Goal: Task Accomplishment & Management: Complete application form

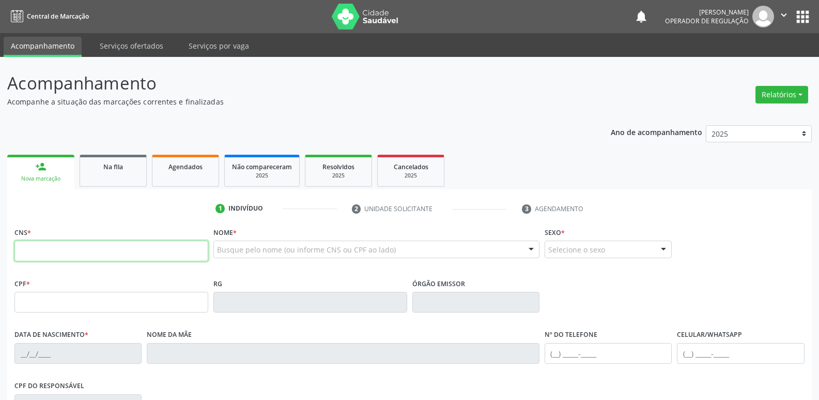
click at [106, 249] on input "text" at bounding box center [111, 250] width 194 height 21
type input "708 2041 0155 4542"
type input "039.629.744-74"
type input "02/01/1982"
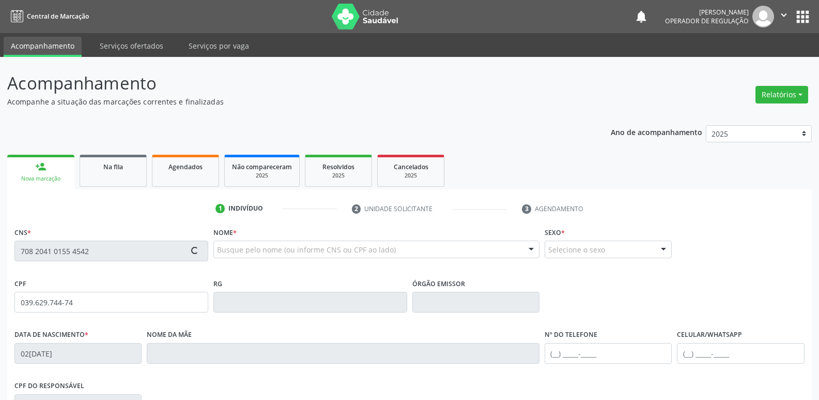
type input "Elza Maria Bezerra Silva"
type input "(83) 99181-8348"
type input "055.095.454-61"
type input "55"
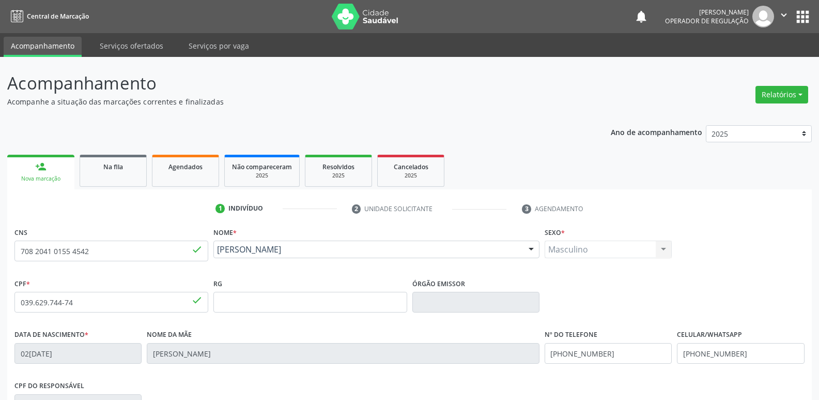
scroll to position [161, 0]
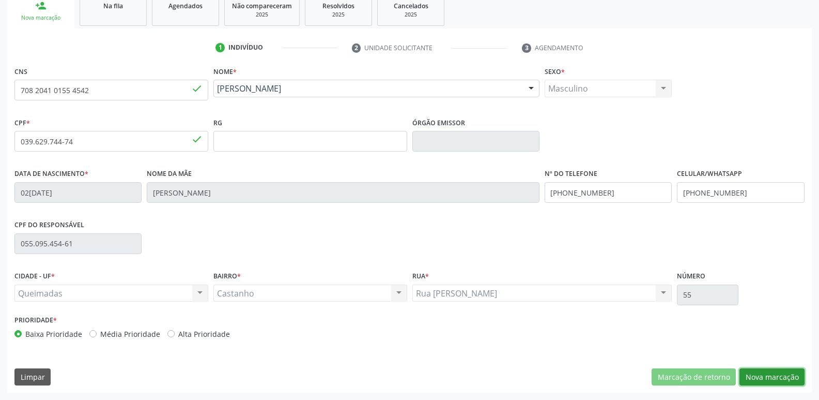
click at [758, 371] on button "Nova marcação" at bounding box center [772, 377] width 65 height 18
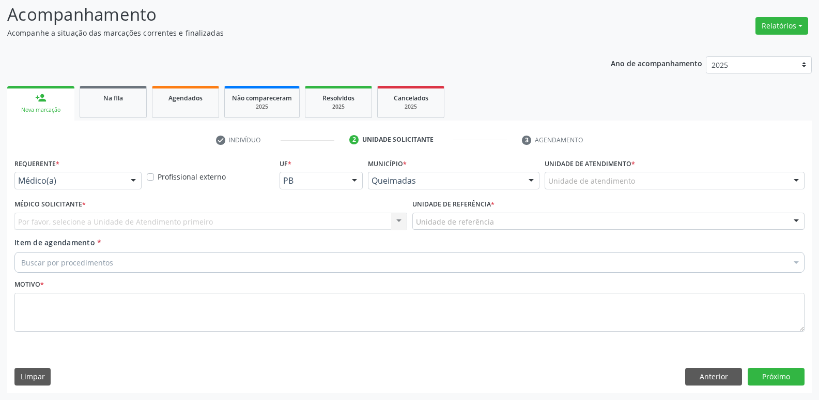
scroll to position [69, 0]
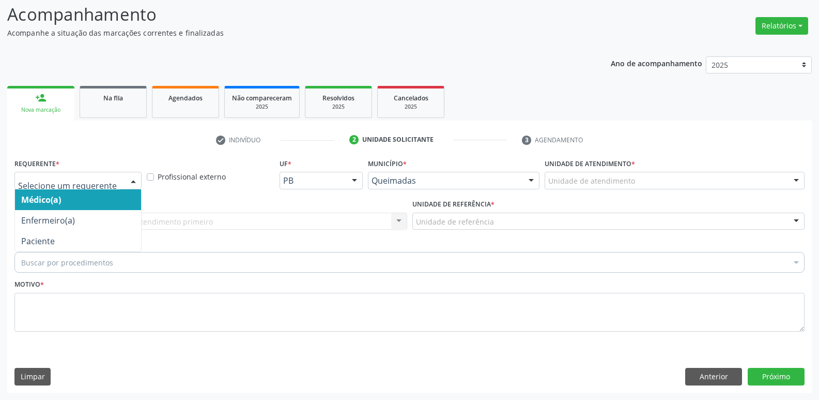
click at [125, 178] on div "Médico(a) Enfermeiro(a) Paciente Nenhum resultado encontrado para: " " Não há n…" at bounding box center [77, 181] width 127 height 18
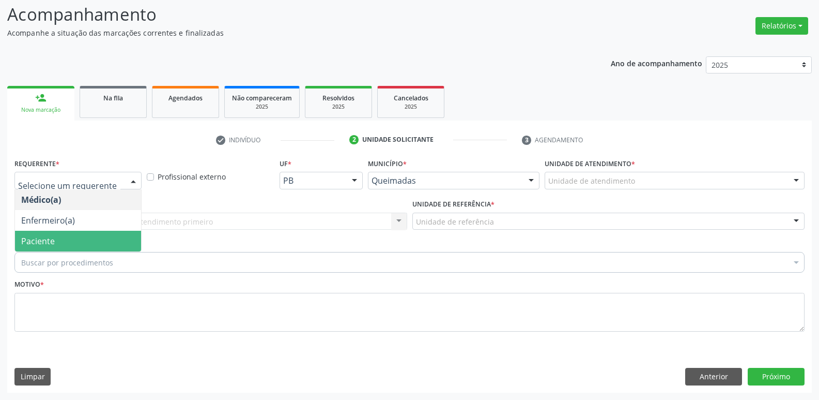
click at [70, 238] on span "Paciente" at bounding box center [78, 241] width 126 height 21
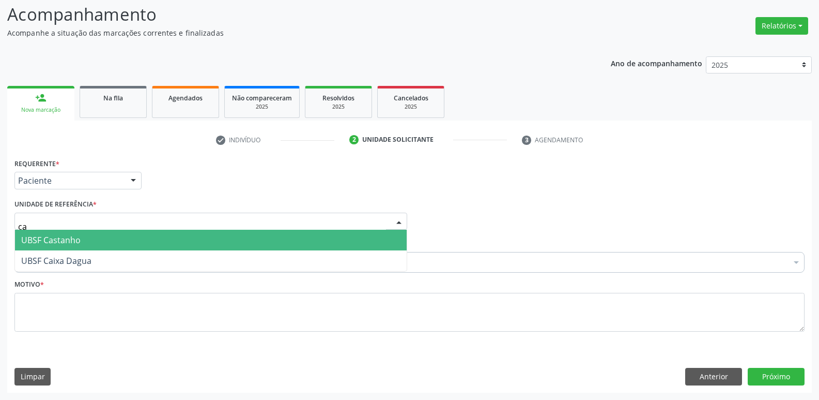
type input "cas"
click at [30, 236] on span "UBSF Castanho" at bounding box center [50, 239] width 59 height 11
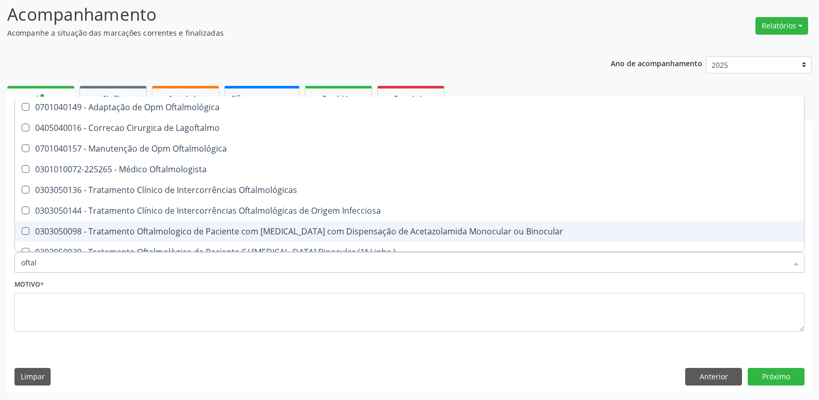
type input "oftalm"
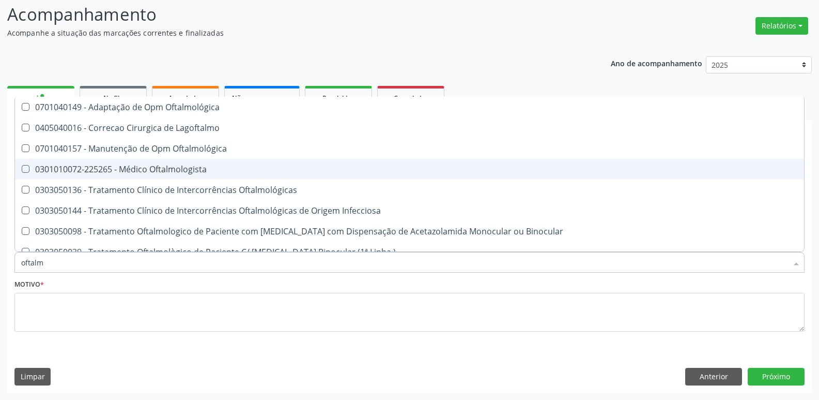
click at [279, 171] on div "0301010072-225265 - Médico Oftalmologista" at bounding box center [409, 169] width 777 height 8
checkbox Oftalmologista "true"
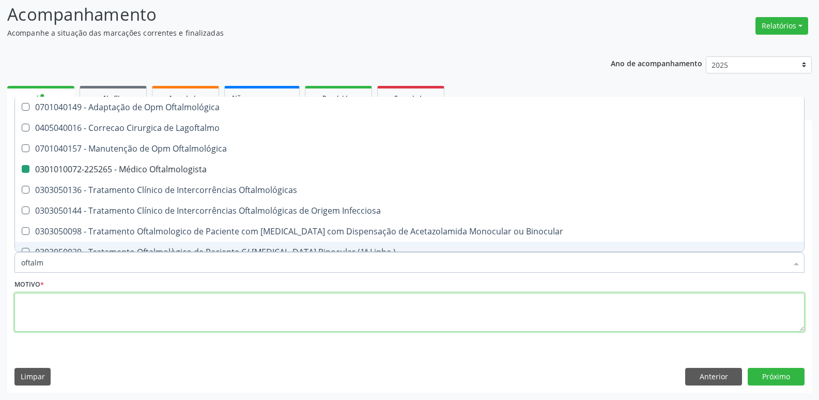
click at [148, 301] on textarea at bounding box center [409, 312] width 790 height 39
checkbox Lagoftalmo "true"
checkbox Oftalmologista "false"
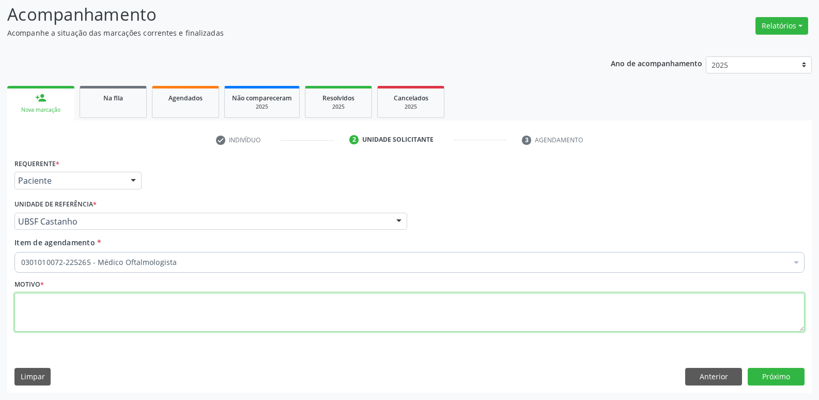
paste textarea "a"
drag, startPoint x: 117, startPoint y: 295, endPoint x: 0, endPoint y: 296, distance: 116.8
click at [0, 296] on div "Acompanhamento Acompanhe a situação das marcações correntes e finalizadas Relat…" at bounding box center [409, 193] width 819 height 411
type textarea "avaliação"
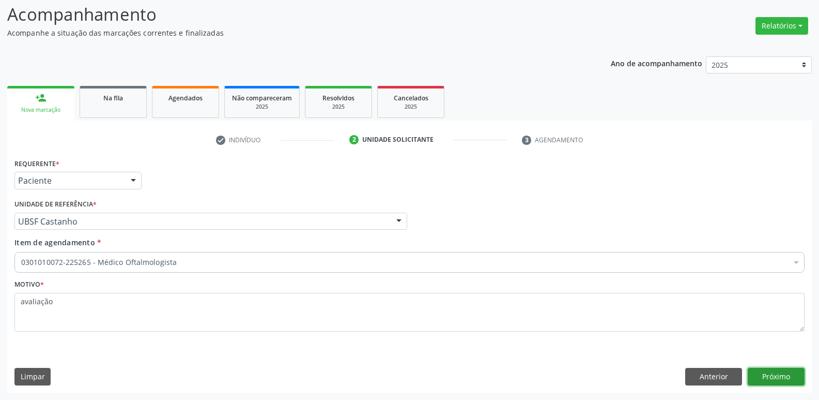
click at [789, 372] on button "Próximo" at bounding box center [776, 377] width 57 height 18
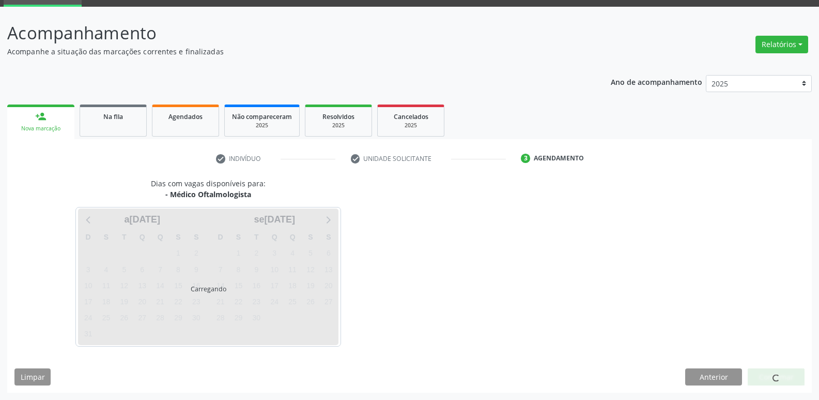
scroll to position [50, 0]
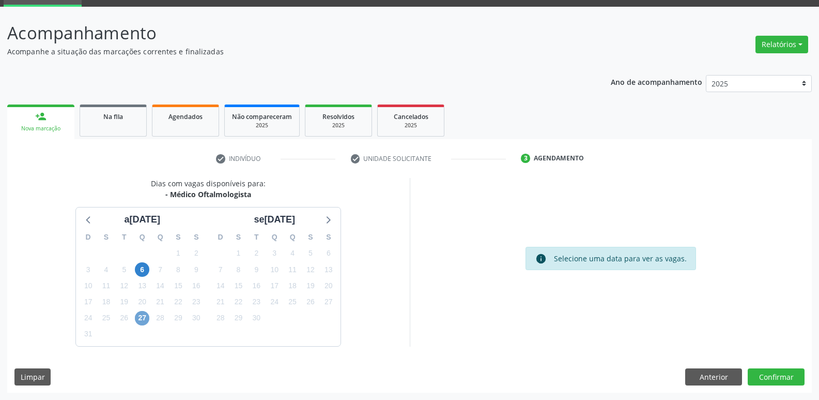
click at [139, 318] on span "27" at bounding box center [142, 318] width 14 height 14
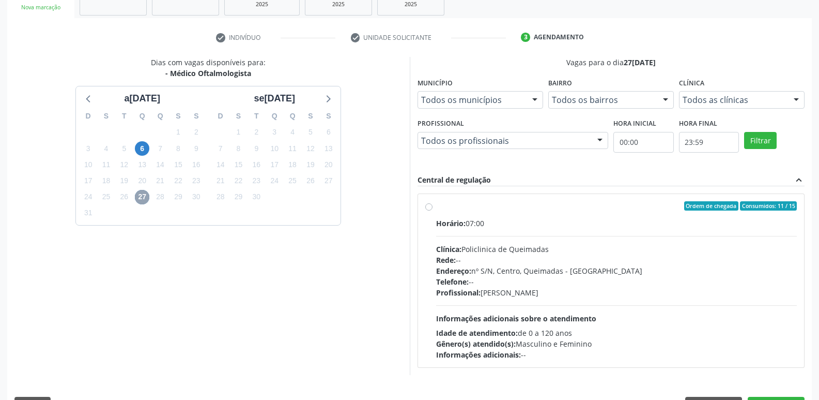
scroll to position [200, 0]
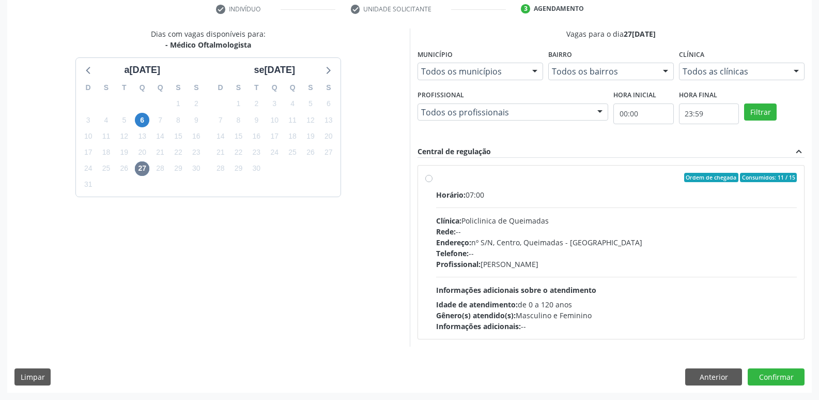
click at [544, 245] on div "Endereço: nº S/N, Centro, Queimadas - PB" at bounding box center [616, 242] width 361 height 11
click at [433, 182] on input "Ordem de chegada Consumidos: 11 / 15 Horário: 07:00 Clínica: Policlinica de Que…" at bounding box center [428, 177] width 7 height 9
radio input "true"
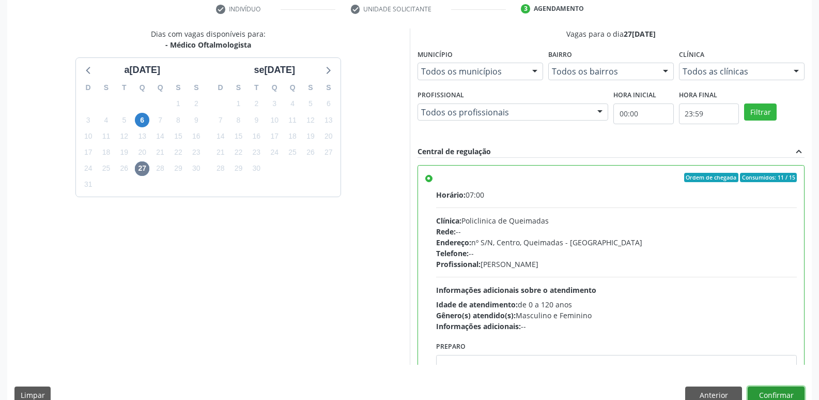
click at [768, 390] on button "Confirmar" at bounding box center [776, 395] width 57 height 18
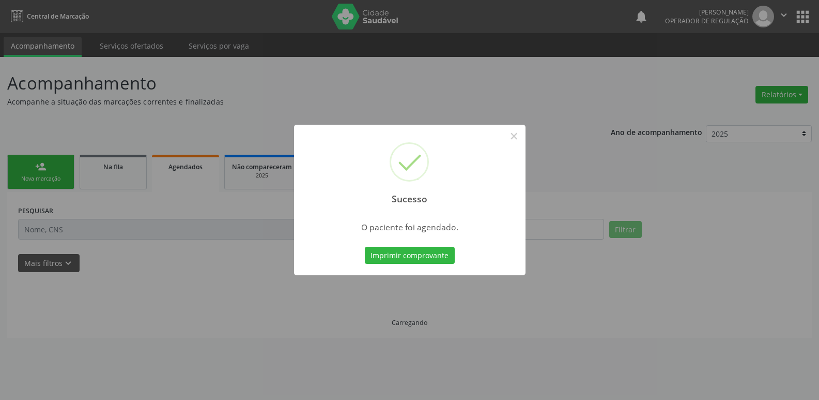
scroll to position [0, 0]
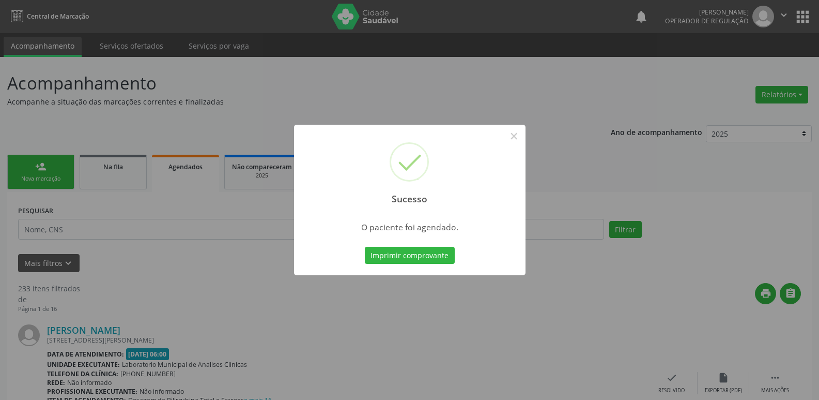
click at [365, 247] on button "Imprimir comprovante" at bounding box center [410, 256] width 90 height 18
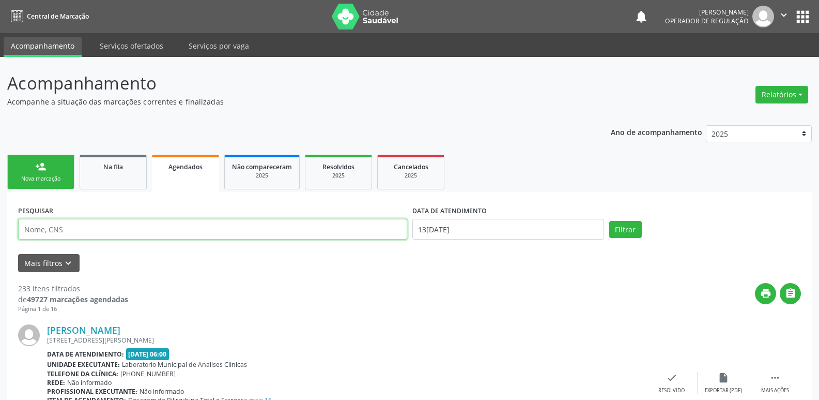
click at [155, 237] on input "text" at bounding box center [212, 229] width 389 height 21
type input "davi b"
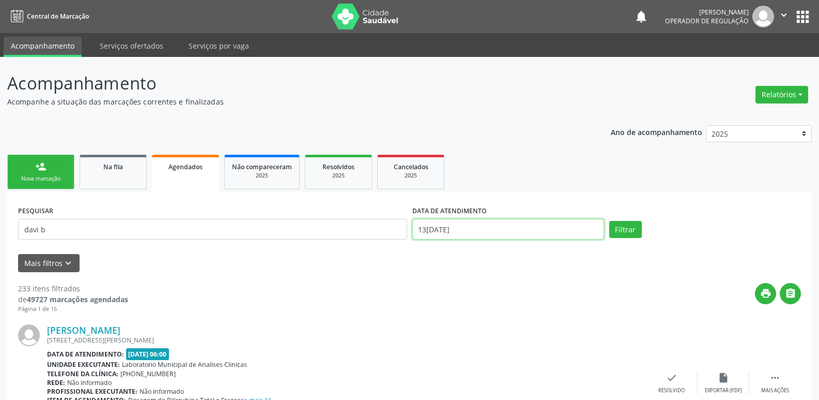
click at [557, 226] on input "13[DATE]" at bounding box center [508, 229] width 192 height 21
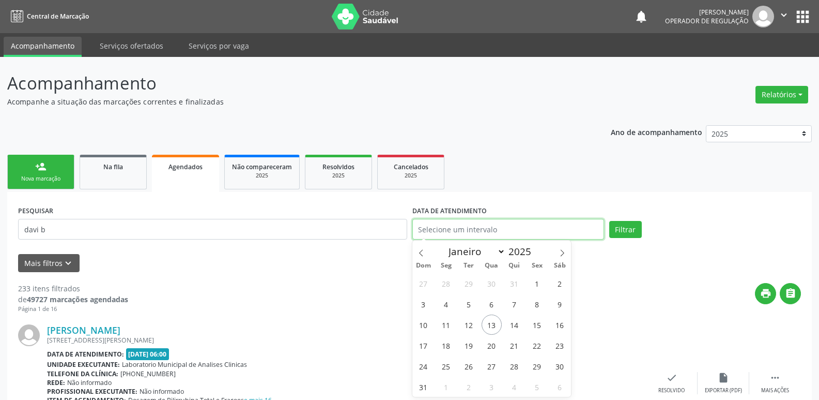
click at [609, 221] on button "Filtrar" at bounding box center [625, 230] width 33 height 18
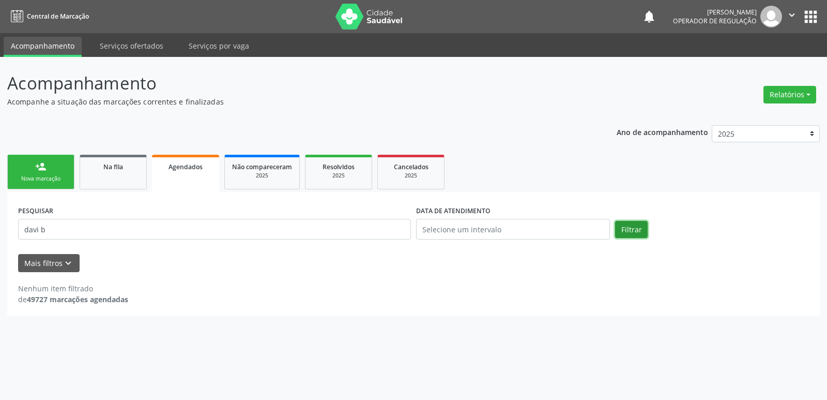
click at [638, 231] on button "Filtrar" at bounding box center [631, 230] width 33 height 18
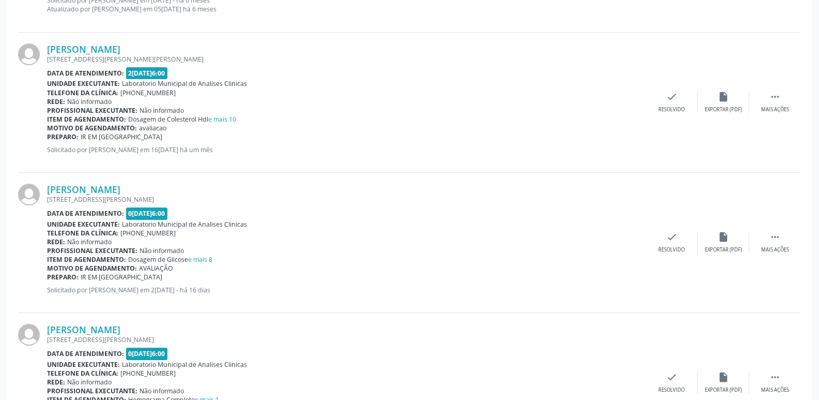
scroll to position [1902, 0]
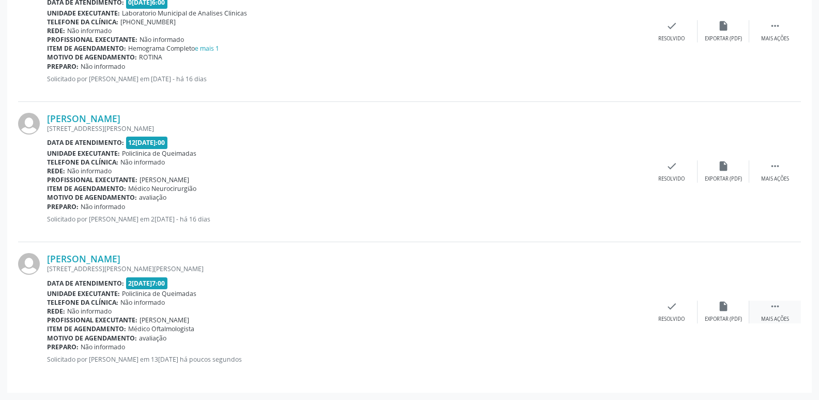
click at [787, 310] on div " Mais ações" at bounding box center [776, 311] width 52 height 22
click at [570, 311] on icon "print" at bounding box center [568, 305] width 11 height 11
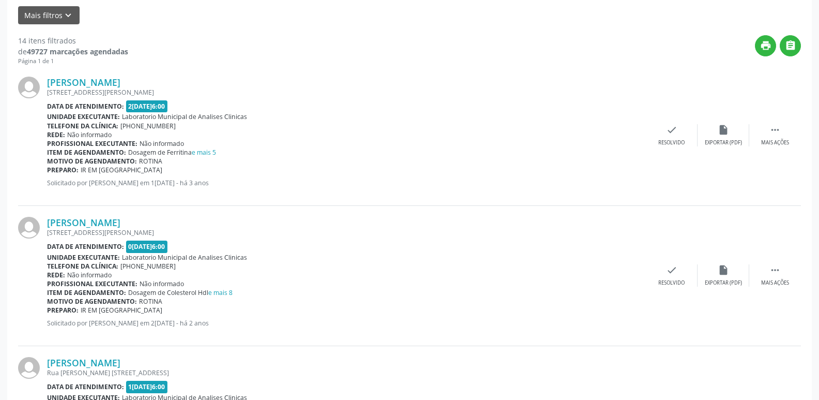
scroll to position [0, 0]
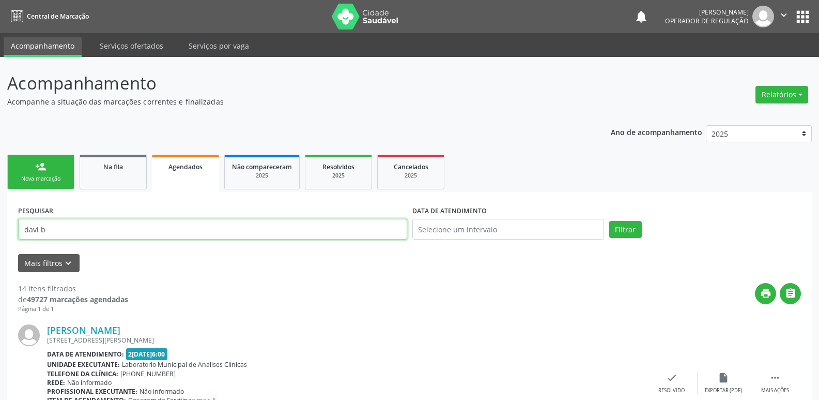
drag, startPoint x: 93, startPoint y: 228, endPoint x: 0, endPoint y: 233, distance: 93.1
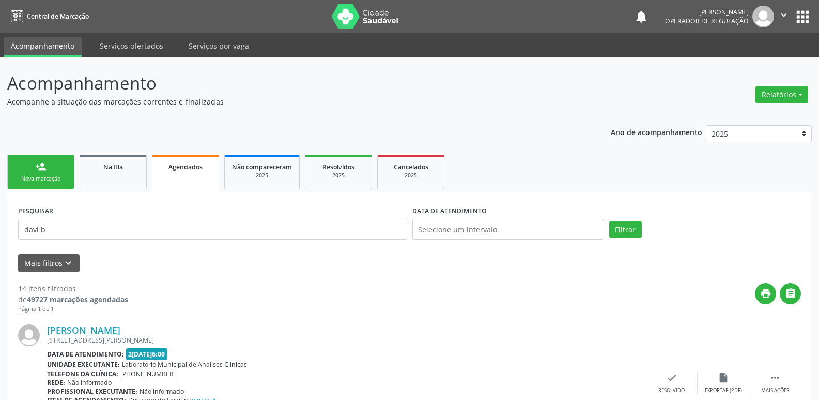
click at [55, 173] on link "person_add Nova marcação" at bounding box center [40, 172] width 67 height 35
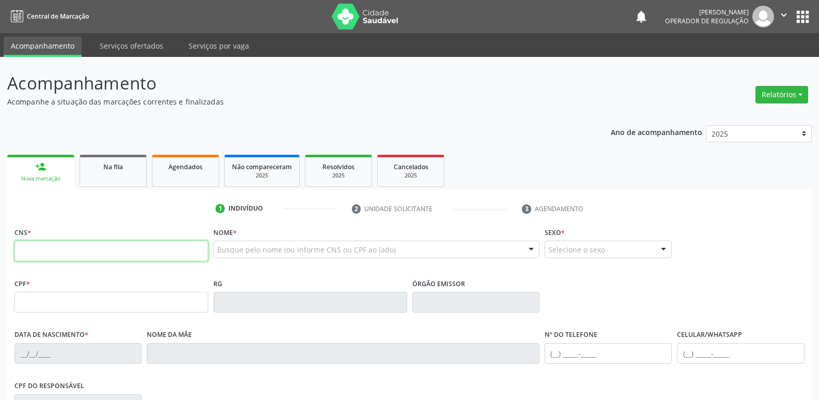
click at [56, 247] on input "text" at bounding box center [111, 250] width 194 height 21
type input "700 5081 3279 1150"
type input "124.038.914-01"
type input "20/06/2013"
type input "Eliene Epifânio Bezerra Silva"
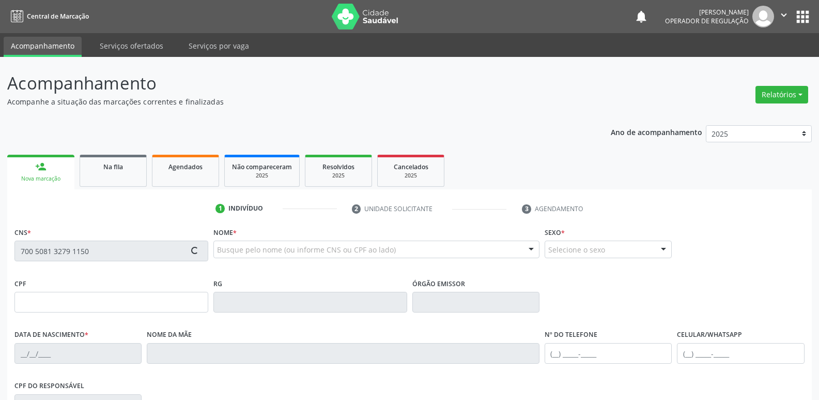
type input "(83) 99181-8348"
type input "055.095.454-61"
type input "55"
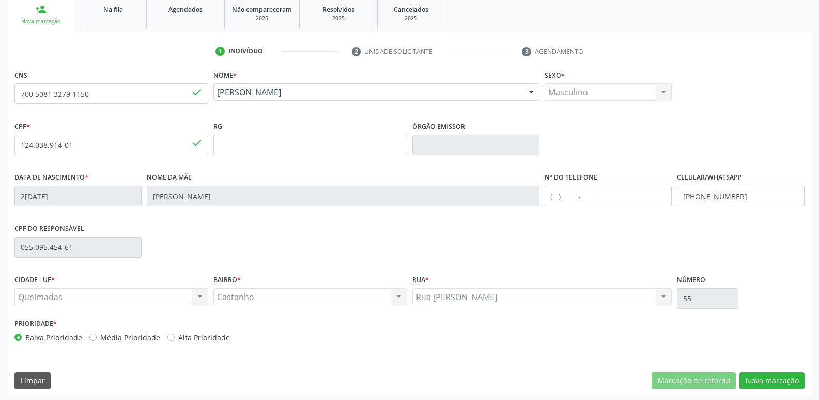
scroll to position [161, 0]
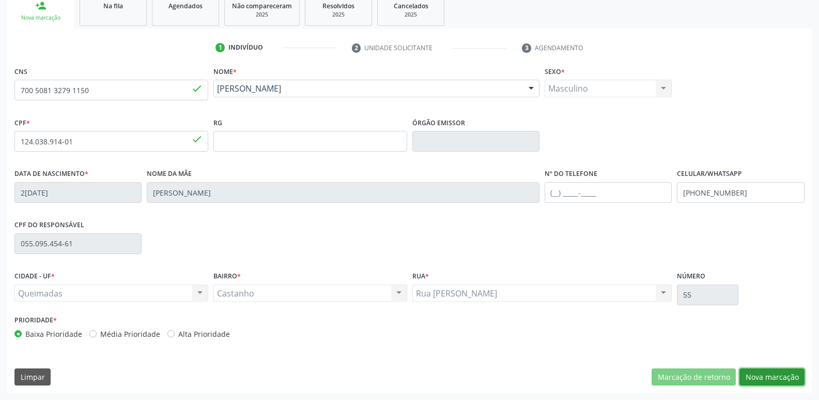
click at [760, 373] on button "Nova marcação" at bounding box center [772, 377] width 65 height 18
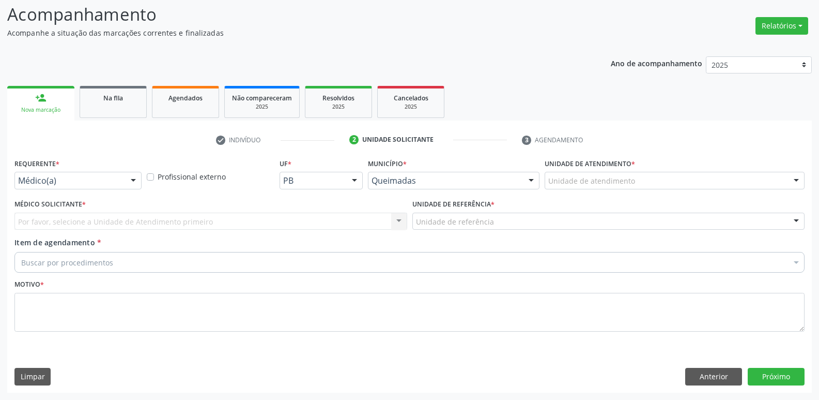
scroll to position [69, 0]
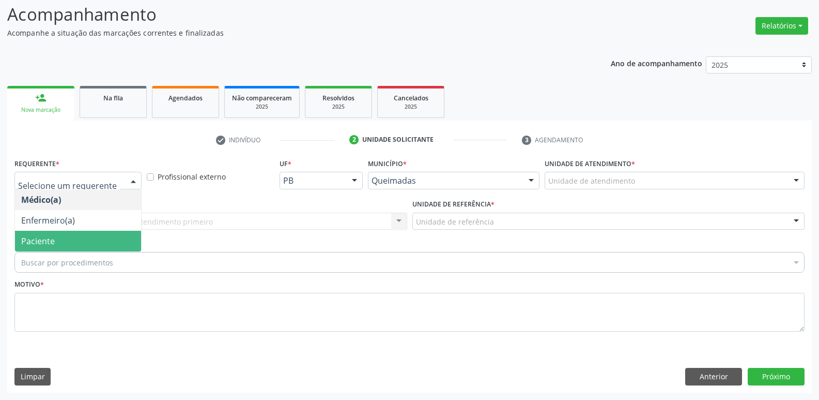
click at [59, 236] on span "Paciente" at bounding box center [78, 241] width 126 height 21
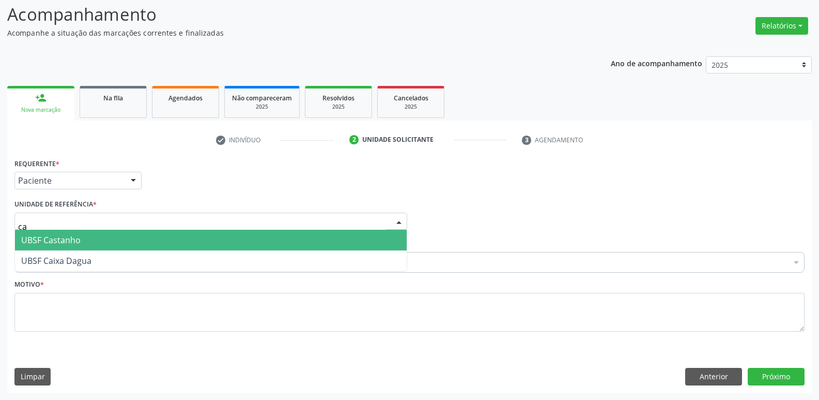
type input "cas"
click at [64, 244] on span "UBSF Castanho" at bounding box center [50, 239] width 59 height 11
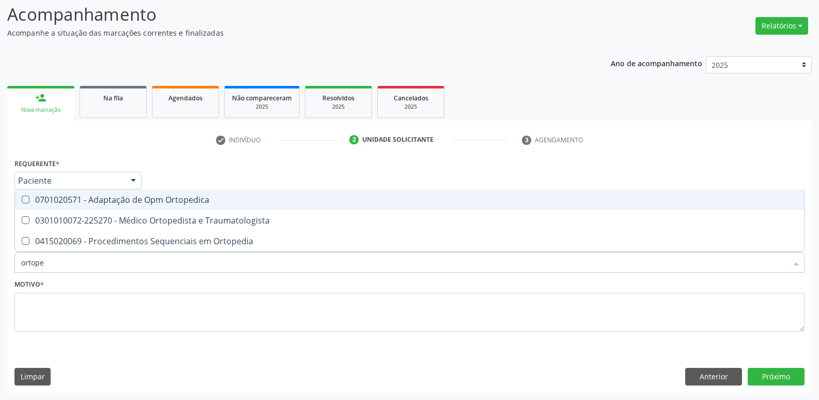
type input "ortoped"
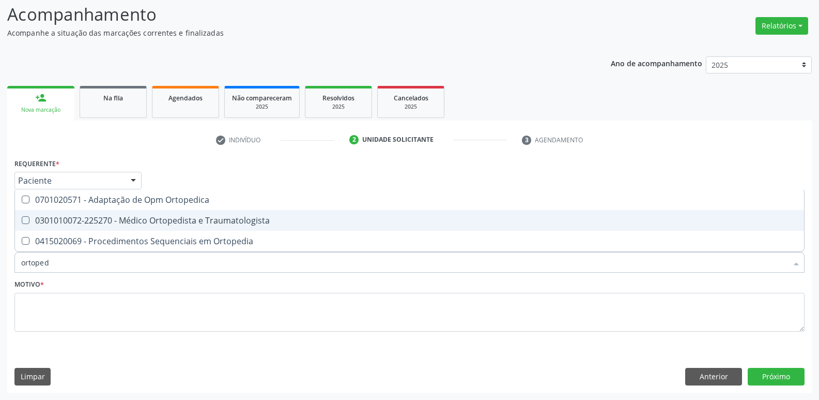
click at [110, 224] on div "0301010072-225270 - Médico Ortopedista e Traumatologista" at bounding box center [409, 220] width 777 height 8
checkbox Traumatologista "true"
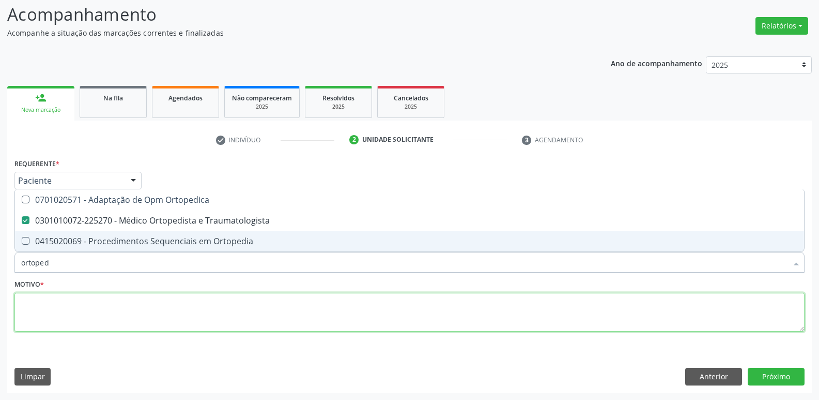
click at [79, 310] on textarea at bounding box center [409, 312] width 790 height 39
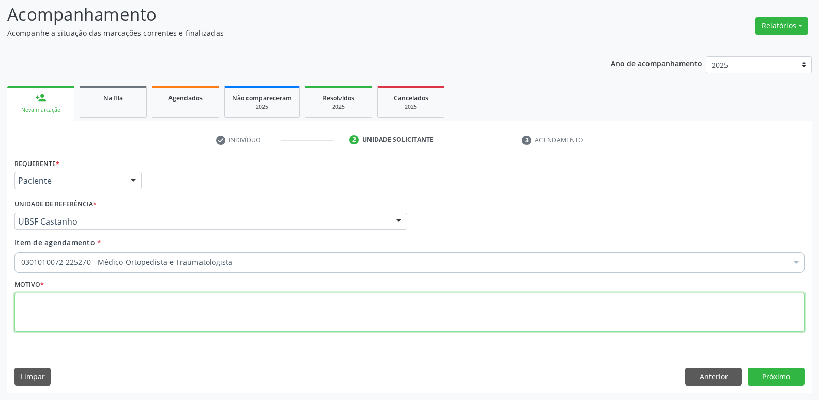
paste textarea "avaliação"
type textarea "avaliação"
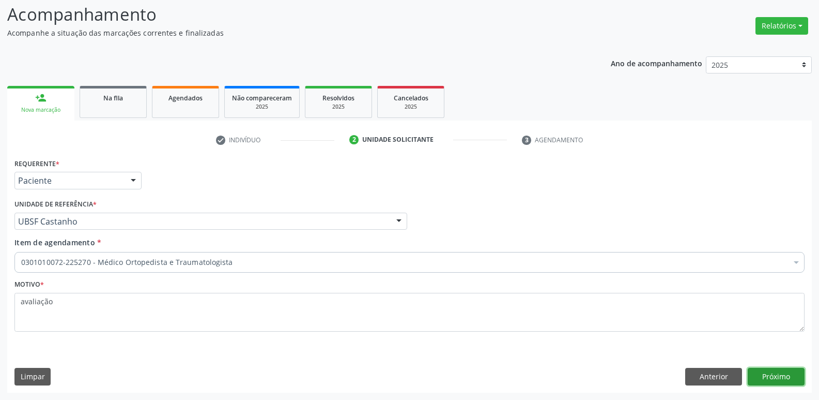
click at [786, 376] on button "Próximo" at bounding box center [776, 377] width 57 height 18
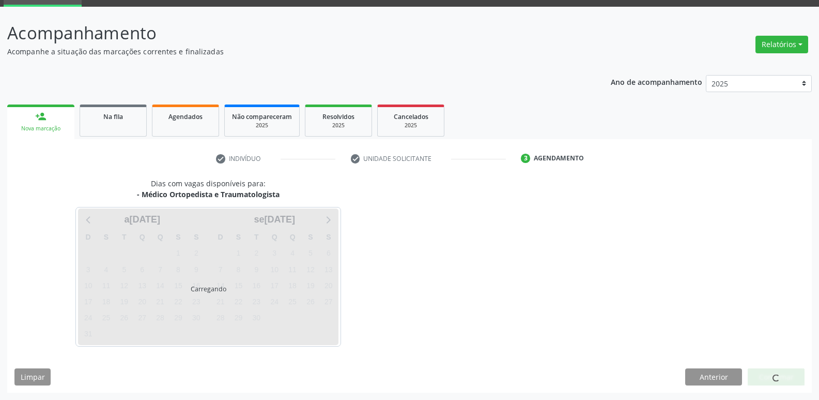
scroll to position [50, 0]
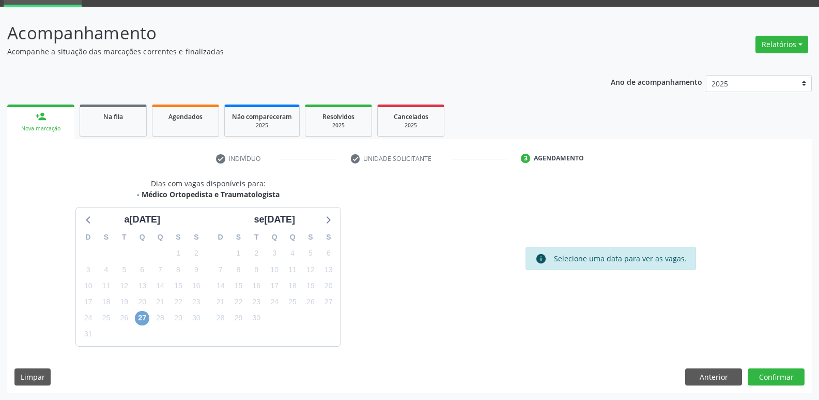
click at [143, 317] on span "27" at bounding box center [142, 318] width 14 height 14
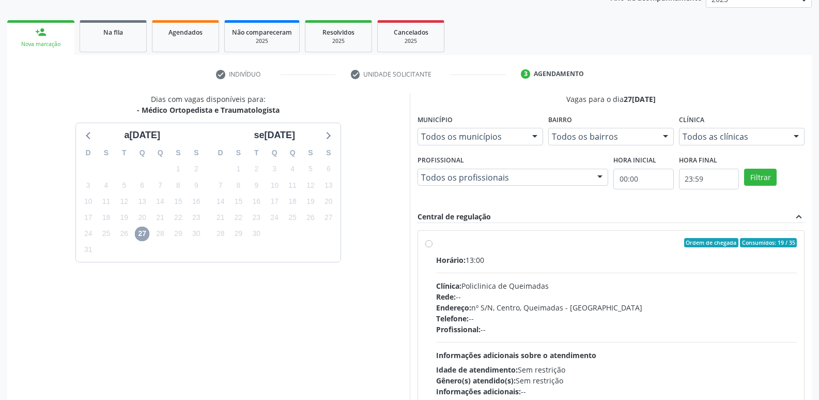
scroll to position [200, 0]
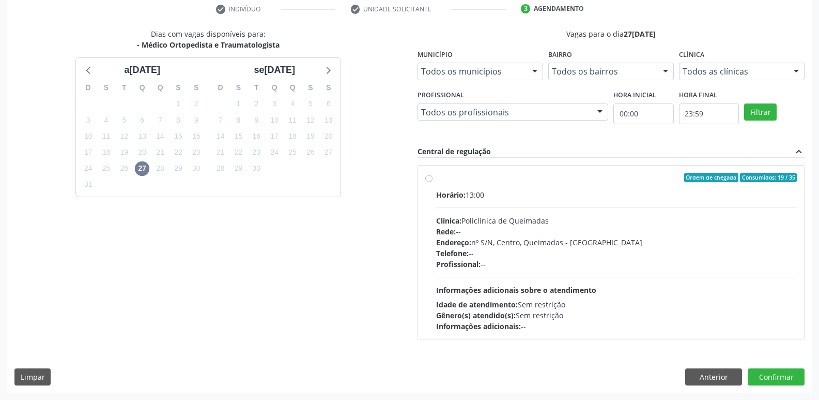
click at [712, 252] on div "Telefone: --" at bounding box center [616, 253] width 361 height 11
click at [433, 182] on input "Ordem de chegada Consumidos: 19 / 35 Horário: 13:00 Clínica: Policlinica de Que…" at bounding box center [428, 177] width 7 height 9
radio input "true"
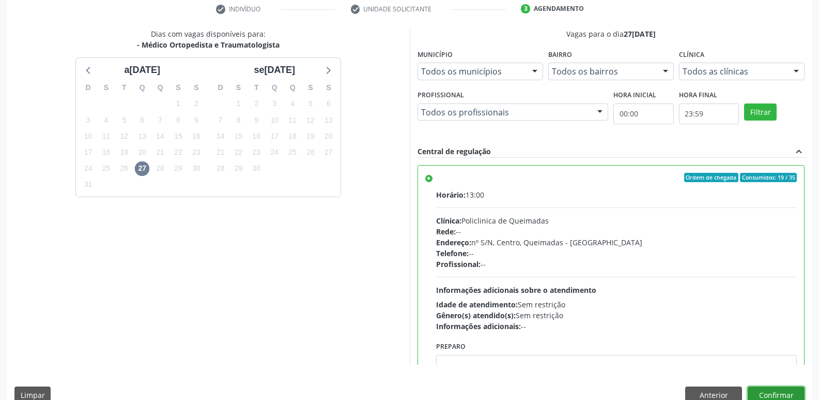
click at [769, 388] on button "Confirmar" at bounding box center [776, 395] width 57 height 18
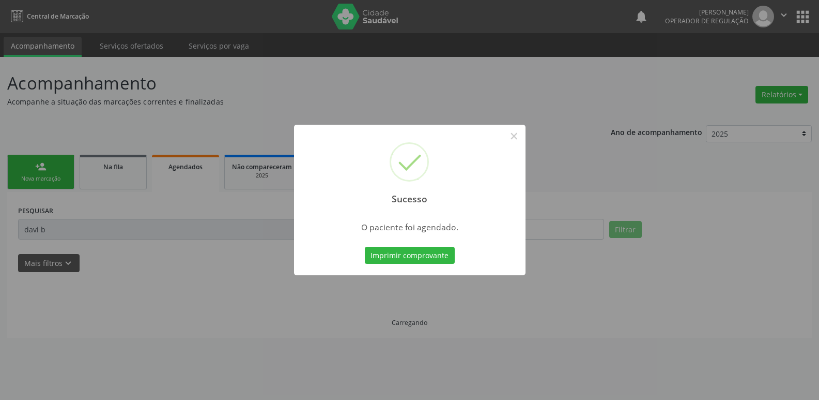
scroll to position [0, 0]
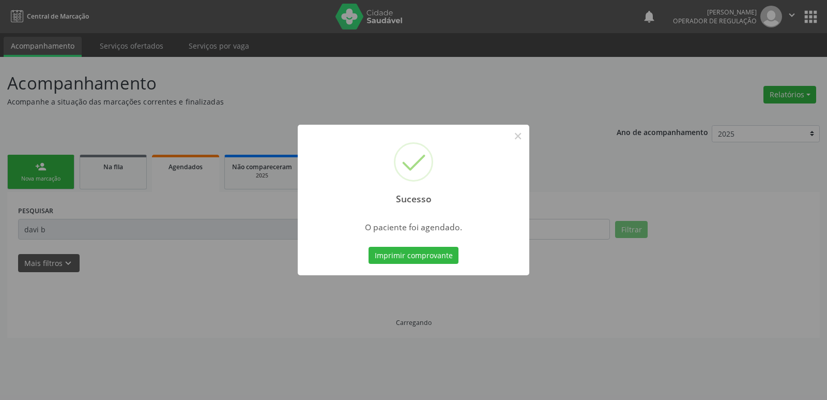
click at [369, 247] on button "Imprimir comprovante" at bounding box center [414, 256] width 90 height 18
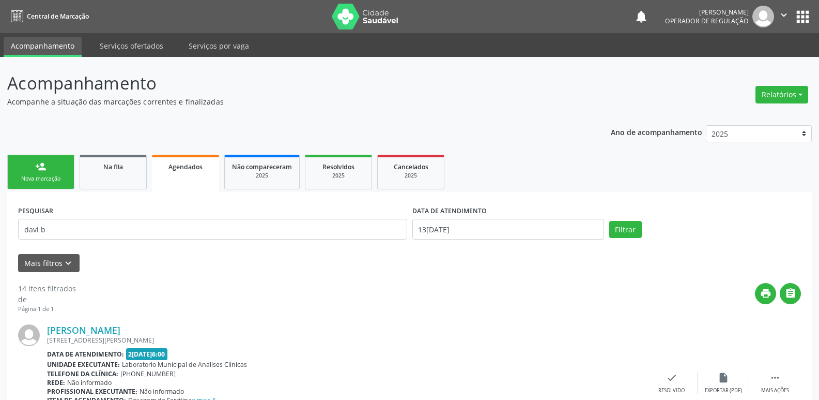
click at [48, 178] on div "Nova marcação" at bounding box center [41, 179] width 52 height 8
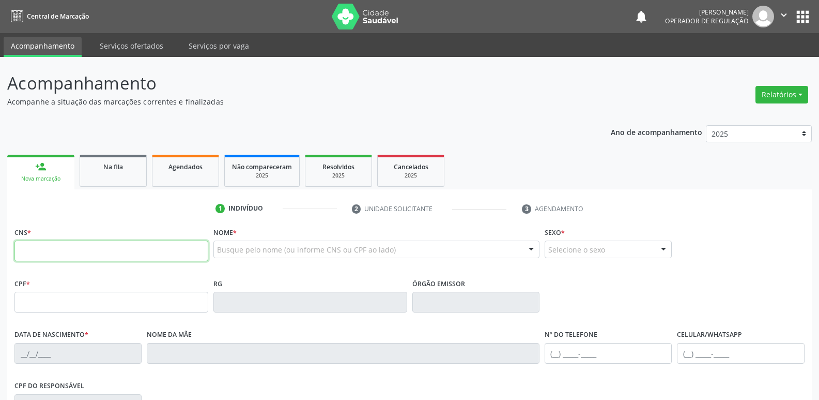
click at [101, 253] on input "text" at bounding box center [111, 250] width 194 height 21
click at [185, 172] on link "Agendados" at bounding box center [185, 171] width 67 height 32
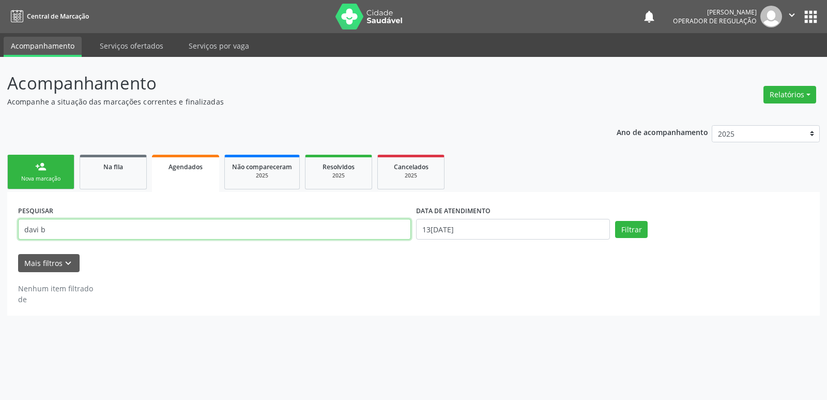
click at [45, 235] on input "davi b" at bounding box center [214, 229] width 393 height 21
drag, startPoint x: 47, startPoint y: 232, endPoint x: 0, endPoint y: 228, distance: 47.1
click at [0, 228] on div "Acompanhamento Acompanhe a situação das marcações correntes e finalizadas Relat…" at bounding box center [413, 228] width 827 height 343
type input "inacio"
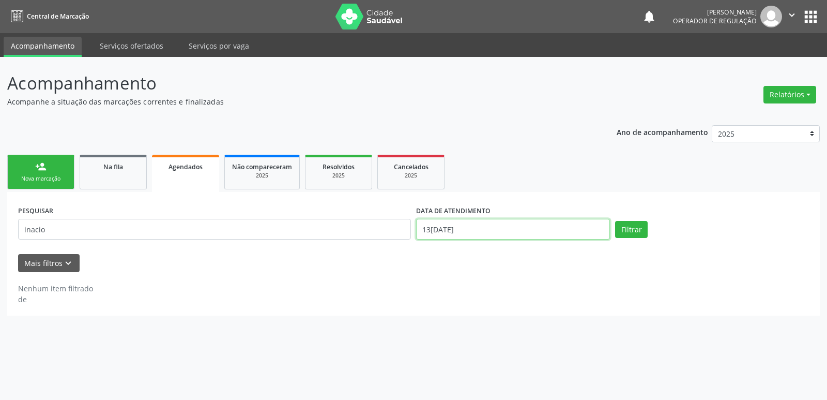
click at [532, 224] on input "13[DATE]" at bounding box center [513, 229] width 194 height 21
click at [615, 221] on button "Filtrar" at bounding box center [631, 230] width 33 height 18
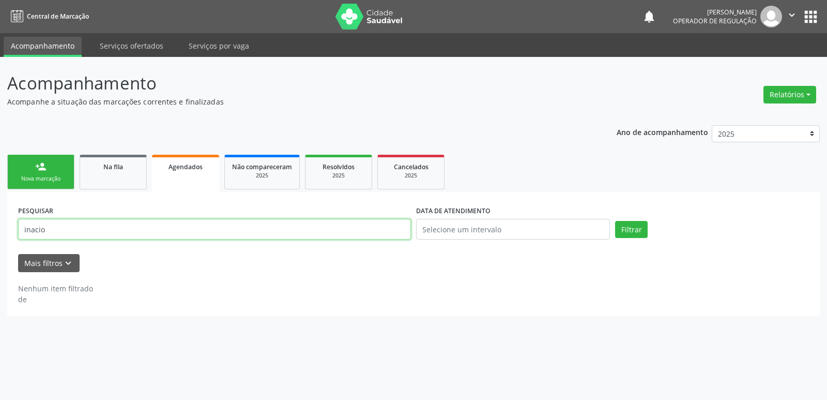
click at [74, 233] on input "inacio" at bounding box center [214, 229] width 393 height 21
type input "[PERSON_NAME]"
click at [622, 228] on button "Filtrar" at bounding box center [631, 230] width 33 height 18
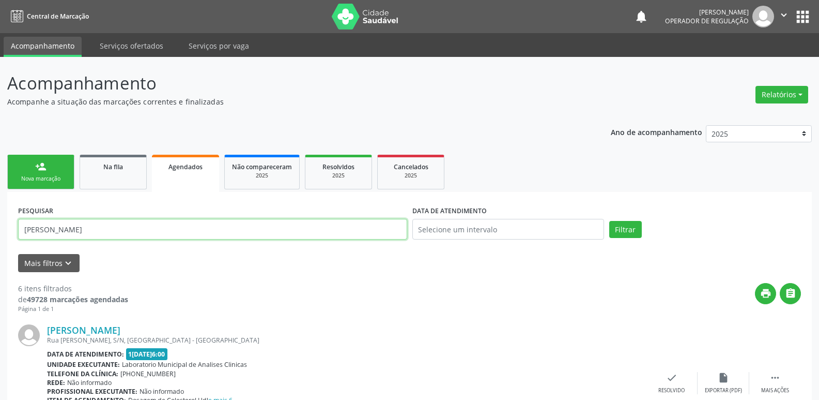
drag, startPoint x: 83, startPoint y: 226, endPoint x: 0, endPoint y: 198, distance: 87.8
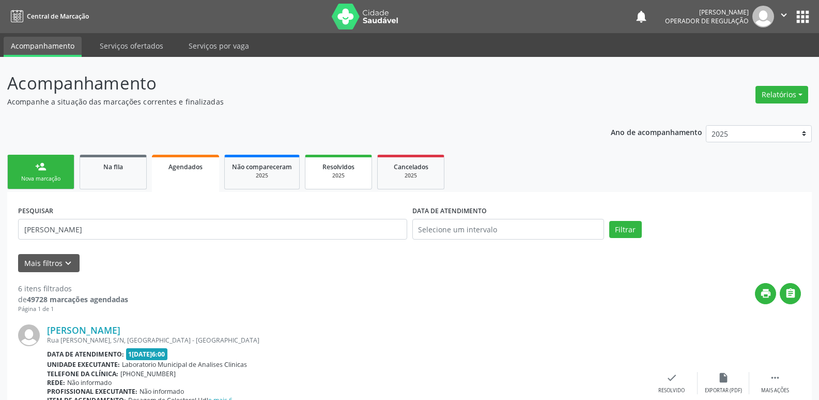
click at [351, 173] on div "2025" at bounding box center [339, 176] width 52 height 8
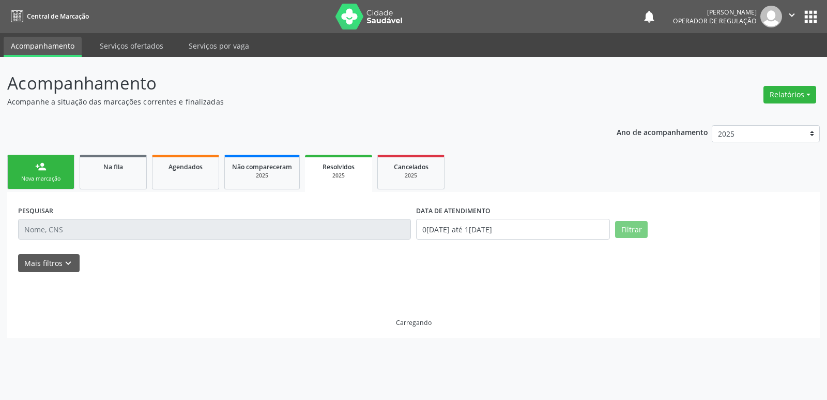
click at [84, 225] on input "text" at bounding box center [214, 229] width 393 height 21
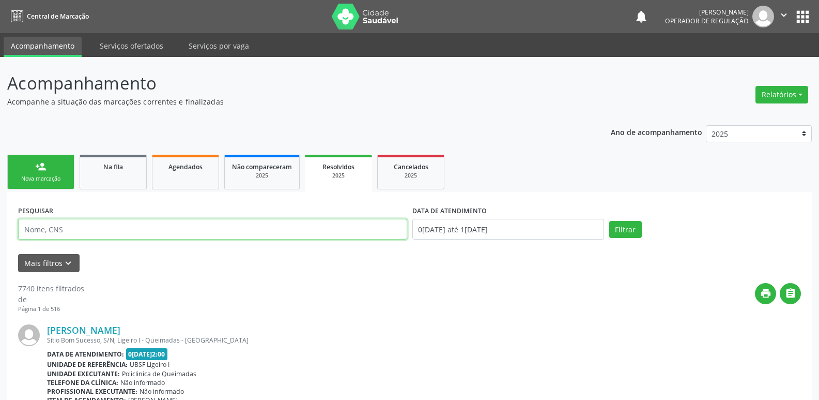
click at [84, 225] on input "text" at bounding box center [212, 229] width 389 height 21
paste input "[PERSON_NAME]"
type input "[PERSON_NAME]"
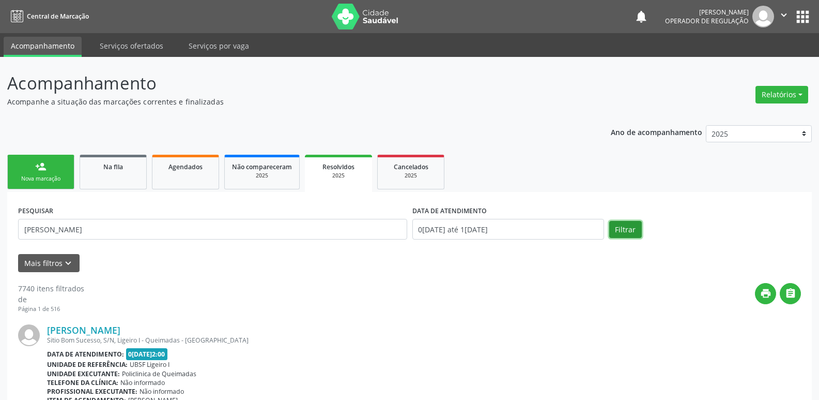
click at [637, 231] on button "Filtrar" at bounding box center [625, 230] width 33 height 18
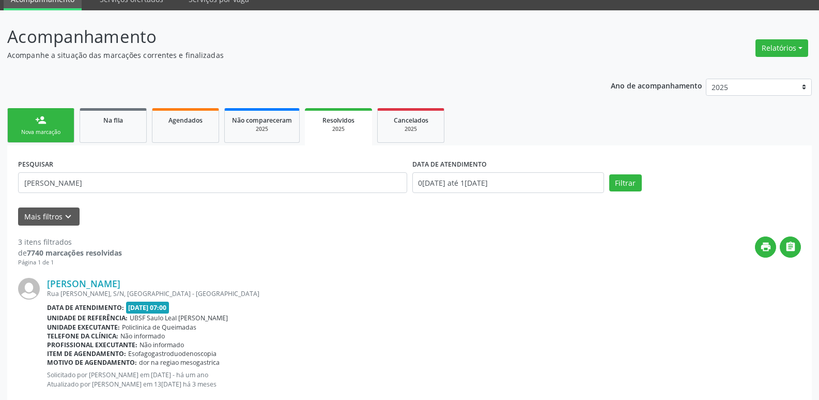
scroll to position [41, 0]
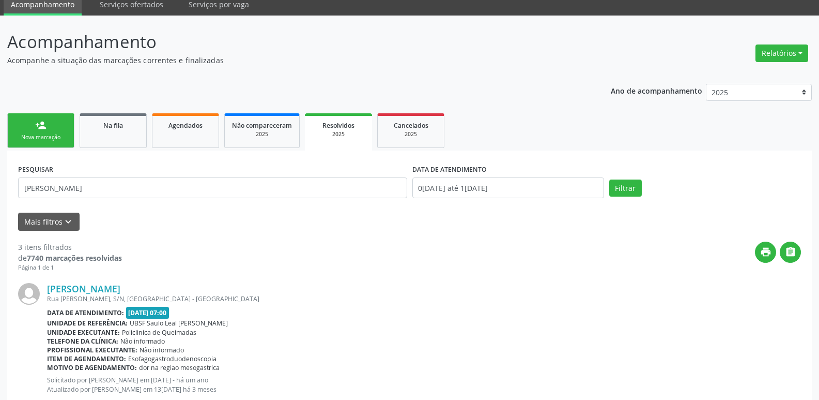
click at [461, 387] on p "Solicitado por Heloisa Thinesca Nogueira Soares em 05/07/2024 - há um ano Atual…" at bounding box center [424, 384] width 754 height 18
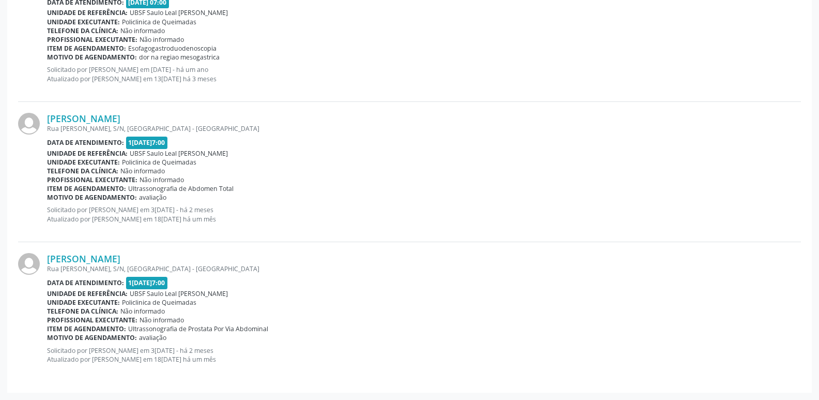
scroll to position [0, 0]
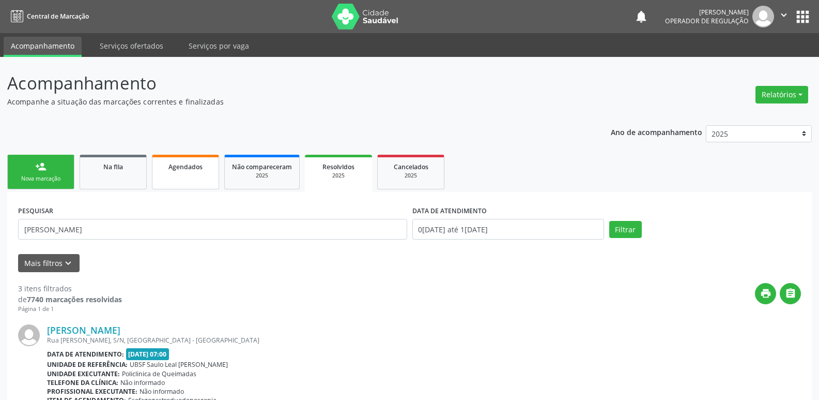
click at [194, 184] on link "Agendados" at bounding box center [185, 172] width 67 height 35
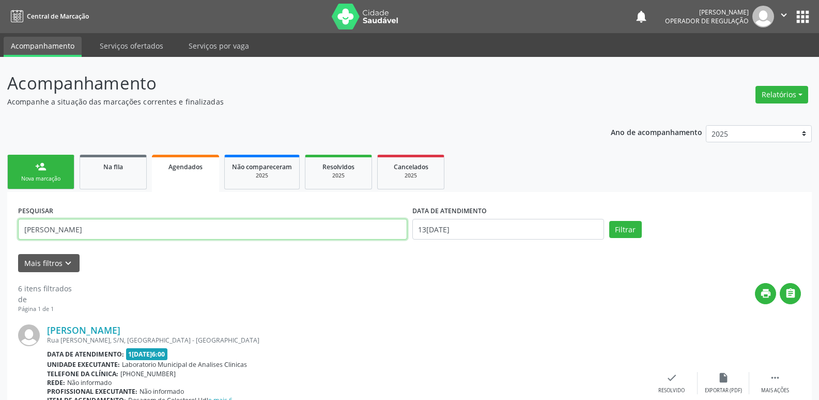
click at [107, 224] on input "[PERSON_NAME]" at bounding box center [212, 229] width 389 height 21
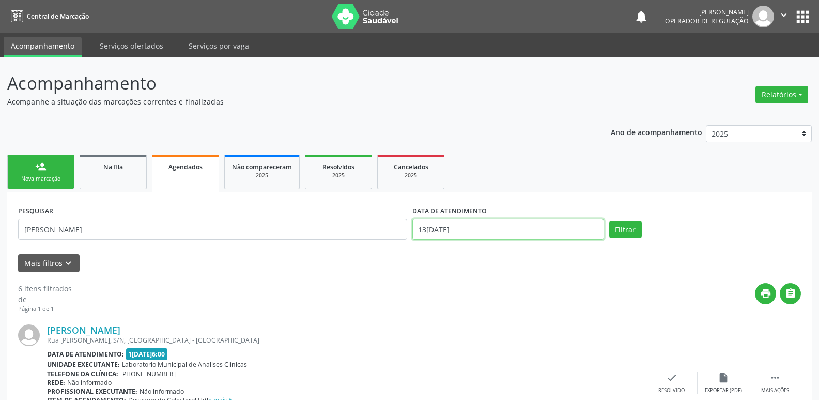
click at [448, 228] on input "13[DATE]" at bounding box center [508, 229] width 192 height 21
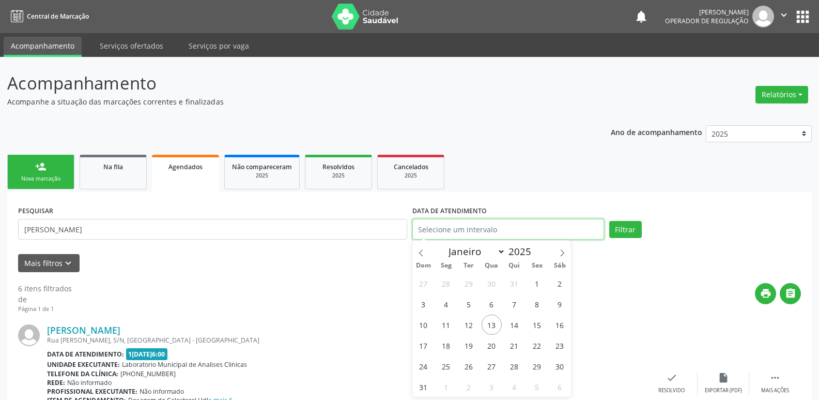
click at [609, 221] on button "Filtrar" at bounding box center [625, 230] width 33 height 18
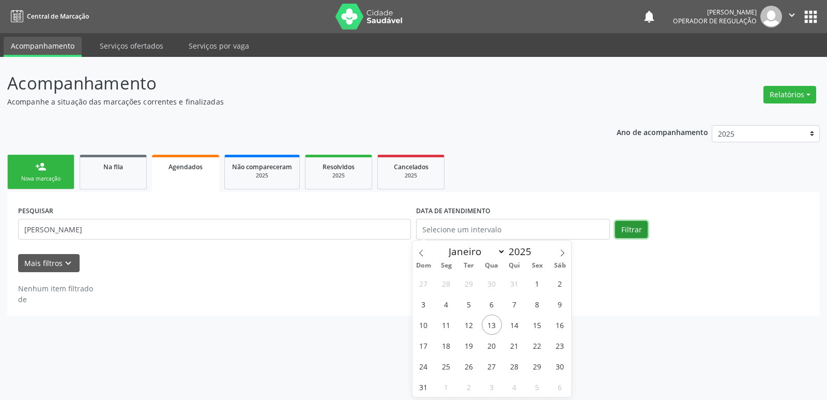
click at [639, 234] on button "Filtrar" at bounding box center [631, 230] width 33 height 18
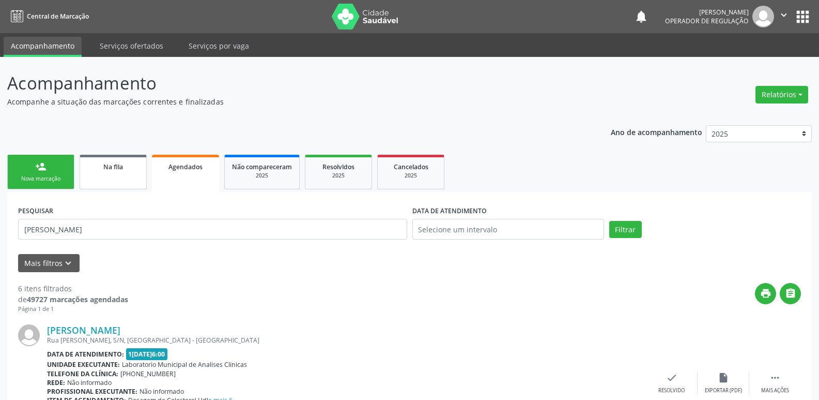
click at [135, 172] on link "Na fila" at bounding box center [113, 172] width 67 height 35
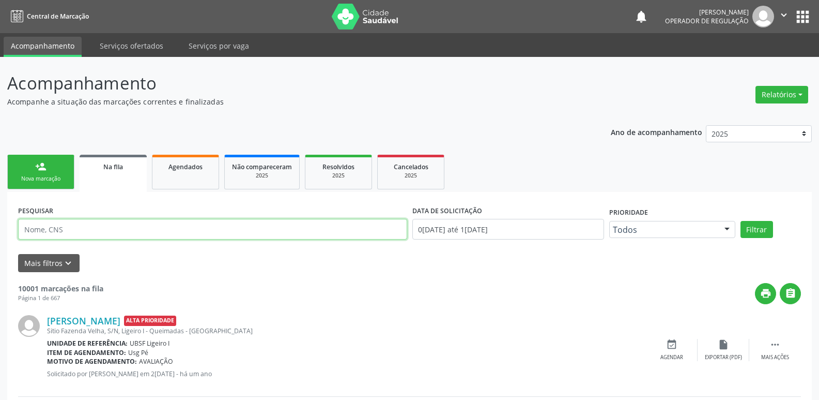
click at [88, 228] on input "text" at bounding box center [212, 229] width 389 height 21
type input "[PERSON_NAME]"
click at [741, 221] on button "Filtrar" at bounding box center [757, 230] width 33 height 18
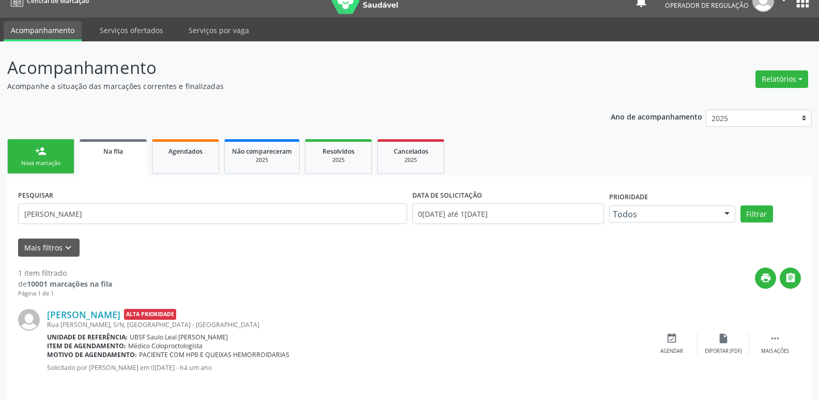
scroll to position [24, 0]
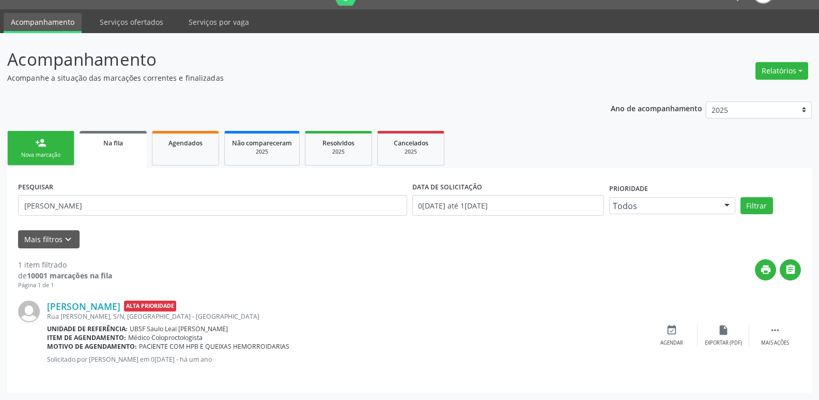
click at [54, 128] on ul "person_add Nova marcação Na fila Agendados Não compareceram 2025 Resolvidos 202…" at bounding box center [409, 148] width 805 height 40
click at [54, 134] on link "person_add Nova marcação" at bounding box center [40, 148] width 67 height 35
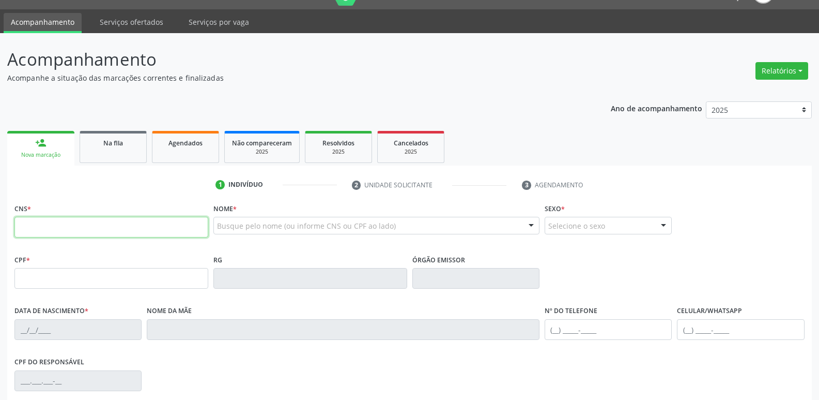
drag, startPoint x: 56, startPoint y: 226, endPoint x: 52, endPoint y: 221, distance: 6.7
click at [56, 226] on input "text" at bounding box center [111, 227] width 194 height 21
type input "704 1051 6428 5475"
type input "010.803.687-10"
type input "26/05/1970"
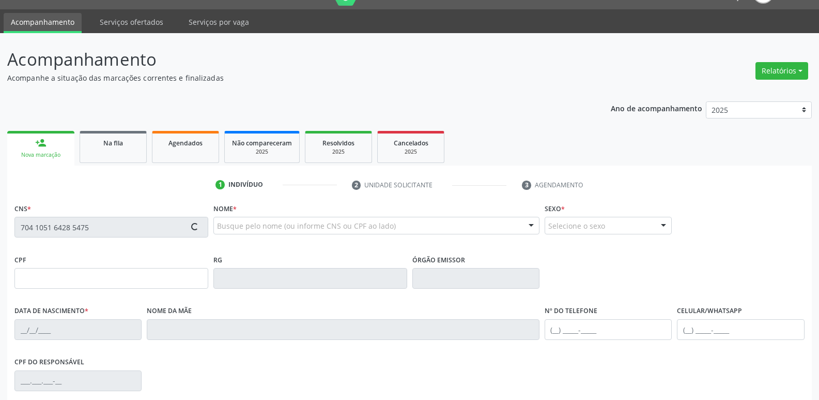
type input "Marizete de Lima Bezerra"
type input "(83) 3392-5000"
type input "036.593.744-40"
type input "S/N"
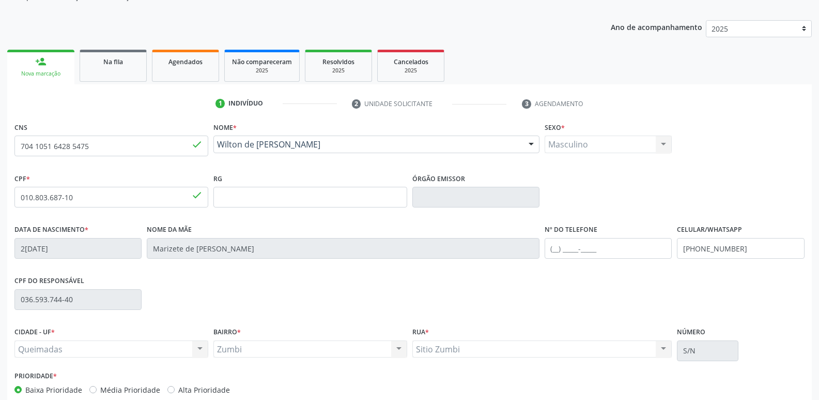
scroll to position [161, 0]
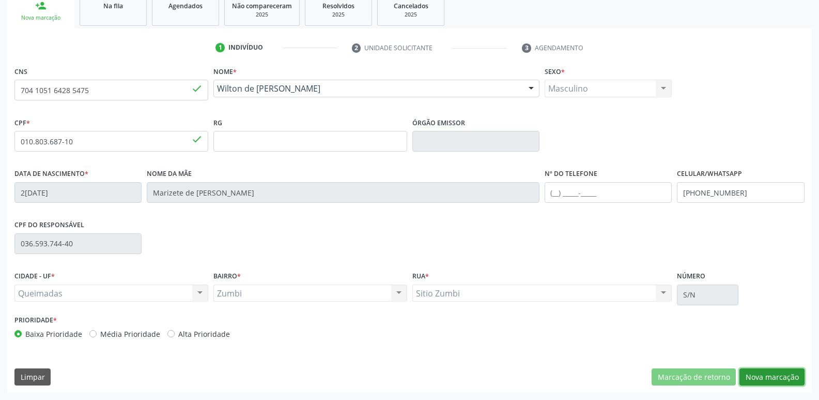
click at [771, 370] on button "Nova marcação" at bounding box center [772, 377] width 65 height 18
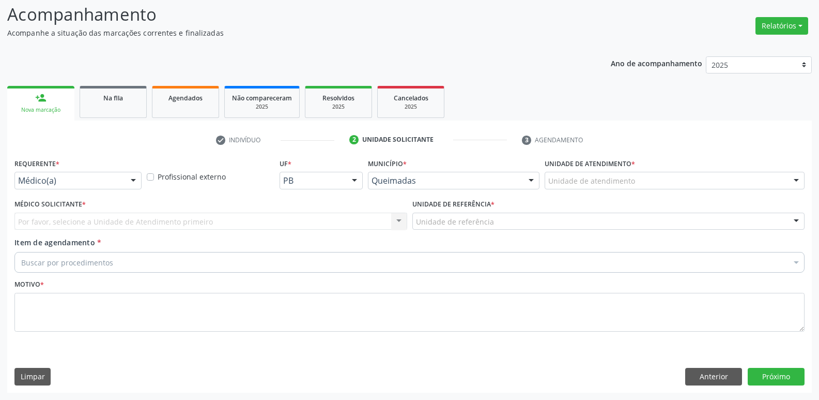
scroll to position [69, 0]
drag, startPoint x: 60, startPoint y: 180, endPoint x: 56, endPoint y: 187, distance: 8.2
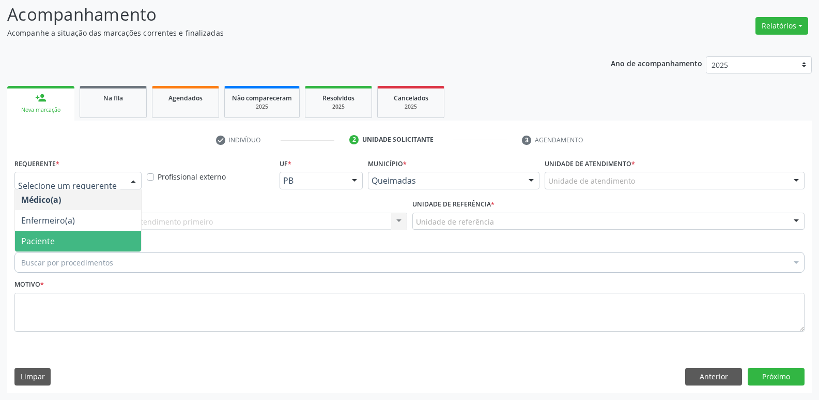
click at [55, 240] on span "Paciente" at bounding box center [78, 241] width 126 height 21
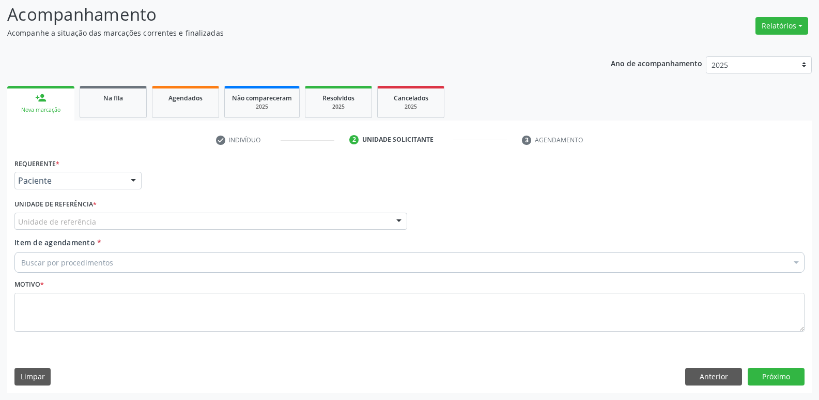
click at [100, 221] on div "Unidade de referência" at bounding box center [210, 221] width 393 height 18
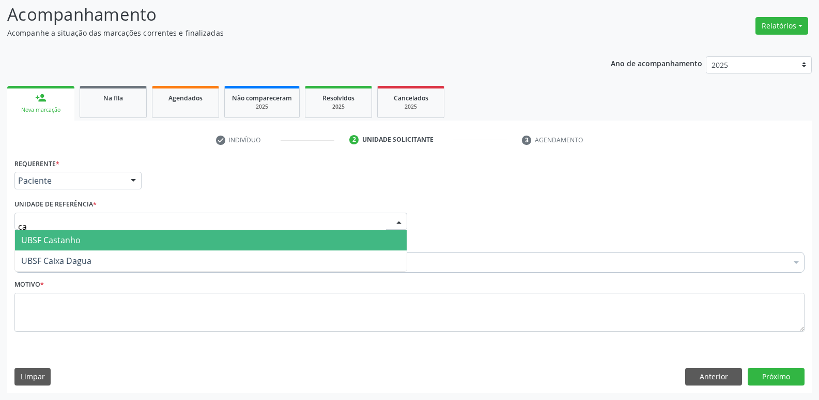
type input "c"
type input "cas"
click at [84, 233] on span "UBSF Castanho" at bounding box center [211, 240] width 392 height 21
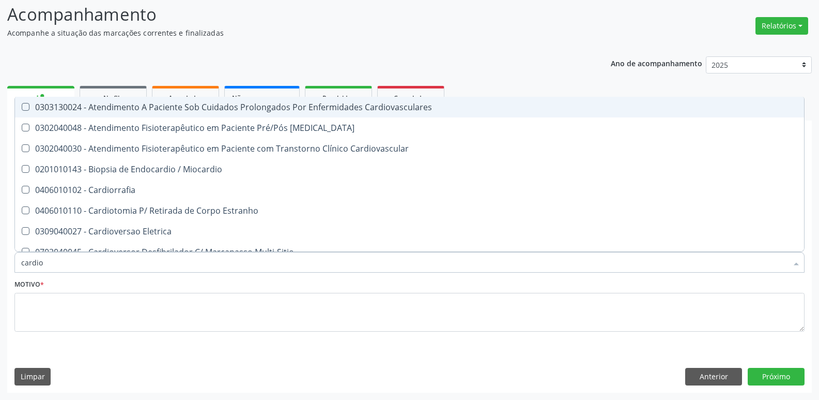
type input "cardiol"
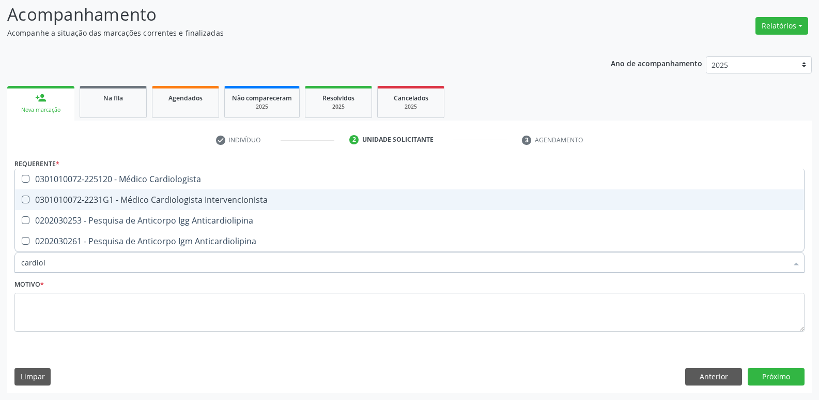
click at [227, 200] on div "0301010072-2231G1 - Médico Cardiologista Intervencionista" at bounding box center [409, 199] width 777 height 8
checkbox Intervencionista "true"
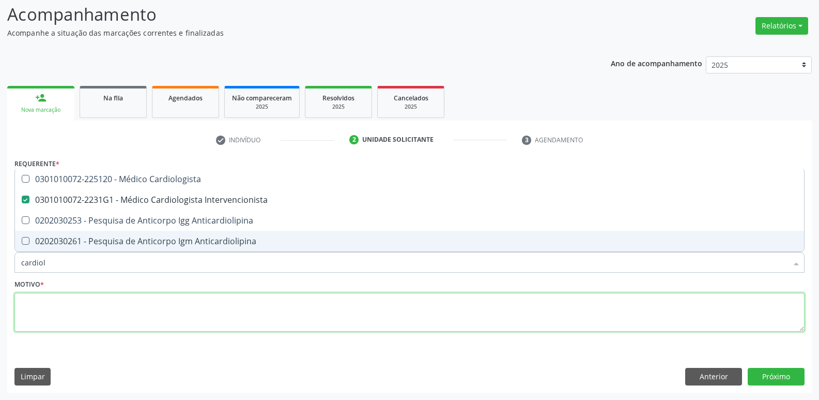
click at [166, 295] on textarea at bounding box center [409, 312] width 790 height 39
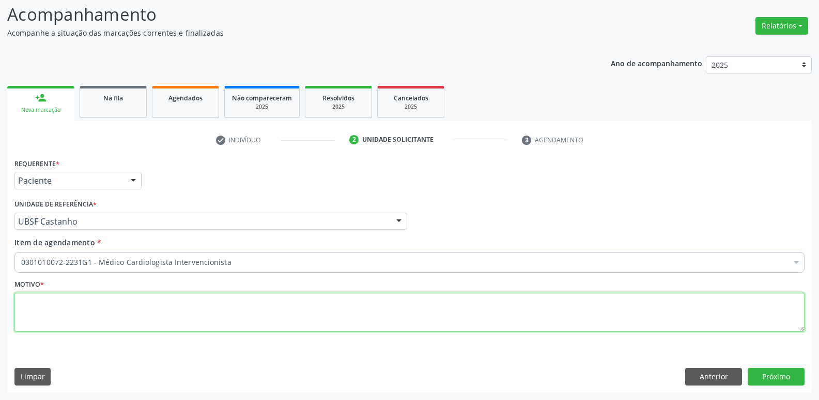
paste textarea "inacio farias"
drag, startPoint x: 134, startPoint y: 308, endPoint x: 0, endPoint y: 230, distance: 155.2
click at [0, 241] on div "Acompanhamento Acompanhe a situação das marcações correntes e finalizadas Relat…" at bounding box center [409, 193] width 819 height 411
drag, startPoint x: 94, startPoint y: 305, endPoint x: 0, endPoint y: 307, distance: 94.1
click at [0, 307] on div "Acompanhamento Acompanhe a situação das marcações correntes e finalizadas Relat…" at bounding box center [409, 193] width 819 height 411
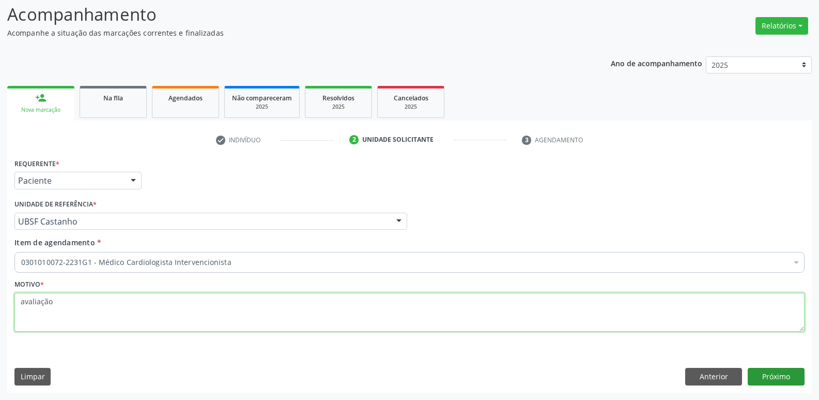
type textarea "avaliação"
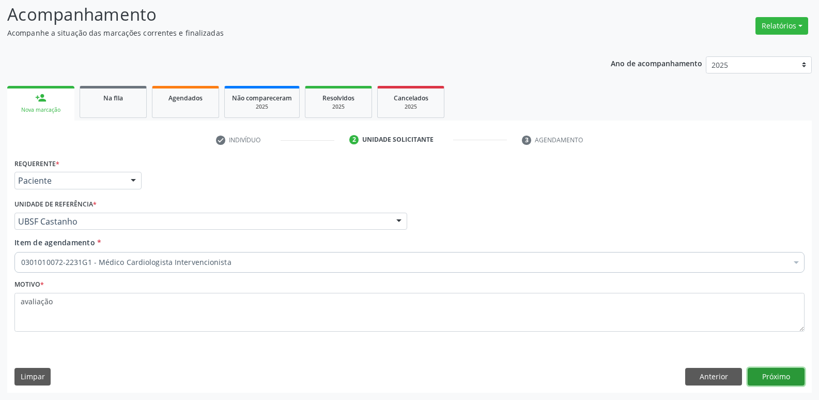
click at [774, 369] on button "Próximo" at bounding box center [776, 377] width 57 height 18
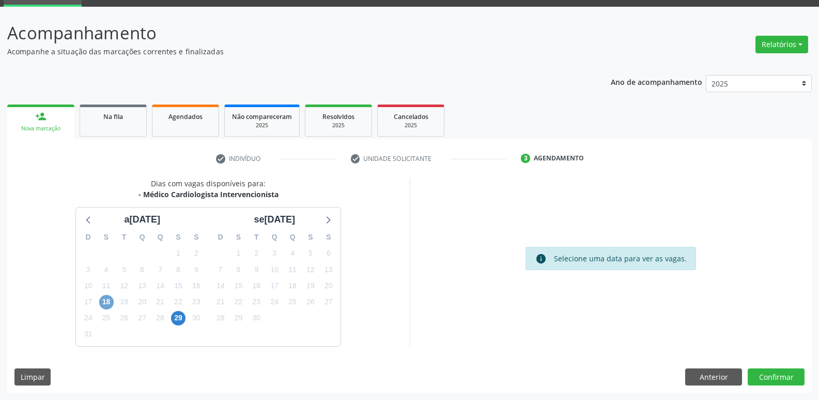
click at [109, 305] on span "18" at bounding box center [106, 302] width 14 height 14
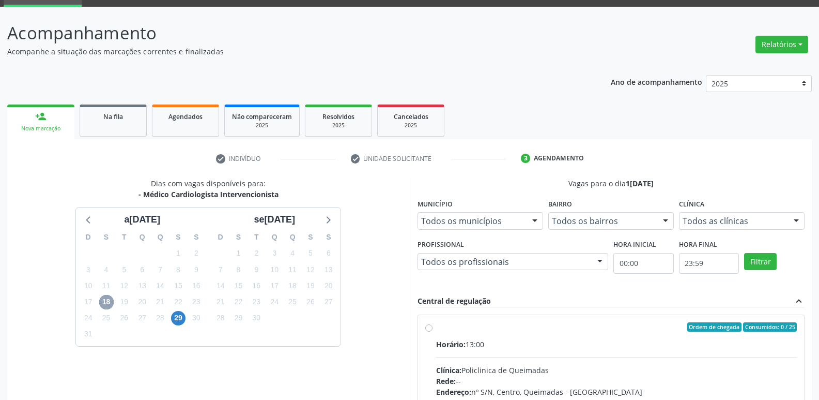
scroll to position [200, 0]
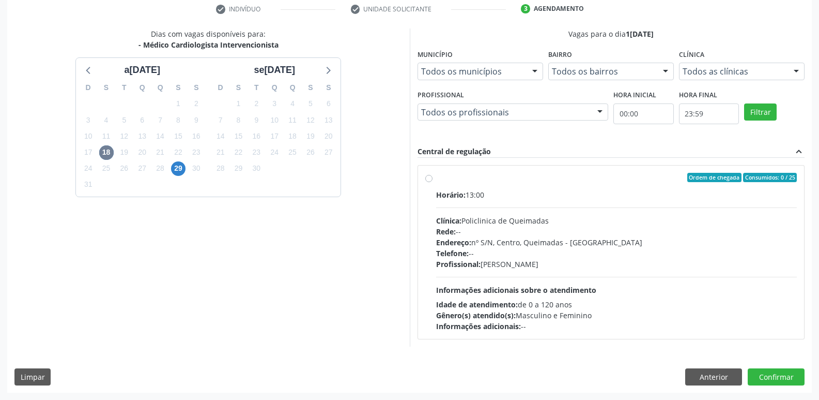
click at [646, 263] on div "Profissional: Filipe Rodrigues Pinto" at bounding box center [616, 263] width 361 height 11
click at [433, 182] on input "Ordem de chegada Consumidos: 0 / 25 Horário: 13:00 Clínica: Policlinica de Quei…" at bounding box center [428, 177] width 7 height 9
radio input "true"
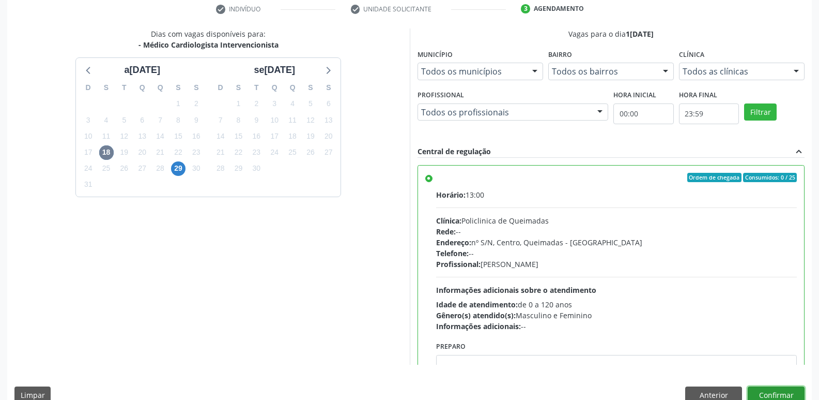
click at [776, 390] on button "Confirmar" at bounding box center [776, 395] width 57 height 18
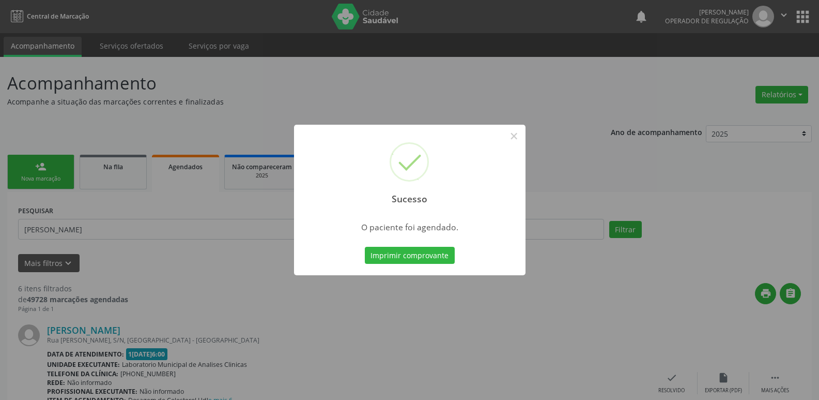
click at [365, 247] on button "Imprimir comprovante" at bounding box center [410, 256] width 90 height 18
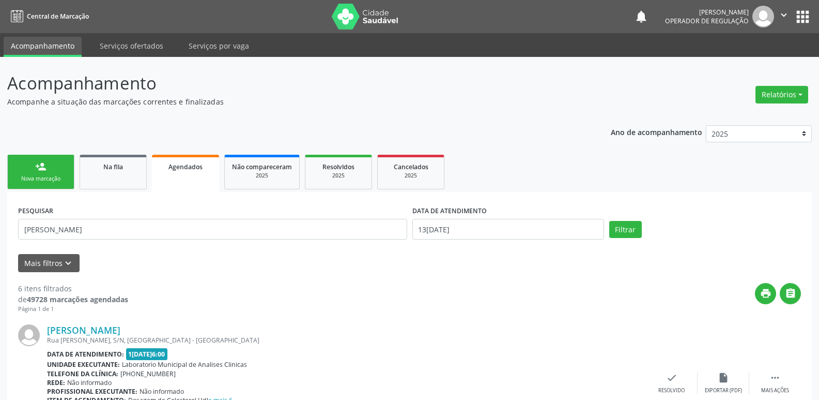
click at [52, 173] on link "person_add Nova marcação" at bounding box center [40, 172] width 67 height 35
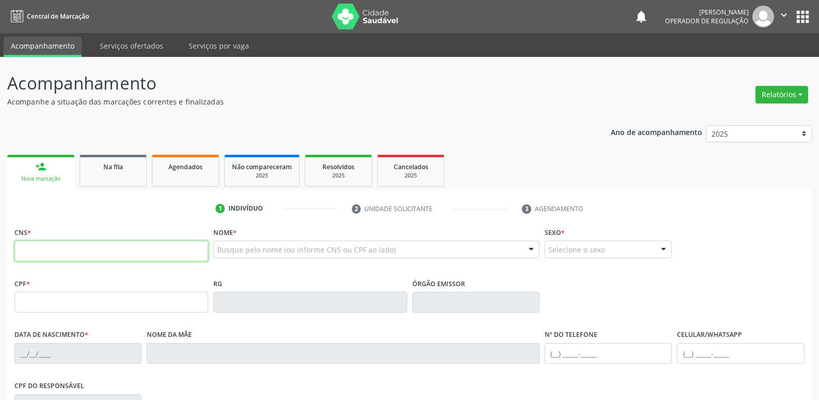
click at [90, 248] on input "text" at bounding box center [111, 250] width 194 height 21
type input "704 1071 1939 6974"
type input "827.459.517-34"
type input "16/08/1962"
type input "Cicera Francisca Bezerra"
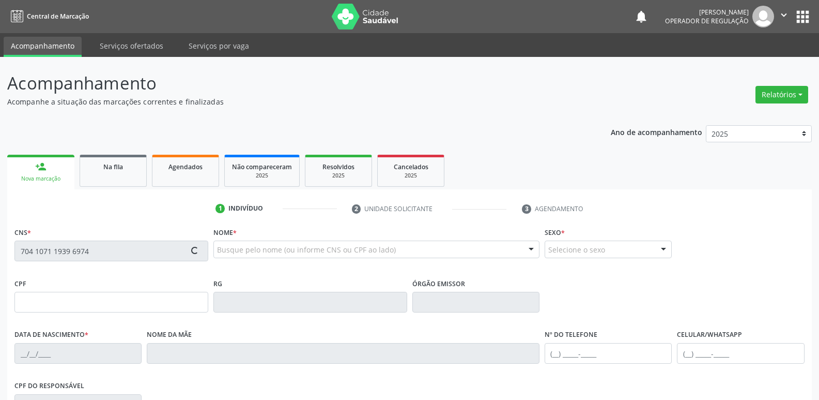
type input "(83) 99116-0663"
type input "5"
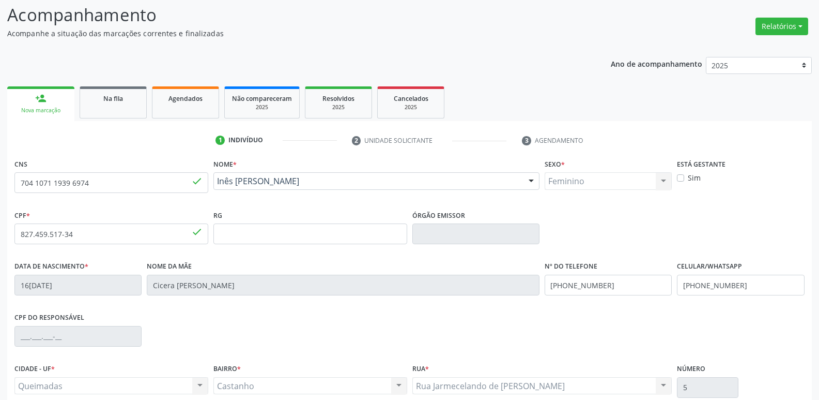
scroll to position [161, 0]
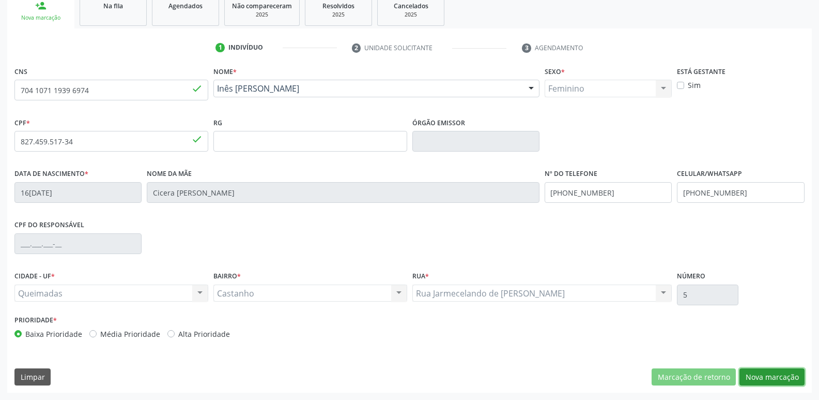
click at [766, 377] on button "Nova marcação" at bounding box center [772, 377] width 65 height 18
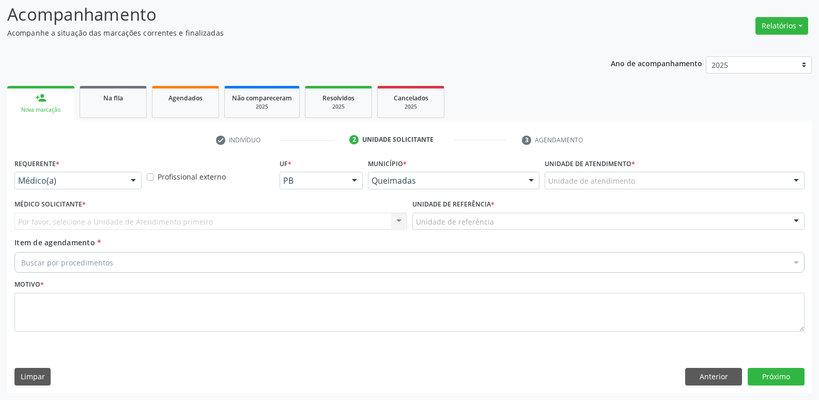
scroll to position [69, 0]
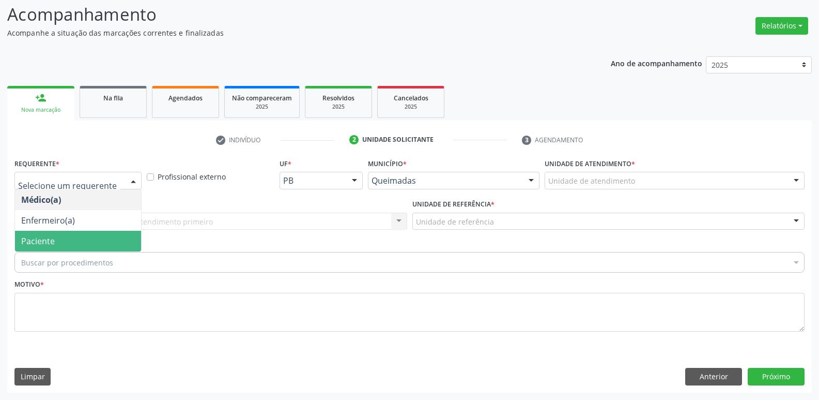
drag, startPoint x: 47, startPoint y: 243, endPoint x: 77, endPoint y: 224, distance: 34.8
click at [44, 242] on span "Paciente" at bounding box center [38, 240] width 34 height 11
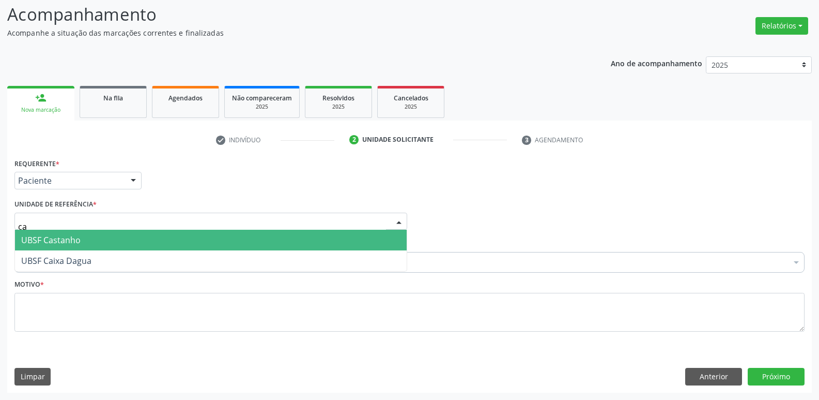
type input "cas"
click at [57, 235] on span "UBSF Castanho" at bounding box center [50, 239] width 59 height 11
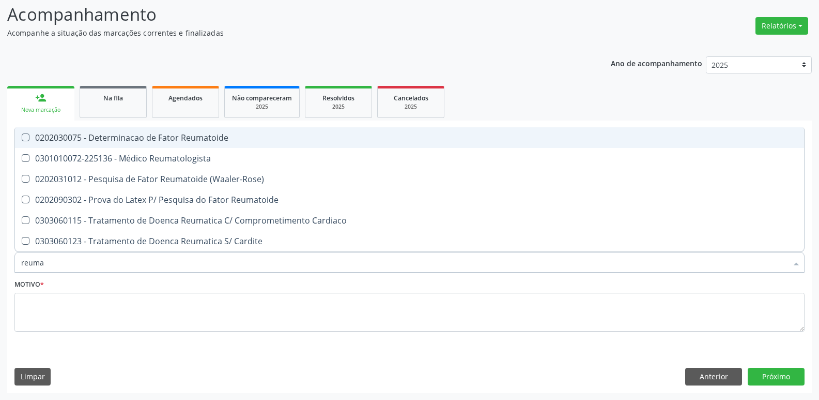
type input "reumat"
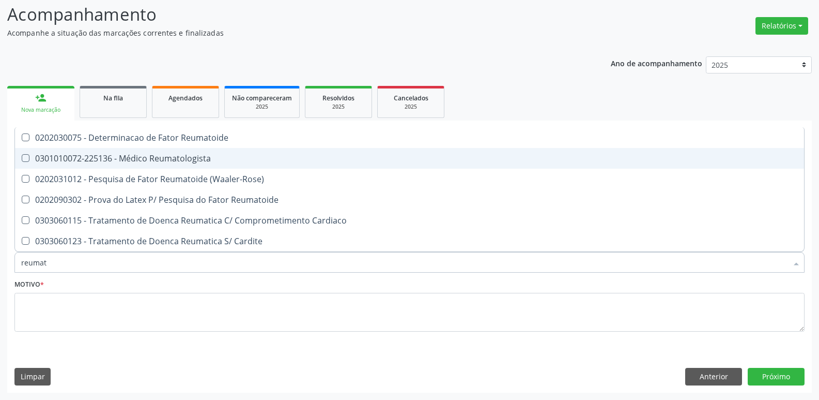
click at [151, 165] on span "0301010072-225136 - Médico Reumatologista" at bounding box center [409, 158] width 789 height 21
checkbox Reumatologista "true"
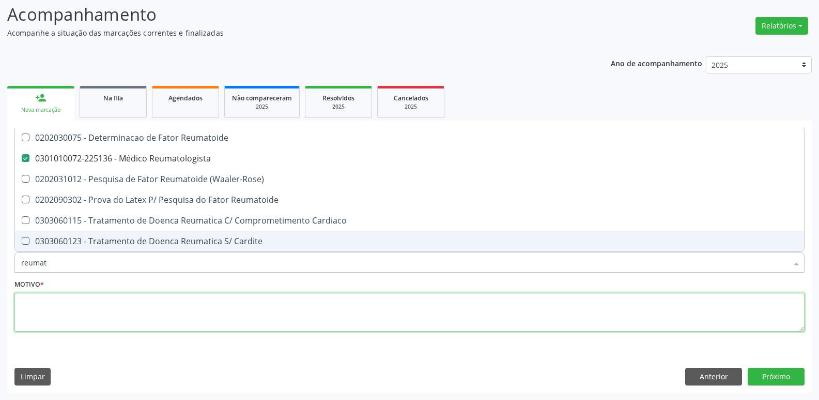
click at [71, 302] on textarea at bounding box center [409, 312] width 790 height 39
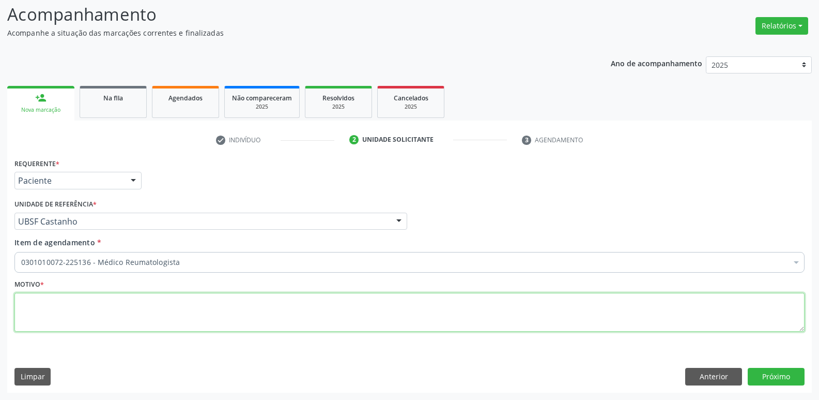
paste textarea "avaliação"
type textarea "avaliação"
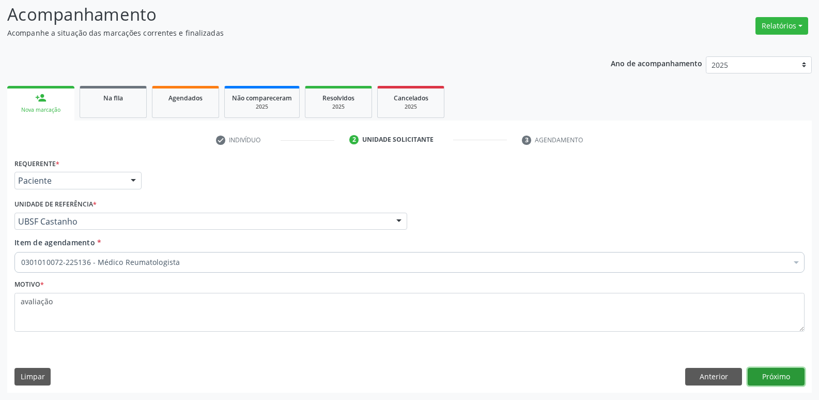
click at [759, 380] on button "Próximo" at bounding box center [776, 377] width 57 height 18
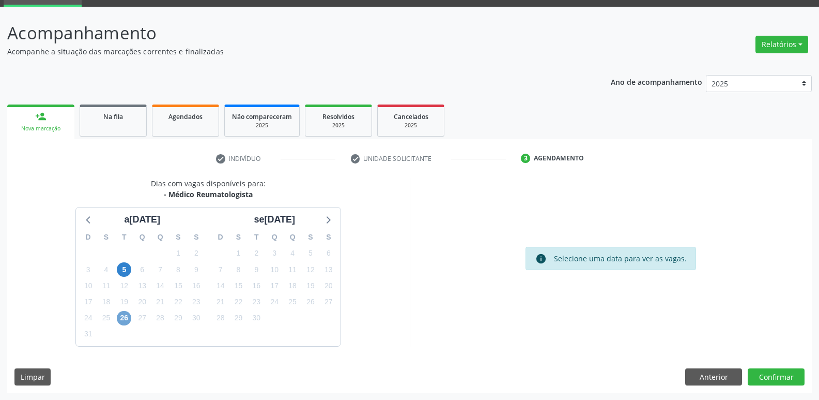
click at [124, 318] on span "26" at bounding box center [124, 318] width 14 height 14
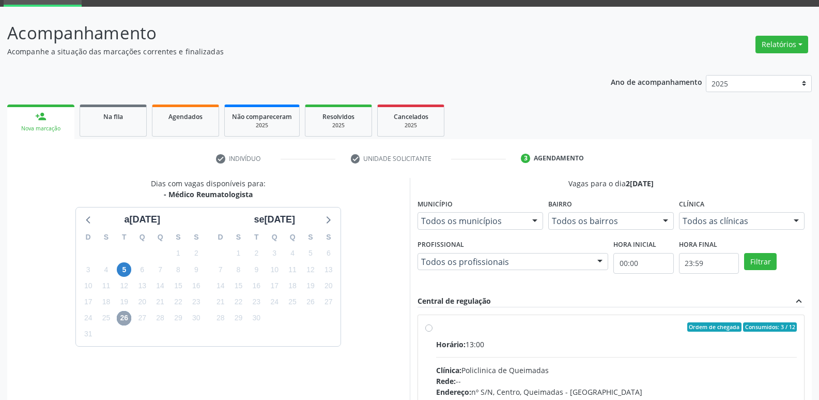
scroll to position [200, 0]
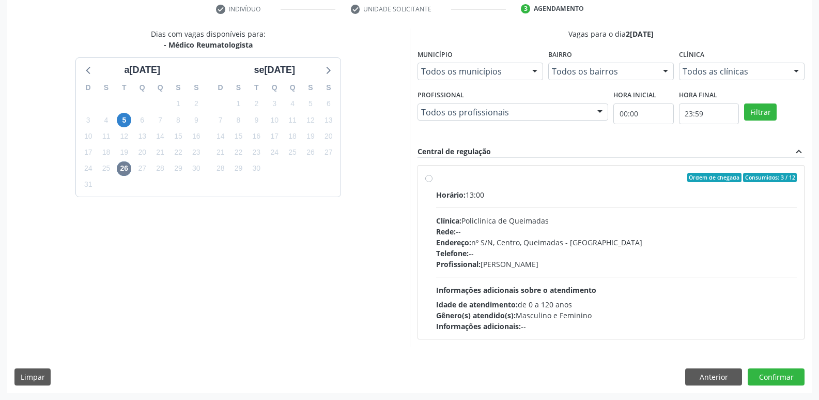
click at [716, 295] on div "Horário: 13:00 Clínica: Policlinica de Queimadas Rede: -- Endereço: nº S/N, Cen…" at bounding box center [616, 260] width 361 height 142
click at [433, 182] on input "Ordem de chegada Consumidos: 3 / 12 Horário: 13:00 Clínica: Policlinica de Quei…" at bounding box center [428, 177] width 7 height 9
radio input "true"
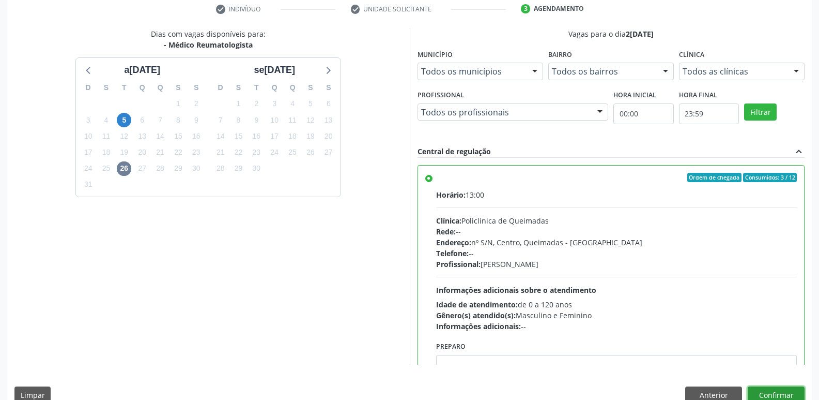
click at [759, 389] on button "Confirmar" at bounding box center [776, 395] width 57 height 18
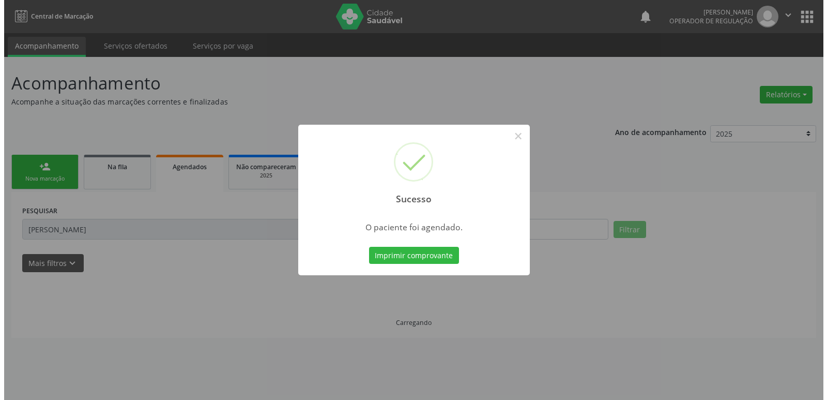
scroll to position [0, 0]
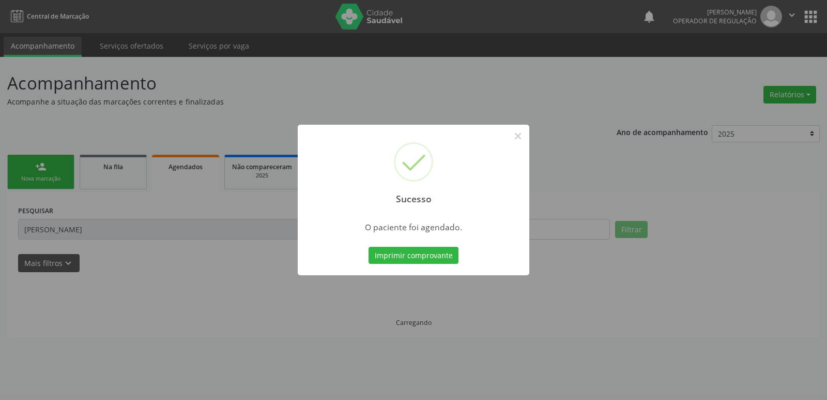
click at [369, 247] on button "Imprimir comprovante" at bounding box center [414, 256] width 90 height 18
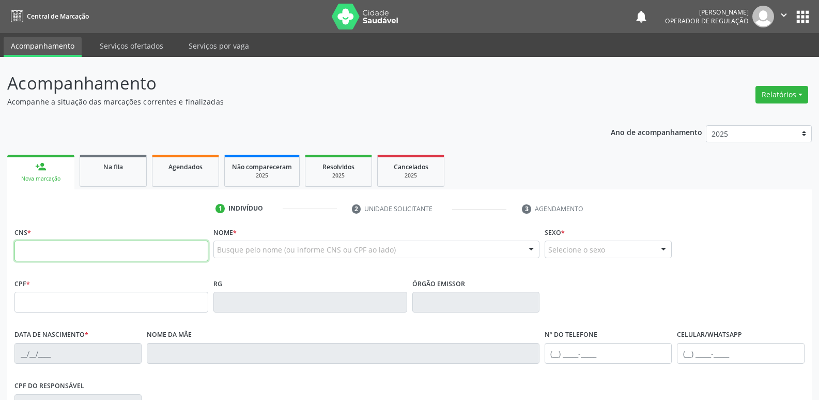
click at [36, 247] on input "text" at bounding box center [111, 250] width 194 height 21
type input "700 0070 4783 4901"
type input "094.301.854-46"
type input "10/09/1992"
type input "Maria Jose Jerônimo da Silva"
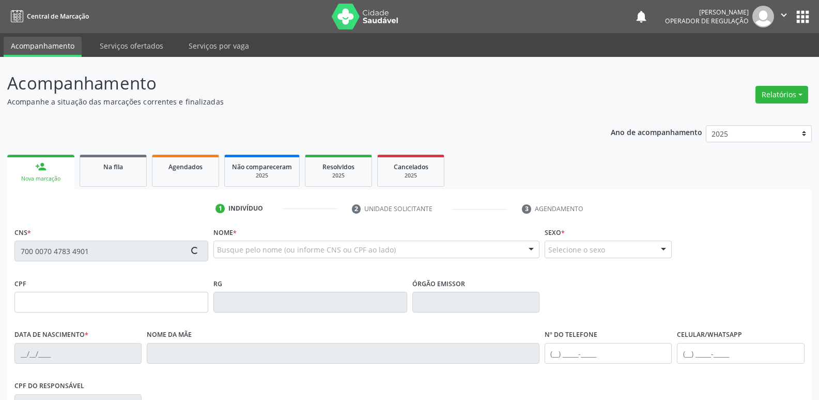
type input "(83) 99170-8171"
type input "8"
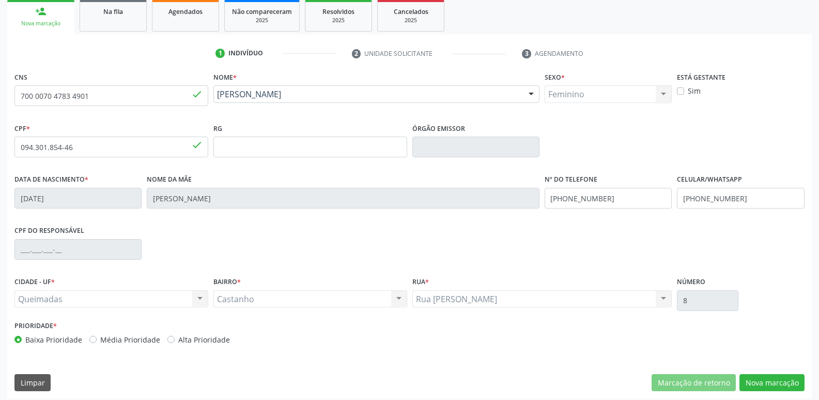
scroll to position [161, 0]
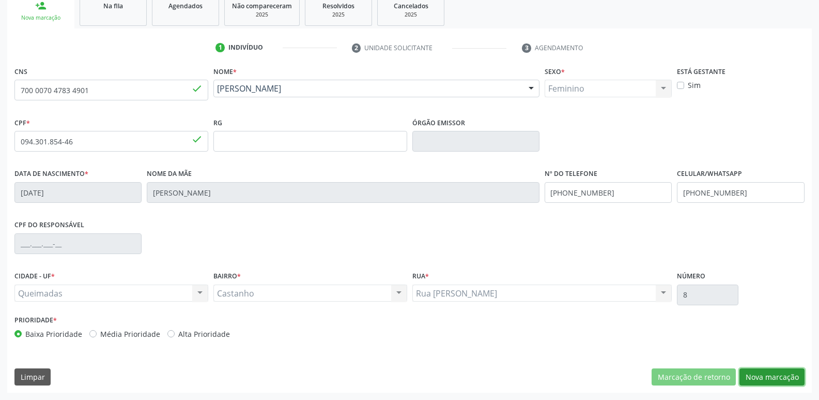
click at [765, 375] on button "Nova marcação" at bounding box center [772, 377] width 65 height 18
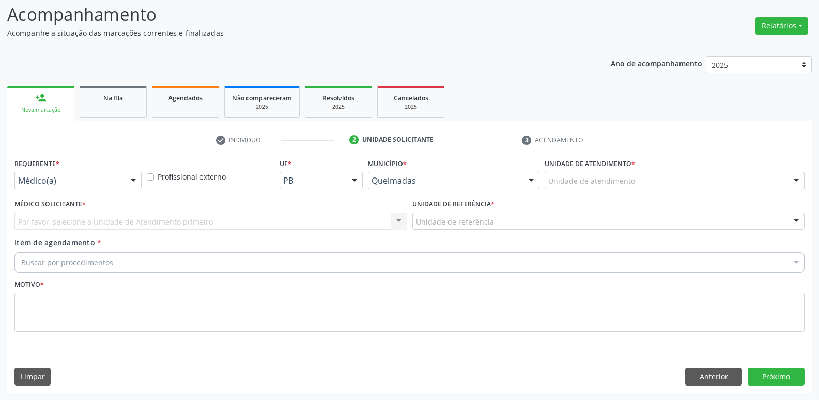
scroll to position [69, 0]
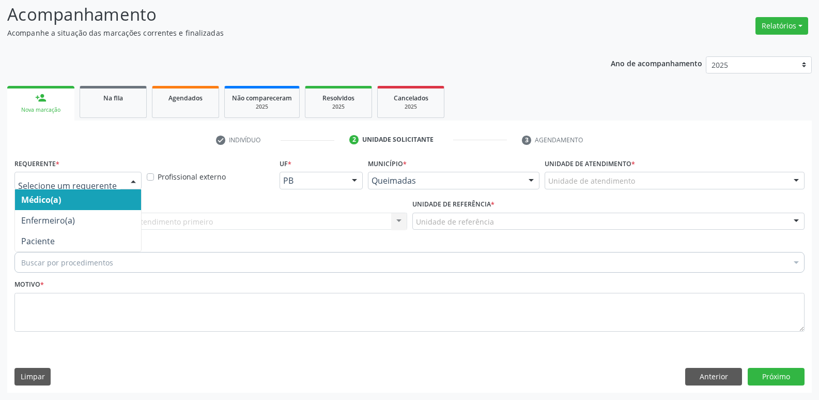
drag, startPoint x: 79, startPoint y: 174, endPoint x: 59, endPoint y: 209, distance: 40.1
click at [75, 181] on div at bounding box center [77, 181] width 127 height 18
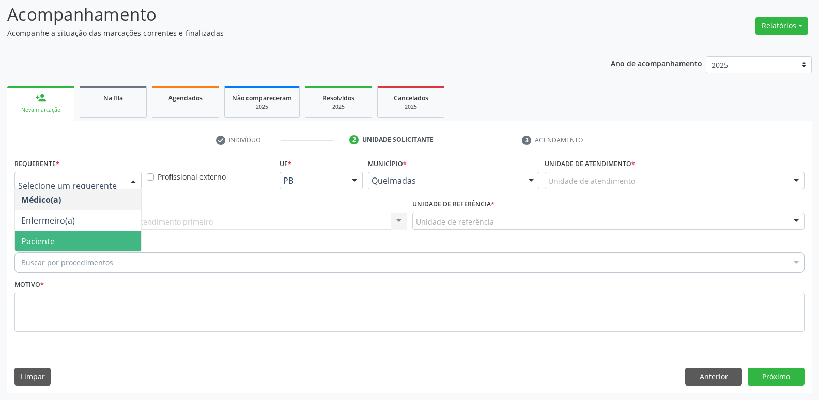
click at [46, 239] on span "Paciente" at bounding box center [38, 240] width 34 height 11
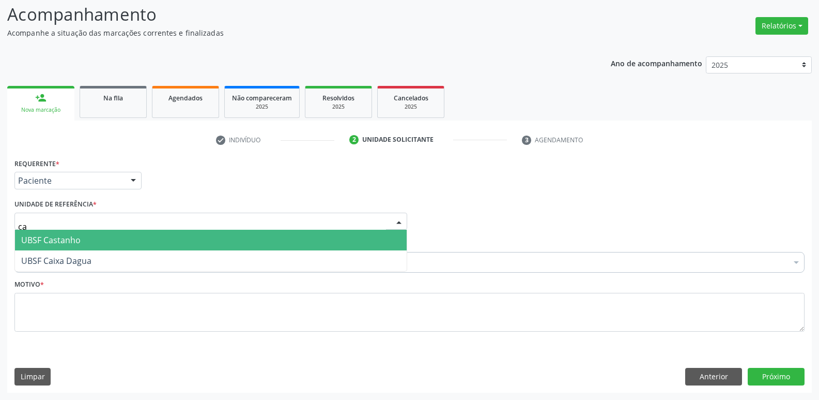
type input "cas"
click at [49, 244] on span "UBSF Castanho" at bounding box center [50, 239] width 59 height 11
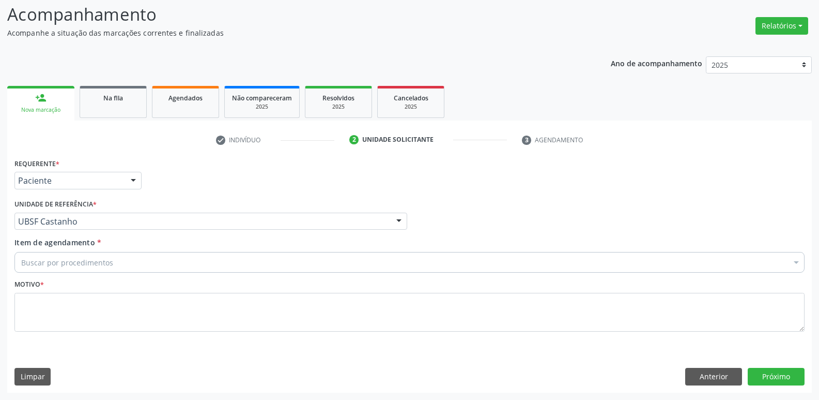
click at [55, 254] on div "Buscar por procedimentos" at bounding box center [409, 262] width 790 height 21
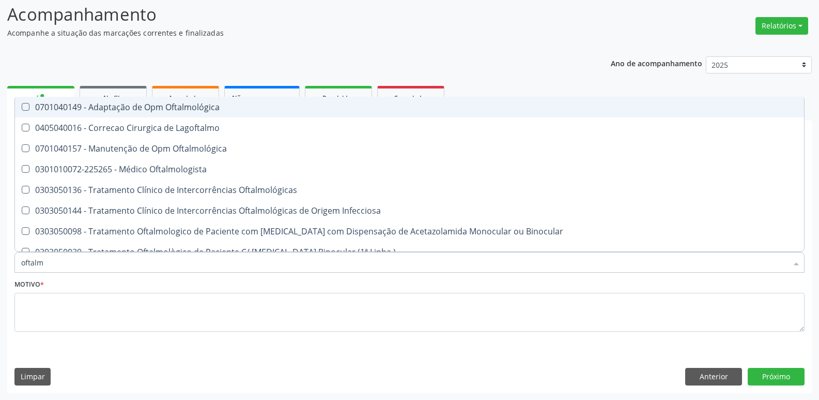
type input "oftalmo"
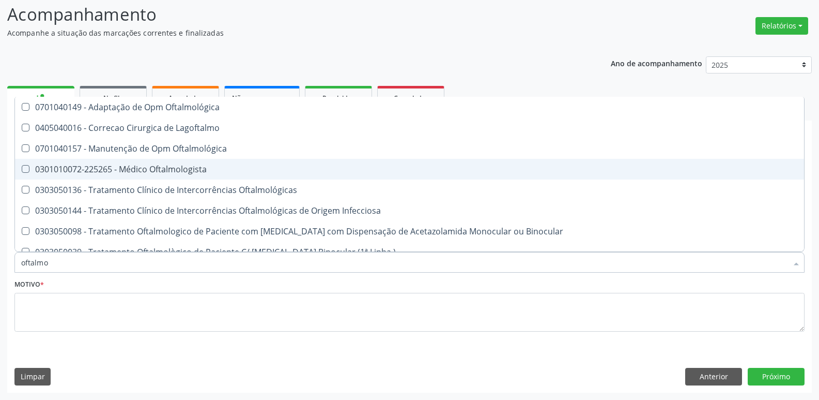
click at [113, 170] on div "0301010072-225265 - Médico Oftalmologista" at bounding box center [409, 169] width 777 height 8
checkbox Oftalmologista "true"
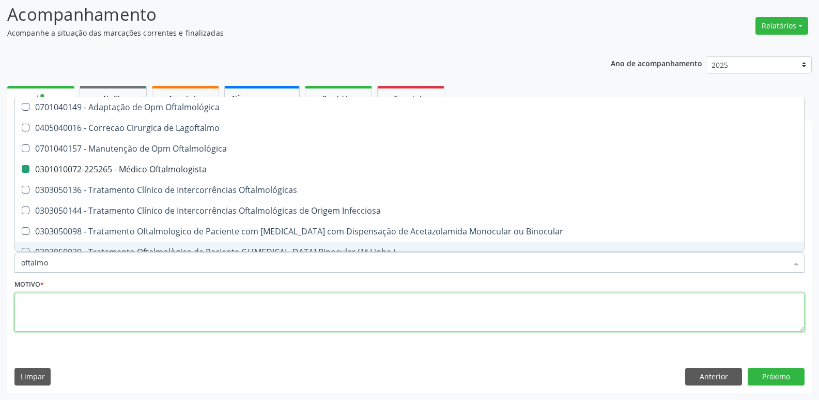
drag, startPoint x: 77, startPoint y: 310, endPoint x: 72, endPoint y: 305, distance: 7.0
click at [78, 310] on textarea at bounding box center [409, 312] width 790 height 39
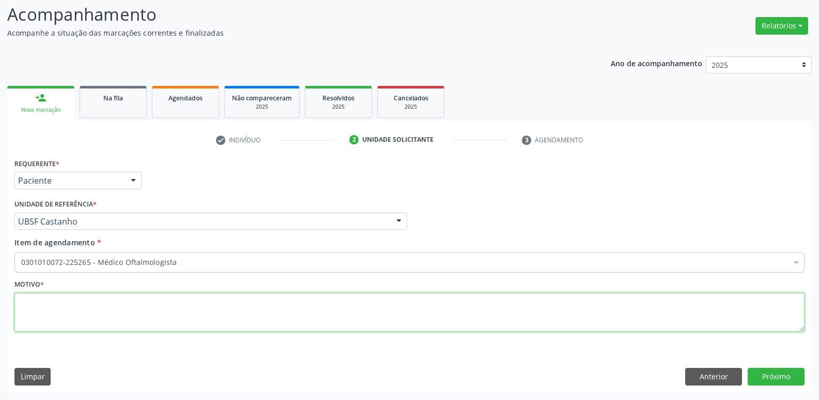
checkbox Oftalmologista "true"
checkbox Preenchida\) "false"
paste textarea "avaliação"
type textarea "avaliação"
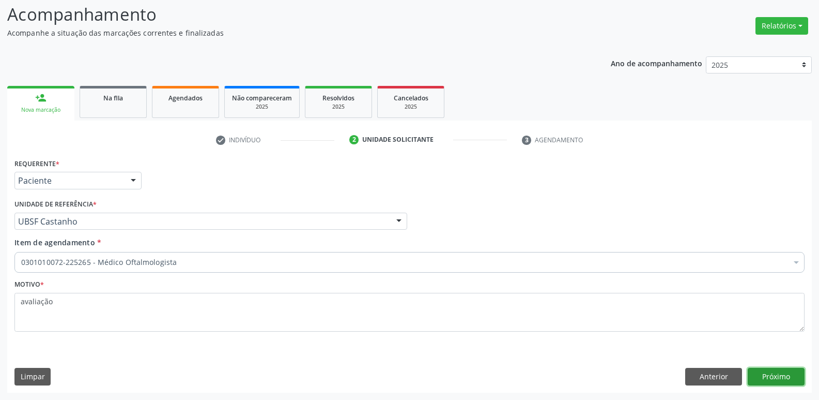
click at [776, 371] on button "Próximo" at bounding box center [776, 377] width 57 height 18
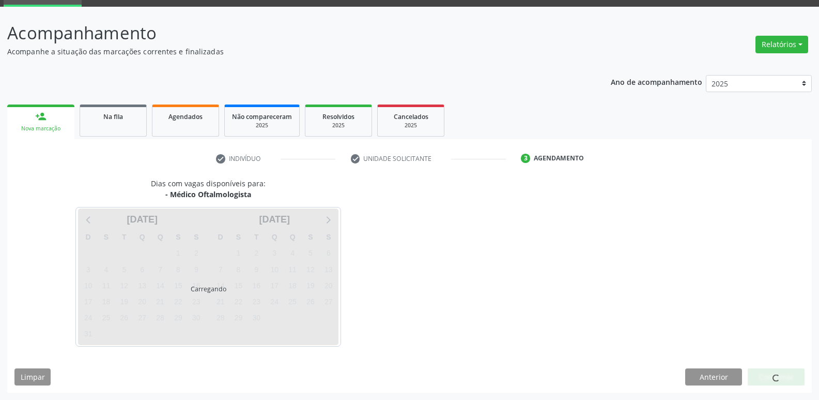
scroll to position [50, 0]
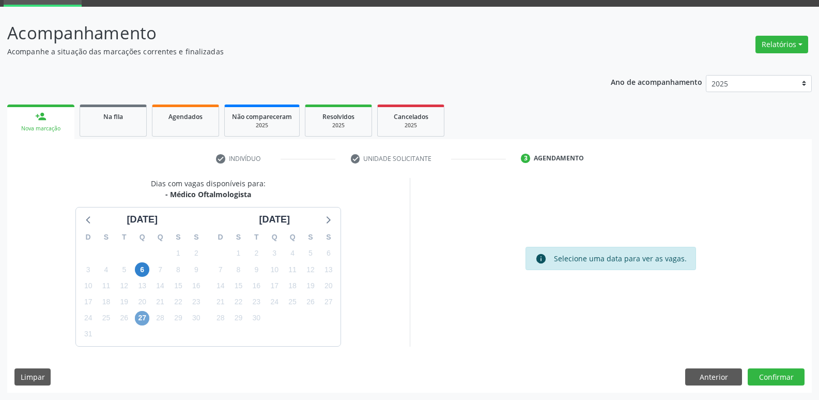
click at [145, 318] on span "27" at bounding box center [142, 318] width 14 height 14
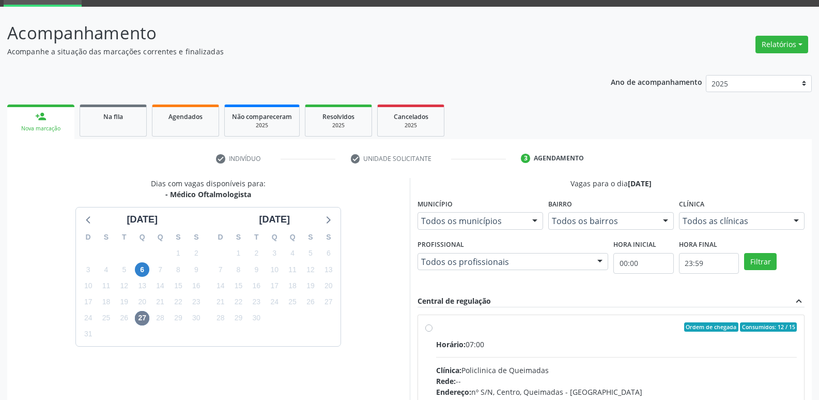
drag, startPoint x: 710, startPoint y: 346, endPoint x: 714, endPoint y: 341, distance: 6.6
click at [712, 344] on div "Horário: 07:00" at bounding box center [616, 344] width 361 height 11
click at [433, 331] on input "Ordem de chegada Consumidos: 12 / 15 Horário: 07:00 Clínica: Policlinica de Que…" at bounding box center [428, 326] width 7 height 9
radio input "true"
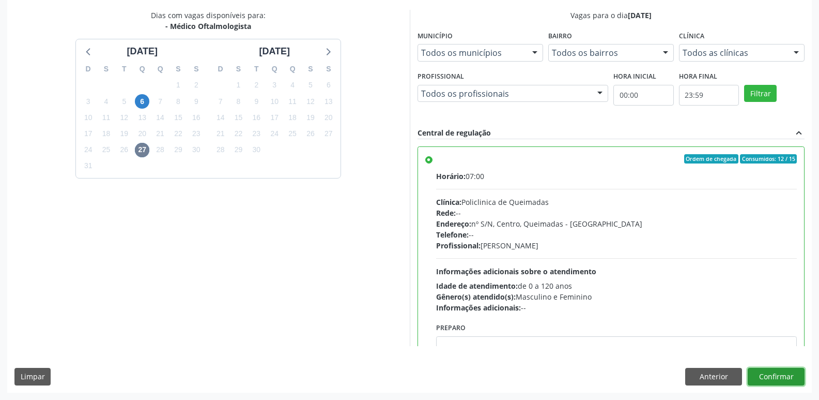
click at [769, 372] on button "Confirmar" at bounding box center [776, 377] width 57 height 18
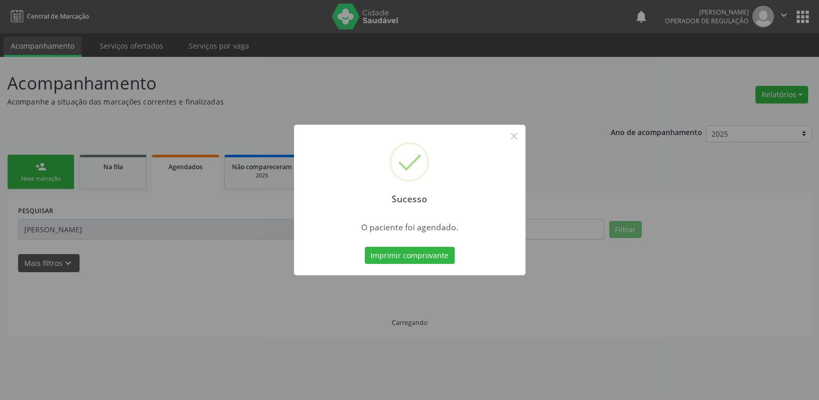
scroll to position [0, 0]
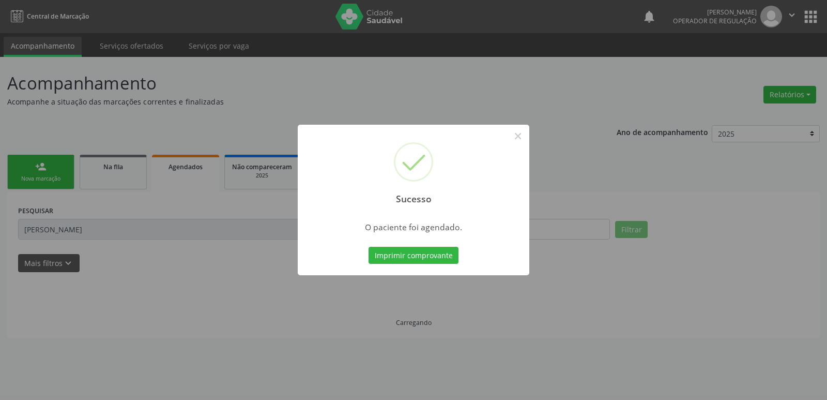
click at [369, 247] on button "Imprimir comprovante" at bounding box center [414, 256] width 90 height 18
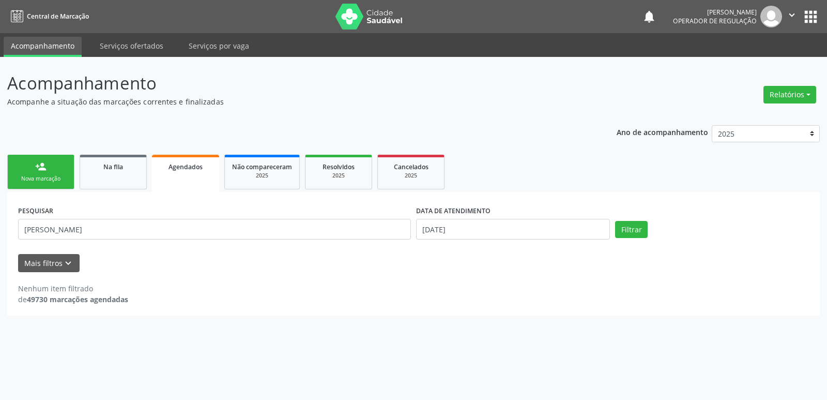
click at [44, 171] on div "person_add" at bounding box center [40, 166] width 11 height 11
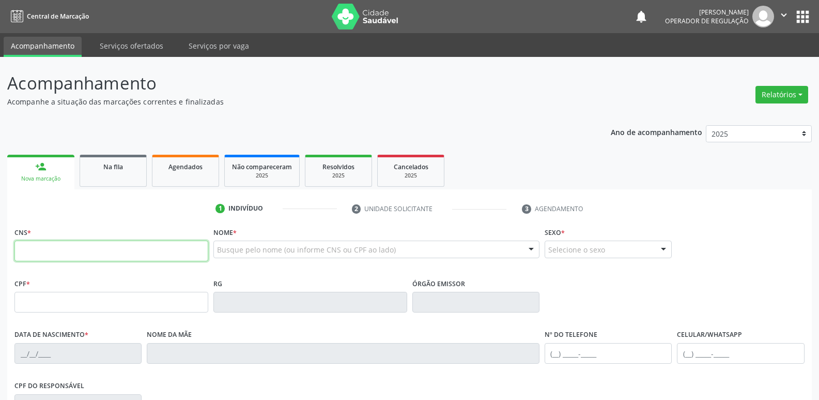
click at [101, 245] on input "text" at bounding box center [111, 250] width 194 height 21
type input "706 4031 0994 5487"
type input "065.534.204-40"
type input "17/04/1972"
type input "Antônia Luzia da Silva"
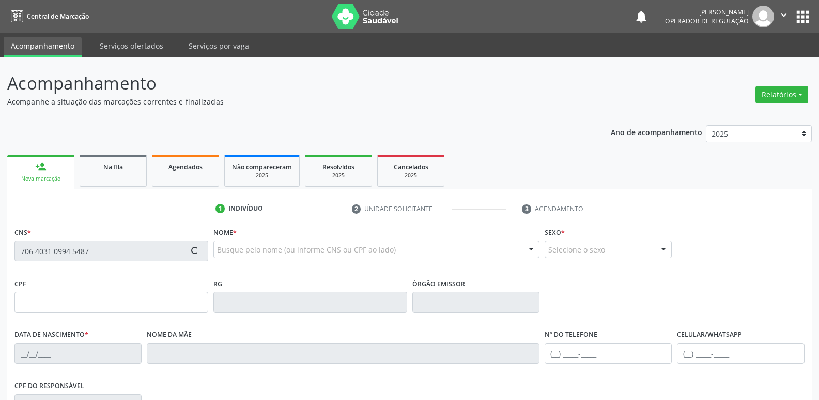
type input "(83) 99316-3885"
type input "95"
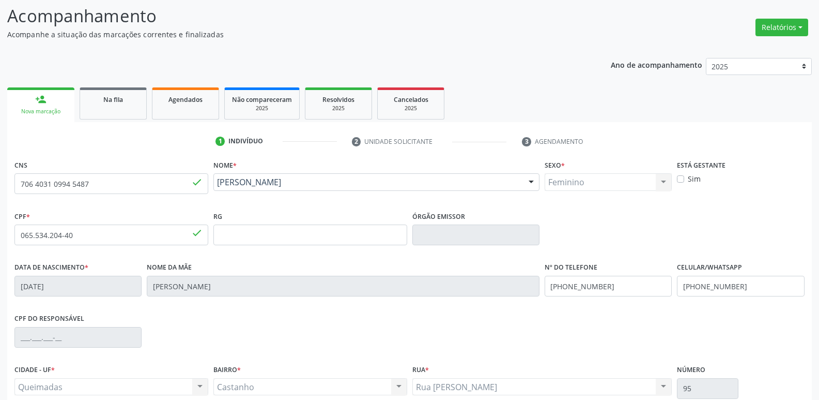
scroll to position [161, 0]
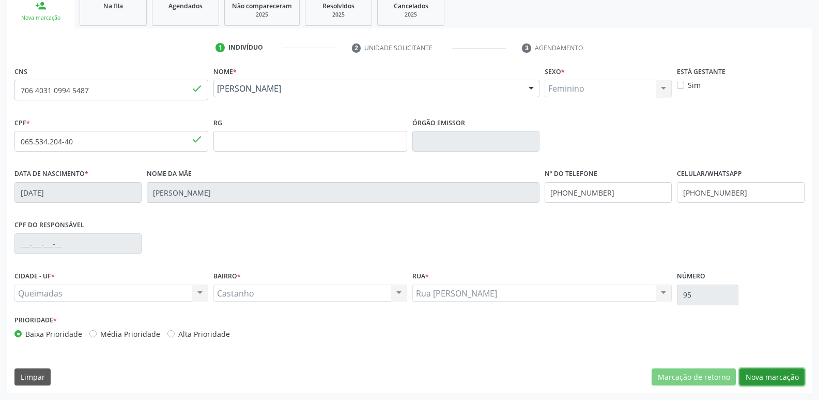
click at [788, 380] on button "Nova marcação" at bounding box center [772, 377] width 65 height 18
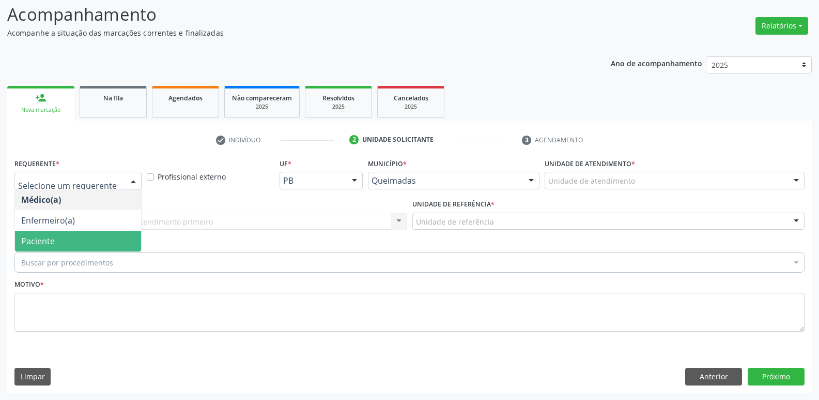
drag, startPoint x: 34, startPoint y: 240, endPoint x: 62, endPoint y: 226, distance: 31.0
click at [31, 239] on span "Paciente" at bounding box center [38, 240] width 34 height 11
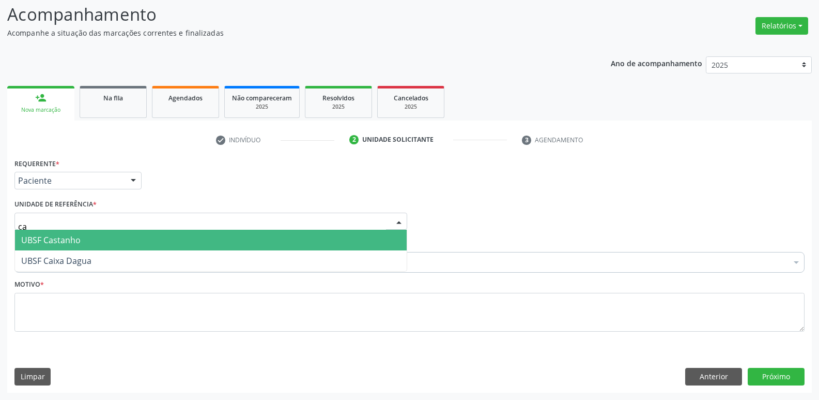
type input "cas"
click at [41, 242] on span "UBSF Castanho" at bounding box center [50, 239] width 59 height 11
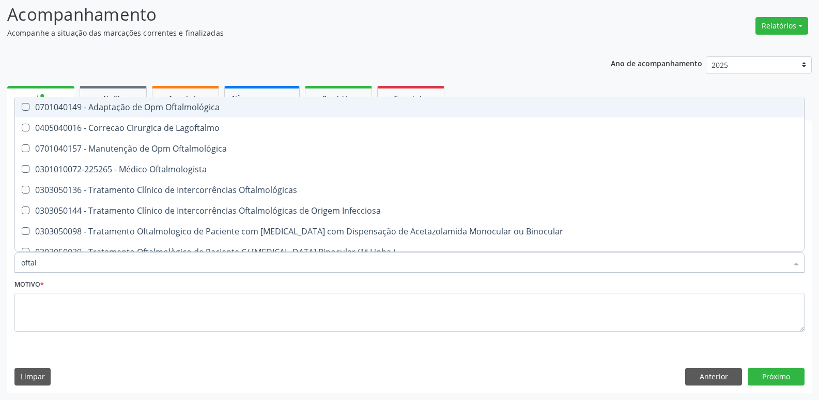
type input "oftalm"
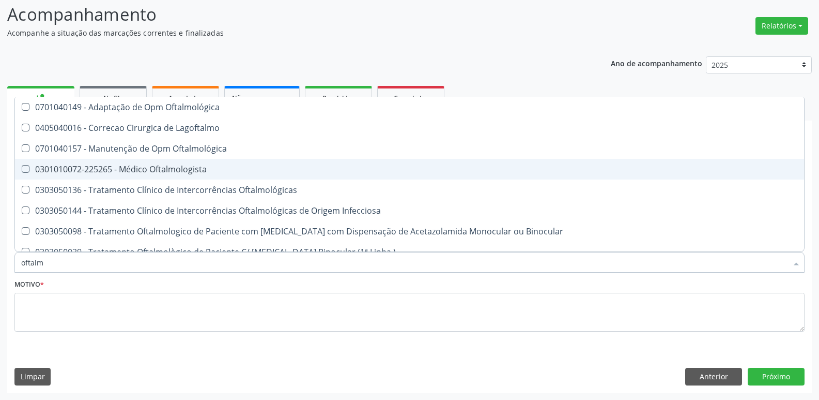
click at [184, 167] on div "0301010072-225265 - Médico Oftalmologista" at bounding box center [409, 169] width 777 height 8
checkbox Oftalmologista "true"
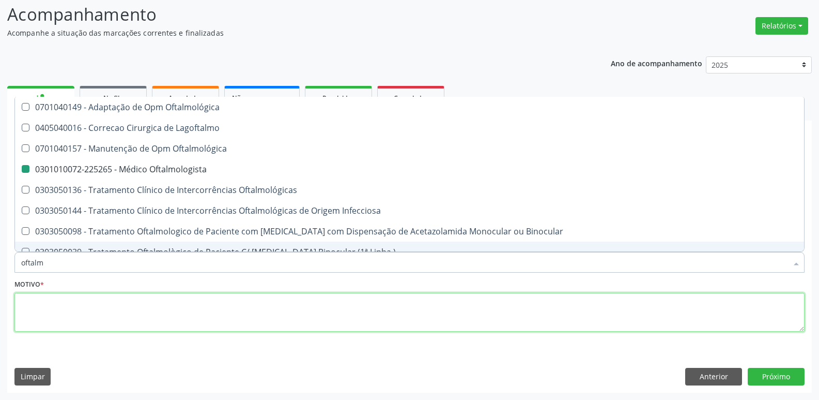
click at [51, 301] on textarea at bounding box center [409, 312] width 790 height 39
checkbox Lagoftalmo "true"
checkbox Oftalmologista "false"
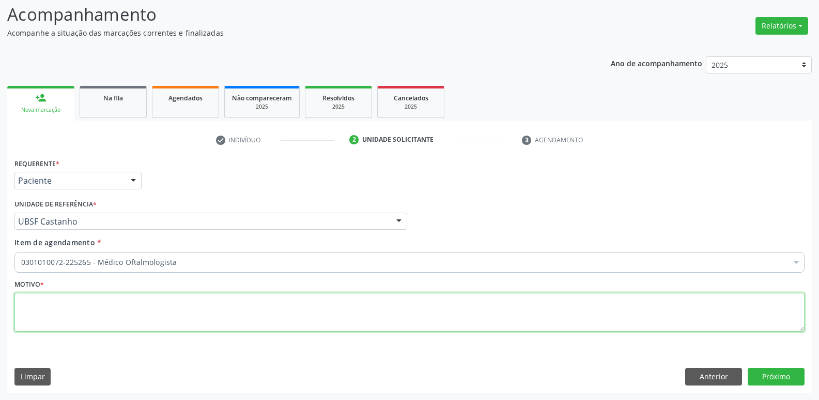
paste textarea "avaliação"
type textarea "avaliação"
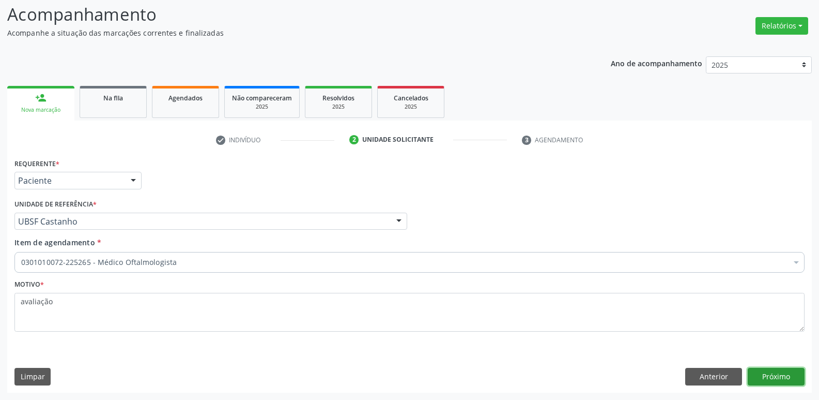
click at [756, 370] on button "Próximo" at bounding box center [776, 377] width 57 height 18
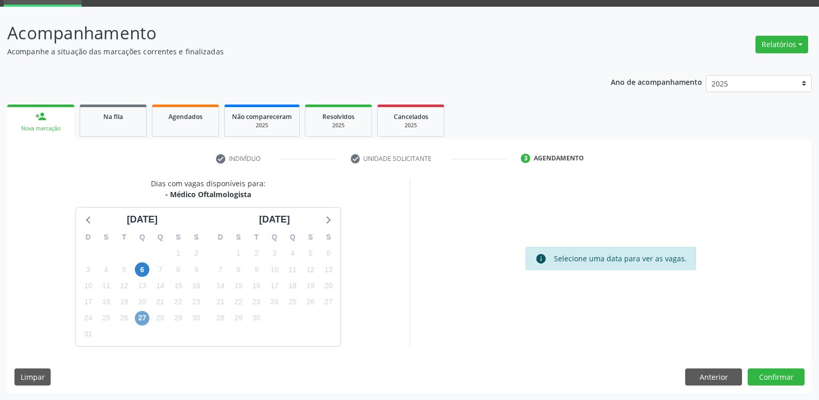
click at [141, 317] on span "27" at bounding box center [142, 318] width 14 height 14
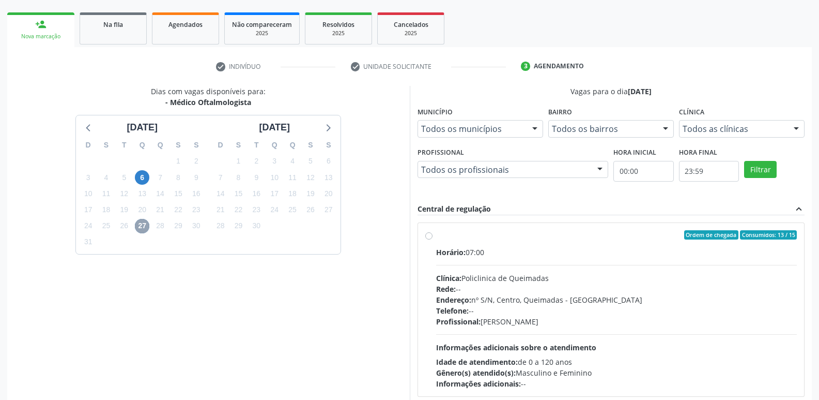
scroll to position [200, 0]
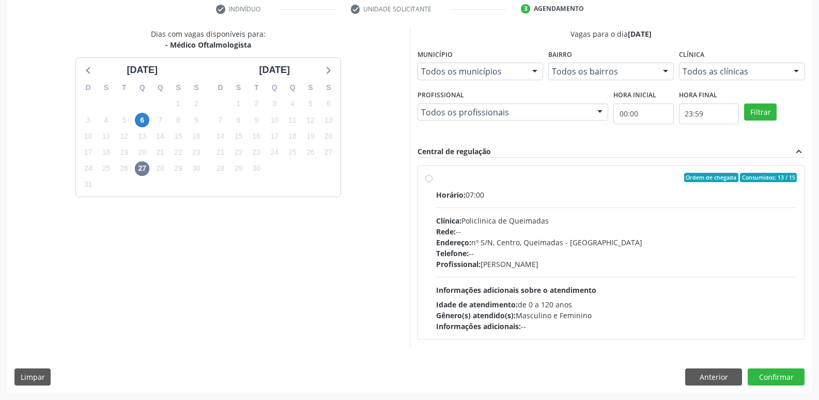
click at [637, 267] on div "Profissional: Dominique Silveira Calou de Araujo" at bounding box center [616, 263] width 361 height 11
click at [433, 182] on input "Ordem de chegada Consumidos: 13 / 15 Horário: 07:00 Clínica: Policlinica de Que…" at bounding box center [428, 177] width 7 height 9
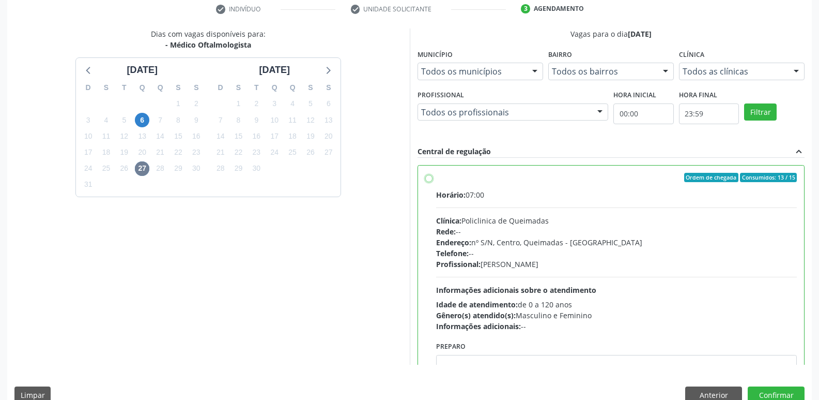
radio input "true"
click at [756, 393] on button "Confirmar" at bounding box center [776, 395] width 57 height 18
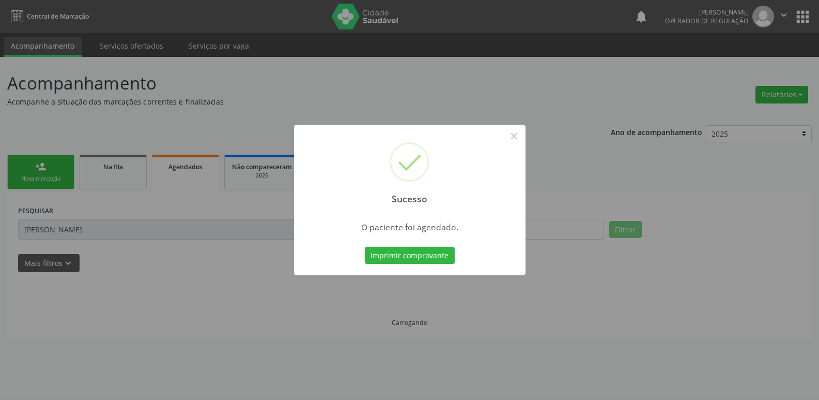
click at [365, 247] on button "Imprimir comprovante" at bounding box center [410, 256] width 90 height 18
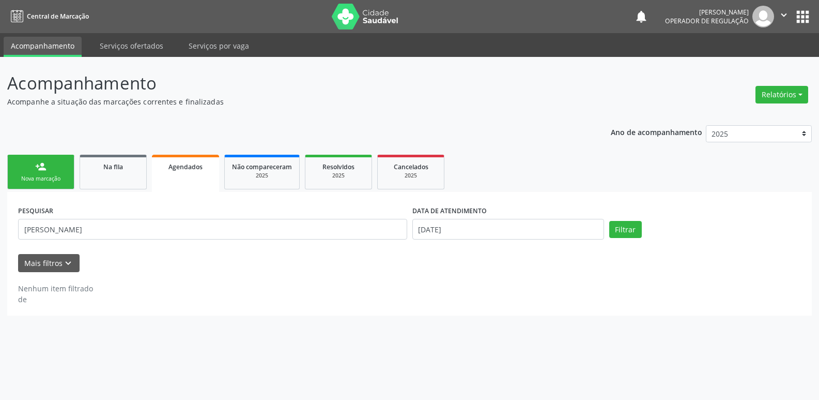
scroll to position [0, 0]
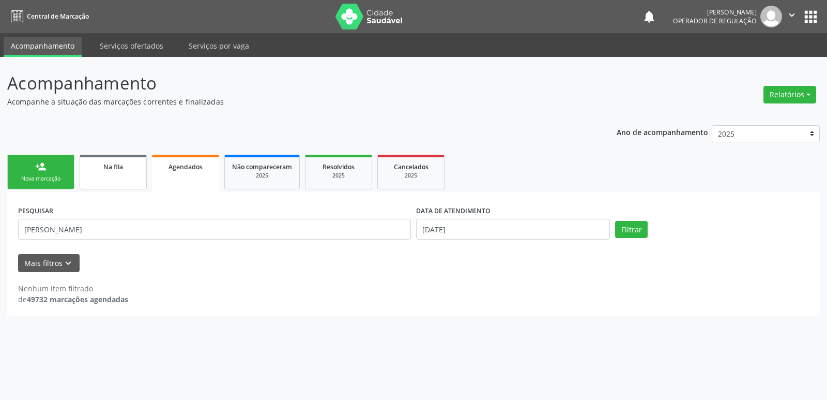
click at [112, 162] on span "Na fila" at bounding box center [113, 166] width 20 height 9
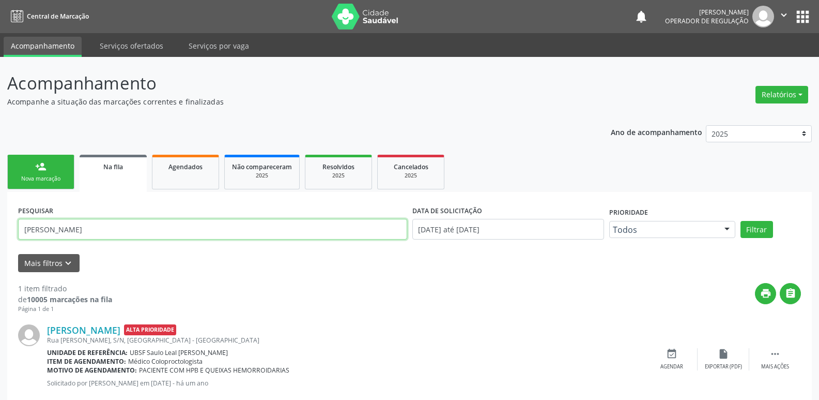
drag, startPoint x: 12, startPoint y: 236, endPoint x: 11, endPoint y: 210, distance: 25.9
click at [0, 210] on div "Acompanhamento Acompanhe a situação das marcações correntes e finalizadas Relat…" at bounding box center [409, 240] width 819 height 366
type input "maria jose nunes"
click at [741, 221] on button "Filtrar" at bounding box center [757, 230] width 33 height 18
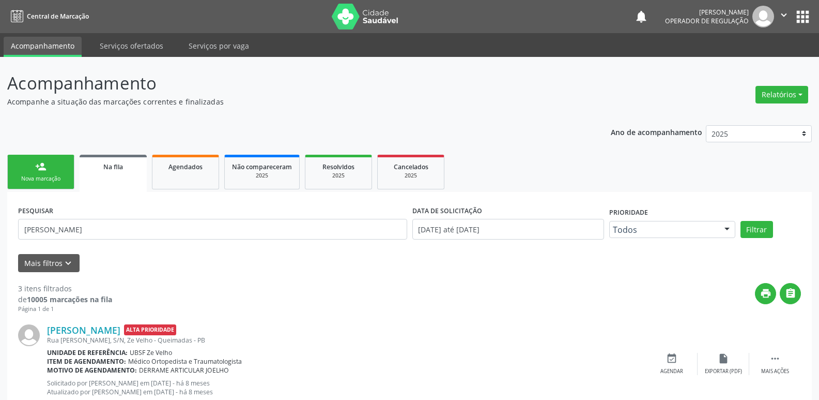
click at [49, 169] on link "person_add Nova marcação" at bounding box center [40, 172] width 67 height 35
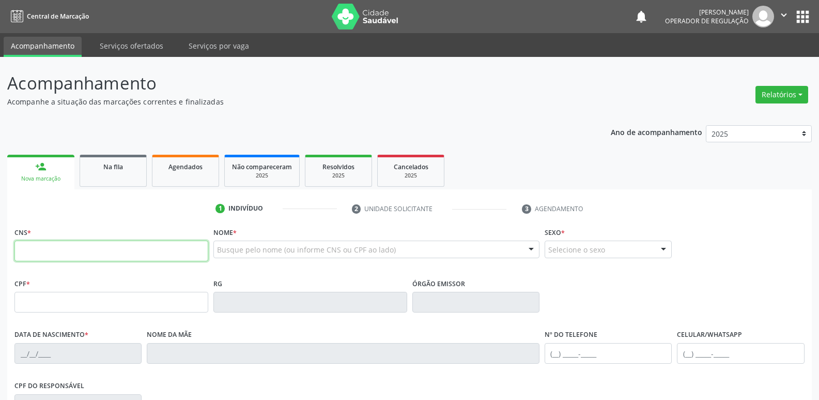
click at [93, 254] on input "text" at bounding box center [111, 250] width 194 height 21
type input "709 6046 0439 2776"
type input "17/10/1974"
type input "Severina Maria da Silva"
type input "(83) 99181-3941"
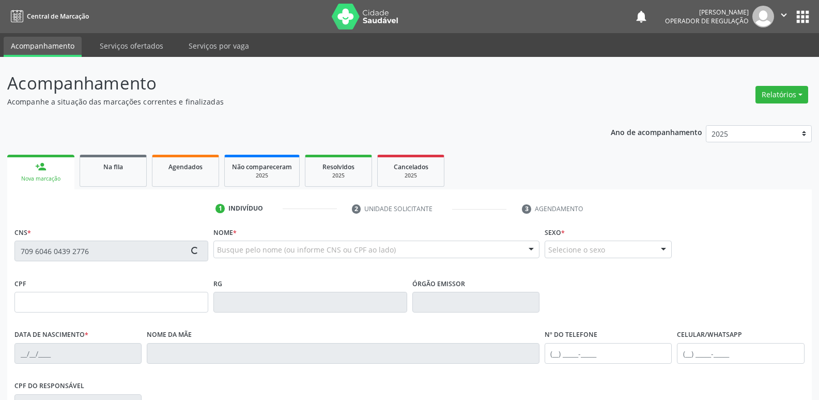
type input "(83) 99181-3941"
type input "25"
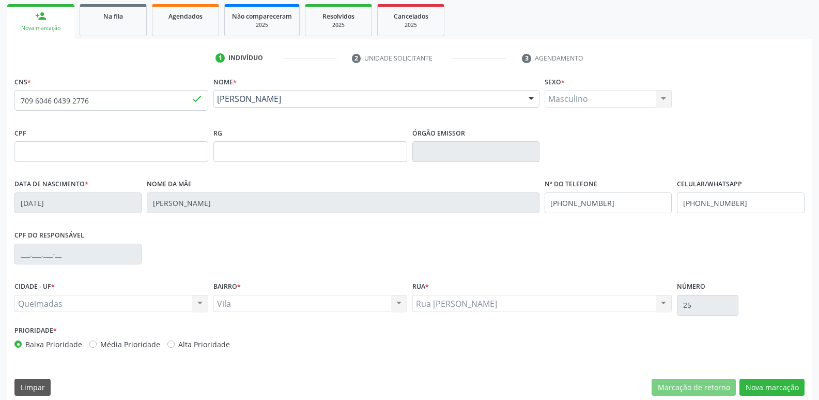
scroll to position [161, 0]
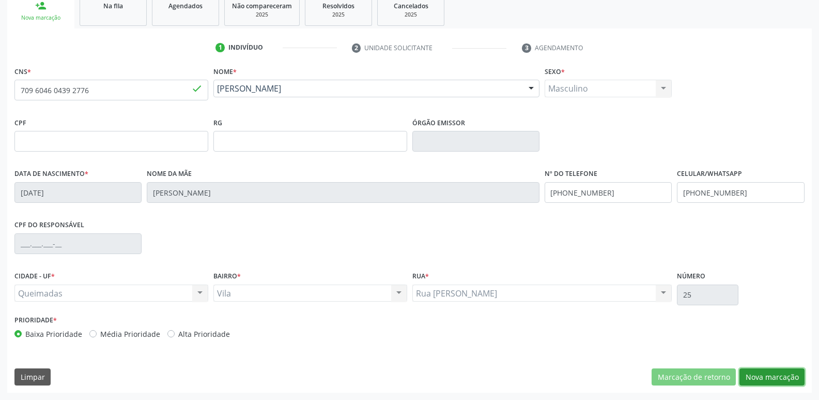
click at [761, 378] on button "Nova marcação" at bounding box center [772, 377] width 65 height 18
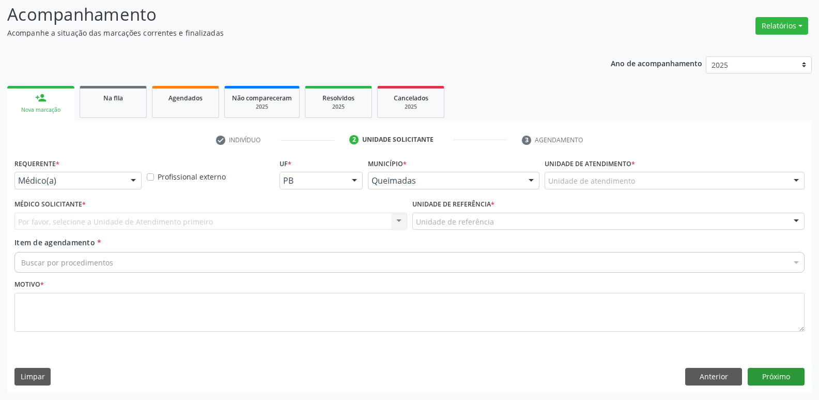
scroll to position [69, 0]
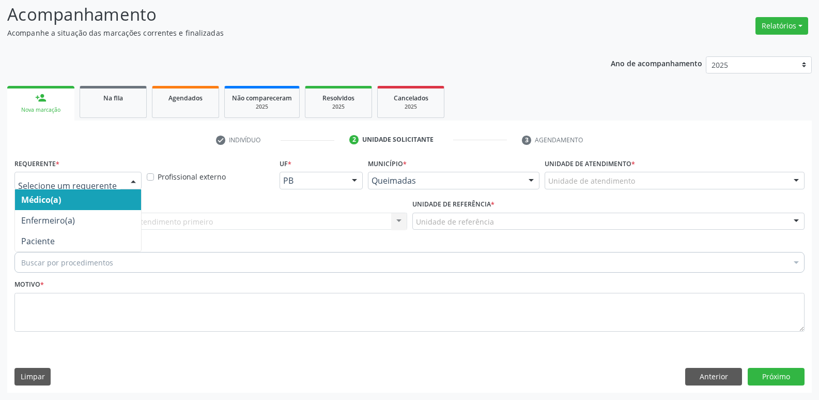
drag, startPoint x: 69, startPoint y: 184, endPoint x: 51, endPoint y: 233, distance: 51.7
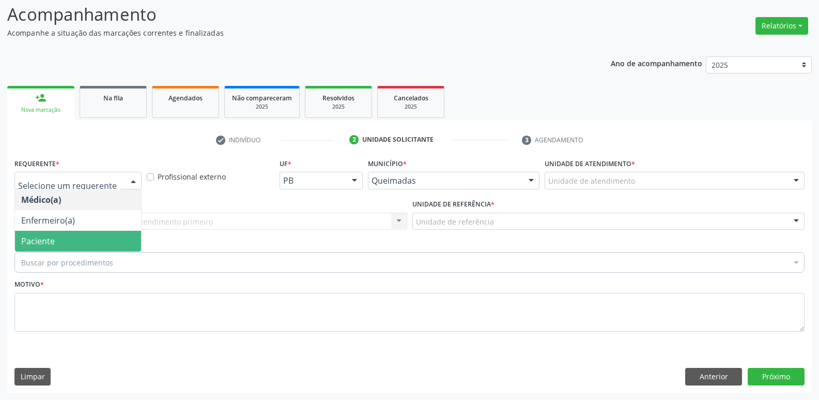
click at [44, 247] on span "Paciente" at bounding box center [78, 241] width 126 height 21
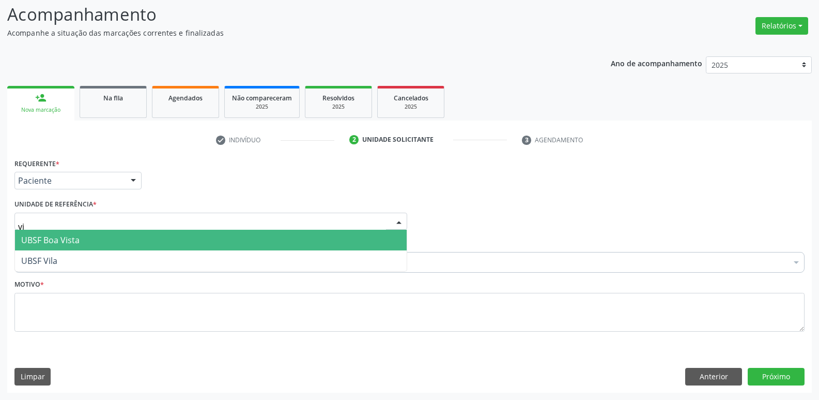
type input "vil"
click at [57, 238] on span "UBSF Vila" at bounding box center [39, 239] width 36 height 11
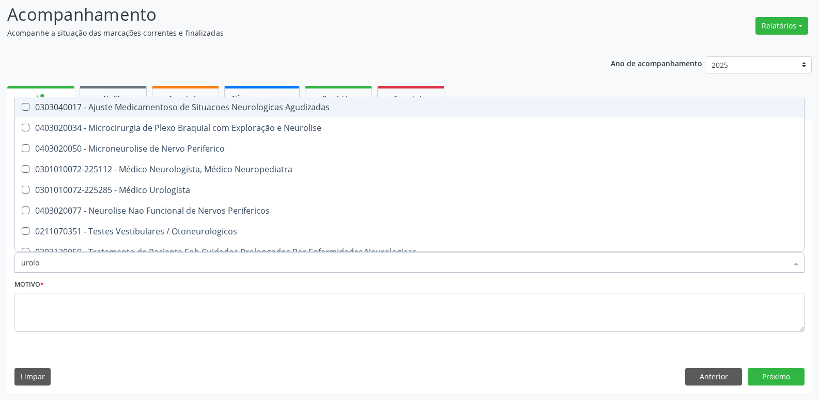
type input "urolog"
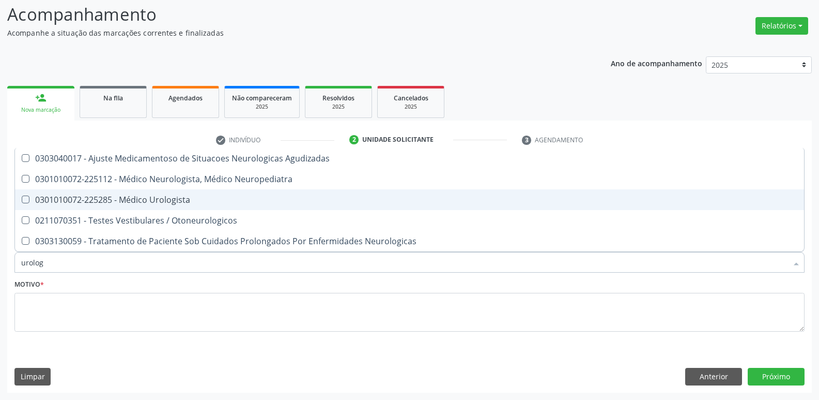
click at [116, 192] on span "0301010072-225285 - Médico Urologista" at bounding box center [409, 199] width 789 height 21
checkbox Urologista "true"
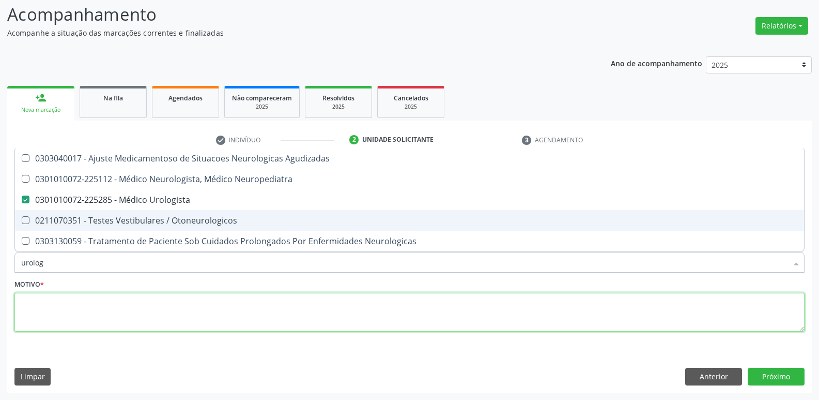
click at [101, 323] on textarea at bounding box center [409, 312] width 790 height 39
checkbox Neuropediatra "true"
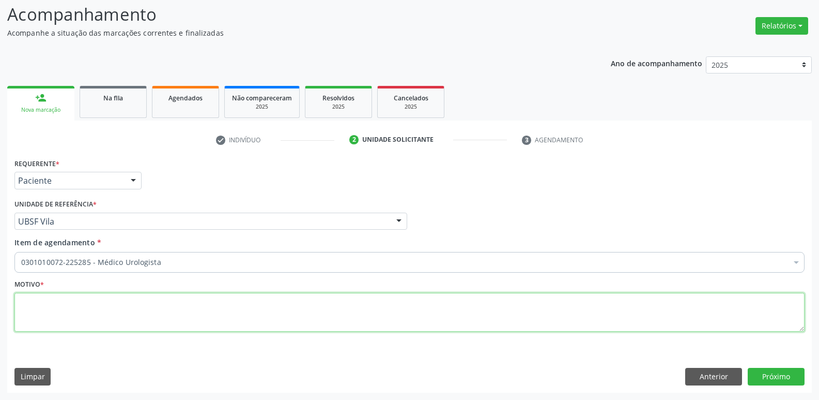
paste textarea "avaliação"
type textarea "avaliação"
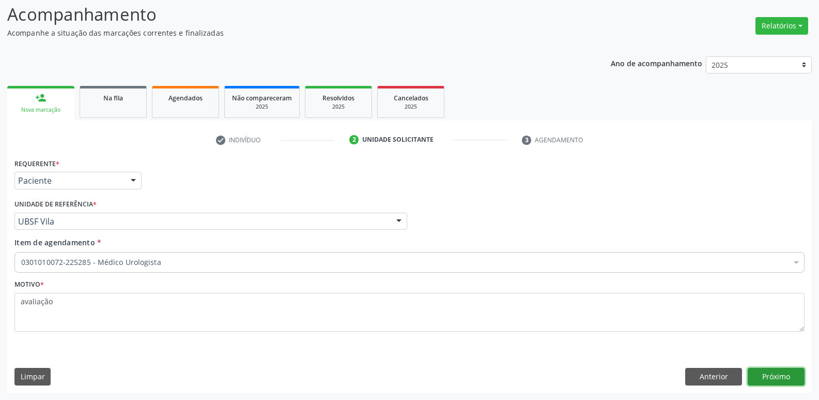
click at [779, 372] on button "Próximo" at bounding box center [776, 377] width 57 height 18
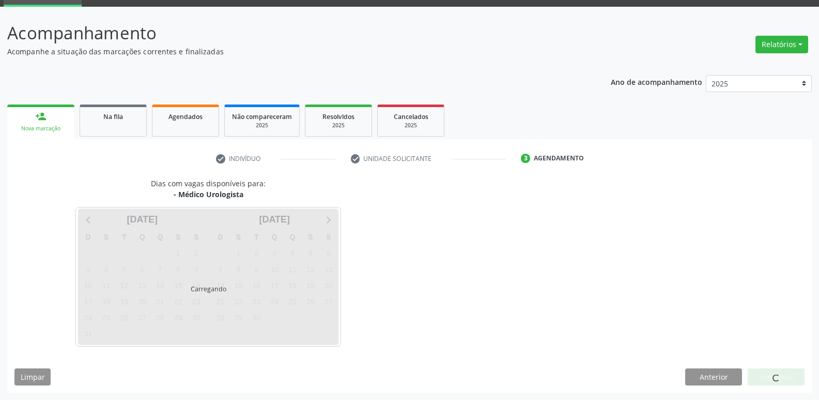
scroll to position [50, 0]
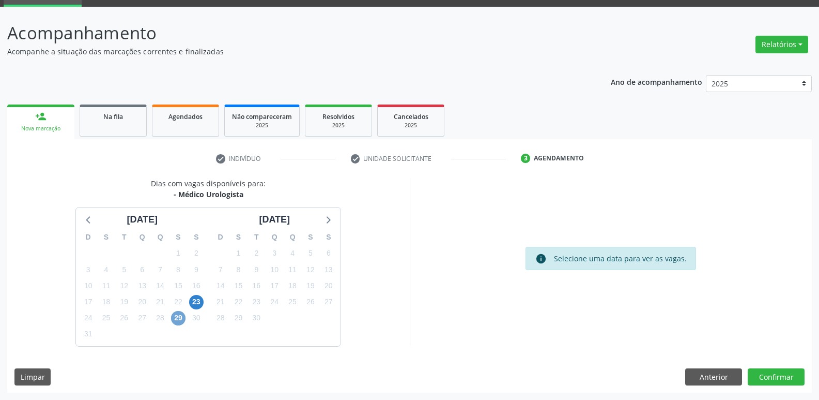
click at [180, 317] on span "29" at bounding box center [178, 318] width 14 height 14
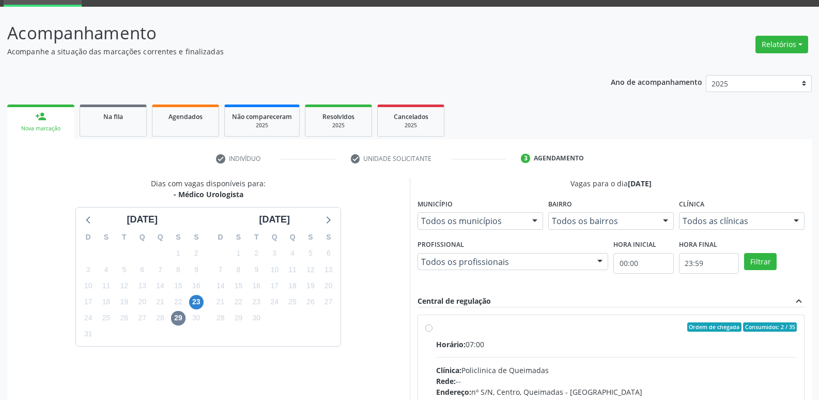
drag, startPoint x: 748, startPoint y: 353, endPoint x: 757, endPoint y: 279, distance: 73.9
radio input "true"
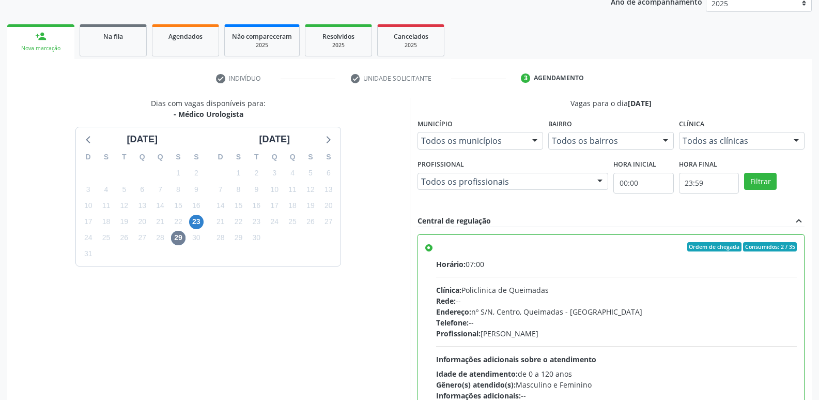
scroll to position [218, 0]
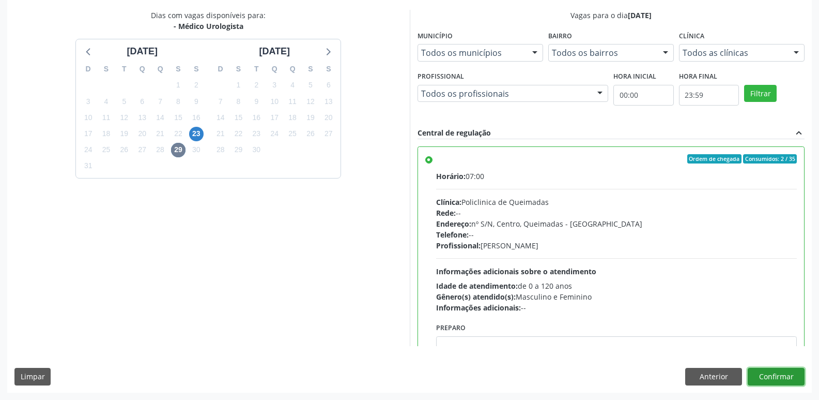
click at [769, 370] on button "Confirmar" at bounding box center [776, 377] width 57 height 18
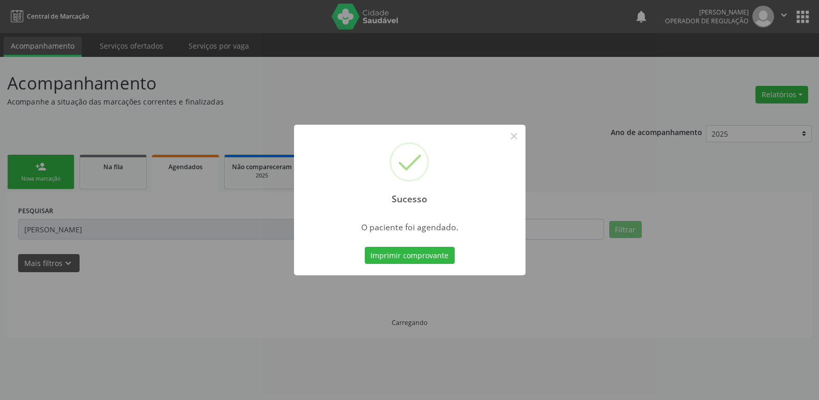
scroll to position [0, 0]
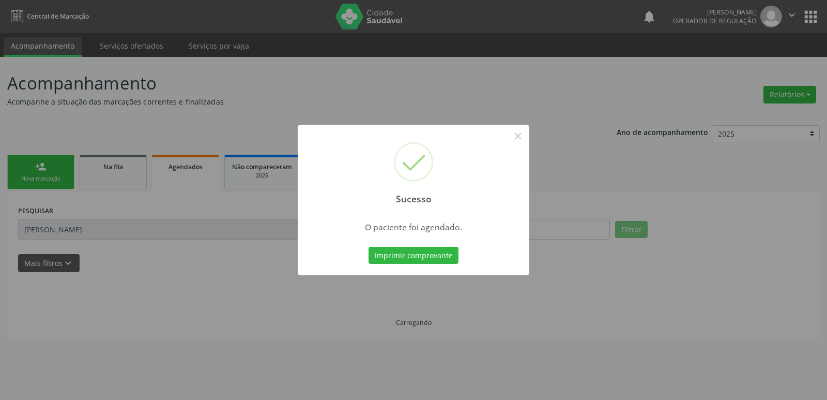
click at [369, 247] on button "Imprimir comprovante" at bounding box center [414, 256] width 90 height 18
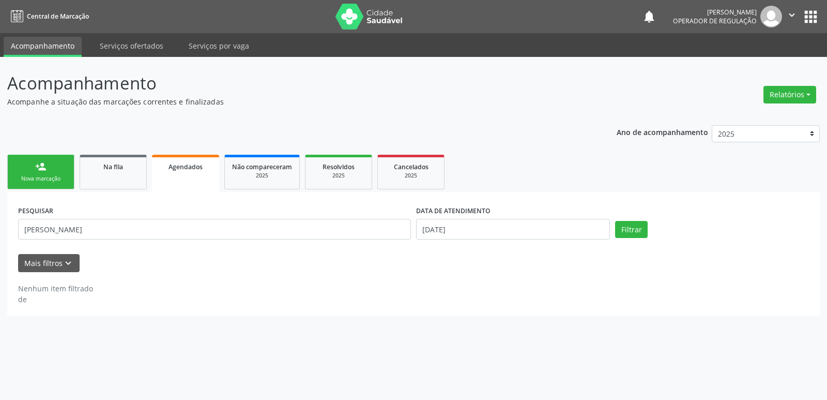
click at [42, 174] on link "person_add Nova marcação" at bounding box center [40, 172] width 67 height 35
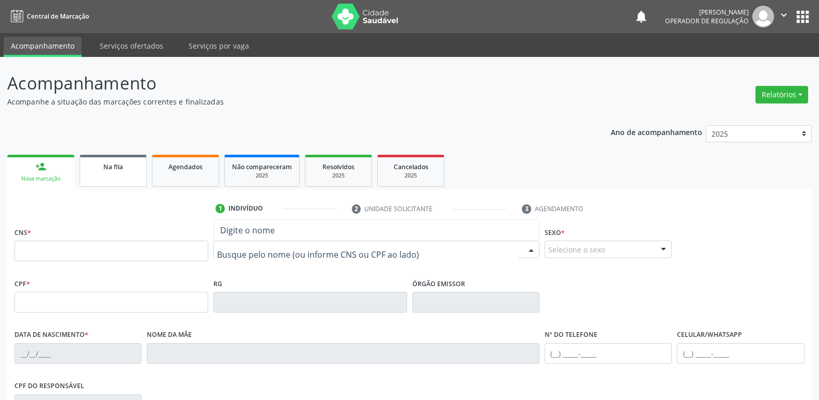
click at [112, 174] on link "Na fila" at bounding box center [113, 171] width 67 height 32
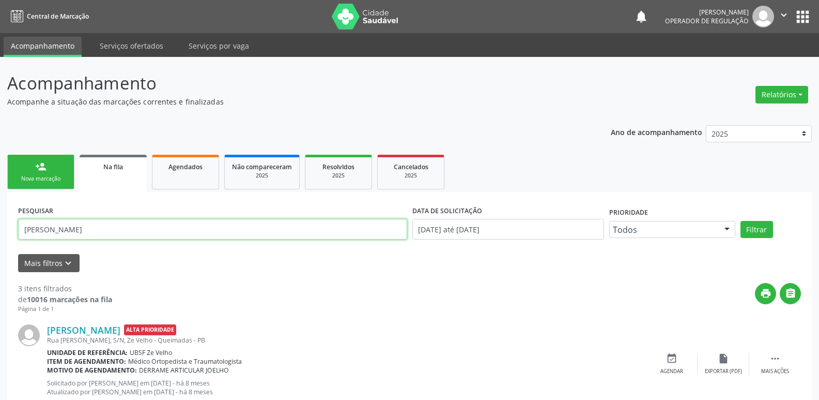
click at [119, 232] on input "maria jose nunes" at bounding box center [212, 229] width 389 height 21
click at [115, 232] on input "maria jose nunes" at bounding box center [212, 229] width 389 height 21
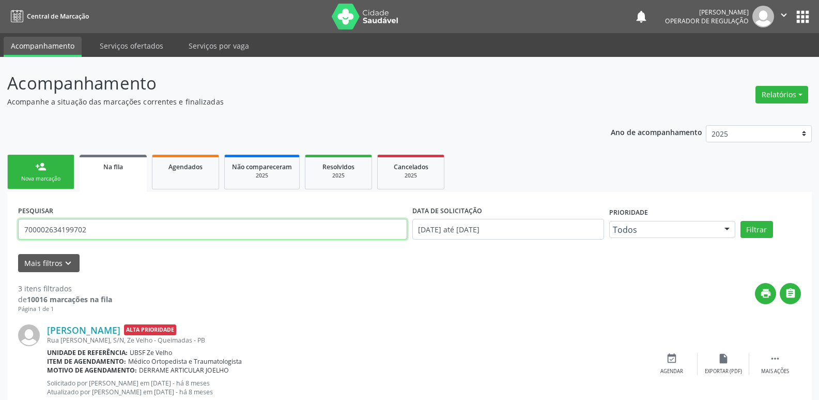
type input "700002634199702"
click at [741, 221] on button "Filtrar" at bounding box center [757, 230] width 33 height 18
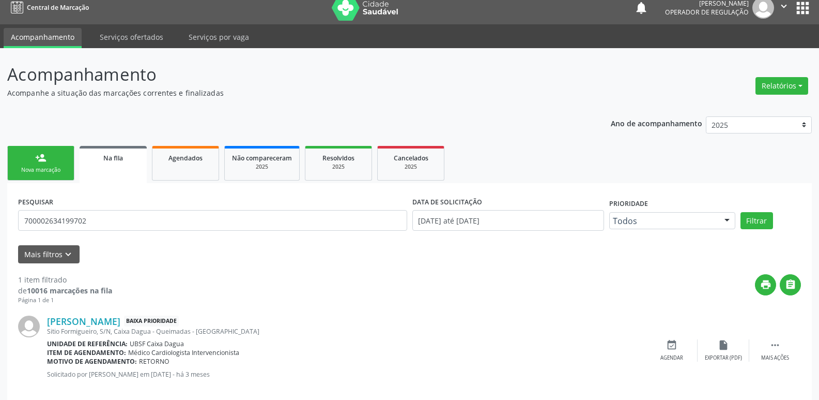
scroll to position [24, 0]
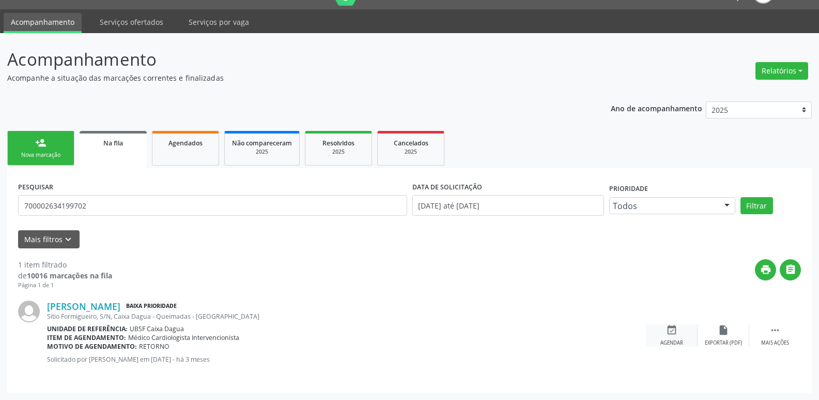
click at [666, 342] on div "Agendar" at bounding box center [672, 342] width 23 height 7
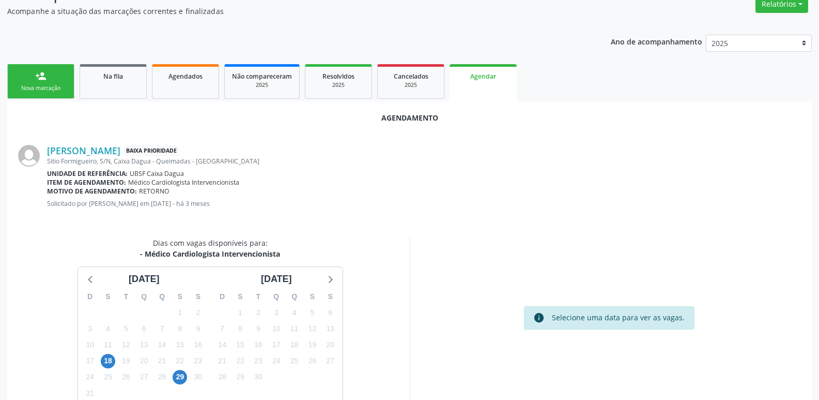
scroll to position [139, 0]
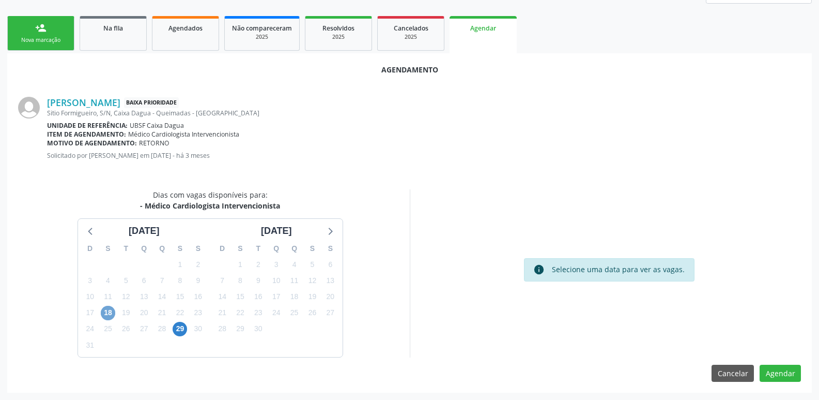
click at [113, 314] on span "18" at bounding box center [108, 312] width 14 height 14
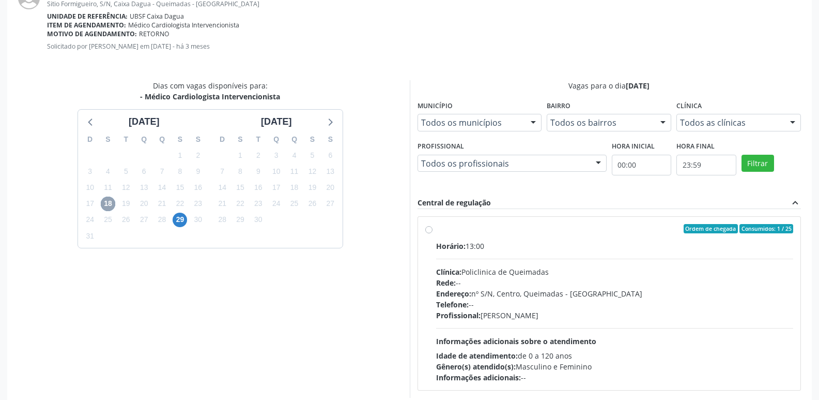
scroll to position [288, 0]
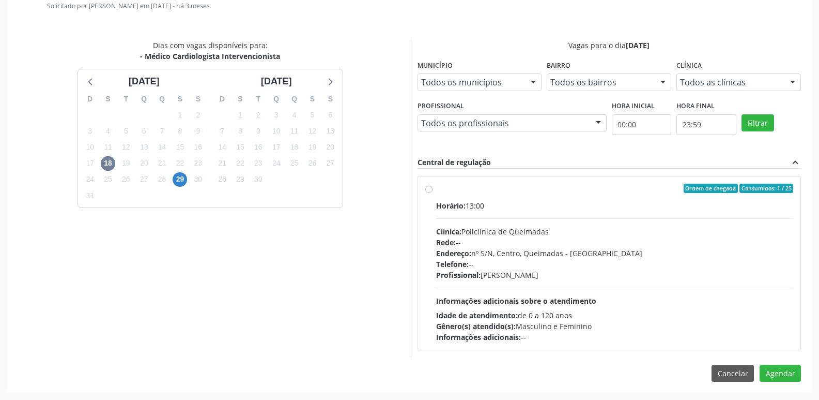
click at [581, 270] on div "Profissional: [PERSON_NAME]" at bounding box center [615, 274] width 358 height 11
click at [433, 193] on input "Ordem de chegada Consumidos: 1 / 25 Horário: 13:00 Clínica: Policlinica de Quei…" at bounding box center [428, 188] width 7 height 9
radio input "true"
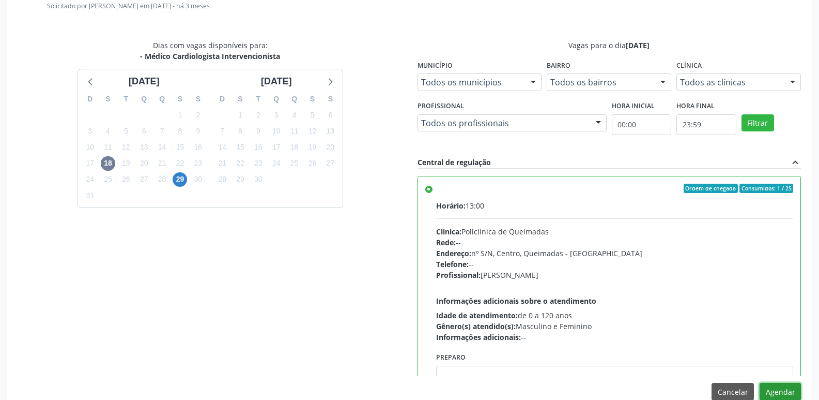
click at [791, 390] on button "Agendar" at bounding box center [780, 392] width 41 height 18
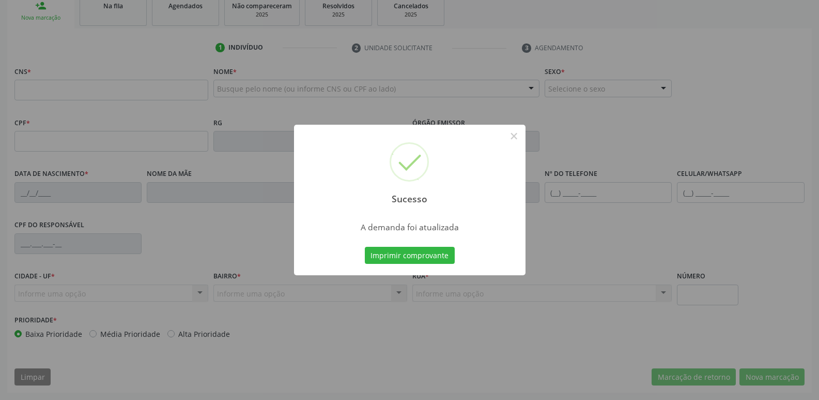
scroll to position [161, 0]
click at [365, 247] on button "Imprimir comprovante" at bounding box center [410, 256] width 90 height 18
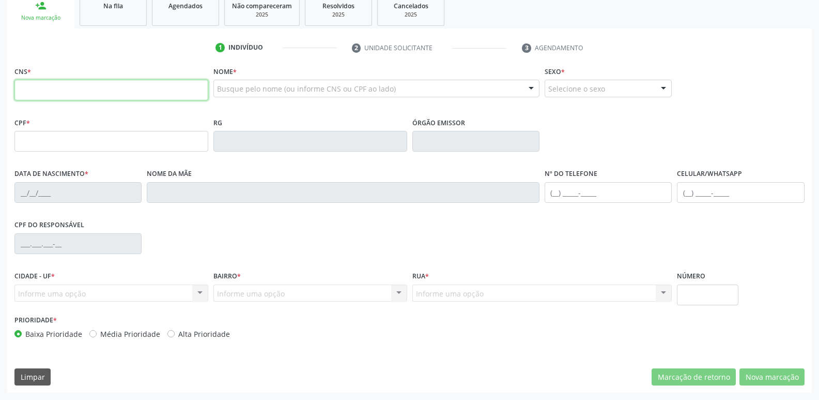
click at [175, 81] on input "text" at bounding box center [111, 90] width 194 height 21
type input "700 4024 0675 3442"
type input "527.013.954-53"
type input "08/06/1965"
type input "Maria José Mendes"
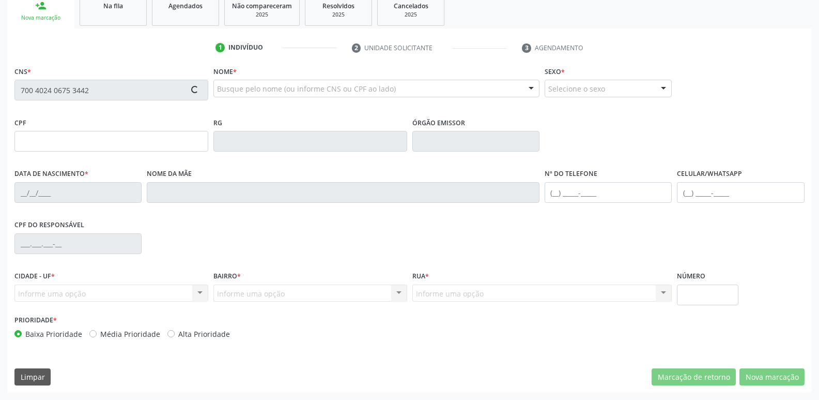
type input "(83) 99178-6982"
type input "1205"
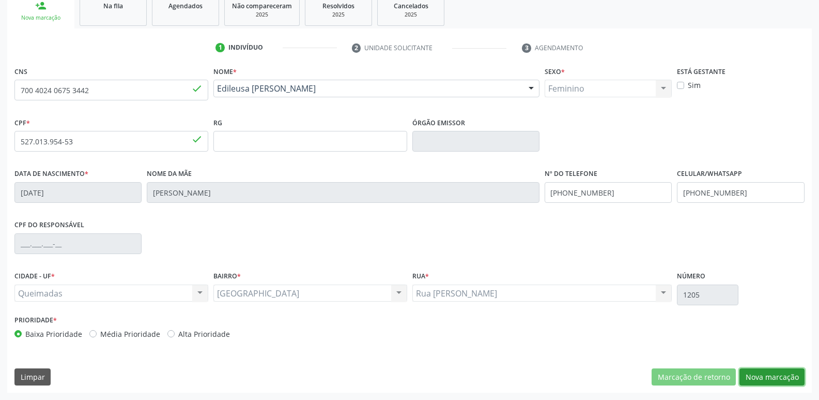
drag, startPoint x: 774, startPoint y: 376, endPoint x: 753, endPoint y: 376, distance: 21.7
click at [769, 375] on button "Nova marcação" at bounding box center [772, 377] width 65 height 18
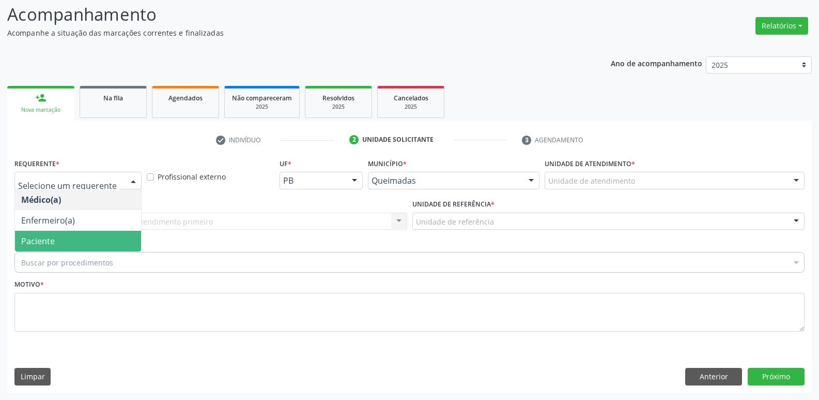
drag, startPoint x: 65, startPoint y: 240, endPoint x: 93, endPoint y: 229, distance: 30.1
click at [66, 237] on span "Paciente" at bounding box center [78, 241] width 126 height 21
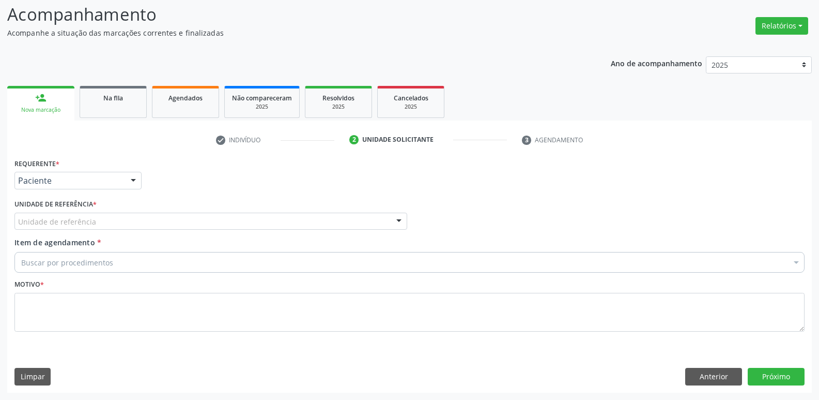
click at [109, 219] on div "Unidade de referência" at bounding box center [210, 221] width 393 height 18
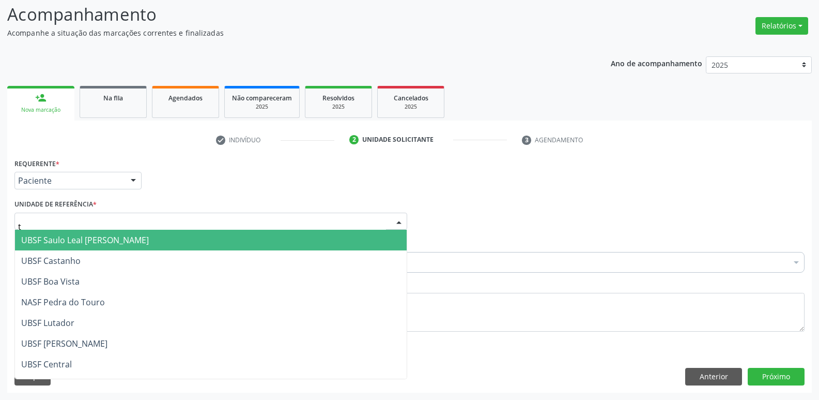
type input "ti"
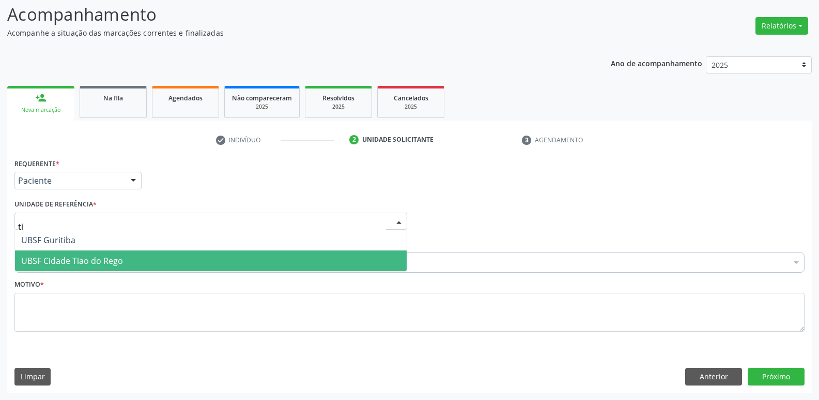
click at [75, 262] on span "UBSF Cidade Tiao do Rego" at bounding box center [72, 260] width 102 height 11
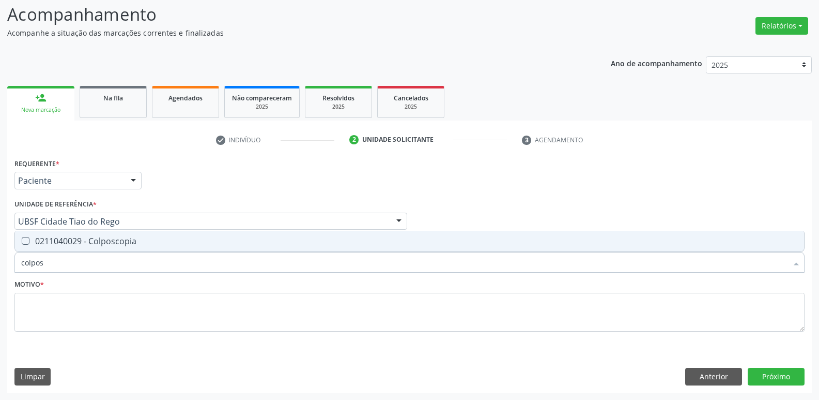
type input "colposc"
click at [103, 237] on div "0211040029 - Colposcopia" at bounding box center [409, 241] width 777 height 8
checkbox Colposcopia "true"
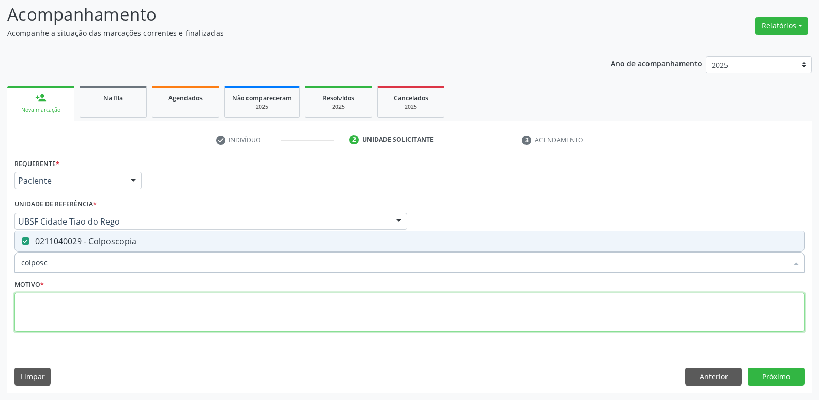
click at [58, 308] on textarea at bounding box center [409, 312] width 790 height 39
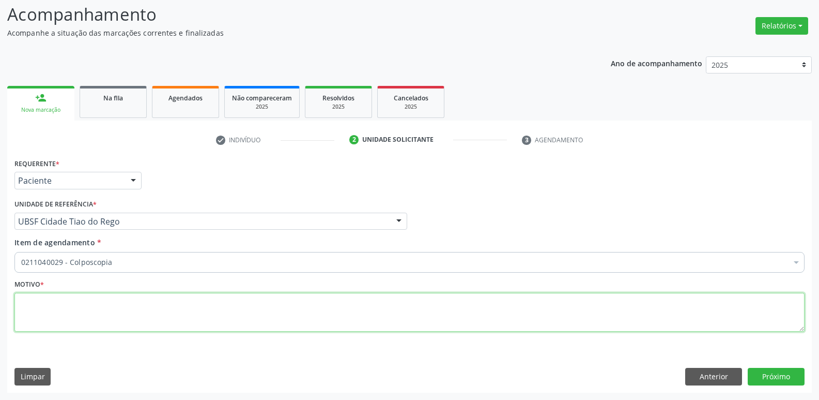
paste textarea "avaliação"
type textarea "avaliação"
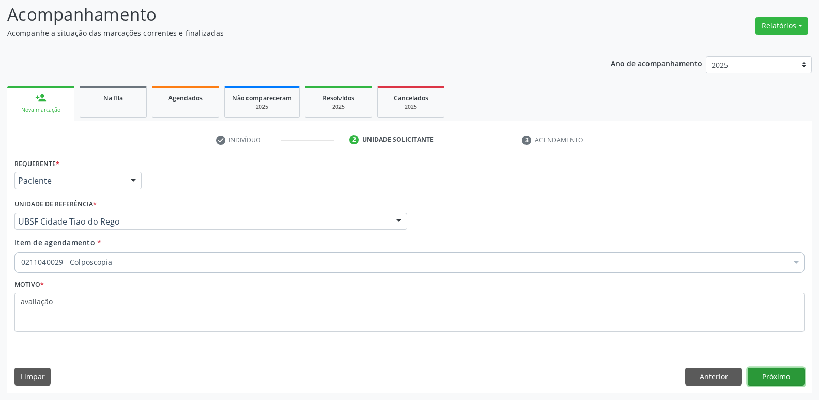
click at [785, 377] on button "Próximo" at bounding box center [776, 377] width 57 height 18
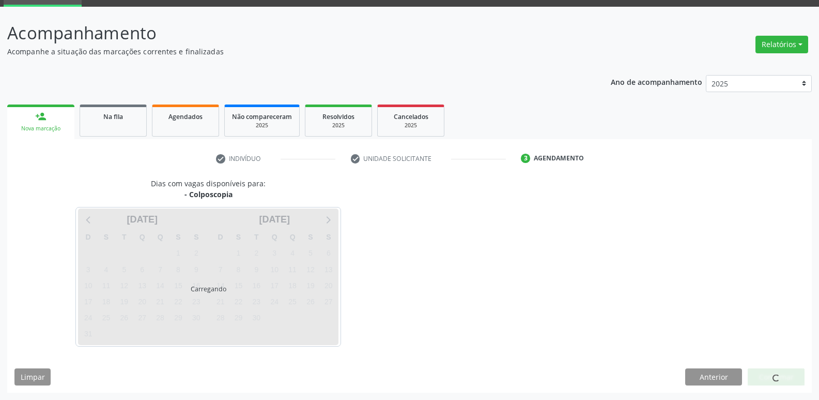
scroll to position [50, 0]
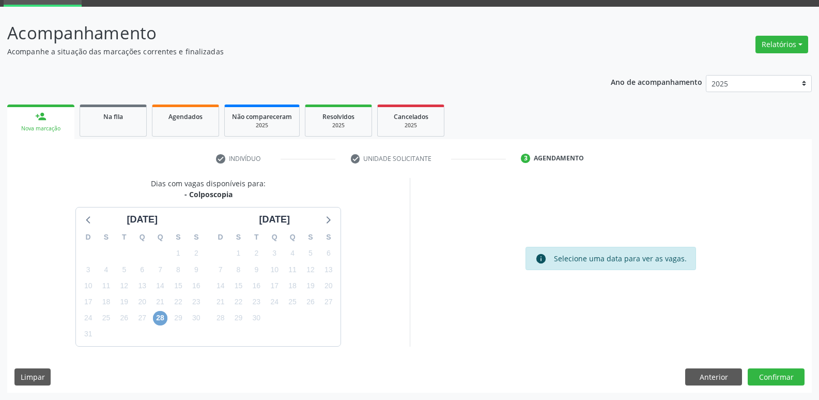
click at [165, 317] on span "28" at bounding box center [160, 318] width 14 height 14
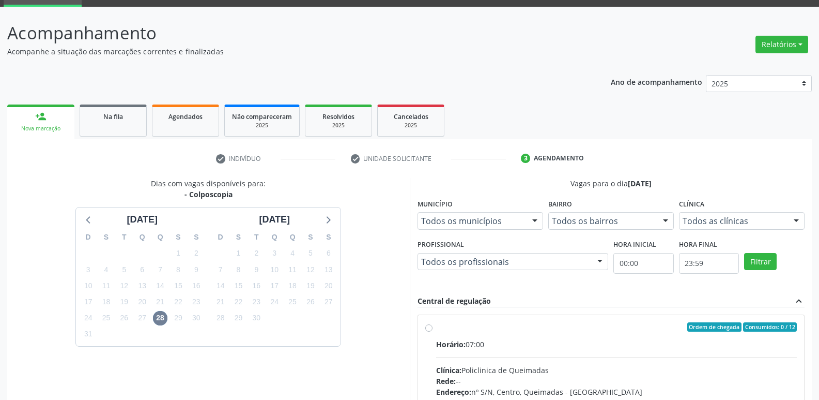
click at [621, 338] on label "Ordem de chegada Consumidos: 0 / 12 Horário: 07:00 Clínica: Policlinica de Quei…" at bounding box center [616, 401] width 361 height 159
click at [433, 331] on input "Ordem de chegada Consumidos: 0 / 12 Horário: 07:00 Clínica: Policlinica de Quei…" at bounding box center [428, 326] width 7 height 9
radio input "true"
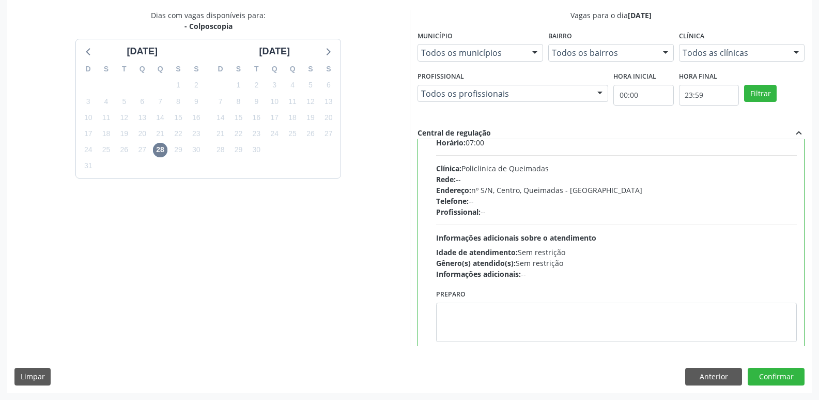
scroll to position [51, 0]
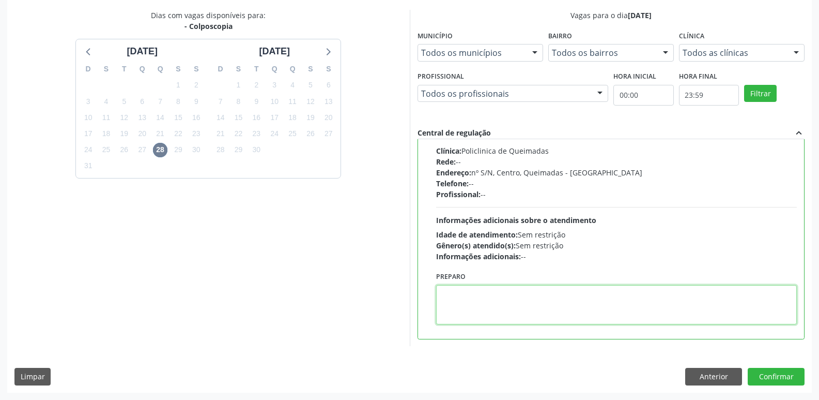
click at [548, 303] on textarea at bounding box center [616, 304] width 361 height 39
type textarea "l"
click at [484, 296] on textarea "LEVAR CITORLOGICO" at bounding box center [616, 304] width 361 height 39
type textarea "LEVAR CITOLÓGICO"
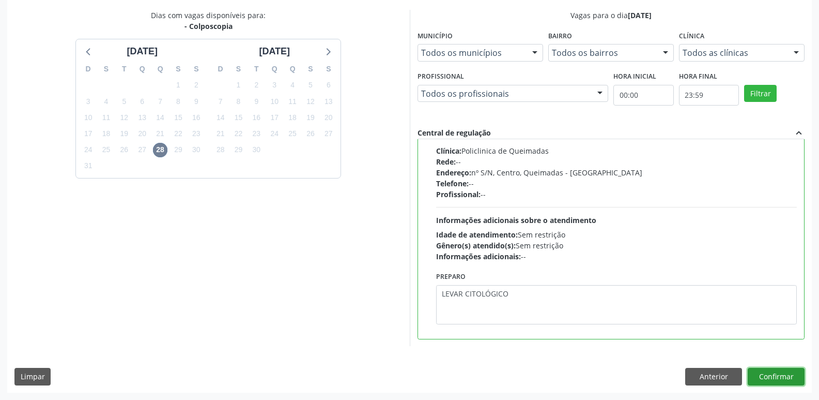
click at [767, 376] on button "Confirmar" at bounding box center [776, 377] width 57 height 18
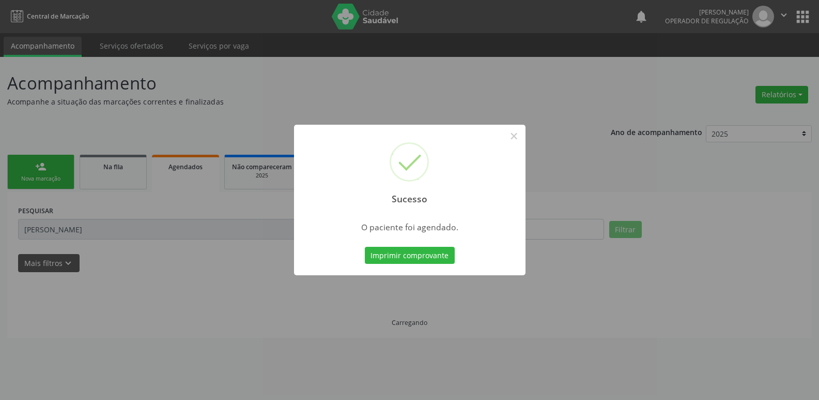
scroll to position [0, 0]
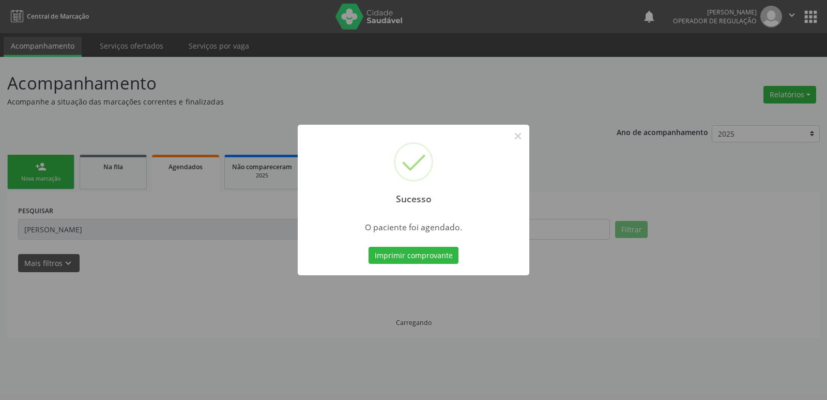
click at [369, 247] on button "Imprimir comprovante" at bounding box center [414, 256] width 90 height 18
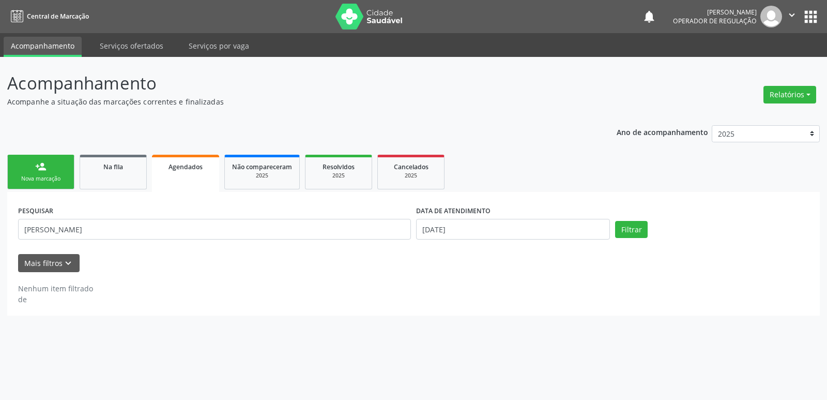
click at [59, 173] on link "person_add Nova marcação" at bounding box center [40, 172] width 67 height 35
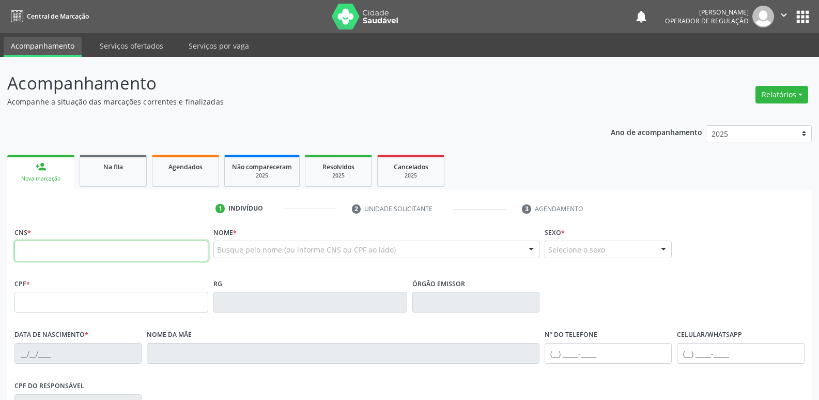
click at [67, 261] on input "text" at bounding box center [111, 250] width 194 height 21
type input "702 0098 3346 1884"
type input "111.763.774-34"
type input "07/09/1948"
type input "Raimunda Rozalina da Silva"
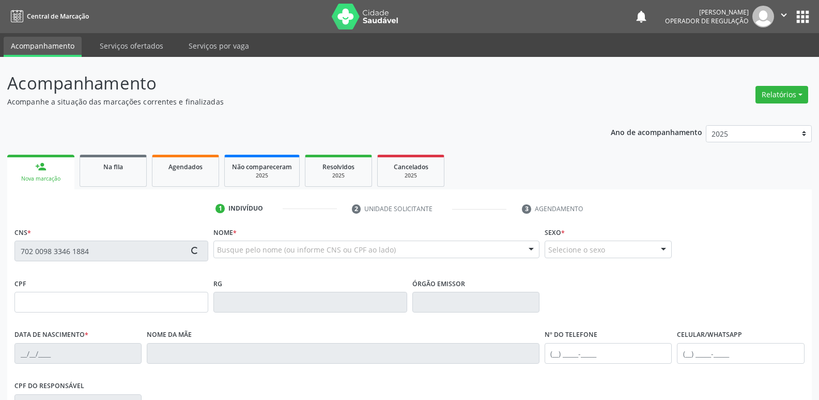
type input "(83) 99107-5785"
type input "111"
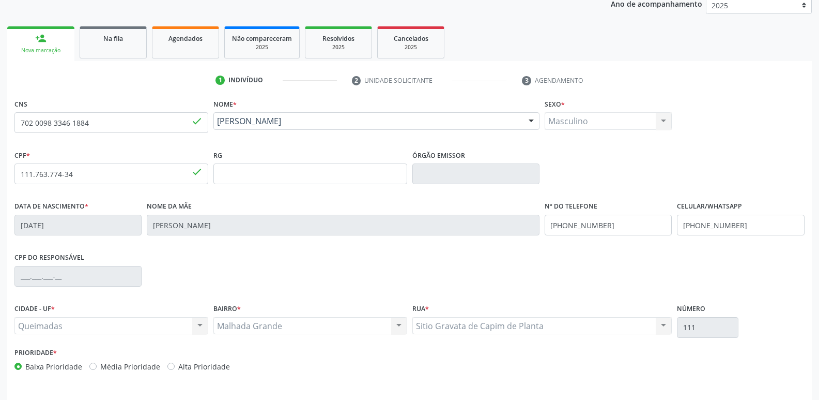
scroll to position [161, 0]
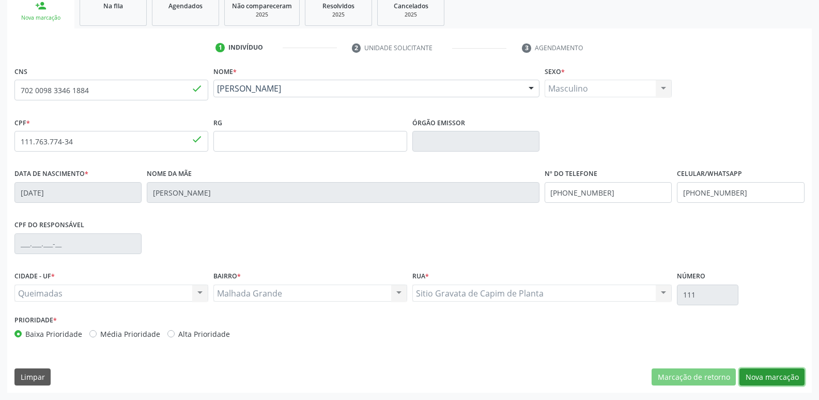
click at [761, 367] on div "CNS 702 0098 3346 1884 done Nome * Osvaldo Ricardo da Silva Osvaldo Ricardo da …" at bounding box center [409, 228] width 805 height 329
click at [762, 376] on button "Nova marcação" at bounding box center [772, 377] width 65 height 18
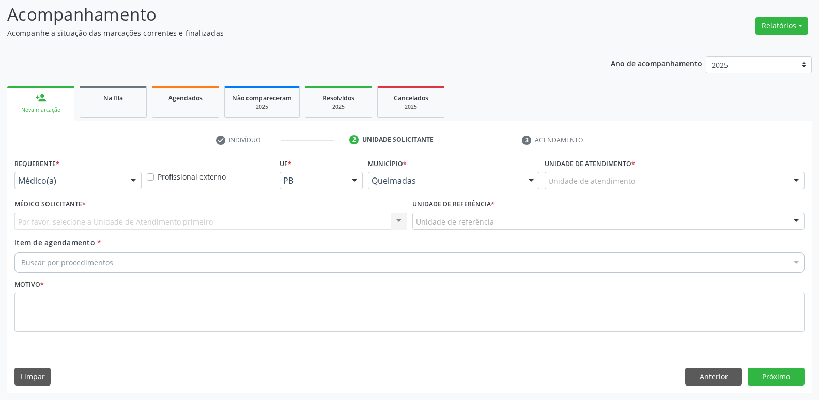
scroll to position [69, 0]
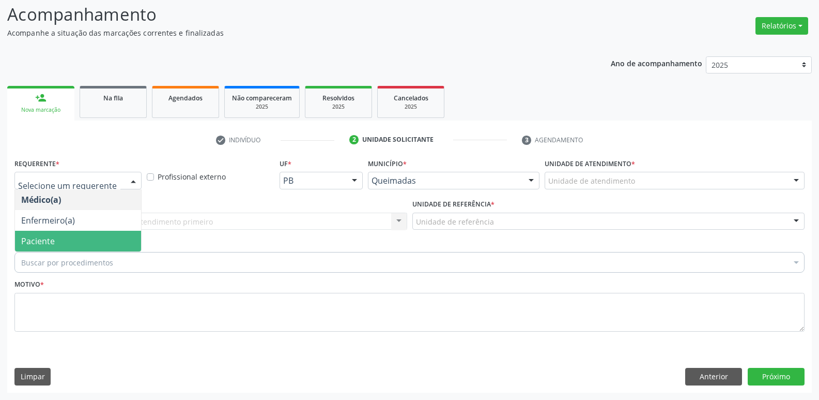
click at [55, 235] on span "Paciente" at bounding box center [78, 241] width 126 height 21
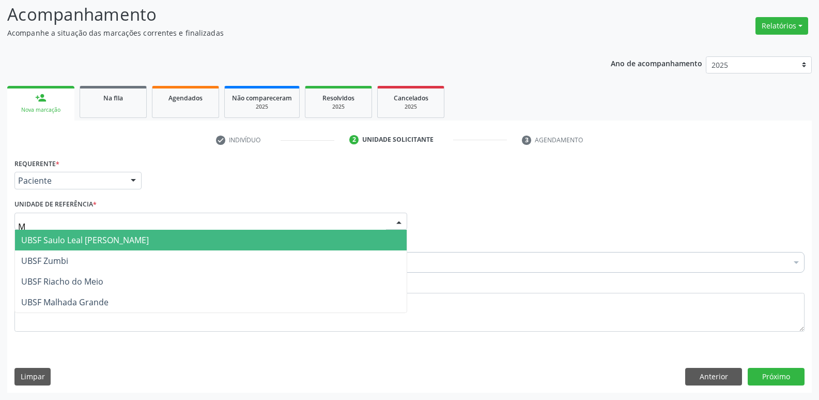
type input "MA"
click at [79, 231] on span "UBSF Malhada Grande" at bounding box center [211, 240] width 392 height 21
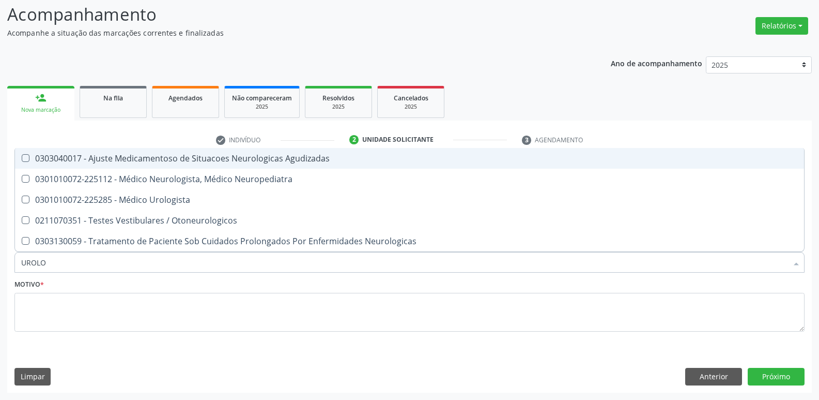
type input "UROLOG"
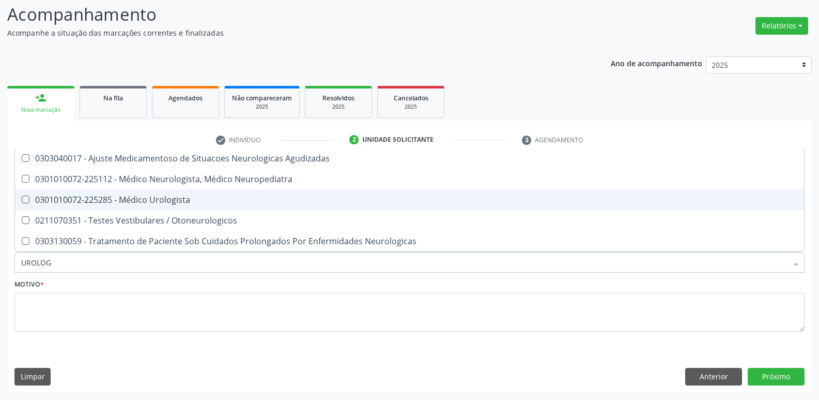
drag, startPoint x: 124, startPoint y: 206, endPoint x: 120, endPoint y: 225, distance: 19.0
click at [121, 209] on span "0301010072-225285 - Médico Urologista" at bounding box center [409, 199] width 789 height 21
checkbox Urologista "true"
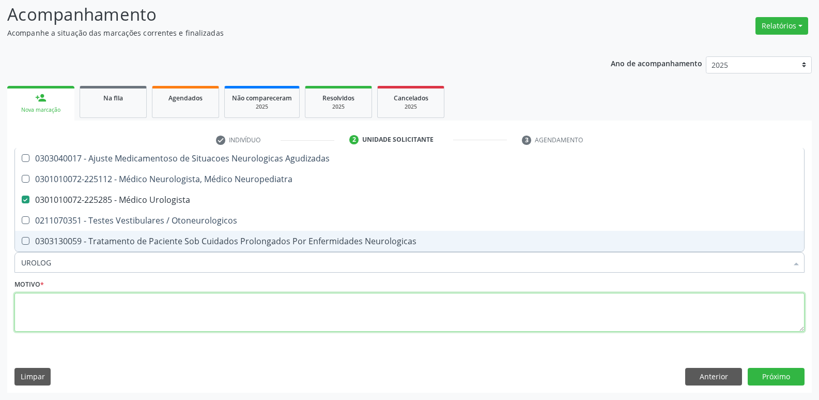
drag, startPoint x: 92, startPoint y: 327, endPoint x: 93, endPoint y: 317, distance: 10.4
click at [92, 322] on textarea at bounding box center [409, 312] width 790 height 39
checkbox Neuropediatra "true"
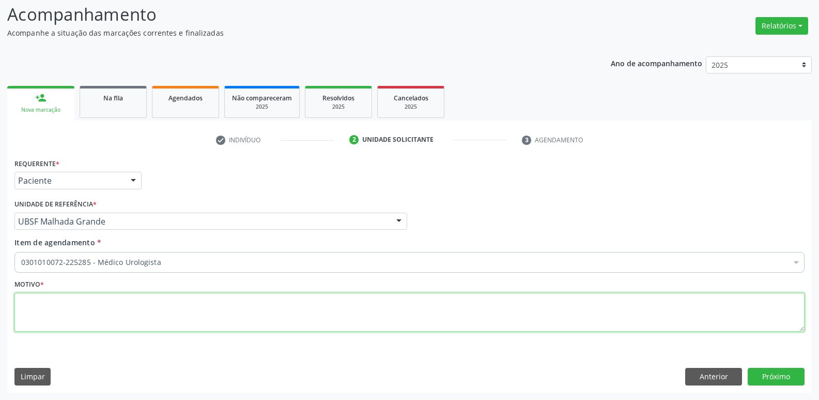
paste textarea "avaliação"
type textarea "avaliação"
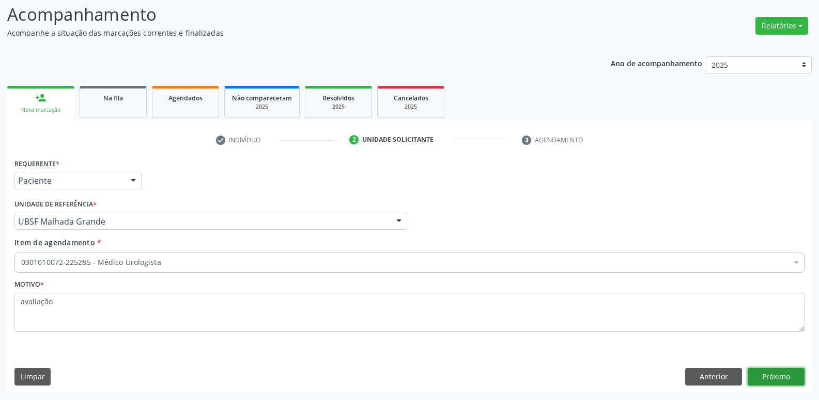
click at [766, 383] on button "Próximo" at bounding box center [776, 377] width 57 height 18
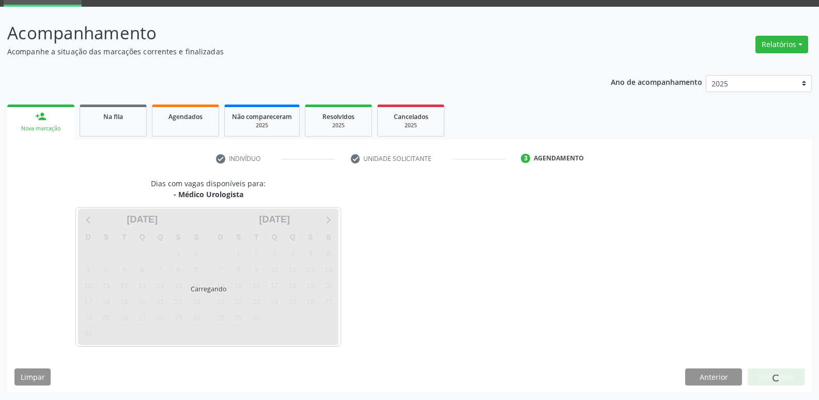
scroll to position [50, 0]
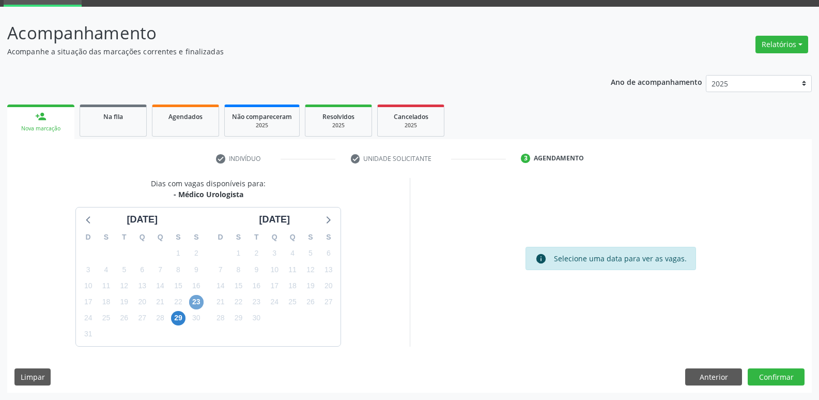
click at [197, 299] on span "23" at bounding box center [196, 302] width 14 height 14
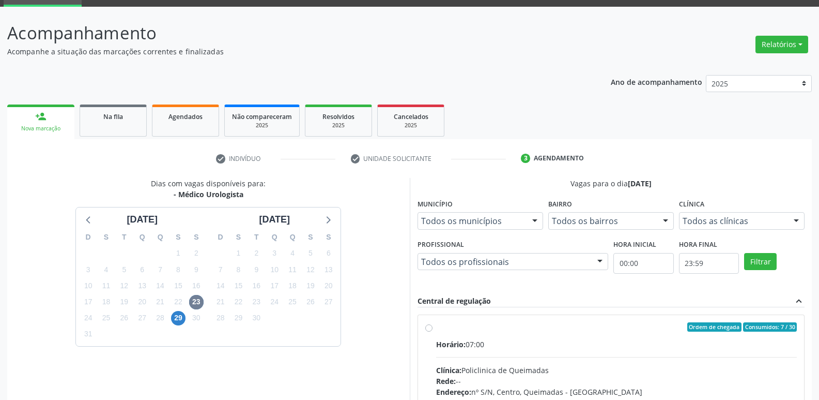
drag, startPoint x: 702, startPoint y: 359, endPoint x: 702, endPoint y: 351, distance: 8.3
radio input "true"
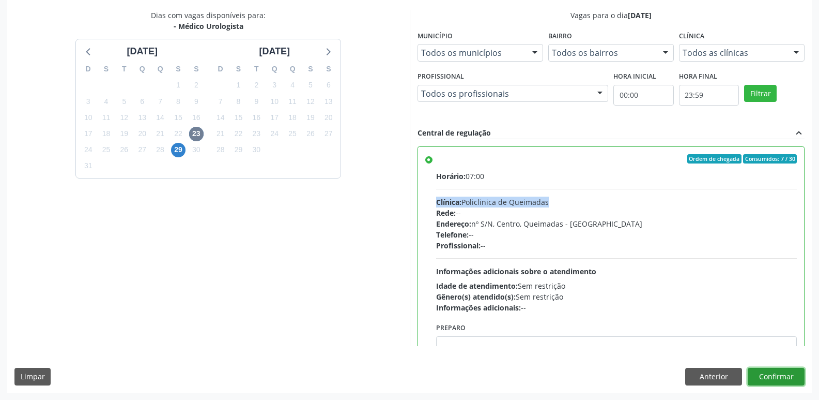
click at [785, 373] on button "Confirmar" at bounding box center [776, 377] width 57 height 18
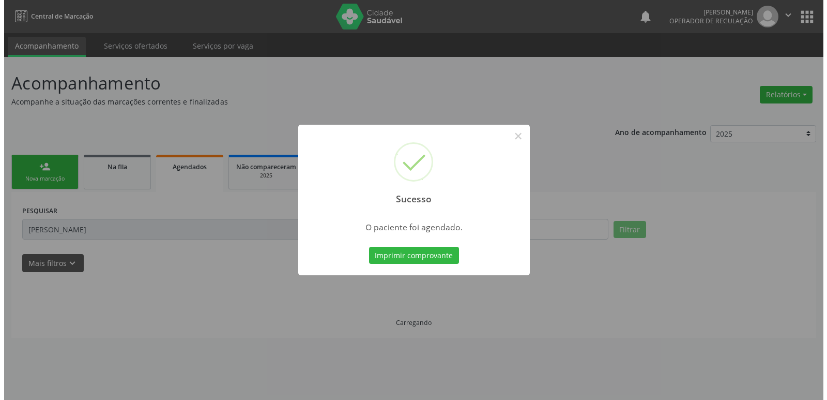
scroll to position [0, 0]
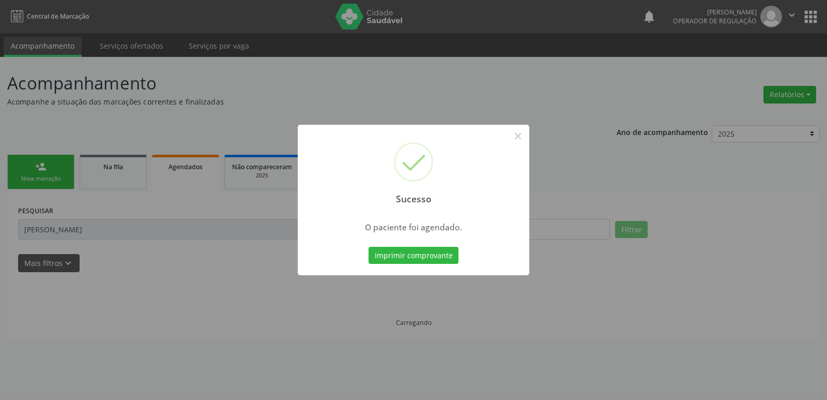
click at [369, 247] on button "Imprimir comprovante" at bounding box center [414, 256] width 90 height 18
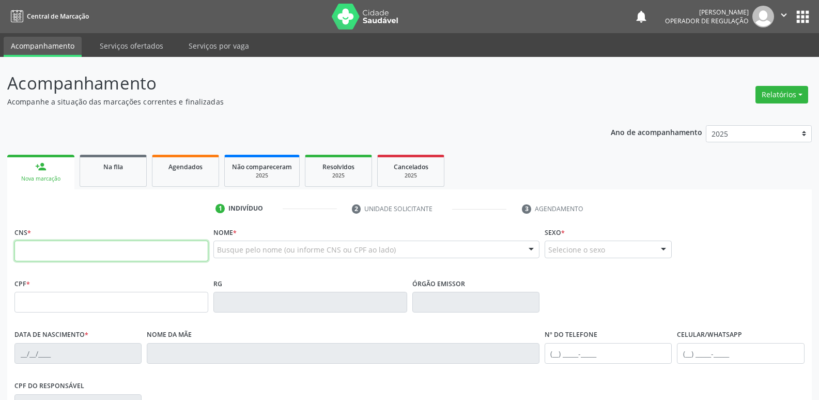
click at [28, 247] on input "text" at bounding box center [111, 250] width 194 height 21
type input "700 7019 2154 3378"
type input "690.360.714-53"
type input "[DATE]"
type input "[PERSON_NAME]"
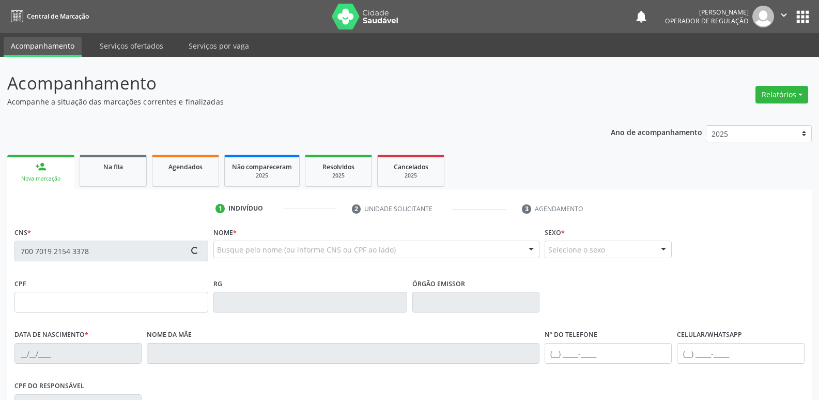
type input "[PHONE_NUMBER]"
type input "89"
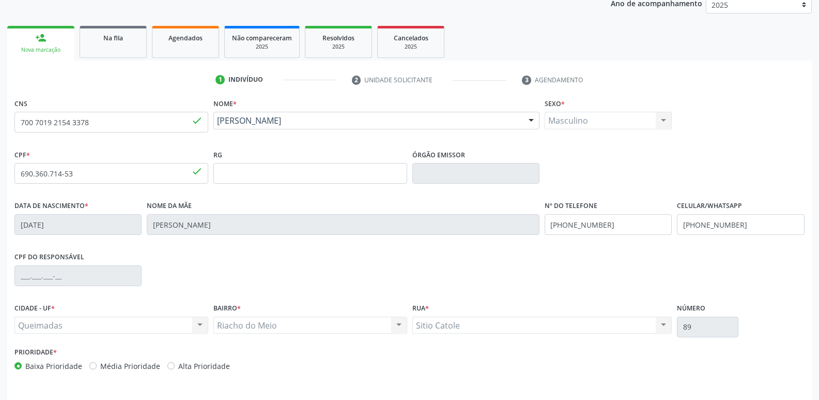
scroll to position [161, 0]
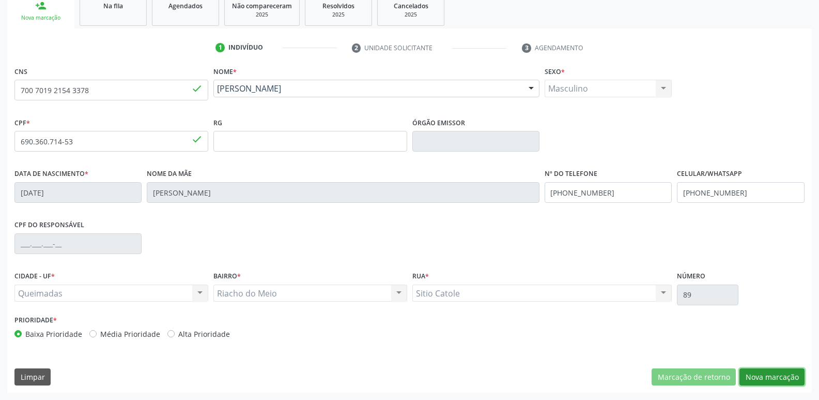
click at [777, 376] on button "Nova marcação" at bounding box center [772, 377] width 65 height 18
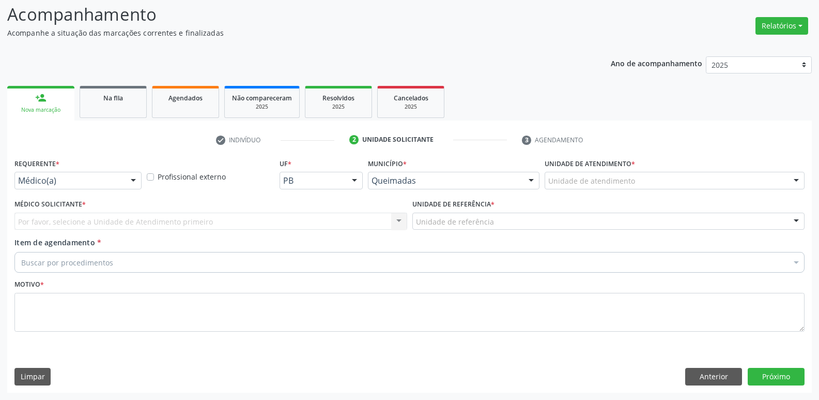
drag, startPoint x: 62, startPoint y: 175, endPoint x: 58, endPoint y: 187, distance: 12.3
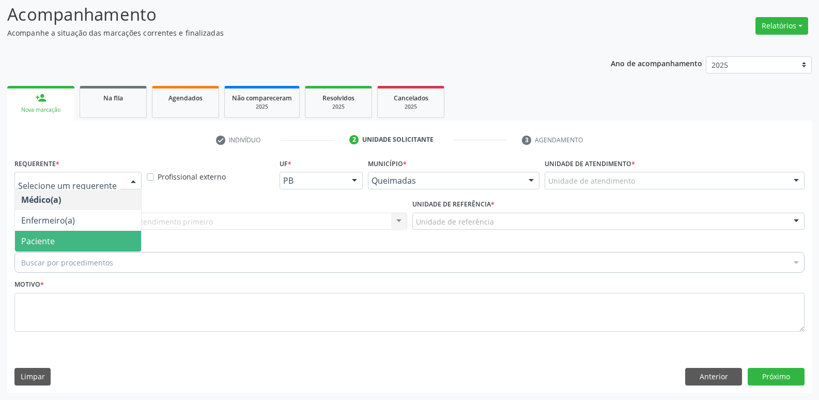
click at [30, 242] on span "Paciente" at bounding box center [38, 240] width 34 height 11
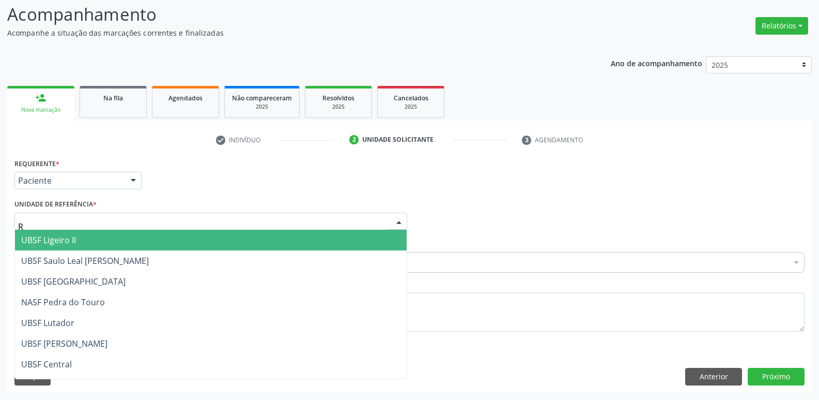
type input "RI"
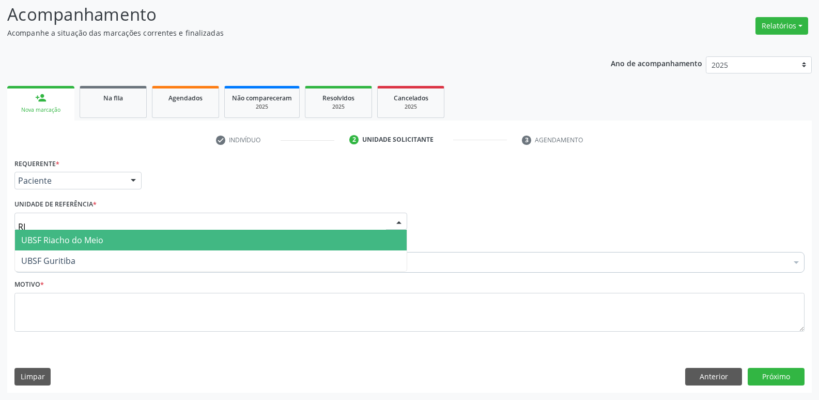
click at [65, 234] on span "UBSF Riacho do Meio" at bounding box center [211, 240] width 392 height 21
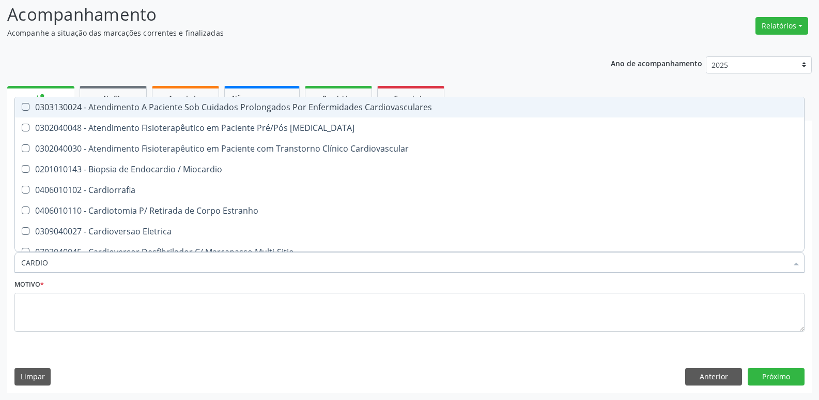
type input "CARDIOL"
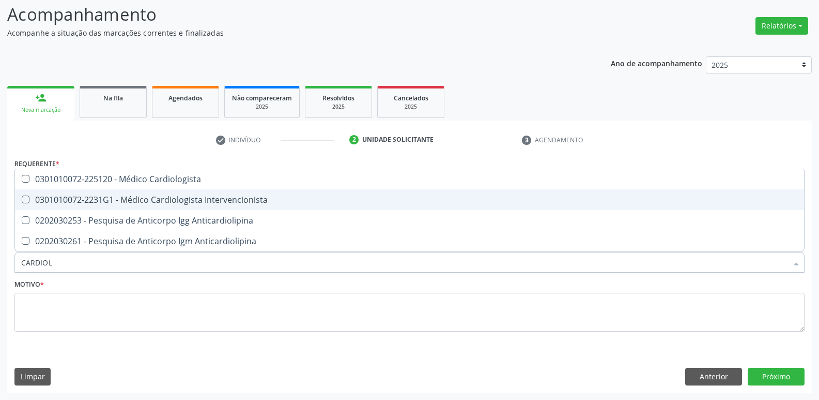
click at [195, 198] on div "0301010072-2231G1 - Médico Cardiologista Intervencionista" at bounding box center [409, 199] width 777 height 8
checkbox Intervencionista "true"
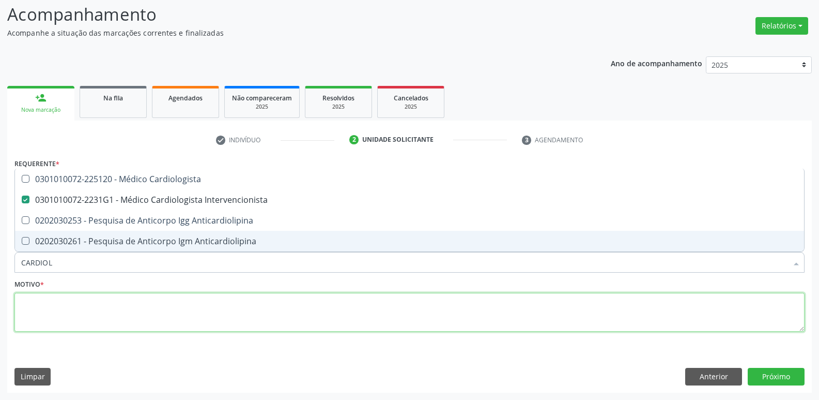
click at [125, 314] on textarea at bounding box center [409, 312] width 790 height 39
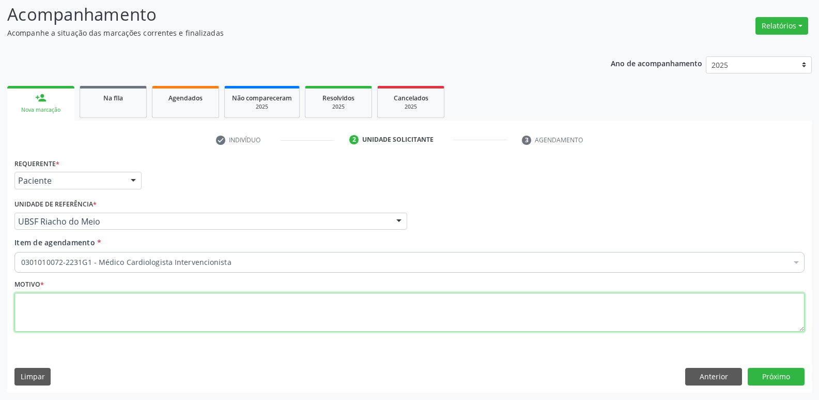
paste textarea "avaliação"
type textarea "avaliação"
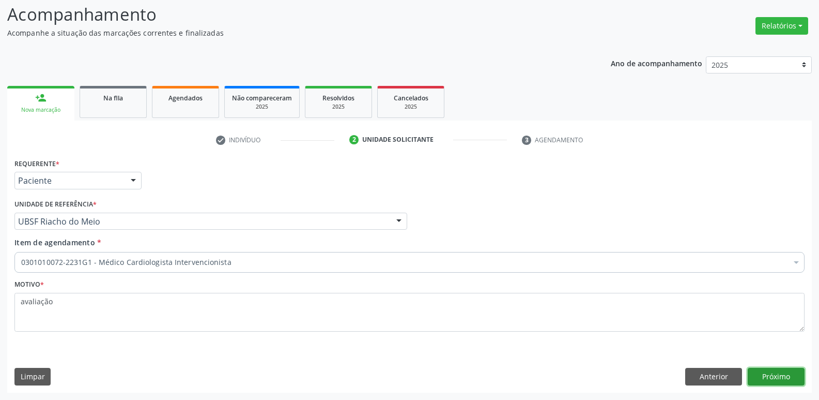
click at [771, 377] on button "Próximo" at bounding box center [776, 377] width 57 height 18
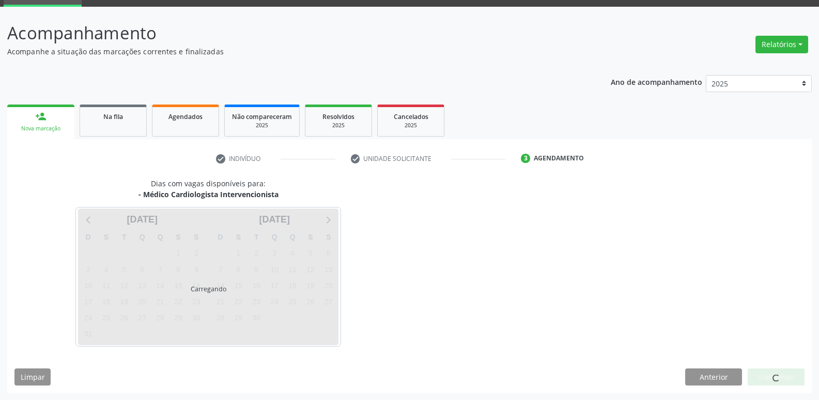
scroll to position [50, 0]
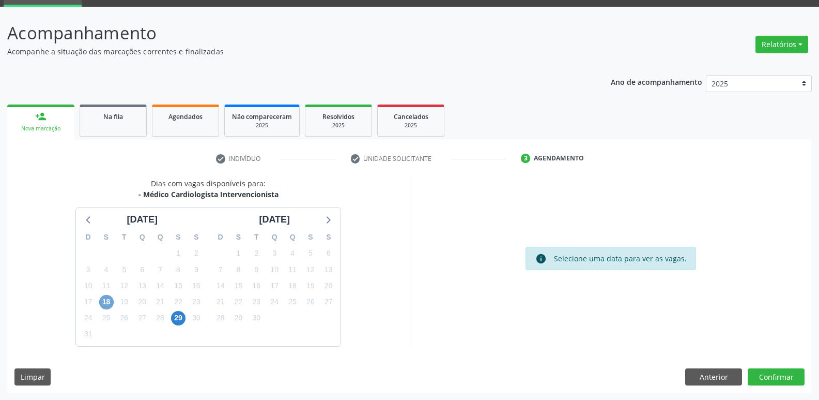
click at [108, 303] on span "18" at bounding box center [106, 302] width 14 height 14
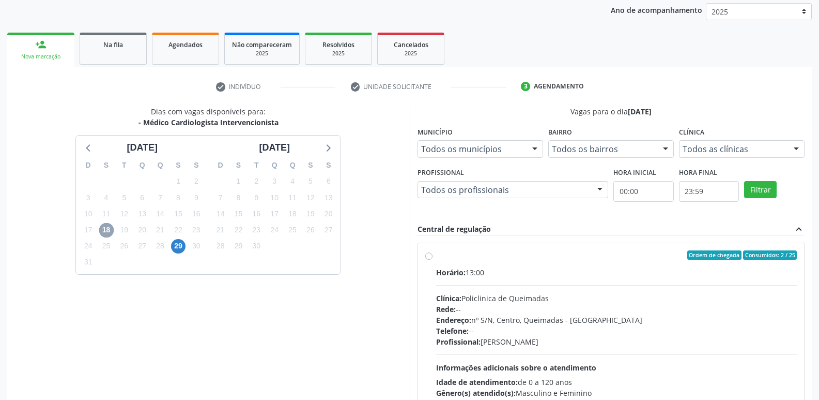
scroll to position [200, 0]
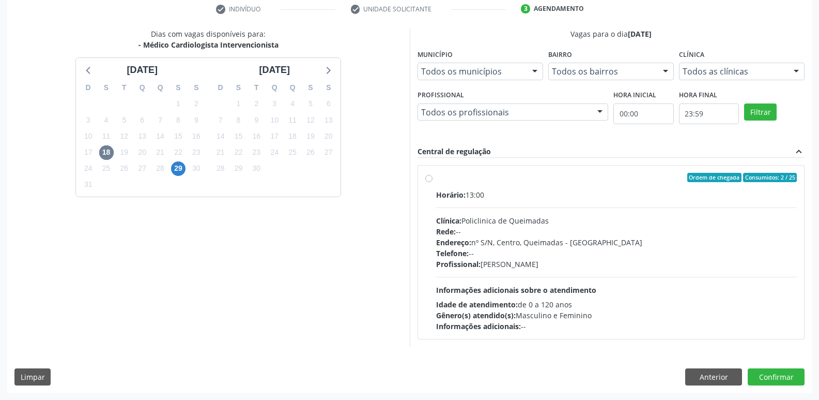
click at [717, 265] on div "Profissional: [PERSON_NAME]" at bounding box center [616, 263] width 361 height 11
click at [433, 182] on input "Ordem de chegada Consumidos: 2 / 25 Horário: 13:00 Clínica: Policlinica de Quei…" at bounding box center [428, 177] width 7 height 9
radio input "true"
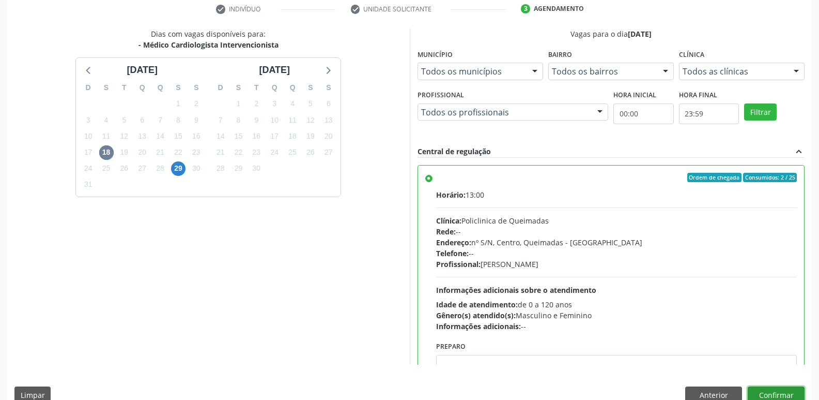
click at [759, 397] on button "Confirmar" at bounding box center [776, 395] width 57 height 18
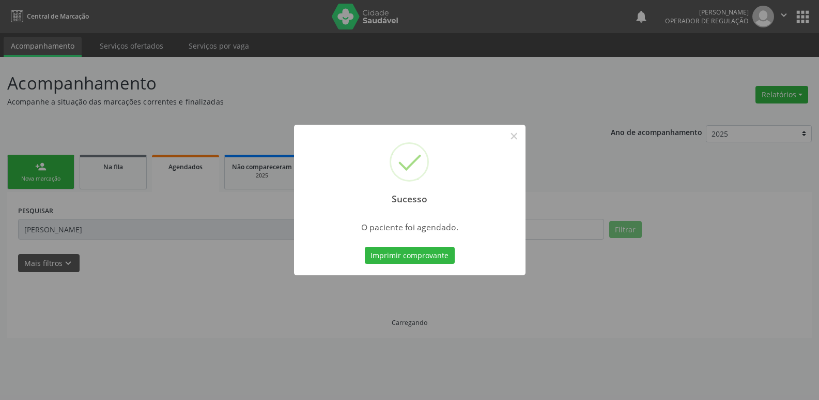
click at [365, 247] on button "Imprimir comprovante" at bounding box center [410, 256] width 90 height 18
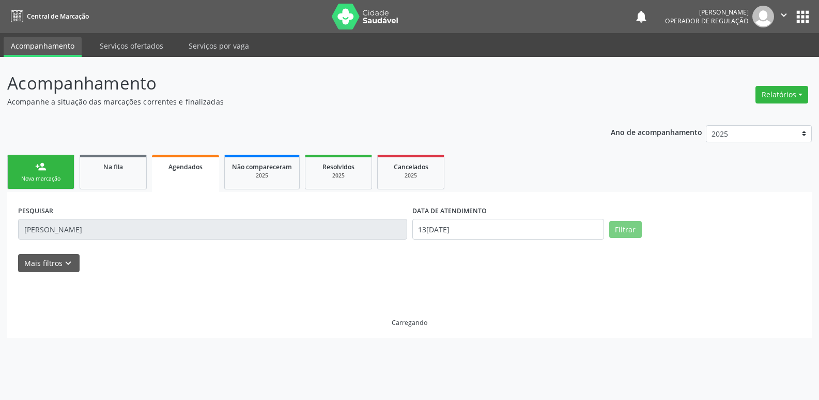
scroll to position [0, 0]
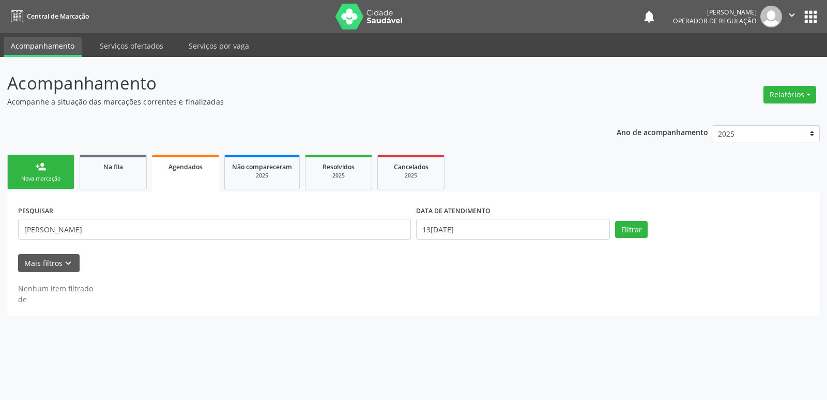
click at [47, 173] on link "person_add Nova marcação" at bounding box center [40, 172] width 67 height 35
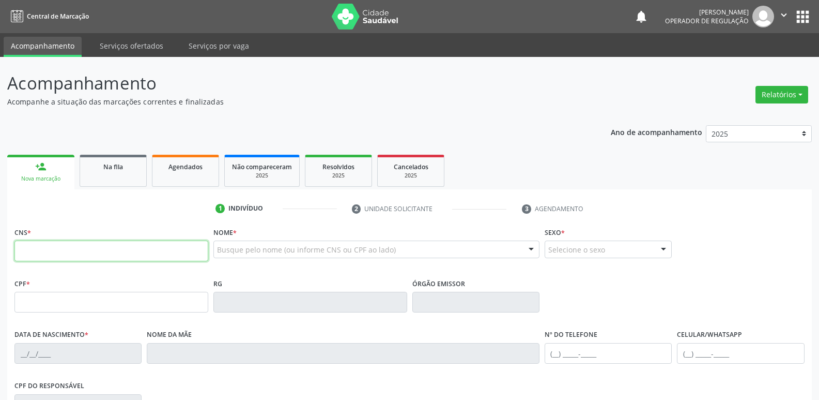
click at [111, 256] on input "text" at bounding box center [111, 250] width 194 height 21
click at [183, 172] on link "Agendados" at bounding box center [185, 171] width 67 height 32
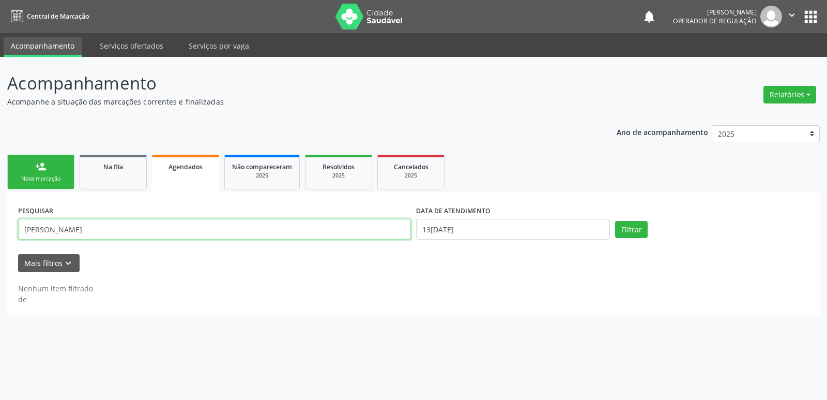
click at [159, 229] on input "[PERSON_NAME]" at bounding box center [214, 229] width 393 height 21
type input "[PERSON_NAME]"
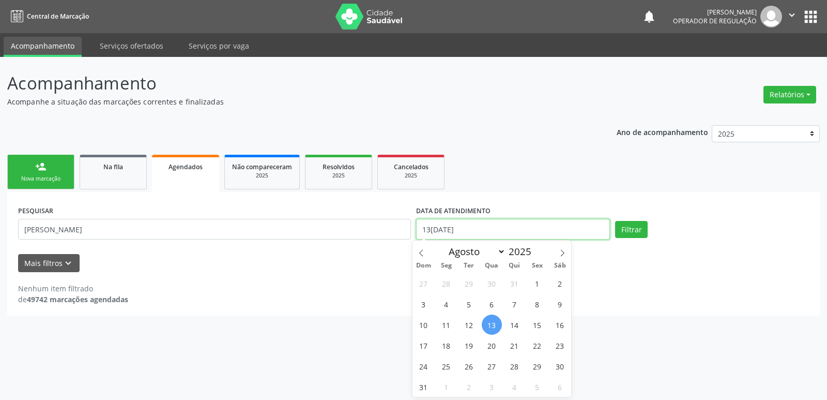
click at [496, 231] on input "13[DATE]" at bounding box center [513, 229] width 194 height 21
click at [449, 346] on span "18" at bounding box center [446, 345] width 20 height 20
type input "[DATE]"
click at [449, 346] on span "18" at bounding box center [446, 345] width 20 height 20
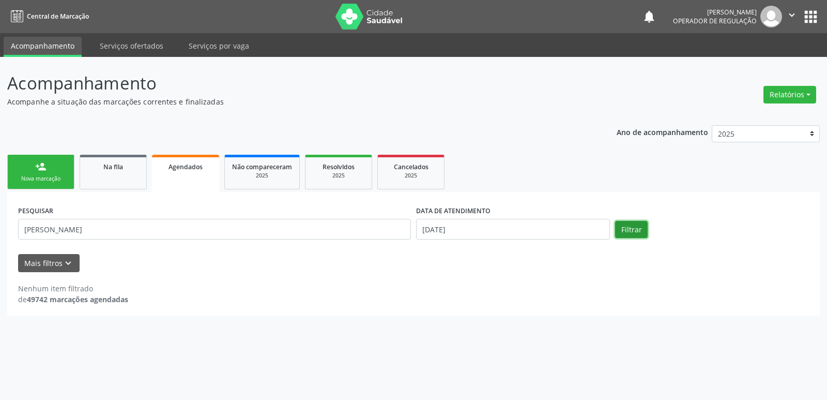
click at [638, 228] on button "Filtrar" at bounding box center [631, 230] width 33 height 18
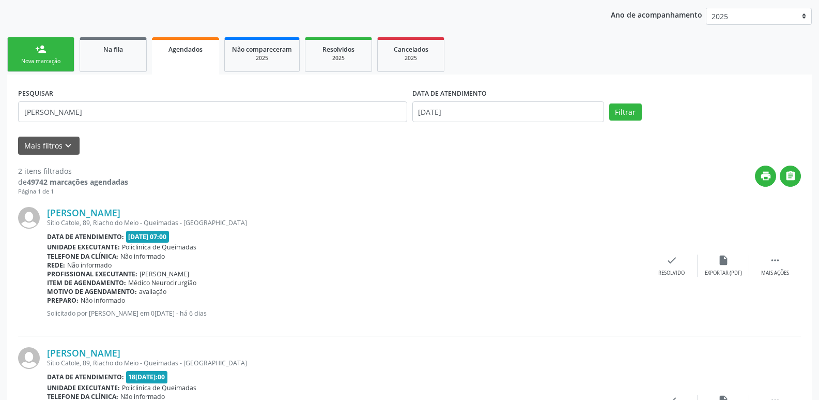
scroll to position [108, 0]
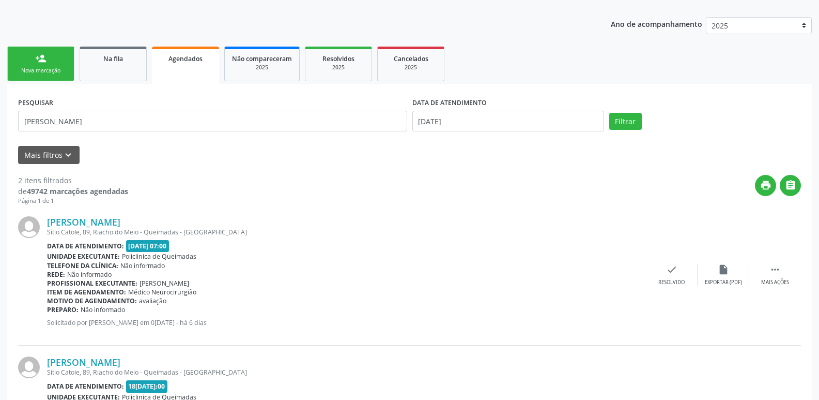
click at [32, 59] on link "person_add Nova marcação" at bounding box center [40, 64] width 67 height 35
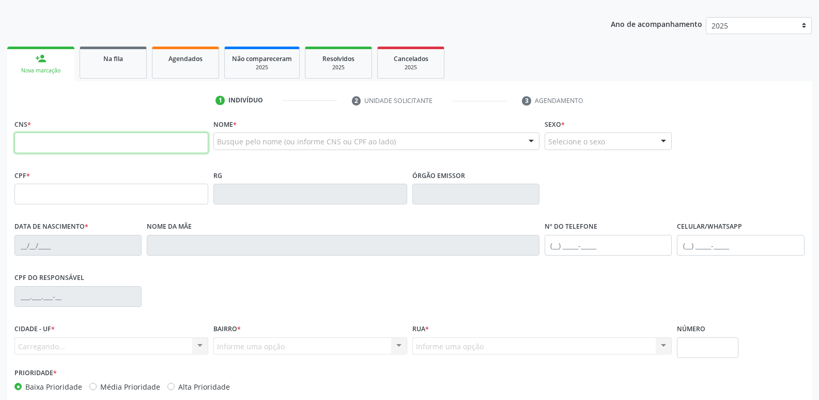
click at [69, 138] on input "text" at bounding box center [111, 142] width 194 height 21
type input "709 8070 5765 5690"
type input "079.596.127-81"
type input "25[DATE]"
type input "[PERSON_NAME]"
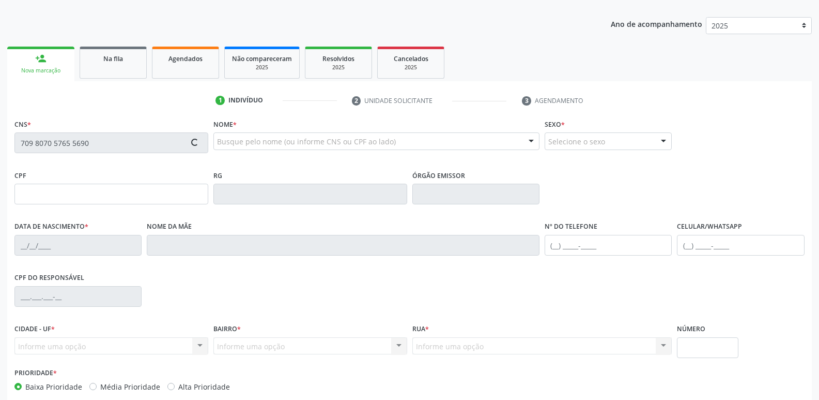
type input "[PHONE_NUMBER]"
type input "996.518.074-15"
type input "98"
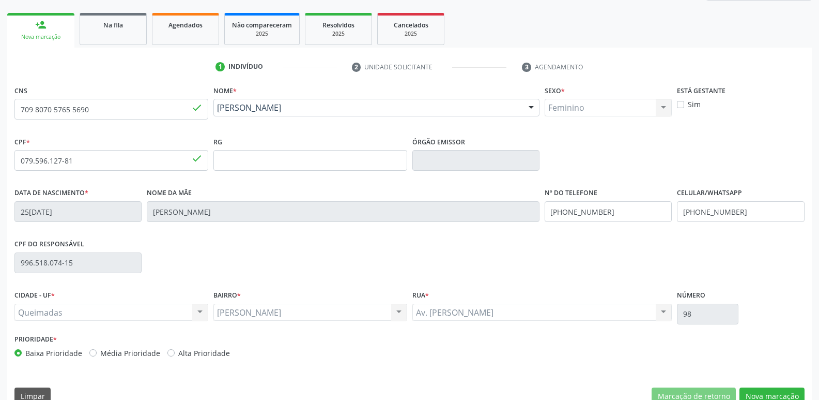
scroll to position [161, 0]
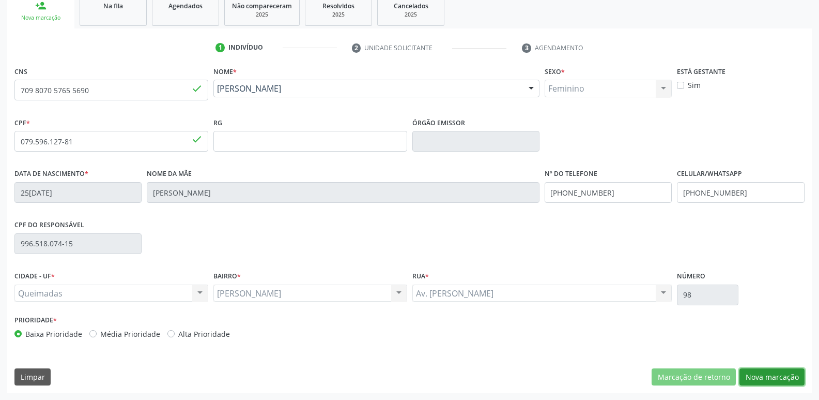
click at [756, 375] on button "Nova marcação" at bounding box center [772, 377] width 65 height 18
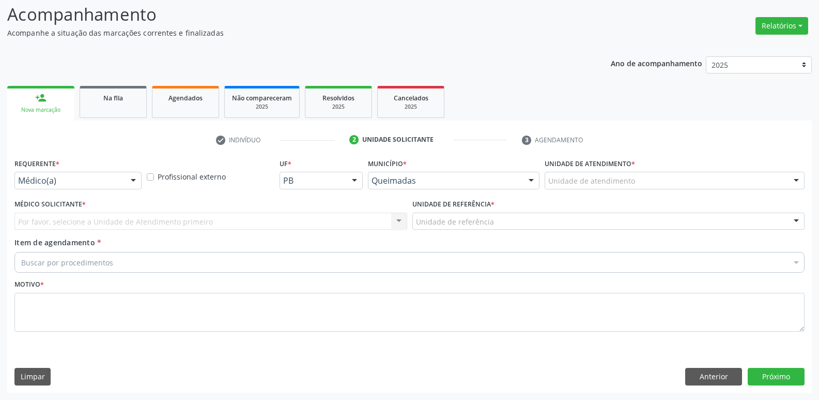
scroll to position [69, 0]
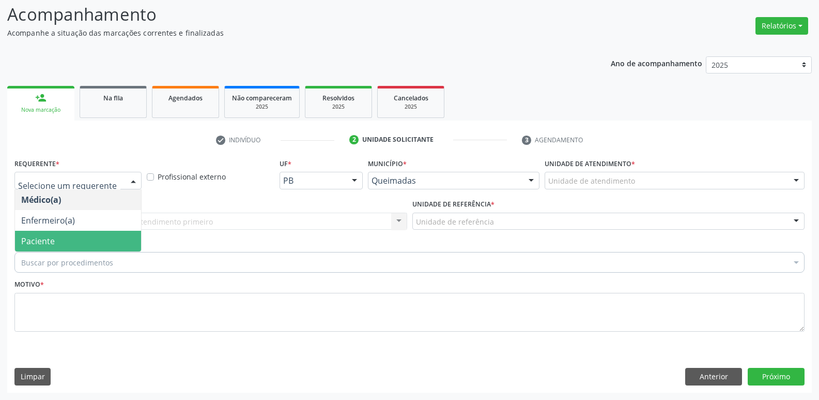
click at [48, 238] on span "Paciente" at bounding box center [38, 240] width 34 height 11
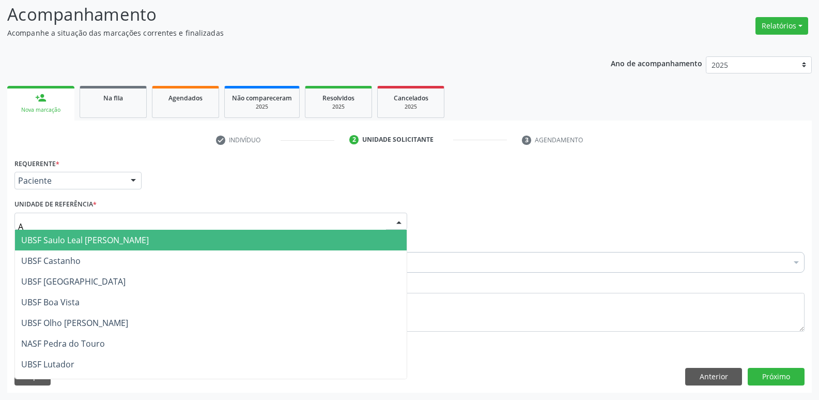
type input "AN"
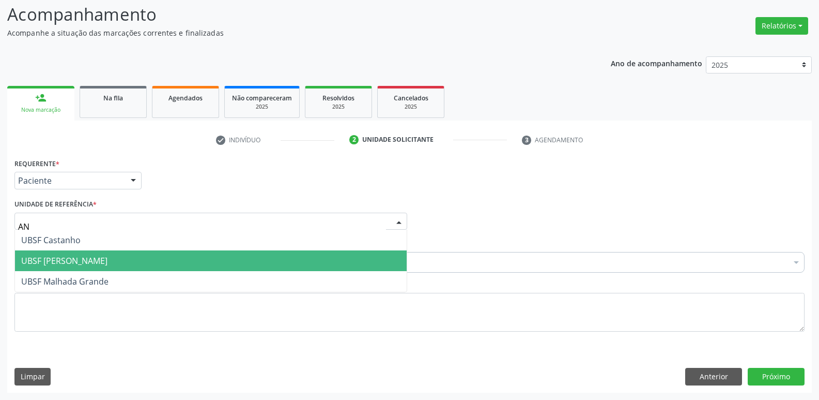
click at [60, 257] on span "UBSF [PERSON_NAME]" at bounding box center [64, 260] width 86 height 11
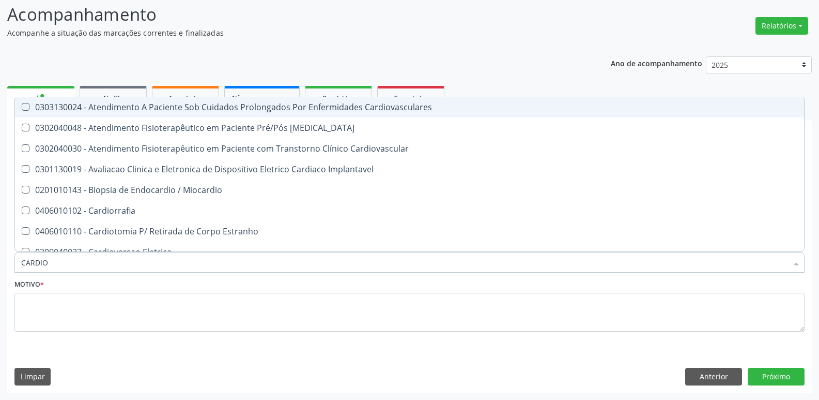
type input "CARDIOL"
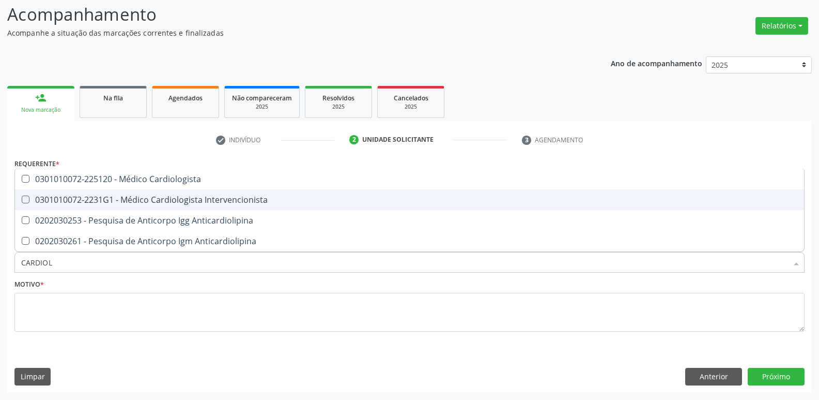
click at [117, 203] on div "0301010072-2231G1 - Médico Cardiologista Intervencionista" at bounding box center [409, 199] width 777 height 8
checkbox Intervencionista "true"
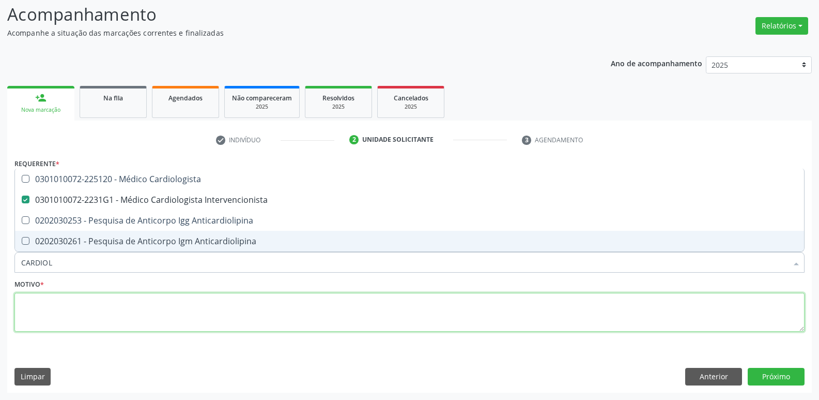
click at [72, 312] on textarea at bounding box center [409, 312] width 790 height 39
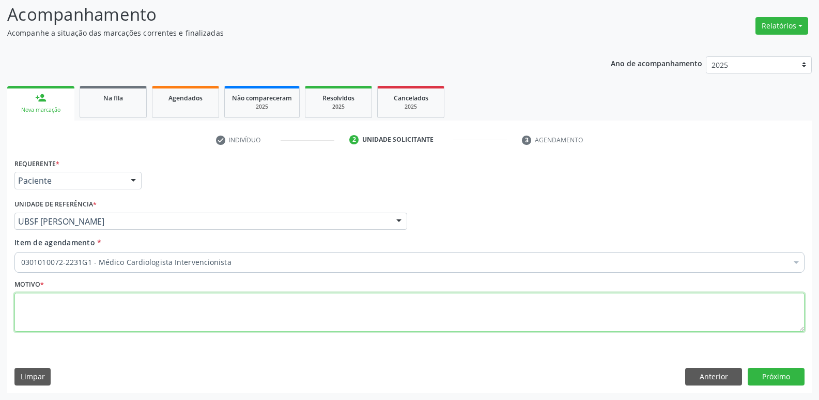
paste textarea "avaliação"
type textarea "avaliação"
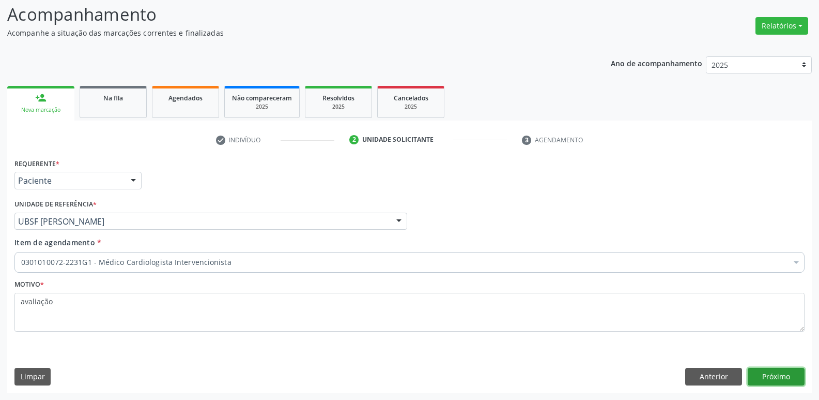
click at [779, 378] on button "Próximo" at bounding box center [776, 377] width 57 height 18
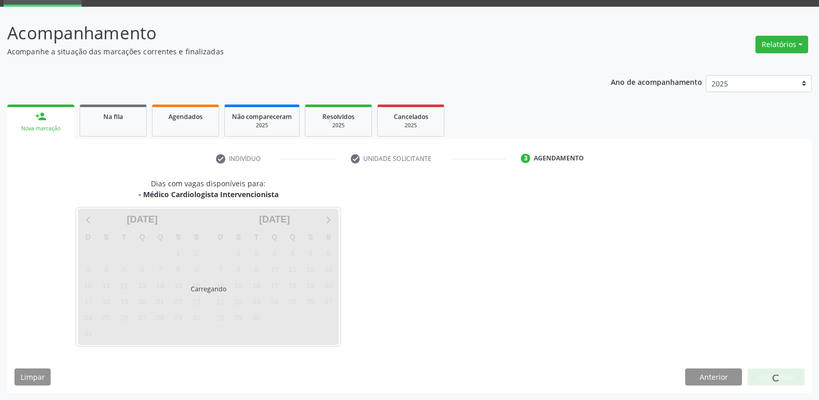
scroll to position [50, 0]
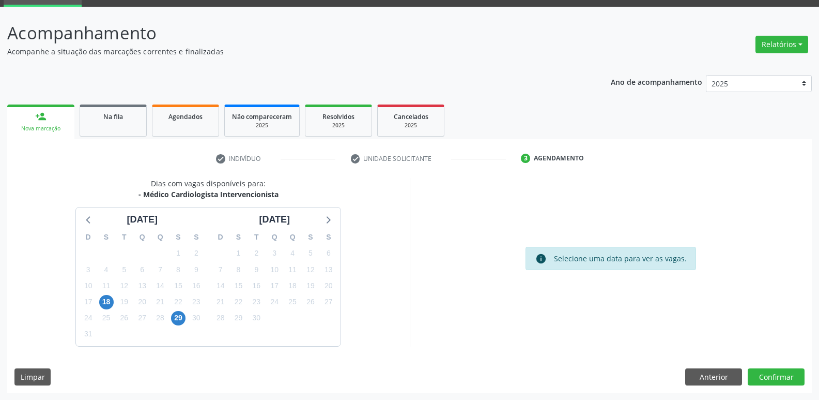
click at [114, 299] on div "18" at bounding box center [106, 302] width 18 height 16
click at [109, 298] on span "18" at bounding box center [106, 302] width 14 height 14
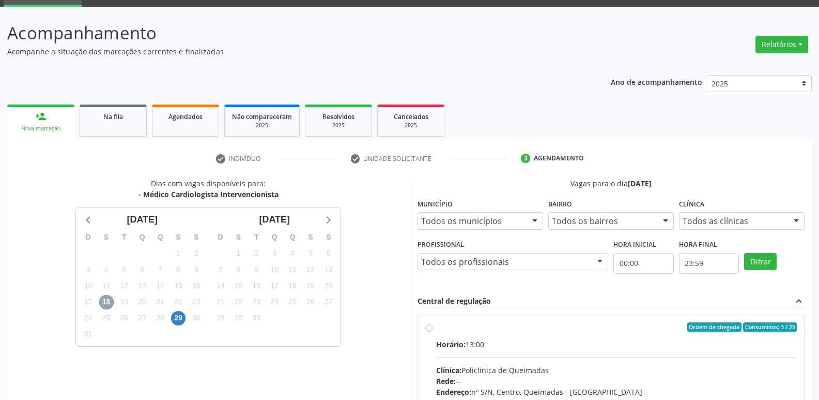
scroll to position [200, 0]
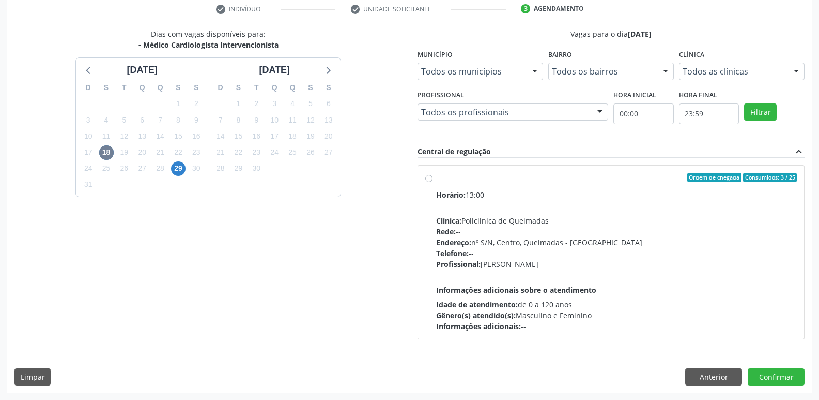
drag, startPoint x: 739, startPoint y: 280, endPoint x: 768, endPoint y: 373, distance: 97.3
click at [741, 284] on div "Horário: 13:00 Clínica: Policlinica de Queimadas Rede: -- Endereço: nº S/N, Cen…" at bounding box center [616, 260] width 361 height 142
click at [433, 182] on input "Ordem de chegada Consumidos: 3 / 25 Horário: 13:00 Clínica: Policlinica de Quei…" at bounding box center [428, 177] width 7 height 9
radio input "true"
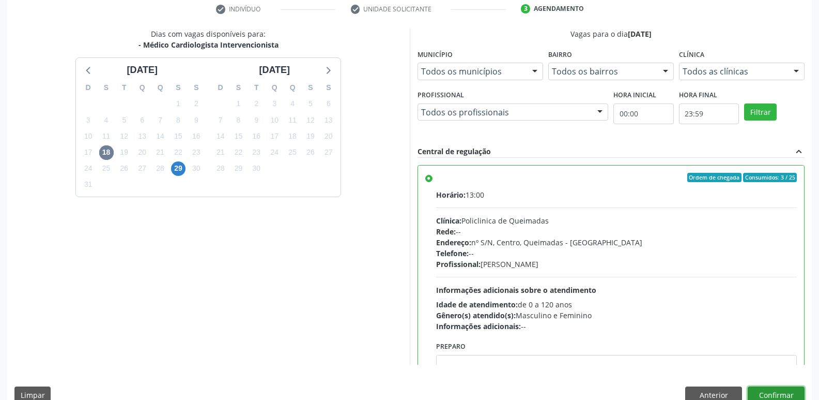
click at [776, 392] on button "Confirmar" at bounding box center [776, 395] width 57 height 18
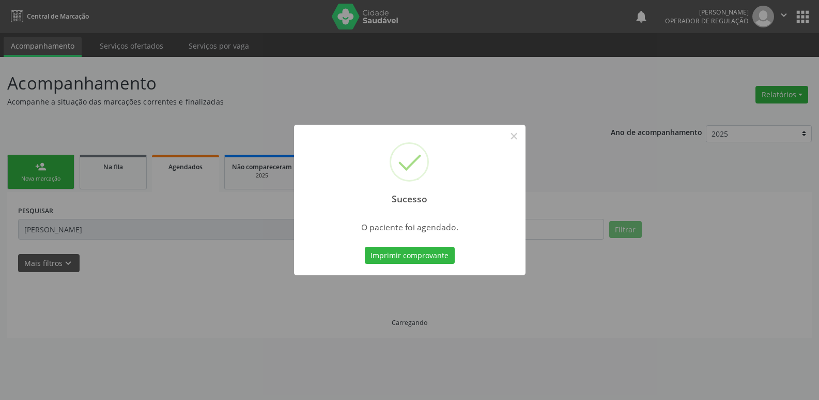
scroll to position [0, 0]
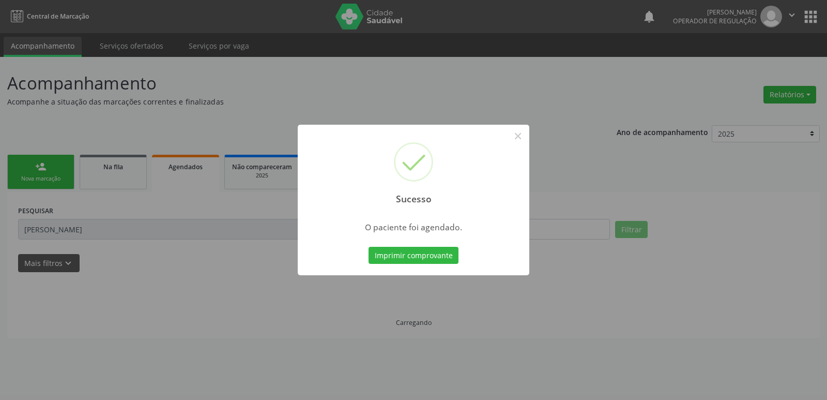
click at [369, 247] on button "Imprimir comprovante" at bounding box center [414, 256] width 90 height 18
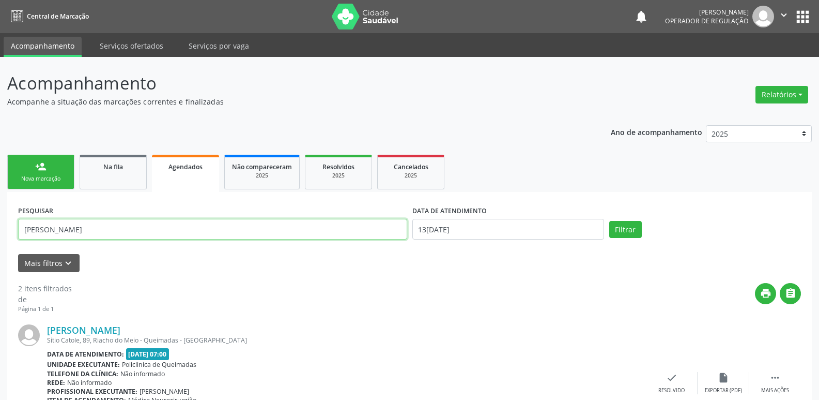
click at [112, 231] on input "JOSE CARLOS" at bounding box center [212, 229] width 389 height 21
click at [111, 231] on input "JOSE CARLOS" at bounding box center [212, 229] width 389 height 21
type input "J"
type input "H"
type input "JOSEANE"
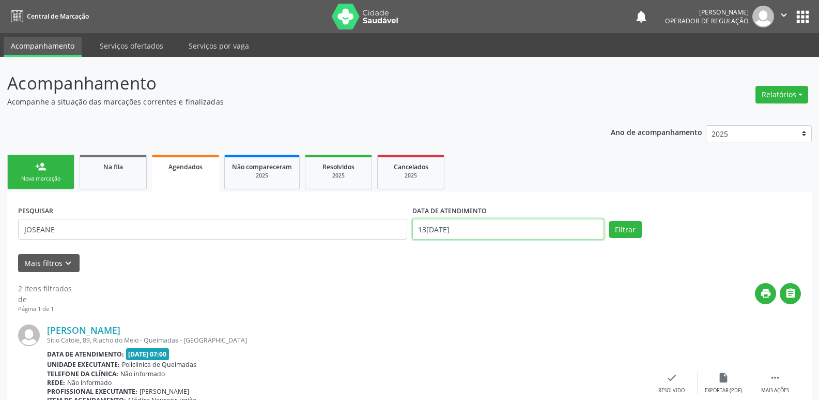
drag, startPoint x: 484, startPoint y: 221, endPoint x: 482, endPoint y: 236, distance: 14.6
click at [484, 224] on input "[DATE]" at bounding box center [508, 229] width 192 height 21
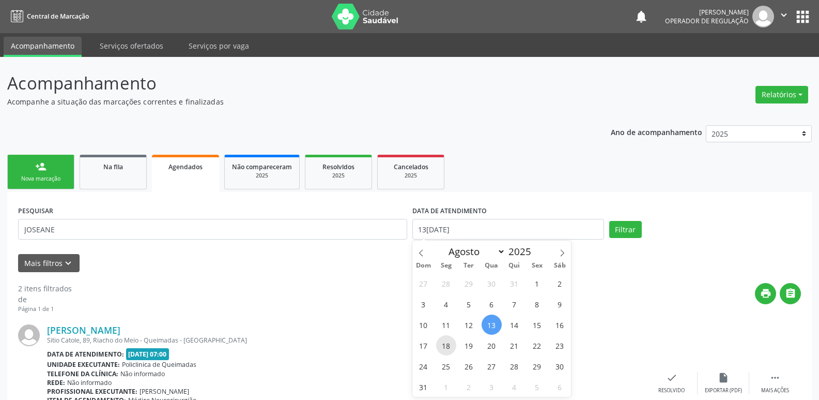
click at [448, 345] on span "18" at bounding box center [446, 345] width 20 height 20
type input "18/08/2025"
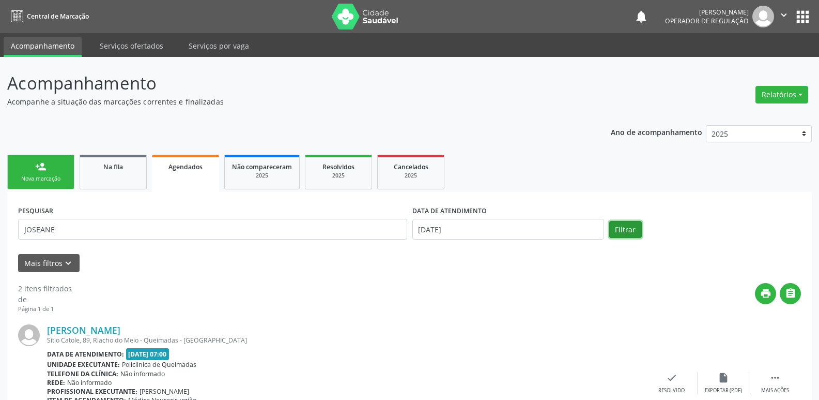
click at [622, 222] on button "Filtrar" at bounding box center [625, 230] width 33 height 18
click at [52, 172] on link "person_add Nova marcação" at bounding box center [40, 172] width 67 height 35
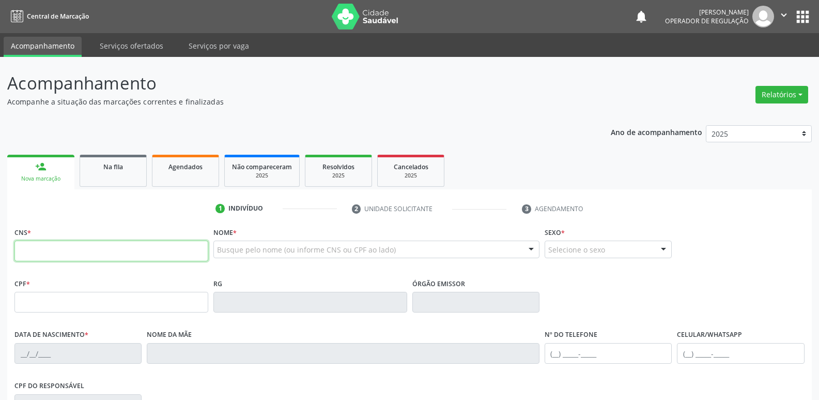
click at [108, 249] on input "text" at bounding box center [111, 250] width 194 height 21
type input "703 4038 0623 4200"
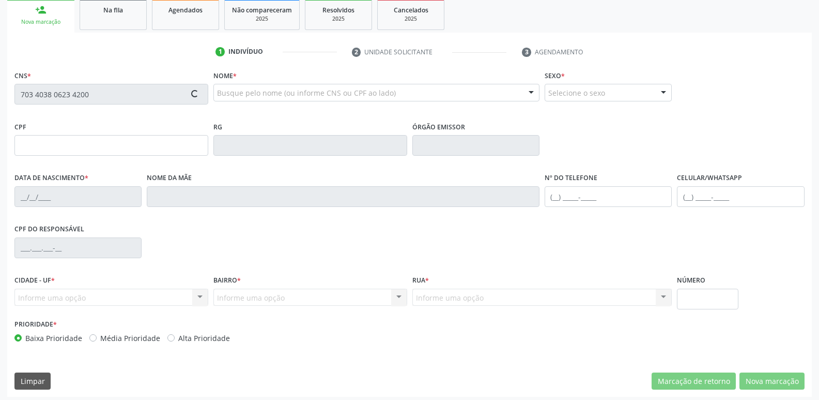
scroll to position [161, 0]
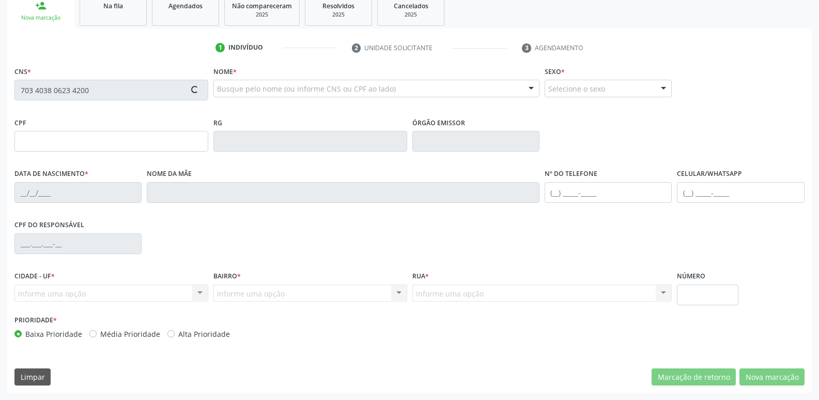
type input "034.484.274-62"
type input "27/02/1979"
type input "Lindaura Maria da Silva Oliveira"
type input "(83) 99185-9714"
type input "075.611.177-36"
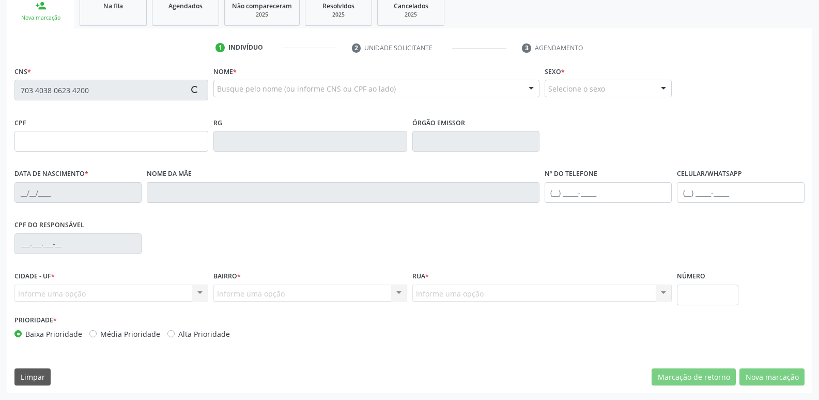
type input "S/N"
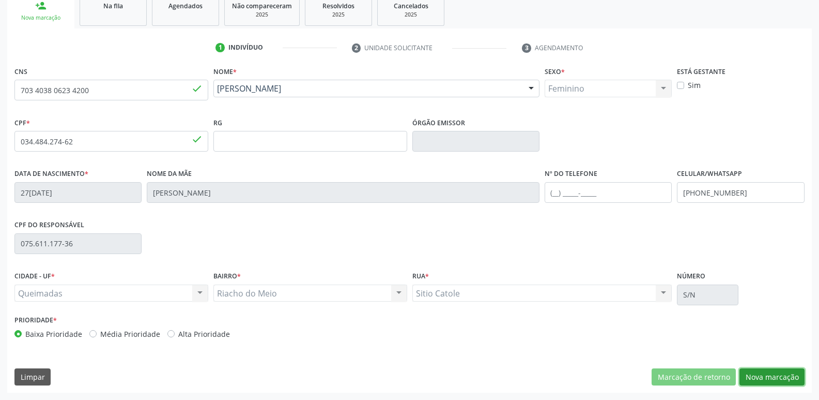
drag, startPoint x: 764, startPoint y: 377, endPoint x: 749, endPoint y: 372, distance: 16.0
click at [762, 377] on button "Nova marcação" at bounding box center [772, 377] width 65 height 18
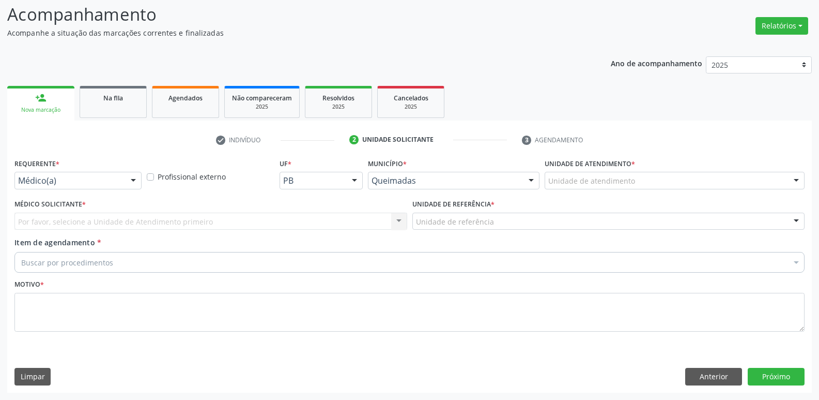
scroll to position [69, 0]
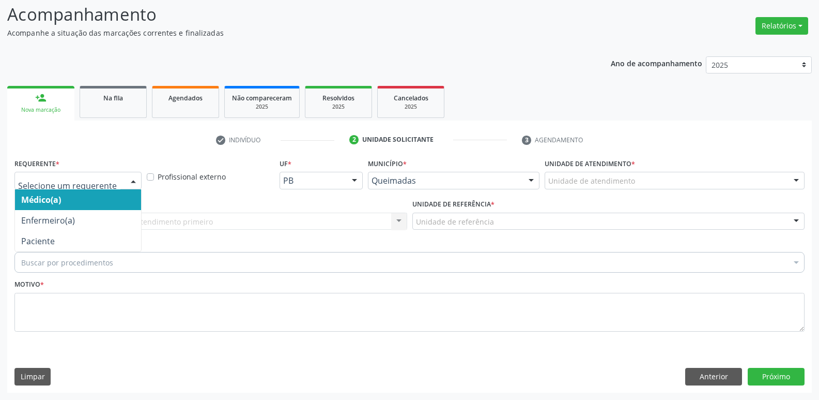
click at [35, 187] on div at bounding box center [77, 181] width 127 height 18
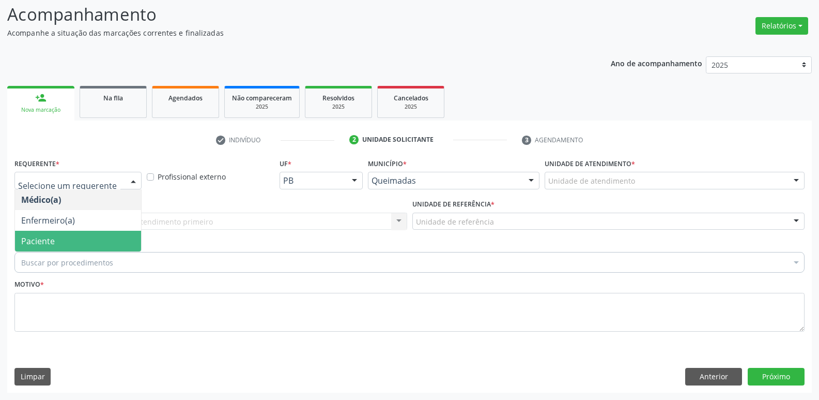
click at [35, 241] on span "Paciente" at bounding box center [38, 240] width 34 height 11
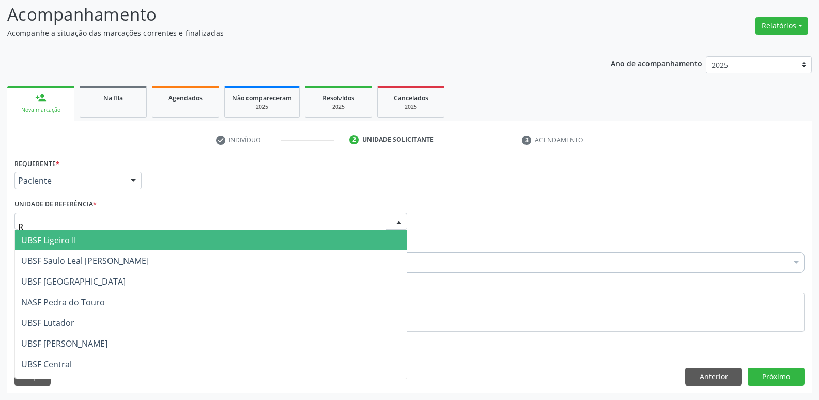
type input "RI"
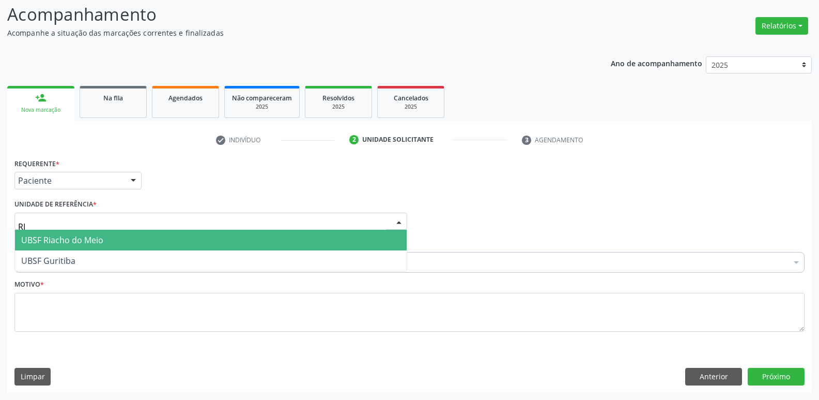
click at [38, 247] on span "UBSF Riacho do Meio" at bounding box center [211, 240] width 392 height 21
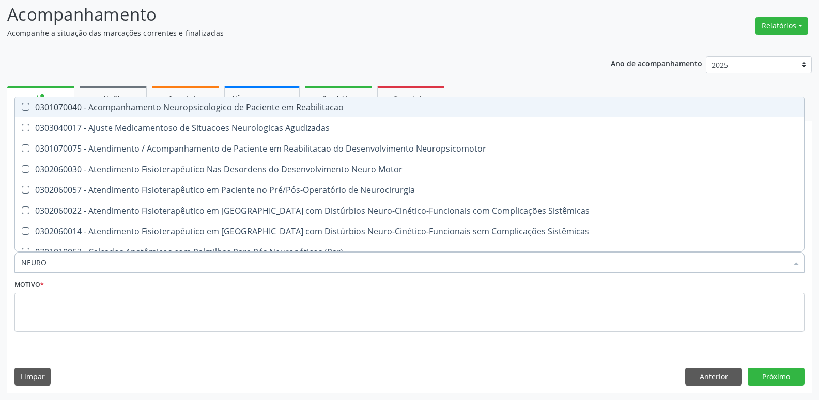
type input "NEUROC"
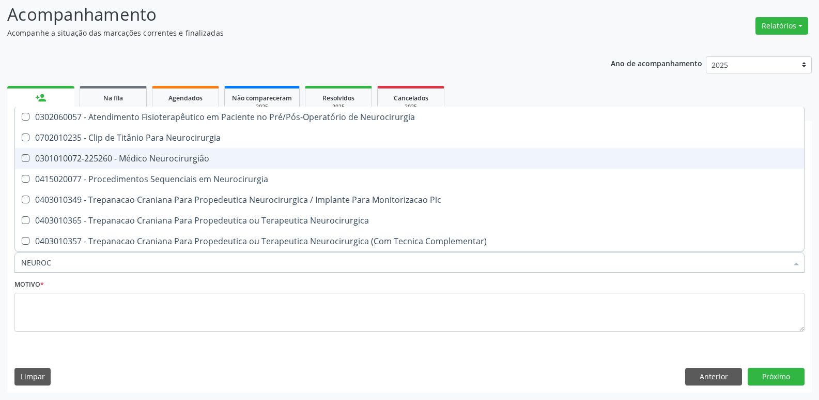
drag, startPoint x: 122, startPoint y: 156, endPoint x: 98, endPoint y: 233, distance: 80.6
click at [122, 156] on div "0301010072-225260 - Médico Neurocirurgião" at bounding box center [409, 158] width 777 height 8
checkbox Neurocirurgião "true"
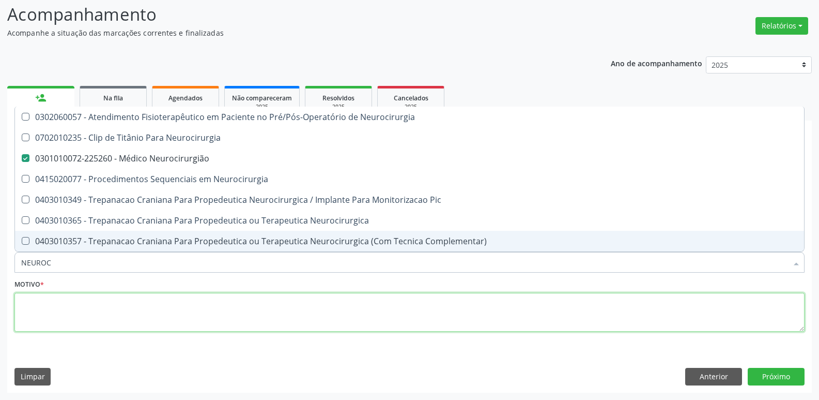
drag, startPoint x: 85, startPoint y: 299, endPoint x: 84, endPoint y: 289, distance: 9.4
click at [84, 297] on textarea at bounding box center [409, 312] width 790 height 39
paste textarea "avaliação"
checkbox Neurocirurgia "true"
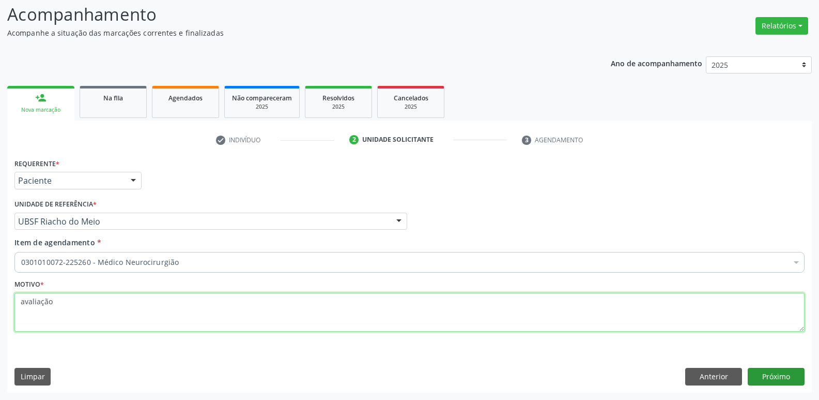
type textarea "avaliação"
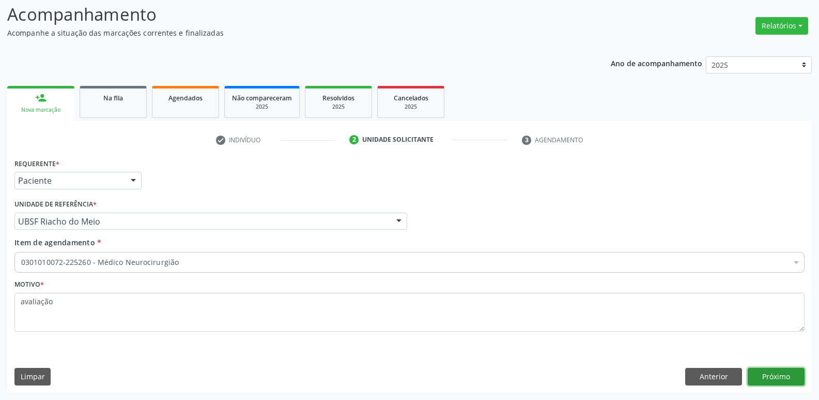
click at [770, 385] on button "Próximo" at bounding box center [776, 377] width 57 height 18
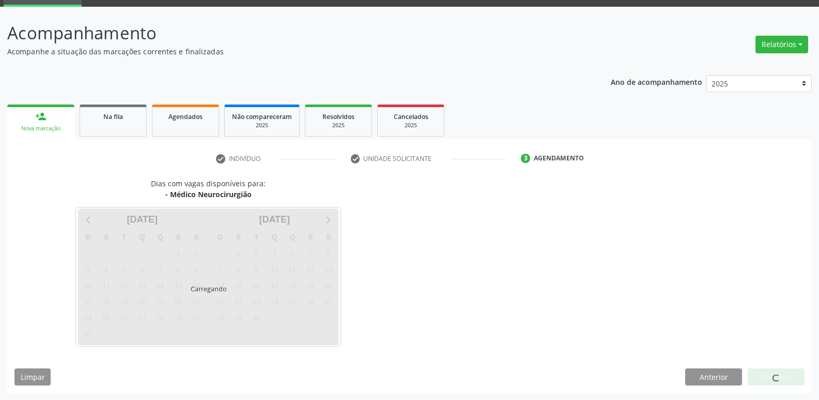
scroll to position [50, 0]
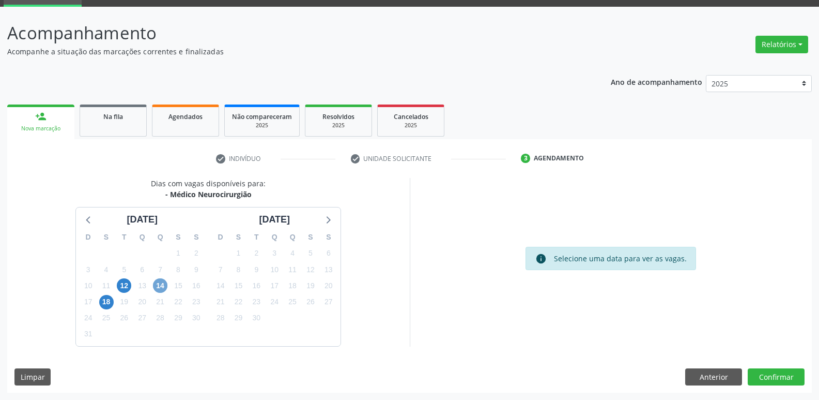
click at [162, 287] on span "14" at bounding box center [160, 285] width 14 height 14
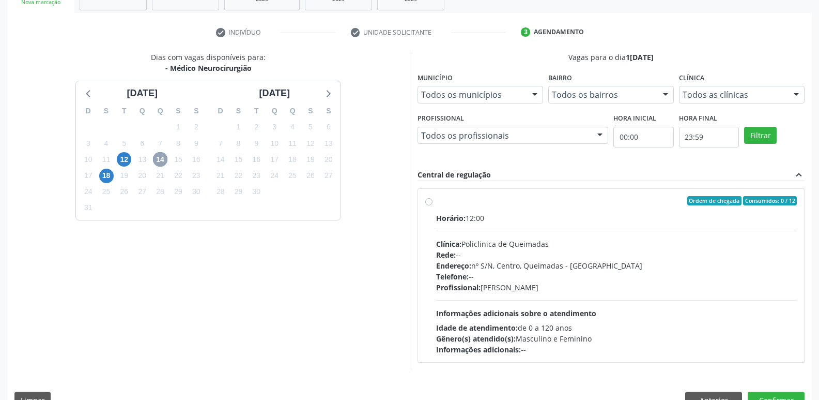
scroll to position [200, 0]
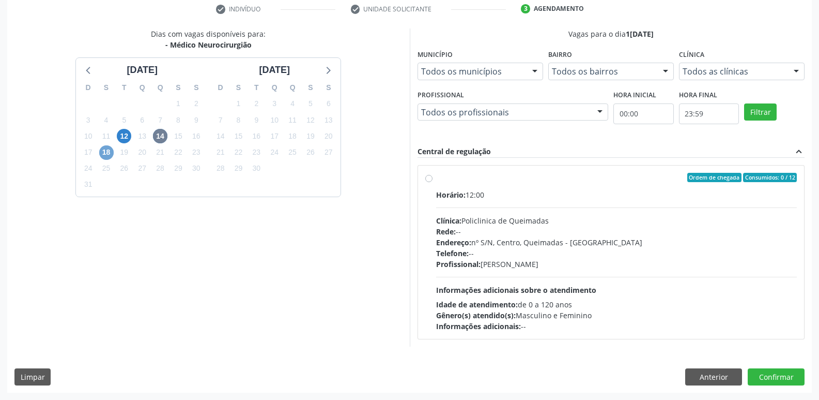
click at [105, 156] on span "18" at bounding box center [106, 152] width 14 height 14
click at [159, 135] on span "14" at bounding box center [160, 136] width 14 height 14
click at [705, 192] on div "Horário: 12:00" at bounding box center [616, 194] width 361 height 11
click at [433, 182] on input "Ordem de chegada Consumidos: 0 / 12 Horário: 12:00 Clínica: Policlinica de Quei…" at bounding box center [428, 177] width 7 height 9
radio input "true"
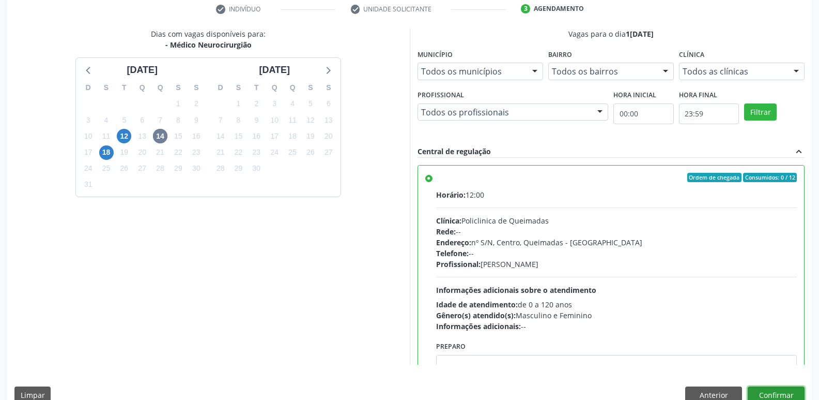
click at [763, 390] on button "Confirmar" at bounding box center [776, 395] width 57 height 18
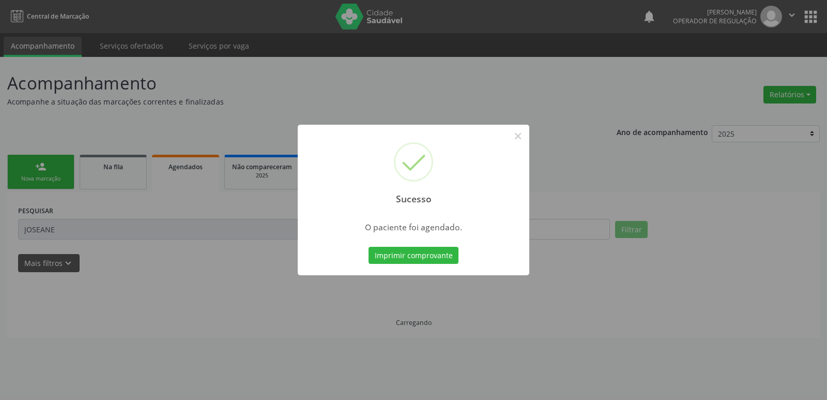
click at [369, 247] on button "Imprimir comprovante" at bounding box center [414, 256] width 90 height 18
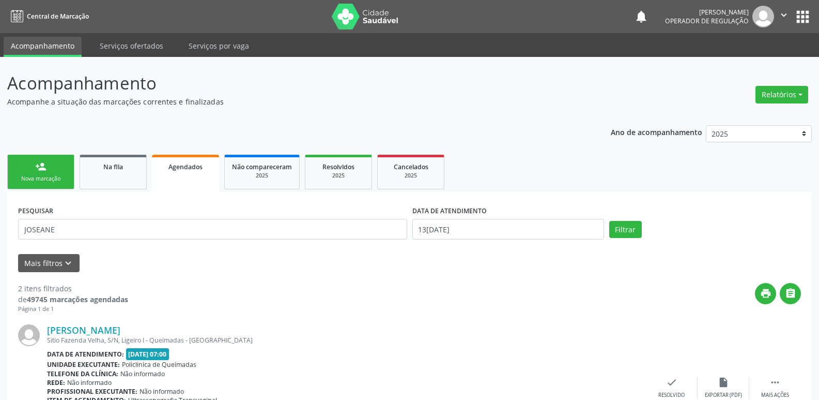
click at [60, 161] on link "person_add Nova marcação" at bounding box center [40, 172] width 67 height 35
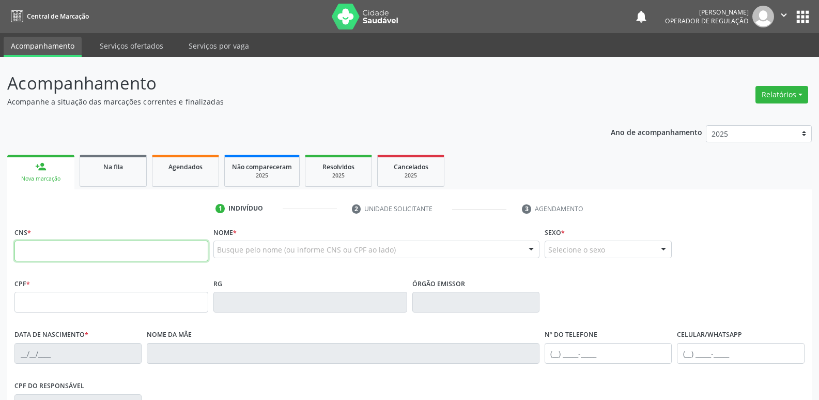
click at [66, 256] on input "text" at bounding box center [111, 250] width 194 height 21
type input "700 2034 9192 0224"
type input "142.389.174-05"
type input "08/01/2011"
type input "Gilmara da Silva Oliveira Felipe"
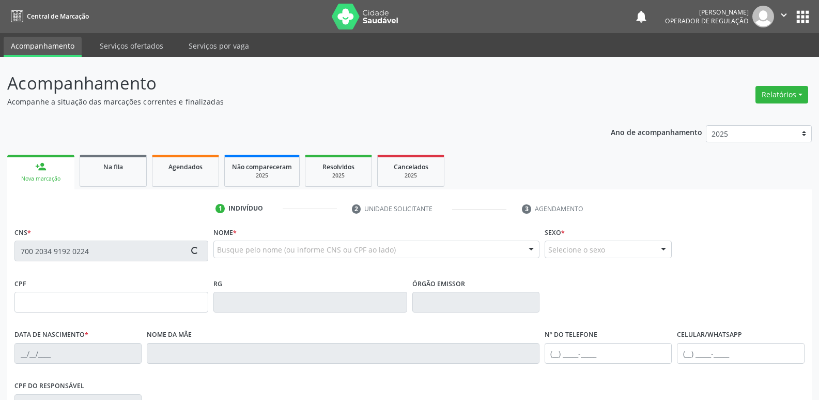
type input "(83) 99185-9714"
type input "075.611.177-36"
type input "S/N"
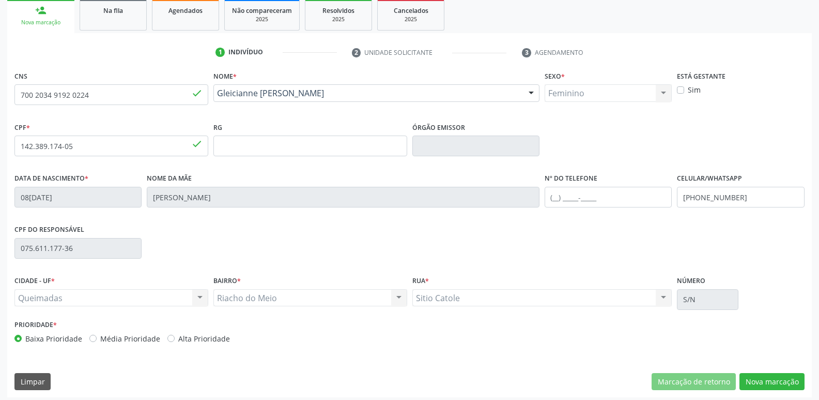
scroll to position [161, 0]
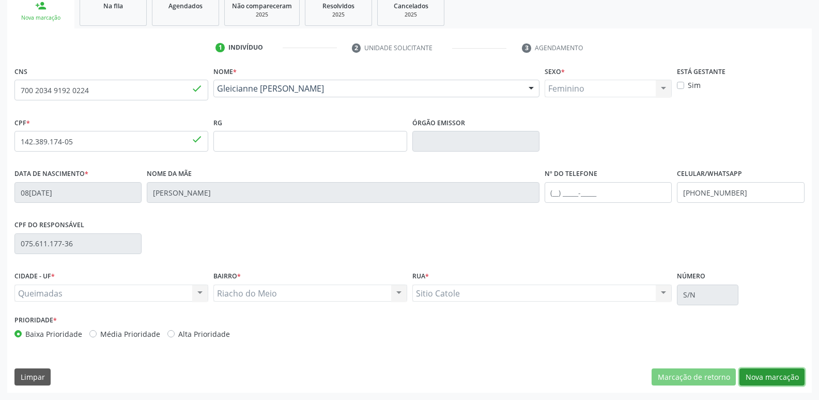
drag, startPoint x: 779, startPoint y: 374, endPoint x: 669, endPoint y: 381, distance: 110.9
click at [767, 372] on button "Nova marcação" at bounding box center [772, 377] width 65 height 18
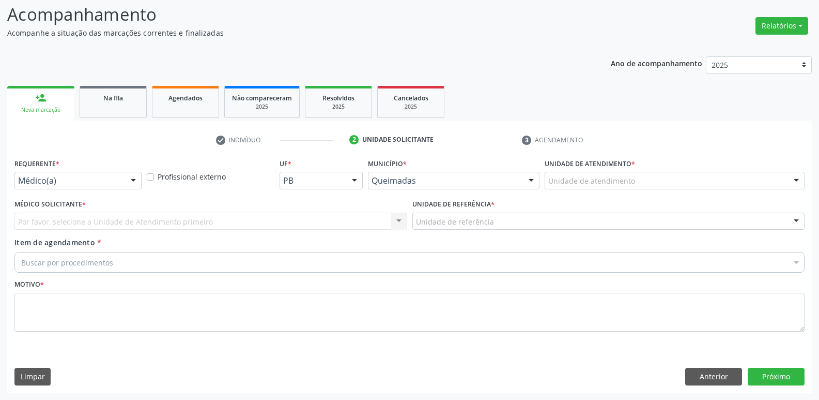
drag, startPoint x: 54, startPoint y: 180, endPoint x: 57, endPoint y: 233, distance: 53.3
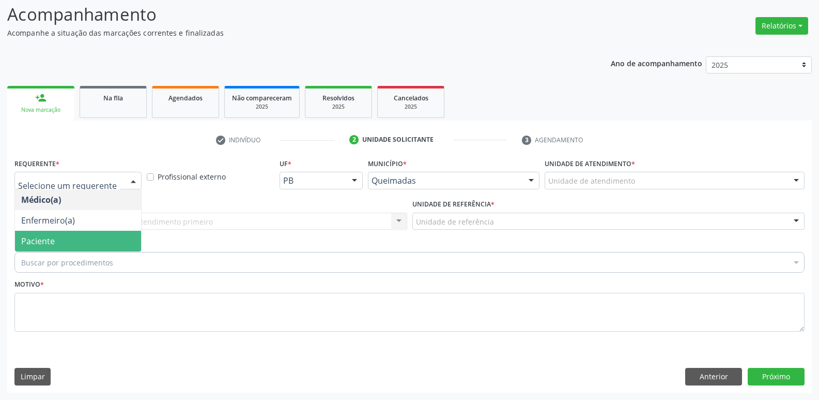
click at [57, 237] on span "Paciente" at bounding box center [78, 241] width 126 height 21
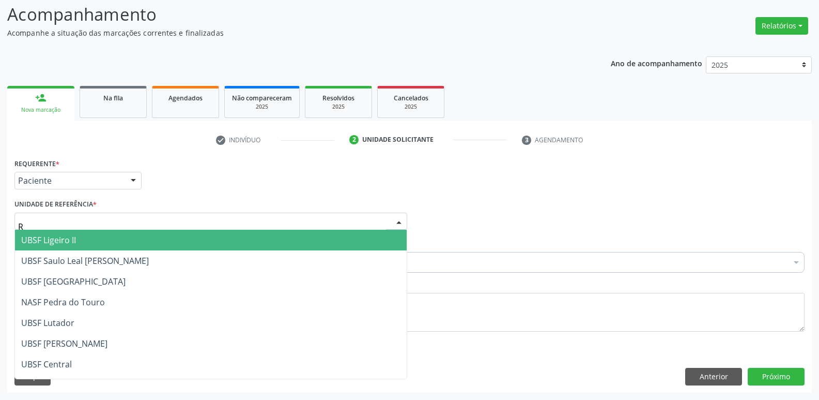
type input "RI"
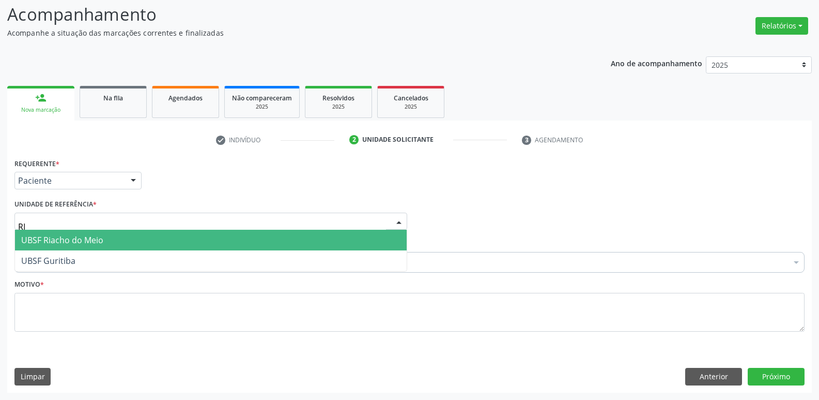
click at [71, 235] on span "UBSF Riacho do Meio" at bounding box center [62, 239] width 82 height 11
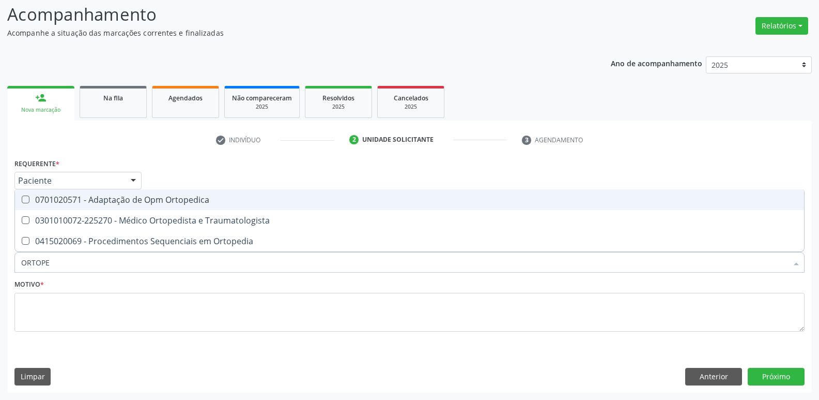
type input "ORTOPED"
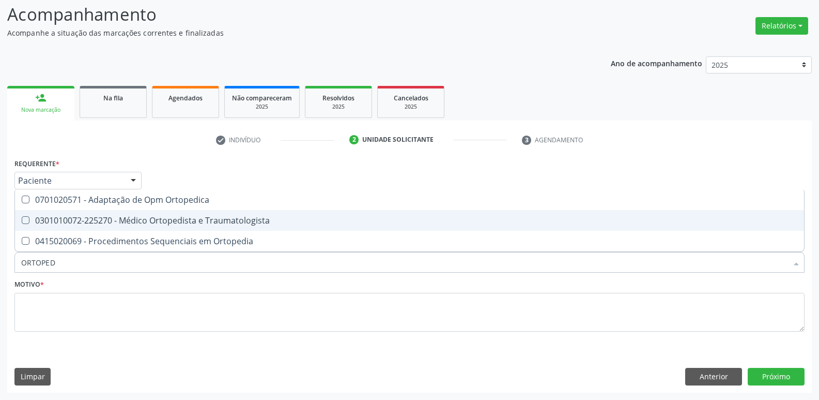
click at [115, 216] on div "0301010072-225270 - Médico Ortopedista e Traumatologista" at bounding box center [409, 220] width 777 height 8
checkbox Traumatologista "true"
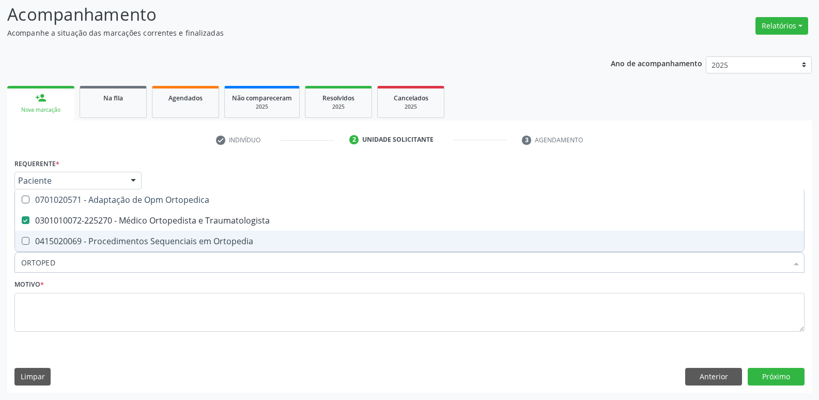
drag, startPoint x: 86, startPoint y: 336, endPoint x: 89, endPoint y: 322, distance: 14.8
click at [82, 332] on fieldset "Motivo *" at bounding box center [409, 308] width 790 height 62
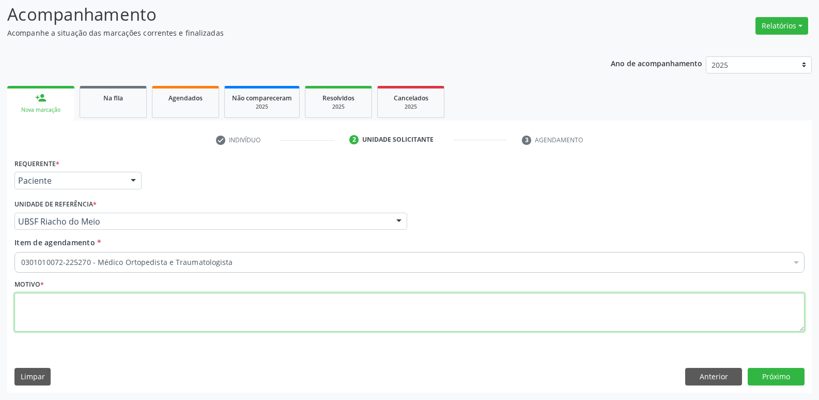
click at [88, 320] on textarea at bounding box center [409, 312] width 790 height 39
paste textarea "avaliação"
type textarea "avaliação"
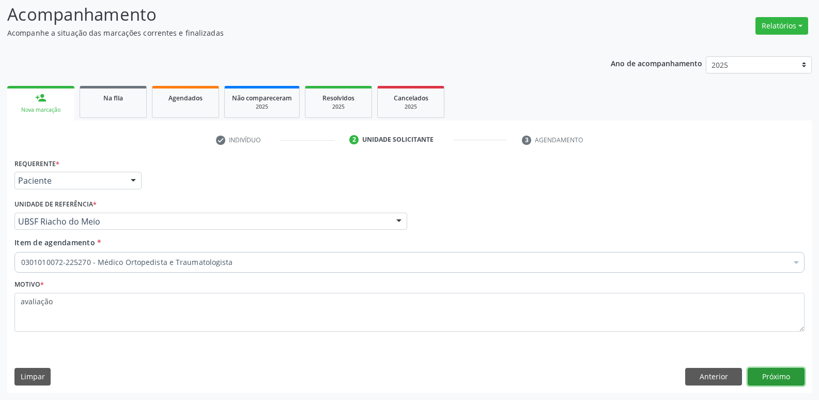
click at [792, 373] on button "Próximo" at bounding box center [776, 377] width 57 height 18
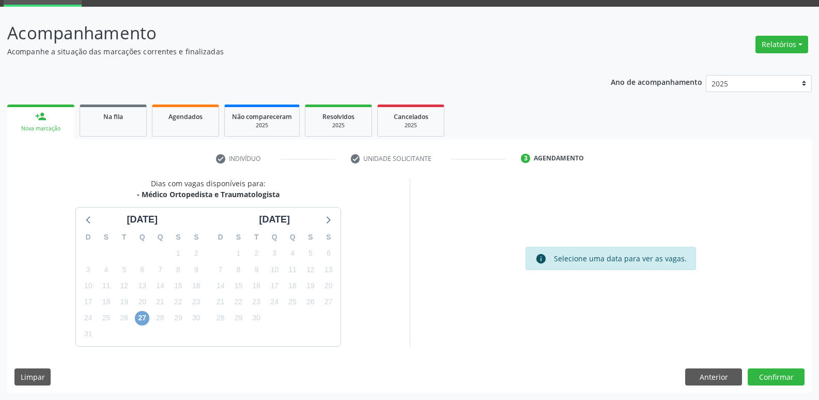
click at [145, 323] on span "27" at bounding box center [142, 318] width 14 height 14
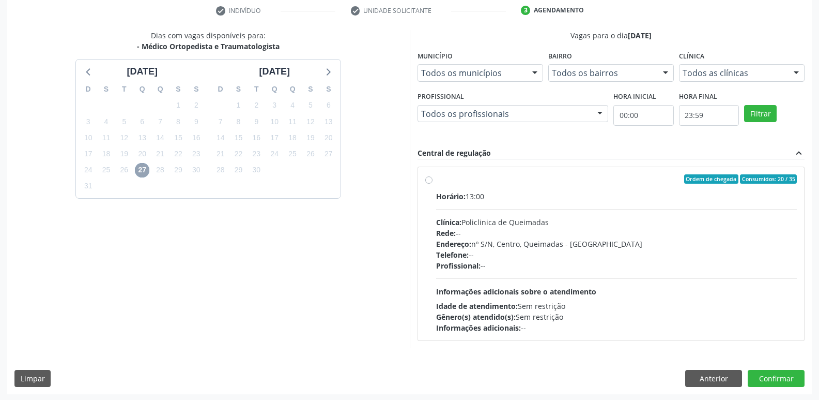
scroll to position [200, 0]
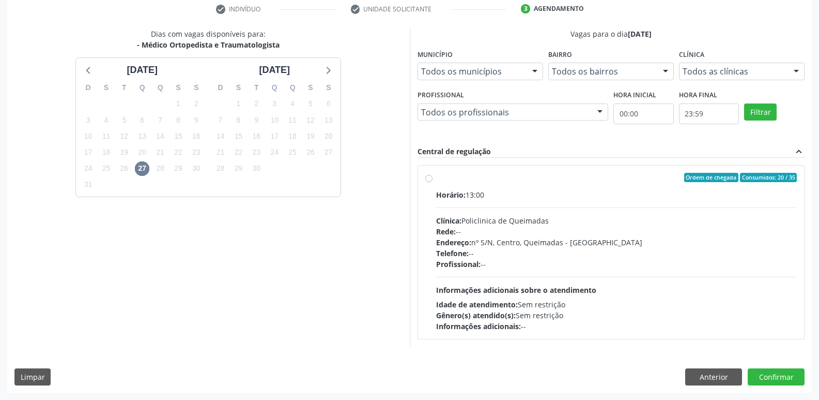
click at [559, 264] on div "Profissional: --" at bounding box center [616, 263] width 361 height 11
click at [433, 182] on input "Ordem de chegada Consumidos: 20 / 35 Horário: 13:00 Clínica: Policlinica de Que…" at bounding box center [428, 177] width 7 height 9
radio input "true"
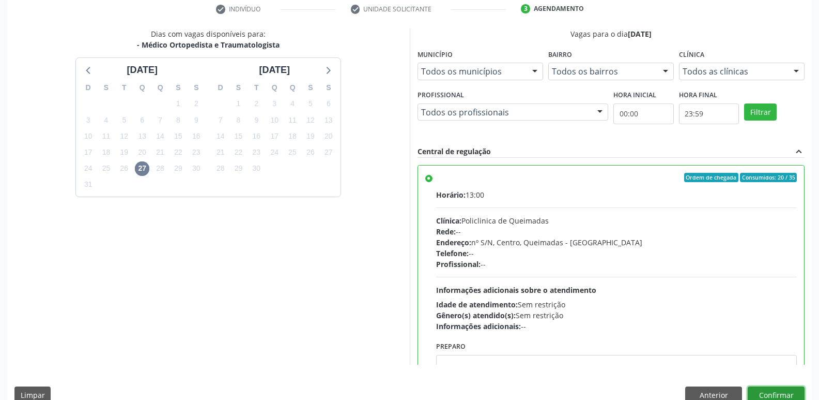
click at [787, 389] on button "Confirmar" at bounding box center [776, 395] width 57 height 18
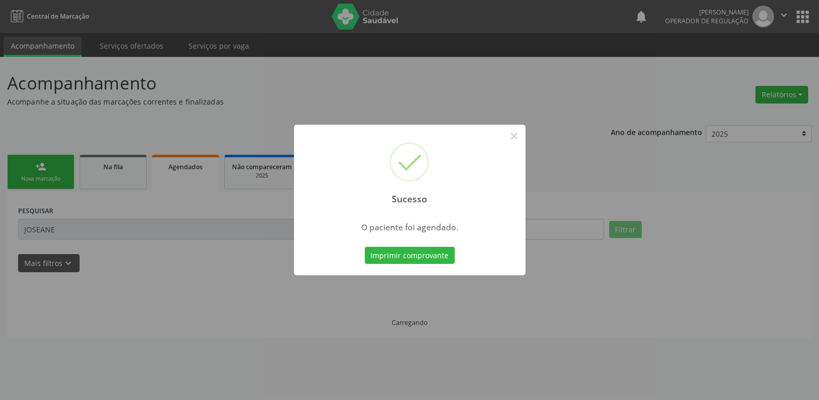
scroll to position [0, 0]
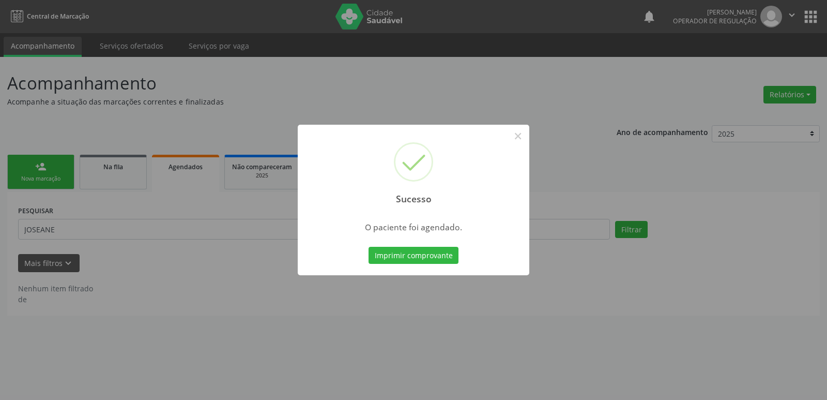
click at [369, 247] on button "Imprimir comprovante" at bounding box center [414, 256] width 90 height 18
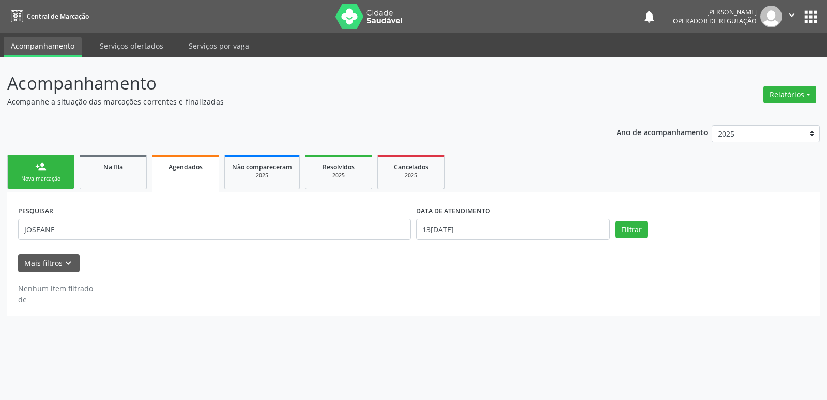
click at [62, 173] on link "person_add Nova marcação" at bounding box center [40, 172] width 67 height 35
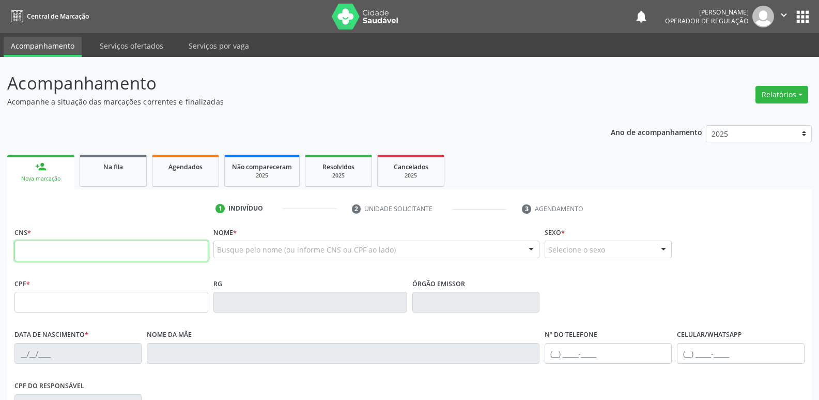
click at [84, 249] on input "text" at bounding box center [111, 250] width 194 height 21
type input "708 1038 2351 0710"
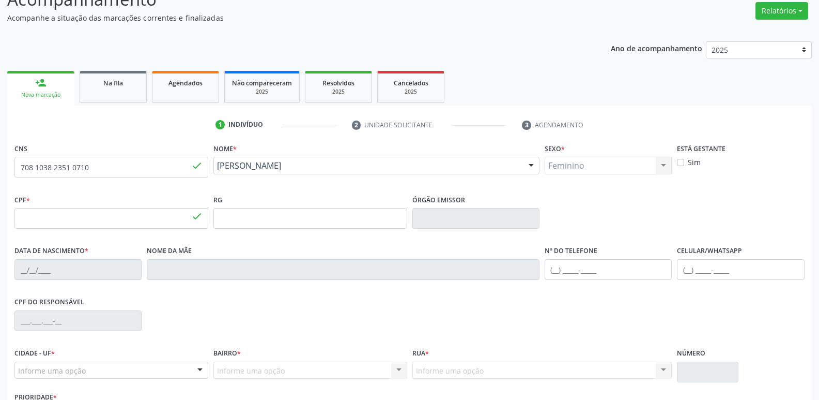
type input "058.642.024-01"
type input "17/12/1984"
type input "Maria Eunice Tavares da Silva"
type input "(83) 99198-2474"
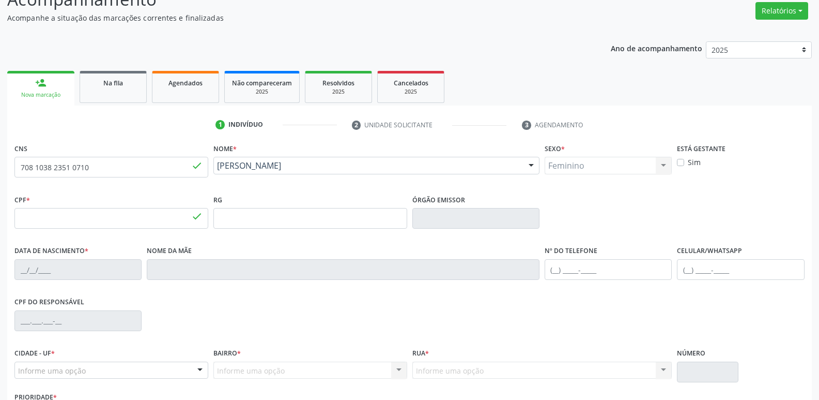
type input "065.254.194-17"
type input "S/N"
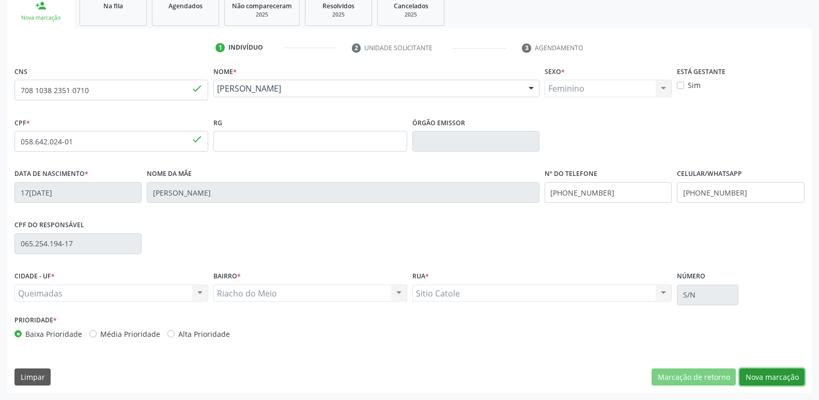
click at [757, 376] on button "Nova marcação" at bounding box center [772, 377] width 65 height 18
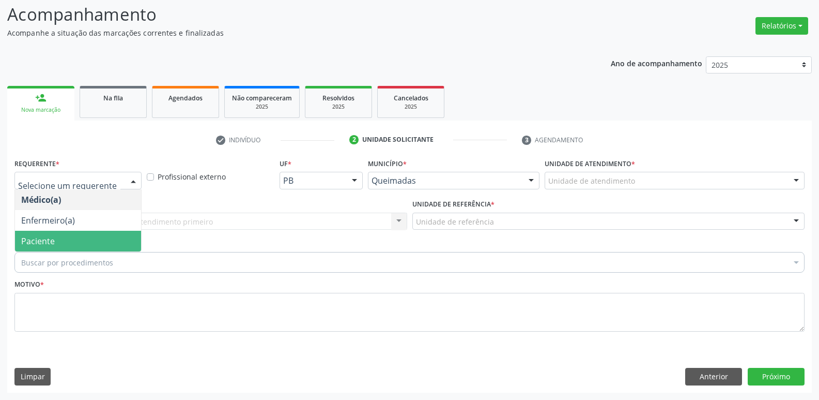
drag, startPoint x: 57, startPoint y: 239, endPoint x: 80, endPoint y: 229, distance: 25.0
click at [56, 238] on span "Paciente" at bounding box center [78, 241] width 126 height 21
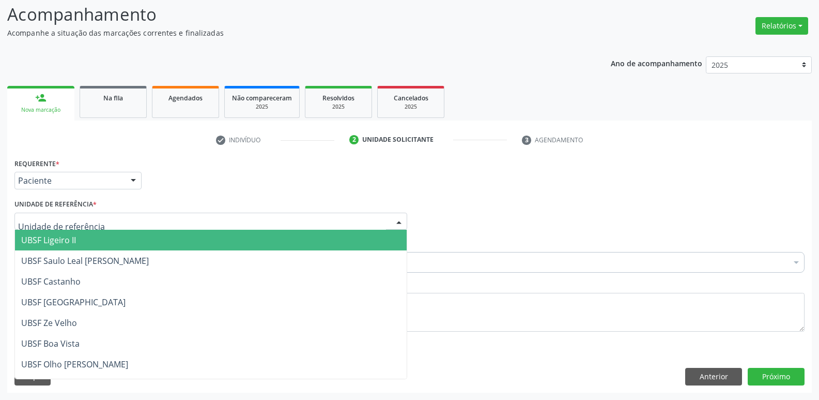
click at [82, 228] on div at bounding box center [210, 221] width 393 height 18
type input "RI"
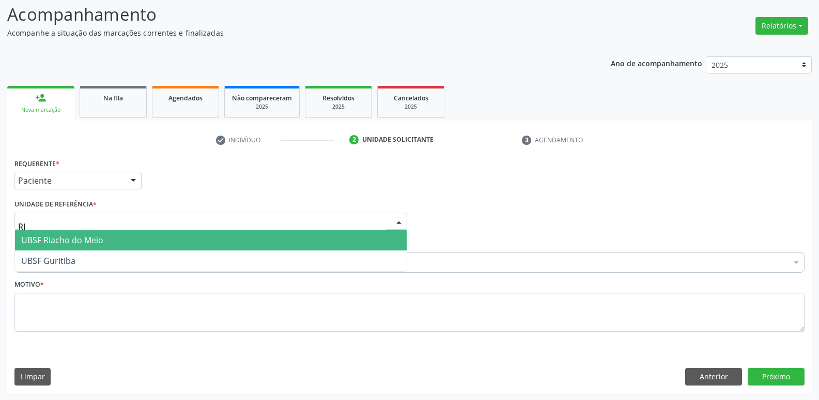
click at [83, 237] on span "UBSF Riacho do Meio" at bounding box center [62, 239] width 82 height 11
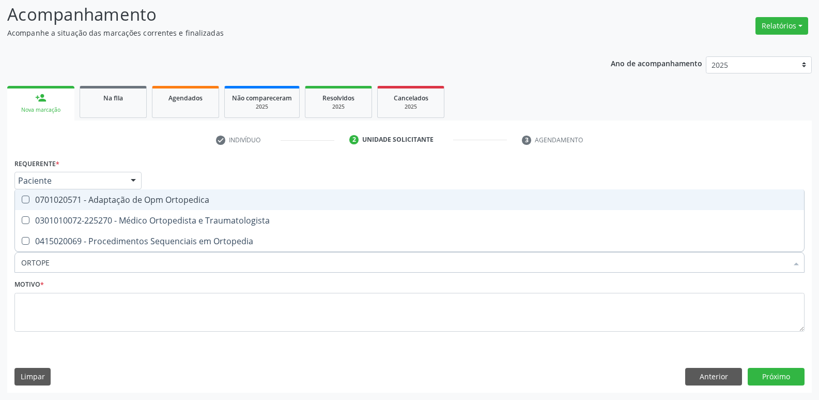
type input "ORTOPED"
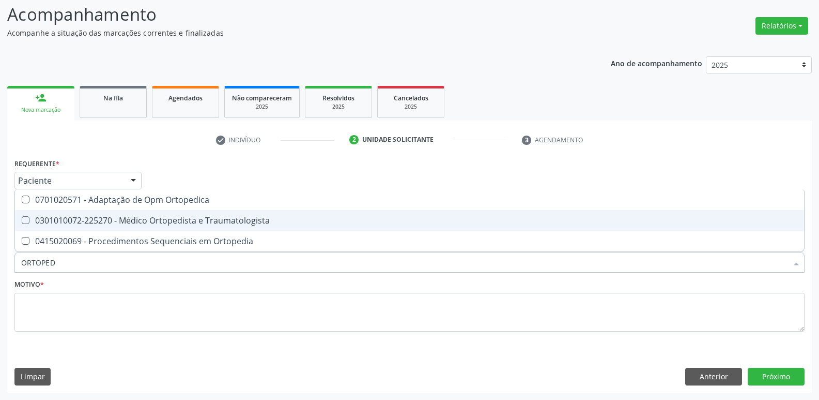
click at [143, 213] on span "0301010072-225270 - Médico Ortopedista e Traumatologista" at bounding box center [409, 220] width 789 height 21
checkbox Traumatologista "true"
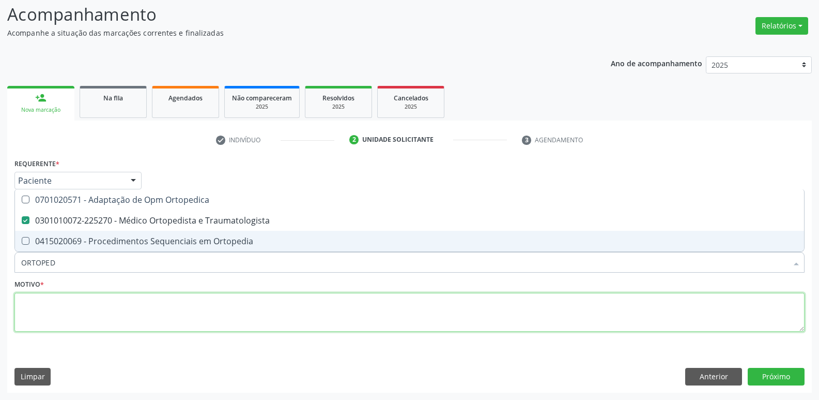
click at [89, 303] on textarea at bounding box center [409, 312] width 790 height 39
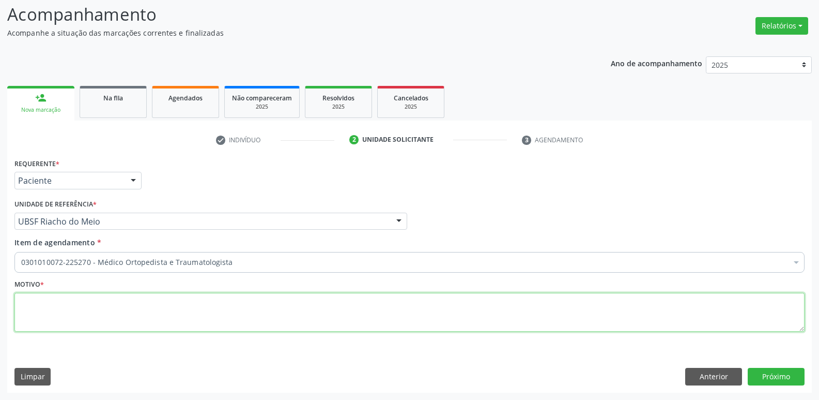
paste textarea "avaliação"
type textarea "avaliação"
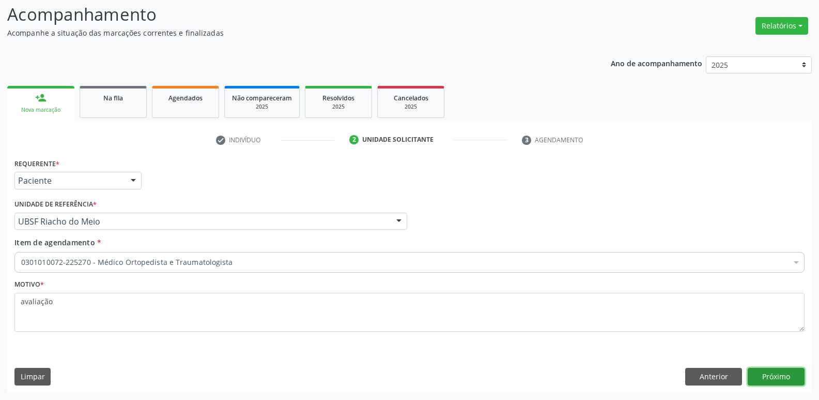
click at [777, 373] on button "Próximo" at bounding box center [776, 377] width 57 height 18
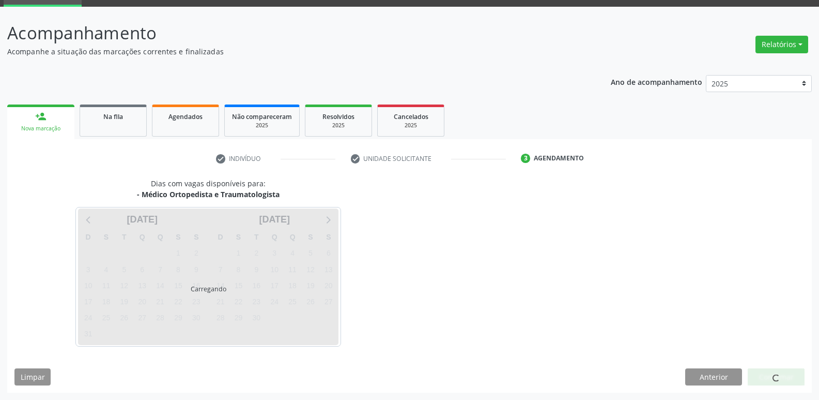
scroll to position [50, 0]
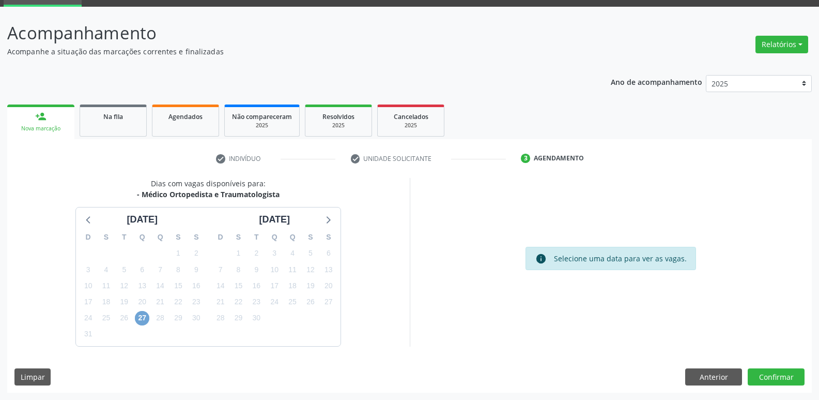
click at [143, 319] on span "27" at bounding box center [142, 318] width 14 height 14
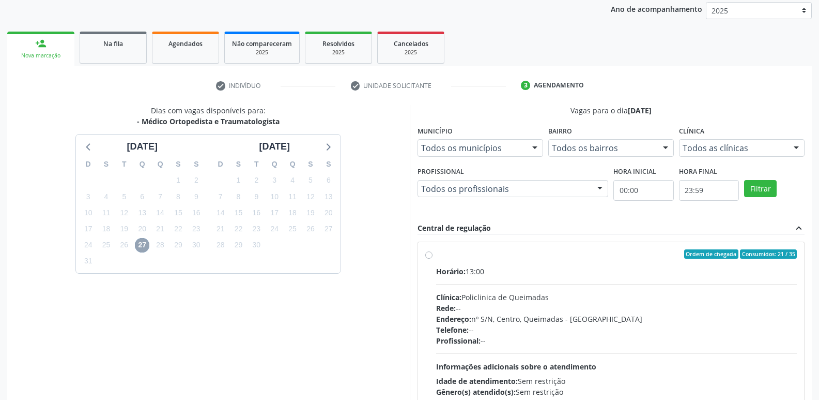
scroll to position [200, 0]
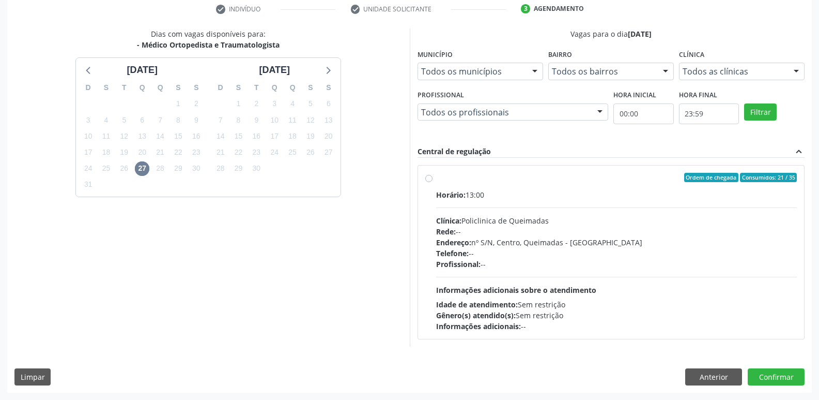
drag, startPoint x: 667, startPoint y: 271, endPoint x: 695, endPoint y: 324, distance: 59.2
click at [668, 279] on div "Horário: 13:00 Clínica: Policlinica de Queimadas Rede: -- Endereço: nº S/N, Cen…" at bounding box center [616, 260] width 361 height 142
radio input "true"
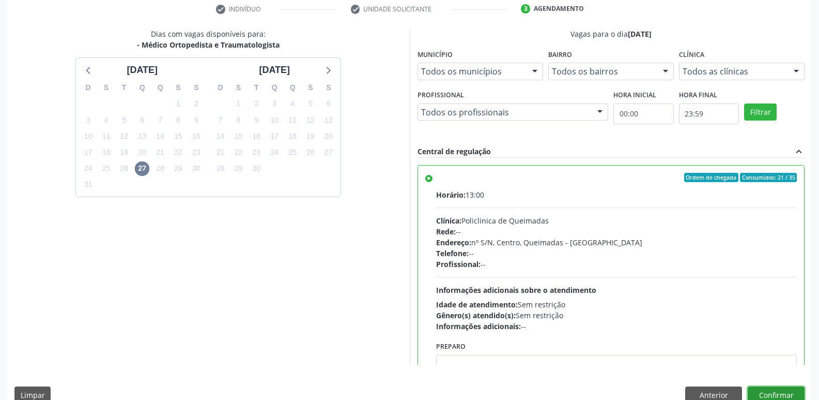
click at [775, 391] on button "Confirmar" at bounding box center [776, 395] width 57 height 18
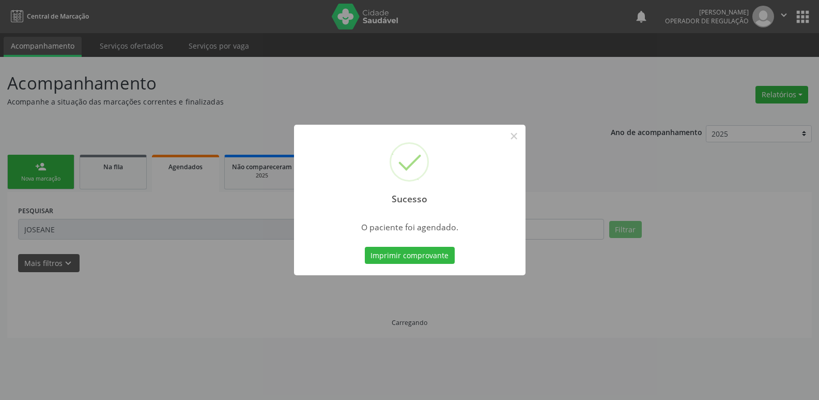
scroll to position [0, 0]
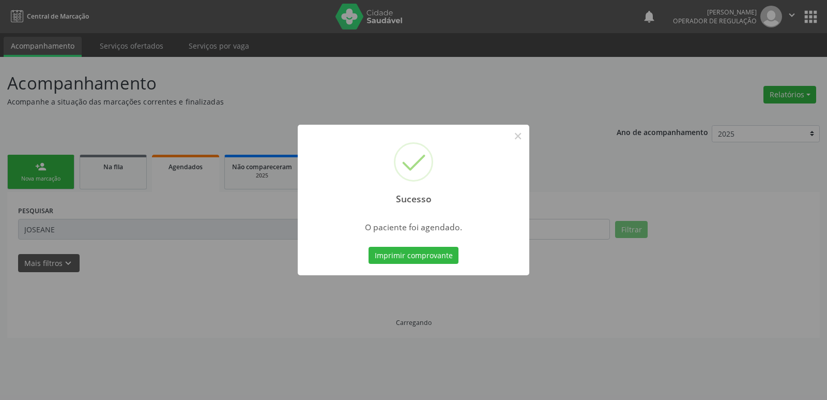
click at [369, 247] on button "Imprimir comprovante" at bounding box center [414, 256] width 90 height 18
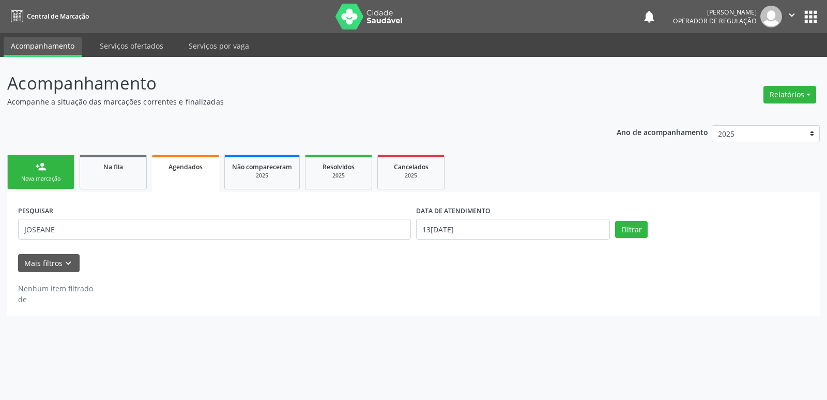
click at [38, 170] on div "person_add" at bounding box center [40, 166] width 11 height 11
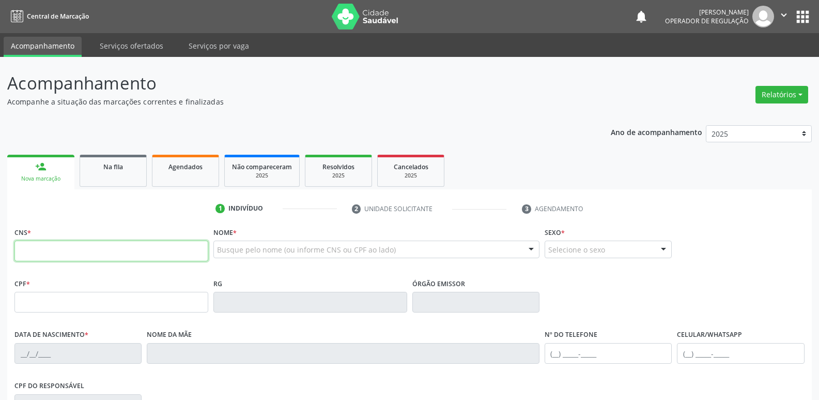
click at [120, 248] on input "text" at bounding box center [111, 250] width 194 height 21
click at [116, 248] on input "text" at bounding box center [111, 250] width 194 height 21
type input "708 6030 3088 9283"
type input "262.751.124-68"
type input "24/12/1958"
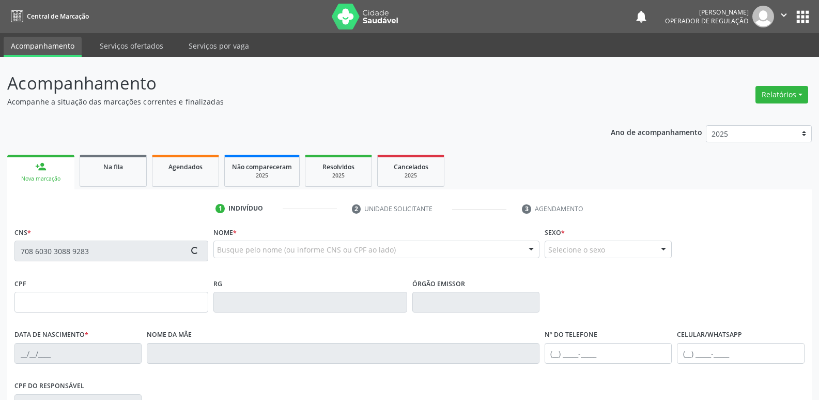
type input "Maria Trajano da Silva"
type input "(83) 99322-0258"
type input "25"
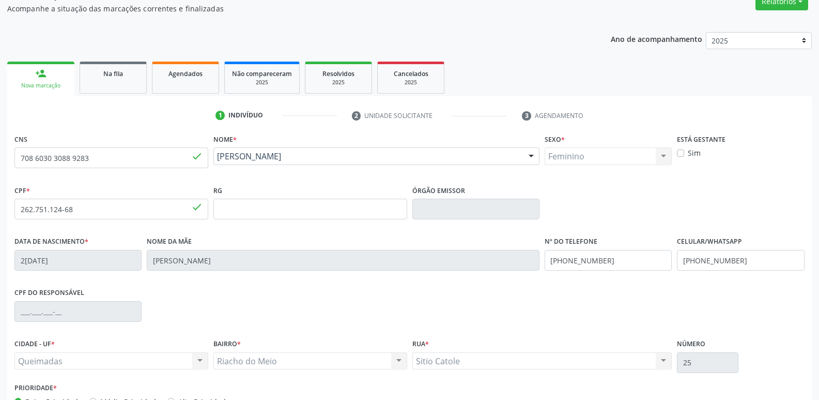
scroll to position [161, 0]
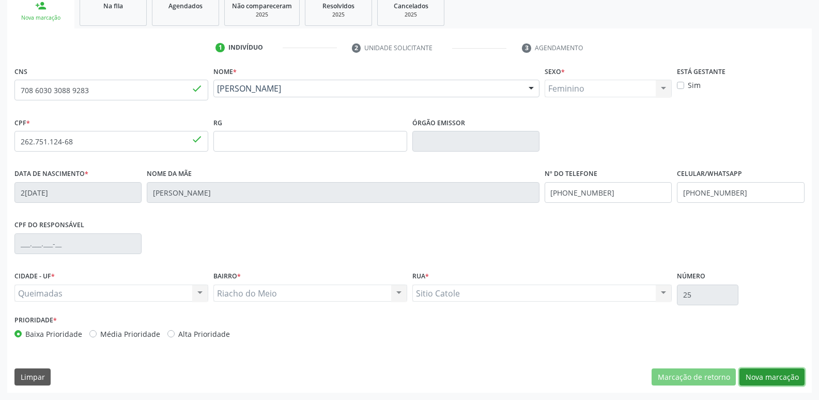
drag, startPoint x: 779, startPoint y: 381, endPoint x: 771, endPoint y: 377, distance: 9.7
click at [780, 381] on button "Nova marcação" at bounding box center [772, 377] width 65 height 18
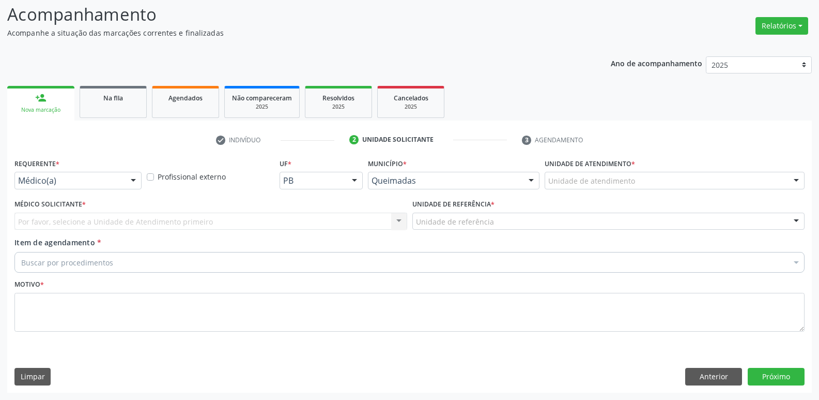
drag, startPoint x: 103, startPoint y: 180, endPoint x: 97, endPoint y: 198, distance: 19.8
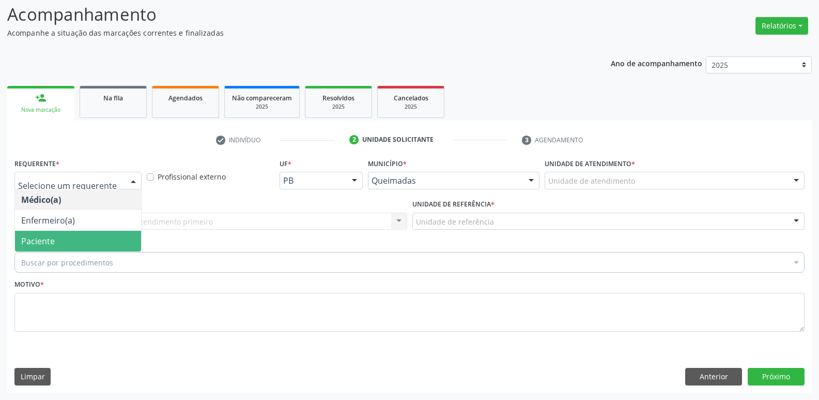
click at [64, 238] on span "Paciente" at bounding box center [78, 241] width 126 height 21
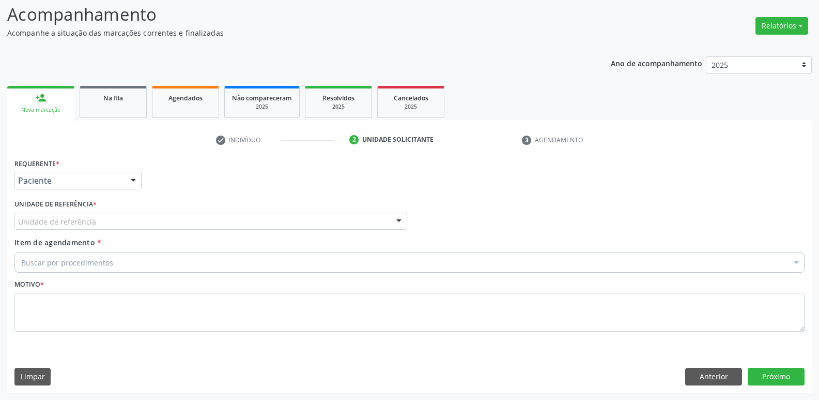
click at [87, 227] on div "Unidade de referência" at bounding box center [210, 221] width 393 height 18
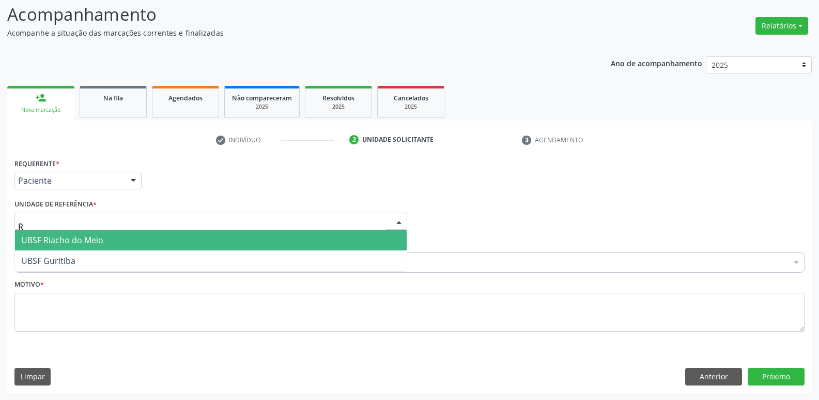
type input "RI"
click at [78, 244] on span "UBSF Riacho do Meio" at bounding box center [62, 239] width 82 height 11
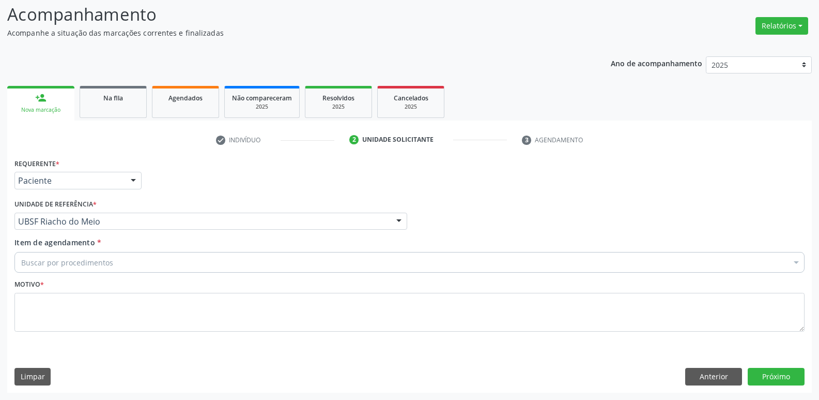
drag, startPoint x: 75, startPoint y: 268, endPoint x: 70, endPoint y: 272, distance: 6.2
click at [71, 274] on div "Item de agendamento * Buscar por procedimentos Selecionar todos 0604320140 - Ab…" at bounding box center [410, 257] width 796 height 40
click at [72, 269] on div "Buscar por procedimentos" at bounding box center [409, 262] width 790 height 21
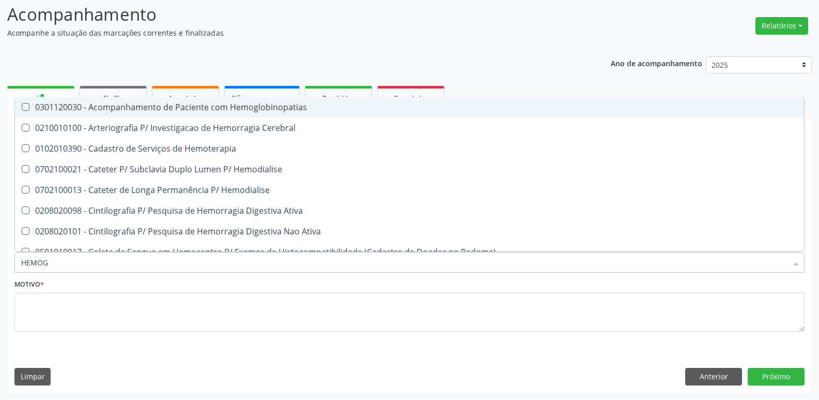
type input "HEMOGR"
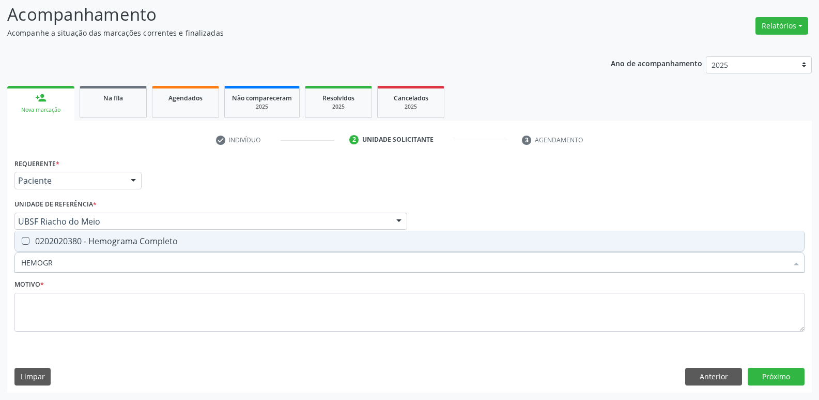
click at [75, 247] on span "0202020380 - Hemograma Completo" at bounding box center [409, 241] width 789 height 21
checkbox Completo "true"
type input "HEMOG"
checkbox Completo "false"
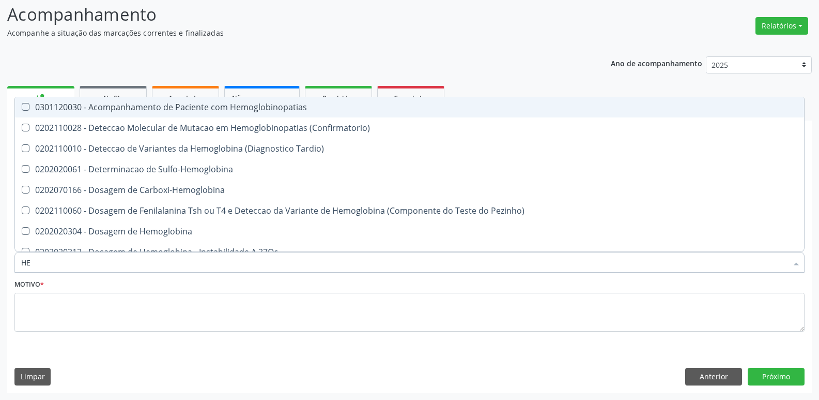
type input "H"
checkbox Completo "false"
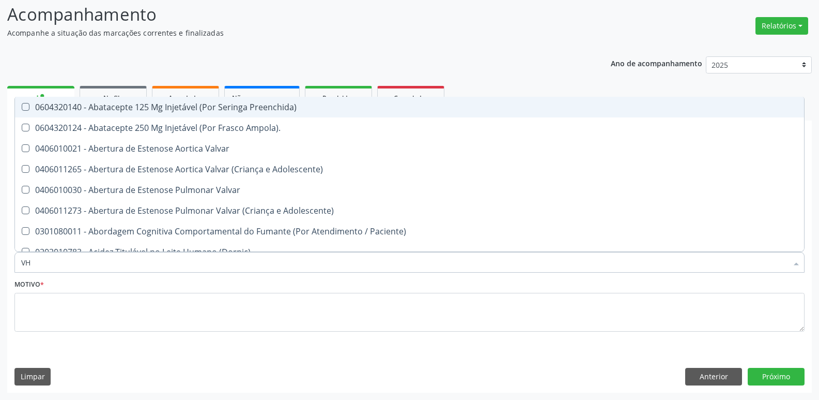
type input "VHS"
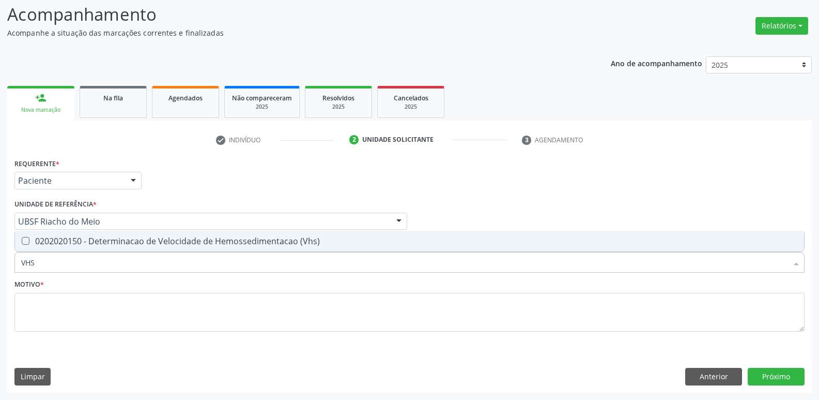
click at [81, 248] on span "0202020150 - Determinacao de Velocidade de Hemossedimentacao (Vhs)" at bounding box center [409, 241] width 789 height 21
checkbox \(Vhs\) "true"
type input "V"
checkbox \(Vhs\) "false"
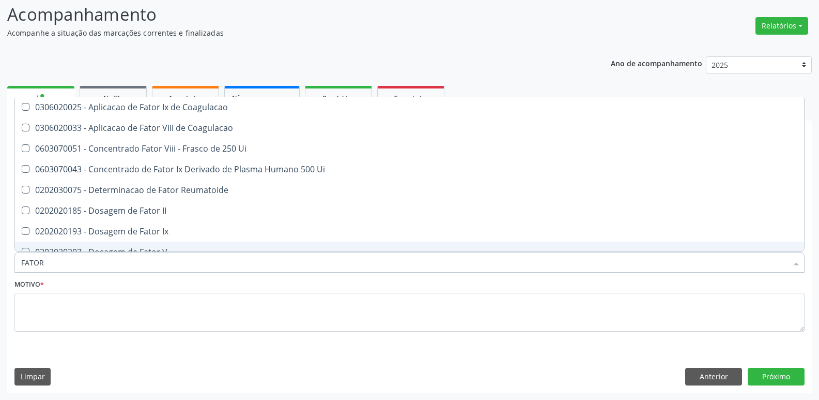
type input "FATOR R"
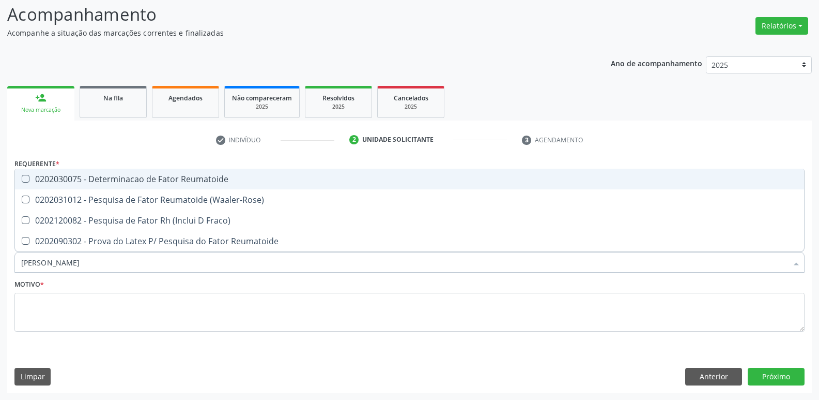
click at [199, 181] on div "0202030075 - Determinacao de Fator Reumatoide" at bounding box center [409, 179] width 777 height 8
checkbox Reumatoide "true"
type input "FATOR"
checkbox Reumatoide "false"
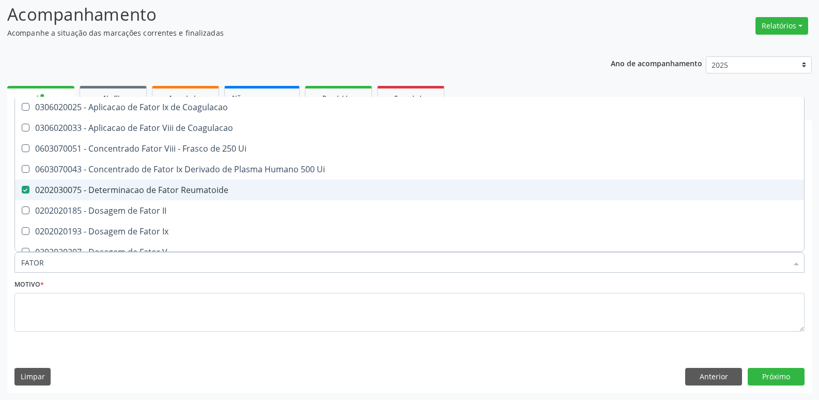
type input "FATO"
checkbox Reumatoide "false"
checkbox II "true"
type input "FAT"
checkbox Reumatoide "false"
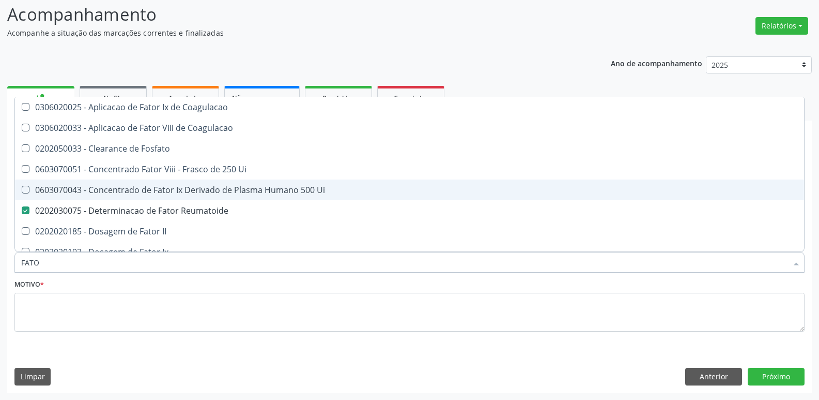
checkbox Ix "true"
type input "F"
checkbox Ix "false"
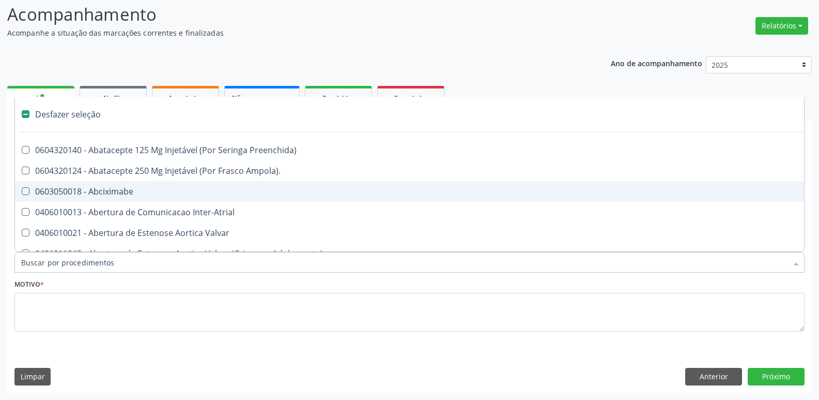
type input "V"
checkbox Força "true"
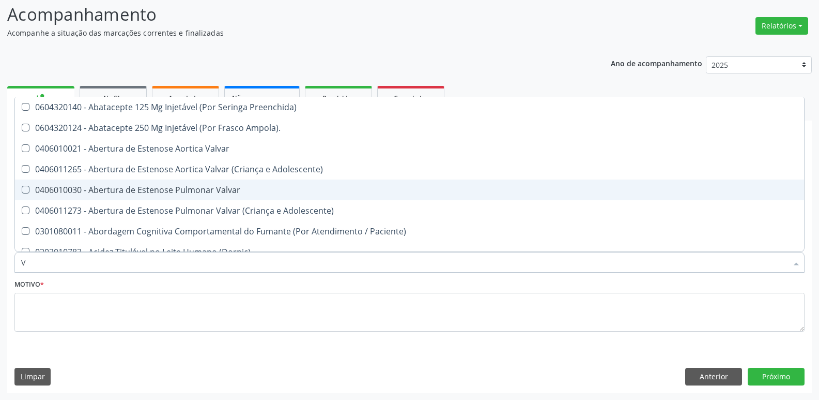
type input "VI"
checkbox \(Vhs\) "false"
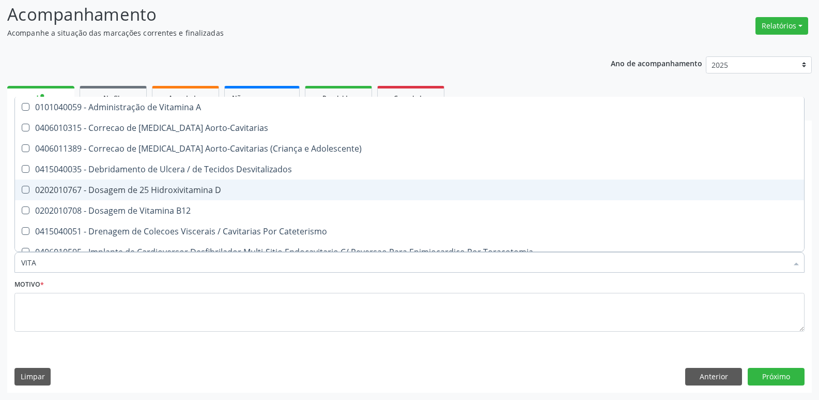
type input "VITAM"
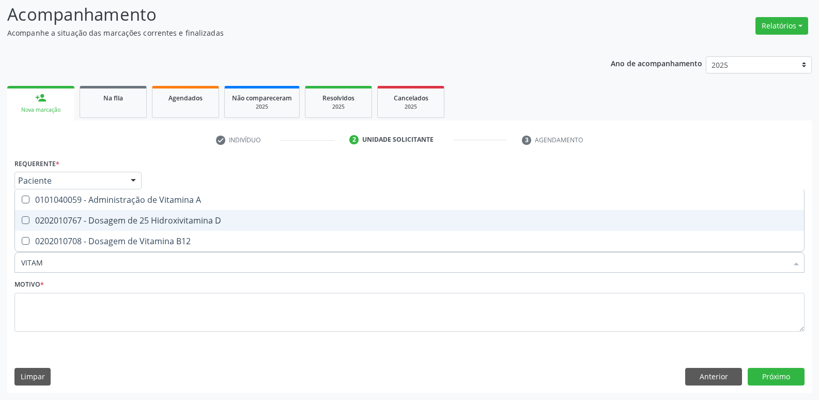
click at [186, 220] on div "0202010767 - Dosagem de 25 Hidroxivitamina D" at bounding box center [409, 220] width 777 height 8
checkbox D "true"
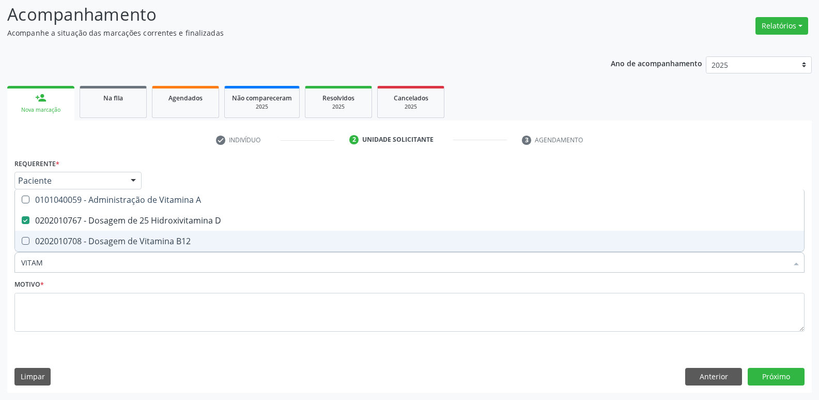
click at [173, 241] on div "0202010708 - Dosagem de Vitamina B12" at bounding box center [409, 241] width 777 height 8
checkbox B12 "true"
type input "VITA"
checkbox D "false"
checkbox B12 "false"
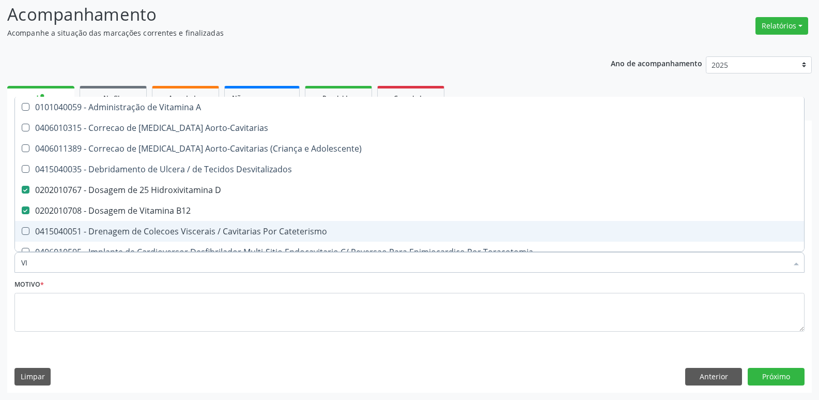
type input "V"
checkbox D "false"
checkbox B12 "false"
checkbox Cateterismo "false"
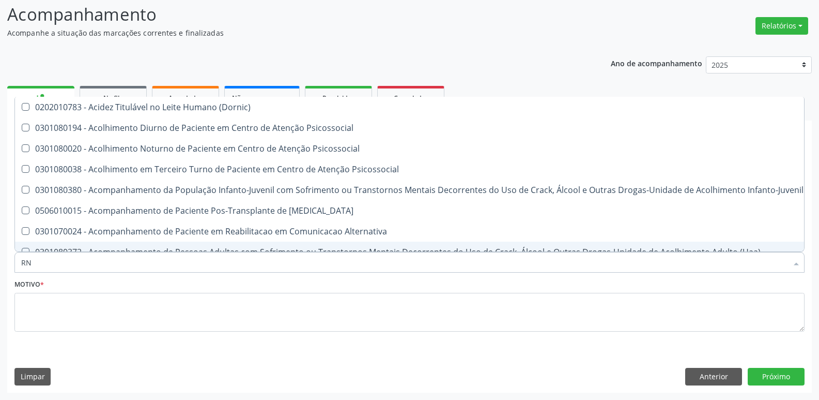
type input "RNP"
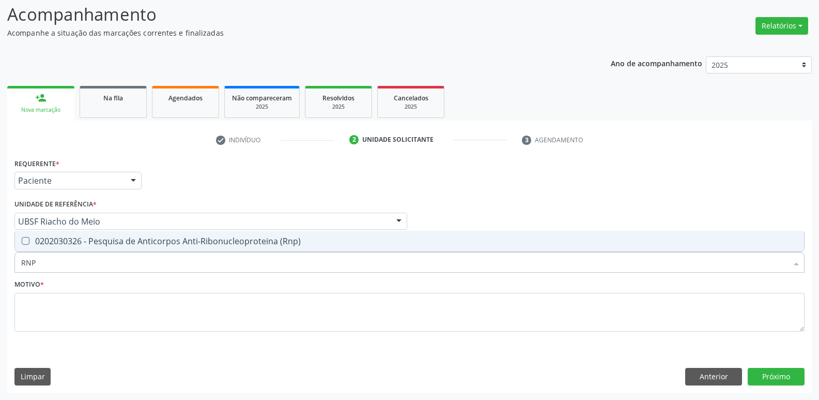
click at [173, 241] on div "0202030326 - Pesquisa de Anticorpos Anti-Ribonucleoproteina (Rnp)" at bounding box center [409, 241] width 777 height 8
checkbox \(Rnp\) "true"
type input "RN"
checkbox \(Rnp\) "false"
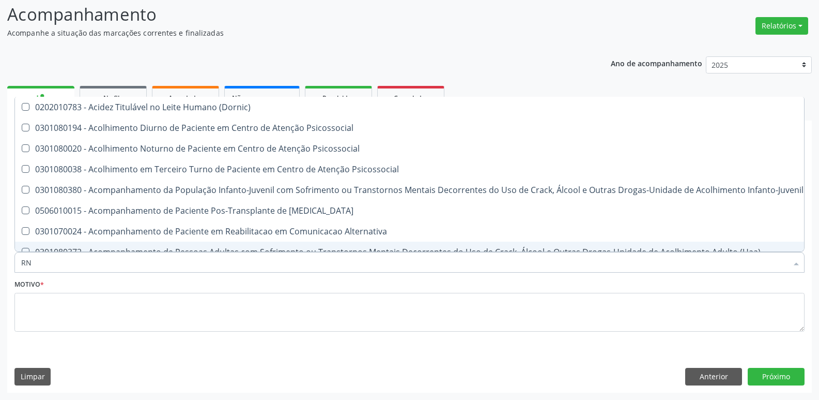
type input "R"
checkbox \(Rnp\) "false"
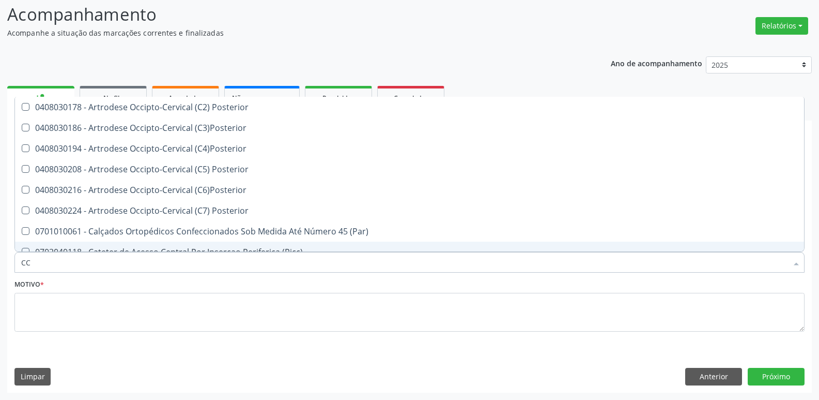
type input "C"
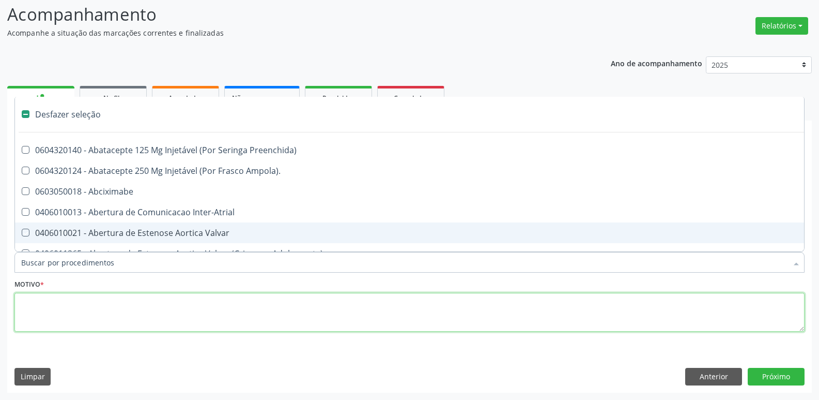
click at [123, 302] on textarea at bounding box center [409, 312] width 790 height 39
checkbox Ampola\)\ "true"
checkbox Abciximabe "true"
checkbox Inter-Atrial "true"
checkbox Valvar "true"
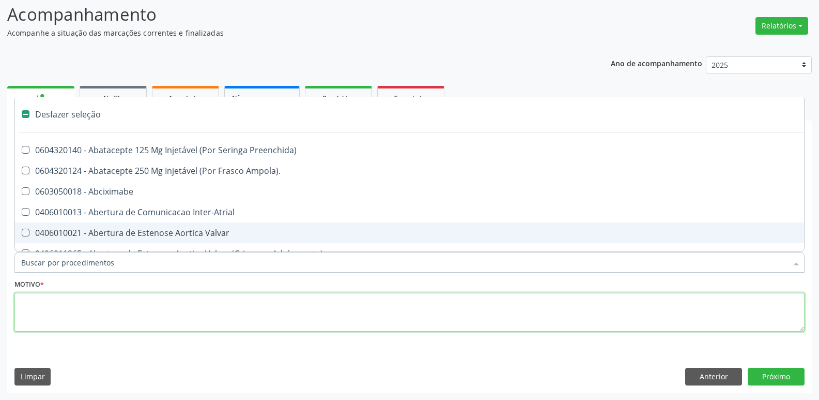
checkbox Adolescente\) "true"
checkbox Valvar "true"
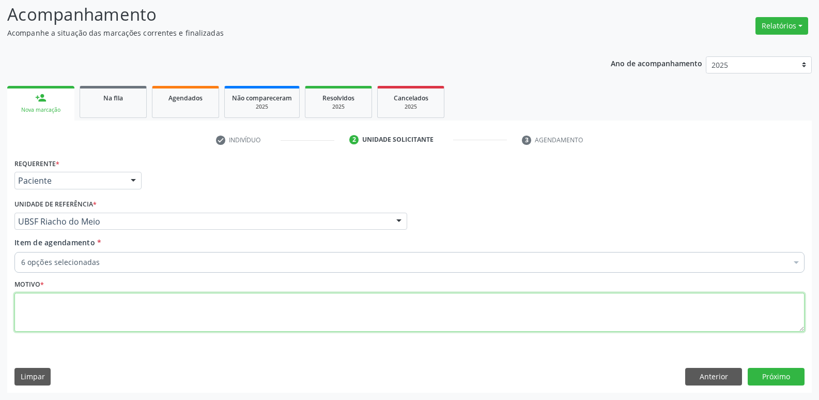
paste textarea "avaliação"
type textarea "avaliação"
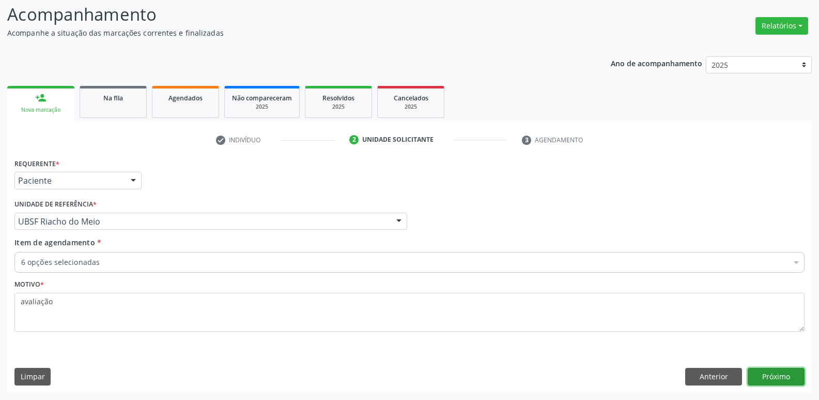
click at [768, 374] on button "Próximo" at bounding box center [776, 377] width 57 height 18
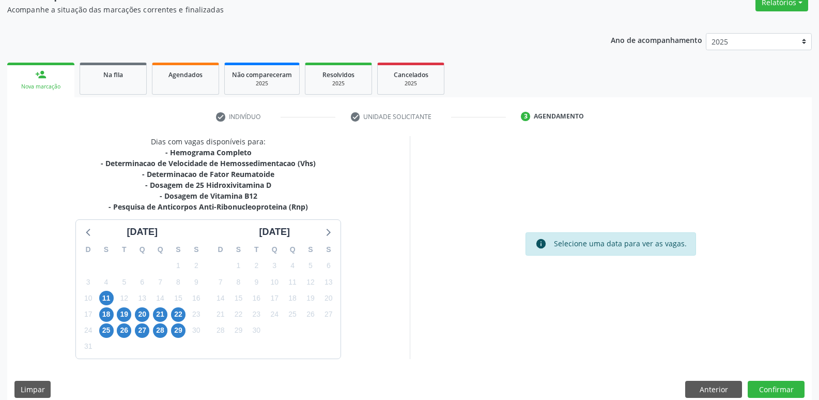
scroll to position [104, 0]
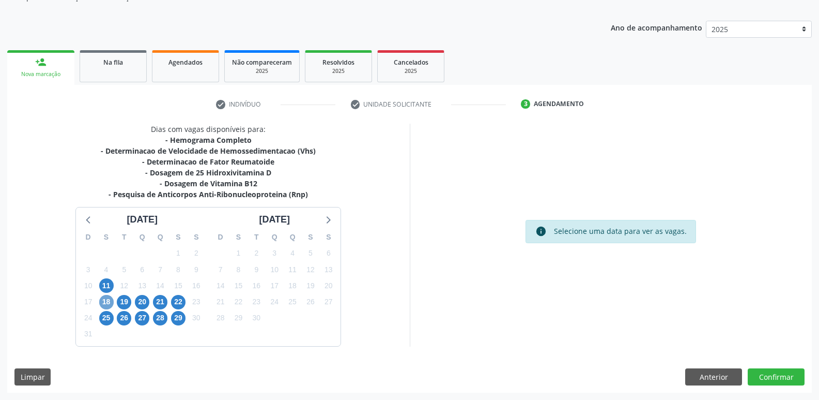
click at [105, 302] on span "18" at bounding box center [106, 302] width 14 height 14
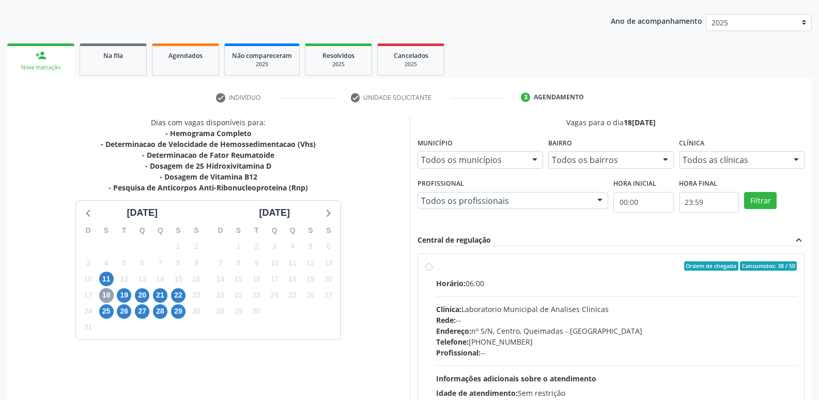
scroll to position [200, 0]
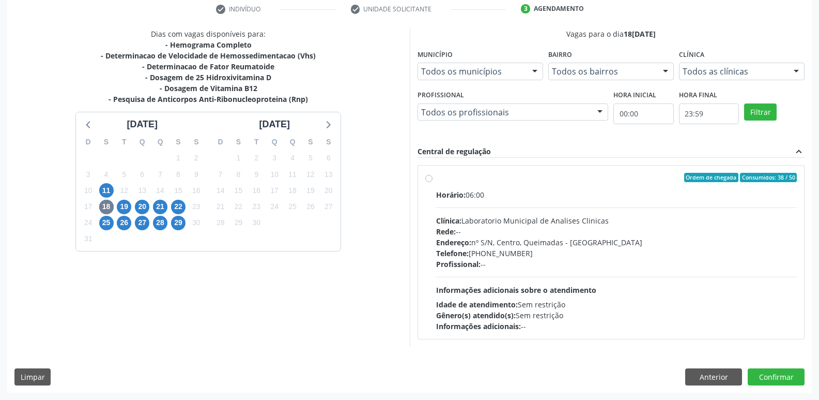
click at [612, 237] on div "Endereço: nº S/N, Centro, Queimadas - PB" at bounding box center [616, 242] width 361 height 11
click at [433, 182] on input "Ordem de chegada Consumidos: 38 / 50 Horário: 06:00 Clínica: Laboratorio Munici…" at bounding box center [428, 177] width 7 height 9
radio input "true"
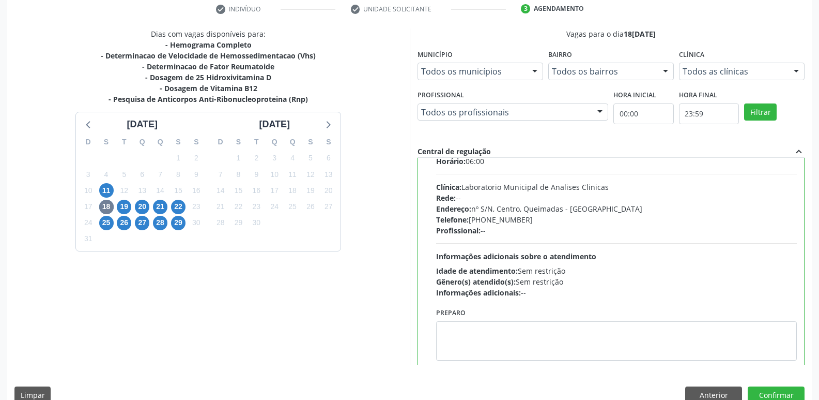
scroll to position [51, 0]
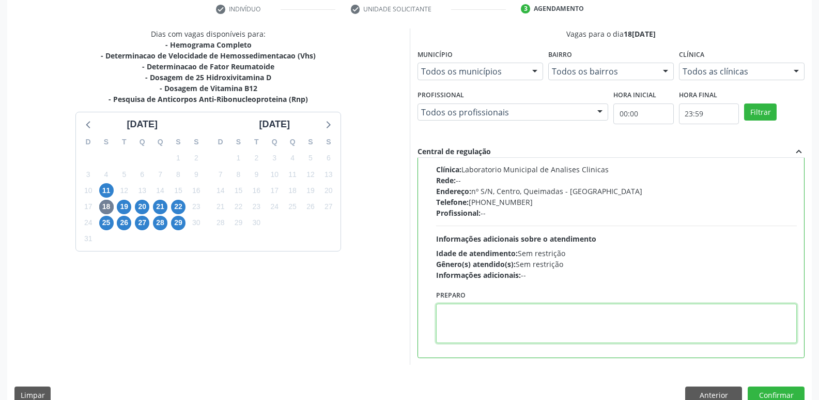
click at [509, 308] on textarea at bounding box center [616, 322] width 361 height 39
type textarea "IR EM JEJUM"
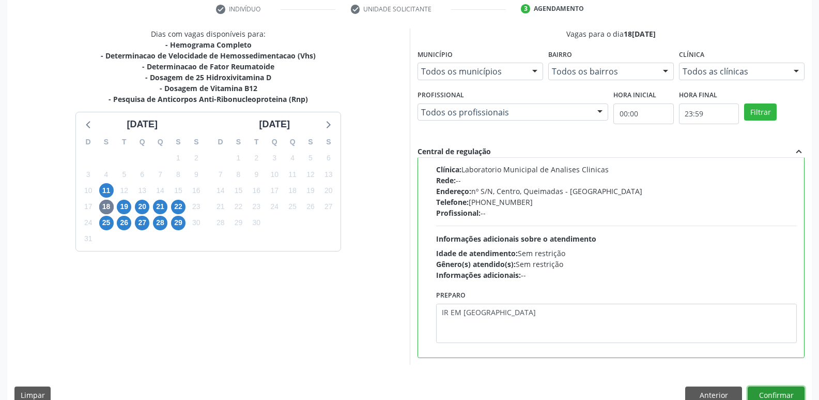
click at [778, 388] on button "Confirmar" at bounding box center [776, 395] width 57 height 18
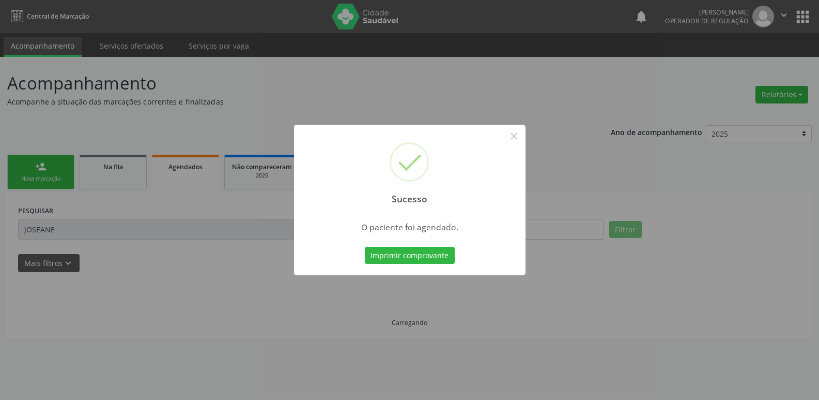
scroll to position [0, 0]
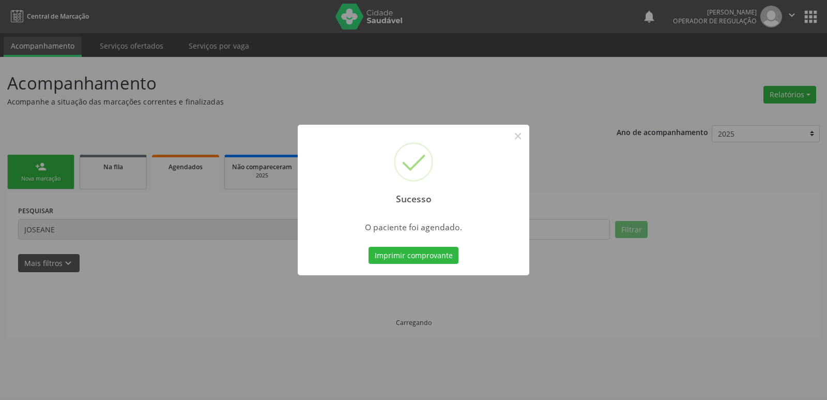
click at [369, 247] on button "Imprimir comprovante" at bounding box center [414, 256] width 90 height 18
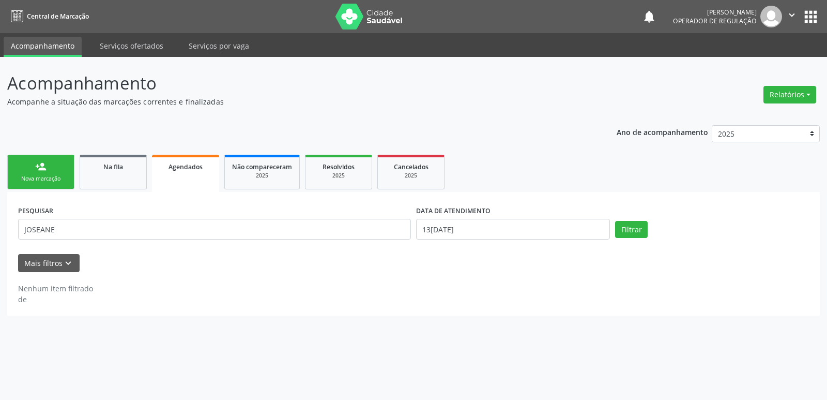
click at [52, 177] on div "Nova marcação" at bounding box center [41, 179] width 52 height 8
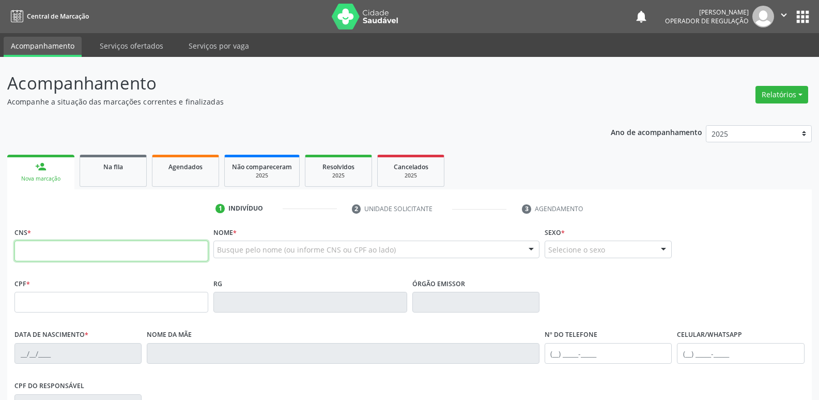
click at [66, 249] on input "text" at bounding box center [111, 250] width 194 height 21
type input "700 1069 1071 1517"
type input "000.939.294-71"
type input "06/03/1948"
type input "Flora Gomes Barbosa"
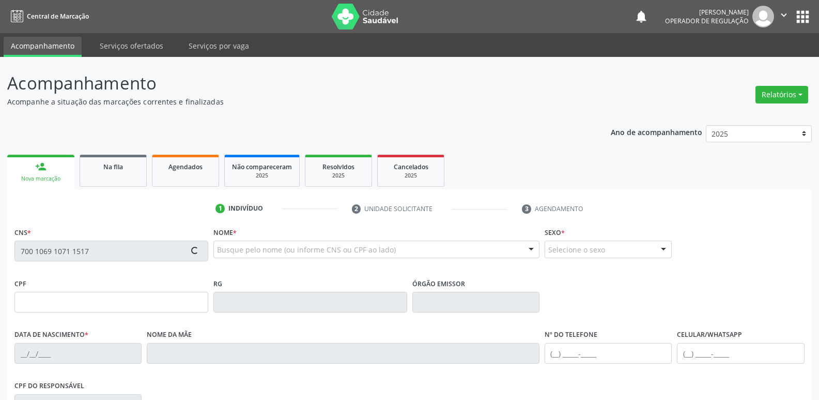
type input "(83) 99116-7554"
type input "18"
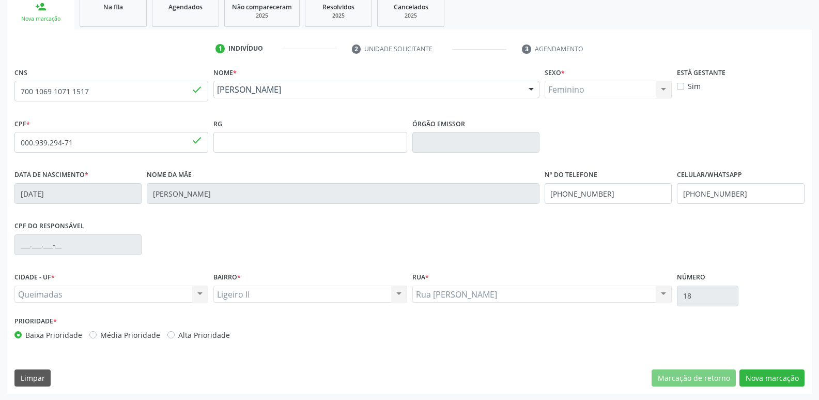
scroll to position [161, 0]
click at [744, 375] on button "Nova marcação" at bounding box center [772, 377] width 65 height 18
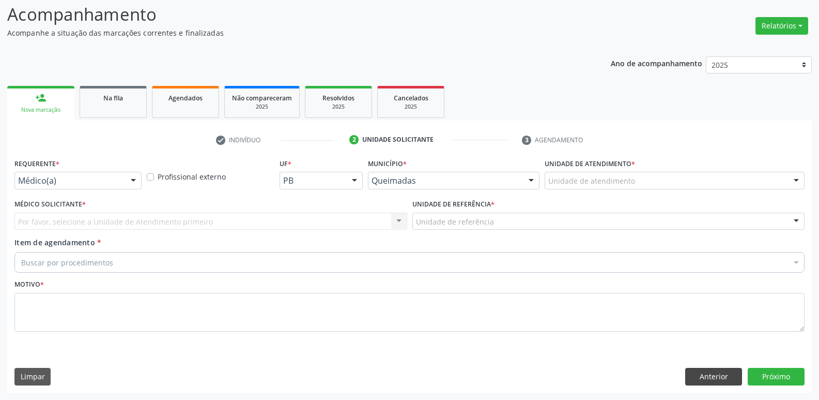
scroll to position [69, 0]
drag, startPoint x: 48, startPoint y: 177, endPoint x: 46, endPoint y: 228, distance: 51.2
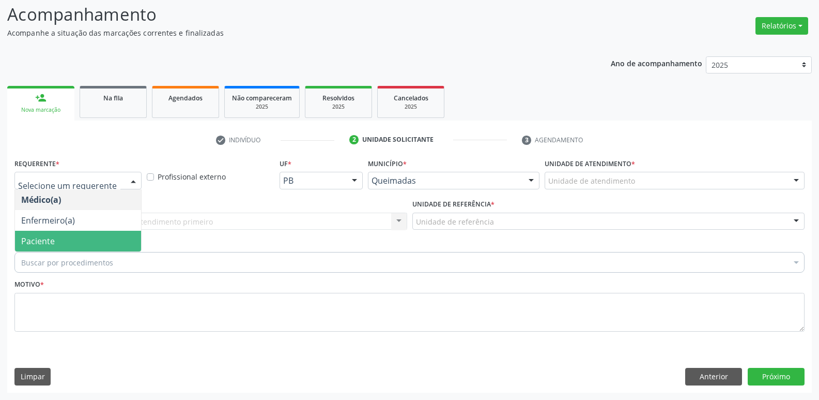
click at [48, 247] on span "Paciente" at bounding box center [78, 241] width 126 height 21
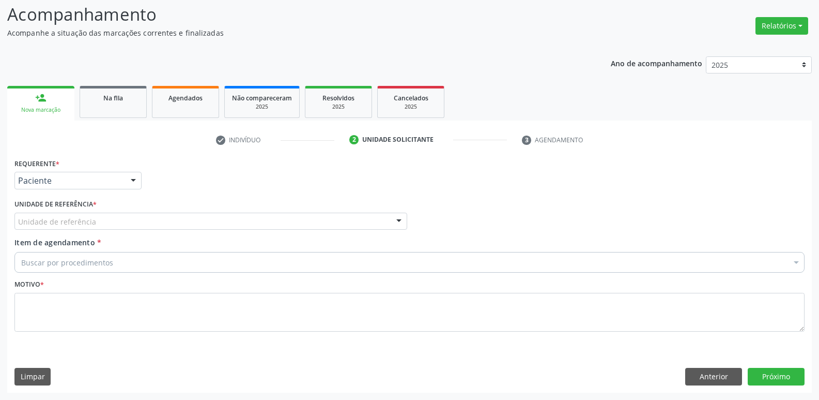
click at [70, 215] on div "Unidade de referência" at bounding box center [210, 221] width 393 height 18
click at [717, 374] on button "Anterior" at bounding box center [713, 377] width 57 height 18
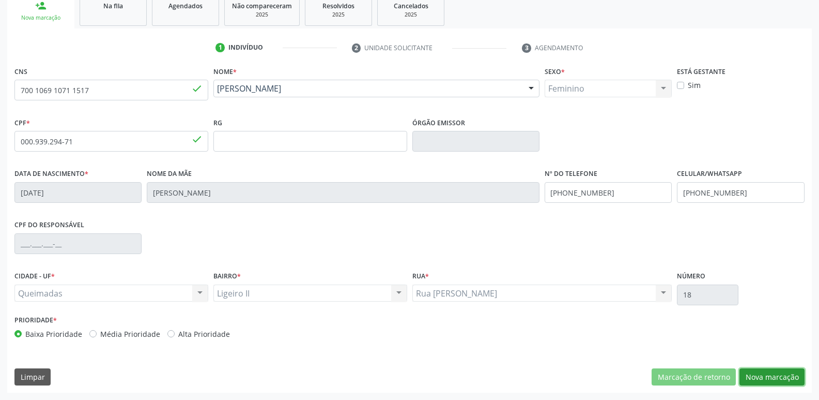
drag, startPoint x: 776, startPoint y: 373, endPoint x: 469, endPoint y: 319, distance: 312.2
click at [776, 373] on button "Nova marcação" at bounding box center [772, 377] width 65 height 18
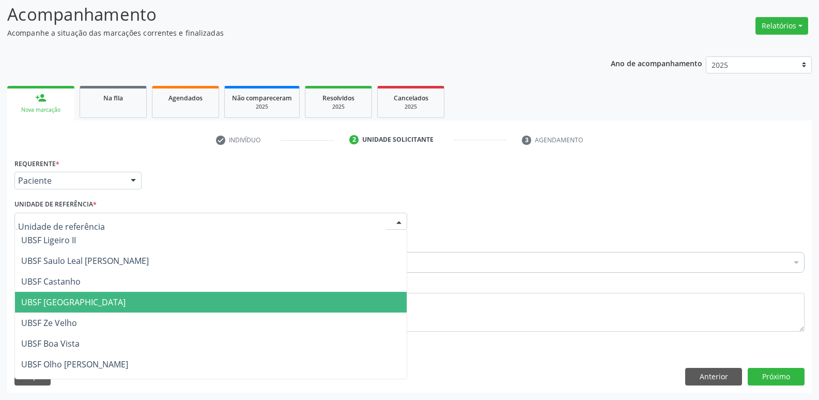
drag, startPoint x: 102, startPoint y: 226, endPoint x: 96, endPoint y: 234, distance: 9.6
click at [101, 226] on div at bounding box center [210, 221] width 393 height 18
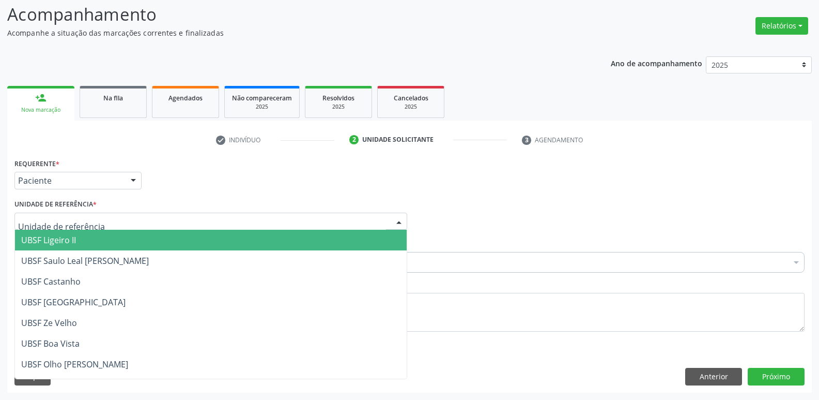
click at [97, 240] on span "UBSF Ligeiro II" at bounding box center [211, 240] width 392 height 21
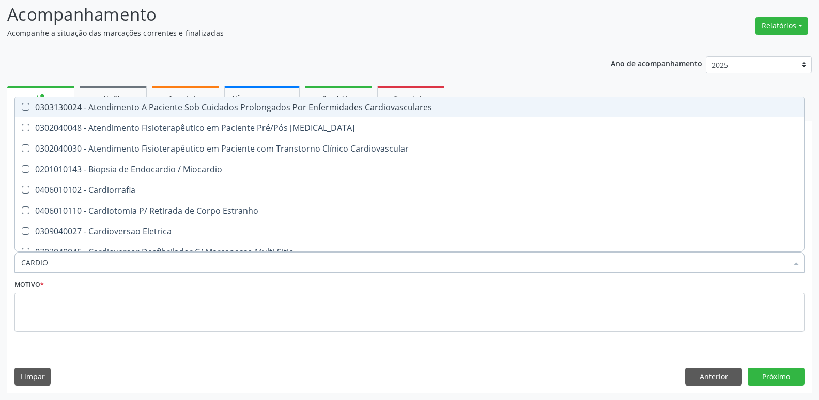
type input "CARDIOL"
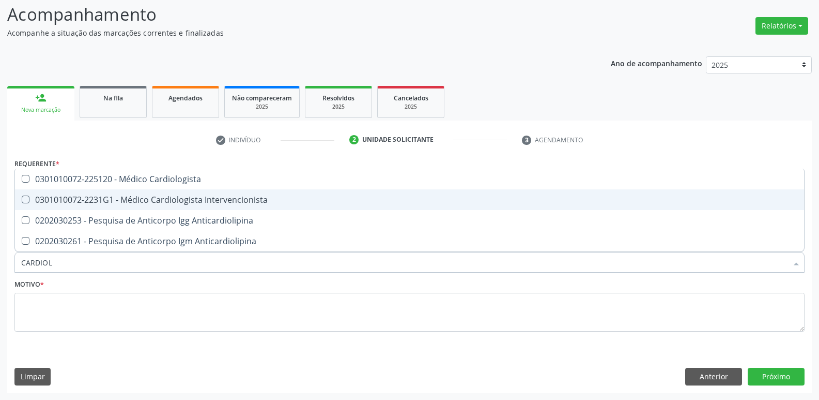
click at [281, 202] on div "0301010072-2231G1 - Médico Cardiologista Intervencionista" at bounding box center [409, 199] width 777 height 8
checkbox Intervencionista "true"
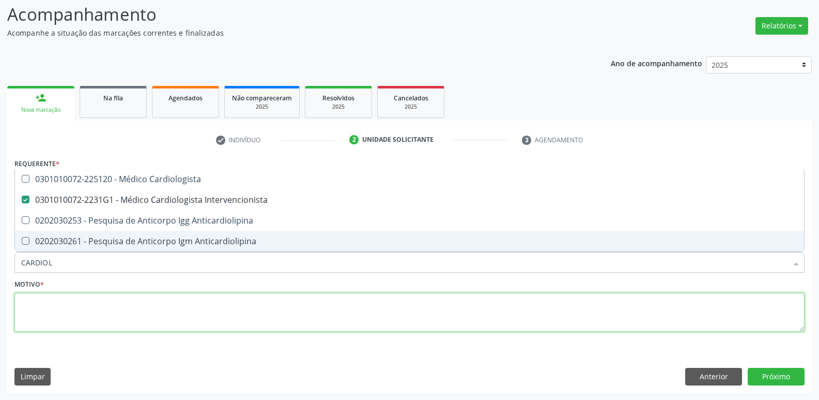
click at [140, 317] on textarea at bounding box center [409, 312] width 790 height 39
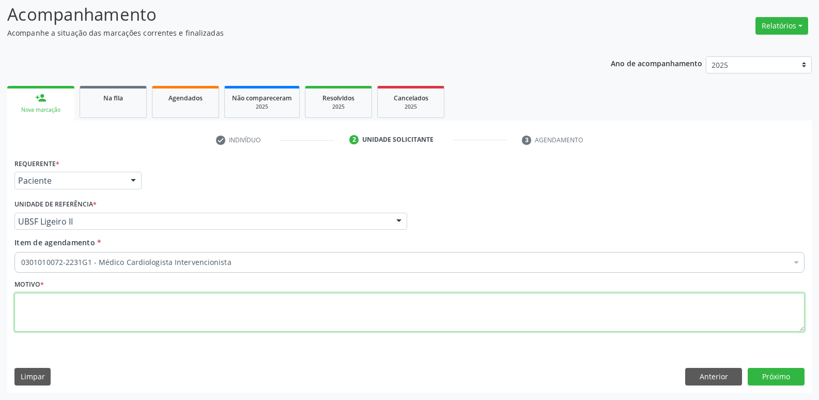
paste textarea "avaliação"
type textarea "avaliação"
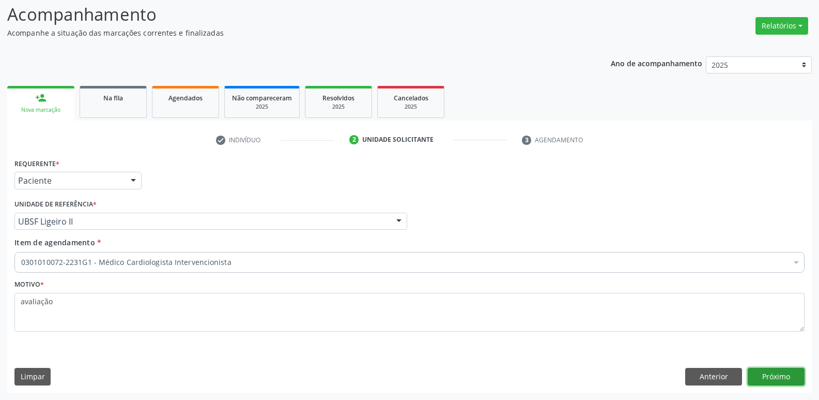
click at [798, 372] on button "Próximo" at bounding box center [776, 377] width 57 height 18
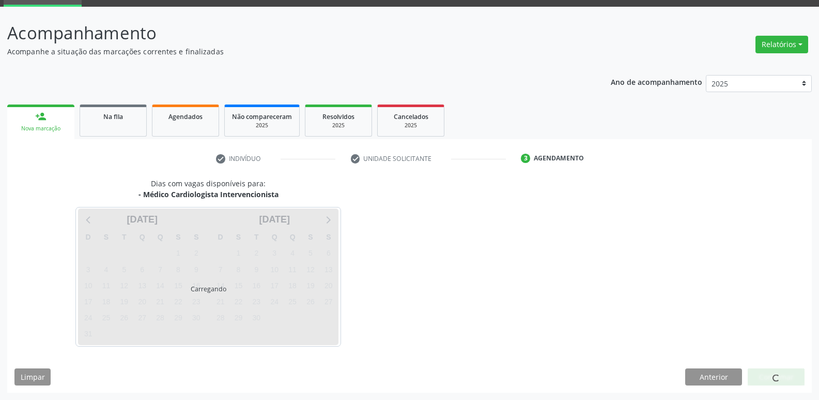
scroll to position [50, 0]
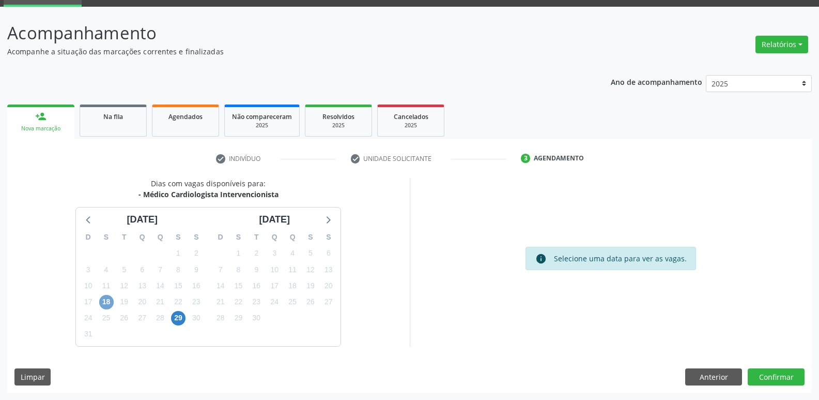
click at [102, 302] on span "18" at bounding box center [106, 302] width 14 height 14
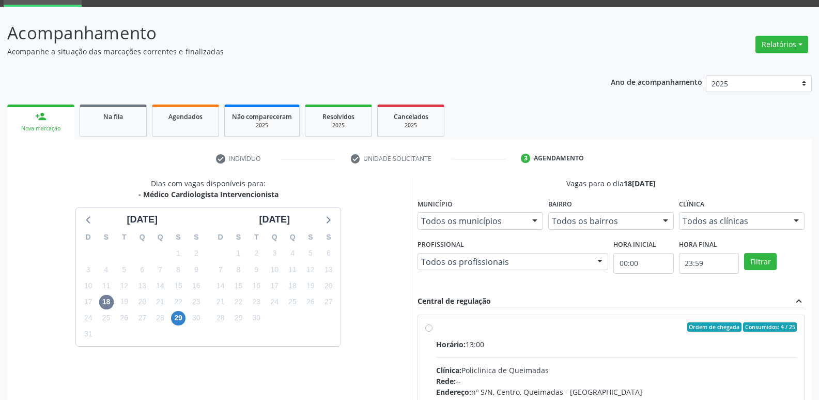
drag, startPoint x: 652, startPoint y: 347, endPoint x: 729, endPoint y: 233, distance: 138.2
click at [659, 336] on label "Ordem de chegada Consumidos: 4 / 25 Horário: 13:00 Clínica: Policlinica de Quei…" at bounding box center [616, 401] width 361 height 159
click at [433, 331] on input "Ordem de chegada Consumidos: 4 / 25 Horário: 13:00 Clínica: Policlinica de Quei…" at bounding box center [428, 326] width 7 height 9
radio input "true"
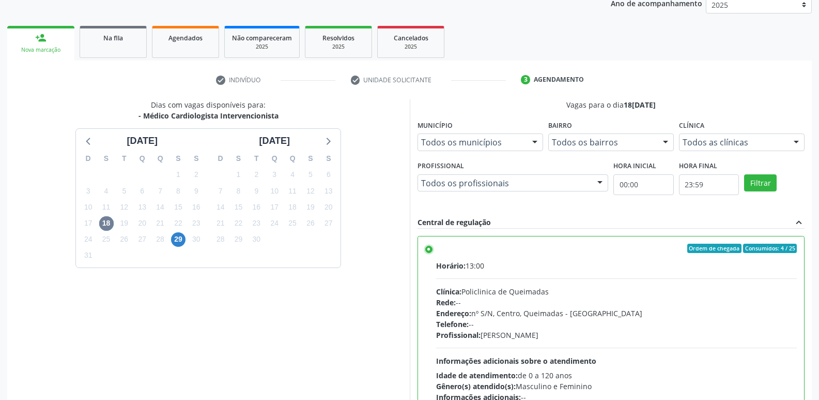
scroll to position [218, 0]
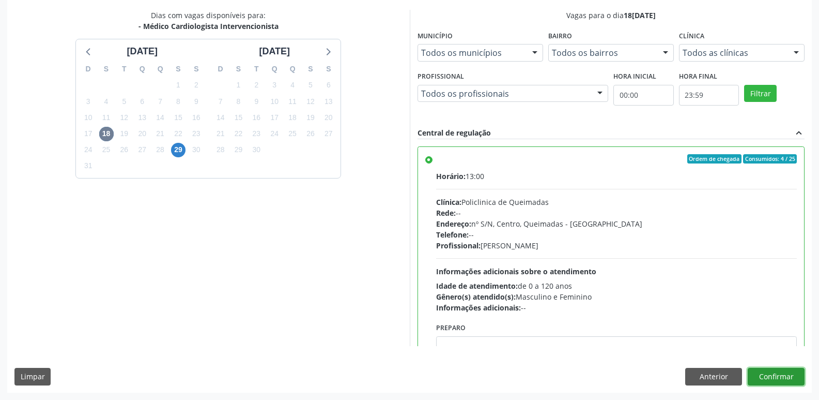
click at [767, 384] on button "Confirmar" at bounding box center [776, 377] width 57 height 18
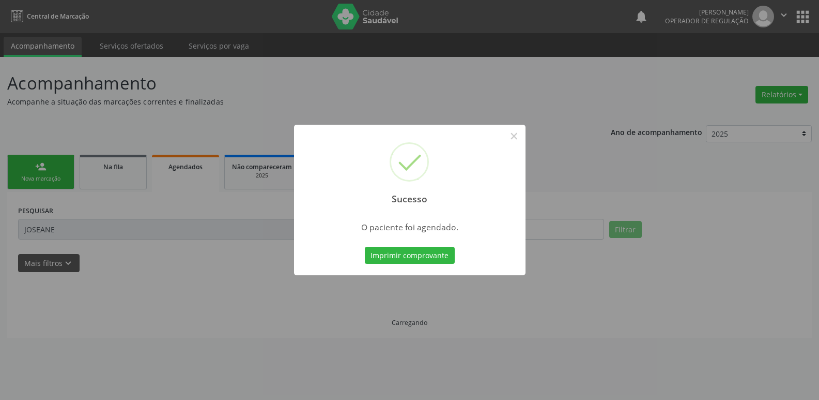
scroll to position [0, 0]
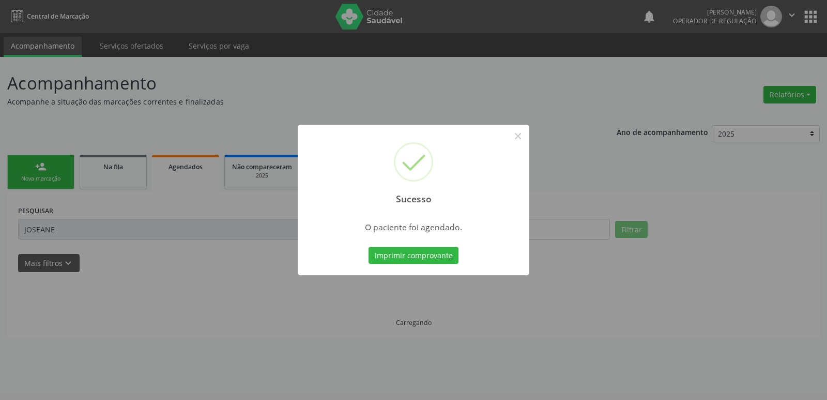
click at [369, 247] on button "Imprimir comprovante" at bounding box center [414, 256] width 90 height 18
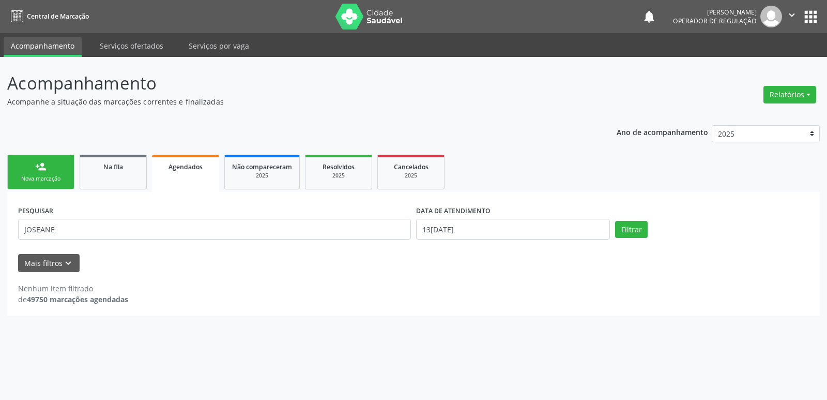
click at [52, 179] on div "Nova marcação" at bounding box center [41, 179] width 52 height 8
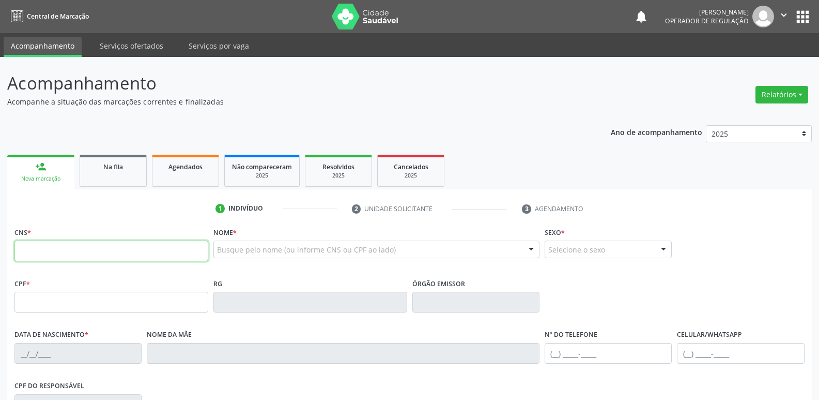
click at [67, 242] on input "text" at bounding box center [111, 250] width 194 height 21
type input "708 4072 9370 4964"
type input "077.019.474-50"
type input "02/03/1986"
type input "Terezinha de Andrade Marinno"
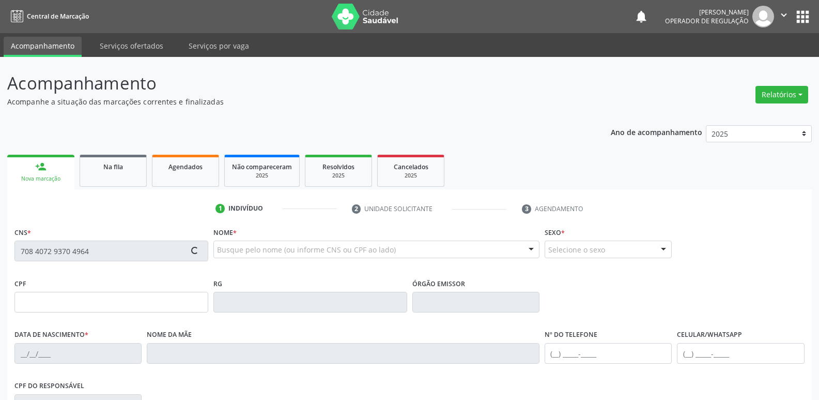
type input "(83) 99306-2459"
type input "S/N"
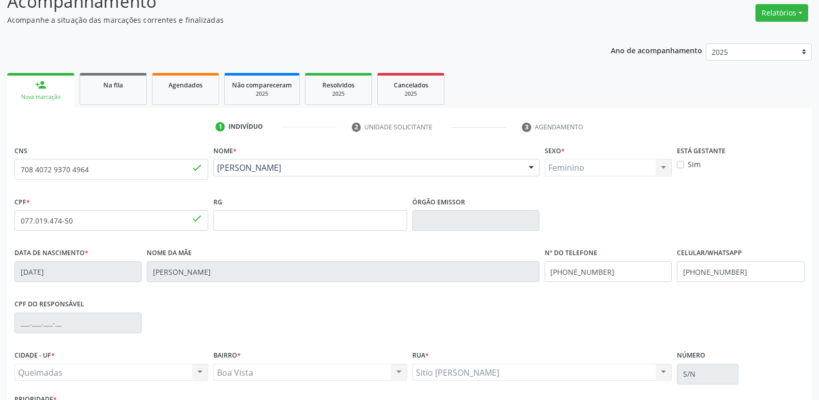
scroll to position [161, 0]
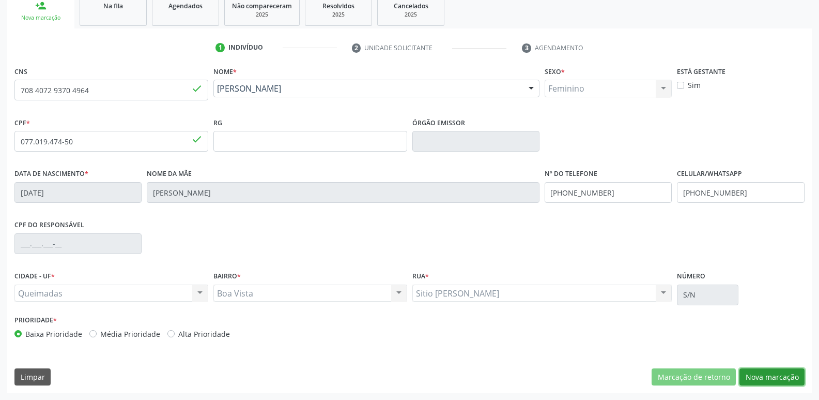
click at [757, 374] on button "Nova marcação" at bounding box center [772, 377] width 65 height 18
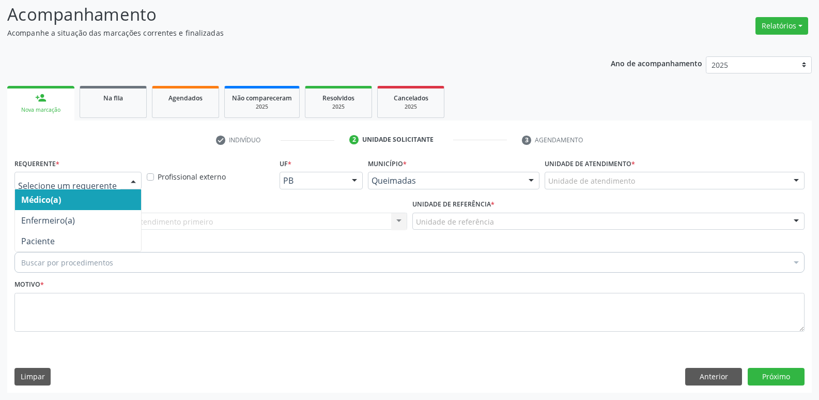
drag, startPoint x: 28, startPoint y: 179, endPoint x: 46, endPoint y: 223, distance: 46.8
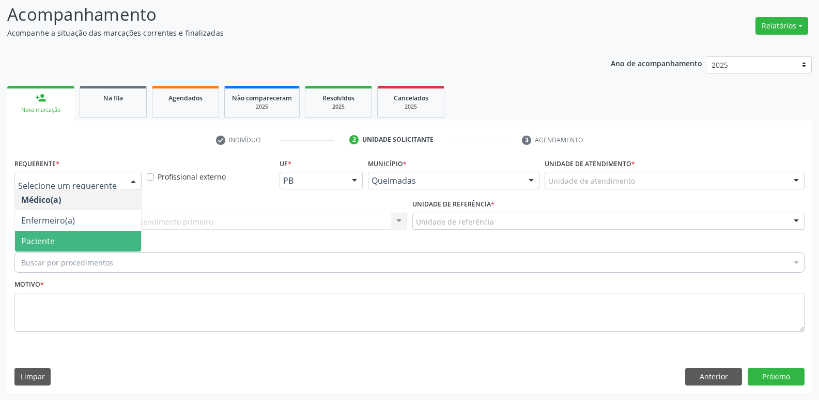
click at [43, 239] on span "Paciente" at bounding box center [38, 240] width 34 height 11
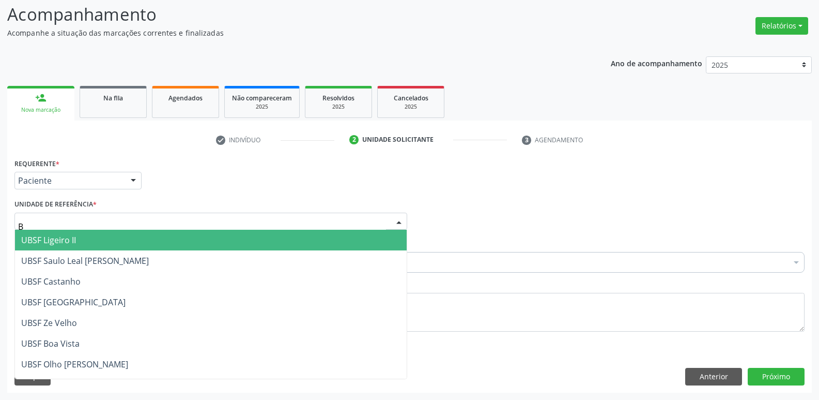
type input "BO"
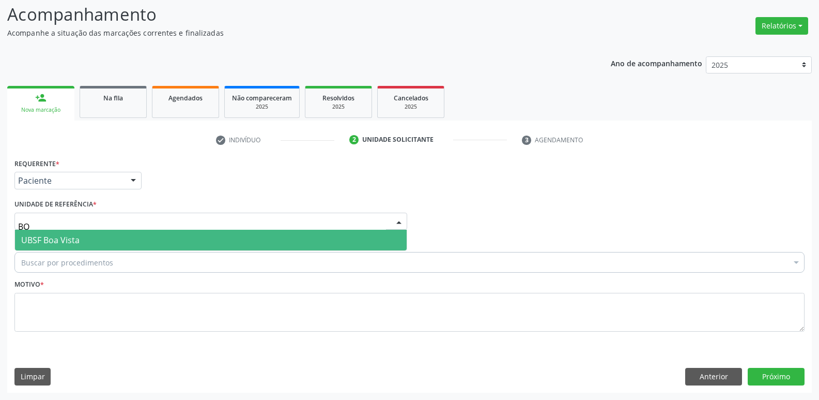
drag, startPoint x: 89, startPoint y: 239, endPoint x: 86, endPoint y: 247, distance: 8.1
click at [89, 242] on span "UBSF Boa Vista" at bounding box center [211, 240] width 392 height 21
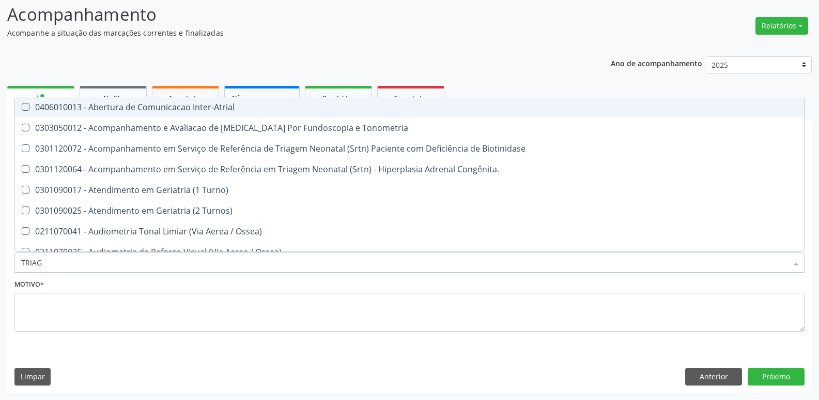
type input "TRIAGE"
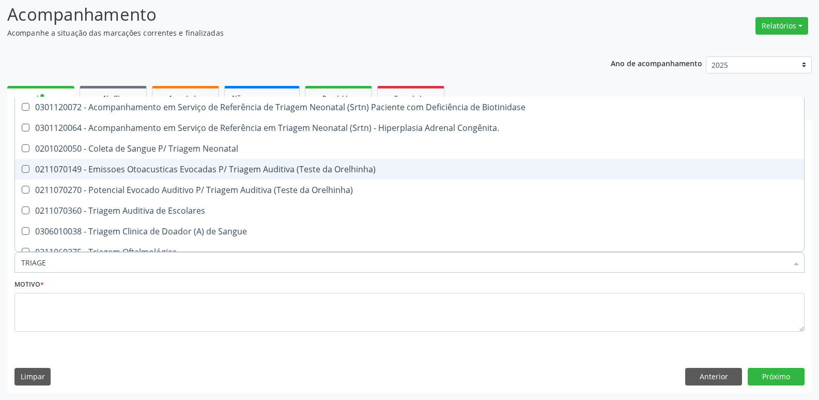
click at [192, 173] on div "0211070149 - Emissoes Otoacusticas Evocadas P/ Triagem Auditiva (Teste da Orelh…" at bounding box center [409, 169] width 777 height 8
checkbox Orelhinha\) "true"
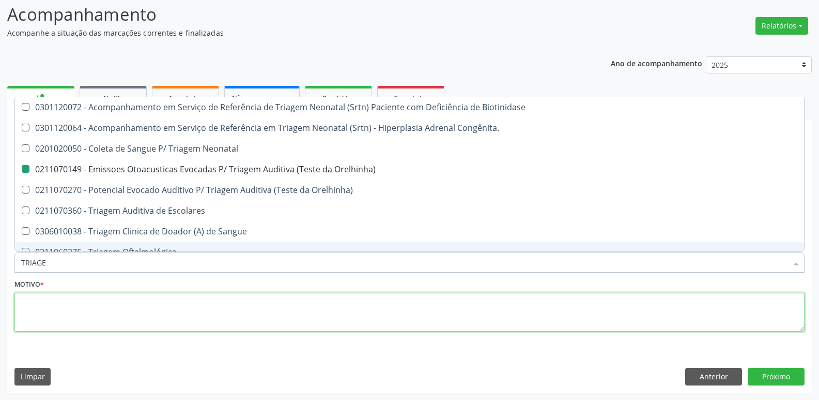
drag, startPoint x: 118, startPoint y: 314, endPoint x: 57, endPoint y: 273, distance: 73.7
click at [117, 314] on textarea at bounding box center [409, 312] width 790 height 39
paste textarea "avaliação"
checkbox Congênita\ "true"
checkbox Orelhinha\) "false"
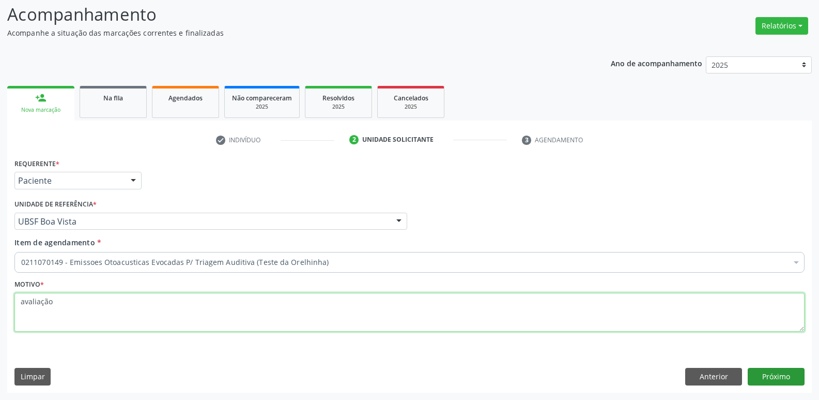
type textarea "avaliação"
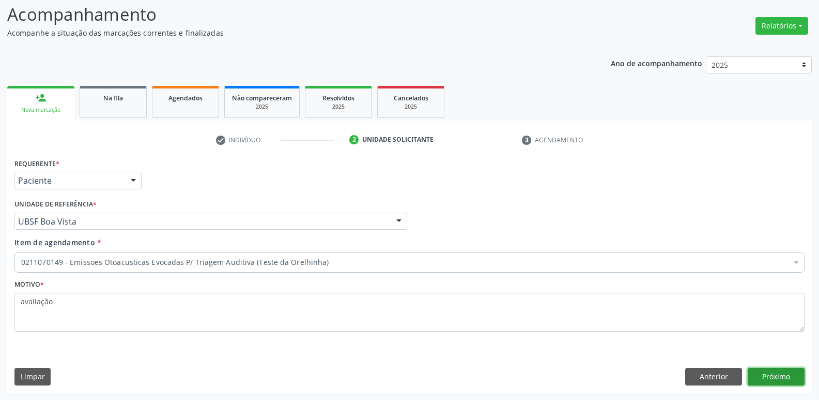
click at [766, 374] on button "Próximo" at bounding box center [776, 377] width 57 height 18
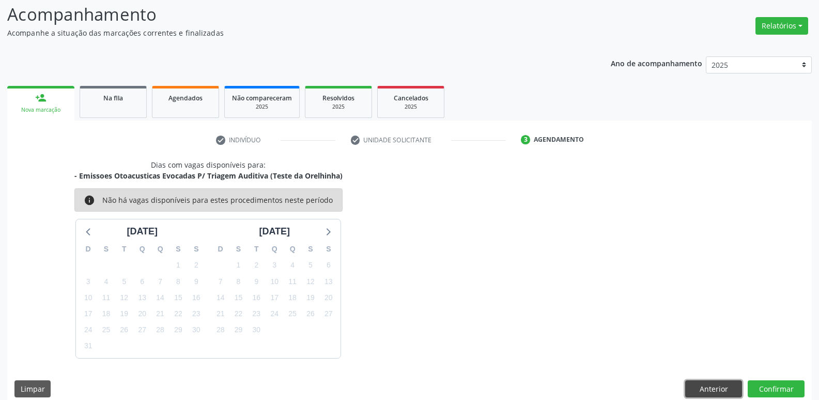
click at [717, 385] on button "Anterior" at bounding box center [713, 389] width 57 height 18
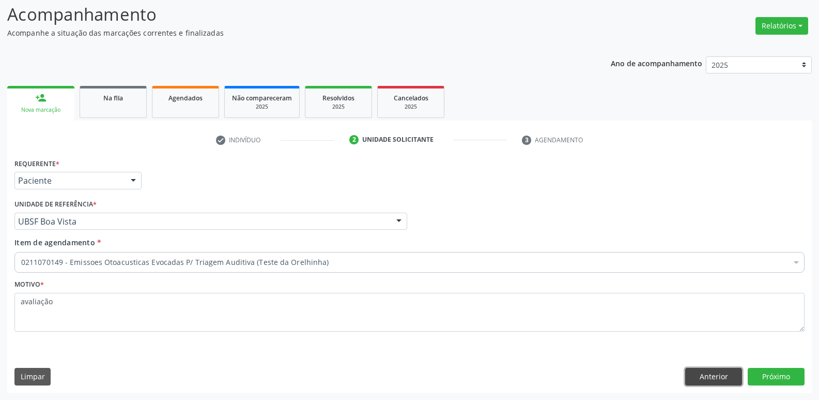
click at [711, 374] on button "Anterior" at bounding box center [713, 377] width 57 height 18
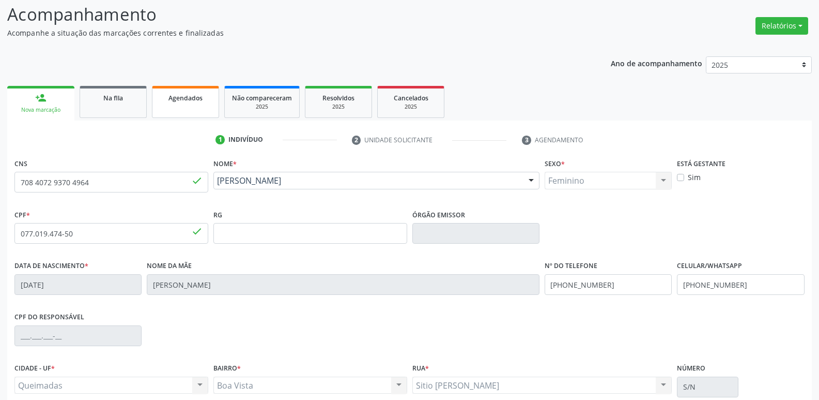
click at [194, 99] on span "Agendados" at bounding box center [186, 98] width 34 height 9
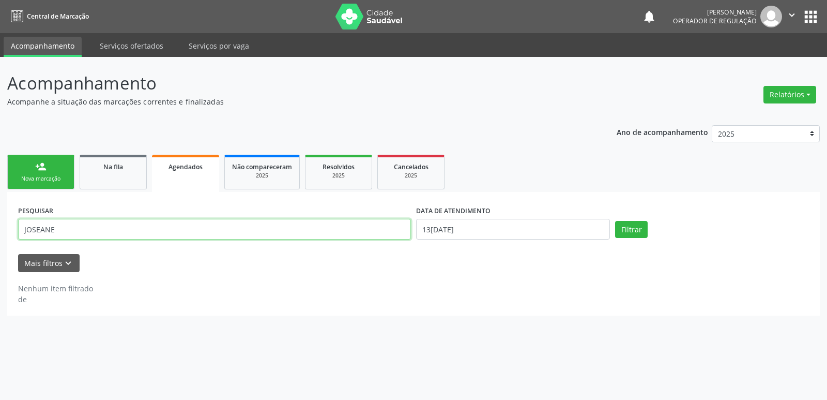
click at [92, 231] on input "JOSEANE" at bounding box center [214, 229] width 393 height 21
click at [90, 231] on input "JOSEANE" at bounding box center [214, 229] width 393 height 21
click at [89, 231] on input "JOSEANE" at bounding box center [214, 229] width 393 height 21
type input "708205651205940"
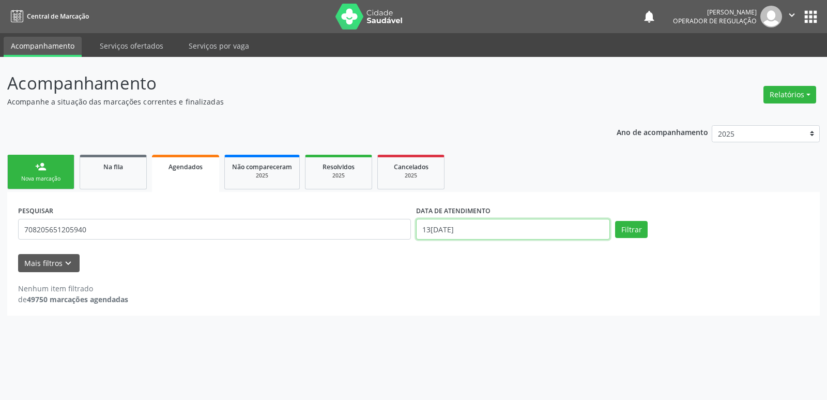
drag, startPoint x: 491, startPoint y: 225, endPoint x: 454, endPoint y: 236, distance: 38.3
click at [485, 224] on input "13[DATE]" at bounding box center [513, 229] width 194 height 21
click at [615, 221] on button "Filtrar" at bounding box center [631, 230] width 33 height 18
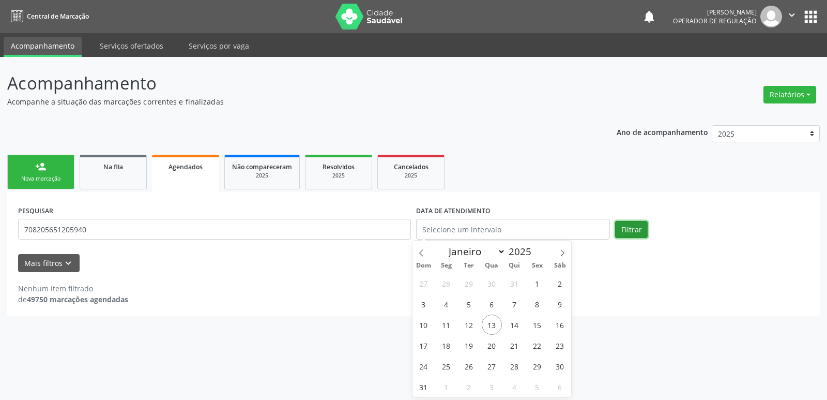
click at [632, 228] on button "Filtrar" at bounding box center [631, 230] width 33 height 18
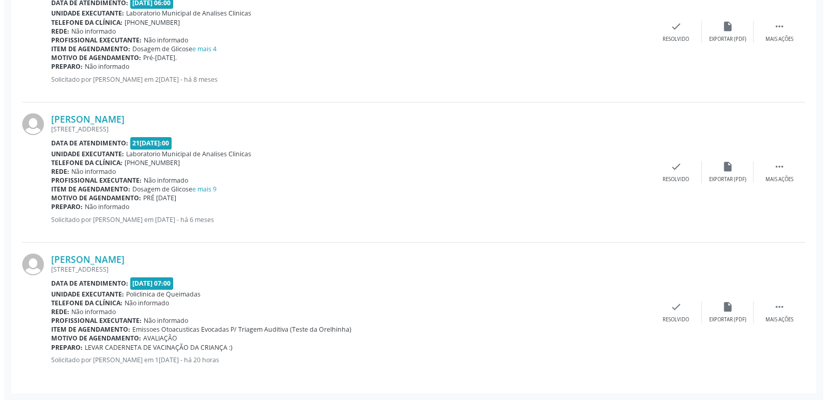
scroll to position [351, 0]
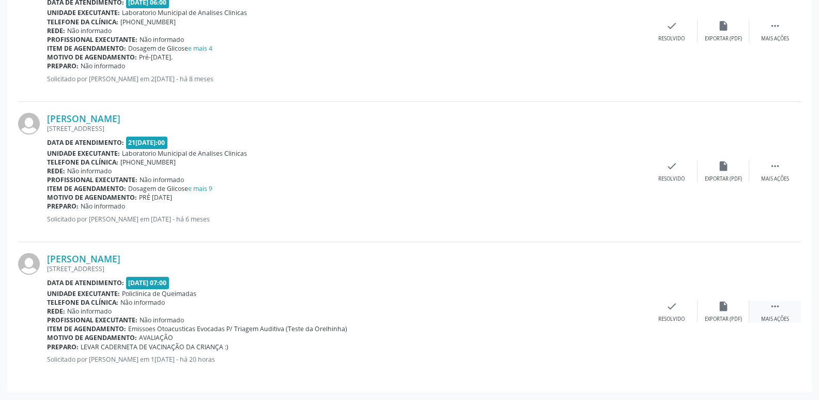
click at [775, 317] on div "Mais ações" at bounding box center [775, 318] width 28 height 7
click at [613, 306] on div "cancel Cancelar" at bounding box center [620, 311] width 52 height 22
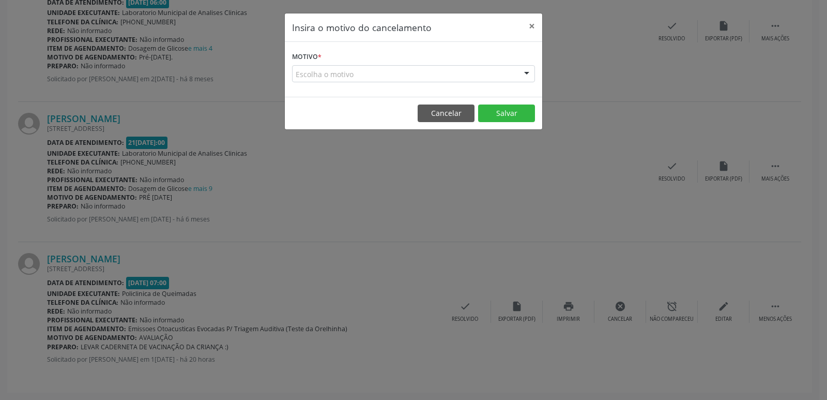
drag, startPoint x: 390, startPoint y: 74, endPoint x: 386, endPoint y: 80, distance: 7.5
click at [387, 77] on div "Escolha o motivo" at bounding box center [413, 74] width 243 height 18
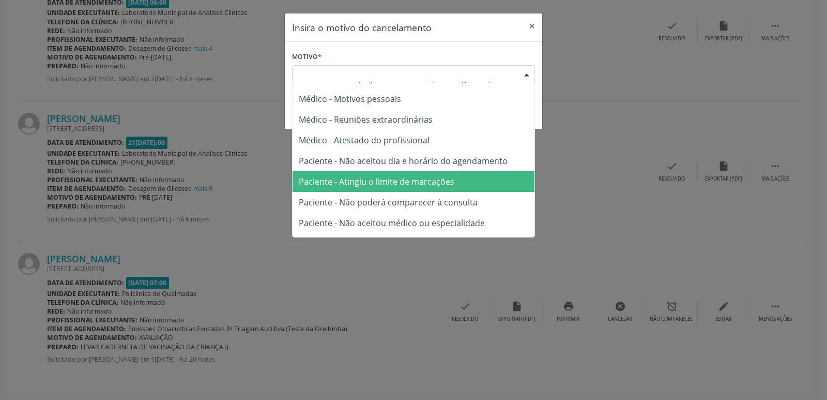
scroll to position [52, 0]
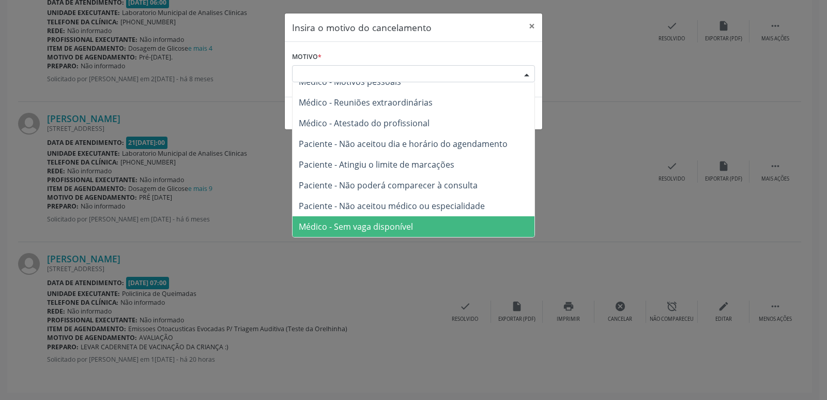
click at [353, 226] on span "Médico - Sem vaga disponível" at bounding box center [356, 226] width 114 height 11
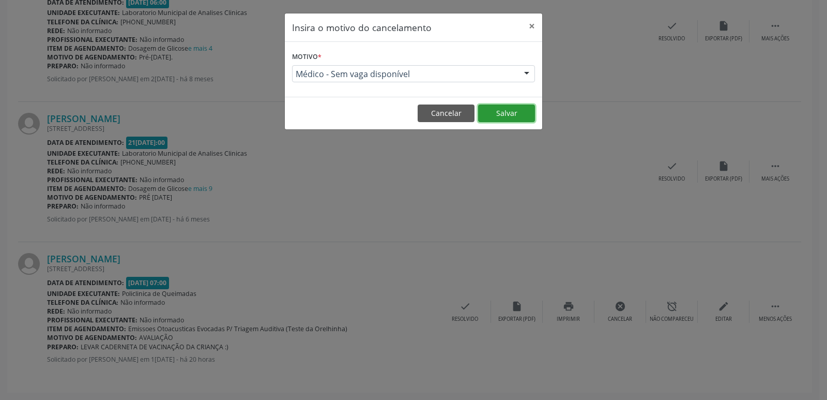
click at [526, 109] on button "Salvar" at bounding box center [506, 113] width 57 height 18
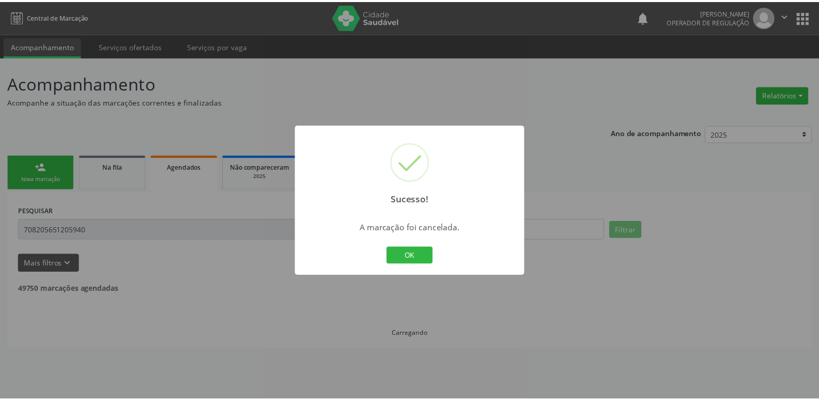
scroll to position [0, 0]
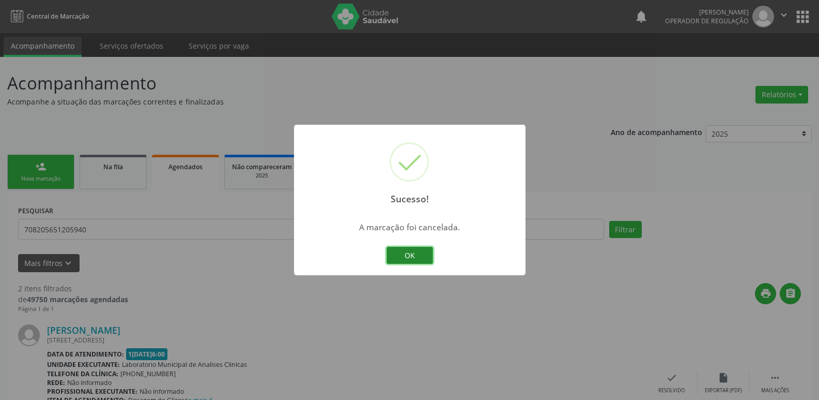
click at [420, 249] on button "OK" at bounding box center [410, 256] width 47 height 18
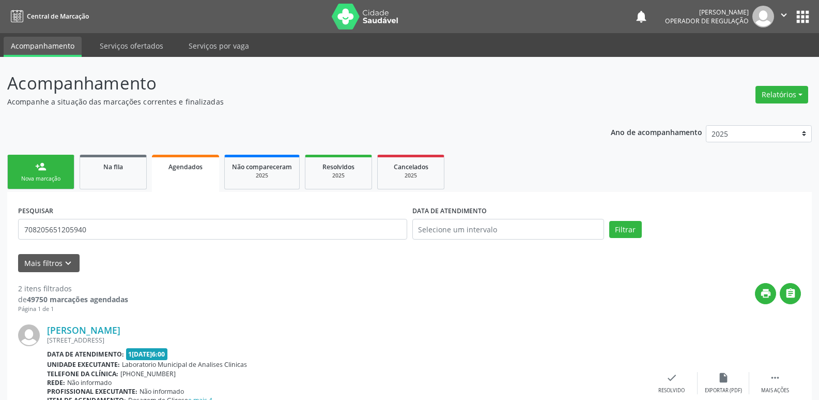
click at [57, 174] on link "person_add Nova marcação" at bounding box center [40, 172] width 67 height 35
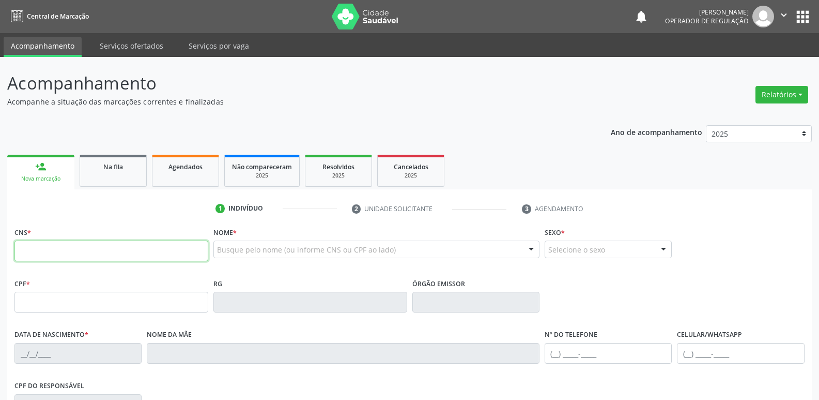
click at [70, 248] on input "text" at bounding box center [111, 250] width 194 height 21
type input "708 4072 9370 4964"
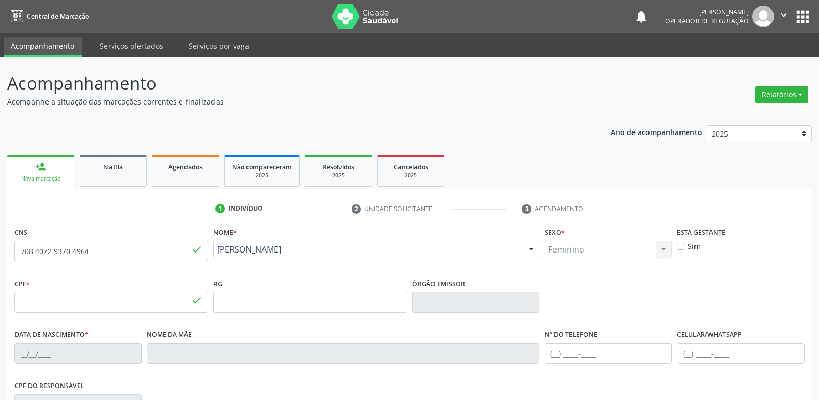
type input "077.019.474-50"
type input "0[DATE]"
type input "[PERSON_NAME]"
type input "[PHONE_NUMBER]"
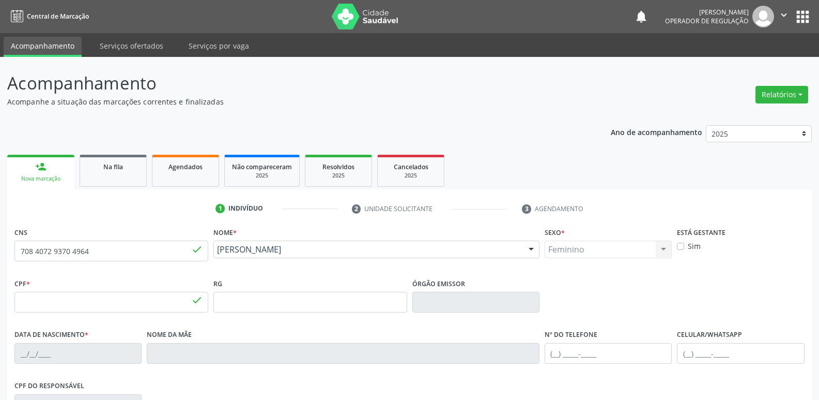
type input "S/N"
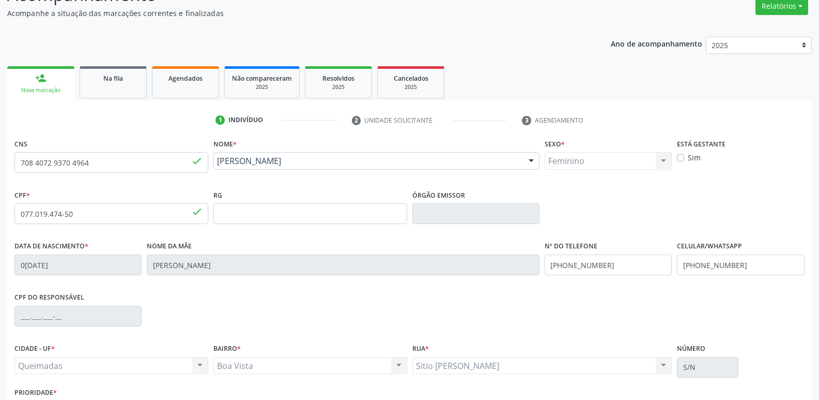
scroll to position [161, 0]
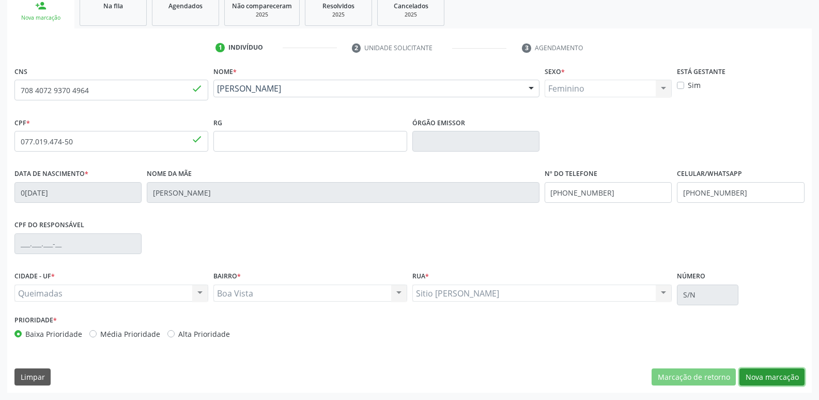
click at [763, 371] on button "Nova marcação" at bounding box center [772, 377] width 65 height 18
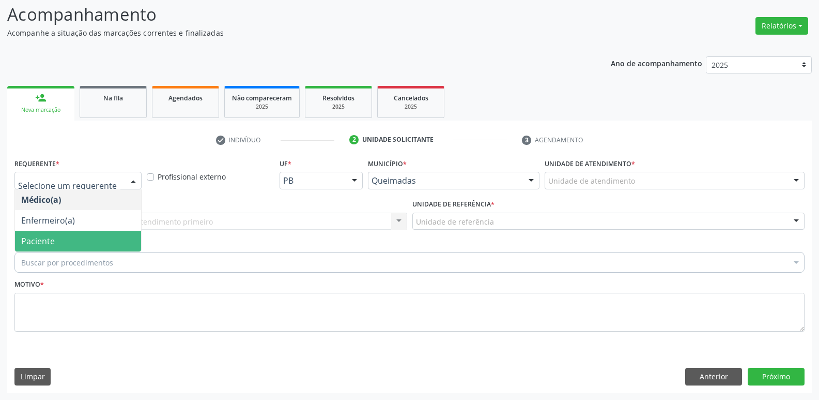
click at [53, 242] on span "Paciente" at bounding box center [38, 240] width 34 height 11
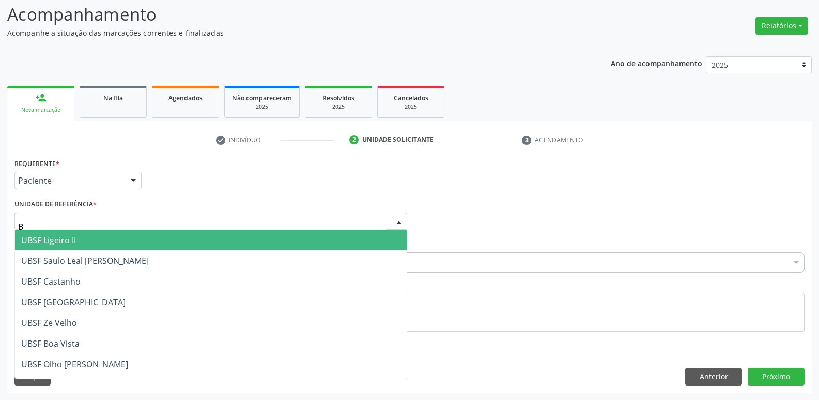
type input "BO"
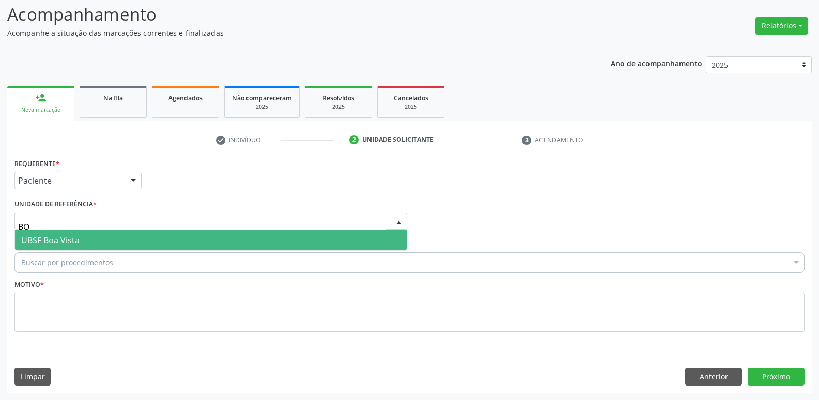
click at [71, 240] on span "UBSF Boa Vista" at bounding box center [50, 239] width 58 height 11
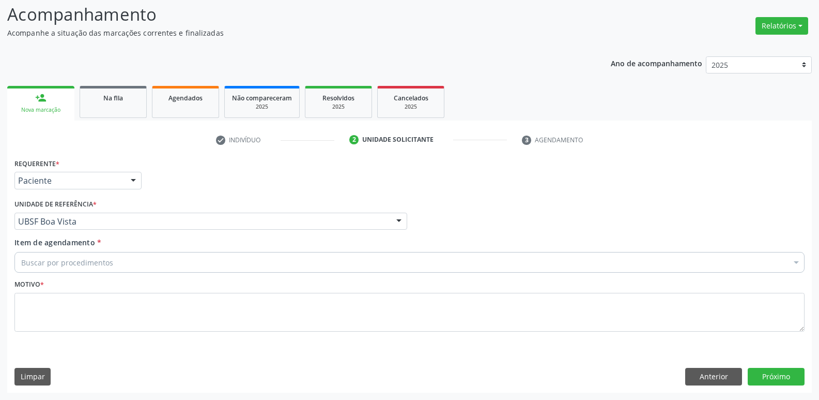
click at [84, 270] on div "Buscar por procedimentos" at bounding box center [409, 262] width 790 height 21
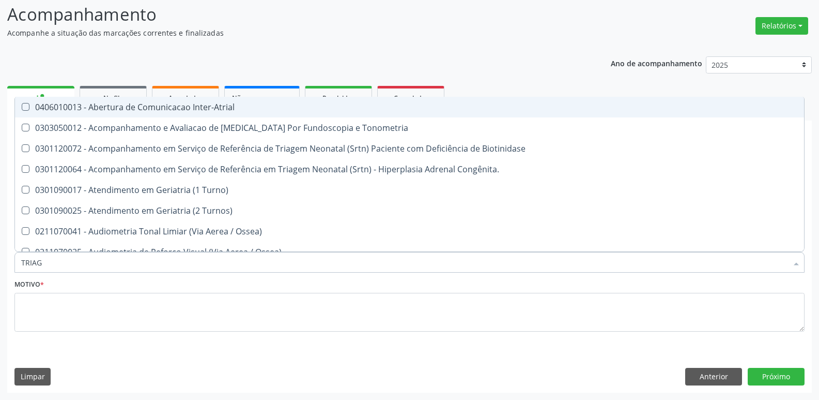
type input "TRIAGE"
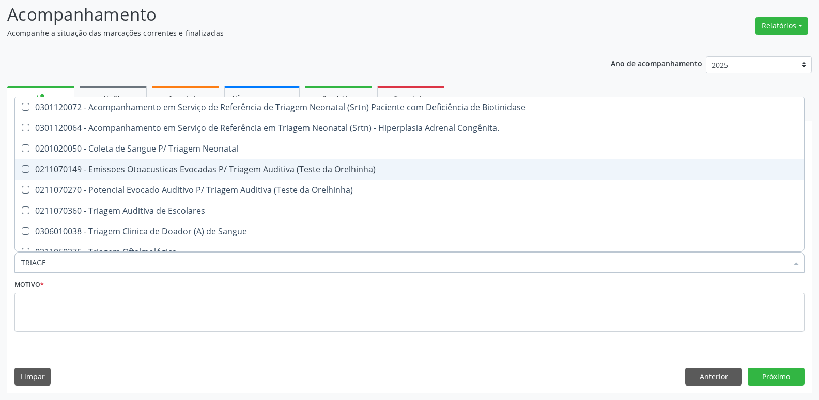
click at [230, 165] on div "0211070149 - Emissoes Otoacusticas Evocadas P/ Triagem Auditiva (Teste da Orelh…" at bounding box center [409, 169] width 777 height 8
checkbox Orelhinha\) "true"
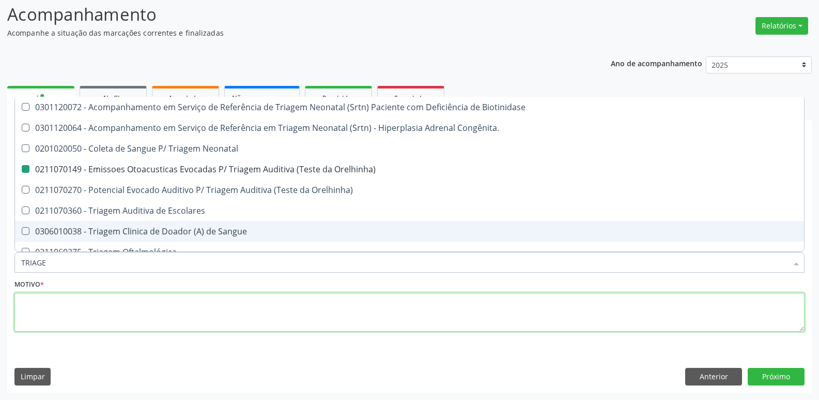
click at [142, 312] on textarea at bounding box center [409, 312] width 790 height 39
checkbox Congênita\ "true"
checkbox Orelhinha\) "false"
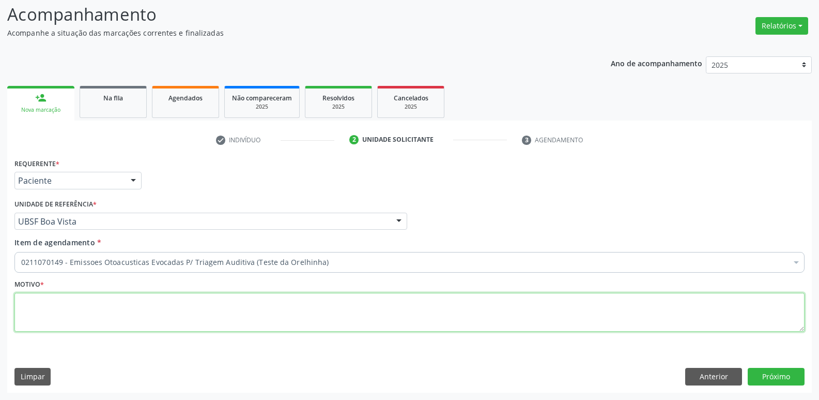
paste textarea "avaliação"
type textarea "avaliação"
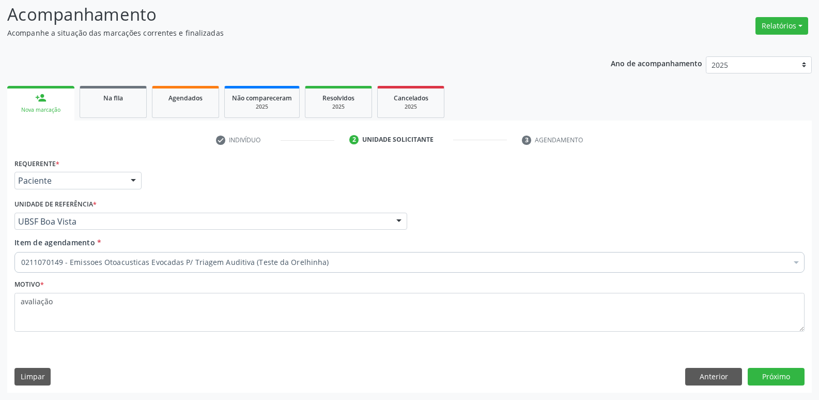
click at [774, 362] on div "Requerente * Paciente Médico(a) Enfermeiro(a) Paciente Nenhum resultado encontr…" at bounding box center [409, 274] width 805 height 236
click at [777, 373] on button "Próximo" at bounding box center [776, 377] width 57 height 18
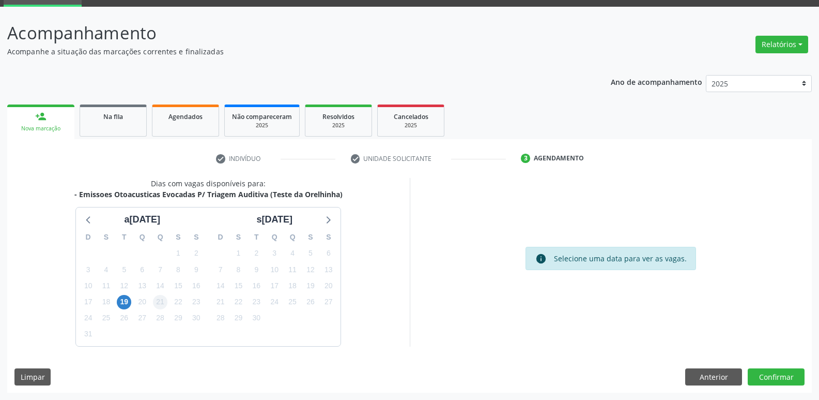
scroll to position [50, 0]
click at [124, 302] on span "19" at bounding box center [124, 302] width 14 height 14
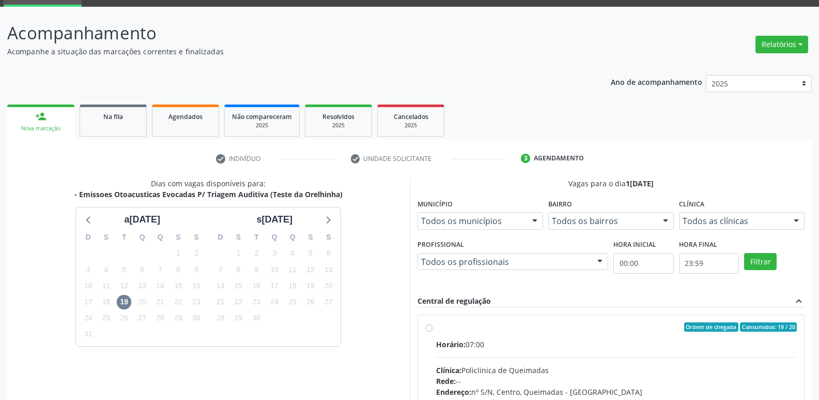
click at [721, 333] on label "Ordem de chegada Consumidos: 19 / 20 Horário: 07:00 Clínica: Policlinica de Que…" at bounding box center [616, 401] width 361 height 159
click at [433, 331] on input "Ordem de chegada Consumidos: 19 / 20 Horário: 07:00 Clínica: Policlinica de Que…" at bounding box center [428, 326] width 7 height 9
radio input "true"
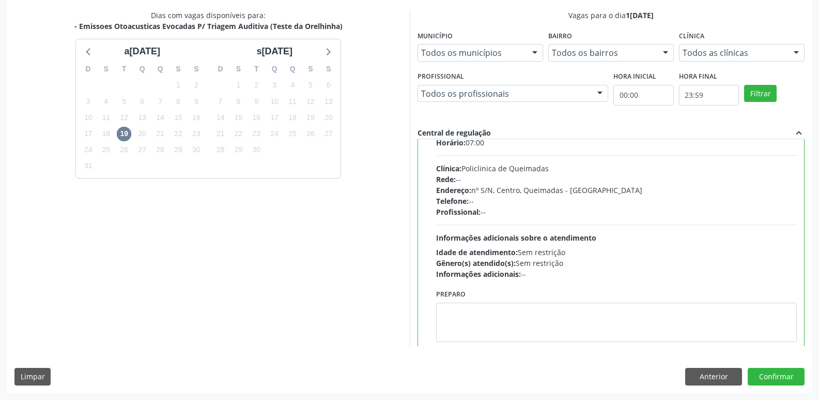
scroll to position [51, 0]
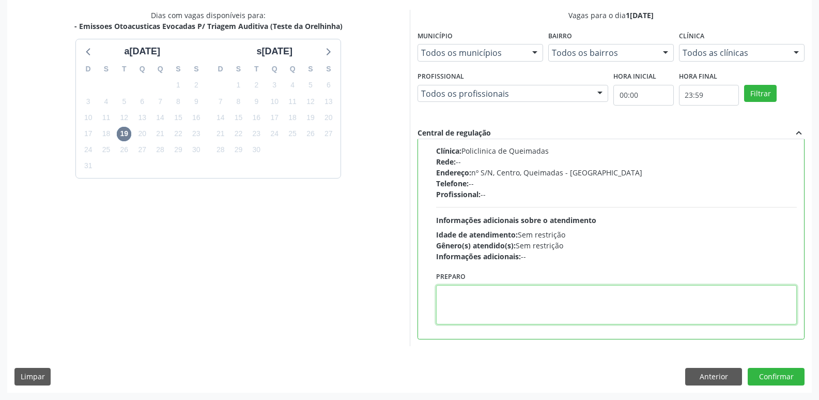
click at [569, 293] on textarea at bounding box center [616, 304] width 361 height 39
type textarea "LEVAR CADERNETA DE VACINAÇÃO DA CRIANÇA :)"
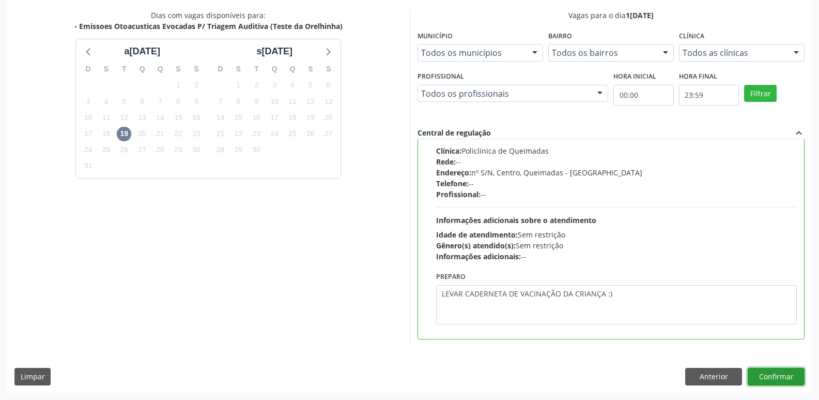
click at [769, 376] on button "Confirmar" at bounding box center [776, 377] width 57 height 18
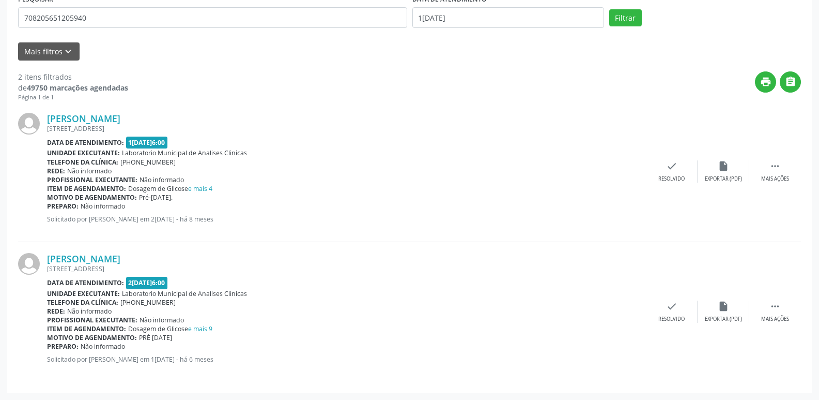
scroll to position [0, 0]
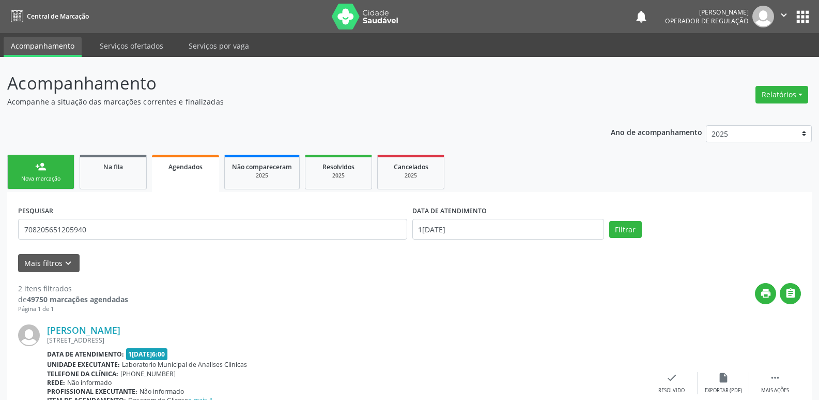
click at [42, 169] on div "person_add" at bounding box center [40, 166] width 11 height 11
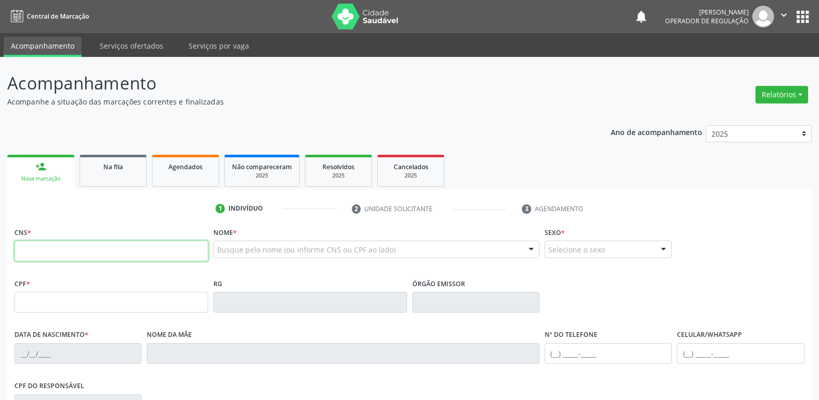
click at [38, 247] on input "text" at bounding box center [111, 250] width 194 height 21
type input "705 0048 3234 6658"
type input "174.862.547-00"
type input "15/07/1947"
type input "Cecília Gomes da Silva"
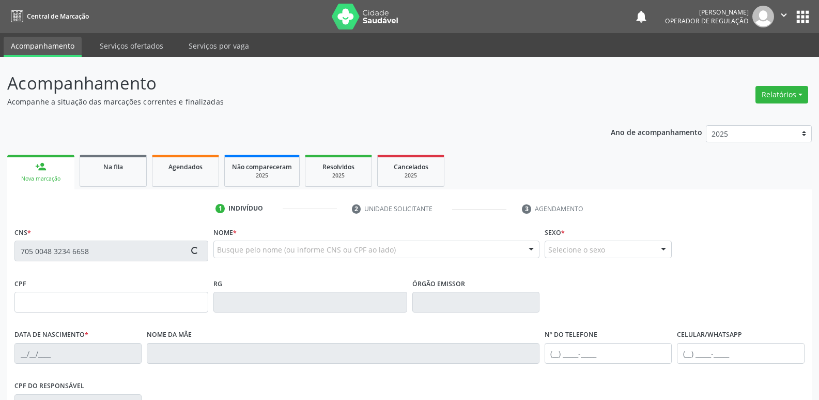
type input "(83) 99176-0973"
type input "24"
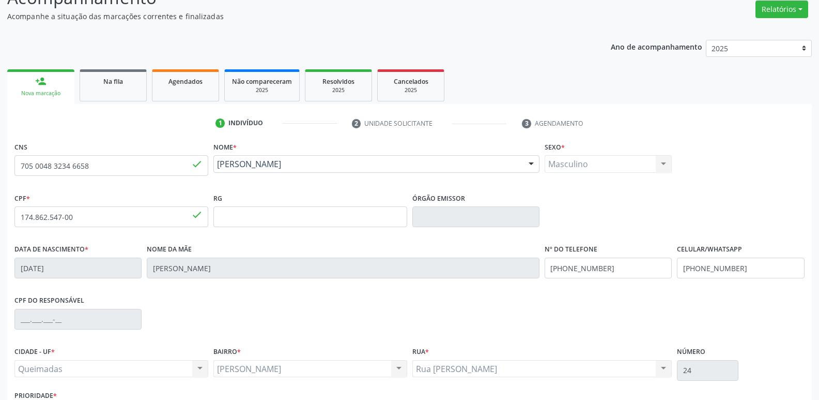
scroll to position [161, 0]
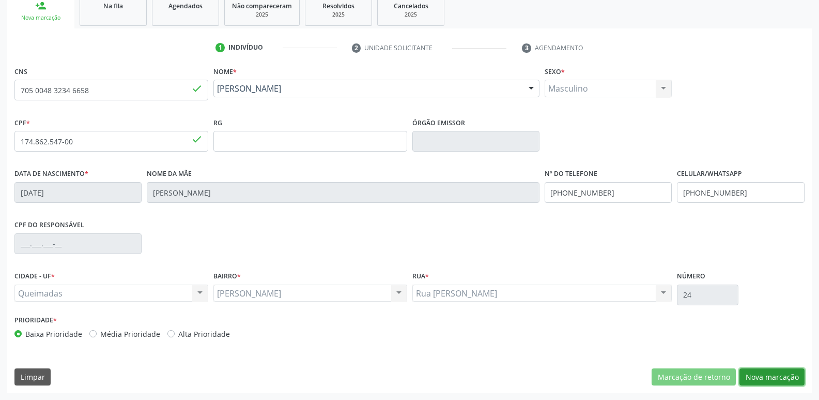
click at [785, 375] on button "Nova marcação" at bounding box center [772, 377] width 65 height 18
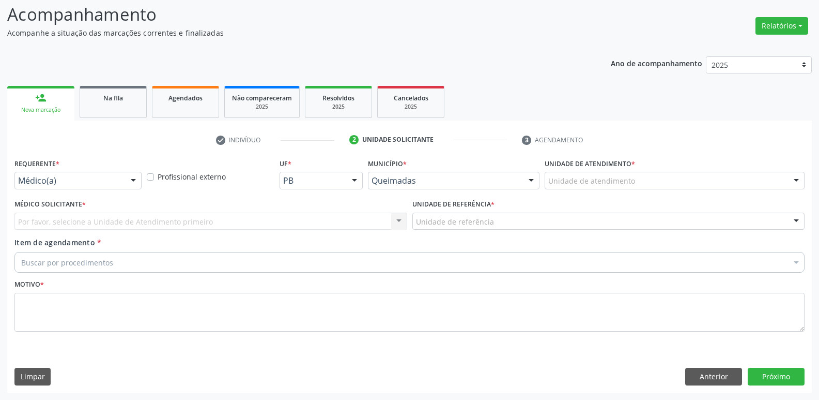
scroll to position [69, 0]
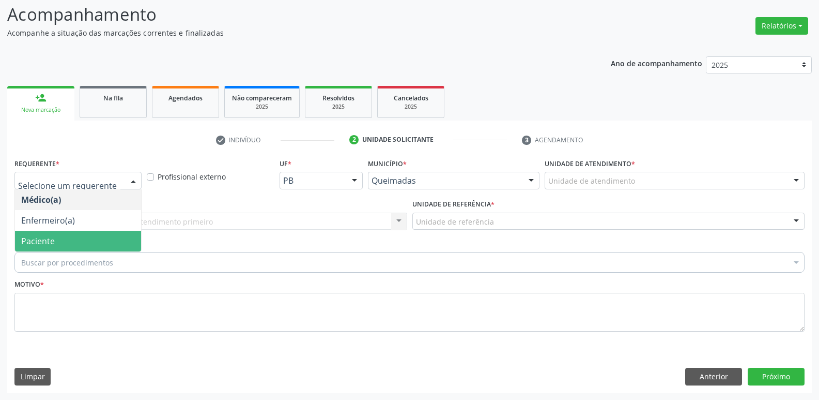
drag, startPoint x: 38, startPoint y: 240, endPoint x: 55, endPoint y: 223, distance: 24.1
click at [38, 238] on span "Paciente" at bounding box center [38, 240] width 34 height 11
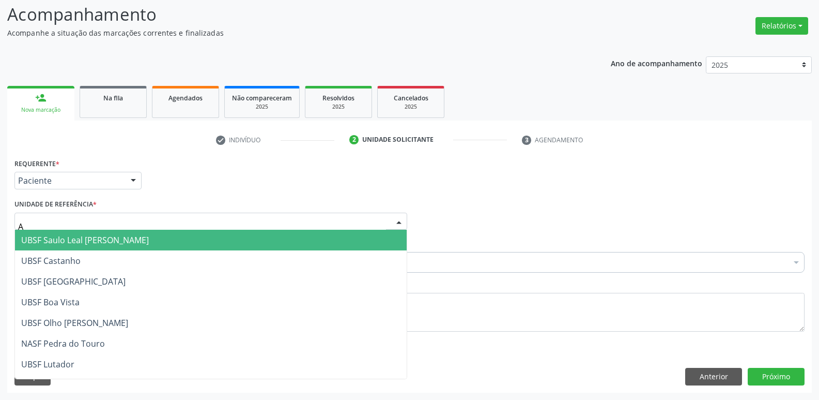
type input "AN"
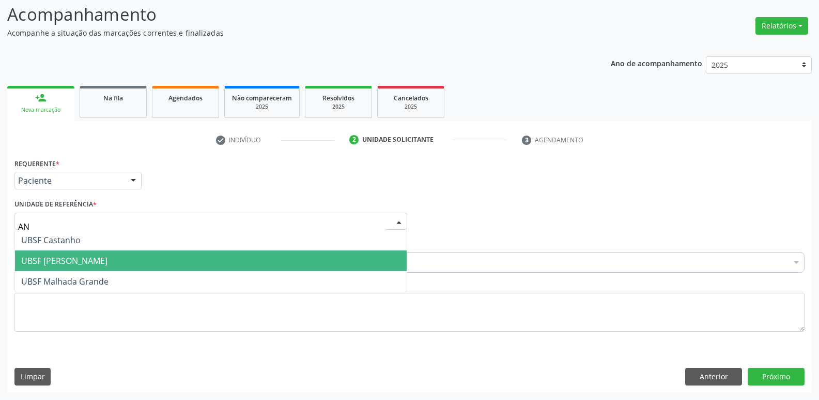
click at [69, 253] on span "UBSF [PERSON_NAME]" at bounding box center [211, 260] width 392 height 21
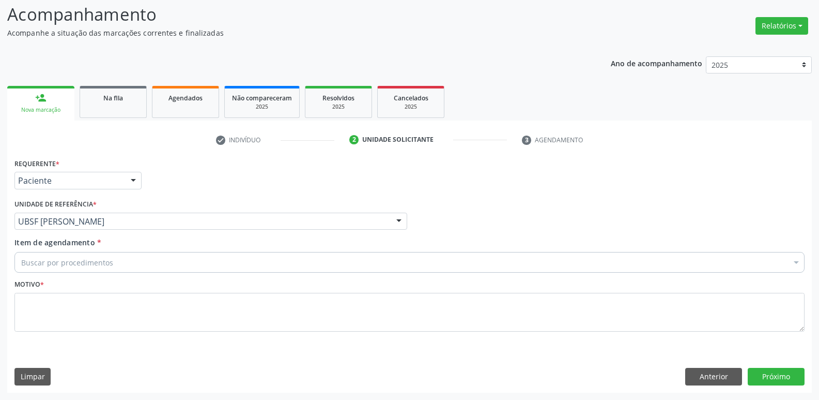
click at [74, 270] on div "Buscar por procedimentos" at bounding box center [409, 262] width 790 height 21
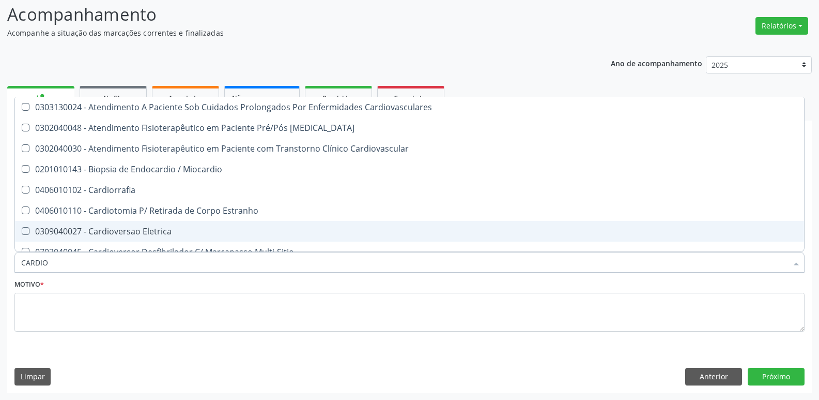
type input "CARDIOL"
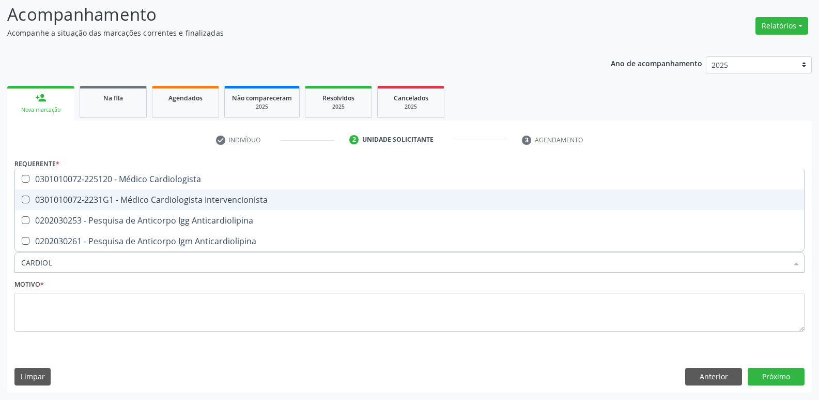
click at [272, 197] on div "0301010072-2231G1 - Médico Cardiologista Intervencionista" at bounding box center [409, 199] width 777 height 8
checkbox Intervencionista "true"
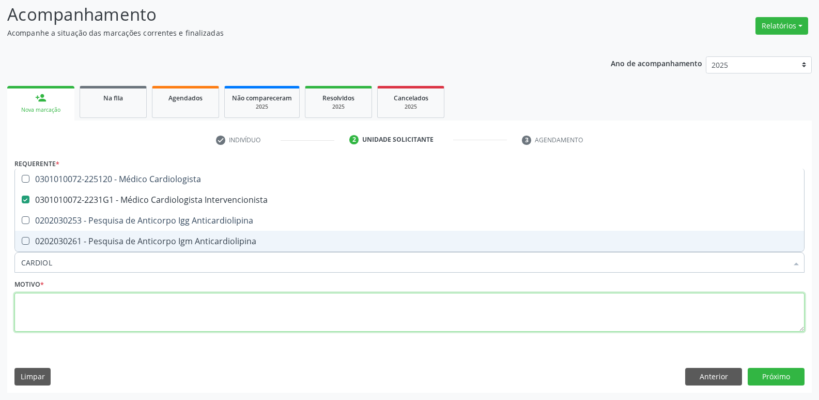
click at [215, 305] on textarea at bounding box center [409, 312] width 790 height 39
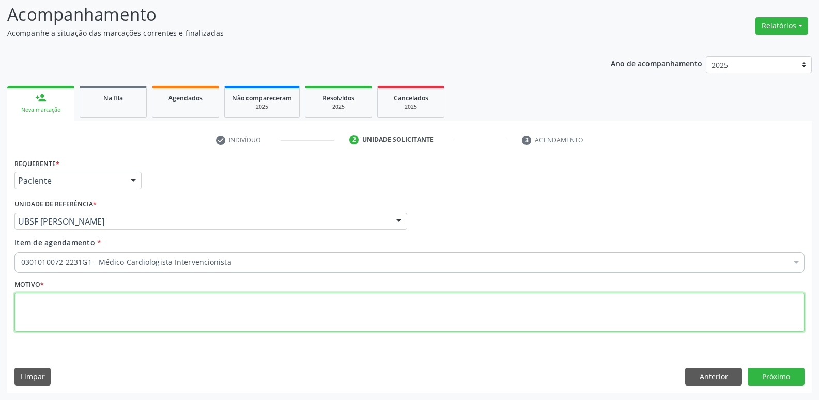
paste textarea "avaliação"
type textarea "avaliação"
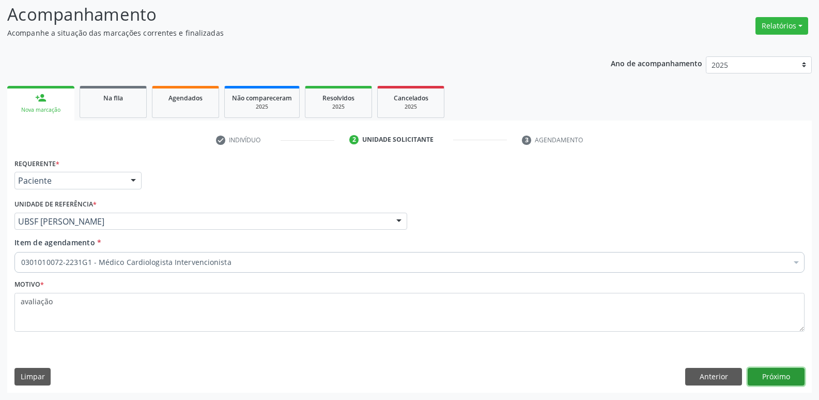
click at [782, 373] on button "Próximo" at bounding box center [776, 377] width 57 height 18
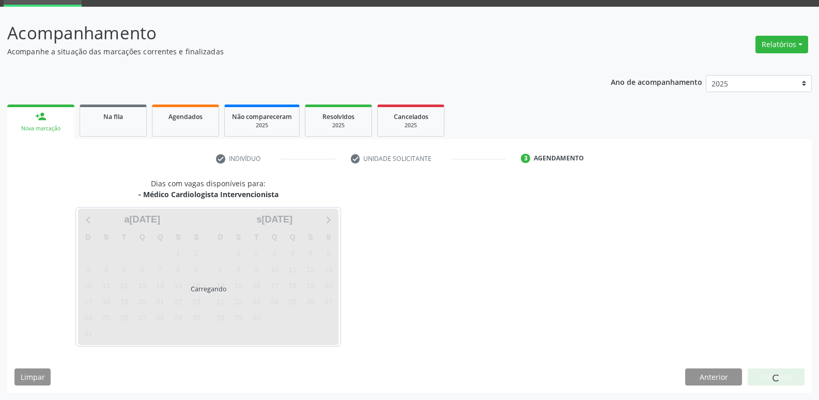
scroll to position [50, 0]
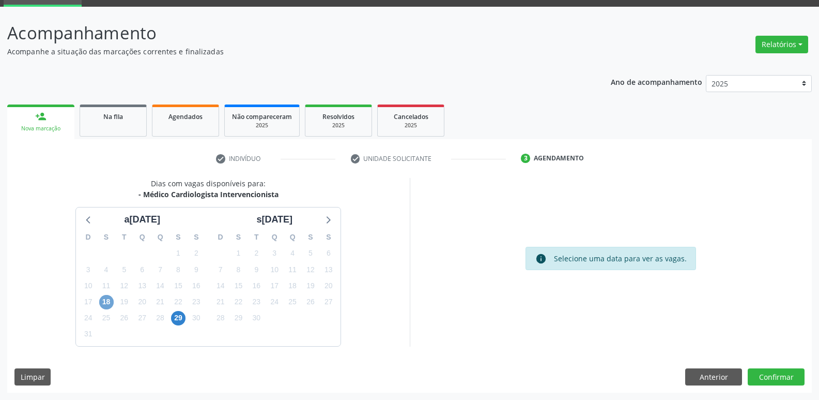
click at [109, 303] on span "18" at bounding box center [106, 302] width 14 height 14
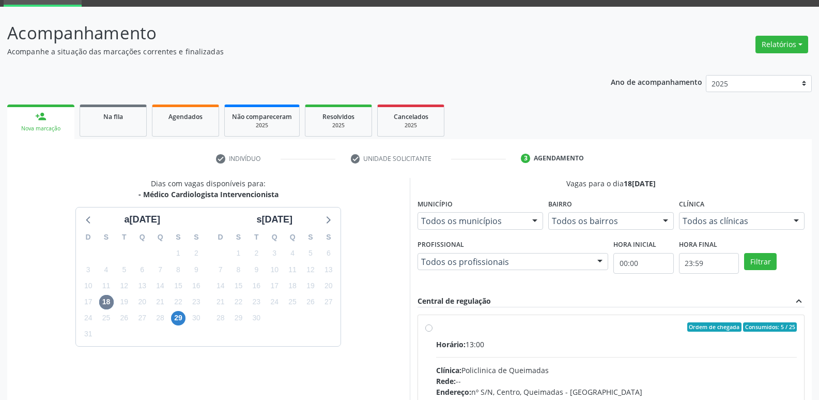
drag, startPoint x: 694, startPoint y: 345, endPoint x: 734, endPoint y: 297, distance: 63.1
click at [701, 339] on div "Horário: 13:00" at bounding box center [616, 344] width 361 height 11
click at [433, 331] on input "Ordem de chegada Consumidos: 5 / 25 Horário: 13:00 Clínica: Policlinica de Quei…" at bounding box center [428, 326] width 7 height 9
radio input "true"
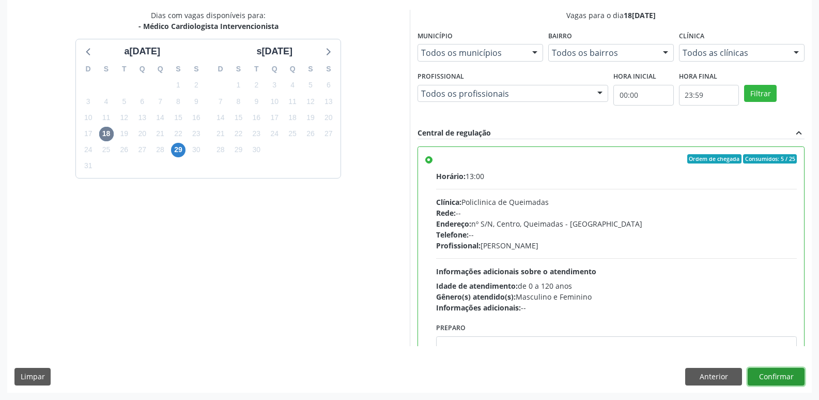
click at [759, 372] on button "Confirmar" at bounding box center [776, 377] width 57 height 18
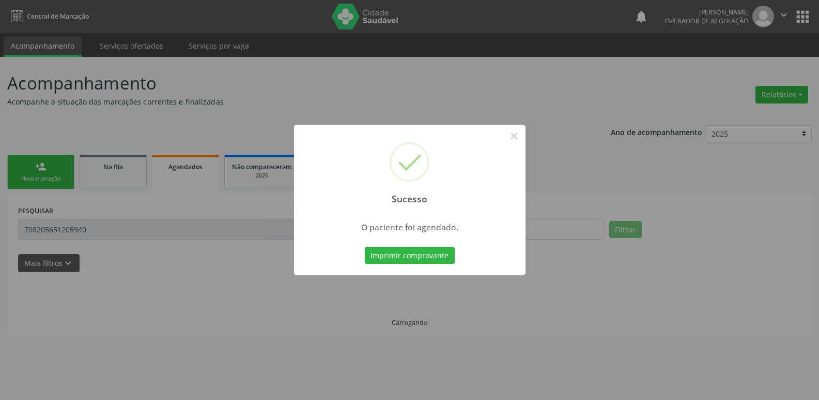
scroll to position [0, 0]
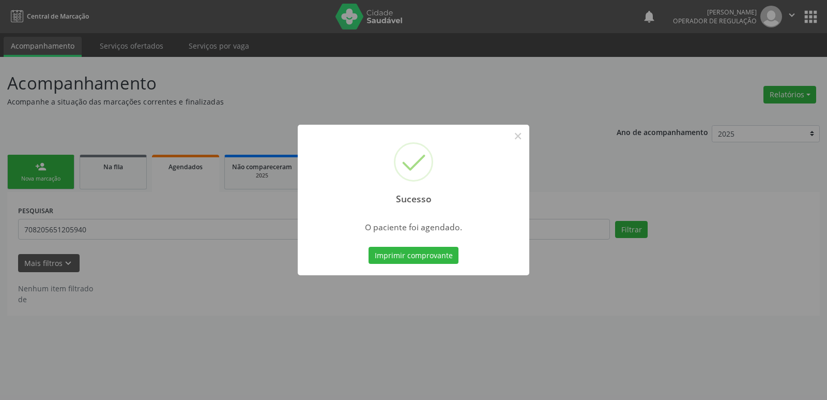
click at [369, 247] on button "Imprimir comprovante" at bounding box center [414, 256] width 90 height 18
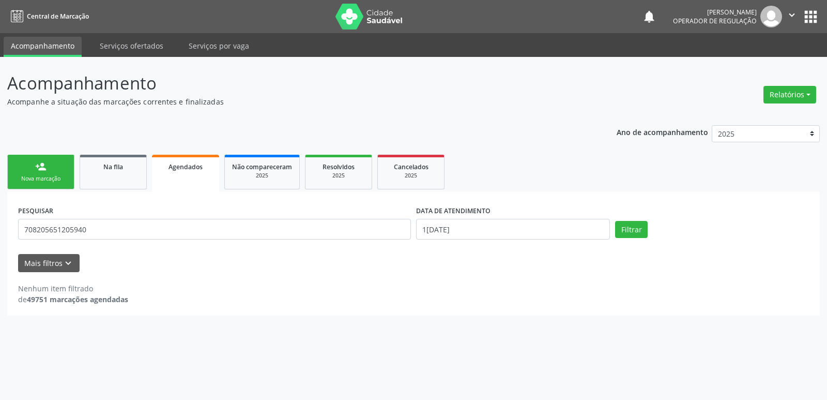
click at [52, 169] on link "person_add Nova marcação" at bounding box center [40, 172] width 67 height 35
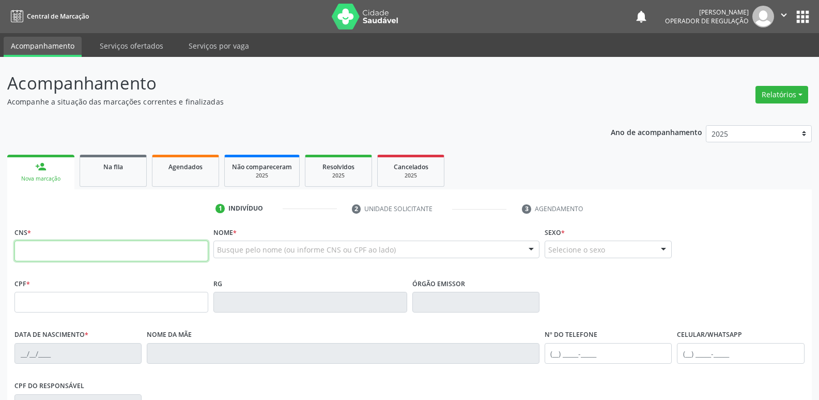
click at [184, 248] on input "text" at bounding box center [111, 250] width 194 height 21
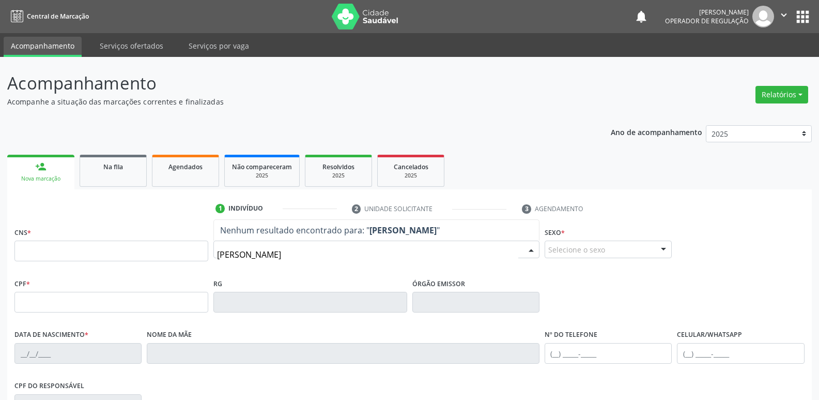
type input "ELAINE MACHA"
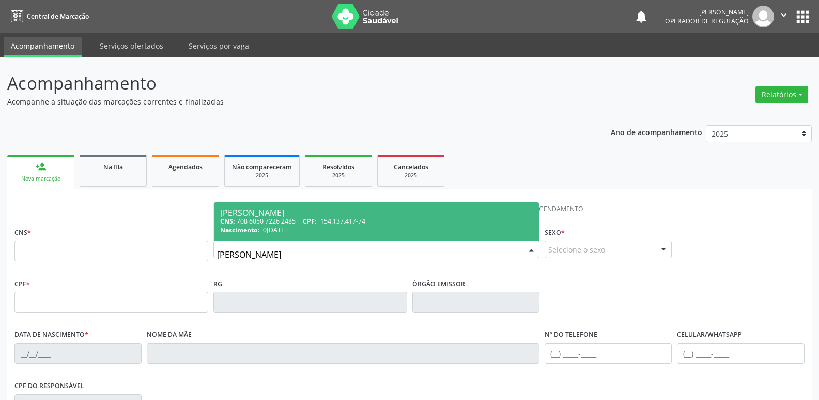
click at [301, 224] on div "CNS: 708 6050 7226 2485 CPF: 154.137.417-74" at bounding box center [376, 221] width 313 height 9
type input "708 6050 7226 2485"
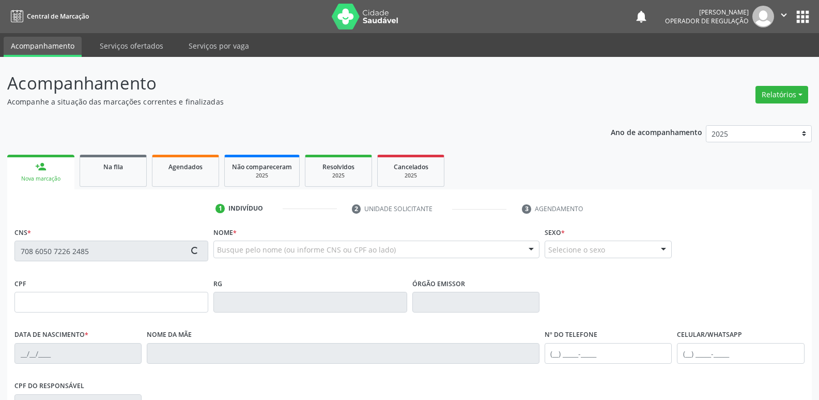
type input "154.137.417-74"
type input "0[DATE]"
type input "[PERSON_NAME]"
type input "[PHONE_NUMBER]"
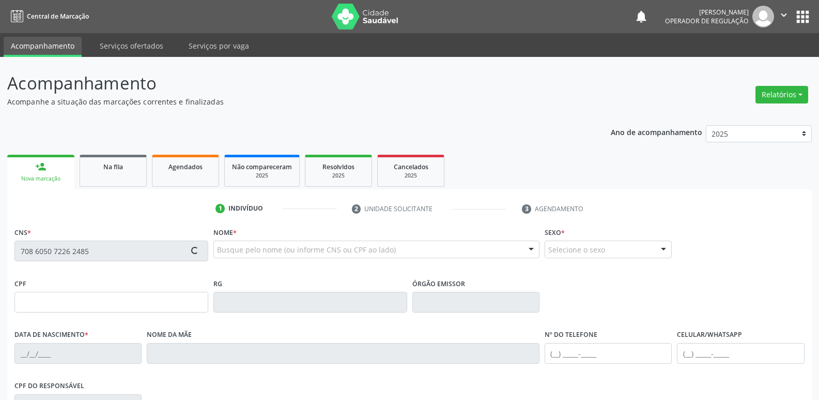
type input "860.269.337-00"
type input "70"
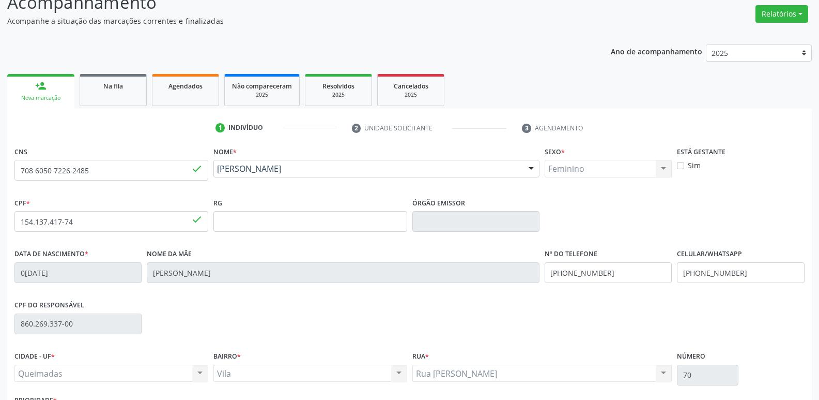
scroll to position [161, 0]
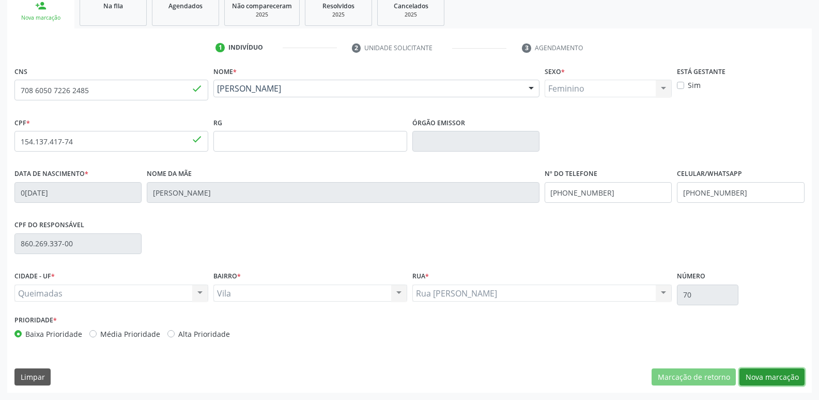
click at [791, 380] on button "Nova marcação" at bounding box center [772, 377] width 65 height 18
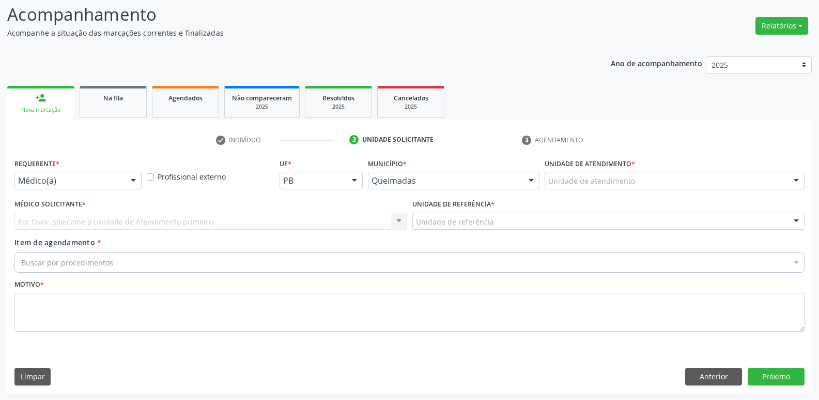
scroll to position [69, 0]
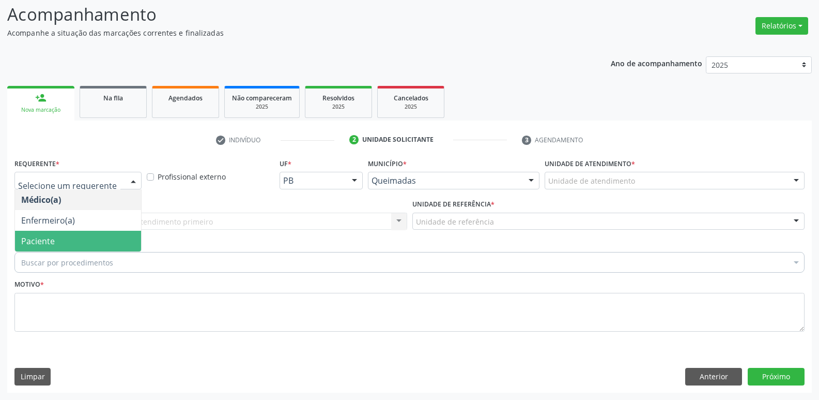
drag, startPoint x: 75, startPoint y: 241, endPoint x: 86, endPoint y: 223, distance: 20.4
click at [74, 240] on span "Paciente" at bounding box center [78, 241] width 126 height 21
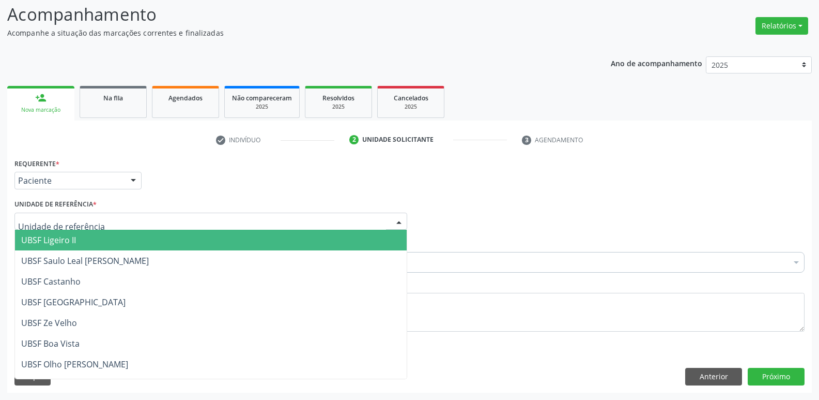
click at [87, 241] on span "UBSF Ligeiro II" at bounding box center [211, 240] width 392 height 21
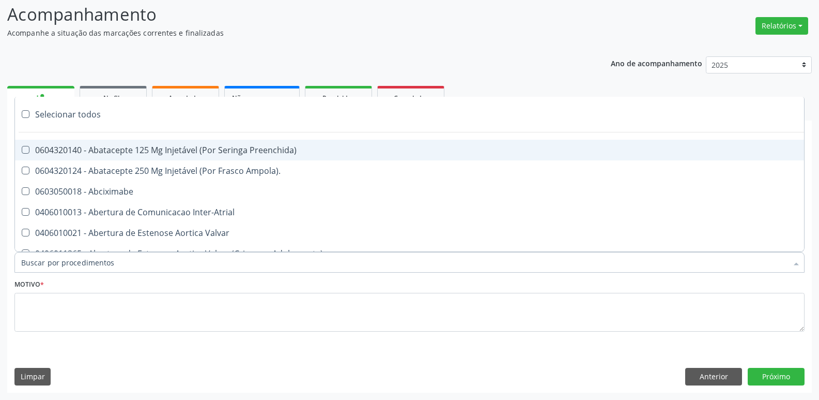
click at [88, 255] on div at bounding box center [409, 262] width 790 height 21
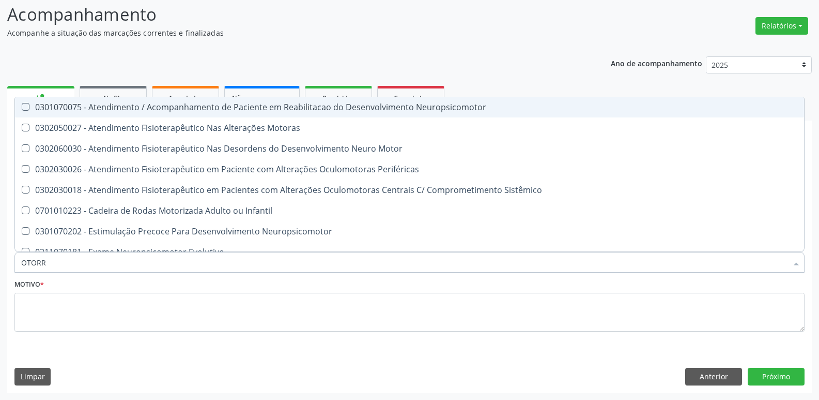
type input "OTORRI"
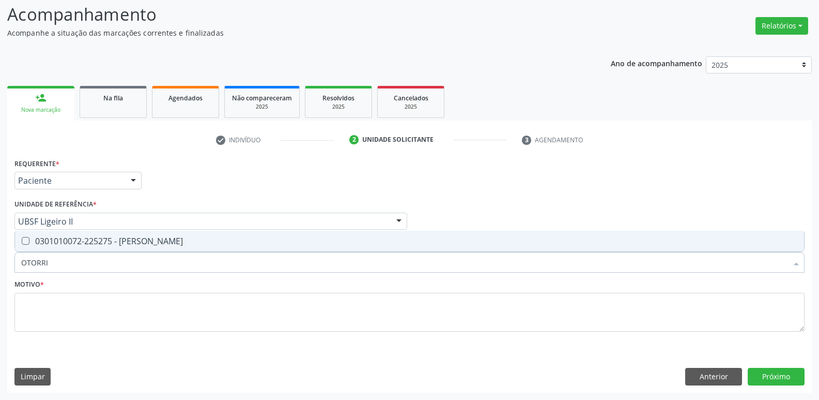
click at [98, 237] on div "0301010072-225275 - Médico Otorrinolaringologista" at bounding box center [409, 241] width 777 height 8
checkbox Otorrinolaringologista "true"
type input "OTORRID"
click at [84, 333] on div "Motivo *" at bounding box center [410, 311] width 796 height 69
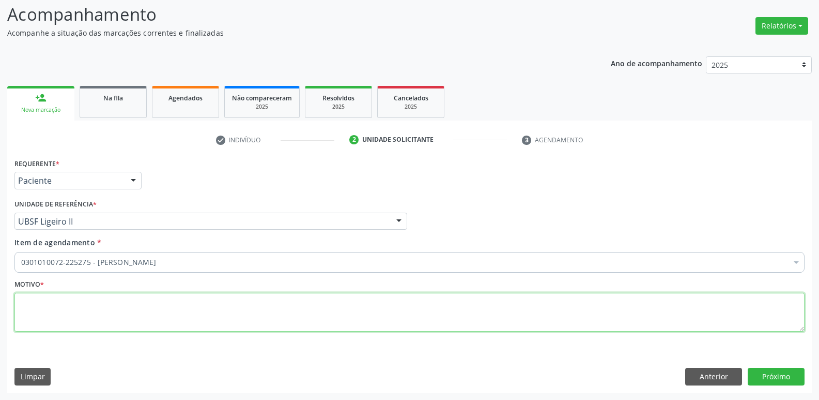
drag, startPoint x: 119, startPoint y: 296, endPoint x: 122, endPoint y: 305, distance: 9.7
click at [120, 296] on textarea at bounding box center [409, 312] width 790 height 39
click at [122, 305] on textarea at bounding box center [409, 312] width 790 height 39
type textarea "DS"
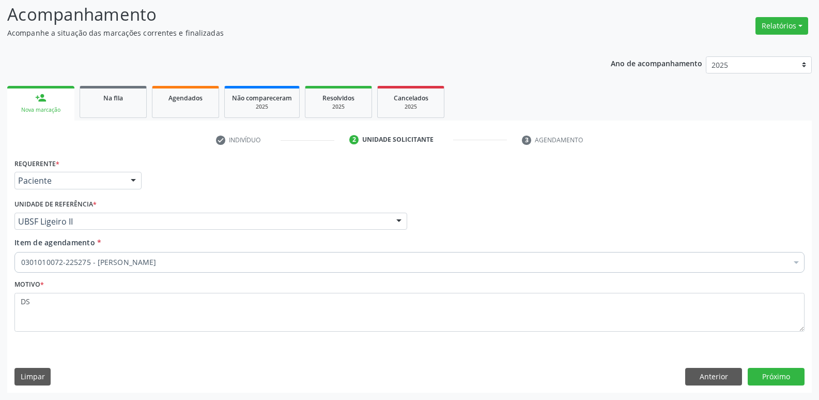
click at [786, 364] on div "Requerente * Paciente Médico(a) Enfermeiro(a) Paciente Nenhum resultado encontr…" at bounding box center [409, 274] width 805 height 236
click at [782, 372] on button "Próximo" at bounding box center [776, 377] width 57 height 18
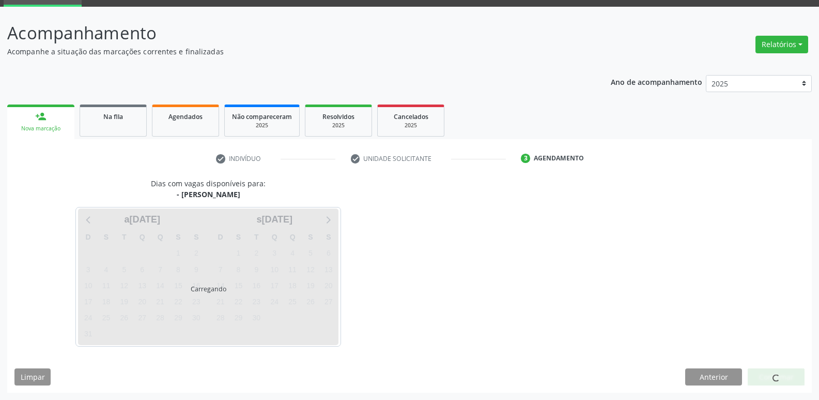
scroll to position [50, 0]
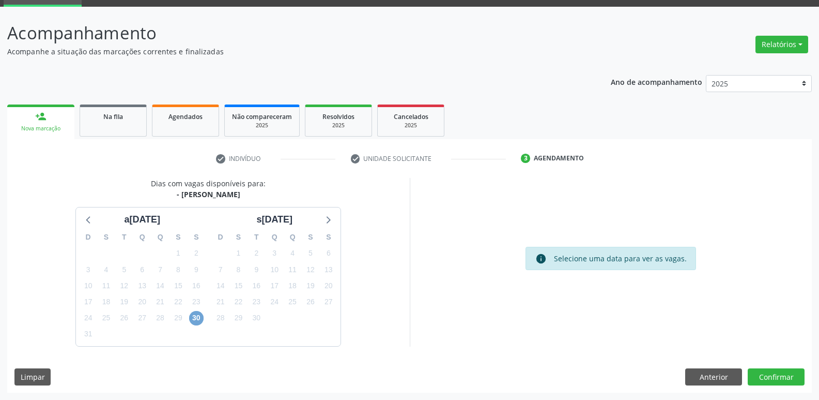
click at [202, 316] on span "30" at bounding box center [196, 318] width 14 height 14
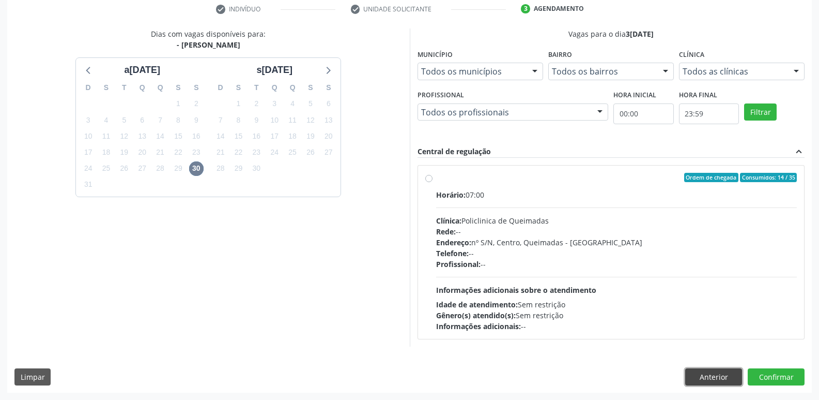
drag, startPoint x: 698, startPoint y: 375, endPoint x: 695, endPoint y: 369, distance: 6.5
click at [697, 374] on button "Anterior" at bounding box center [713, 377] width 57 height 18
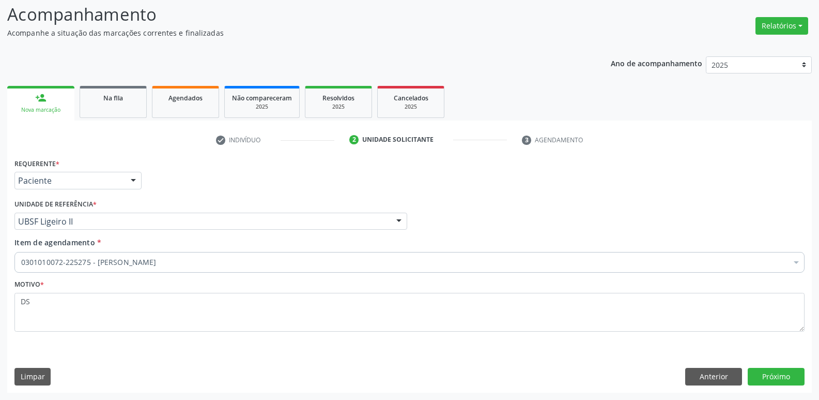
scroll to position [69, 0]
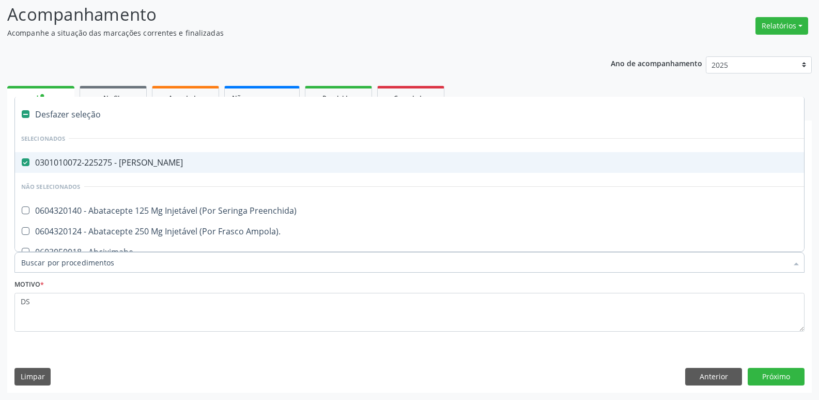
click at [268, 167] on span "0301010072-225275 - Médico Otorrinolaringologista" at bounding box center [423, 162] width 817 height 21
checkbox Otorrinolaringologista "false"
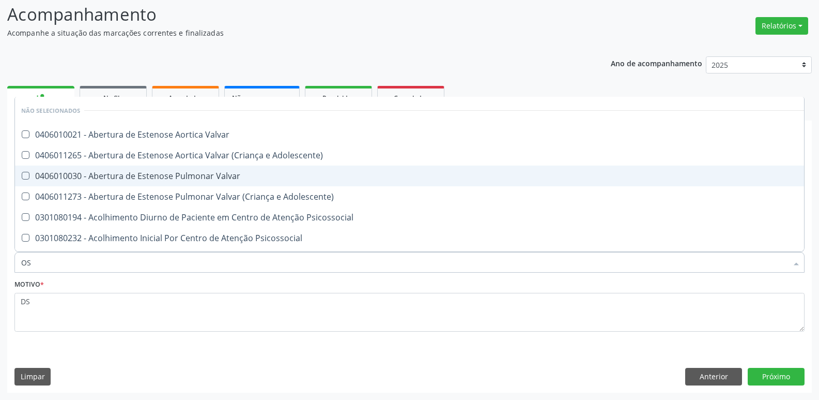
type input "O"
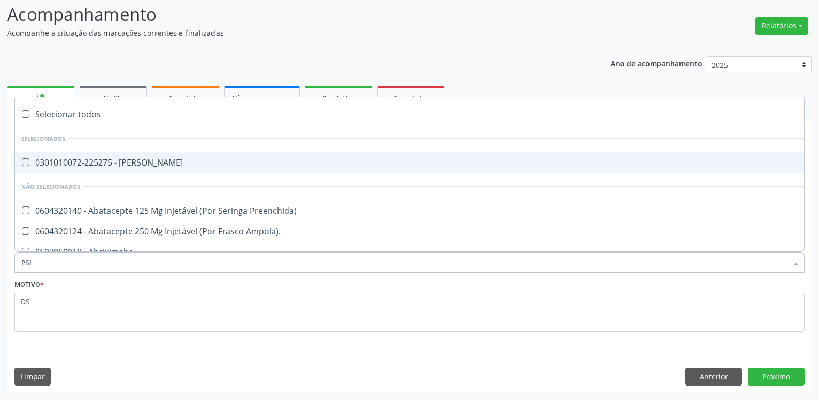
type input "PSIQ"
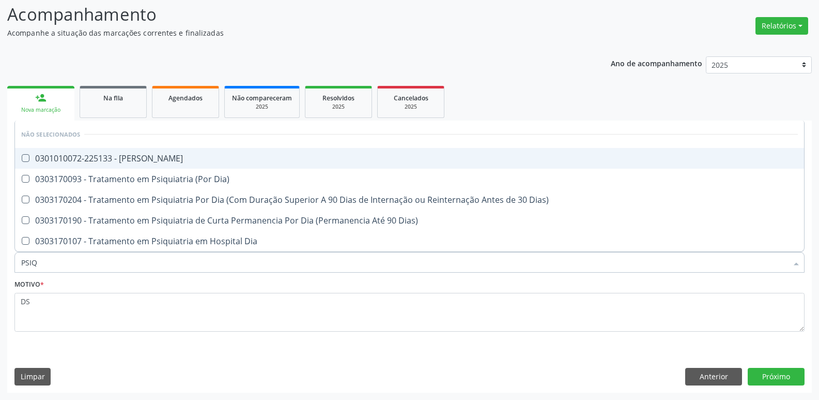
click at [221, 156] on div "0301010072-225133 - Médico Psiquiatra" at bounding box center [409, 158] width 777 height 8
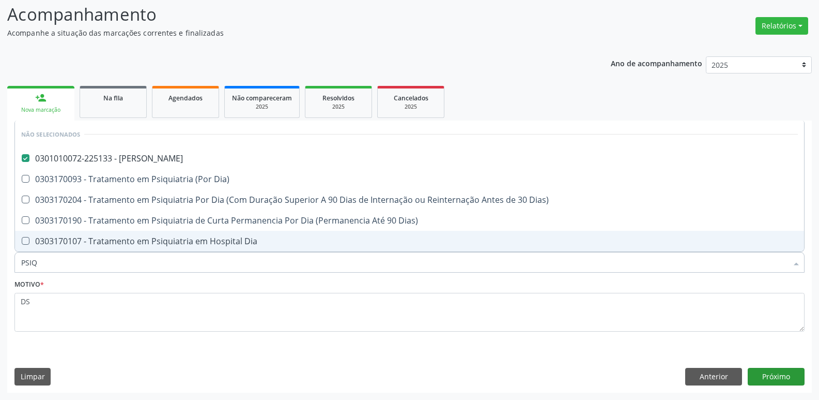
click at [764, 375] on div "Requerente * Paciente Médico(a) Enfermeiro(a) Paciente Nenhum resultado encontr…" at bounding box center [409, 274] width 805 height 236
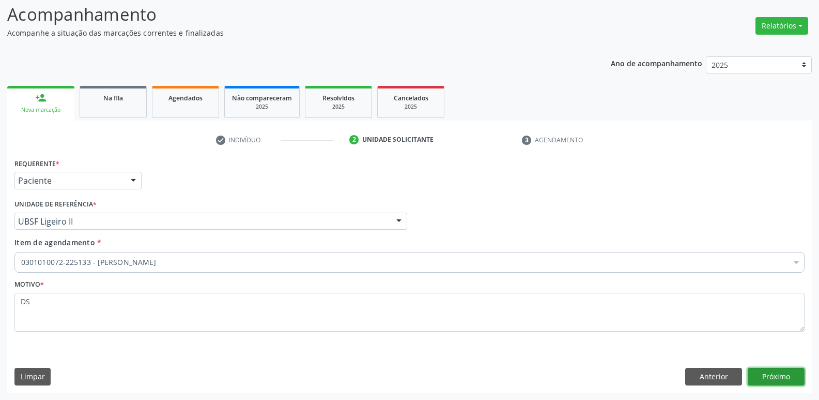
click at [764, 375] on button "Próximo" at bounding box center [776, 377] width 57 height 18
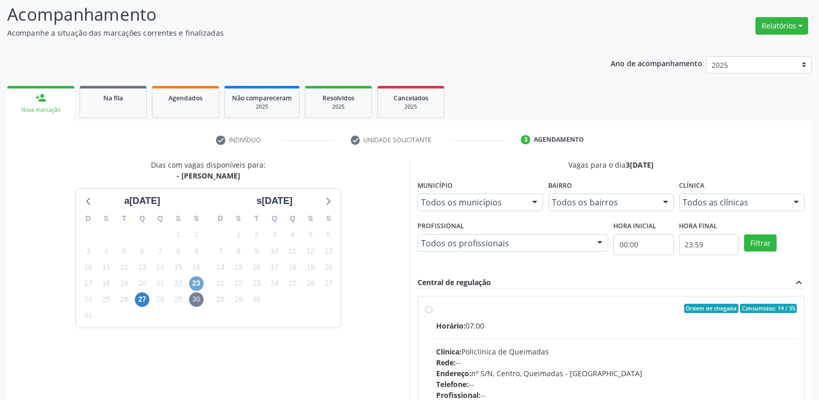
click at [201, 284] on span "23" at bounding box center [196, 283] width 14 height 14
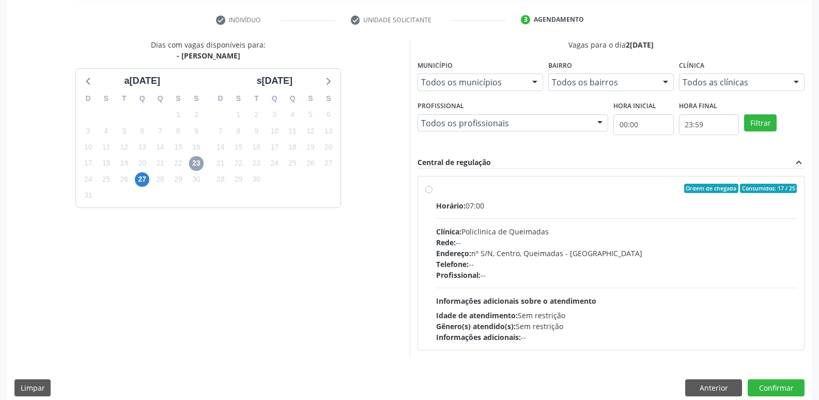
scroll to position [200, 0]
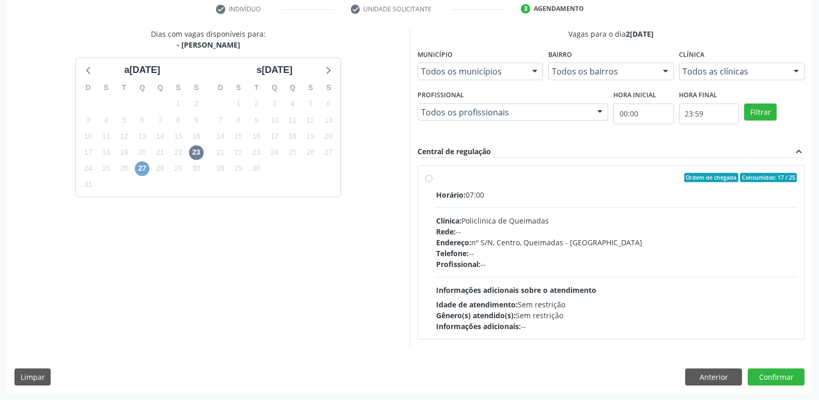
click at [141, 171] on span "27" at bounding box center [142, 168] width 14 height 14
click at [727, 375] on button "Anterior" at bounding box center [713, 377] width 57 height 18
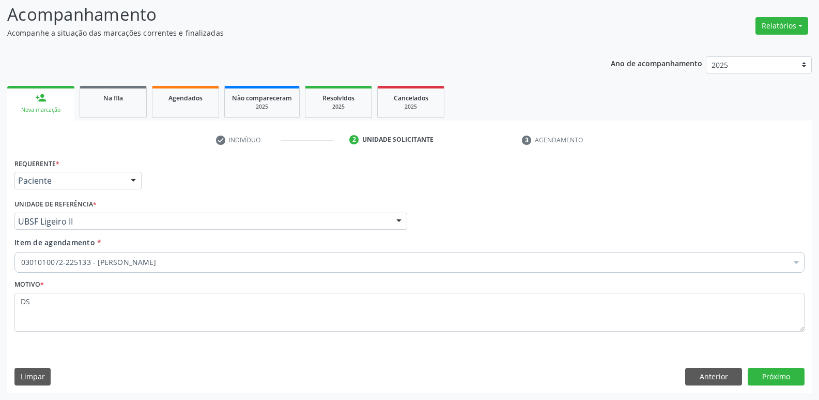
scroll to position [69, 0]
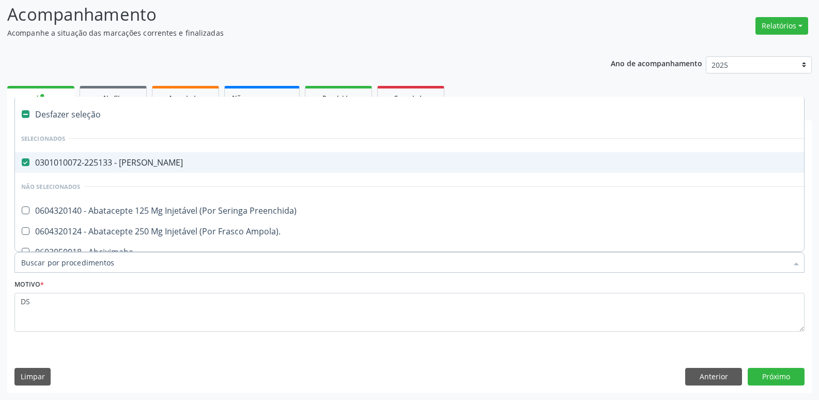
click at [160, 163] on div "0301010072-225133 - Médico Psiquiatra" at bounding box center [423, 162] width 805 height 8
checkbox Psiquiatra "false"
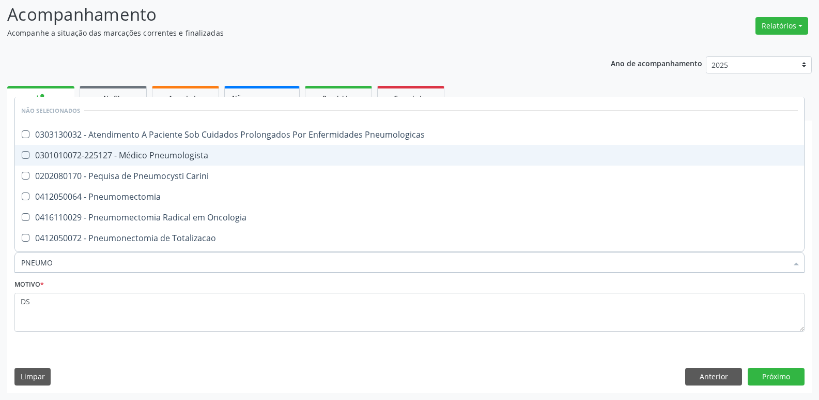
type input "PNEUMOL"
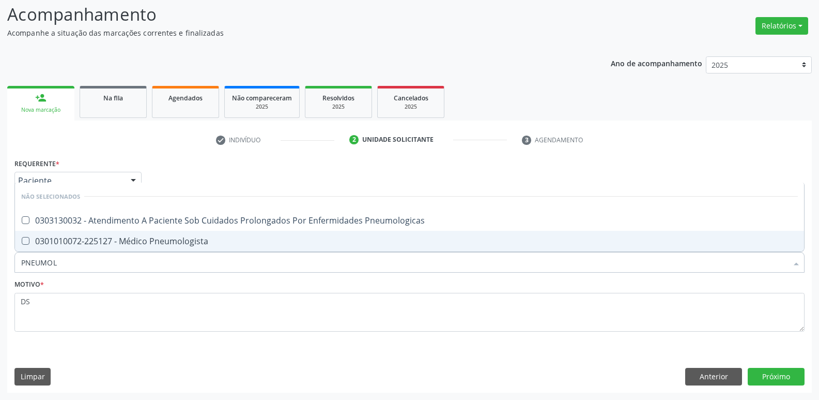
click at [182, 252] on div "PNEUMOL Selecionar todos Não selecionados 0303130032 - Atendimento A Paciente S…" at bounding box center [409, 261] width 790 height 18
click at [189, 241] on div "0301010072-225127 - Médico Pneumologista" at bounding box center [409, 241] width 777 height 8
checkbox Pneumologista "true"
click at [760, 368] on button "Próximo" at bounding box center [776, 377] width 57 height 18
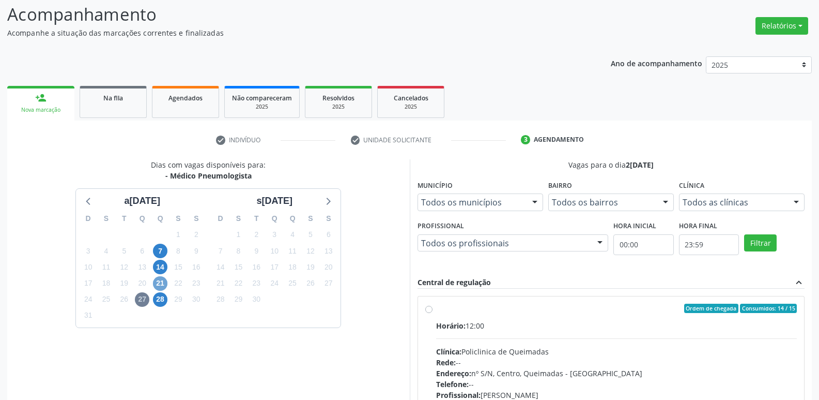
click at [164, 285] on span "21" at bounding box center [160, 283] width 14 height 14
click at [161, 271] on span "14" at bounding box center [160, 266] width 14 height 14
click at [164, 282] on span "21" at bounding box center [160, 283] width 14 height 14
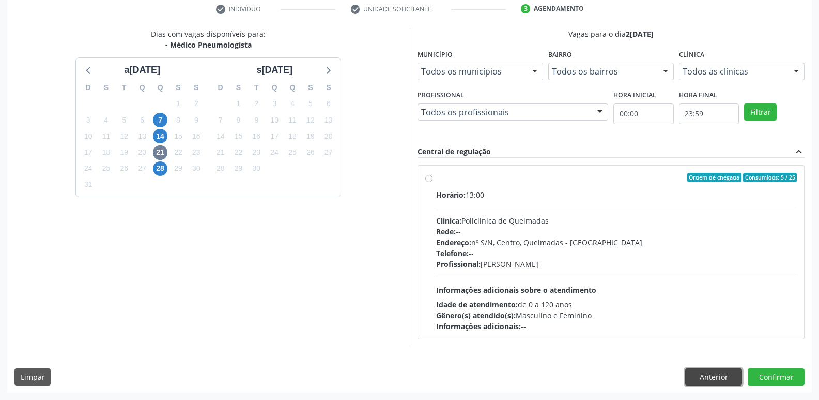
drag, startPoint x: 715, startPoint y: 377, endPoint x: 692, endPoint y: 366, distance: 26.1
click at [715, 377] on button "Anterior" at bounding box center [713, 377] width 57 height 18
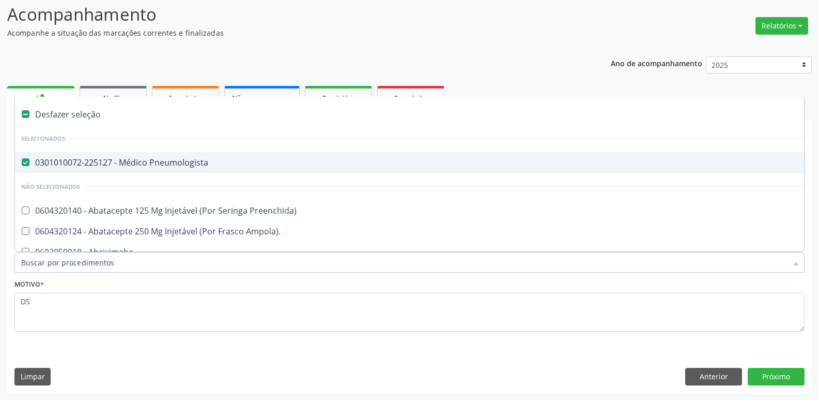
click at [214, 164] on div "0301010072-225127 - Médico Pneumologista" at bounding box center [423, 162] width 805 height 8
checkbox Pneumologista "false"
type input "P"
type input "O"
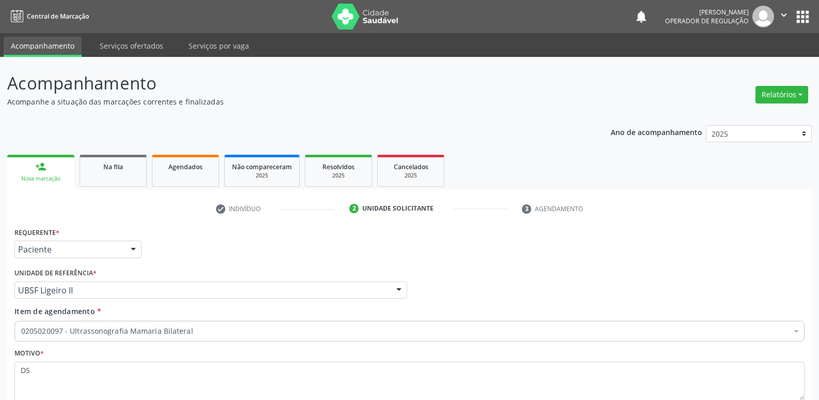
scroll to position [69, 0]
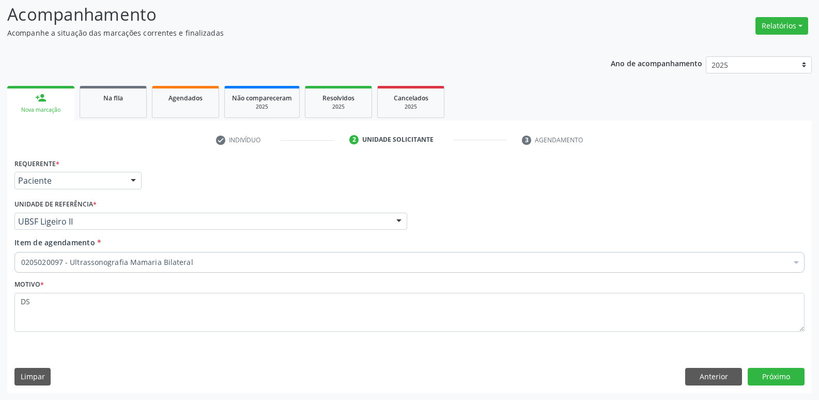
click at [48, 130] on div "check Indivíduo 2 Unidade solicitante 3 Agendamento CNS 708 6050 7226 2485 done…" at bounding box center [409, 256] width 805 height 272
click at [118, 104] on link "Na fila" at bounding box center [113, 102] width 67 height 32
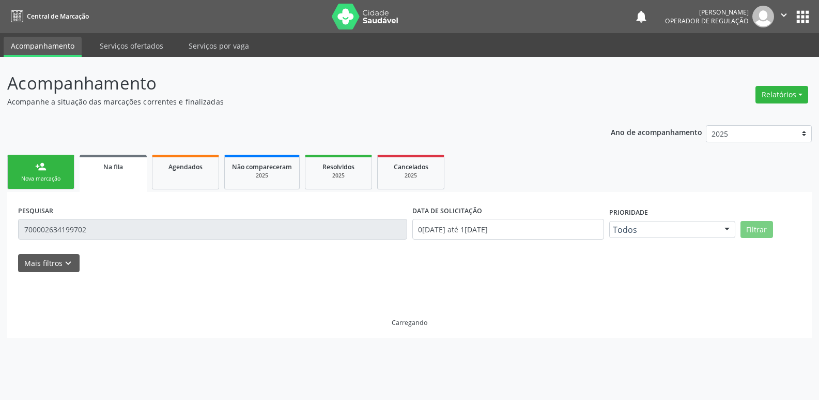
scroll to position [0, 0]
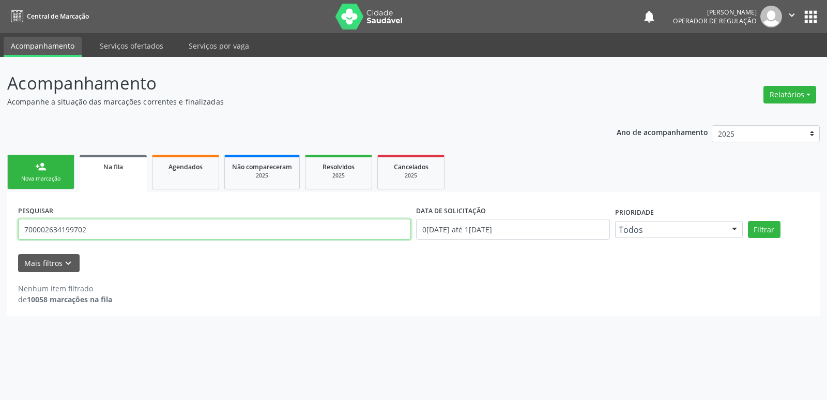
click at [97, 229] on input "700002634199702" at bounding box center [214, 229] width 393 height 21
type input "[PERSON_NAME] DA S"
click at [748, 221] on button "Filtrar" at bounding box center [764, 230] width 33 height 18
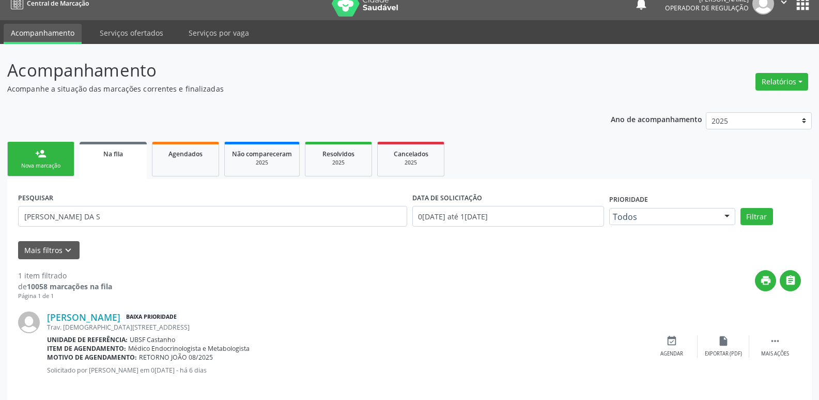
scroll to position [24, 0]
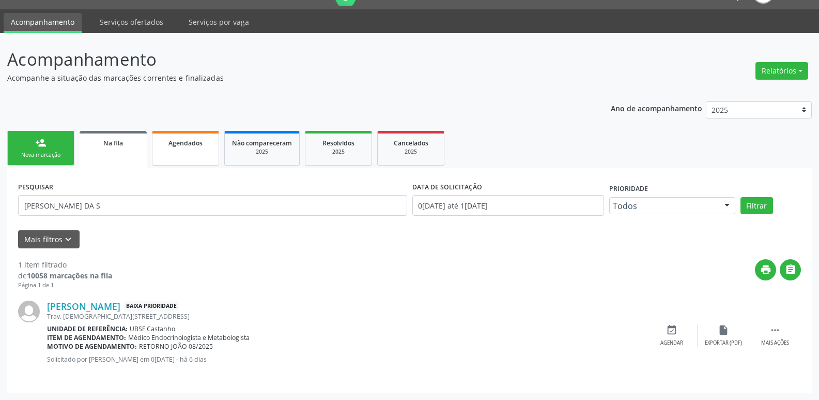
click at [196, 149] on link "Agendados" at bounding box center [185, 148] width 67 height 35
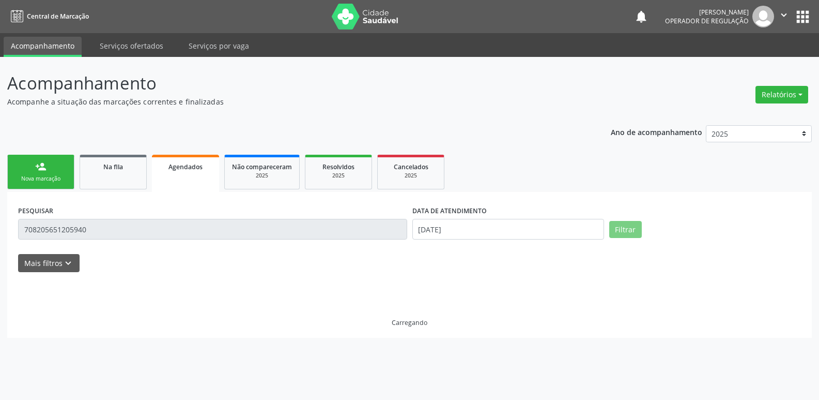
scroll to position [0, 0]
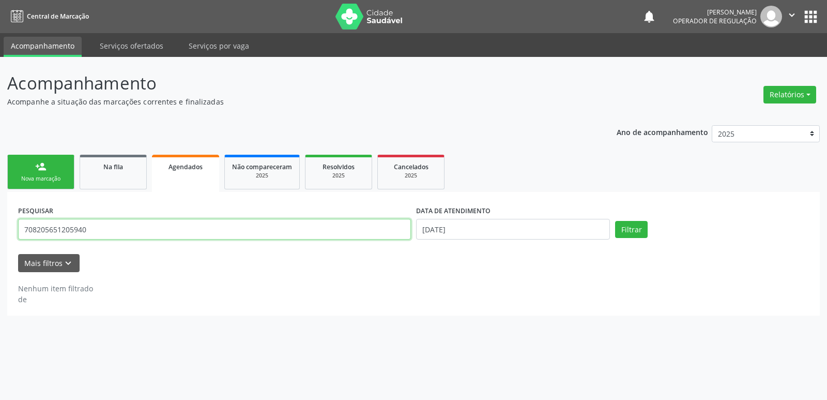
click at [117, 228] on input "708205651205940" at bounding box center [214, 229] width 393 height 21
type input "[PERSON_NAME]"
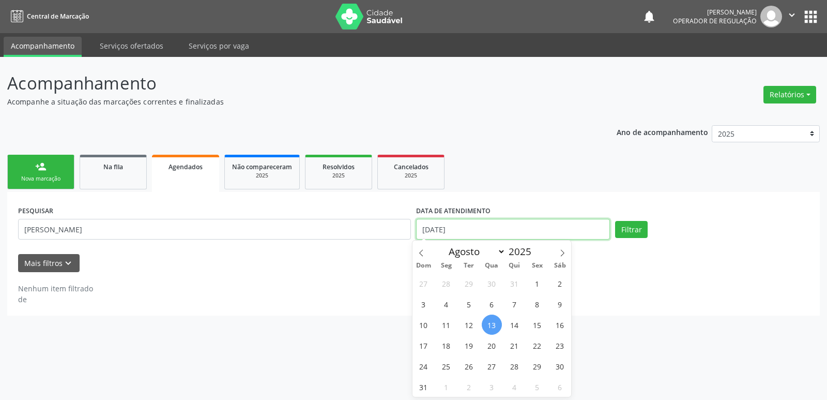
drag, startPoint x: 444, startPoint y: 228, endPoint x: 444, endPoint y: 222, distance: 6.2
click at [444, 223] on input "[DATE]" at bounding box center [513, 229] width 194 height 21
click at [615, 221] on button "Filtrar" at bounding box center [631, 230] width 33 height 18
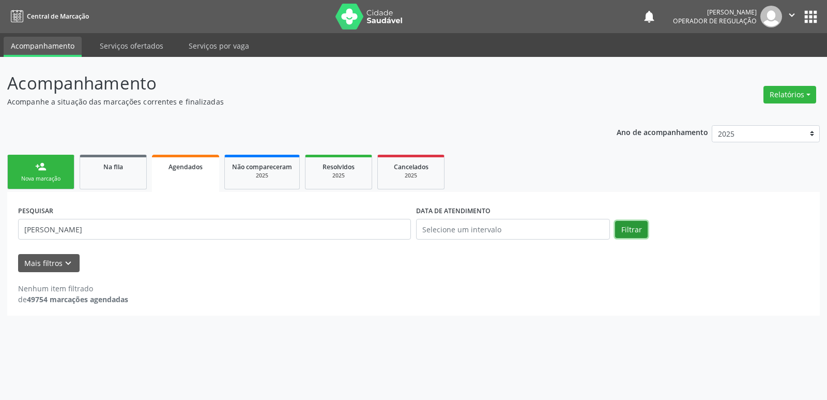
click at [633, 227] on button "Filtrar" at bounding box center [631, 230] width 33 height 18
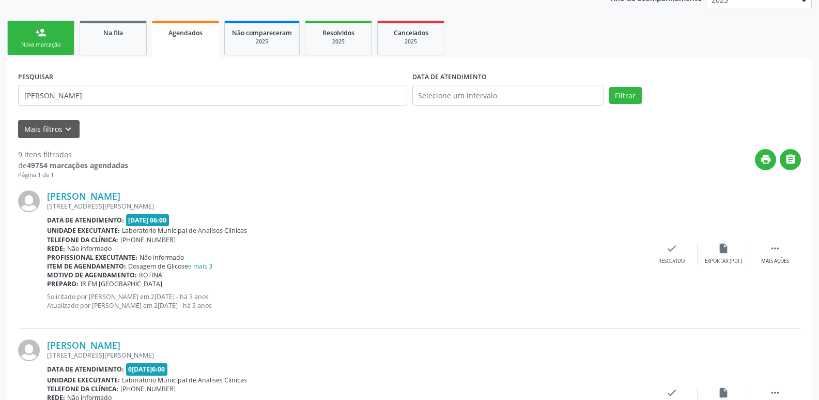
scroll to position [133, 0]
click at [346, 33] on span "Resolvidos" at bounding box center [339, 33] width 32 height 9
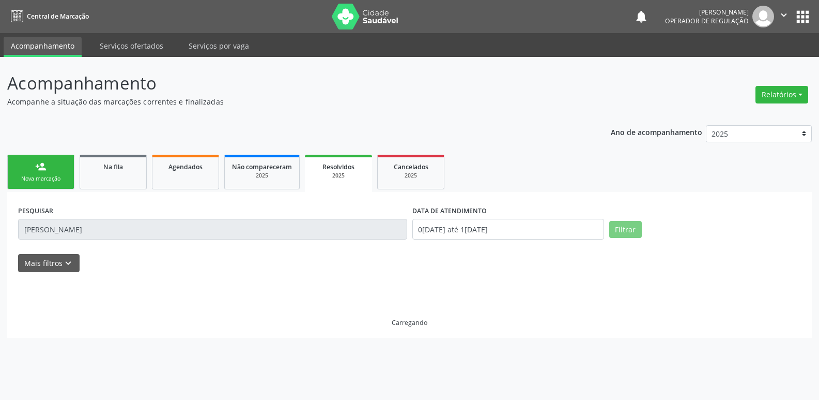
scroll to position [0, 0]
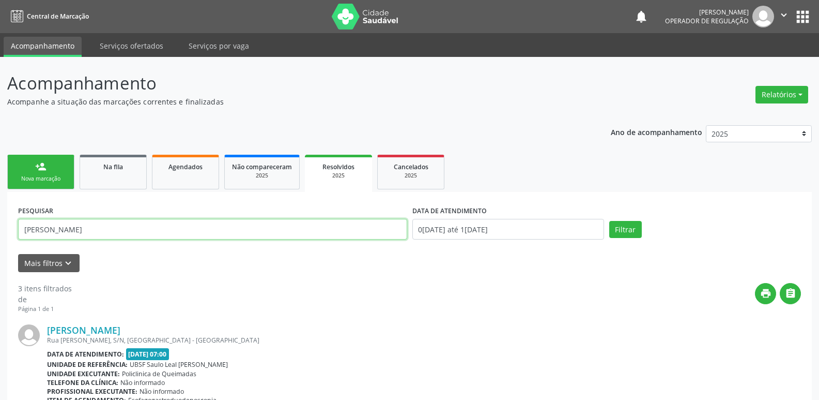
click at [81, 228] on input "[PERSON_NAME]" at bounding box center [212, 229] width 389 height 21
click at [82, 229] on input "[PERSON_NAME]" at bounding box center [212, 229] width 389 height 21
type input "[PERSON_NAME]"
click at [609, 221] on button "Filtrar" at bounding box center [625, 230] width 33 height 18
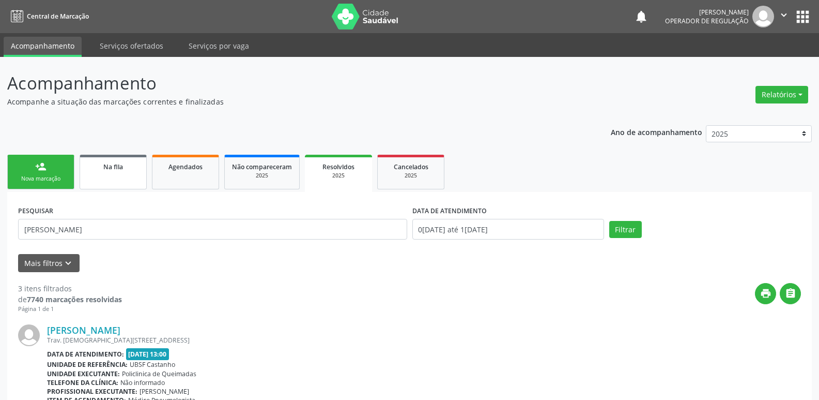
click at [125, 171] on div "Na fila" at bounding box center [113, 166] width 52 height 11
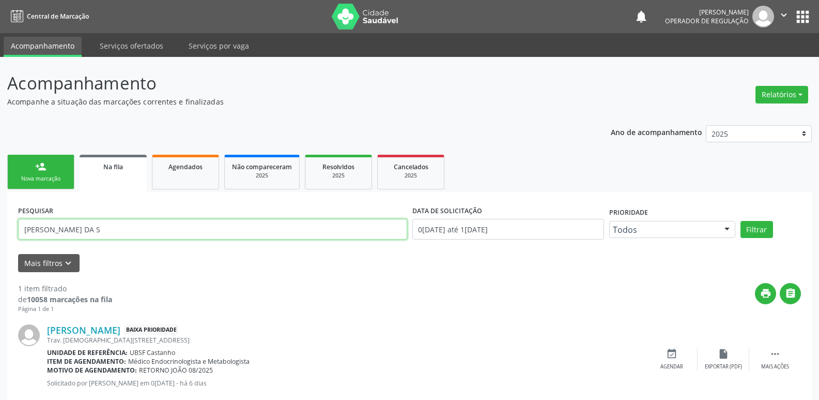
drag, startPoint x: 46, startPoint y: 234, endPoint x: 0, endPoint y: 232, distance: 46.0
click at [0, 232] on div "Acompanhamento Acompanhe a situação das marcações correntes e finalizadas Relat…" at bounding box center [409, 240] width 819 height 366
type input "[PERSON_NAME]"
click at [741, 221] on button "Filtrar" at bounding box center [757, 230] width 33 height 18
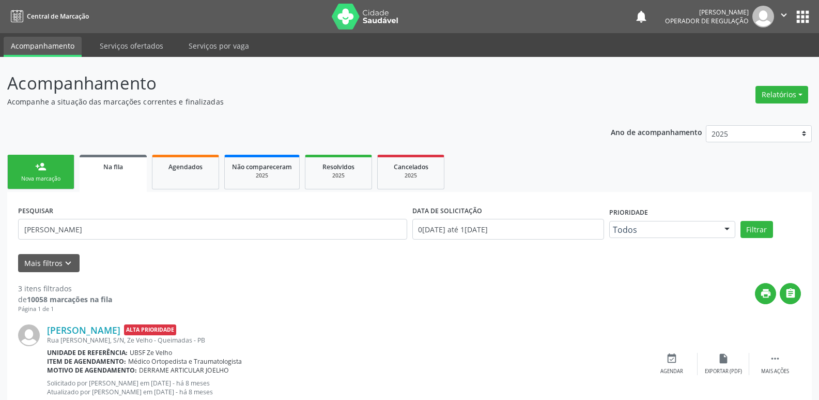
click at [37, 173] on link "person_add Nova marcação" at bounding box center [40, 172] width 67 height 35
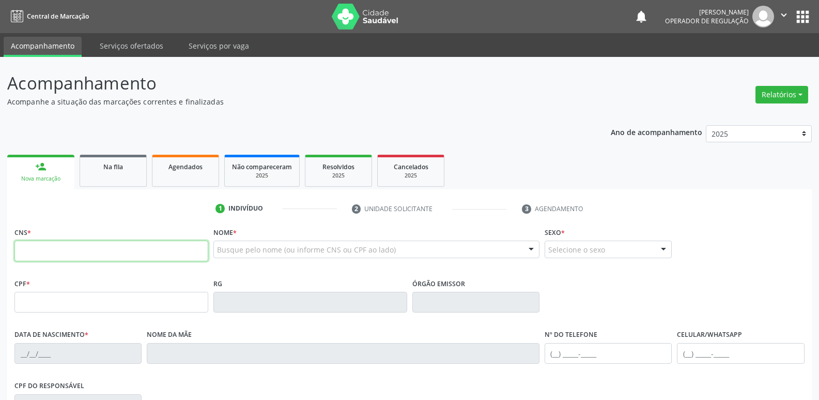
click at [98, 258] on input "text" at bounding box center [111, 250] width 194 height 21
type input "706 4001 4988 5989"
type input "468.562.854-34"
type input "[DATE]"
type input "[PERSON_NAME]"
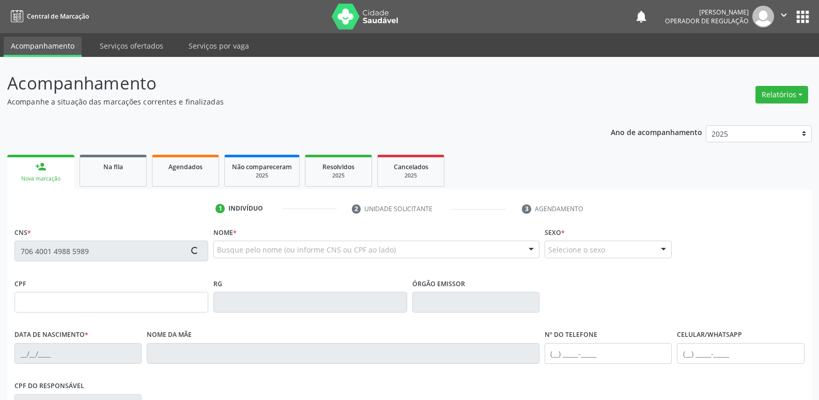
type input "[PHONE_NUMBER]"
type input "101"
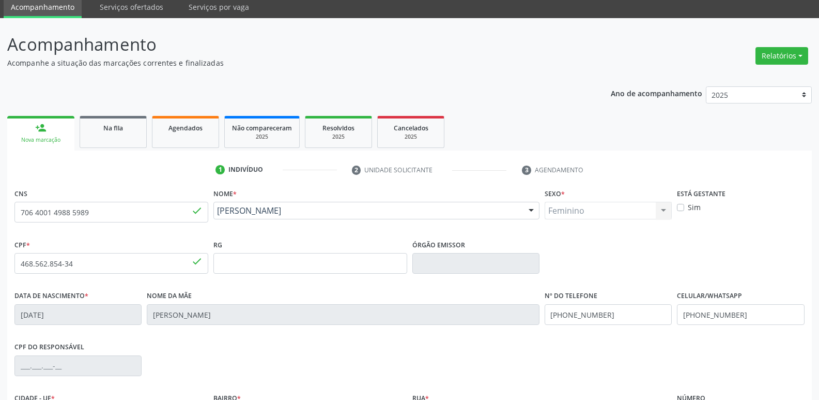
scroll to position [103, 0]
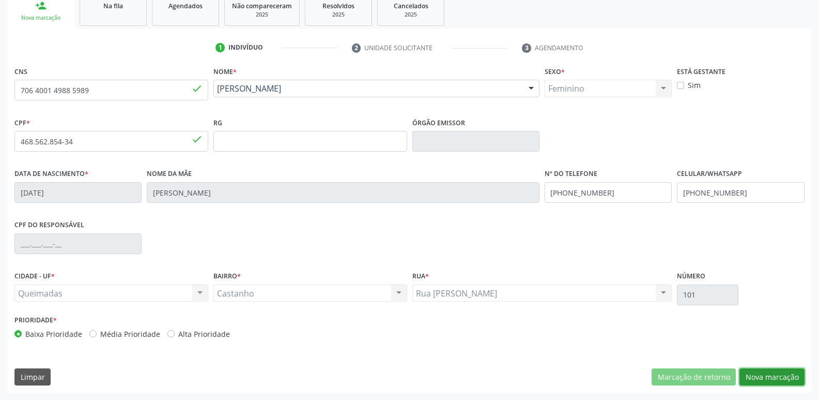
click at [759, 373] on button "Nova marcação" at bounding box center [772, 377] width 65 height 18
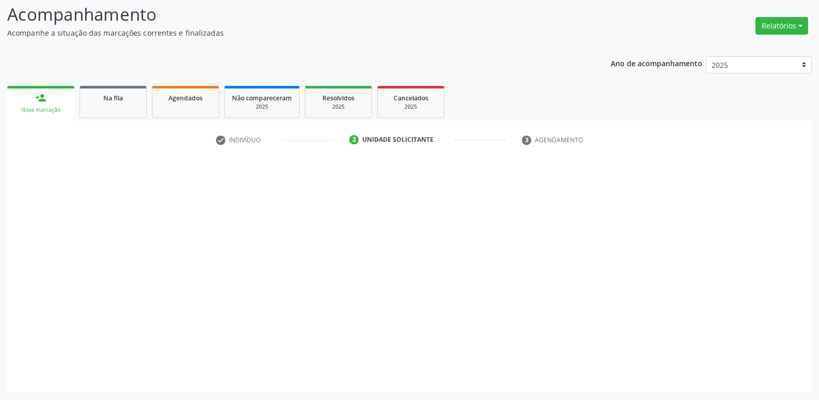
scroll to position [69, 0]
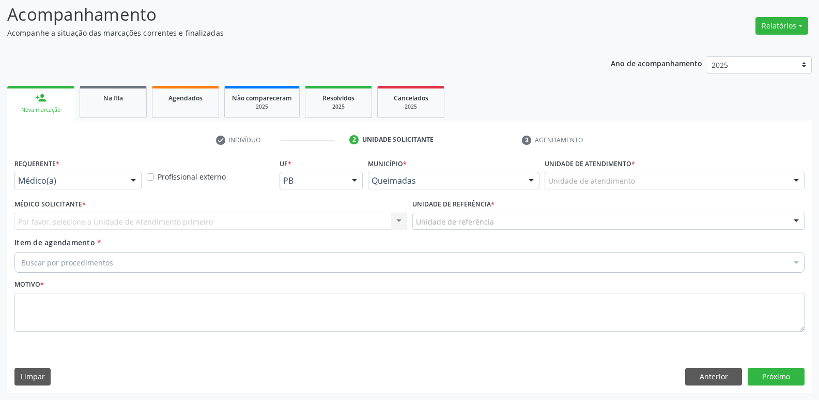
click at [96, 186] on div "Médico(a)" at bounding box center [77, 181] width 127 height 18
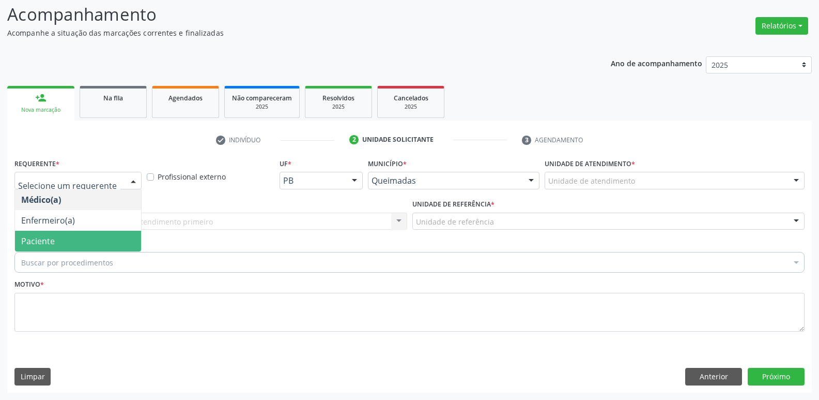
drag, startPoint x: 44, startPoint y: 247, endPoint x: 66, endPoint y: 235, distance: 24.8
click at [43, 247] on span "Paciente" at bounding box center [78, 241] width 126 height 21
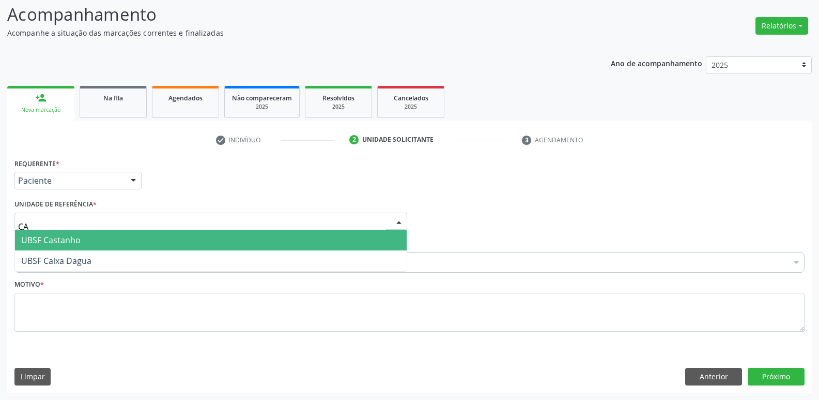
type input "CAS"
click at [80, 231] on span "UBSF Castanho" at bounding box center [211, 240] width 392 height 21
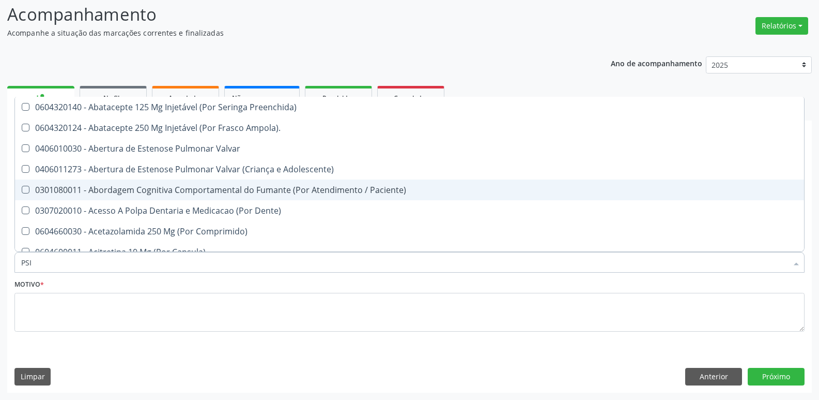
type input "PSIQ"
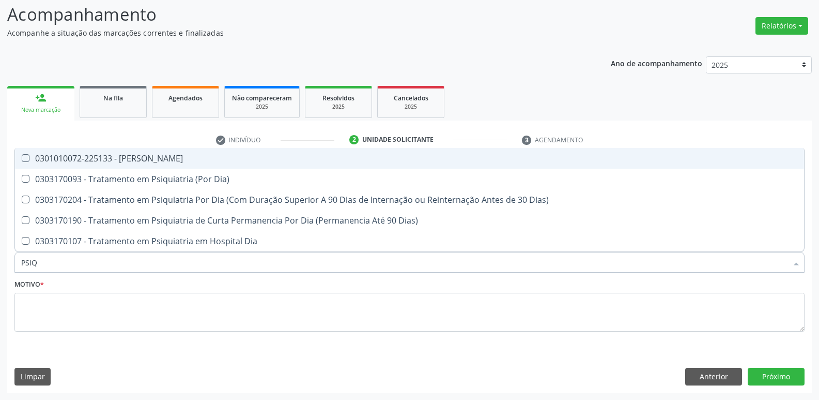
click at [165, 167] on span "0301010072-225133 - [PERSON_NAME]" at bounding box center [409, 158] width 789 height 21
checkbox Psiquiatra "true"
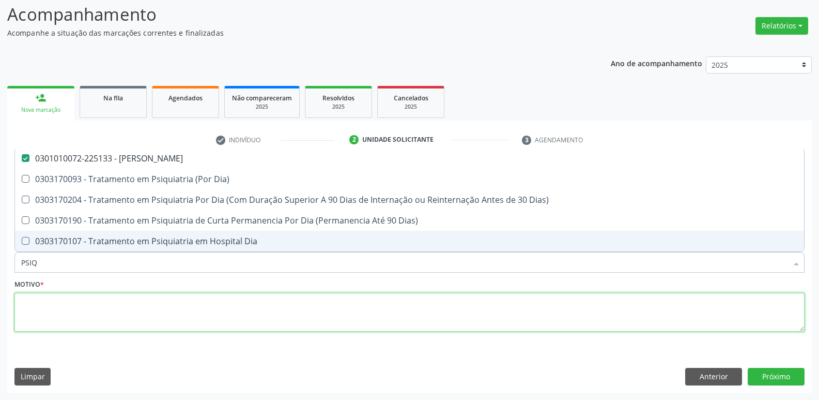
click at [77, 312] on textarea at bounding box center [409, 312] width 790 height 39
paste textarea "avaliação"
type textarea "avaliação"
checkbox Dia\) "true"
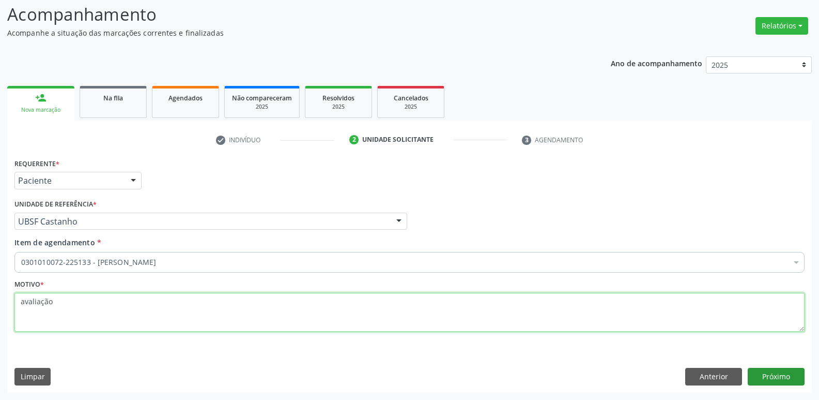
type textarea "avaliação"
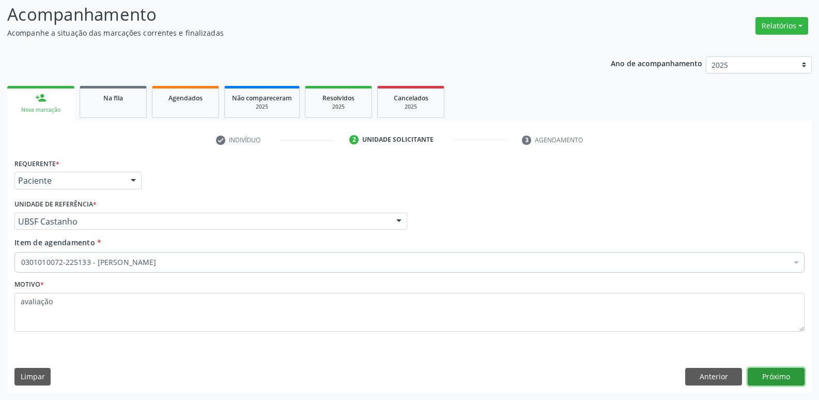
click at [761, 372] on button "Próximo" at bounding box center [776, 377] width 57 height 18
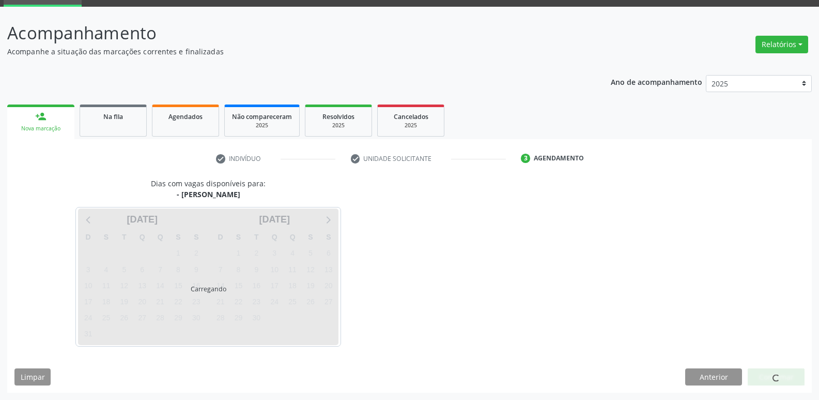
scroll to position [50, 0]
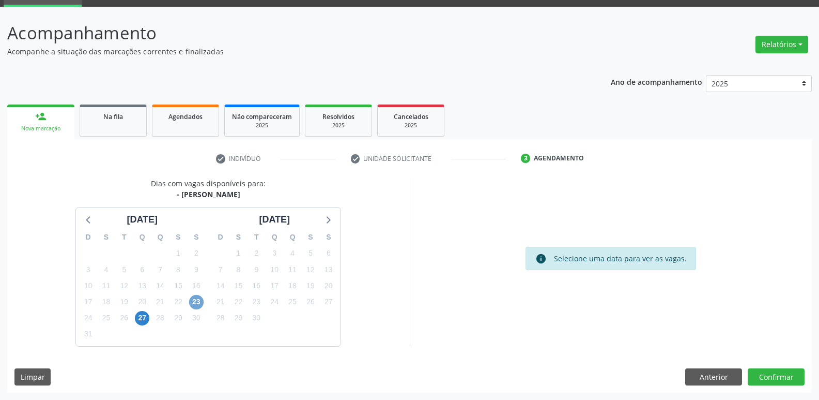
click at [195, 302] on span "23" at bounding box center [196, 302] width 14 height 14
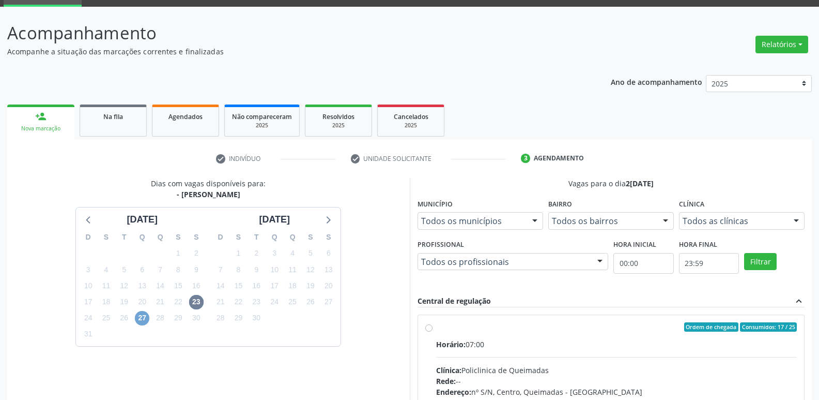
click at [147, 320] on span "27" at bounding box center [142, 318] width 14 height 14
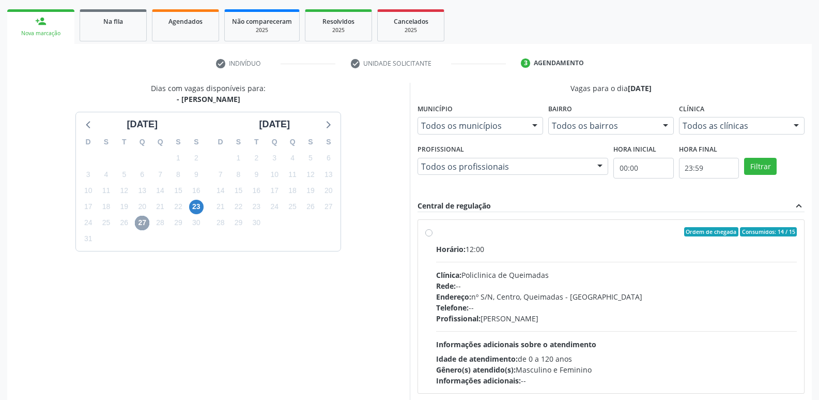
scroll to position [200, 0]
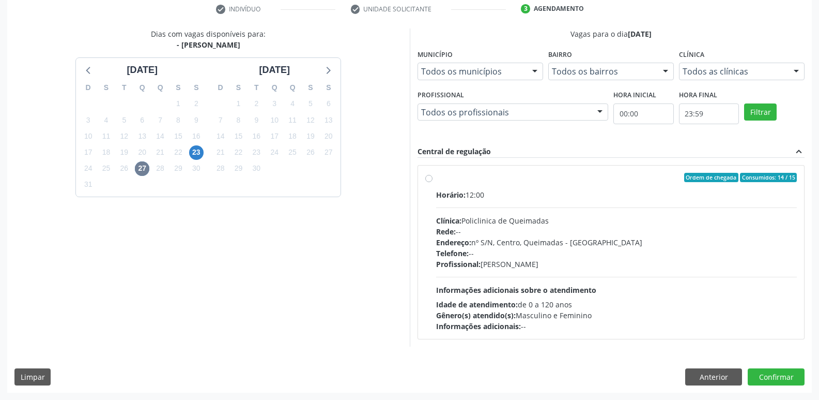
drag, startPoint x: 745, startPoint y: 277, endPoint x: 773, endPoint y: 330, distance: 59.4
click at [753, 293] on div "Horário: 12:00 Clínica: Policlinica de Queimadas Rede: -- Endereço: nº S/N, Cen…" at bounding box center [616, 260] width 361 height 142
click at [433, 182] on input "Ordem de chegada Consumidos: 14 / 15 Horário: 12:00 Clínica: Policlinica de Que…" at bounding box center [428, 177] width 7 height 9
radio input "true"
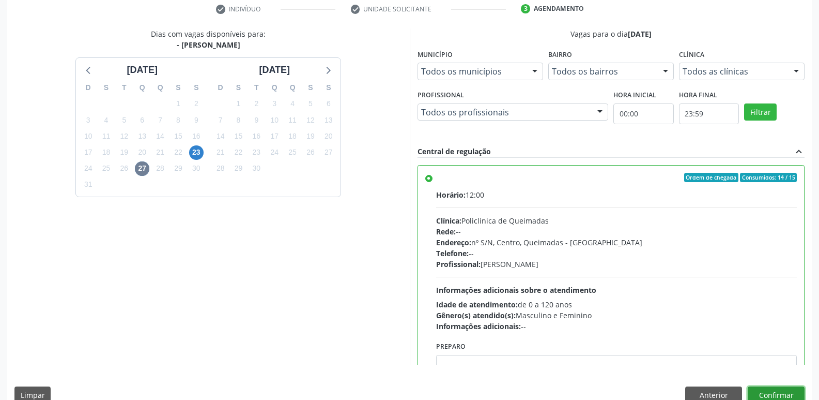
click at [778, 393] on button "Confirmar" at bounding box center [776, 395] width 57 height 18
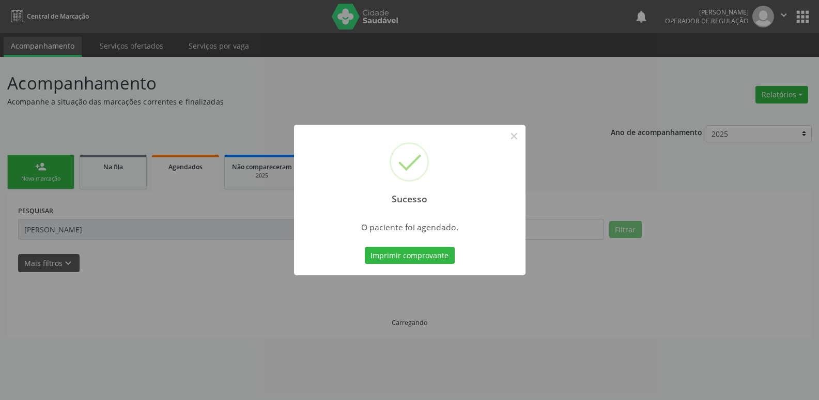
scroll to position [0, 0]
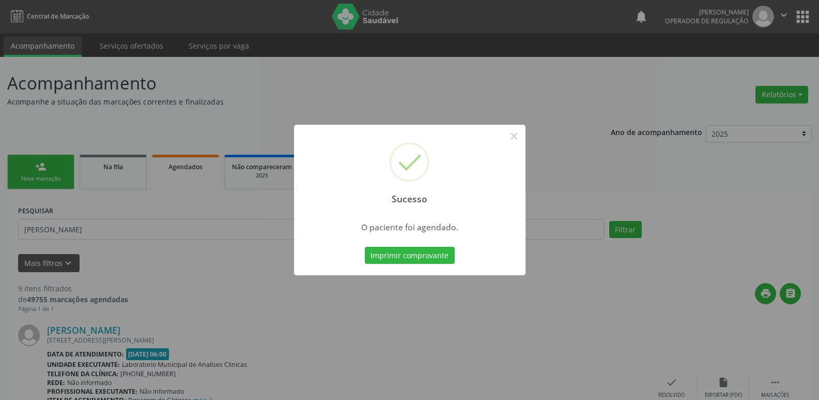
click at [365, 247] on button "Imprimir comprovante" at bounding box center [410, 256] width 90 height 18
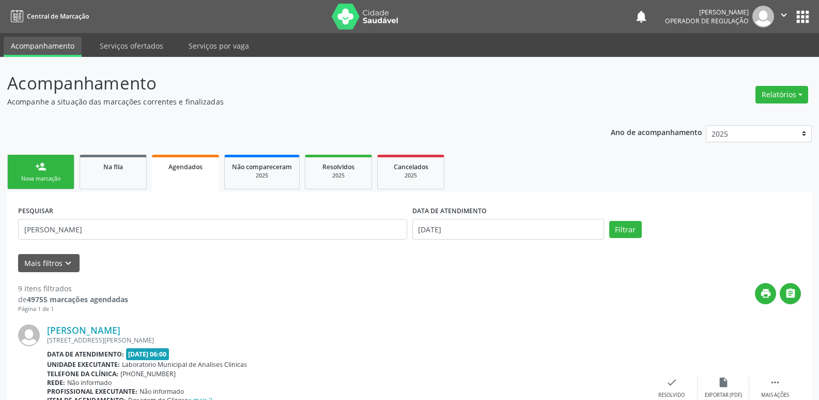
click at [35, 174] on link "person_add Nova marcação" at bounding box center [40, 172] width 67 height 35
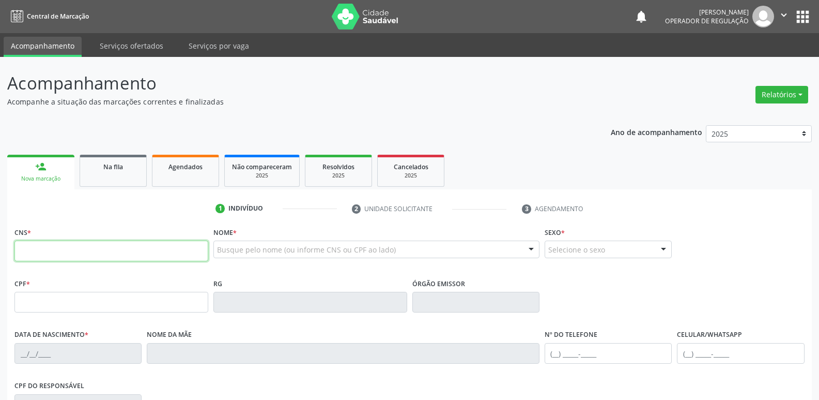
click at [60, 256] on input "text" at bounding box center [111, 250] width 194 height 21
type input "706 8057 6731 6623"
type input "759.376.384-68"
type input "06/02/1971"
type input "Severina Maria do Nascimento"
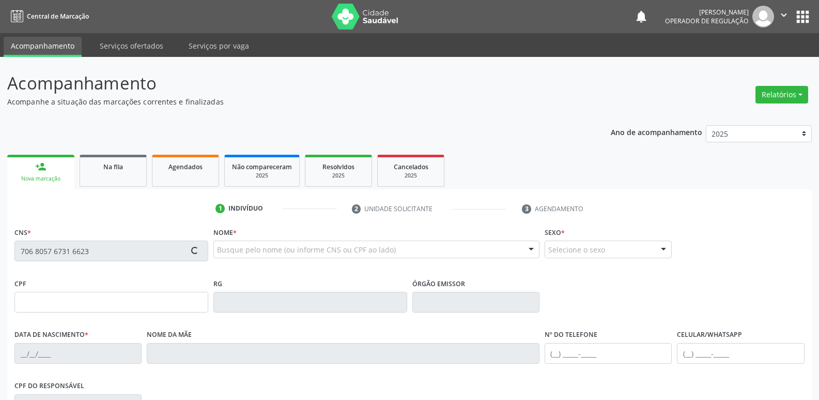
type input "(83) 99117-1973"
type input "180.072.098-08"
type input "16"
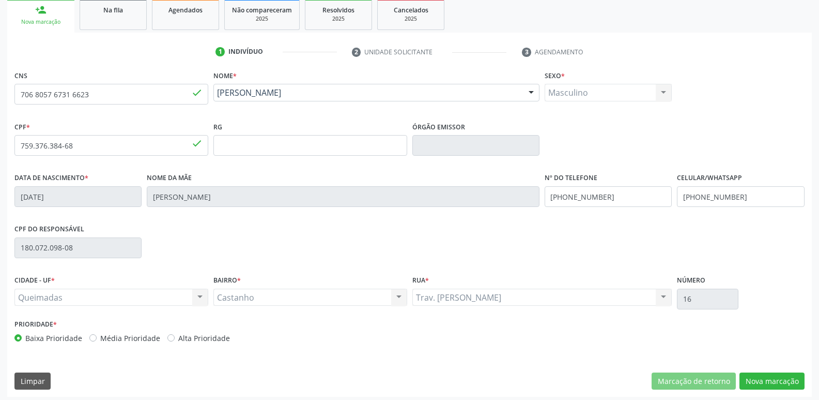
scroll to position [161, 0]
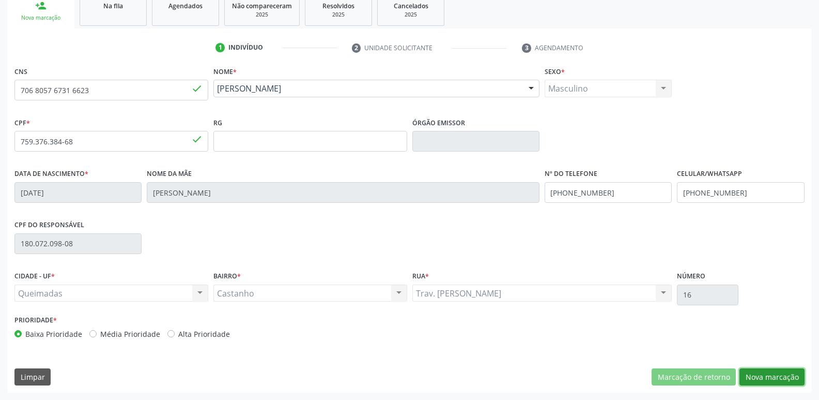
click at [755, 373] on button "Nova marcação" at bounding box center [772, 377] width 65 height 18
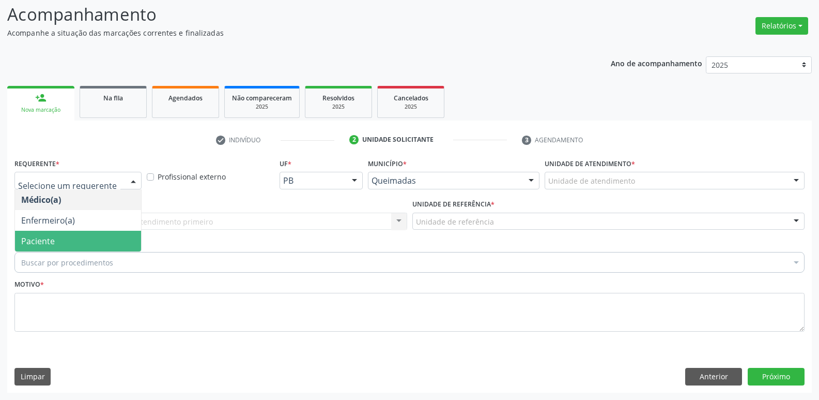
drag, startPoint x: 45, startPoint y: 234, endPoint x: 57, endPoint y: 226, distance: 14.2
click at [44, 232] on span "Paciente" at bounding box center [78, 241] width 126 height 21
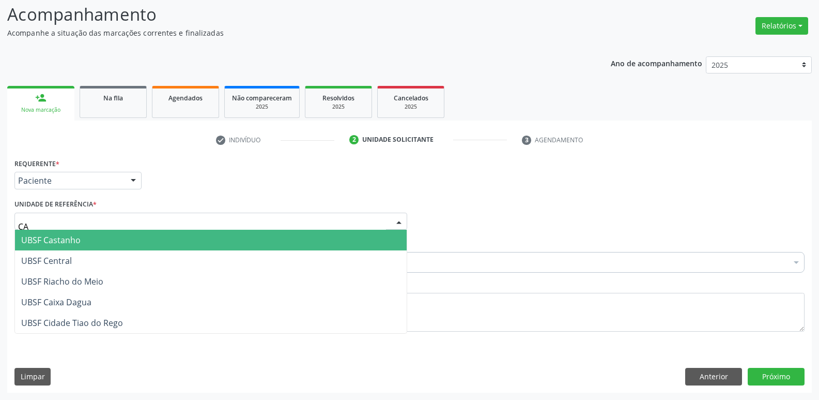
type input "CAS"
click at [39, 241] on span "UBSF Castanho" at bounding box center [50, 239] width 59 height 11
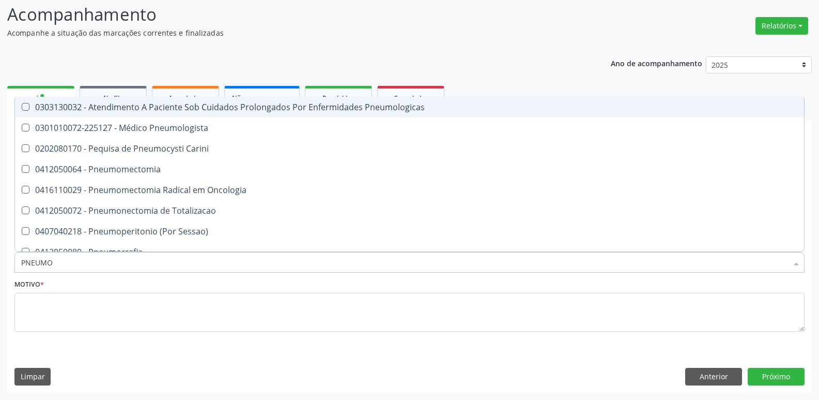
type input "PNEUMOL"
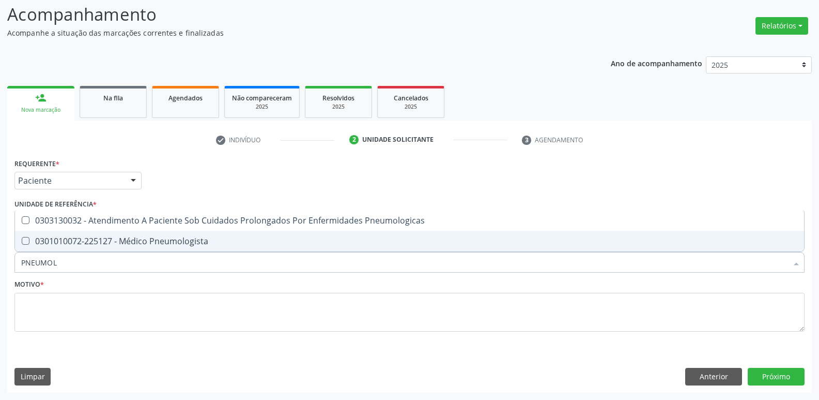
click at [89, 237] on div "0301010072-225127 - Médico Pneumologista" at bounding box center [409, 241] width 777 height 8
checkbox Pneumologista "true"
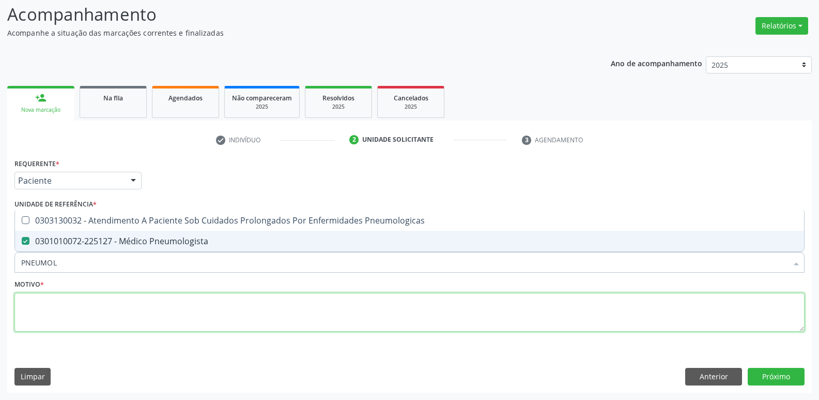
click at [88, 313] on textarea at bounding box center [409, 312] width 790 height 39
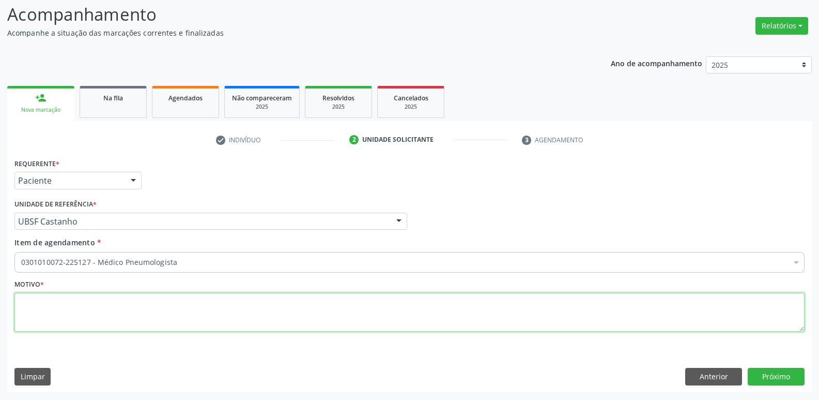
paste textarea "avaliação"
type textarea "avaliação"
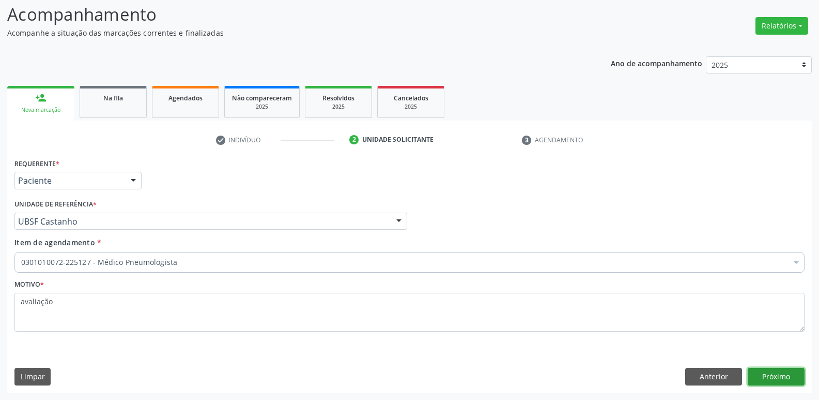
click at [788, 374] on button "Próximo" at bounding box center [776, 377] width 57 height 18
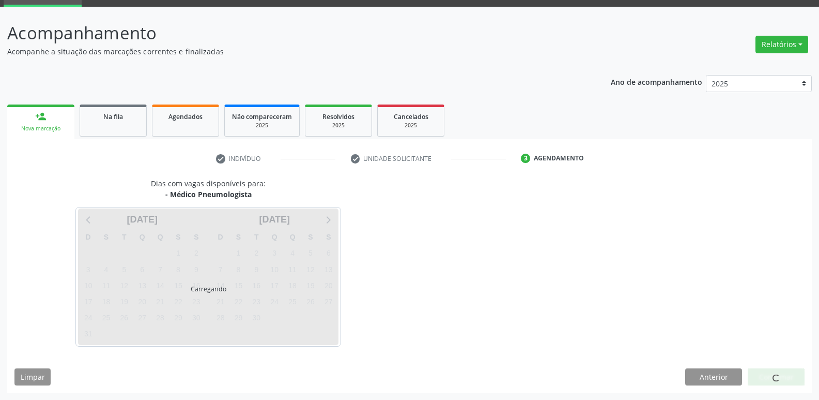
scroll to position [50, 0]
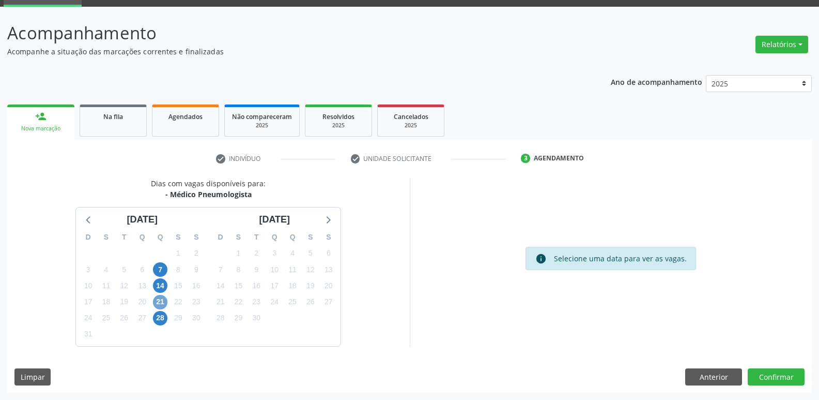
click at [162, 303] on span "21" at bounding box center [160, 302] width 14 height 14
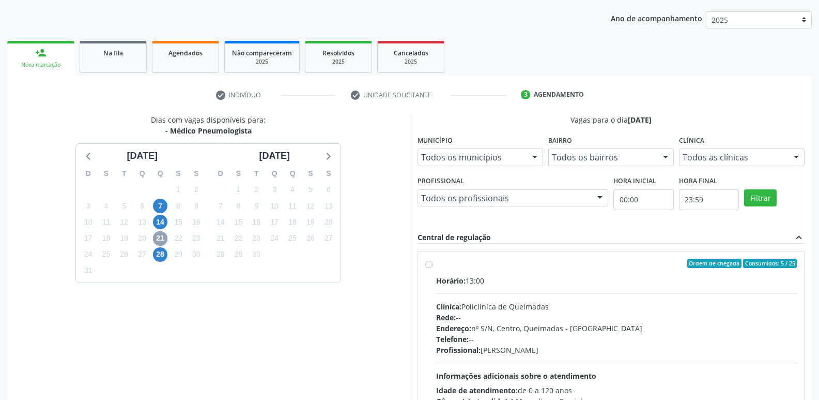
scroll to position [200, 0]
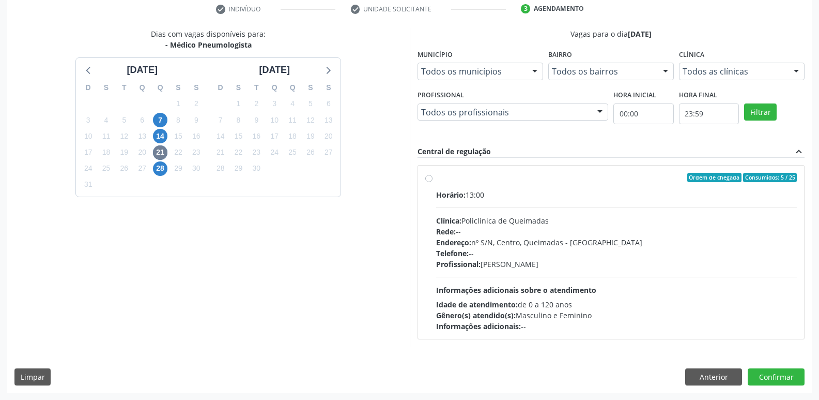
click at [713, 288] on div "Horário: 13:00 Clínica: Policlinica de Queimadas Rede: -- Endereço: nº S/N, Cen…" at bounding box center [616, 260] width 361 height 142
click at [433, 182] on input "Ordem de chegada Consumidos: 5 / 25 Horário: 13:00 Clínica: Policlinica de Quei…" at bounding box center [428, 177] width 7 height 9
radio input "true"
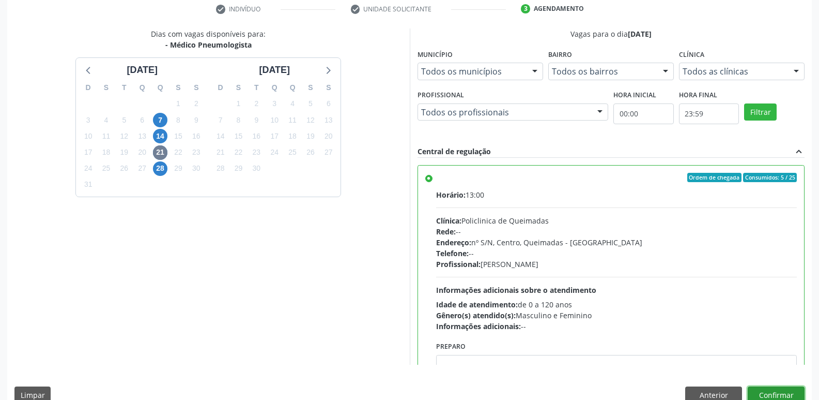
click at [777, 389] on button "Confirmar" at bounding box center [776, 395] width 57 height 18
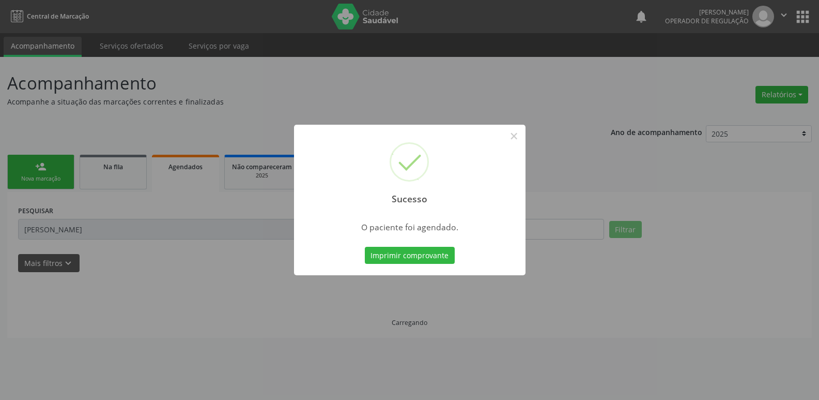
scroll to position [0, 0]
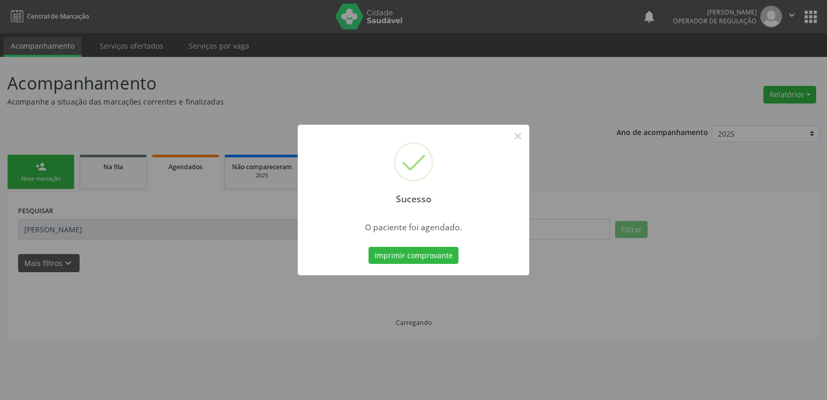
click at [369, 247] on button "Imprimir comprovante" at bounding box center [414, 256] width 90 height 18
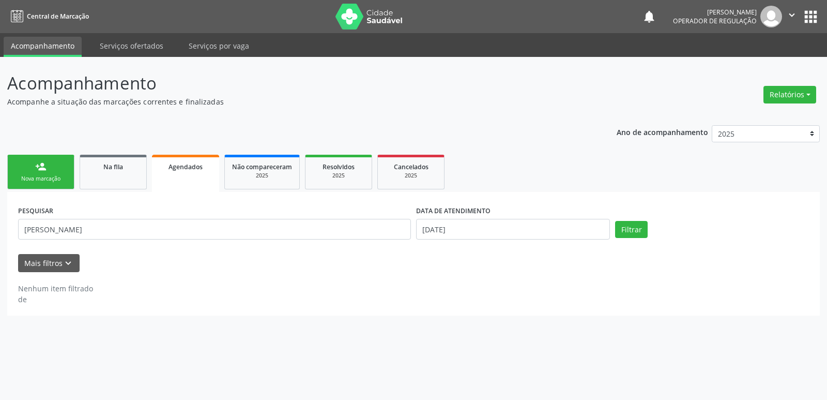
click at [57, 171] on link "person_add Nova marcação" at bounding box center [40, 172] width 67 height 35
click at [122, 166] on span "Na fila" at bounding box center [113, 166] width 20 height 9
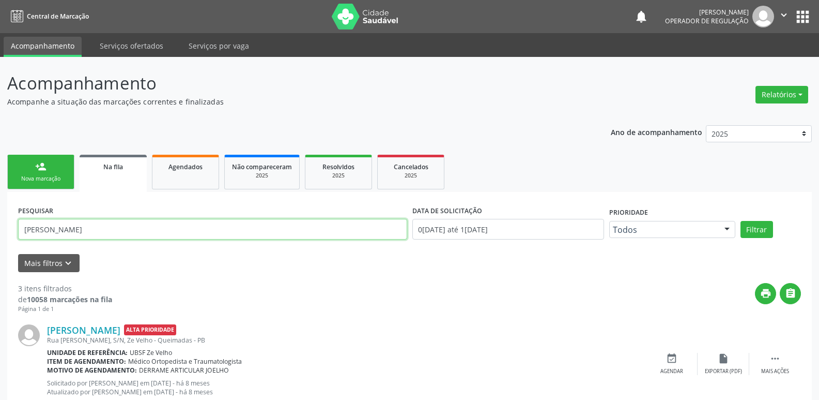
drag, startPoint x: 106, startPoint y: 228, endPoint x: 0, endPoint y: 208, distance: 108.3
click at [0, 208] on div "Acompanhamento Acompanhe a situação das marcações correntes e finalizadas Relat…" at bounding box center [409, 337] width 819 height 560
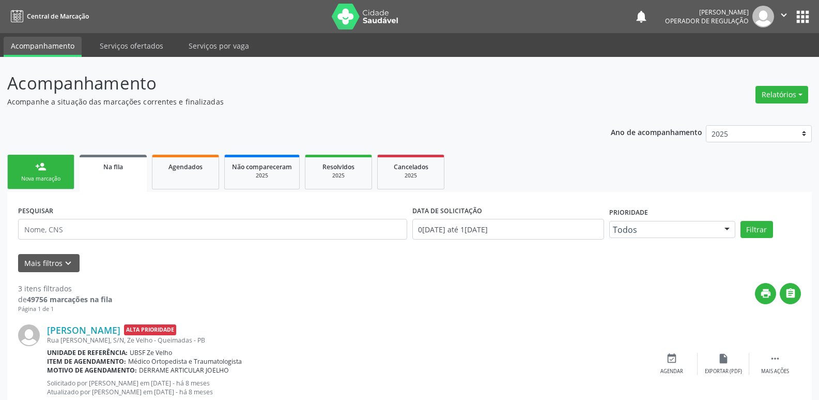
click at [72, 168] on link "person_add Nova marcação" at bounding box center [40, 172] width 67 height 35
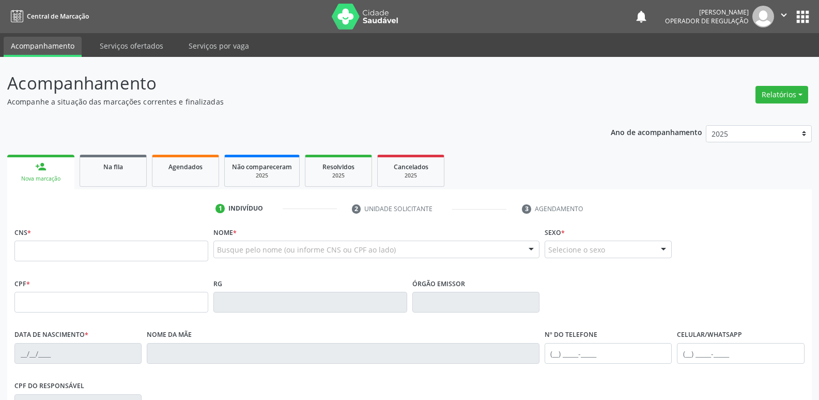
click at [58, 174] on link "person_add Nova marcação" at bounding box center [40, 172] width 67 height 35
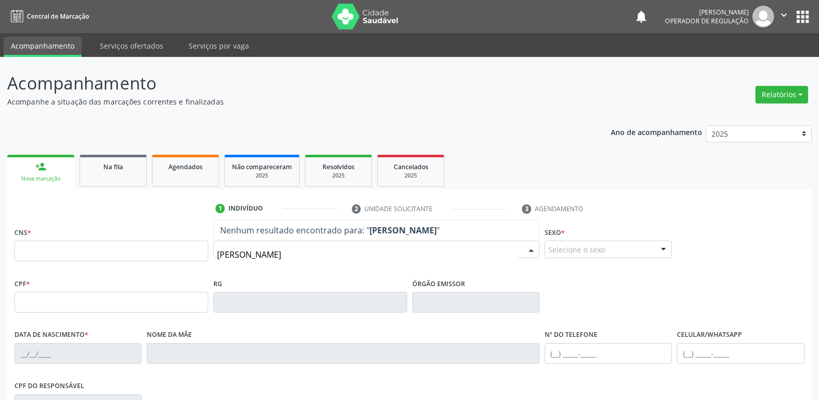
type input "ELAINE MACH"
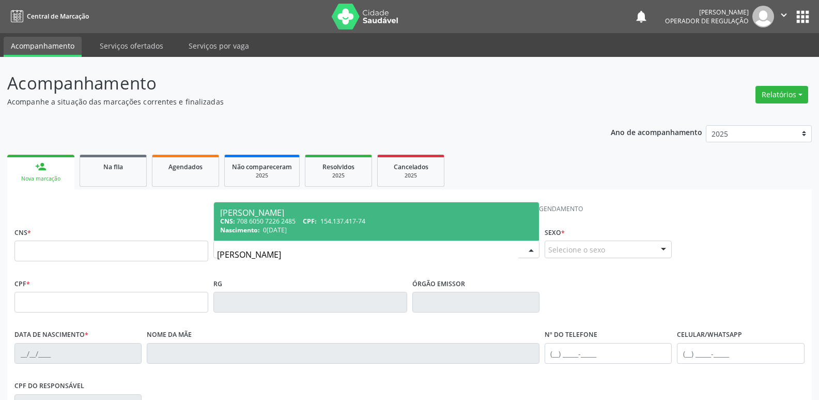
click at [329, 225] on div "CNS: 708 6050 7226 2485 CPF: 154.137.417-74" at bounding box center [376, 221] width 313 height 9
type input "708 6050 7226 2485"
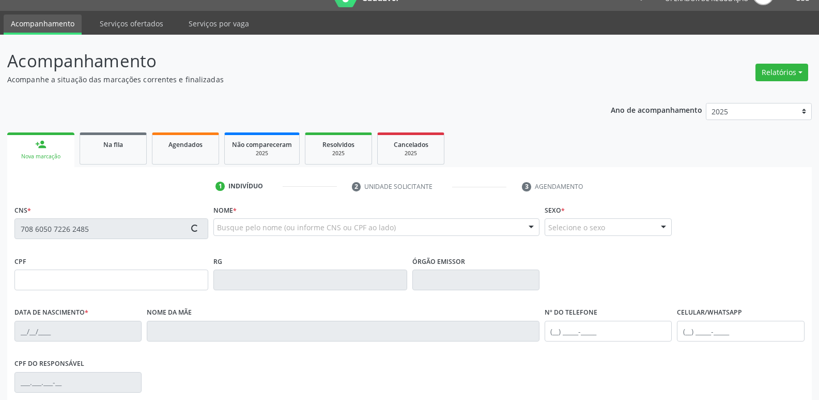
scroll to position [161, 0]
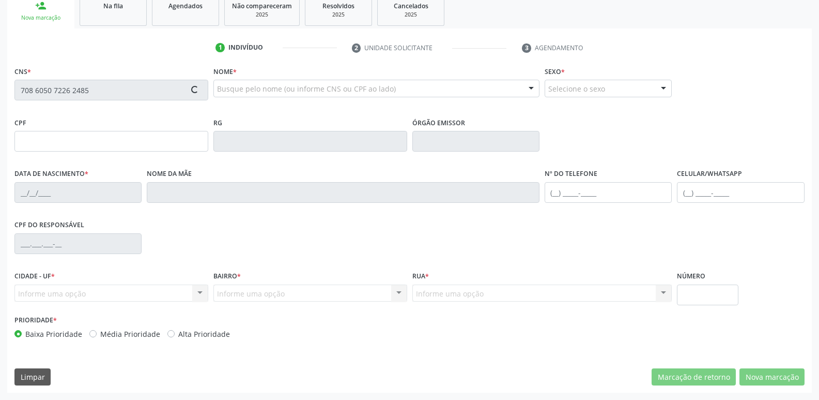
type input "154.137.417-74"
type input "04/02/1994"
type input "Liduina Machado da Silva"
type input "(83) 99968-4535"
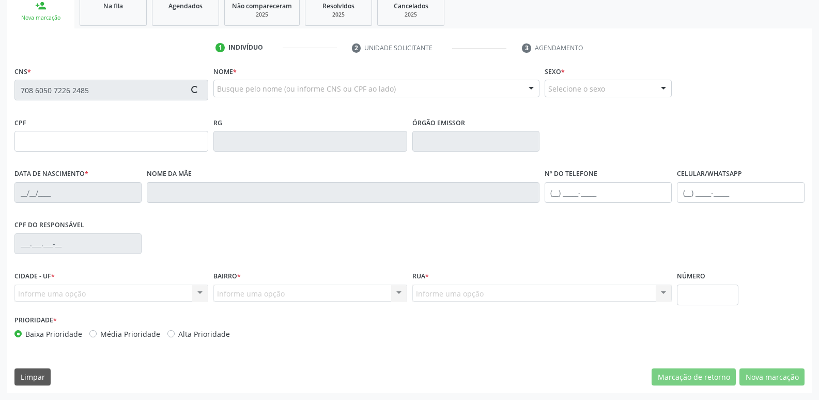
type input "860.269.337-00"
type input "70"
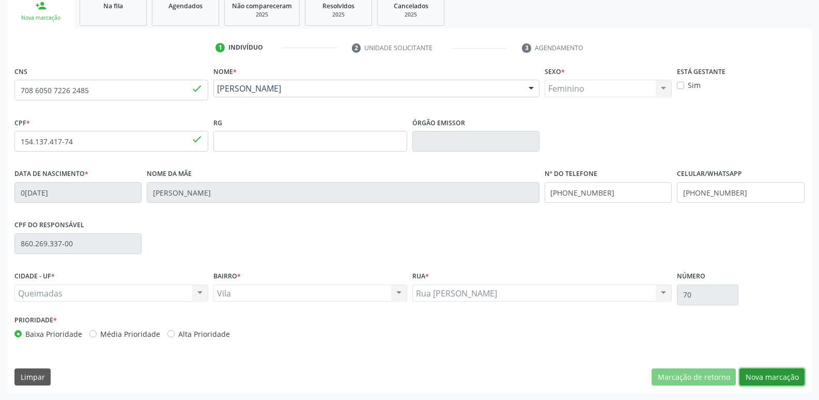
drag, startPoint x: 761, startPoint y: 377, endPoint x: 756, endPoint y: 373, distance: 6.3
click at [760, 377] on button "Nova marcação" at bounding box center [772, 377] width 65 height 18
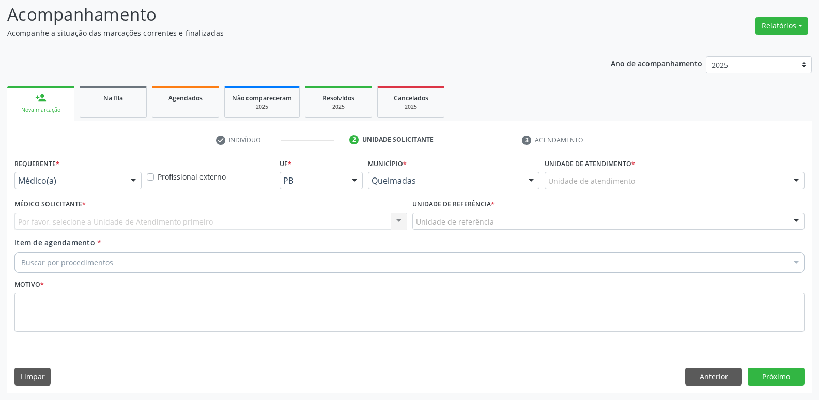
scroll to position [69, 0]
click at [123, 180] on div "Médico(a)" at bounding box center [77, 181] width 127 height 18
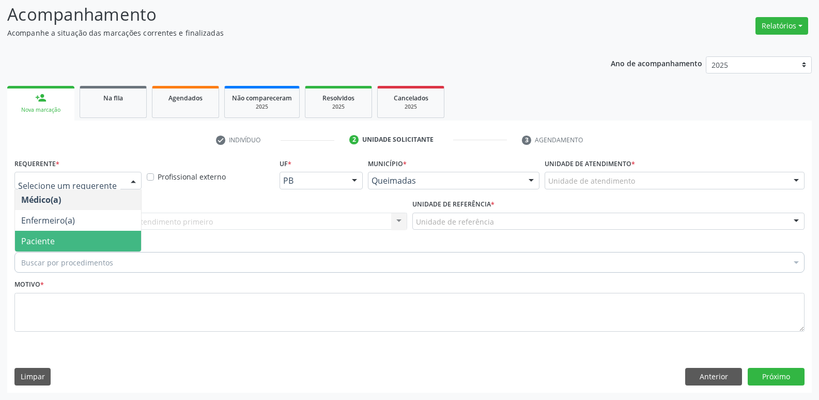
drag, startPoint x: 100, startPoint y: 241, endPoint x: 131, endPoint y: 223, distance: 35.5
click at [112, 233] on span "Paciente" at bounding box center [78, 241] width 126 height 21
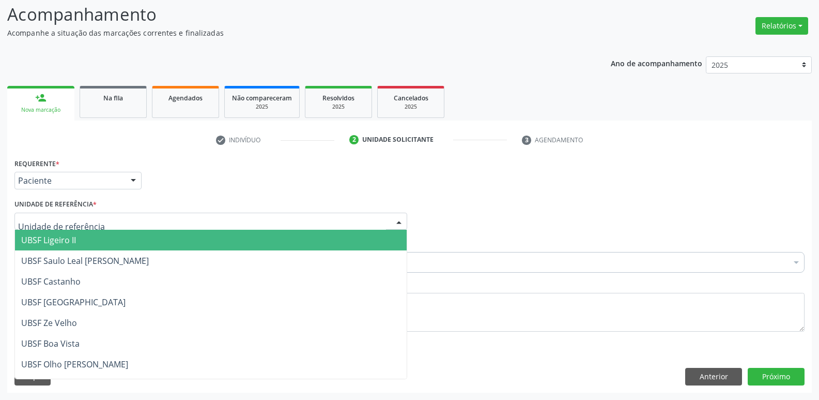
click at [135, 220] on div at bounding box center [210, 221] width 393 height 18
click at [129, 237] on span "UBSF Ligeiro II" at bounding box center [211, 240] width 392 height 21
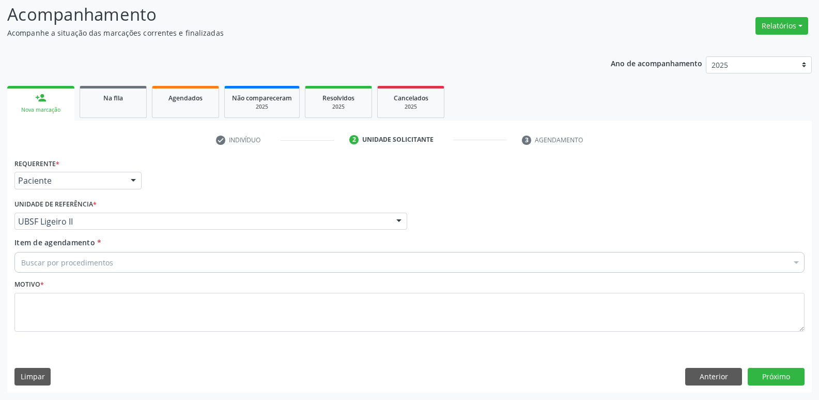
click at [121, 262] on div "Buscar por procedimentos" at bounding box center [409, 262] width 790 height 21
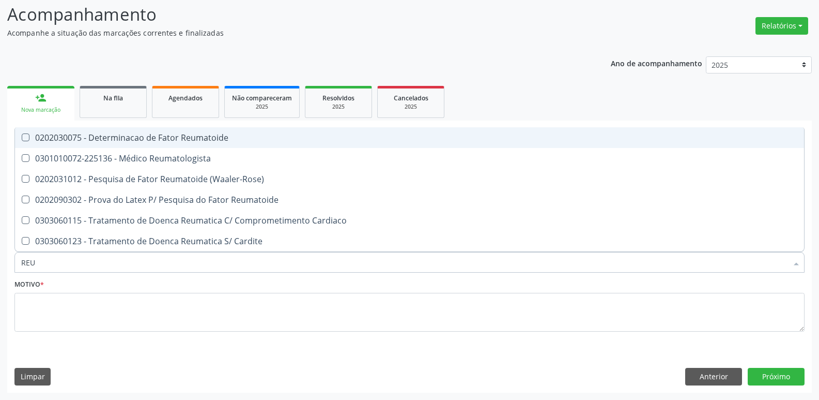
type input "REUM"
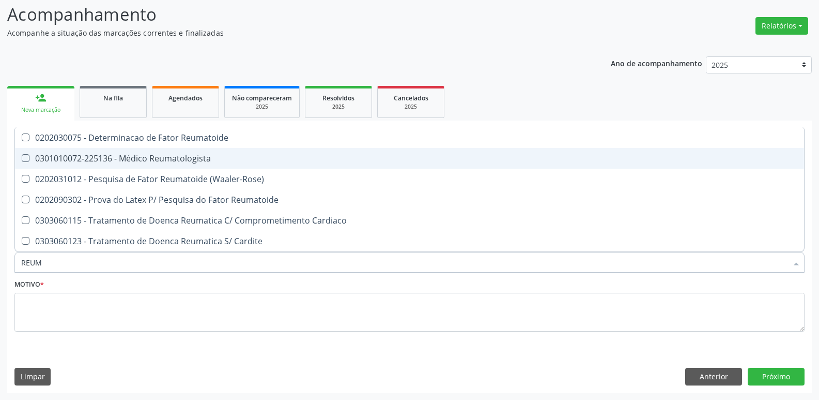
drag, startPoint x: 186, startPoint y: 158, endPoint x: 182, endPoint y: 166, distance: 8.4
click at [184, 162] on div "0301010072-225136 - Médico Reumatologista" at bounding box center [409, 158] width 777 height 8
checkbox Reumatologista "true"
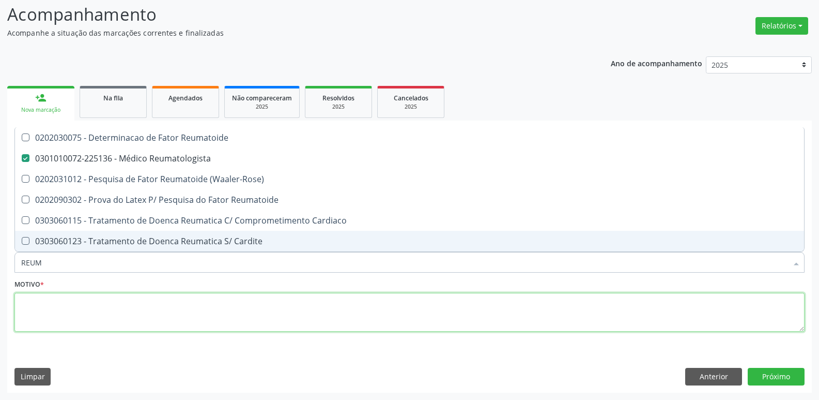
click at [166, 304] on textarea at bounding box center [409, 312] width 790 height 39
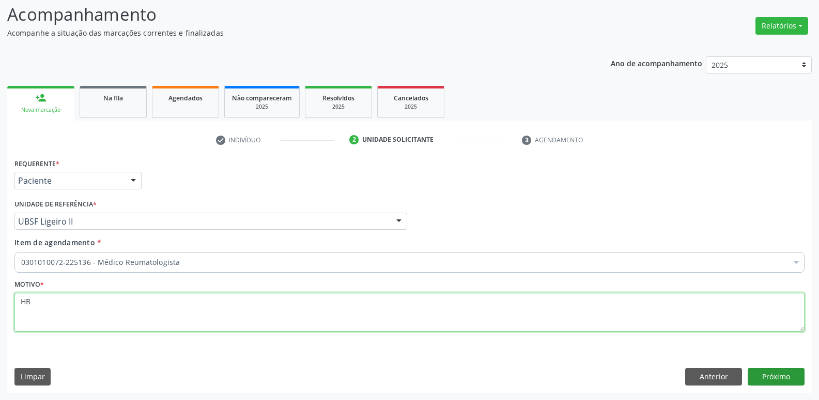
type textarea "HB"
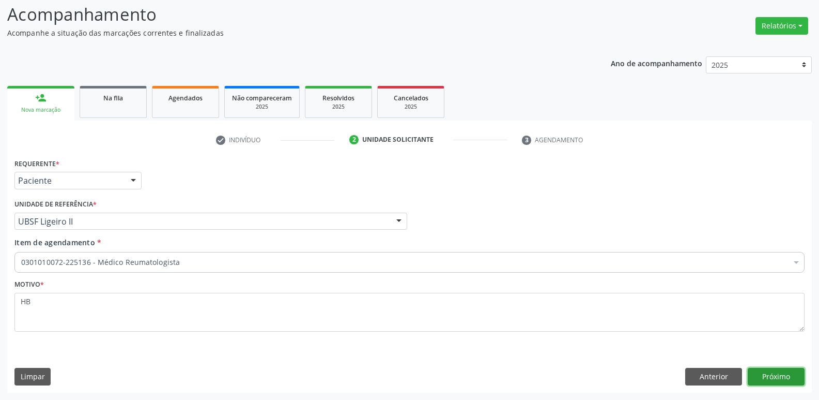
click at [758, 375] on button "Próximo" at bounding box center [776, 377] width 57 height 18
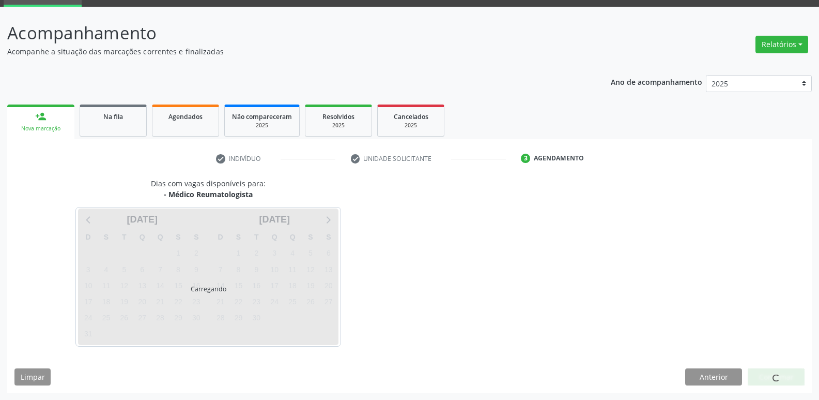
scroll to position [50, 0]
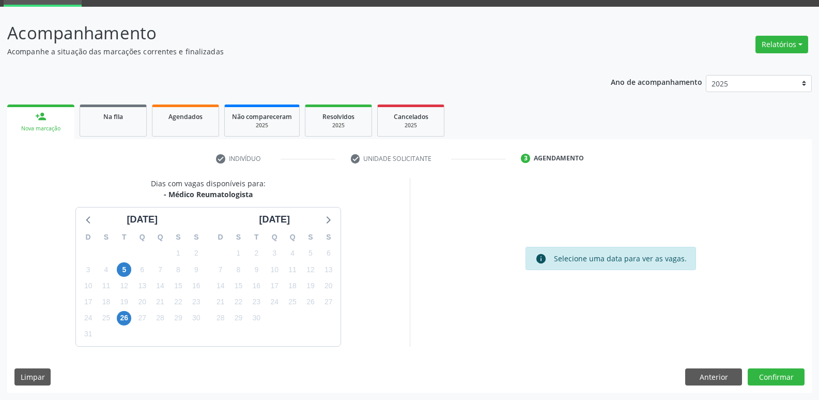
click at [94, 186] on div "Dias com vagas disponíveis para: - Médico Reumatologista agosto 2025 D S T Q Q …" at bounding box center [208, 262] width 403 height 168
click at [115, 126] on link "Na fila" at bounding box center [113, 120] width 67 height 32
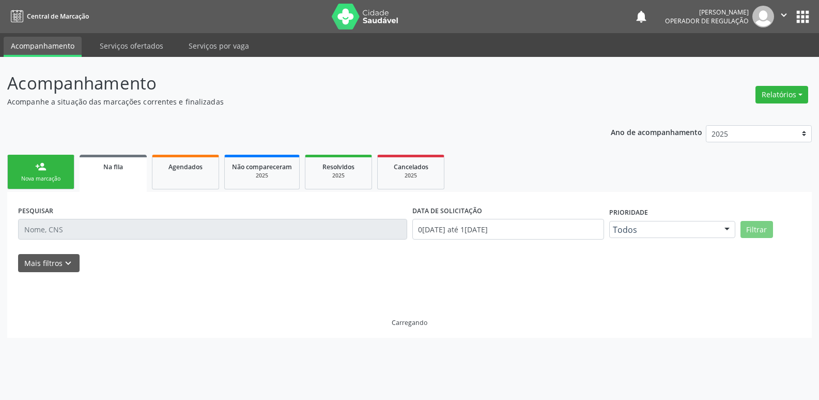
scroll to position [0, 0]
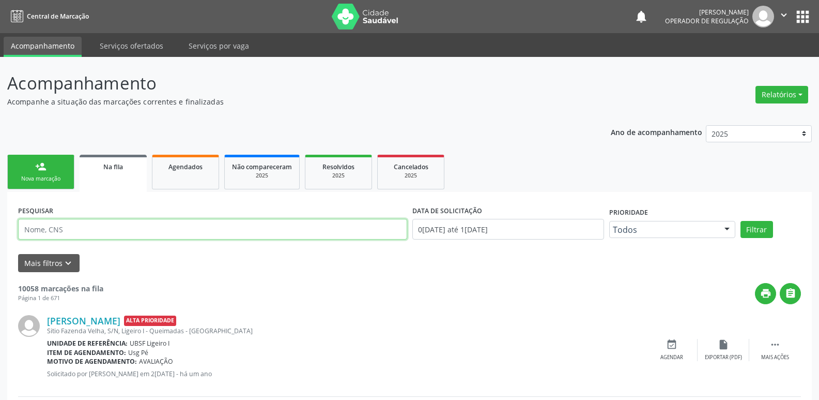
click at [87, 229] on input "text" at bounding box center [212, 229] width 389 height 21
drag, startPoint x: 44, startPoint y: 228, endPoint x: 0, endPoint y: 241, distance: 45.8
type input "702403020298927"
click at [741, 221] on button "Filtrar" at bounding box center [757, 230] width 33 height 18
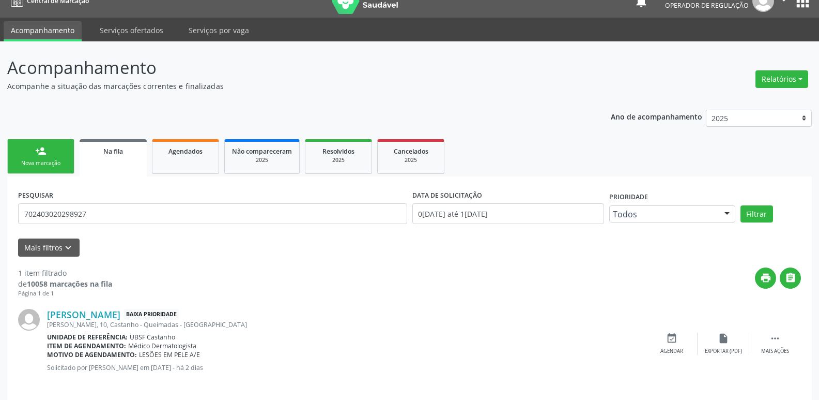
scroll to position [24, 0]
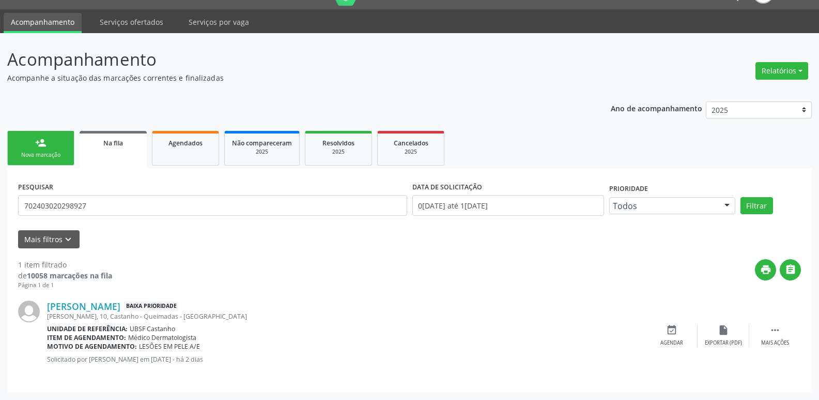
click at [50, 124] on div "Ano de acompanhamento 2025 2024 2023 2022 2021 person_add Nova marcação Na fila…" at bounding box center [409, 243] width 805 height 298
click at [39, 152] on div "Nova marcação" at bounding box center [41, 155] width 52 height 8
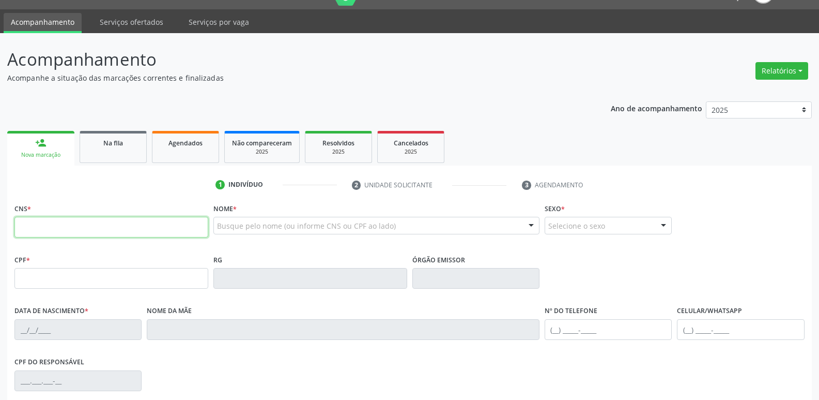
click at [63, 221] on input "text" at bounding box center [111, 227] width 194 height 21
type input "702 4030 2029 8927"
type input "020.277.274-85"
type input "18/11/1962"
type input "Beatriz Barbosa da Silva"
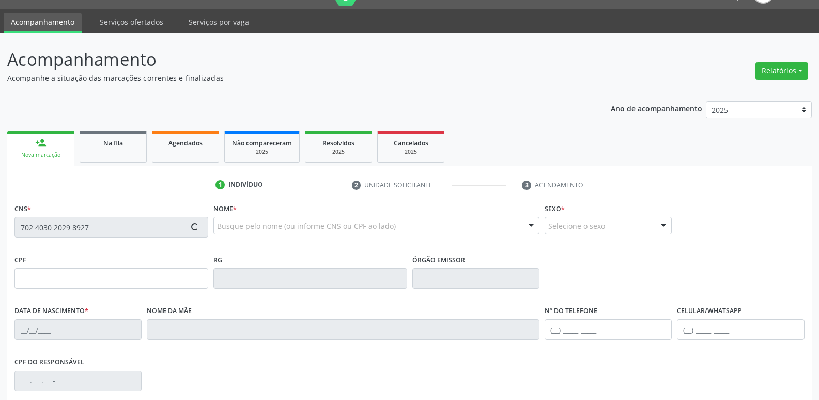
type input "(83) 99391-8320"
type input "768.068.634-34"
type input "S/N"
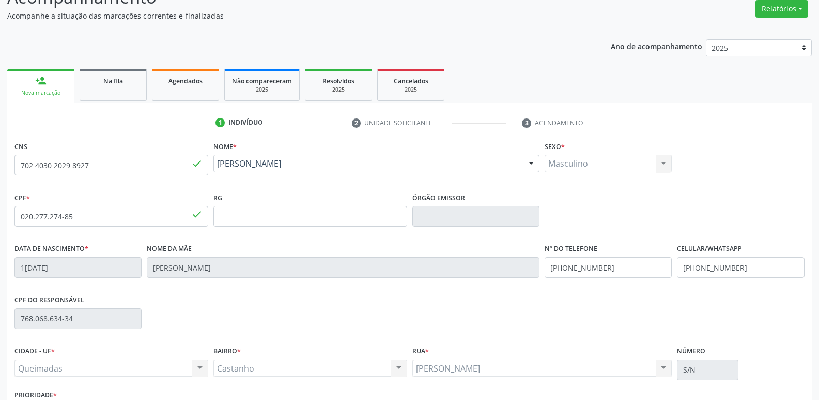
scroll to position [161, 0]
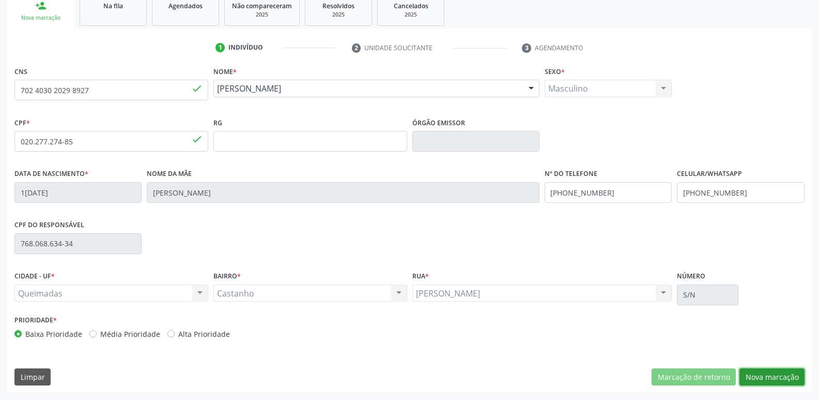
click at [769, 380] on button "Nova marcação" at bounding box center [772, 377] width 65 height 18
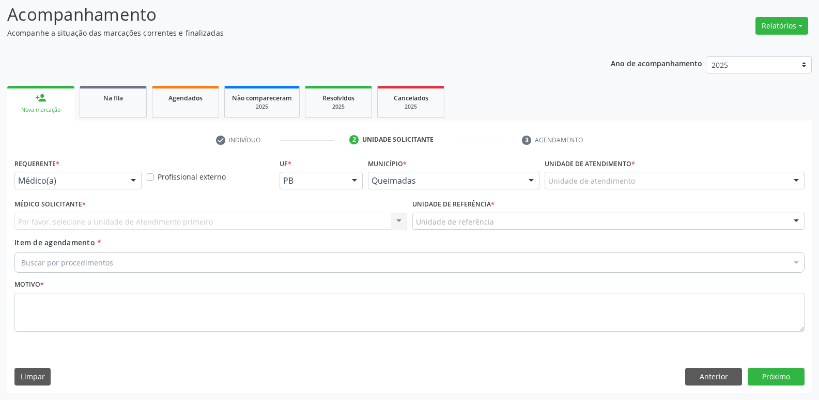
scroll to position [69, 0]
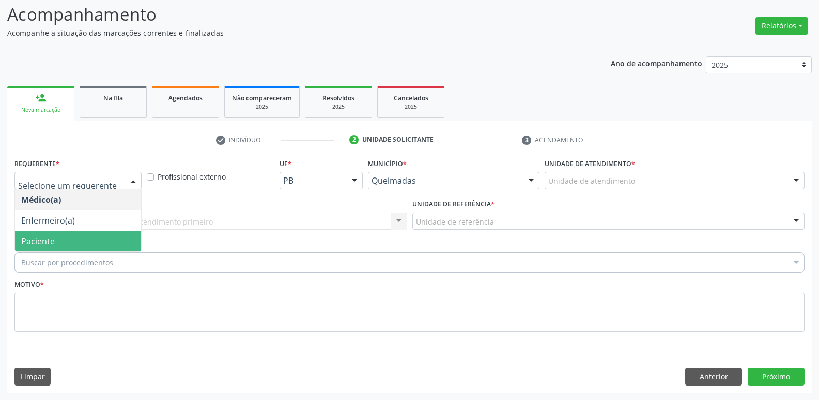
drag, startPoint x: 37, startPoint y: 239, endPoint x: 93, endPoint y: 227, distance: 57.1
click at [37, 238] on span "Paciente" at bounding box center [38, 240] width 34 height 11
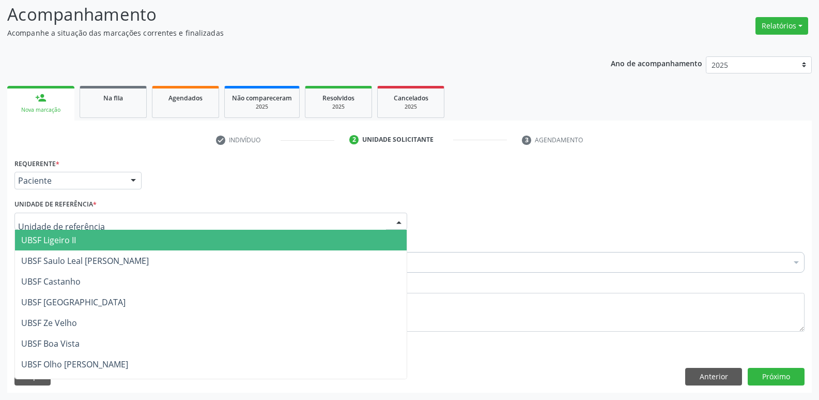
click at [117, 217] on div at bounding box center [210, 221] width 393 height 18
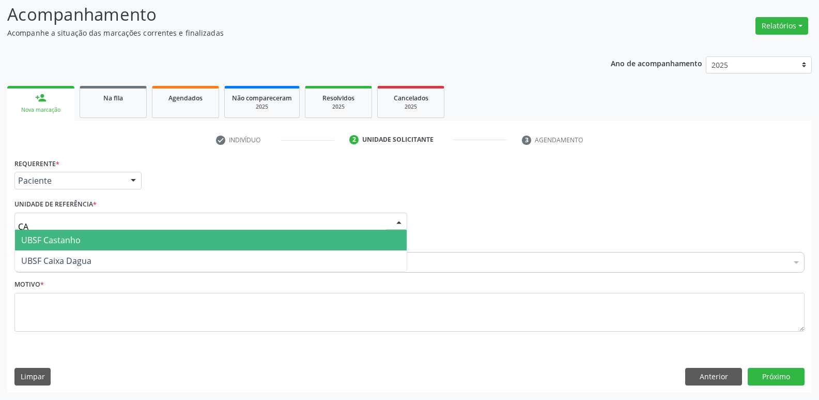
type input "CAS"
click at [89, 237] on span "UBSF Castanho" at bounding box center [211, 240] width 392 height 21
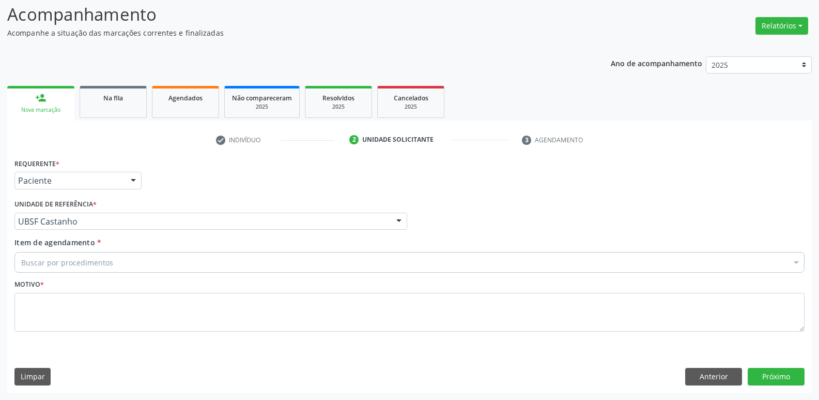
click at [80, 270] on div "Buscar por procedimentos" at bounding box center [409, 262] width 790 height 21
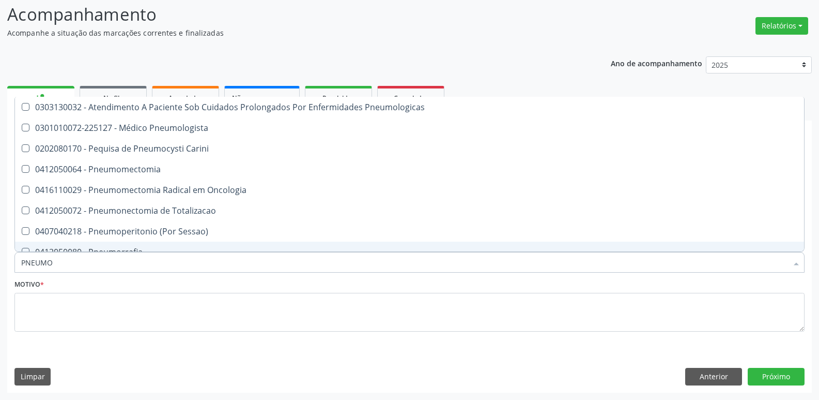
type input "PNEUMOL"
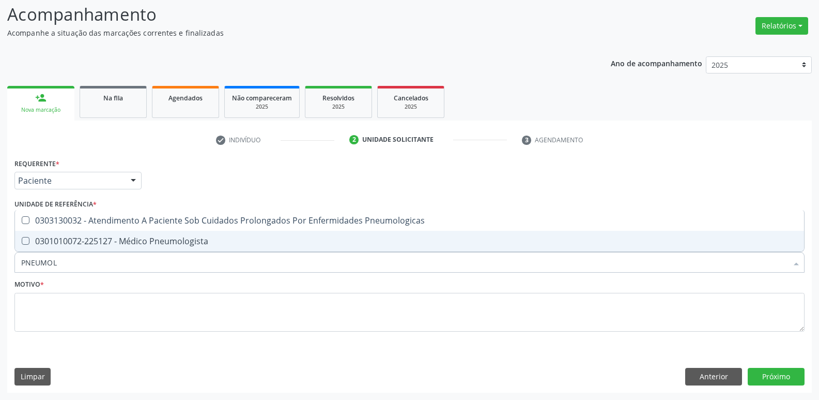
click at [98, 239] on div "0301010072-225127 - Médico Pneumologista" at bounding box center [409, 241] width 777 height 8
checkbox Pneumologista "true"
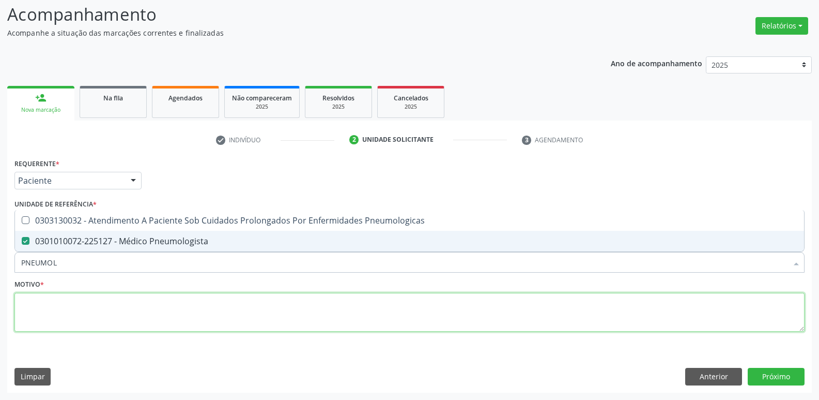
click at [63, 306] on textarea at bounding box center [409, 312] width 790 height 39
paste textarea "avaliação"
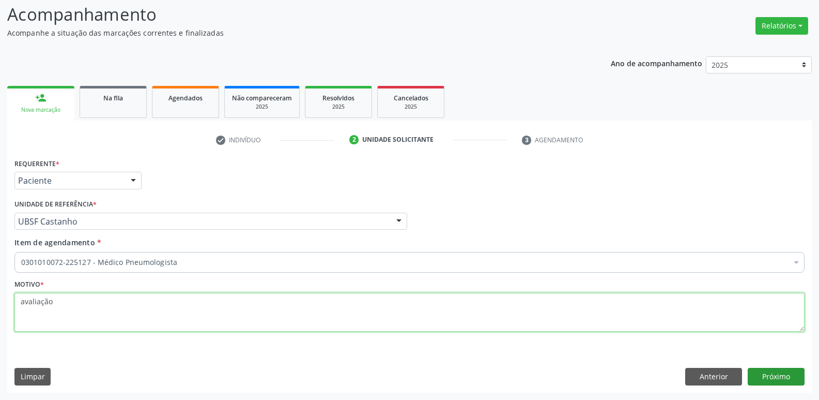
type textarea "avaliação"
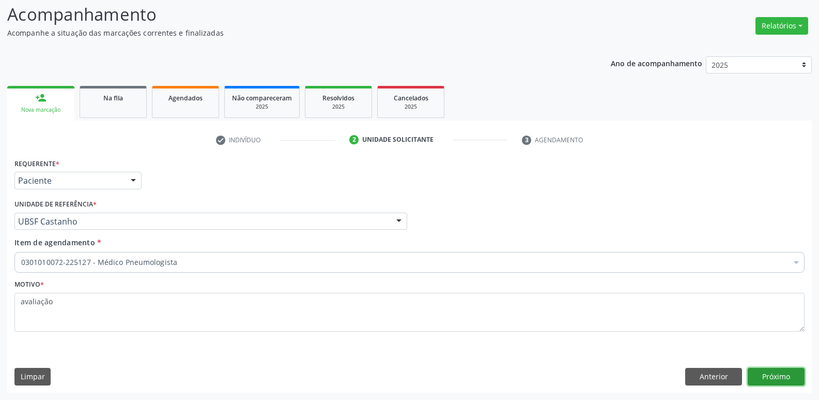
click at [775, 378] on button "Próximo" at bounding box center [776, 377] width 57 height 18
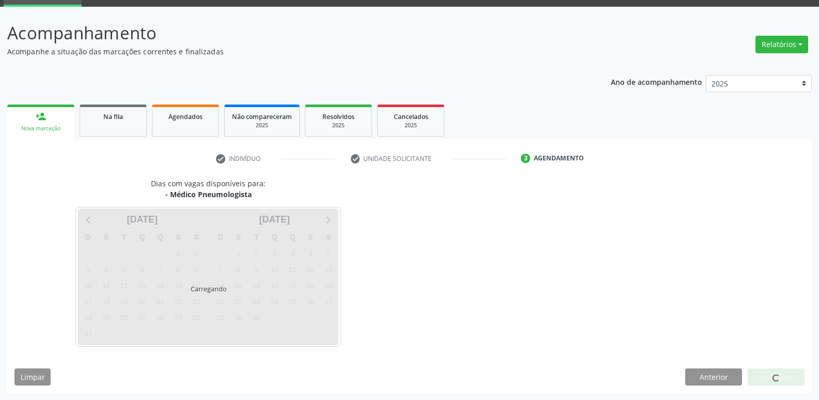
scroll to position [50, 0]
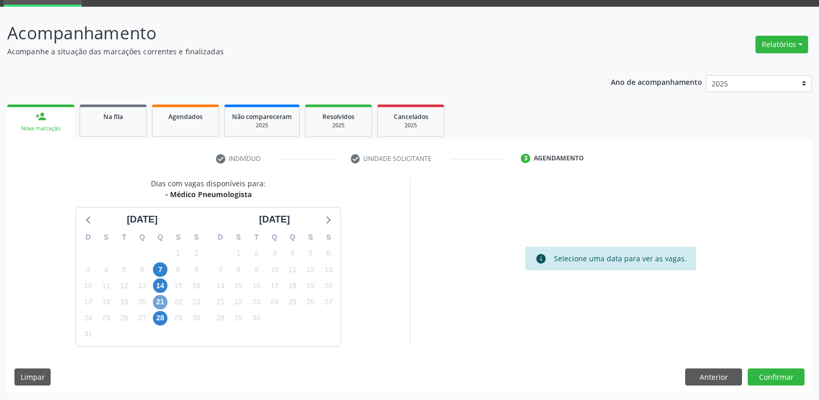
click at [158, 300] on span "21" at bounding box center [160, 302] width 14 height 14
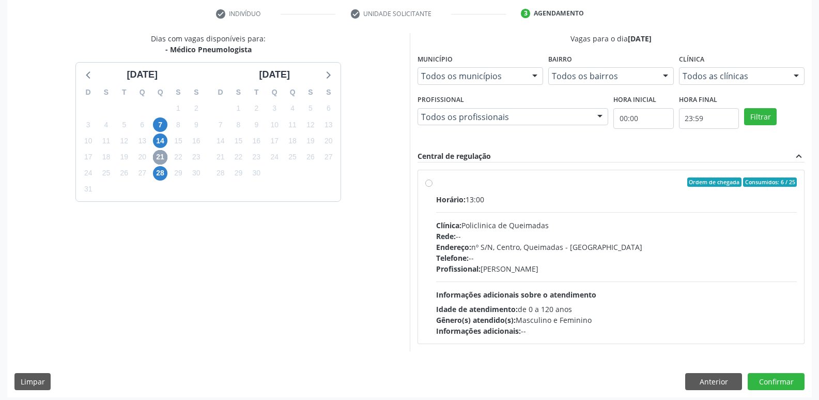
scroll to position [200, 0]
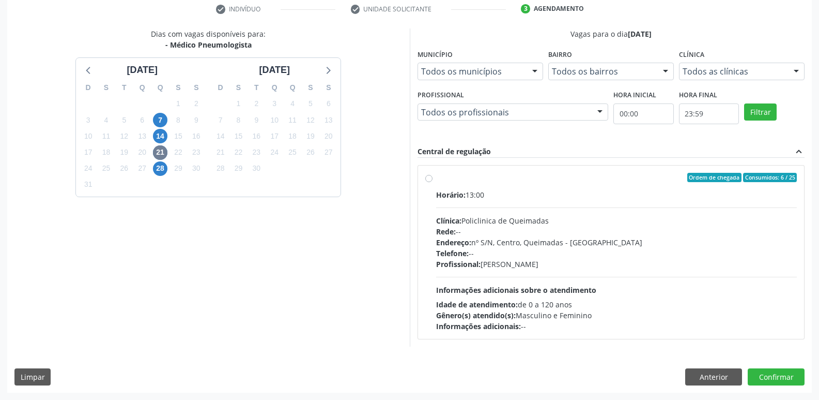
click at [759, 242] on div "Endereço: nº S/N, Centro, Queimadas - PB" at bounding box center [616, 242] width 361 height 11
click at [433, 182] on input "Ordem de chegada Consumidos: 6 / 25 Horário: 13:00 Clínica: Policlinica de Quei…" at bounding box center [428, 177] width 7 height 9
radio input "true"
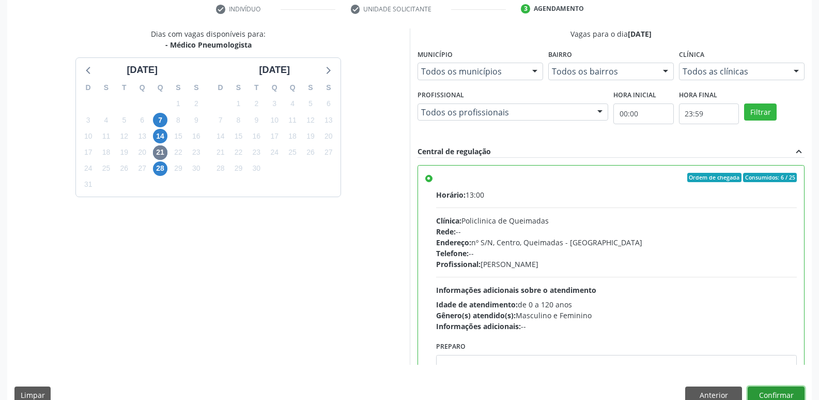
click at [761, 389] on button "Confirmar" at bounding box center [776, 395] width 57 height 18
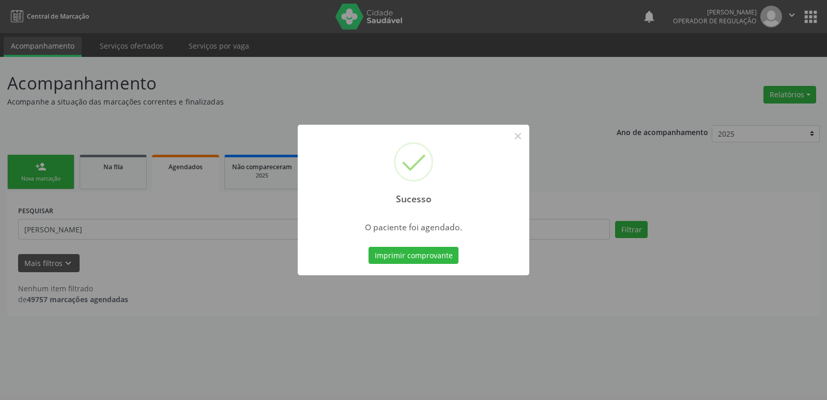
click at [369, 247] on button "Imprimir comprovante" at bounding box center [414, 256] width 90 height 18
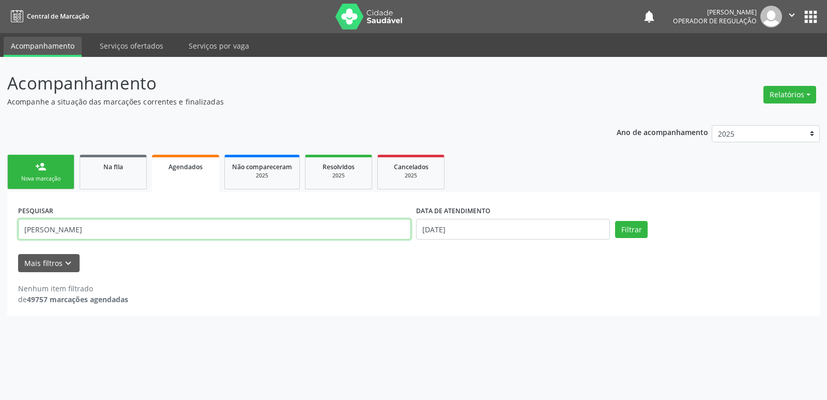
drag, startPoint x: 120, startPoint y: 228, endPoint x: 5, endPoint y: 237, distance: 116.1
click at [4, 238] on div "Acompanhamento Acompanhe a situação das marcações correntes e finalizadas Relat…" at bounding box center [413, 228] width 827 height 343
type input "700203924173020"
click at [615, 221] on button "Filtrar" at bounding box center [631, 230] width 33 height 18
click at [129, 175] on link "Na fila" at bounding box center [113, 172] width 67 height 35
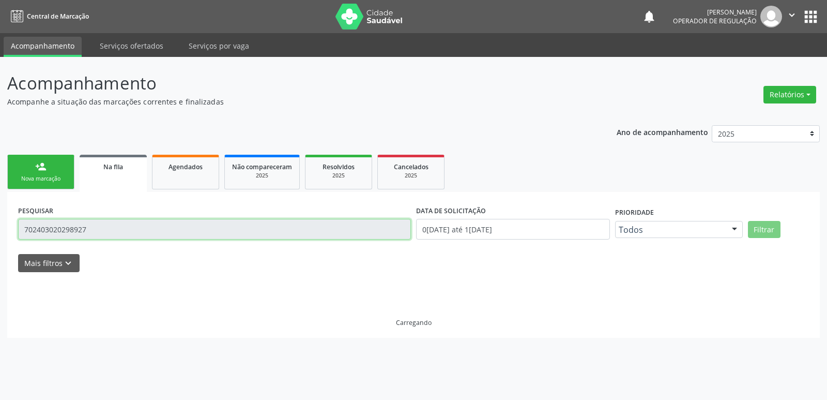
click at [114, 233] on input "702403020298927" at bounding box center [214, 229] width 393 height 21
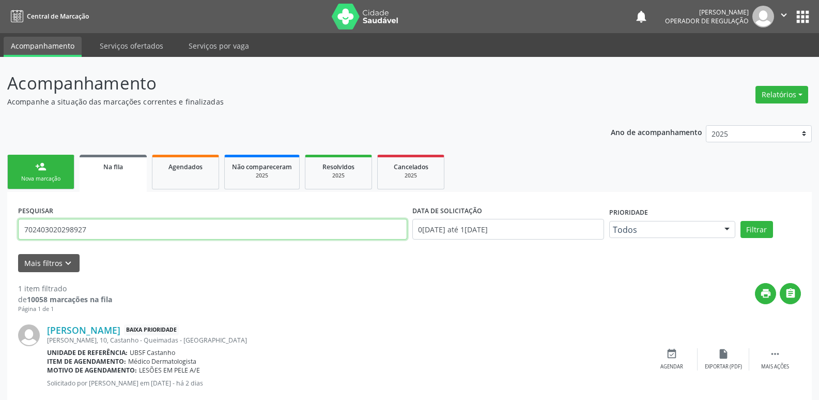
drag, startPoint x: 30, startPoint y: 231, endPoint x: 0, endPoint y: 231, distance: 30.0
click at [0, 231] on div "Acompanhamento Acompanhe a situação das marcações correntes e finalizadas Relat…" at bounding box center [409, 240] width 819 height 366
type input "700203924173020"
click at [741, 221] on button "Filtrar" at bounding box center [757, 230] width 33 height 18
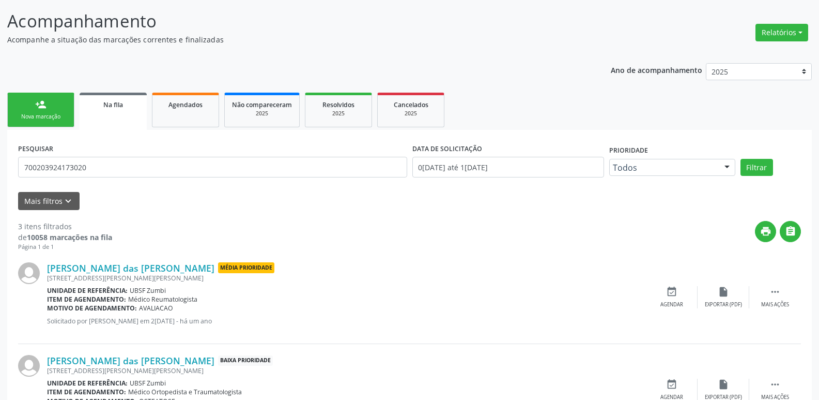
scroll to position [54, 0]
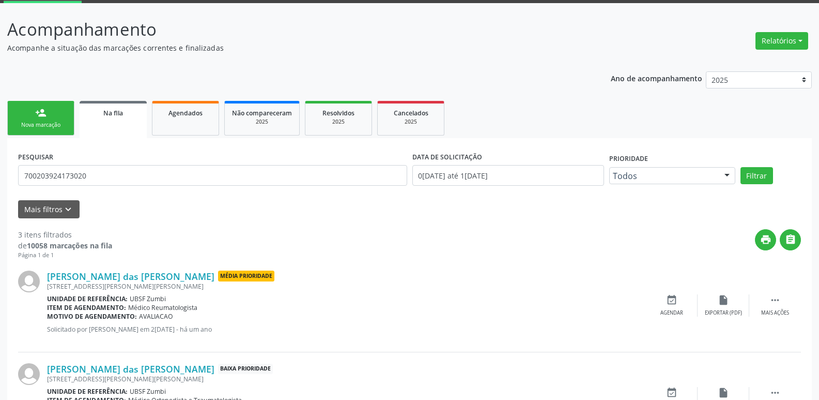
click at [47, 107] on link "person_add Nova marcação" at bounding box center [40, 118] width 67 height 35
click at [47, 106] on link "person_add Nova marcação" at bounding box center [40, 118] width 67 height 35
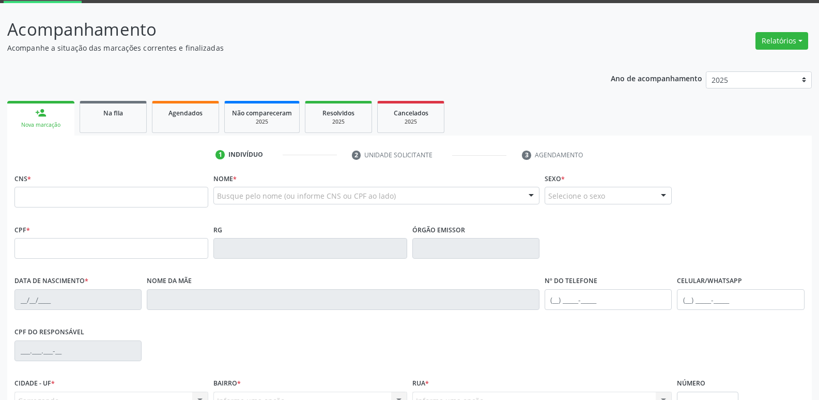
scroll to position [113, 0]
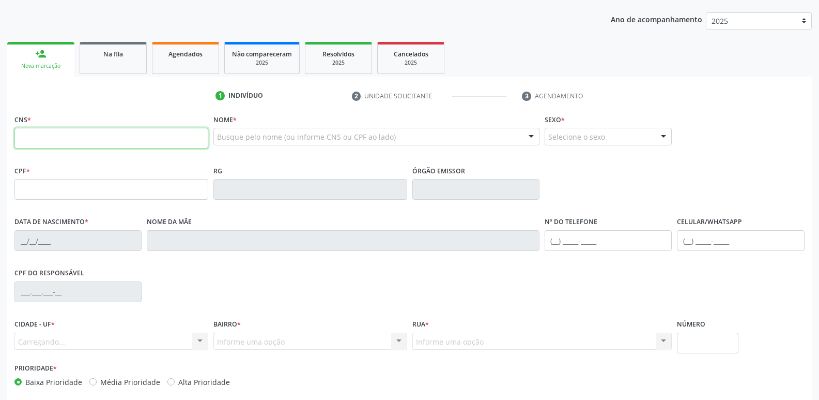
click at [95, 134] on input "text" at bounding box center [111, 138] width 194 height 21
type input "700 2039 2417 3020"
type input "380.099.784-34"
type input "11/03/1957"
type input "Olimpia Severina Dias"
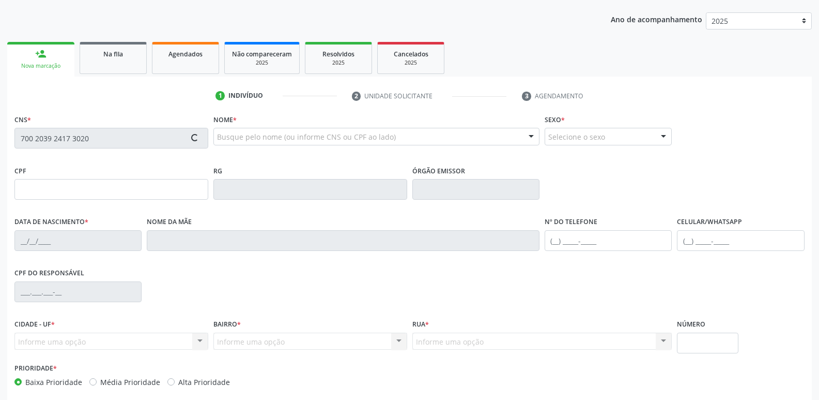
type input "(83) 99909-8626"
type input "23"
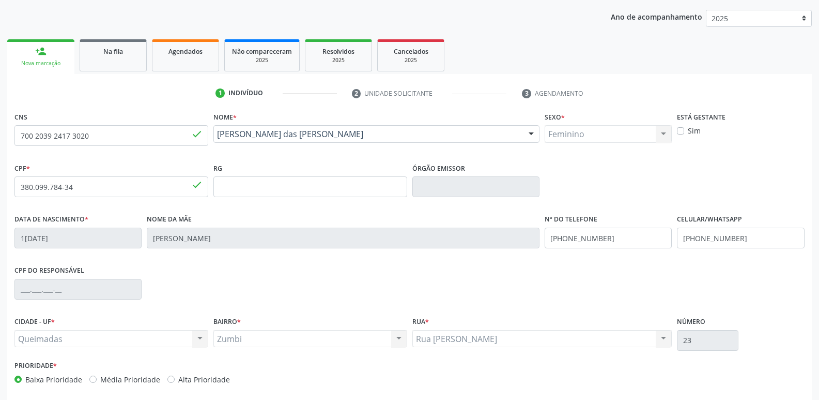
scroll to position [161, 0]
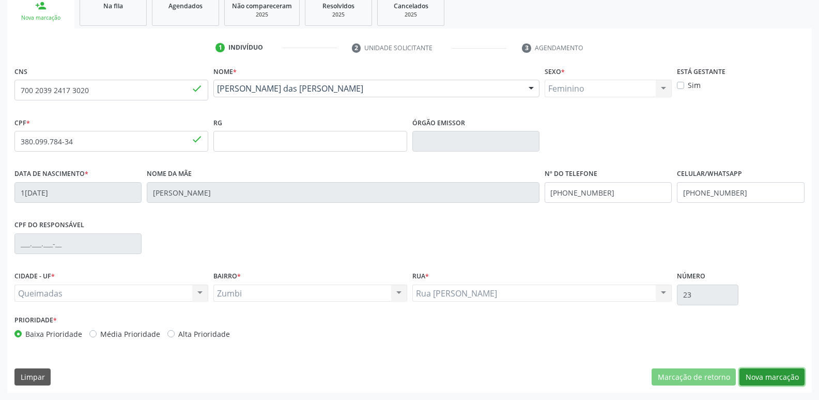
click at [770, 373] on button "Nova marcação" at bounding box center [772, 377] width 65 height 18
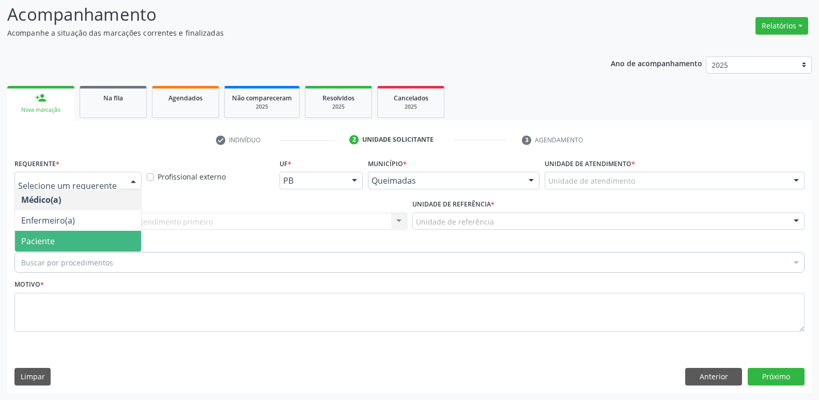
drag, startPoint x: 74, startPoint y: 239, endPoint x: 58, endPoint y: 226, distance: 20.6
click at [73, 239] on span "Paciente" at bounding box center [78, 241] width 126 height 21
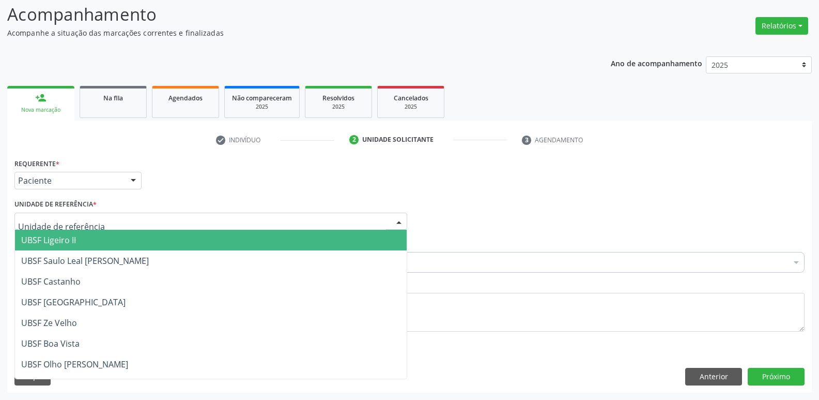
type input "Z"
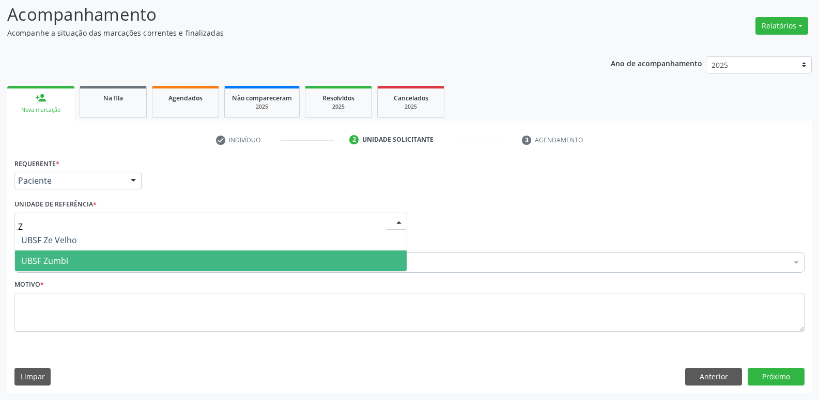
click at [55, 259] on span "UBSF Zumbi" at bounding box center [44, 260] width 47 height 11
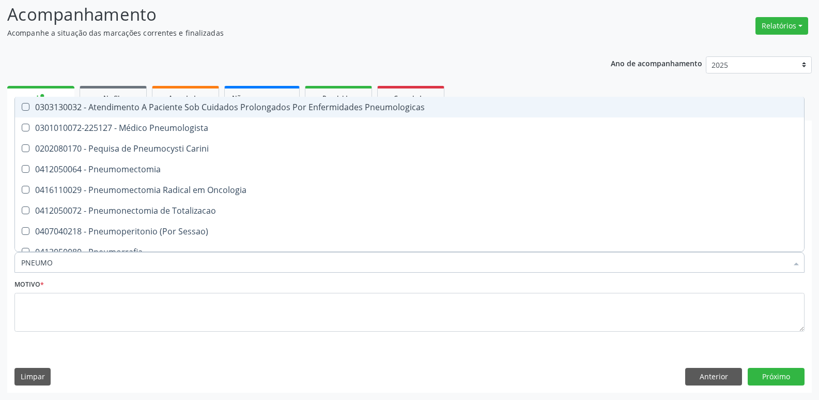
type input "PNEUMOL"
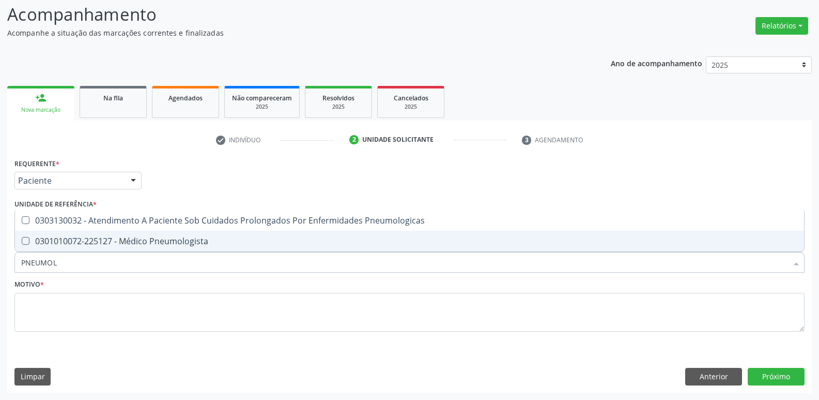
click at [143, 239] on div "0301010072-225127 - Médico Pneumologista" at bounding box center [409, 241] width 777 height 8
checkbox Pneumologista "true"
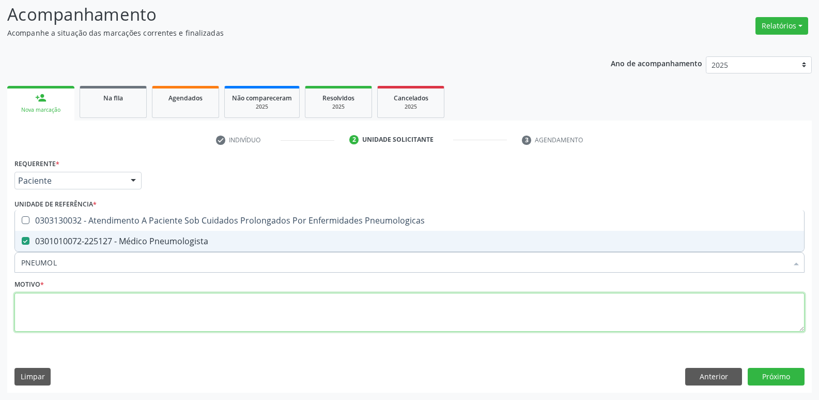
drag, startPoint x: 69, startPoint y: 318, endPoint x: 428, endPoint y: 315, distance: 359.3
click at [68, 318] on textarea at bounding box center [409, 312] width 790 height 39
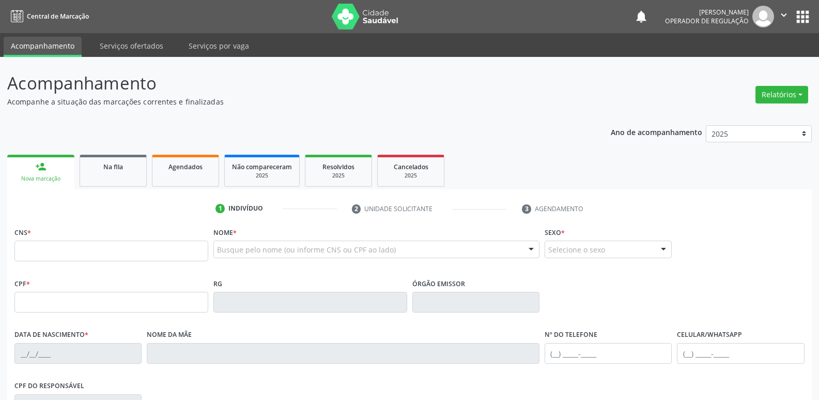
click at [188, 187] on ul "person_add Nova marcação Na fila Agendados Não compareceram 2025 Resolvidos 202…" at bounding box center [409, 170] width 805 height 37
drag, startPoint x: 186, startPoint y: 154, endPoint x: 188, endPoint y: 164, distance: 10.5
click at [187, 154] on ul "person_add Nova marcação Na fila Agendados Não compareceram 2025 Resolvidos 202…" at bounding box center [409, 170] width 805 height 37
click at [188, 164] on span "Agendados" at bounding box center [186, 166] width 34 height 9
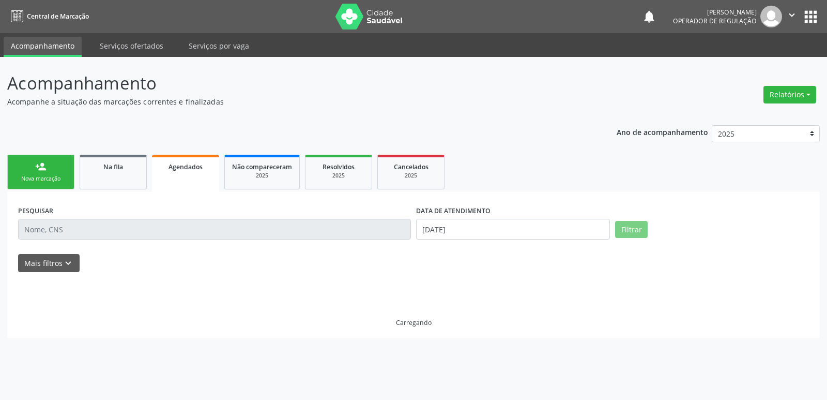
click at [75, 232] on input "text" at bounding box center [214, 229] width 393 height 21
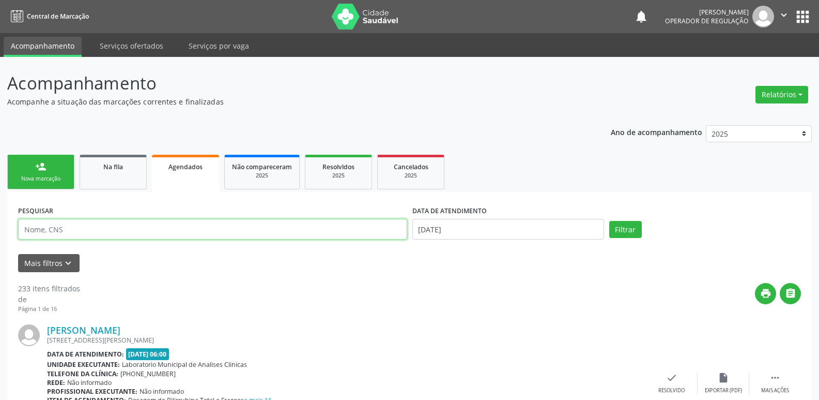
click at [78, 224] on input "text" at bounding box center [212, 229] width 389 height 21
type input "700203924173020"
click at [609, 221] on button "Filtrar" at bounding box center [625, 230] width 33 height 18
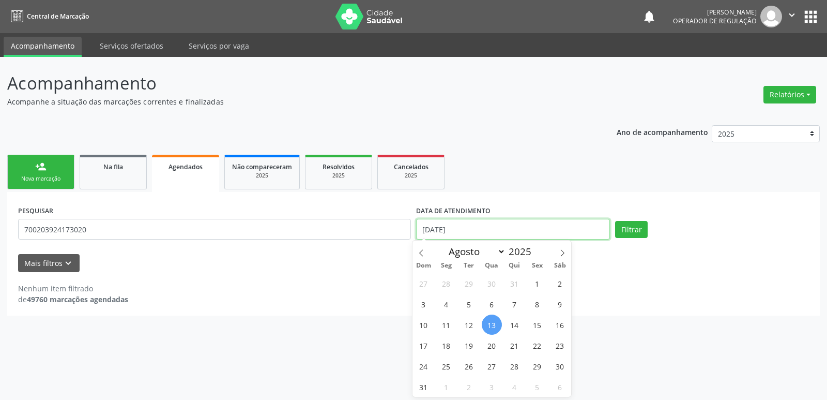
click at [437, 228] on input "[DATE]" at bounding box center [513, 229] width 194 height 21
click at [615, 221] on button "Filtrar" at bounding box center [631, 230] width 33 height 18
click at [633, 224] on button "Filtrar" at bounding box center [631, 230] width 33 height 18
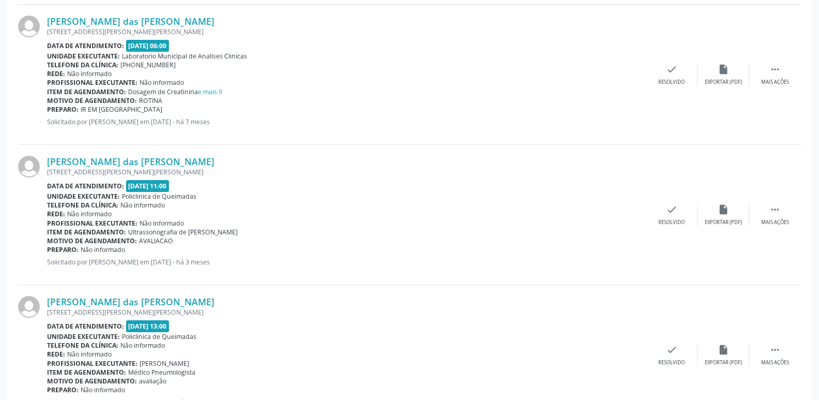
scroll to position [1192, 0]
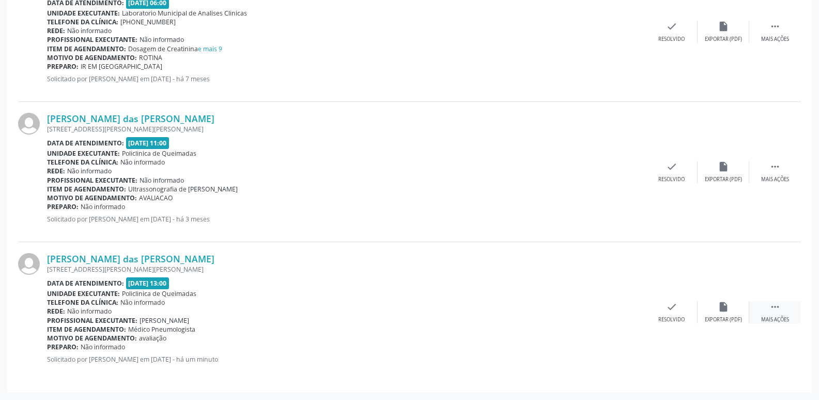
click at [787, 310] on div " Mais ações" at bounding box center [776, 312] width 52 height 22
click at [570, 306] on icon "print" at bounding box center [568, 306] width 11 height 11
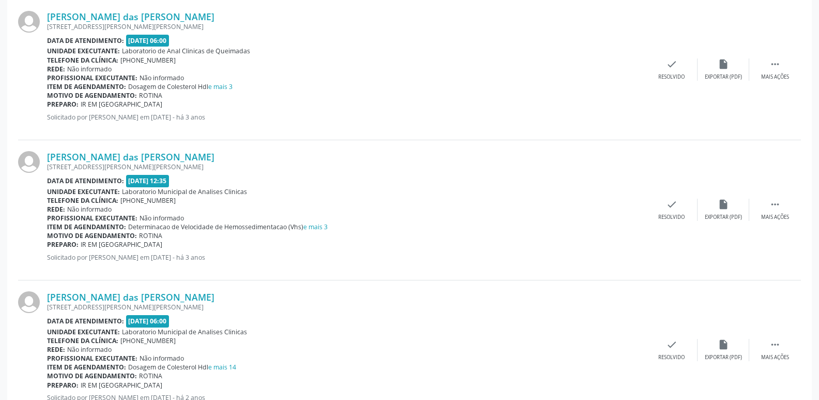
scroll to position [0, 0]
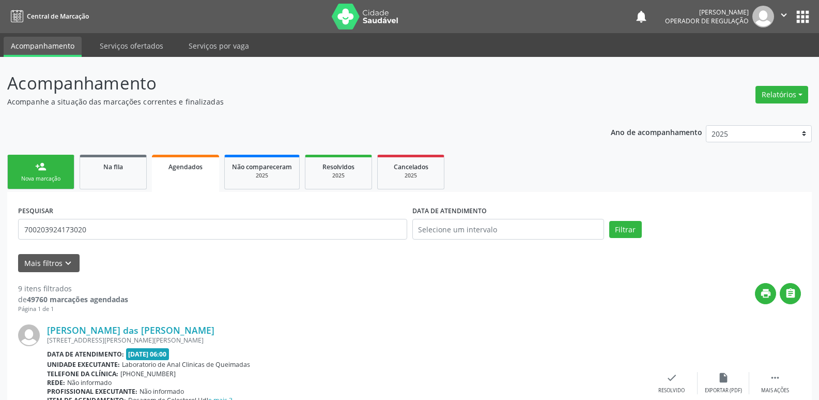
click at [35, 168] on div "person_add" at bounding box center [40, 166] width 11 height 11
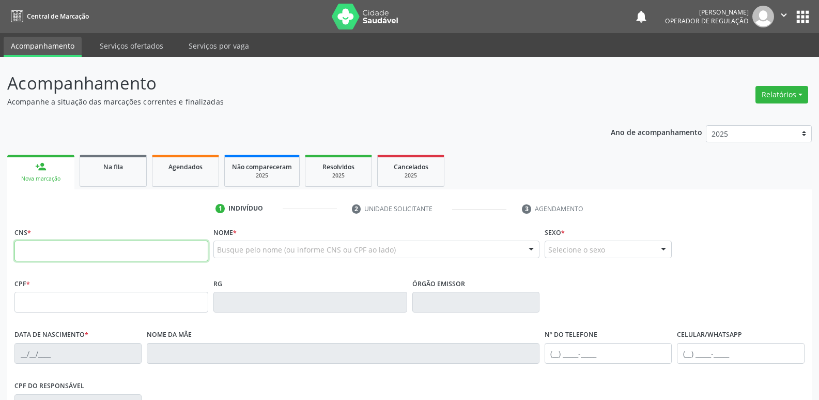
drag, startPoint x: 42, startPoint y: 251, endPoint x: 50, endPoint y: 241, distance: 12.5
click at [42, 251] on input "text" at bounding box center [111, 250] width 194 height 21
click at [126, 169] on div "Na fila" at bounding box center [113, 166] width 52 height 11
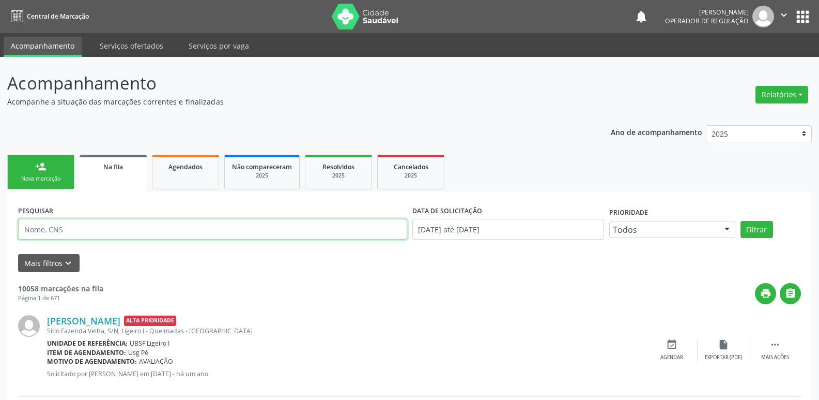
click at [67, 237] on input "text" at bounding box center [212, 229] width 389 height 21
click at [741, 221] on button "Filtrar" at bounding box center [757, 230] width 33 height 18
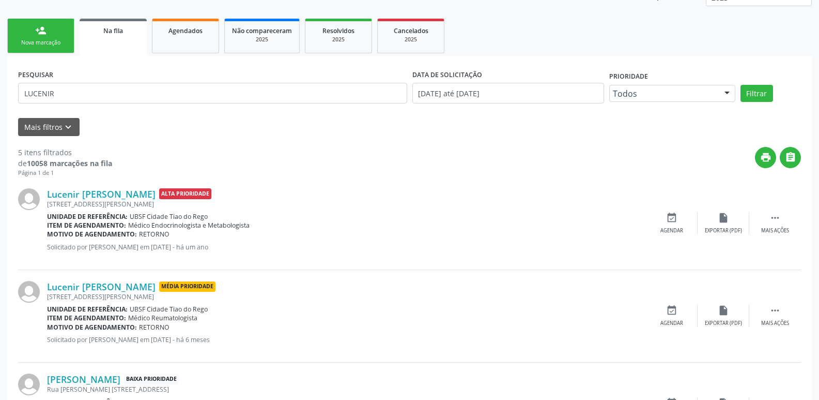
scroll to position [188, 0]
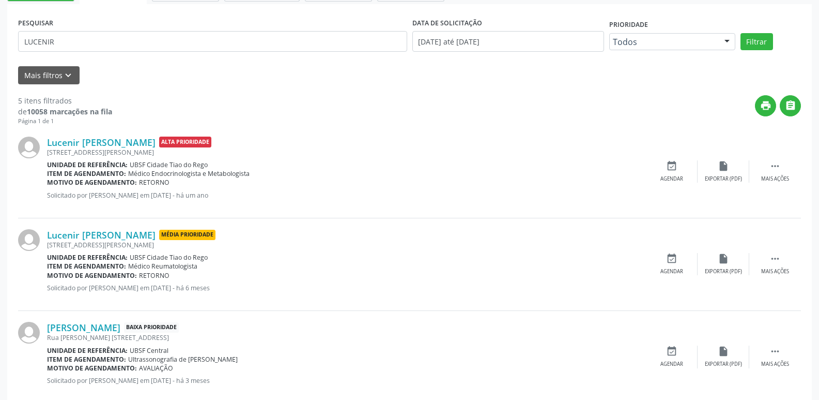
click at [246, 288] on p "Solicitado por [PERSON_NAME] em [DATE] - há 6 meses" at bounding box center [346, 287] width 599 height 9
click at [244, 288] on p "Solicitado por [PERSON_NAME] em [DATE] - há 6 meses" at bounding box center [346, 287] width 599 height 9
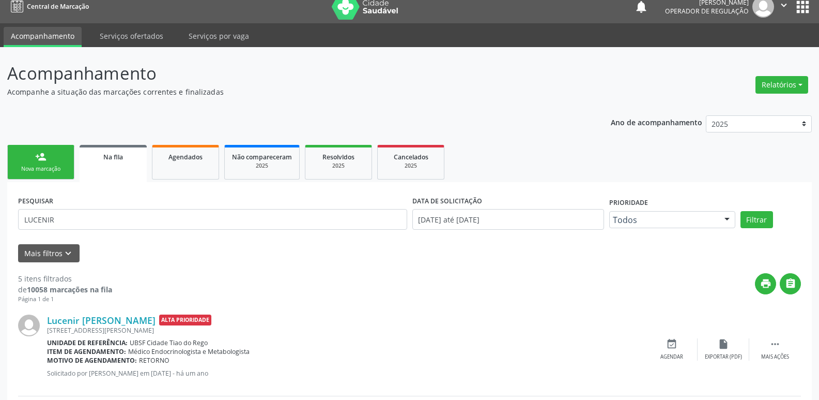
scroll to position [0, 0]
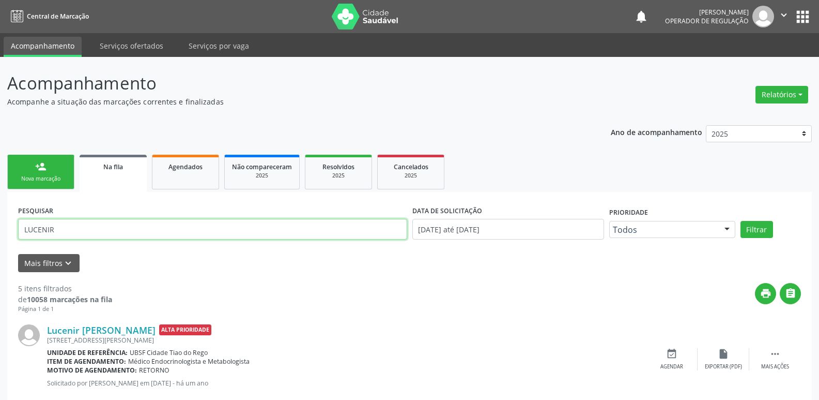
click at [74, 237] on input "LUCENIR" at bounding box center [212, 229] width 389 height 21
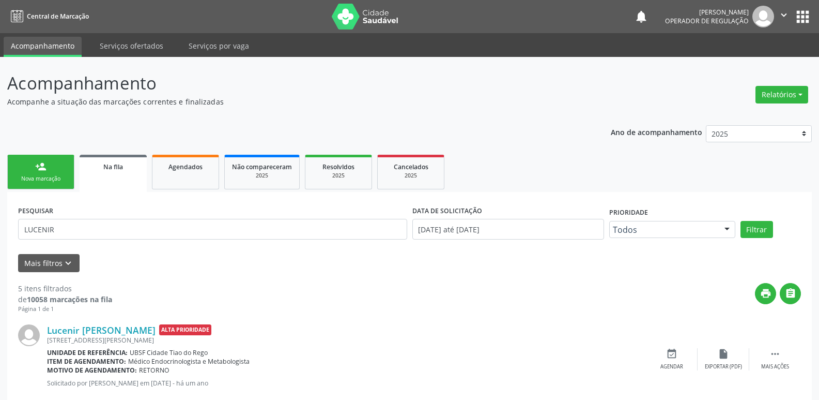
drag, startPoint x: 48, startPoint y: 248, endPoint x: 120, endPoint y: 247, distance: 72.4
click at [70, 247] on form "PESQUISAR LUCENIR DATA DE SOLICITAÇÃO [DATE] até [DATE] Prioridade Todos Todos …" at bounding box center [409, 237] width 783 height 69
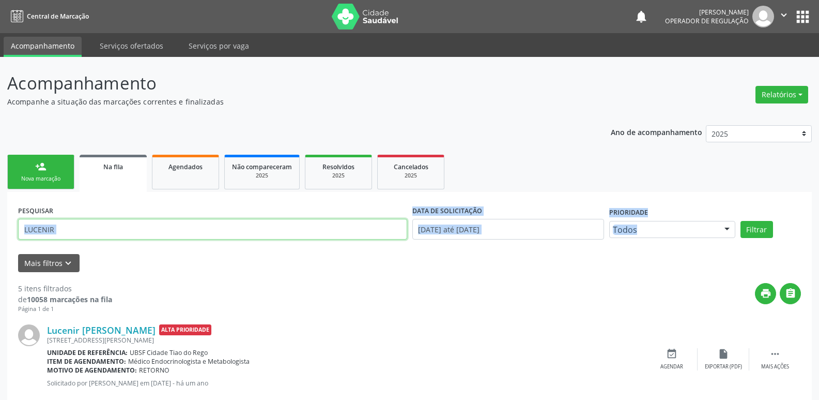
click at [110, 234] on input "LUCENIR" at bounding box center [212, 229] width 389 height 21
drag, startPoint x: 47, startPoint y: 230, endPoint x: 0, endPoint y: 218, distance: 47.9
type input "708409286915760"
click at [741, 221] on button "Filtrar" at bounding box center [757, 230] width 33 height 18
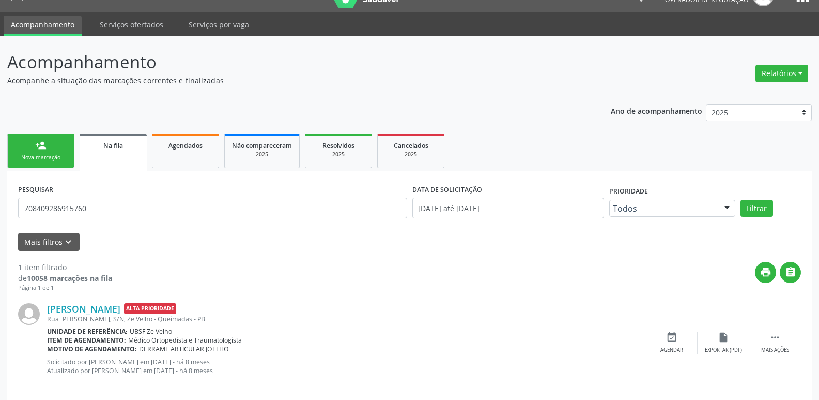
scroll to position [33, 0]
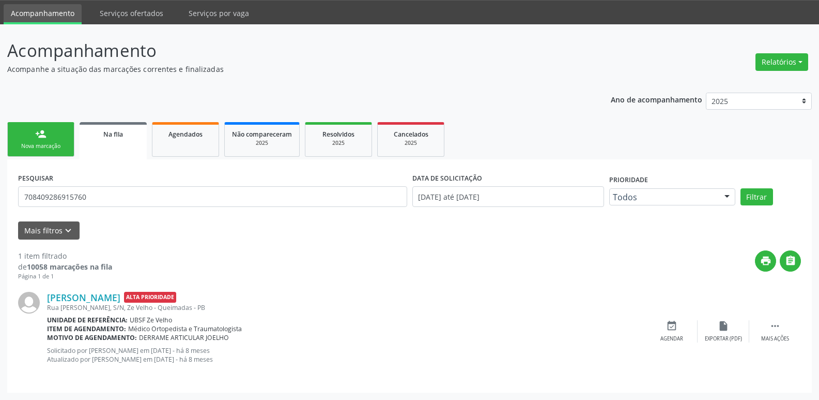
click at [52, 143] on div "Nova marcação" at bounding box center [41, 146] width 52 height 8
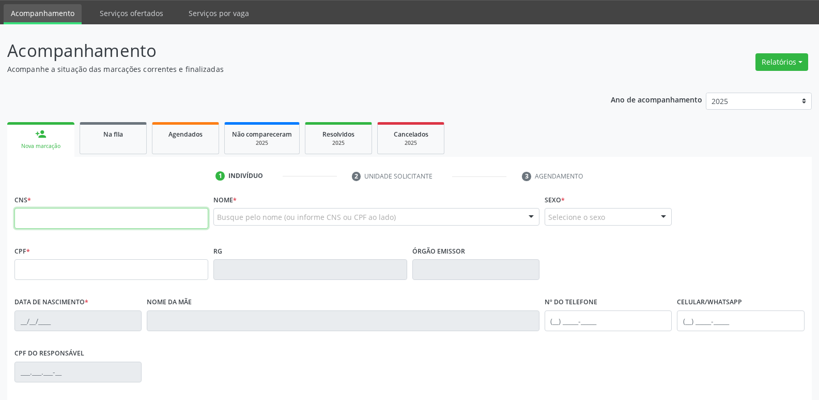
click at [41, 218] on input "text" at bounding box center [111, 218] width 194 height 21
type input "708 4092 8691 5760"
type input "012.392.704-88"
type input "[DATE]"
type input "[PERSON_NAME]"
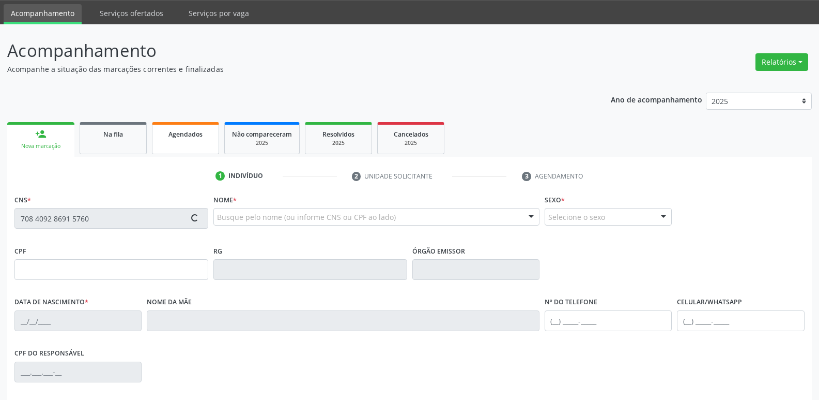
type input "[PHONE_NUMBER]"
type input "853.336.704-04"
type input "S/N"
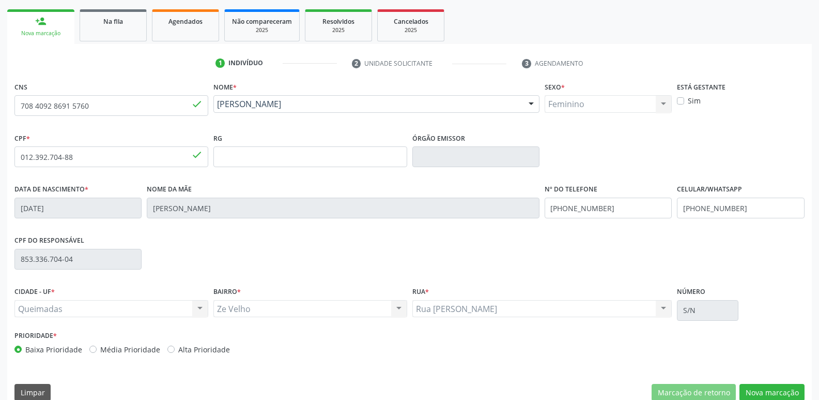
scroll to position [161, 0]
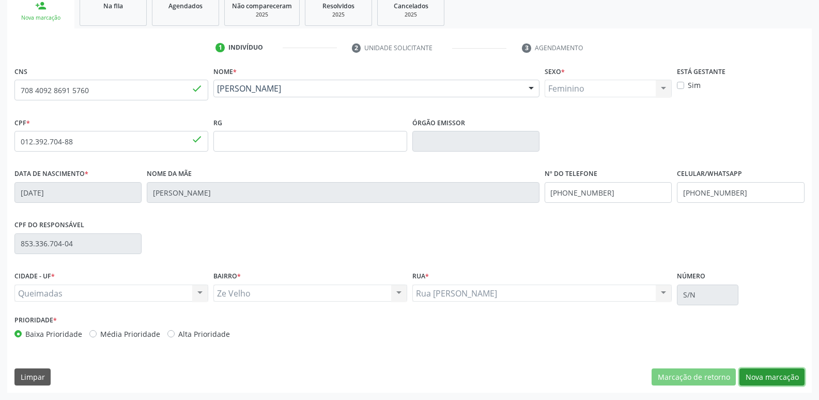
click at [775, 376] on button "Nova marcação" at bounding box center [772, 377] width 65 height 18
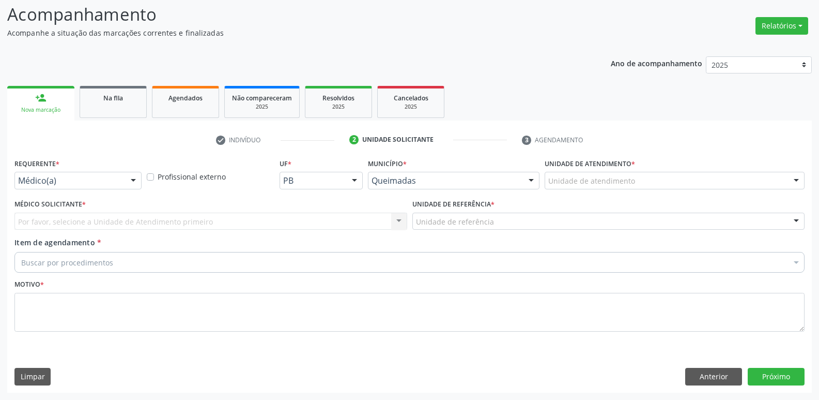
scroll to position [69, 0]
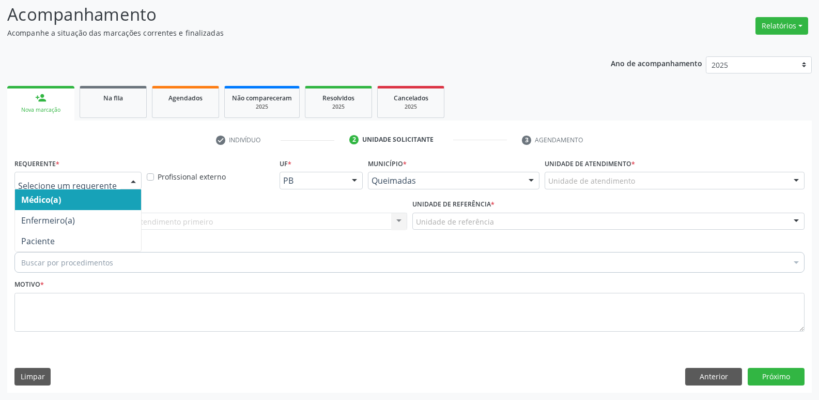
drag, startPoint x: 85, startPoint y: 180, endPoint x: 64, endPoint y: 208, distance: 35.8
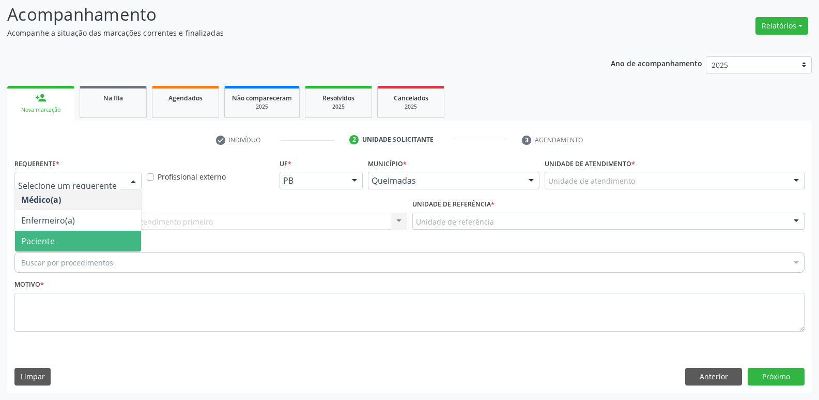
click at [46, 239] on span "Paciente" at bounding box center [38, 240] width 34 height 11
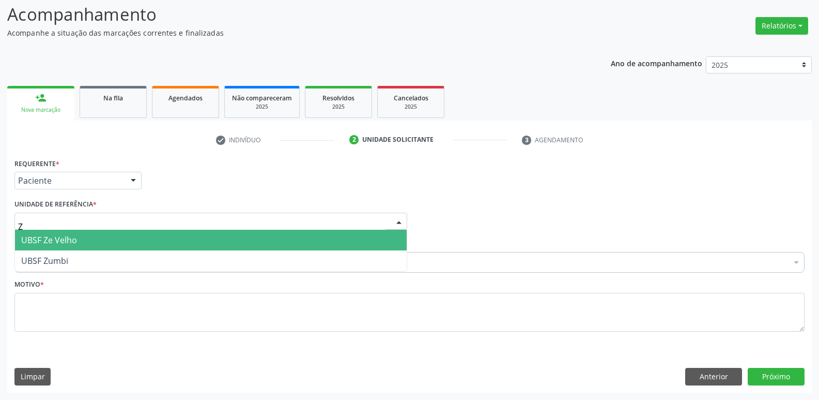
type input "ZE"
click at [64, 230] on span "UBSF Ze Velho" at bounding box center [211, 240] width 392 height 21
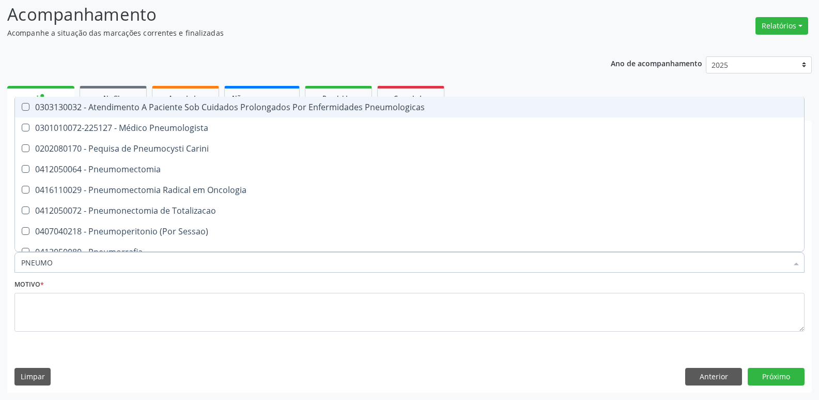
type input "PNEUMOL"
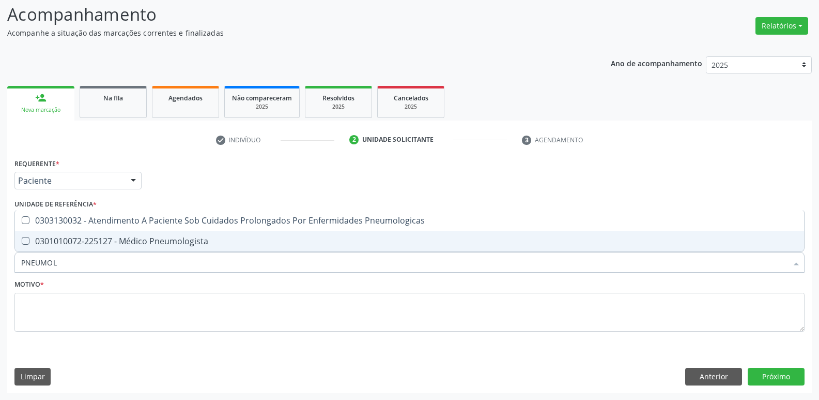
click at [63, 238] on div "0301010072-225127 - Médico Pneumologista" at bounding box center [409, 241] width 777 height 8
checkbox Pneumologista "true"
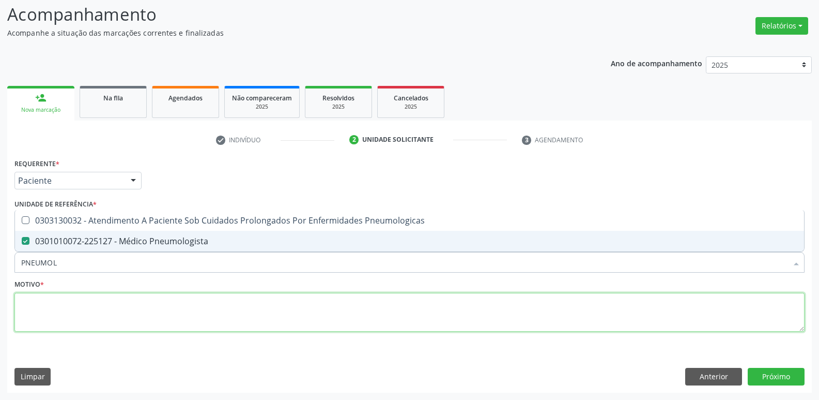
drag, startPoint x: 49, startPoint y: 308, endPoint x: 41, endPoint y: 298, distance: 12.9
click at [47, 309] on textarea at bounding box center [409, 312] width 790 height 39
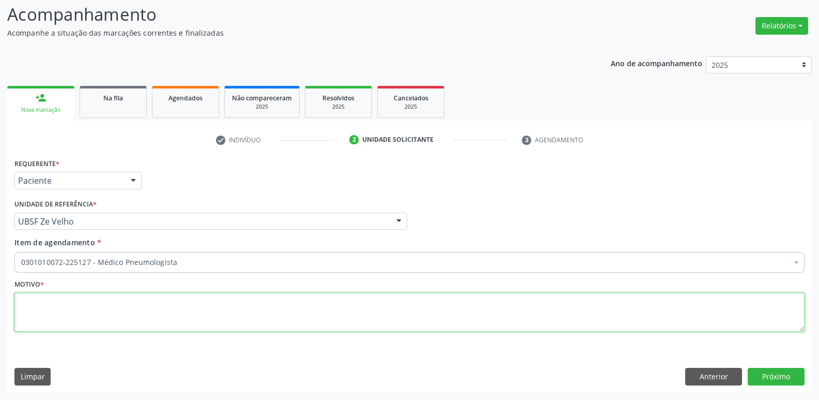
paste textarea "avaliação"
type textarea "avaliação"
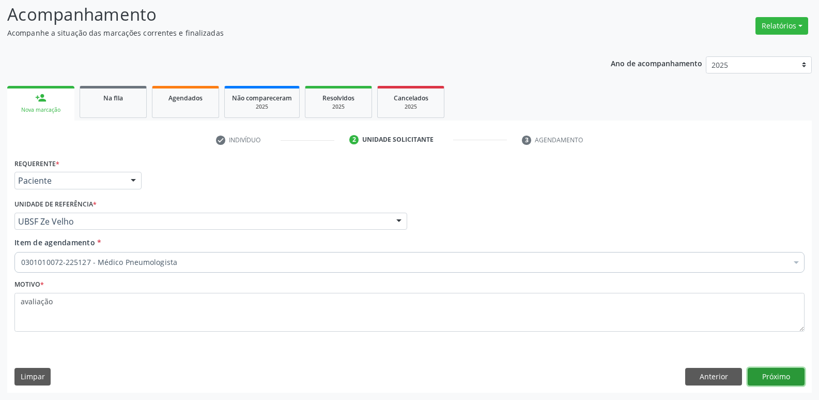
click at [786, 374] on button "Próximo" at bounding box center [776, 377] width 57 height 18
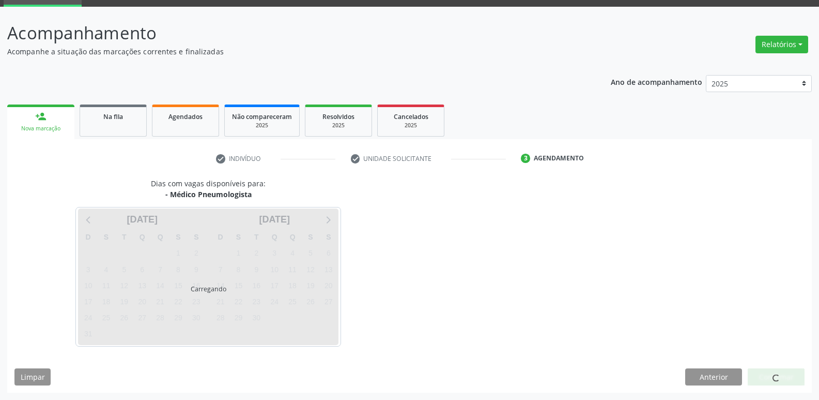
scroll to position [50, 0]
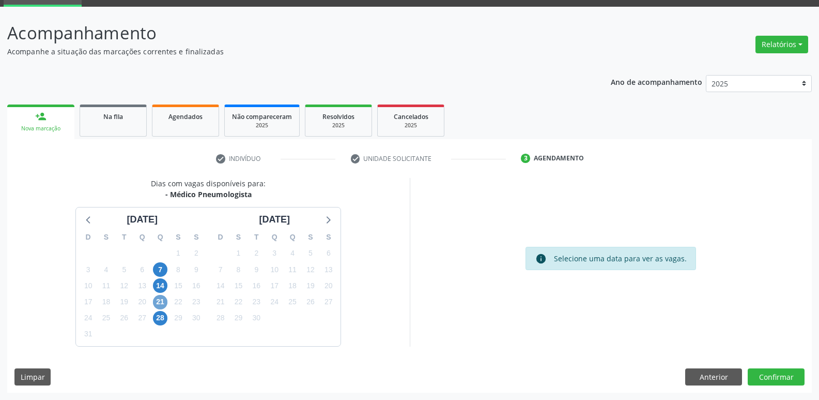
click at [162, 301] on span "21" at bounding box center [160, 302] width 14 height 14
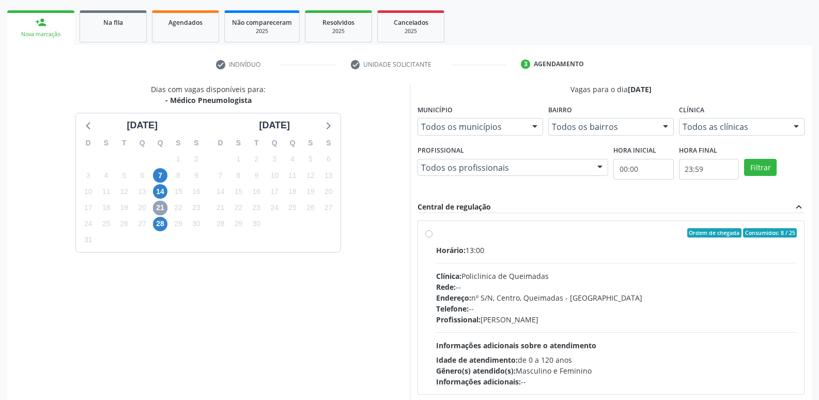
scroll to position [200, 0]
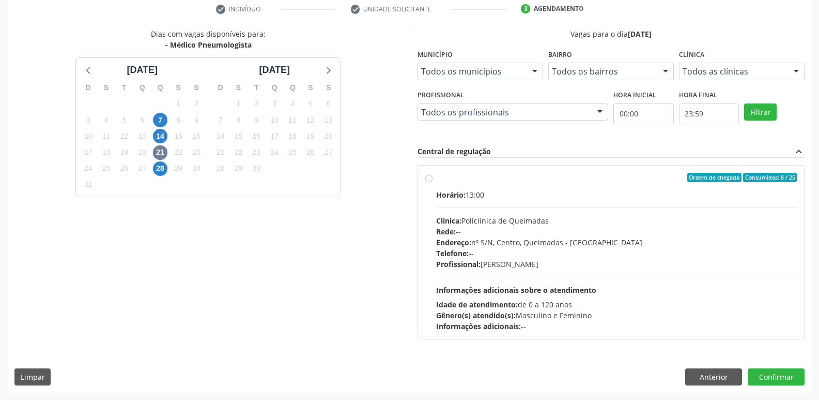
click at [722, 279] on div "Horário: 13:00 Clínica: Policlinica de Queimadas Rede: -- Endereço: nº S/N, Cen…" at bounding box center [616, 260] width 361 height 142
click at [433, 182] on input "Ordem de chegada Consumidos: 8 / 25 Horário: 13:00 Clínica: Policlinica de Quei…" at bounding box center [428, 177] width 7 height 9
radio input "true"
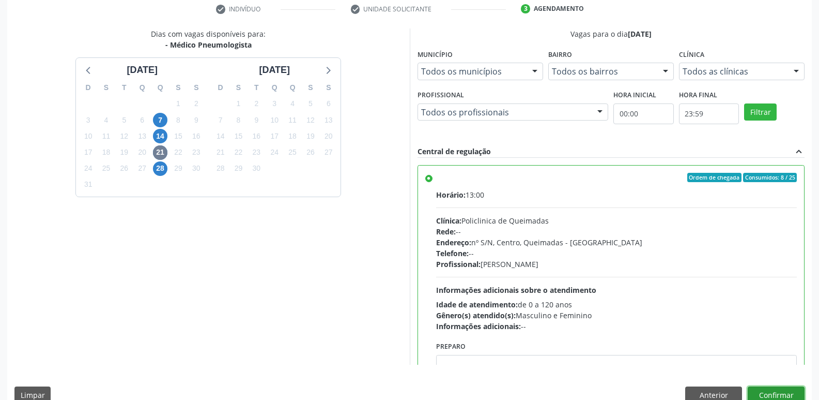
click at [768, 392] on button "Confirmar" at bounding box center [776, 395] width 57 height 18
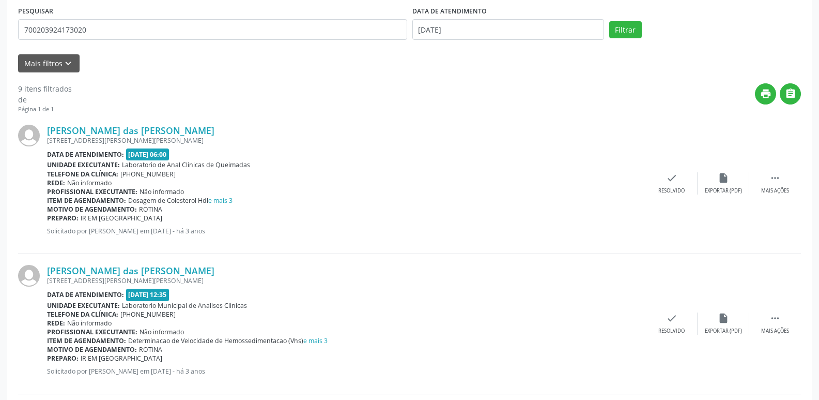
scroll to position [0, 0]
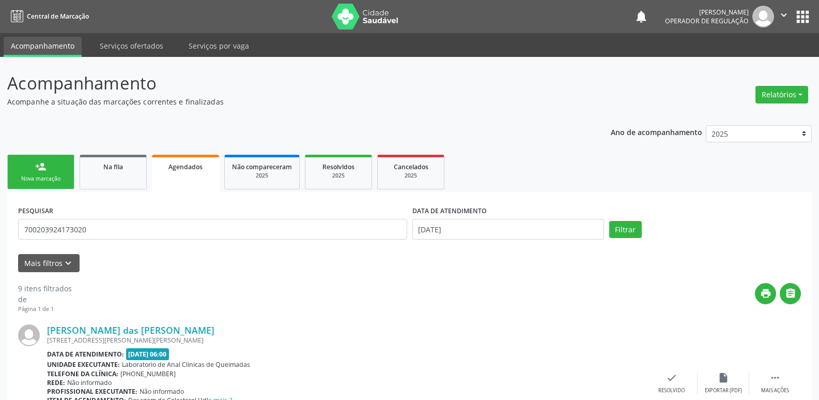
click at [41, 164] on div "person_add" at bounding box center [40, 166] width 11 height 11
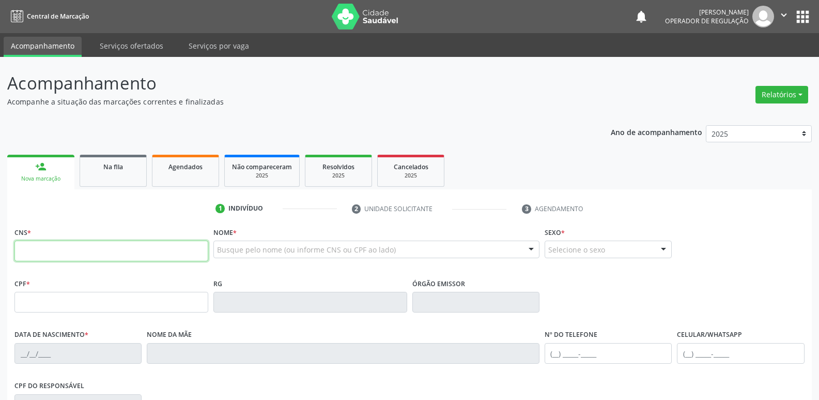
click at [97, 243] on input "text" at bounding box center [111, 250] width 194 height 21
click at [127, 158] on link "Na fila" at bounding box center [113, 171] width 67 height 32
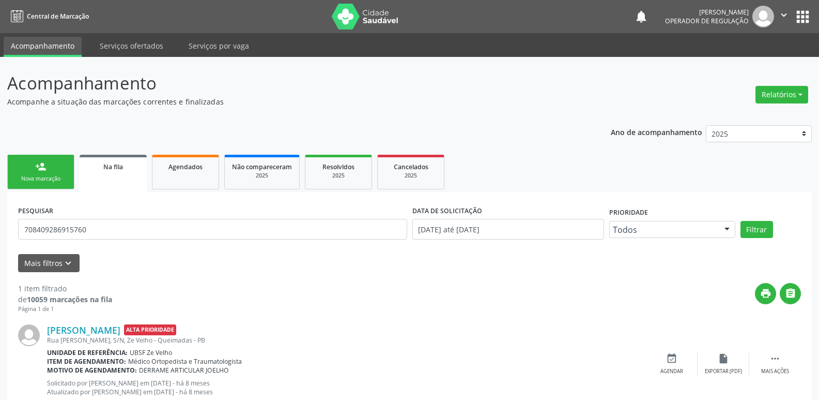
click at [34, 164] on link "person_add Nova marcação" at bounding box center [40, 172] width 67 height 35
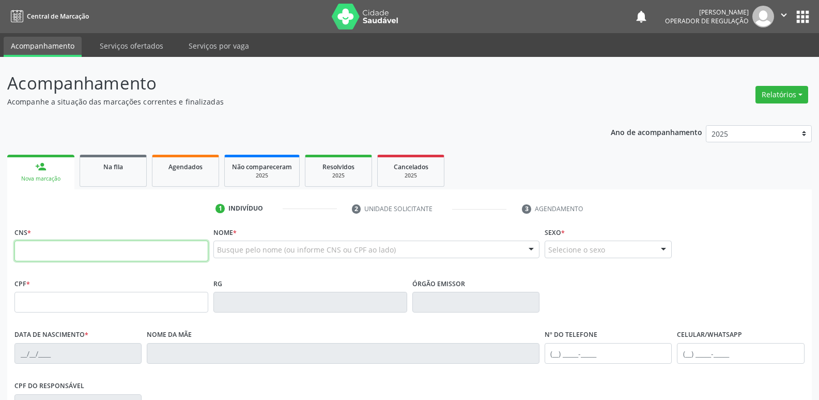
click at [89, 253] on input "text" at bounding box center [111, 250] width 194 height 21
type input "702 5017 1307 1440"
type input "004.908.594-88"
type input "[DATE]"
type input "[PERSON_NAME]"
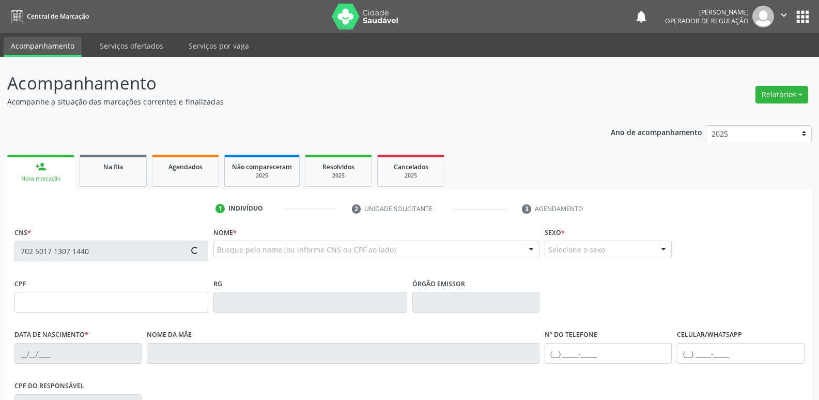
type input "[PHONE_NUMBER]"
type input "025.702.484-01"
type input "77"
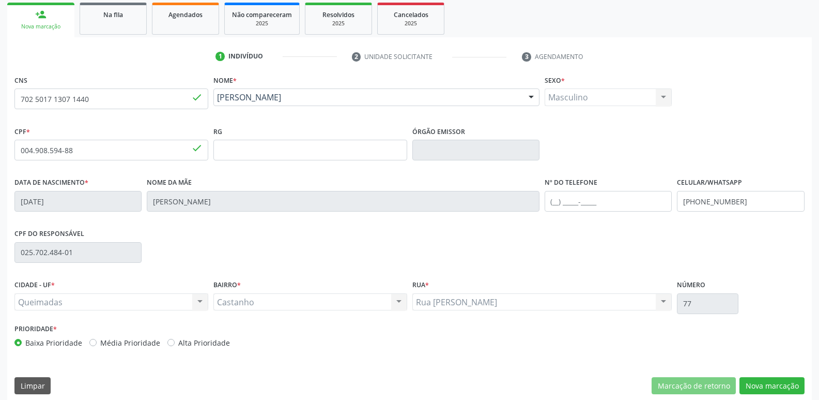
scroll to position [161, 0]
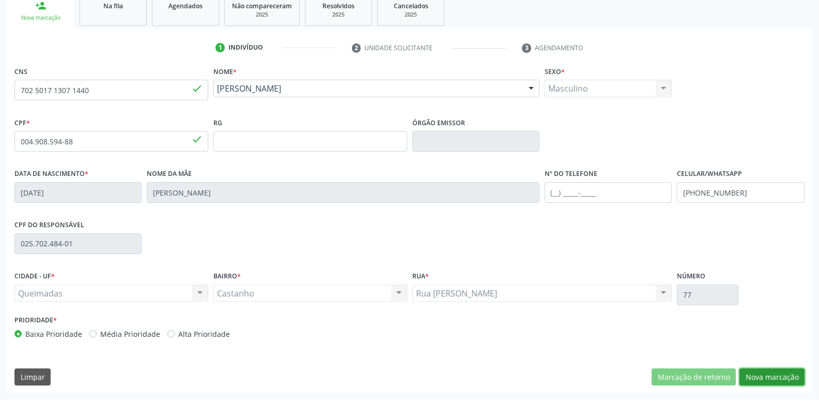
click at [774, 372] on button "Nova marcação" at bounding box center [772, 377] width 65 height 18
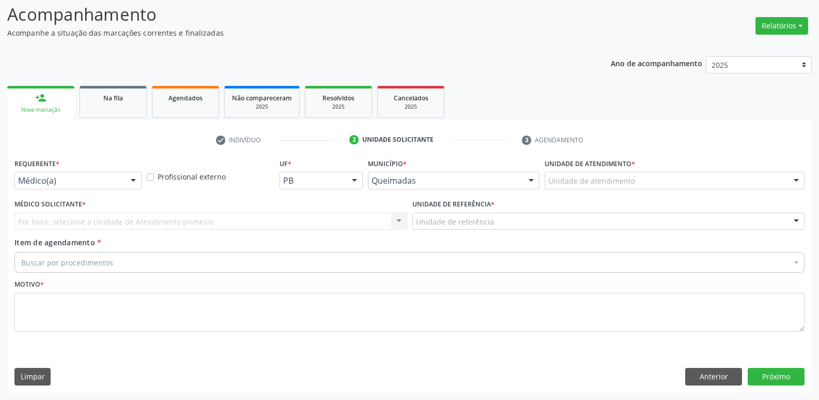
scroll to position [69, 0]
drag, startPoint x: 128, startPoint y: 178, endPoint x: 123, endPoint y: 186, distance: 9.3
click at [123, 186] on div "Médico(a) Médico(a) Enfermeiro(a) Paciente Nenhum resultado encontrado para: " …" at bounding box center [77, 181] width 127 height 18
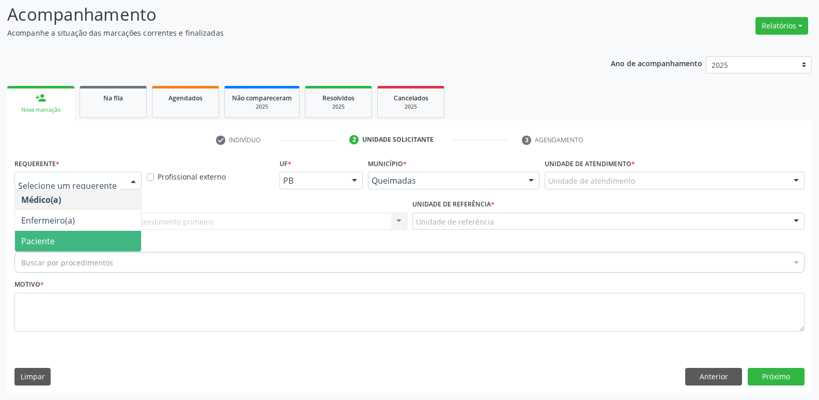
click at [71, 235] on span "Paciente" at bounding box center [78, 241] width 126 height 21
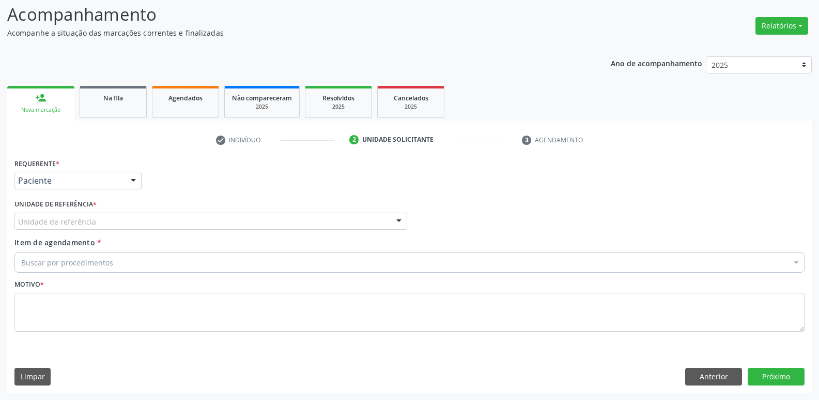
click at [110, 223] on div "Unidade de referência" at bounding box center [210, 221] width 393 height 18
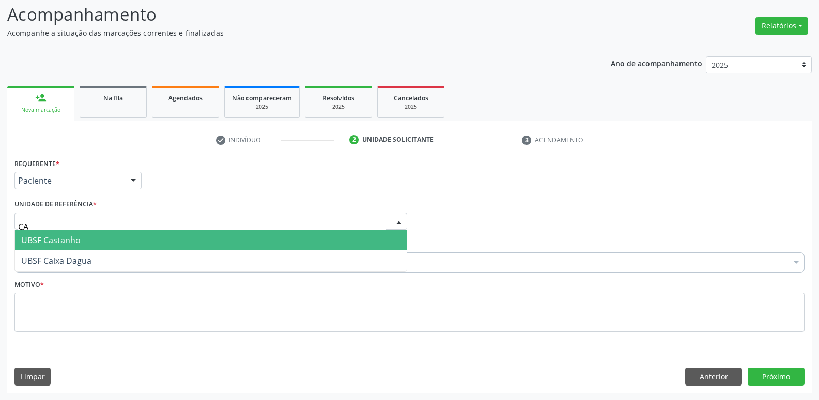
type input "CAS"
click at [90, 240] on span "UBSF Castanho" at bounding box center [211, 240] width 392 height 21
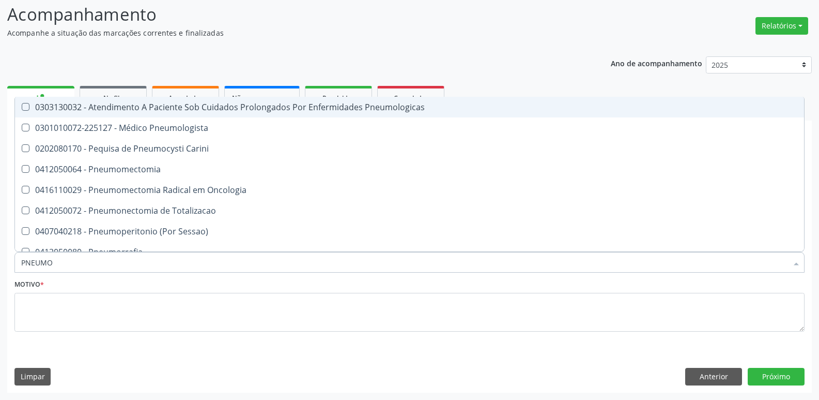
type input "PNEUMOL"
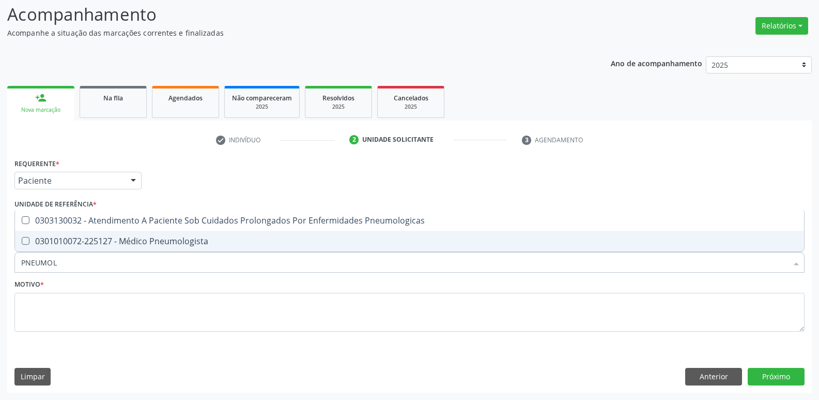
click at [89, 239] on div "0301010072-225127 - Médico Pneumologista" at bounding box center [409, 241] width 777 height 8
checkbox Pneumologista "true"
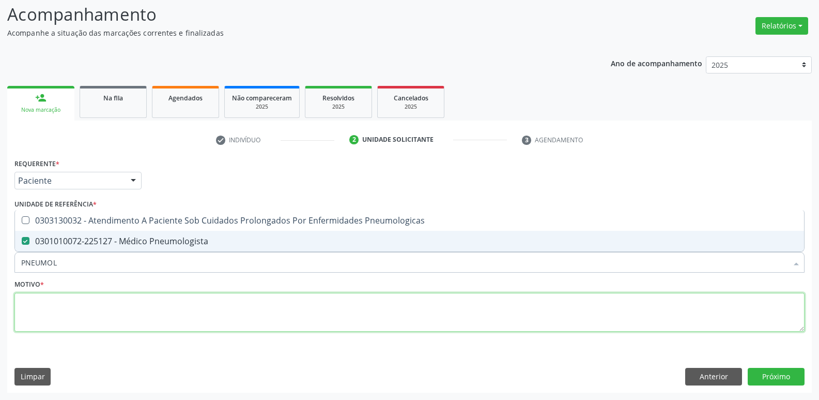
click at [69, 307] on textarea at bounding box center [409, 312] width 790 height 39
paste textarea "avaliação"
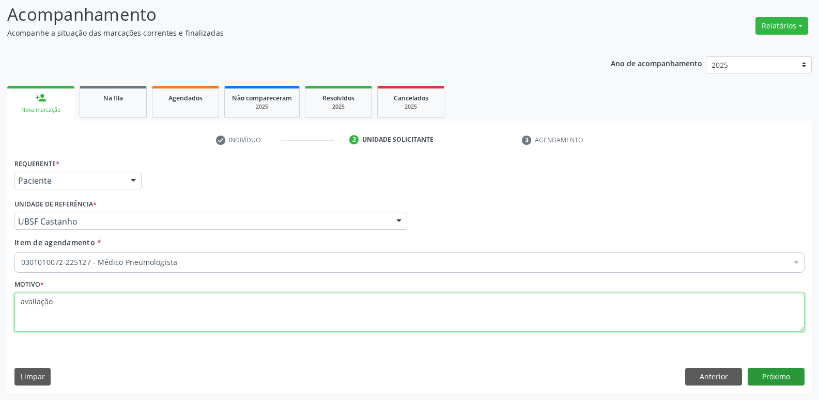
type textarea "avaliação"
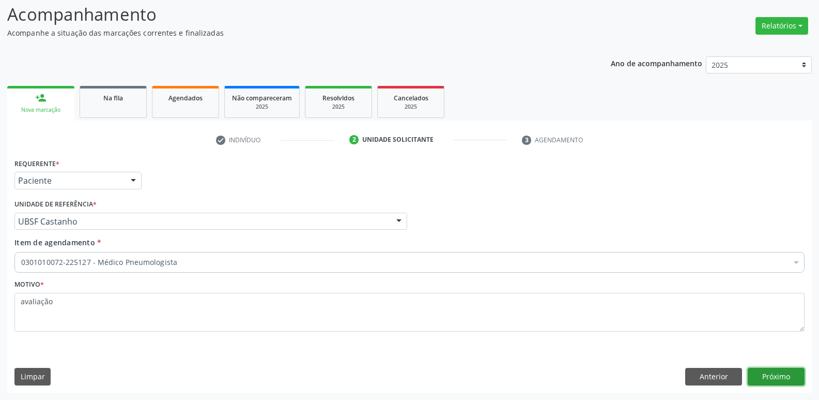
click at [796, 374] on button "Próximo" at bounding box center [776, 377] width 57 height 18
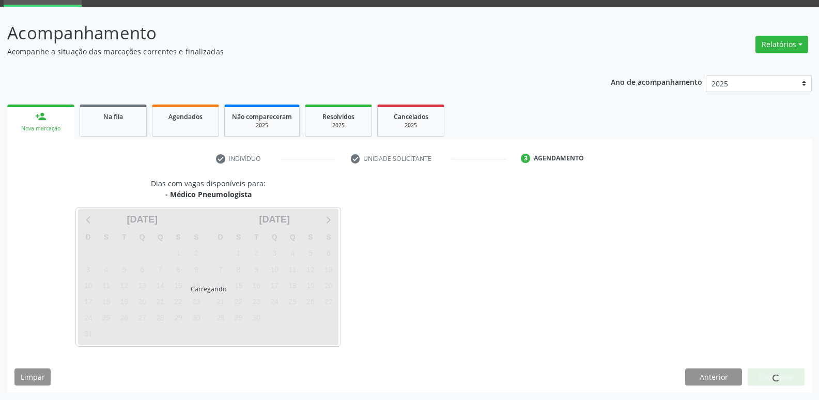
scroll to position [50, 0]
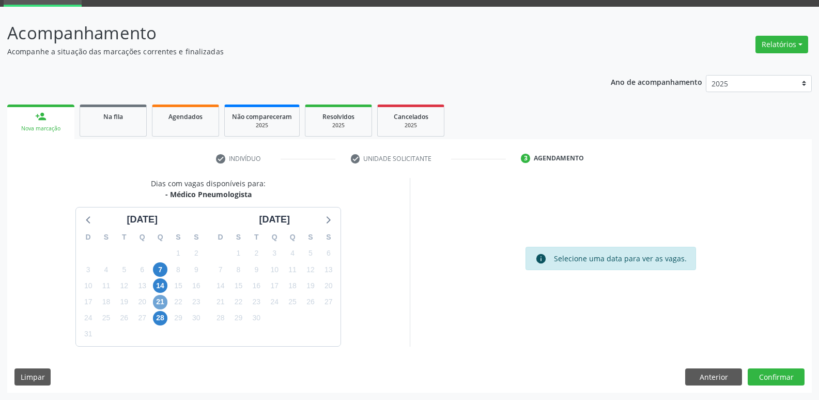
click at [164, 301] on span "21" at bounding box center [160, 302] width 14 height 14
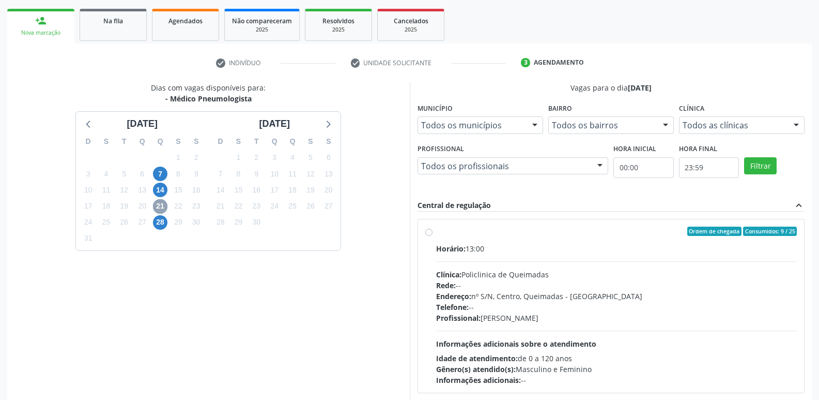
scroll to position [200, 0]
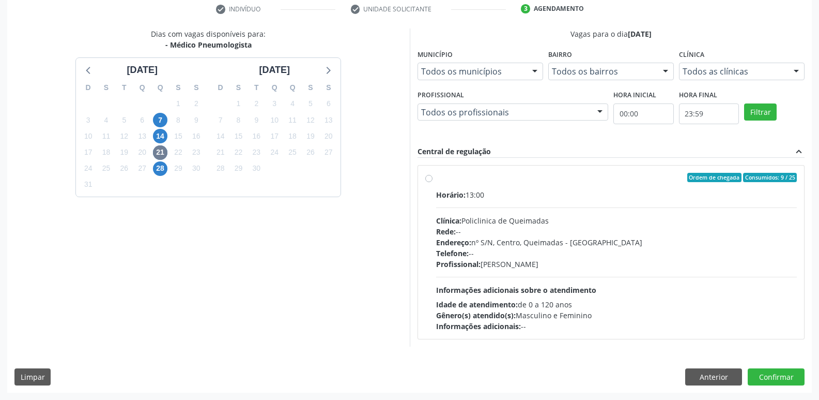
click at [786, 243] on div "Endereço: nº S/N, Centro, Queimadas - [GEOGRAPHIC_DATA]" at bounding box center [616, 242] width 361 height 11
click at [433, 182] on input "Ordem de chegada Consumidos: 9 / 25 Horário: 13:00 Clínica: Policlinica de Quei…" at bounding box center [428, 177] width 7 height 9
radio input "true"
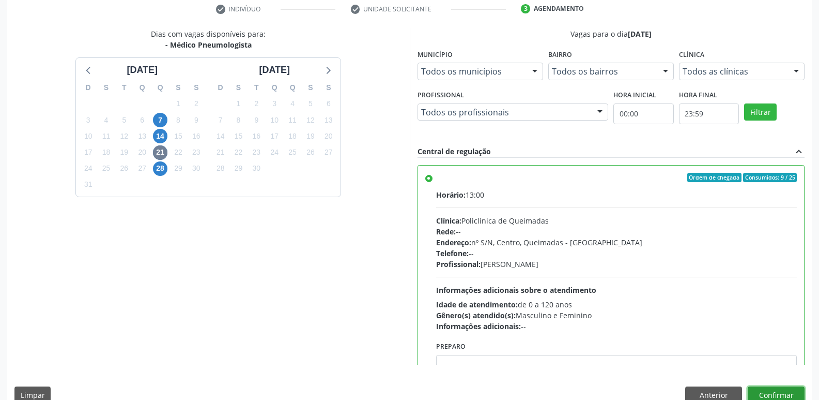
click at [774, 391] on button "Confirmar" at bounding box center [776, 395] width 57 height 18
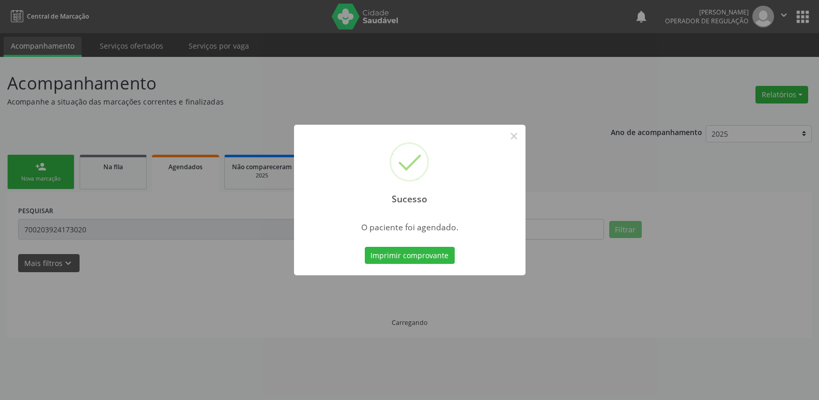
scroll to position [0, 0]
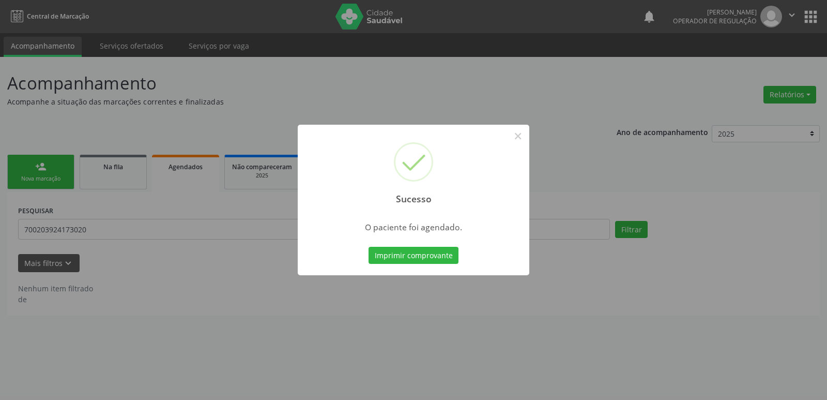
click at [369, 247] on button "Imprimir comprovante" at bounding box center [414, 256] width 90 height 18
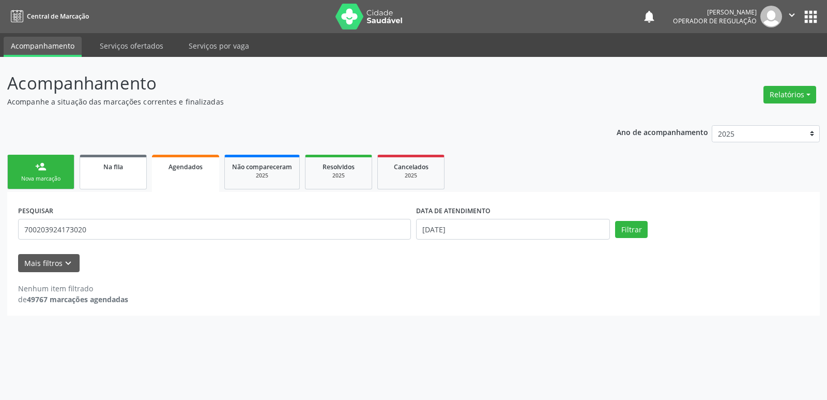
click at [123, 173] on link "Na fila" at bounding box center [113, 172] width 67 height 35
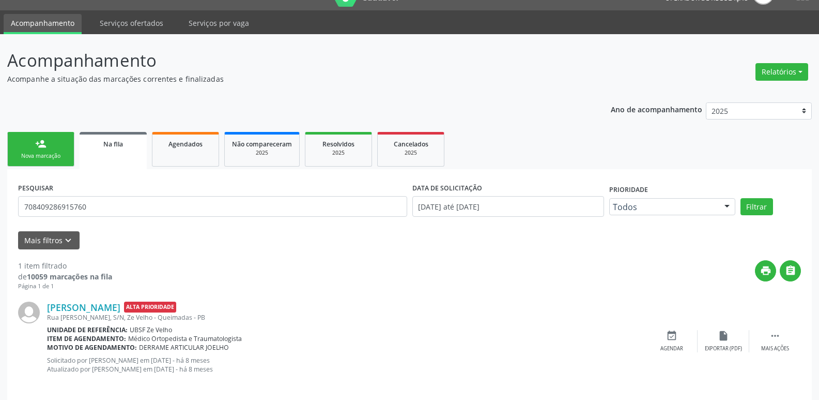
scroll to position [33, 0]
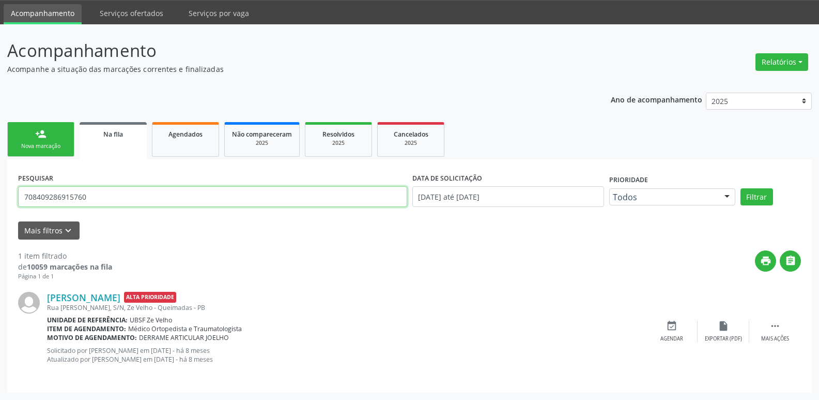
drag, startPoint x: 106, startPoint y: 202, endPoint x: 0, endPoint y: 197, distance: 106.0
click at [0, 197] on div "Acompanhamento Acompanhe a situação das marcações correntes e finalizadas Relat…" at bounding box center [409, 211] width 819 height 375
type input "LUCENIR"
click at [741, 188] on button "Filtrar" at bounding box center [757, 197] width 33 height 18
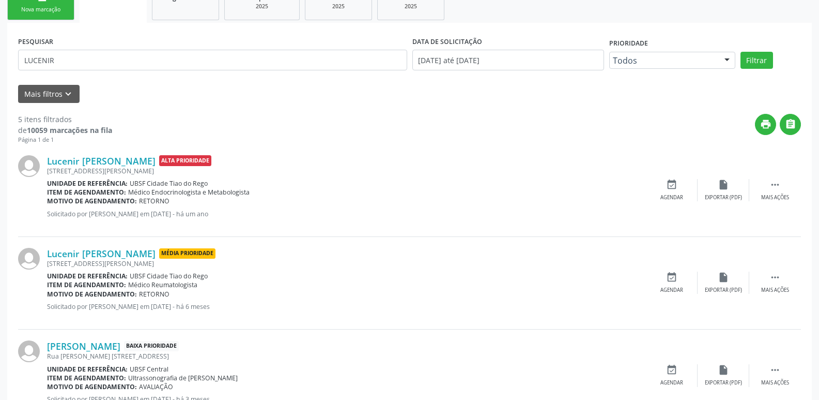
scroll to position [310, 0]
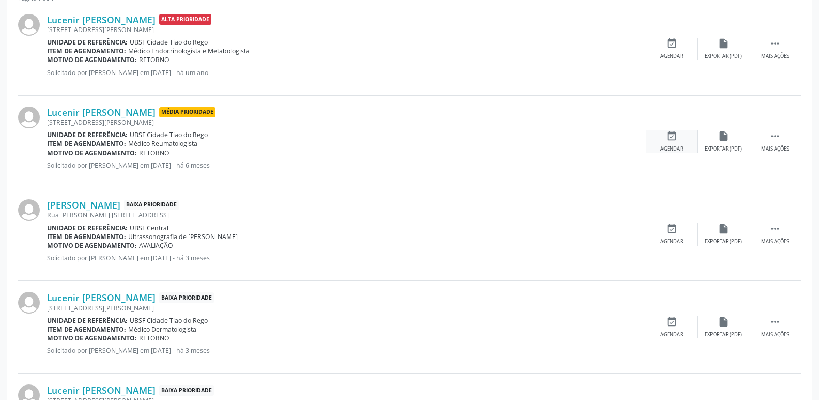
click at [675, 137] on icon "event_available" at bounding box center [671, 135] width 11 height 11
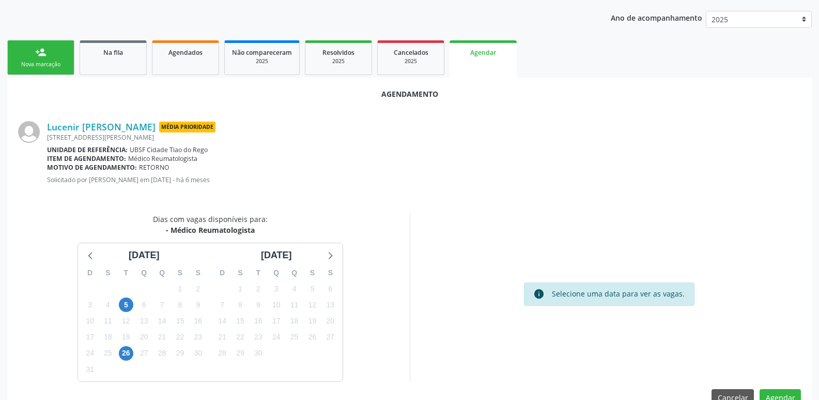
scroll to position [139, 0]
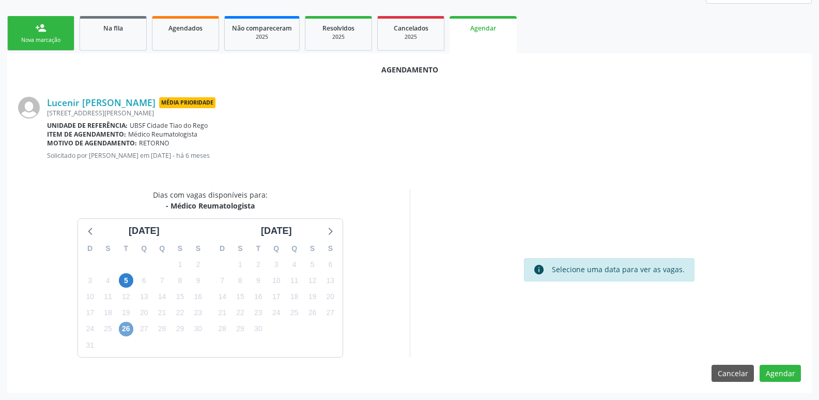
click at [127, 329] on span "26" at bounding box center [126, 329] width 14 height 14
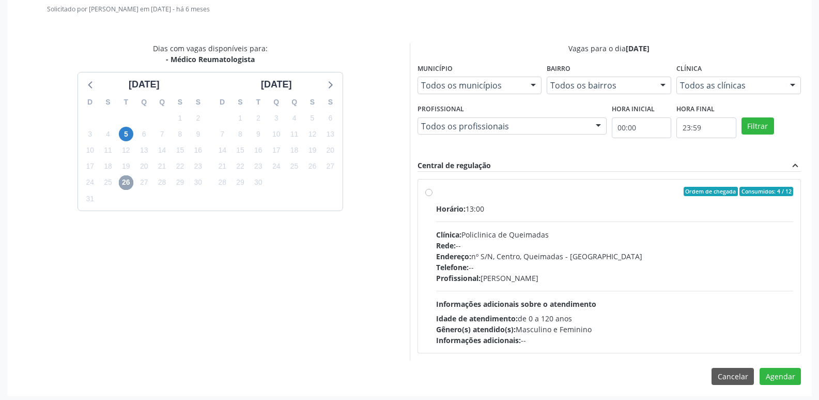
scroll to position [288, 0]
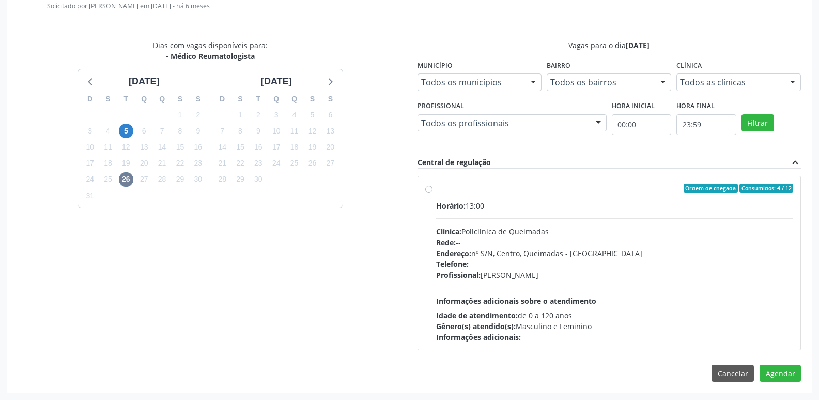
drag, startPoint x: 744, startPoint y: 278, endPoint x: 756, endPoint y: 312, distance: 36.0
click at [743, 280] on div "Profissional: Andrezza Virni Pereira Nobrega" at bounding box center [615, 274] width 358 height 11
click at [433, 193] on input "Ordem de chegada Consumidos: 4 / 12 Horário: 13:00 Clínica: Policlinica de Quei…" at bounding box center [428, 188] width 7 height 9
radio input "true"
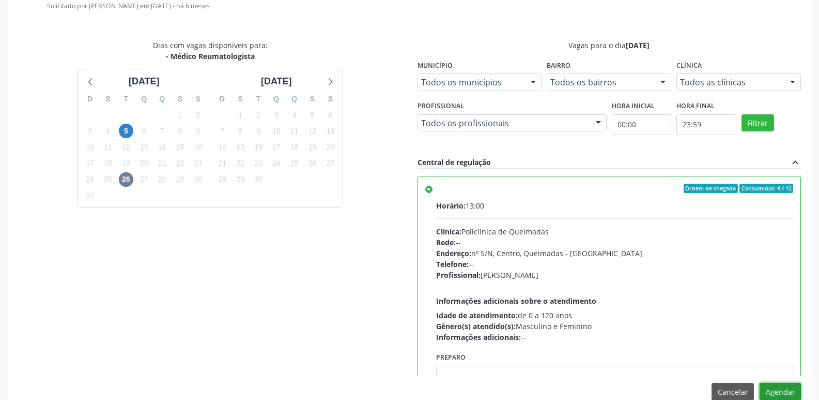
click at [771, 390] on button "Agendar" at bounding box center [780, 392] width 41 height 18
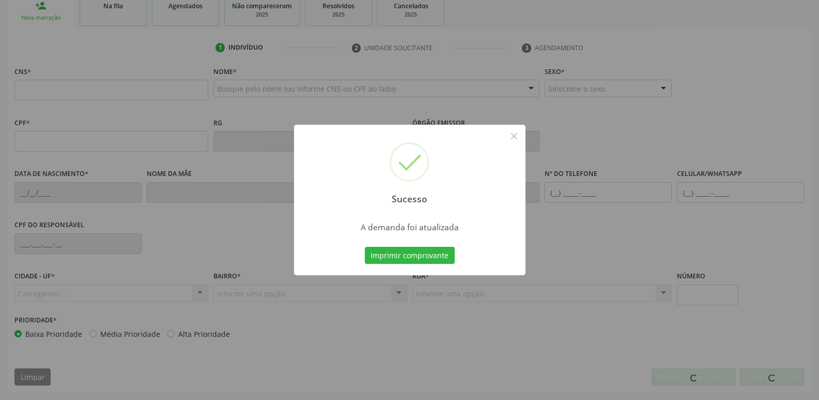
scroll to position [161, 0]
click at [365, 247] on button "Imprimir comprovante" at bounding box center [410, 256] width 90 height 18
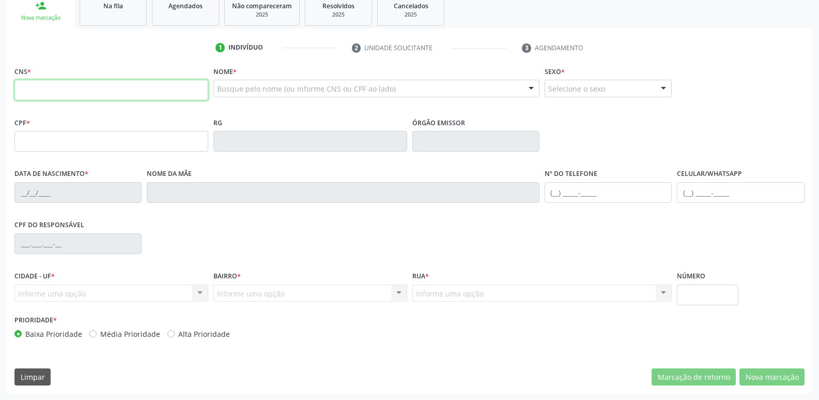
click at [169, 87] on input "text" at bounding box center [111, 90] width 194 height 21
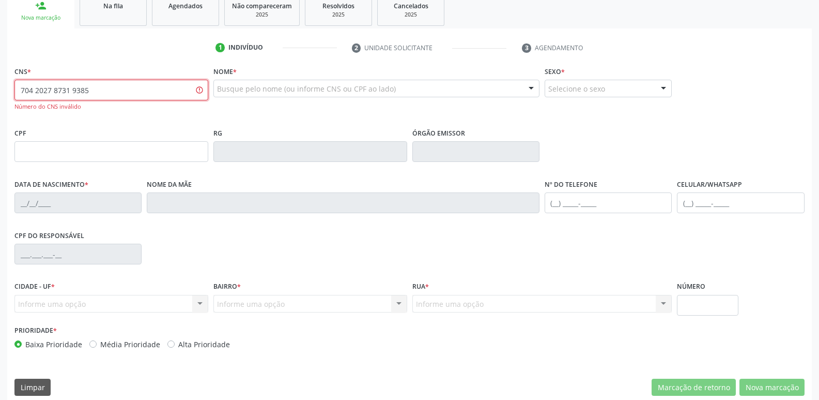
click at [62, 88] on input "704 2027 8731 9385" at bounding box center [111, 90] width 194 height 21
click at [62, 88] on input "704 2027 8319 385" at bounding box center [111, 90] width 194 height 21
type input "704 2027 8371 9385"
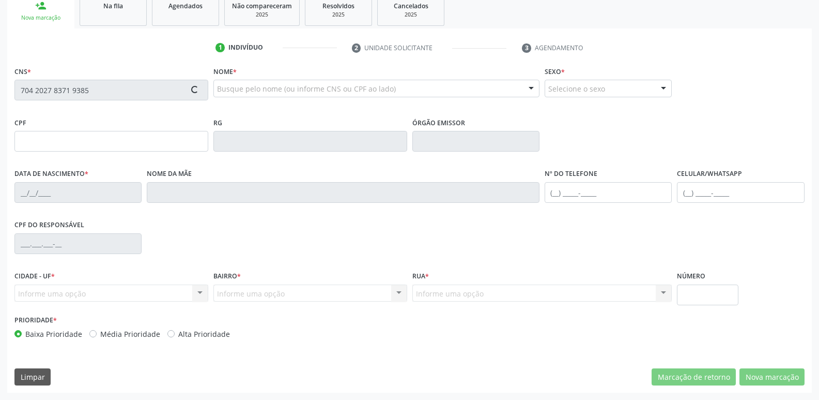
type input "996.448.514-04"
type input "01/11/1970"
type input "Severina Macedo de Luna"
type input "(83) 99404-1978"
type input "910.383.754-87"
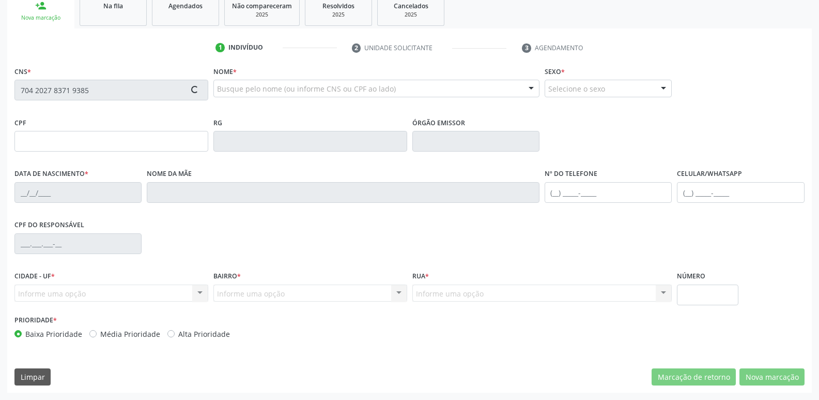
type input "S/N"
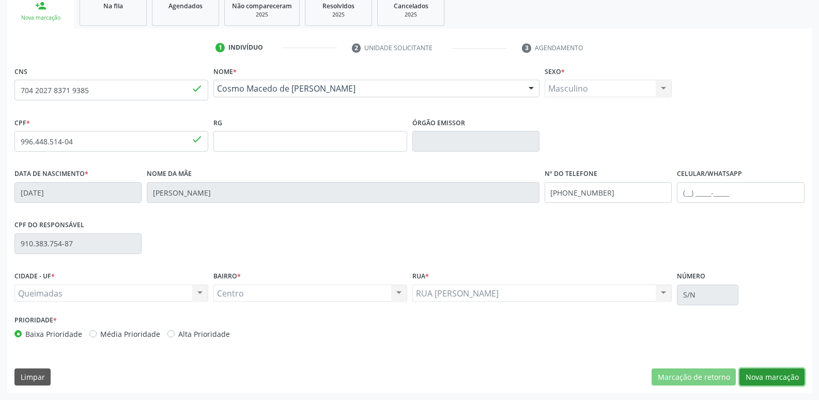
click at [779, 380] on button "Nova marcação" at bounding box center [772, 377] width 65 height 18
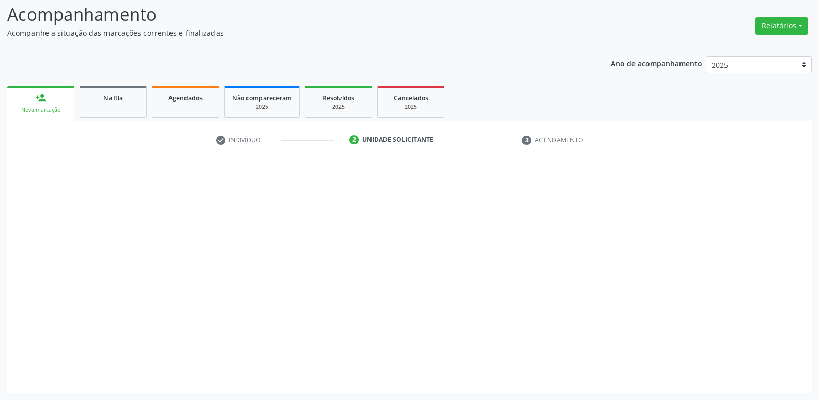
scroll to position [69, 0]
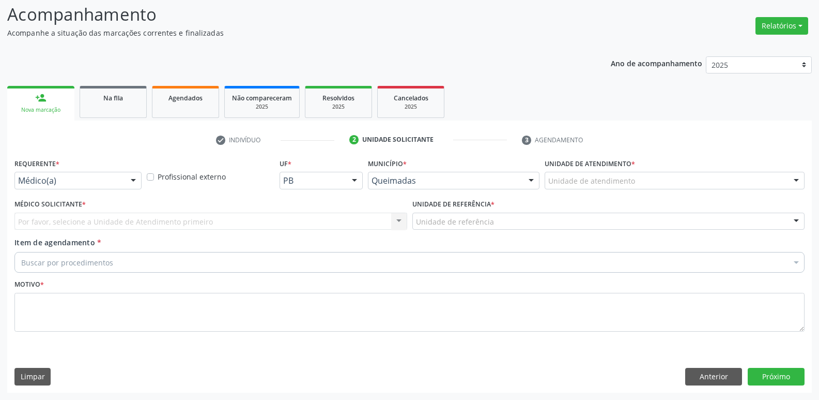
drag, startPoint x: 39, startPoint y: 183, endPoint x: 37, endPoint y: 224, distance: 40.9
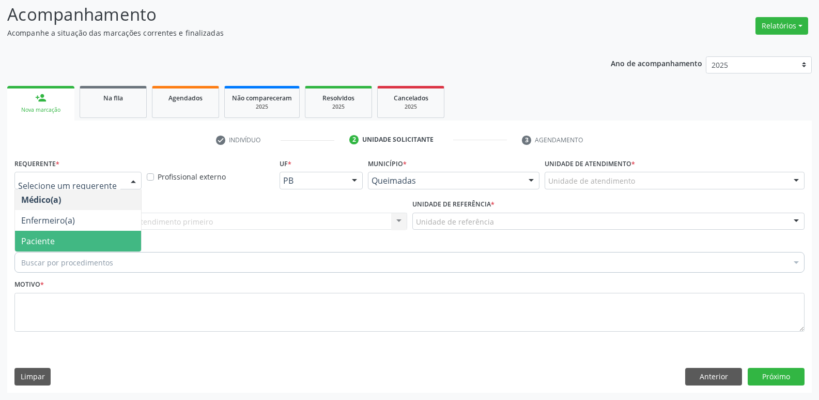
click at [35, 237] on span "Paciente" at bounding box center [38, 240] width 34 height 11
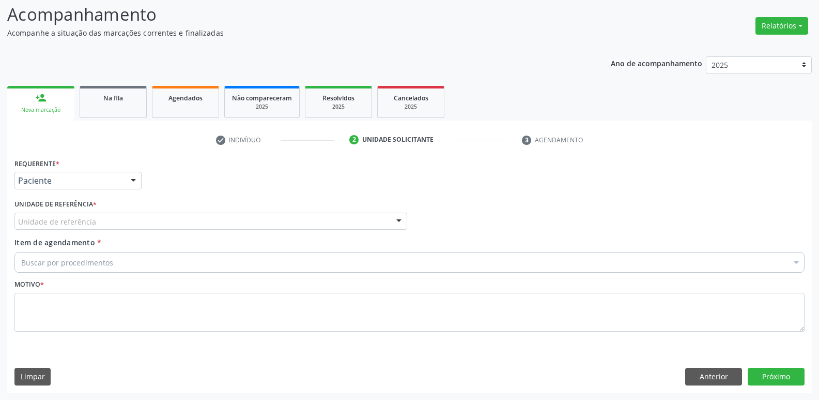
click at [50, 227] on div "Unidade de referência" at bounding box center [210, 221] width 393 height 18
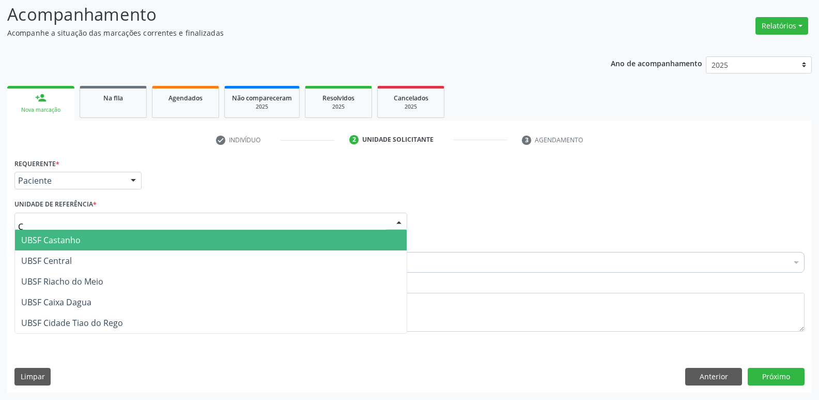
type input "CE"
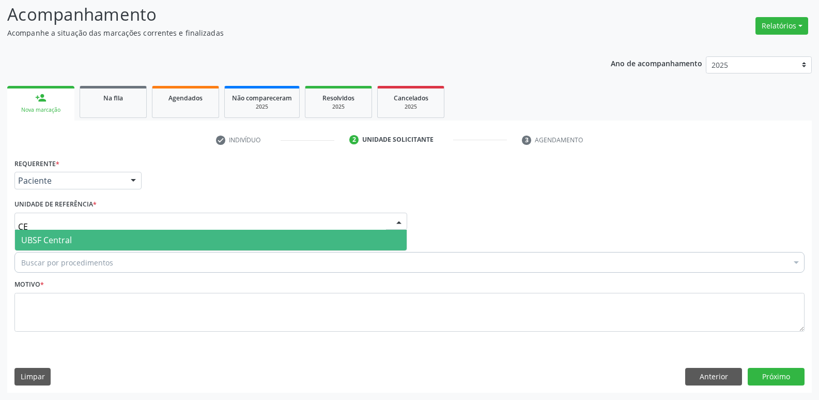
drag, startPoint x: 49, startPoint y: 238, endPoint x: 50, endPoint y: 250, distance: 11.4
click at [49, 239] on span "UBSF Central" at bounding box center [46, 239] width 51 height 11
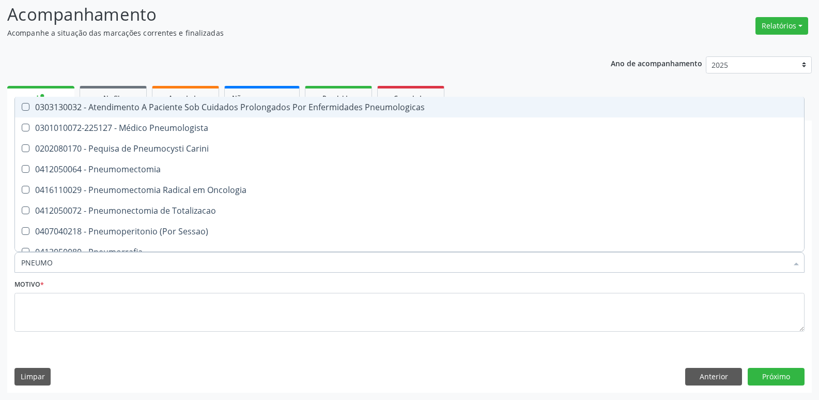
type input "PNEUMOL"
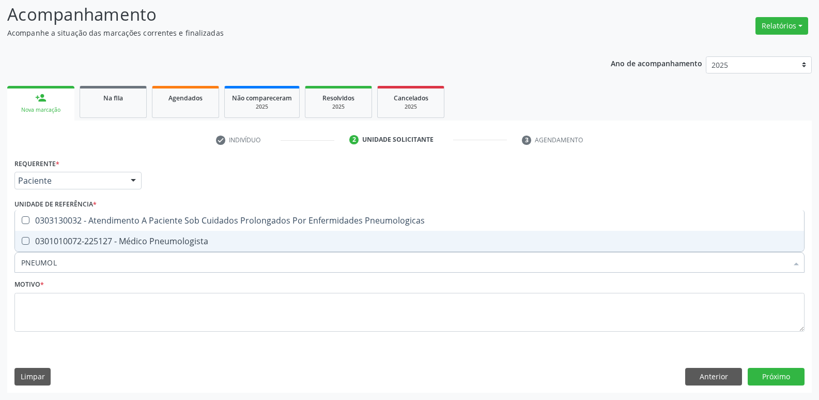
click at [49, 248] on span "0301010072-225127 - Médico Pneumologista" at bounding box center [409, 241] width 789 height 21
checkbox Pneumologista "true"
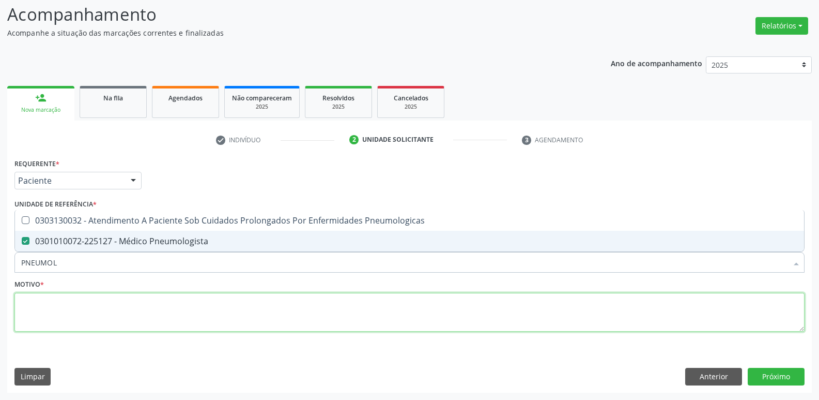
click at [51, 305] on textarea at bounding box center [409, 312] width 790 height 39
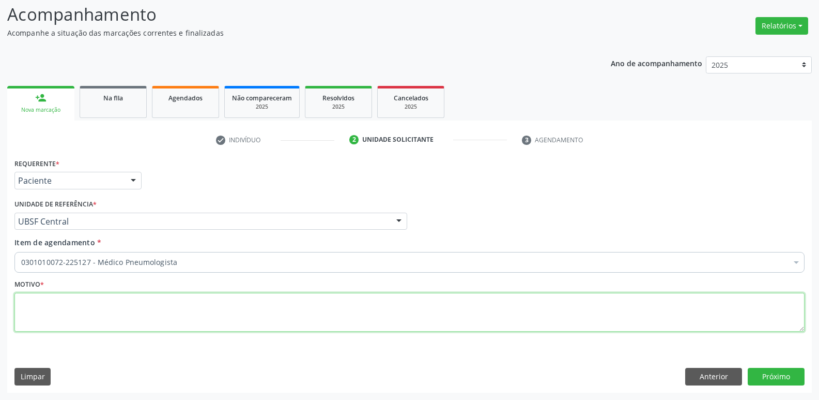
paste textarea "avaliação"
type textarea "avaliação"
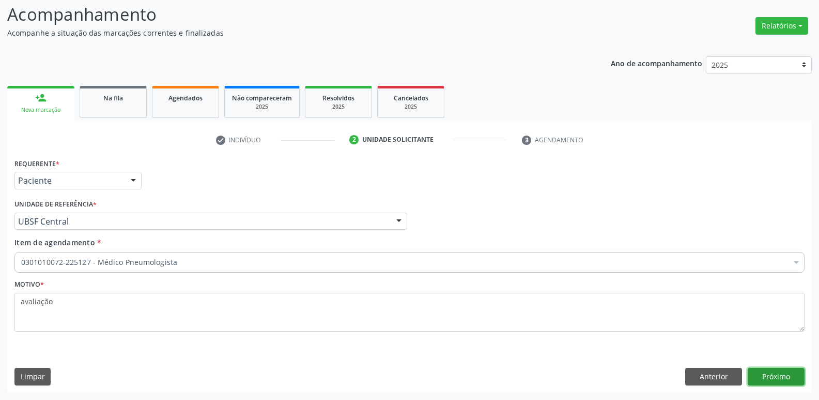
click at [763, 371] on button "Próximo" at bounding box center [776, 377] width 57 height 18
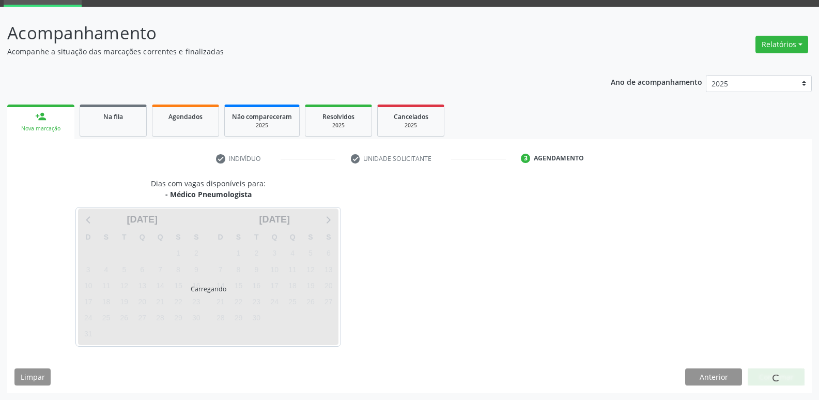
scroll to position [50, 0]
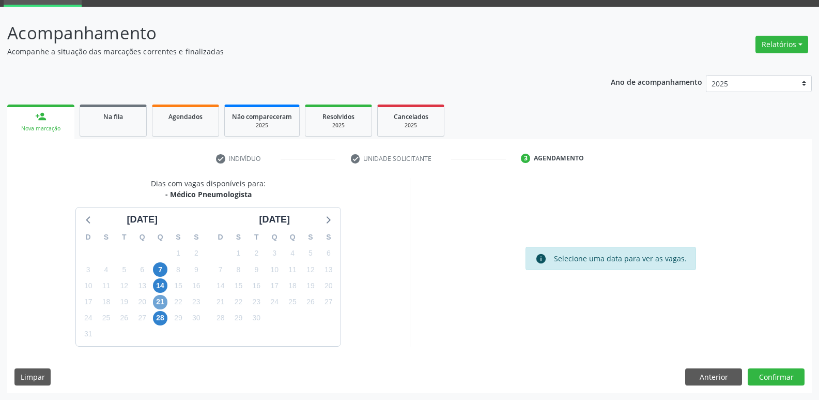
click at [164, 301] on span "21" at bounding box center [160, 302] width 14 height 14
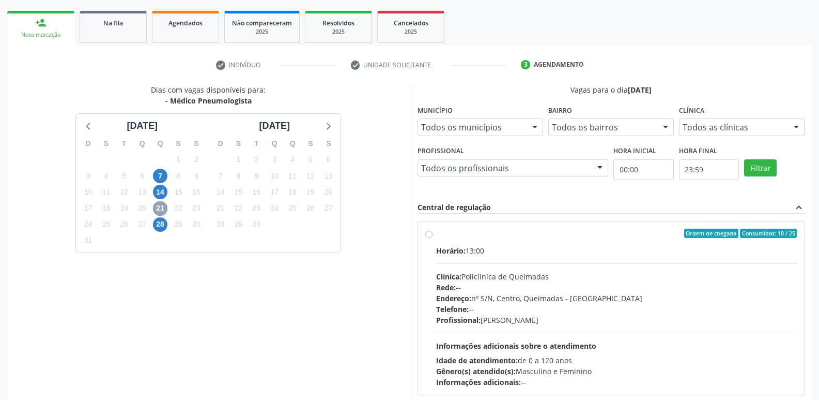
scroll to position [200, 0]
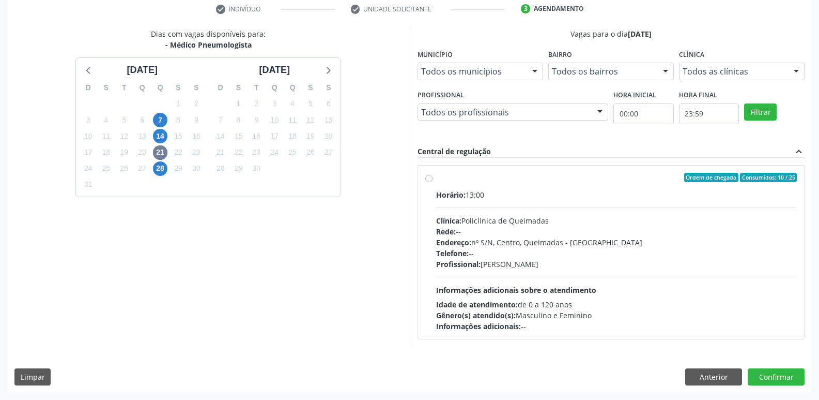
click at [715, 264] on div "Profissional: Guilherme Figueiredo da Silva" at bounding box center [616, 263] width 361 height 11
click at [433, 182] on input "Ordem de chegada Consumidos: 10 / 25 Horário: 13:00 Clínica: Policlinica de Que…" at bounding box center [428, 177] width 7 height 9
radio input "true"
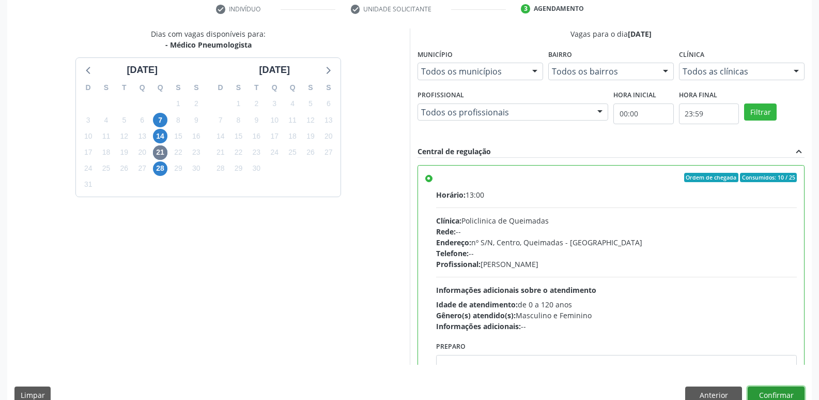
click at [767, 396] on button "Confirmar" at bounding box center [776, 395] width 57 height 18
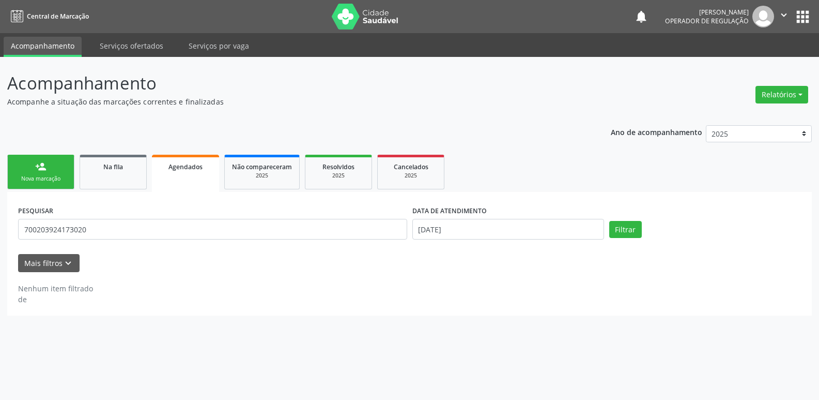
scroll to position [0, 0]
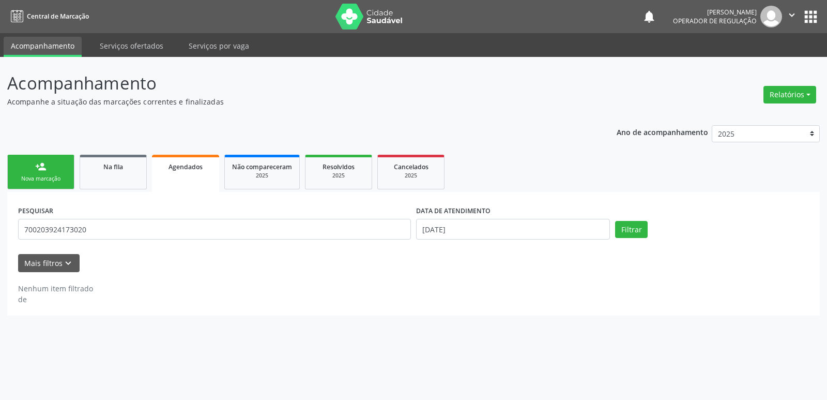
click at [43, 169] on div "person_add" at bounding box center [40, 166] width 11 height 11
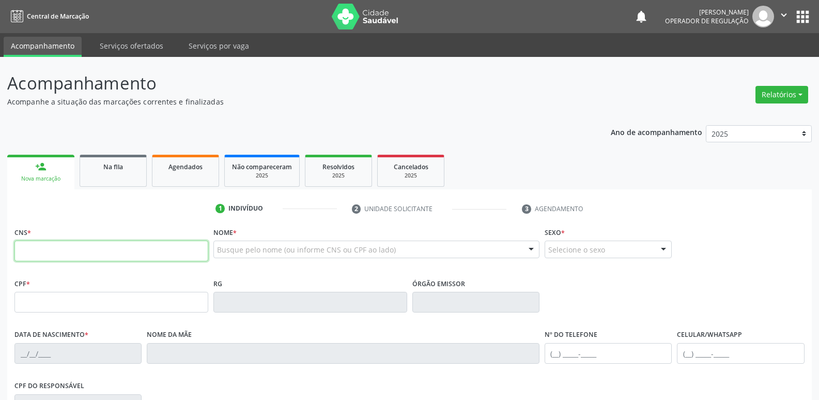
click at [52, 247] on input "text" at bounding box center [111, 250] width 194 height 21
type input "898 0064 0275 4465"
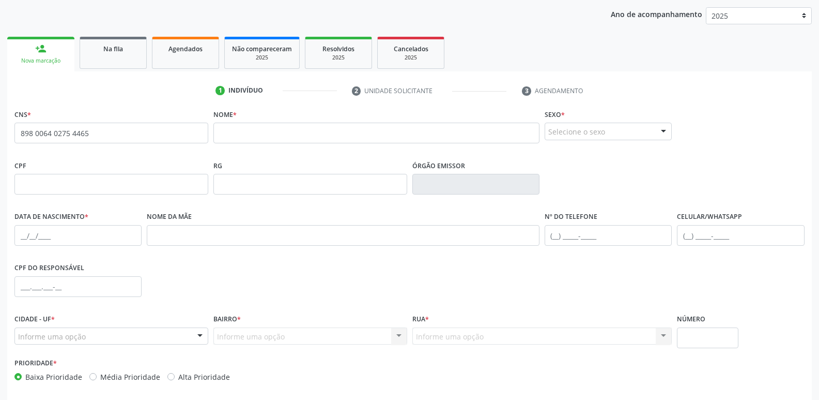
scroll to position [155, 0]
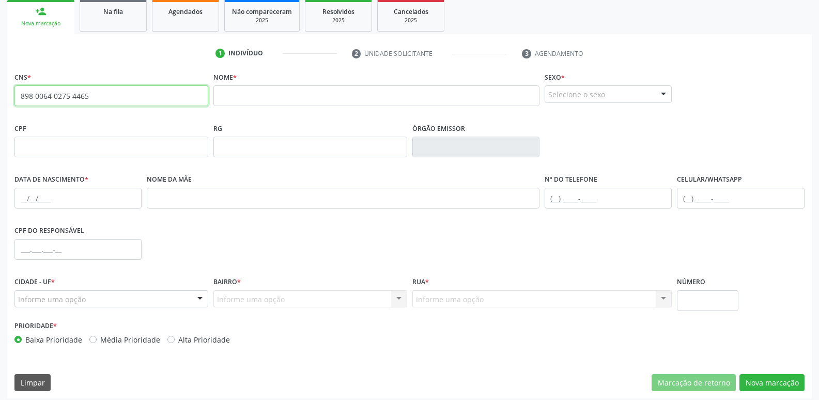
click at [0, 103] on div "Acompanhamento Acompanhe a situação das marcações correntes e finalizadas Relat…" at bounding box center [409, 153] width 819 height 503
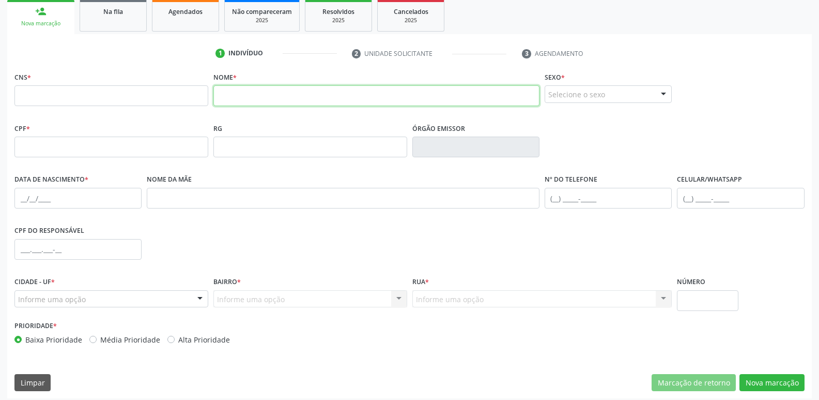
click at [239, 96] on input "text" at bounding box center [376, 95] width 326 height 21
type input "[PERSON_NAME]"
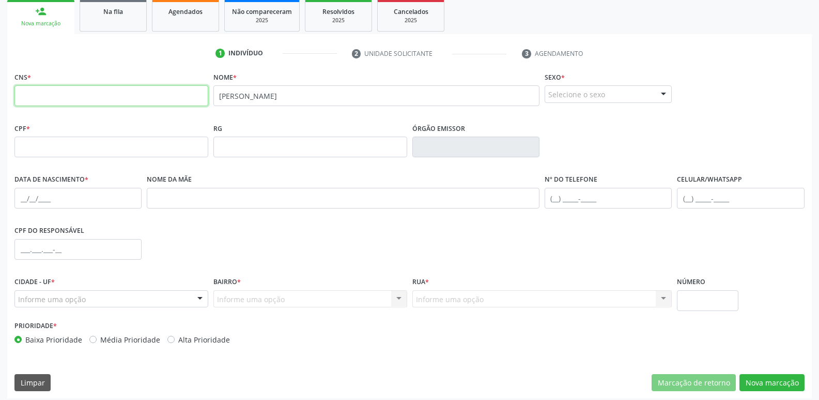
click at [70, 98] on input "text" at bounding box center [111, 95] width 194 height 21
drag, startPoint x: 283, startPoint y: 98, endPoint x: 35, endPoint y: 77, distance: 249.0
click at [35, 77] on div "CNS * Nome * ANTONY PEREIRA Sexo * Selecione o sexo Masculino Feminino Nenhum r…" at bounding box center [410, 94] width 796 height 51
click at [38, 85] on input "text" at bounding box center [111, 95] width 194 height 21
type input "898 0064 0275 4465"
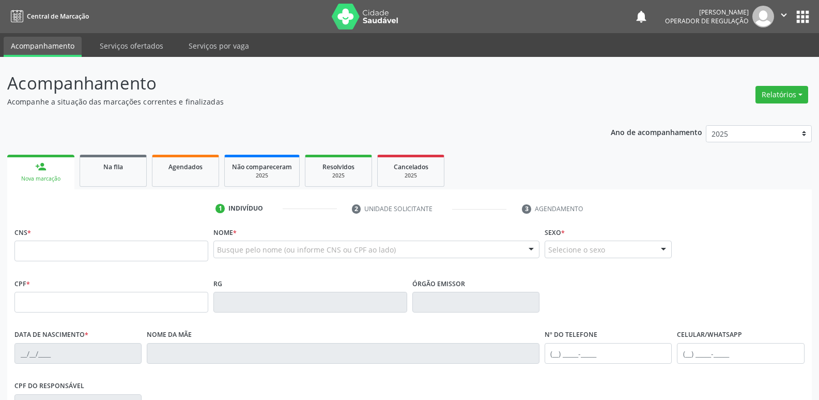
scroll to position [155, 0]
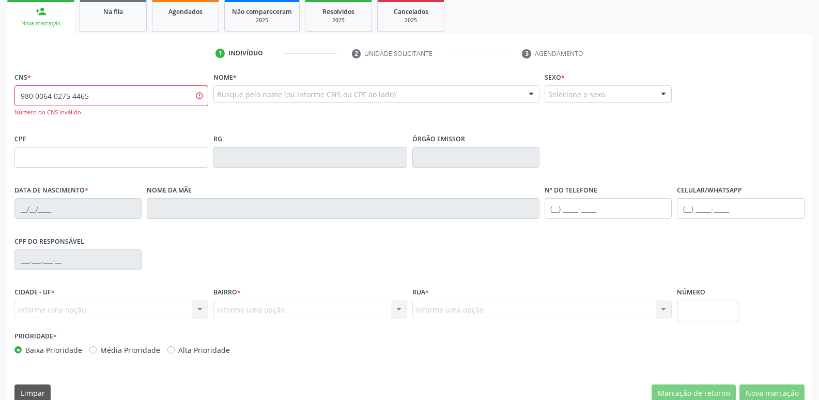
click at [20, 94] on input "980 0064 0275 4465" at bounding box center [111, 95] width 194 height 21
drag, startPoint x: 98, startPoint y: 98, endPoint x: 0, endPoint y: 98, distance: 97.7
click at [0, 98] on div "Acompanhamento Acompanhe a situação das marcações correntes e finalizadas Relat…" at bounding box center [409, 159] width 819 height 514
type input "898 0064 0275 4465"
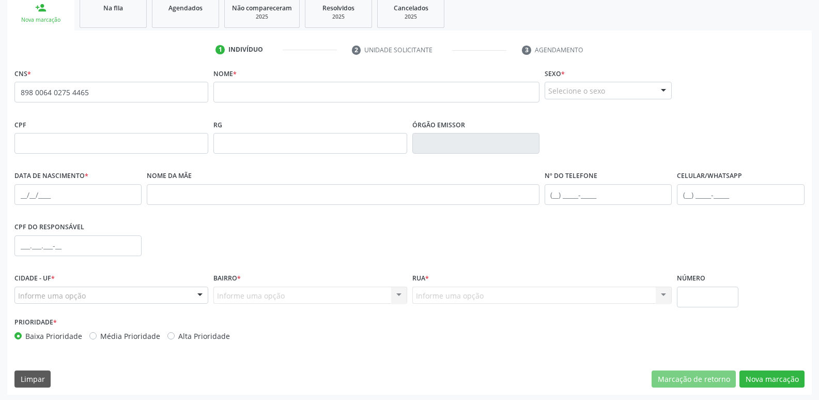
scroll to position [161, 0]
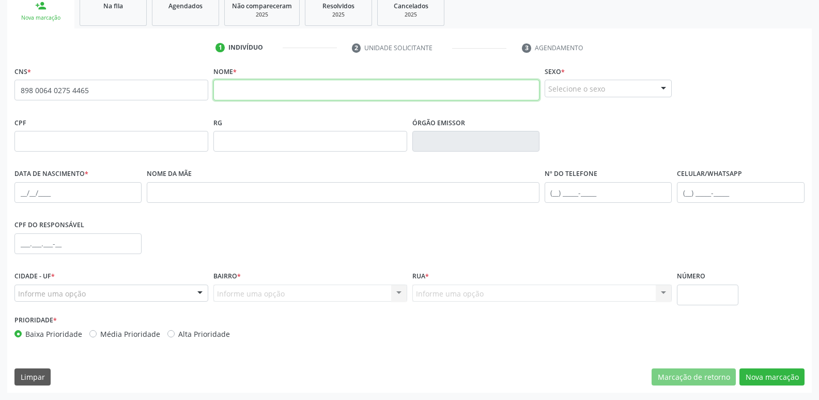
click at [309, 81] on input "text" at bounding box center [376, 90] width 326 height 21
type input "[PERSON_NAME]"
click at [629, 91] on div "Selecione o sexo" at bounding box center [608, 89] width 127 height 18
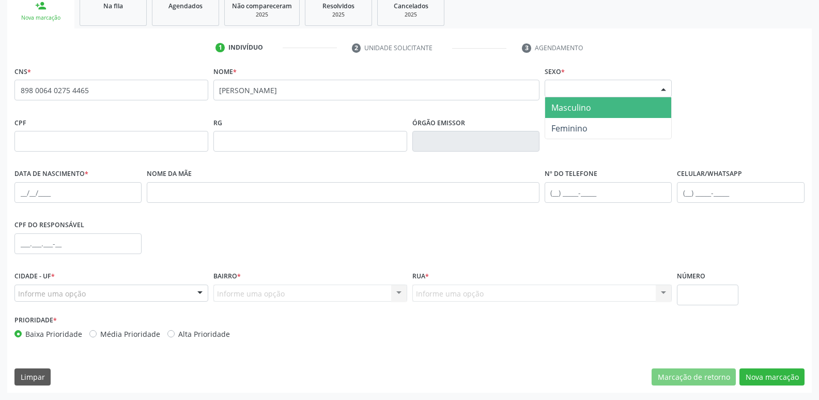
click at [602, 106] on span "Masculino" at bounding box center [608, 107] width 126 height 21
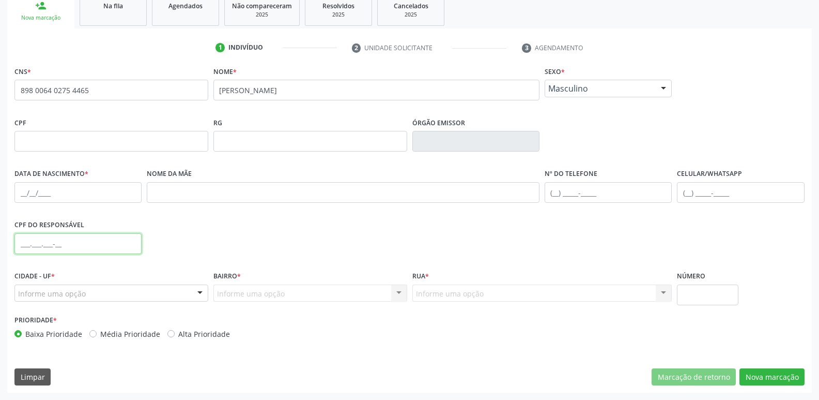
click at [14, 245] on input "text" at bounding box center [77, 243] width 127 height 21
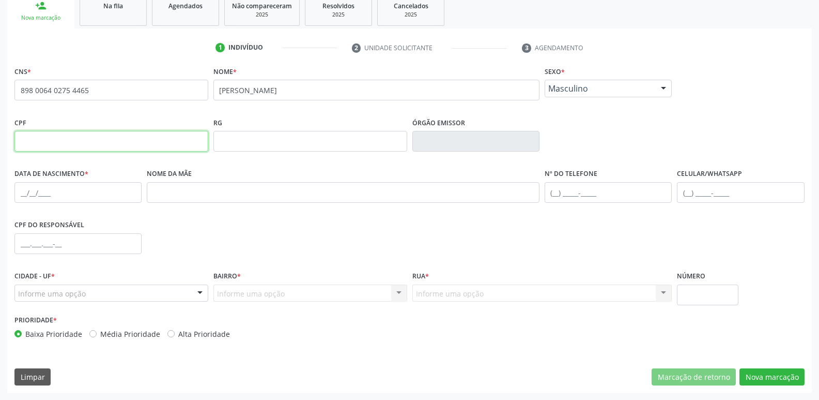
click at [80, 144] on input "text" at bounding box center [111, 141] width 194 height 21
type input "006.127.144-62"
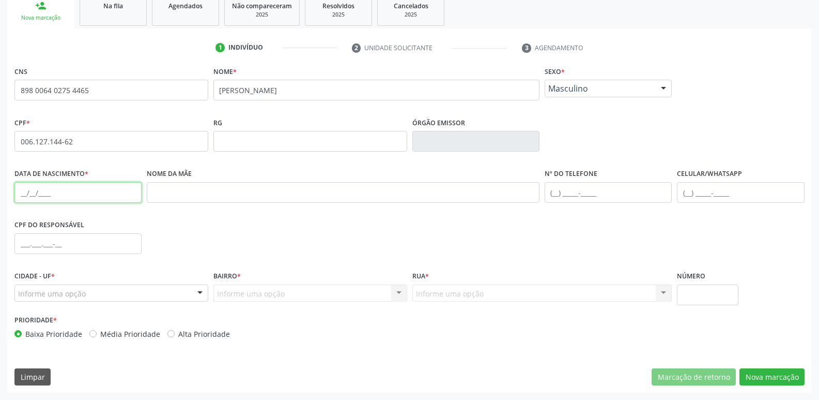
click at [18, 193] on input "text" at bounding box center [77, 192] width 127 height 21
type input "[DATE]"
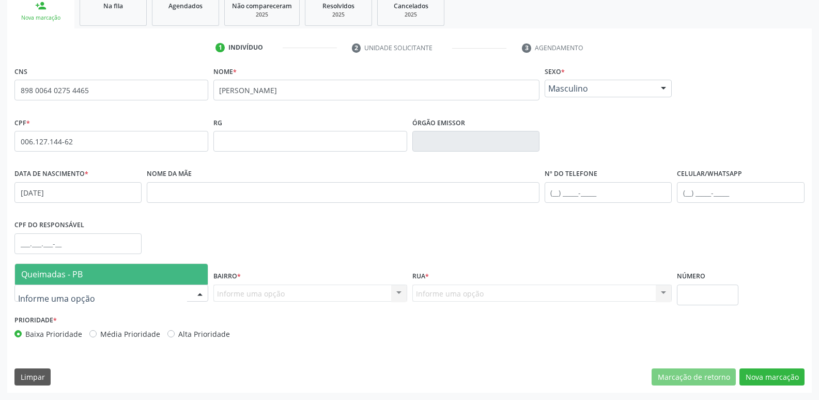
click at [55, 268] on span "Queimadas - PB" at bounding box center [52, 273] width 62 height 11
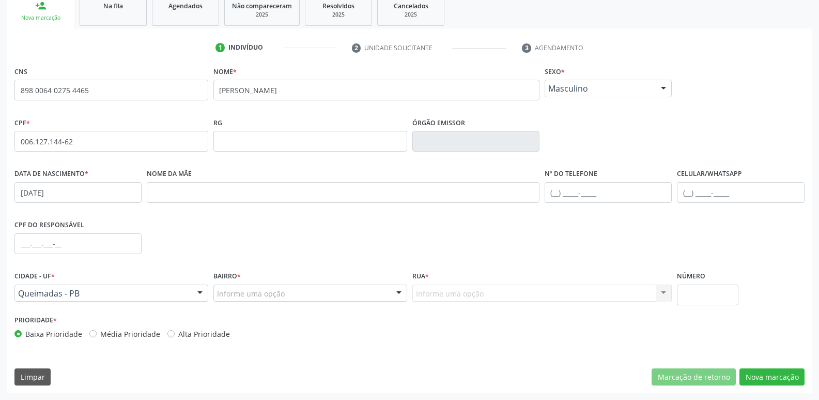
click at [301, 292] on div "Informe uma opção" at bounding box center [310, 293] width 194 height 18
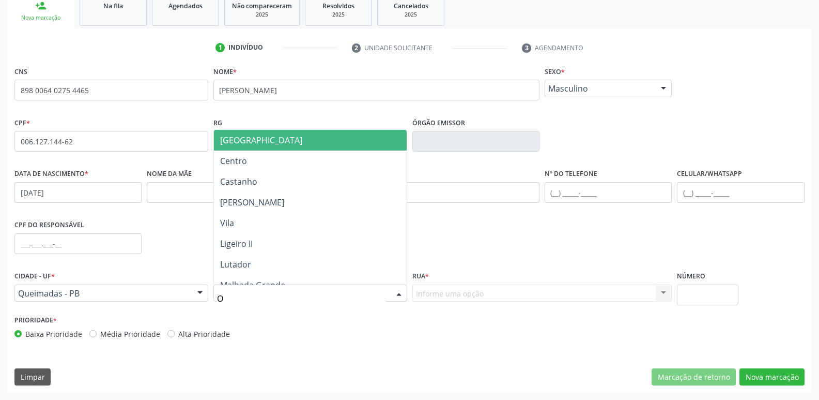
type input "OL"
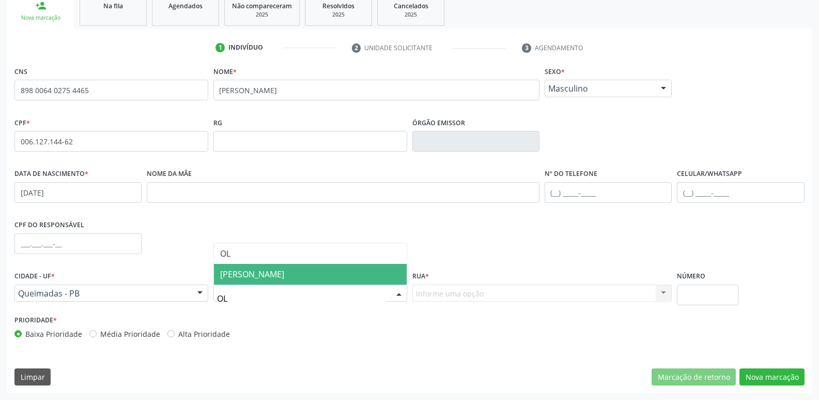
click at [288, 272] on span "[PERSON_NAME]" at bounding box center [310, 274] width 193 height 21
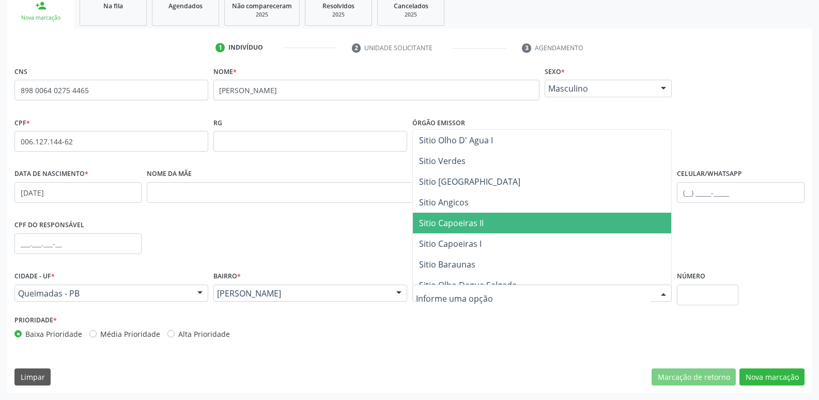
scroll to position [32, 0]
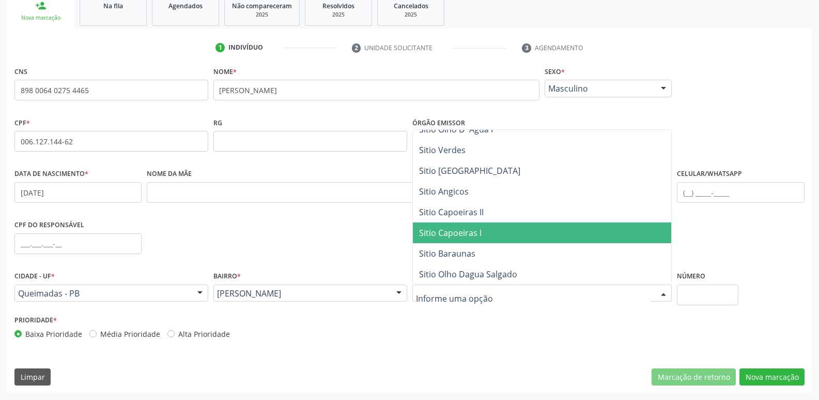
click at [471, 235] on span "Sitio Capoeiras I" at bounding box center [450, 232] width 63 height 11
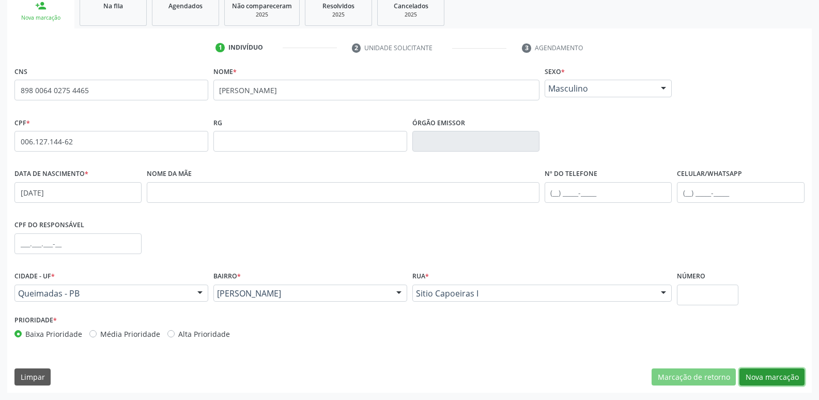
click at [747, 372] on button "Nova marcação" at bounding box center [772, 377] width 65 height 18
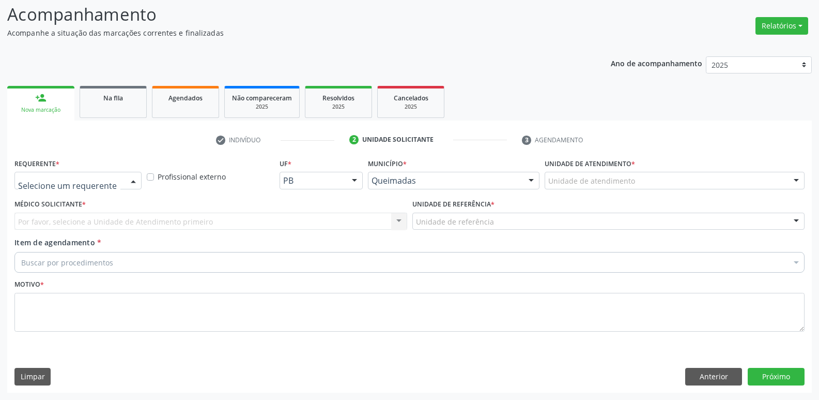
drag, startPoint x: 73, startPoint y: 181, endPoint x: 62, endPoint y: 231, distance: 51.0
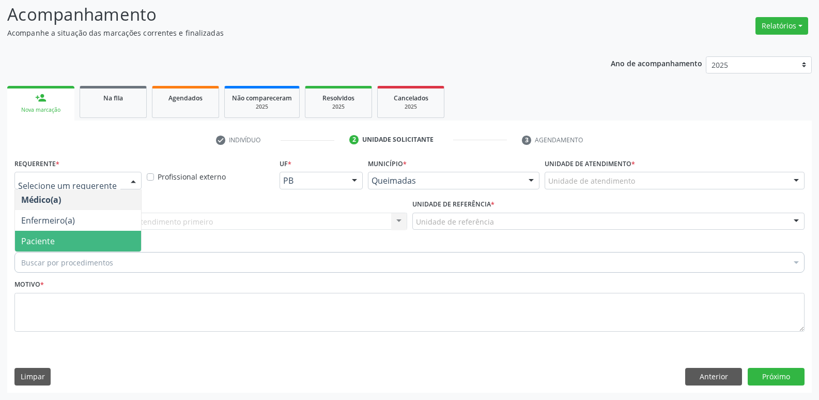
drag, startPoint x: 55, startPoint y: 242, endPoint x: 70, endPoint y: 233, distance: 18.1
click at [57, 240] on span "Paciente" at bounding box center [78, 241] width 126 height 21
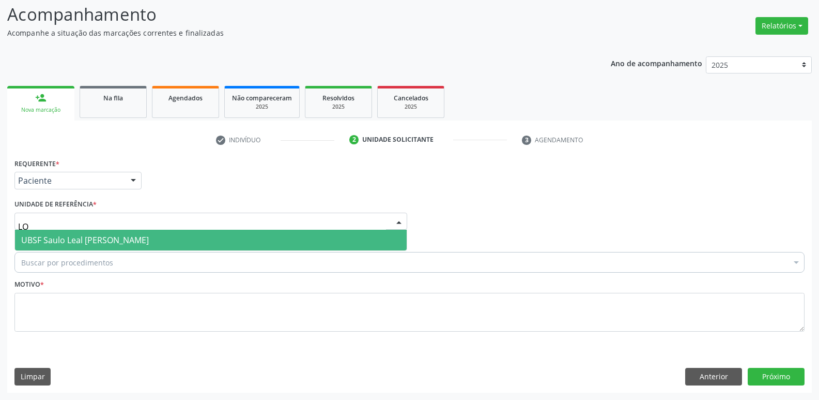
type input "L"
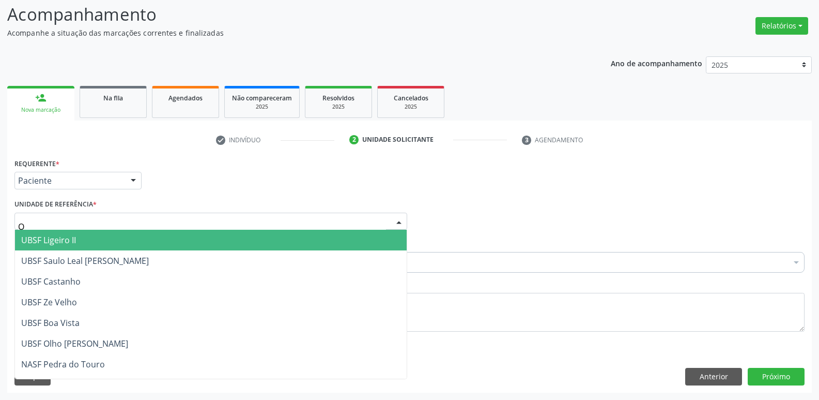
type input "OL"
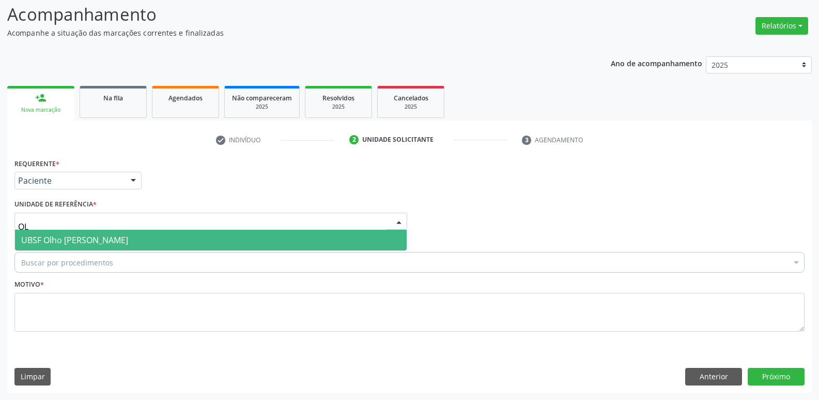
click at [94, 238] on span "UBSF Olho [PERSON_NAME]" at bounding box center [74, 239] width 107 height 11
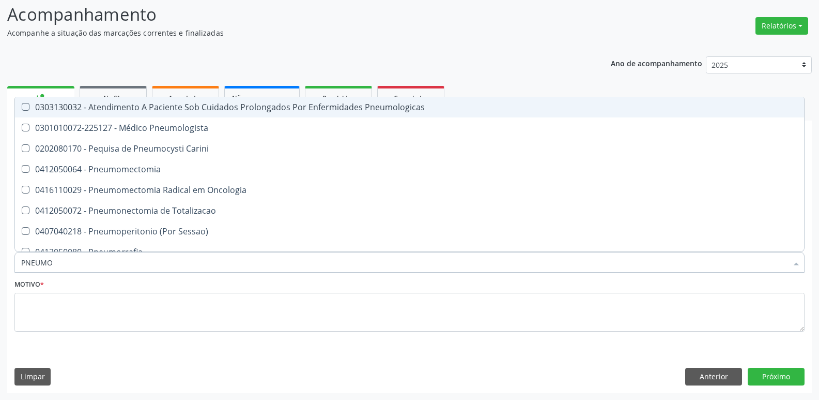
type input "PNEUMOL"
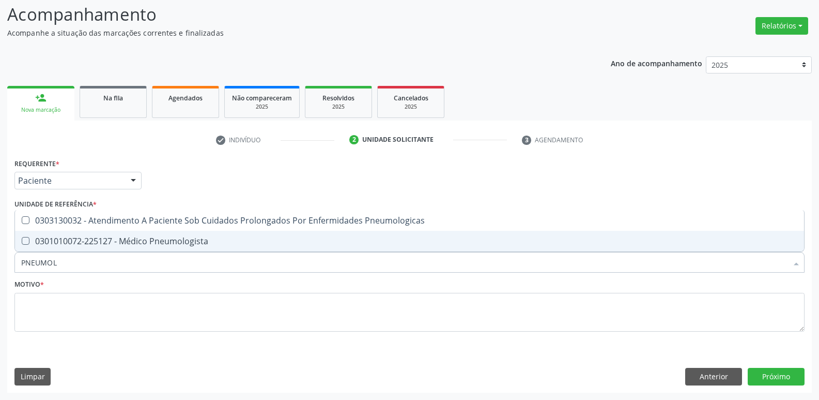
click at [93, 237] on div "0301010072-225127 - Médico Pneumologista" at bounding box center [409, 241] width 777 height 8
checkbox Pneumologista "true"
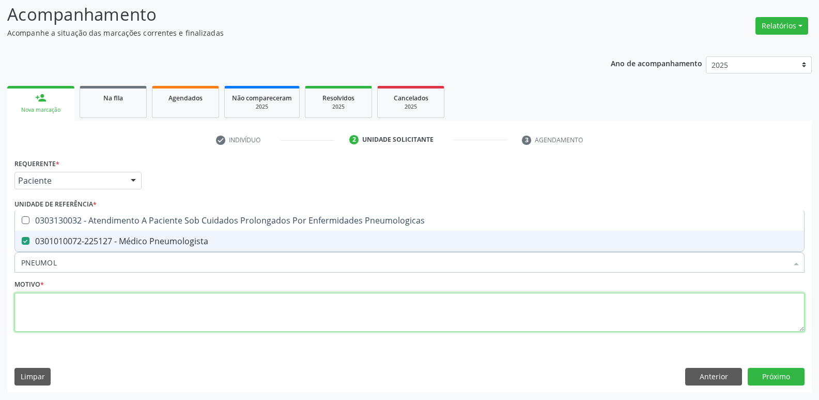
drag, startPoint x: 80, startPoint y: 301, endPoint x: 60, endPoint y: 284, distance: 26.0
click at [79, 301] on textarea at bounding box center [409, 312] width 790 height 39
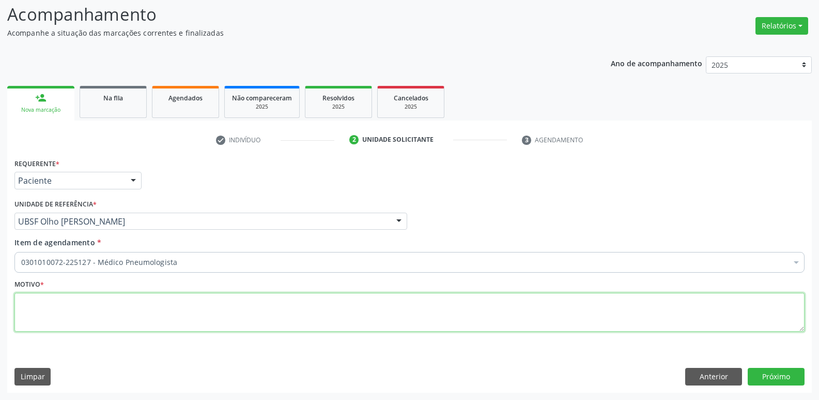
paste textarea "avaliação"
type textarea "avaliação"
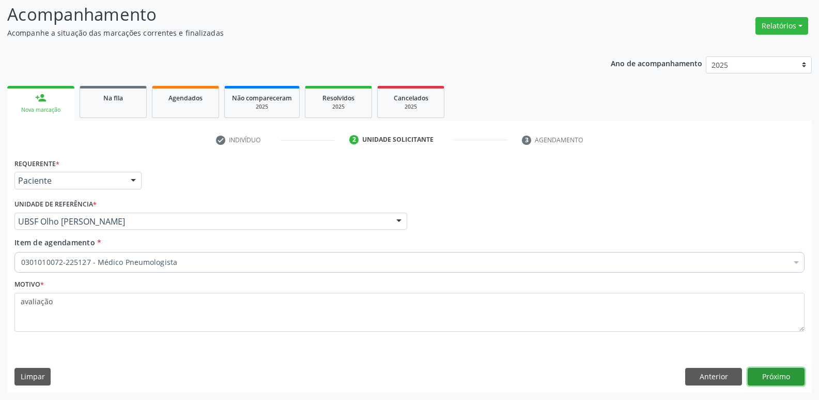
click at [784, 373] on button "Próximo" at bounding box center [776, 377] width 57 height 18
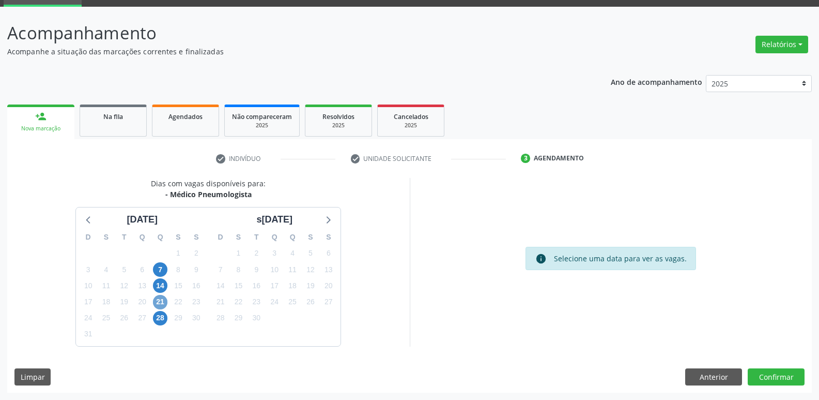
click at [156, 301] on span "21" at bounding box center [160, 302] width 14 height 14
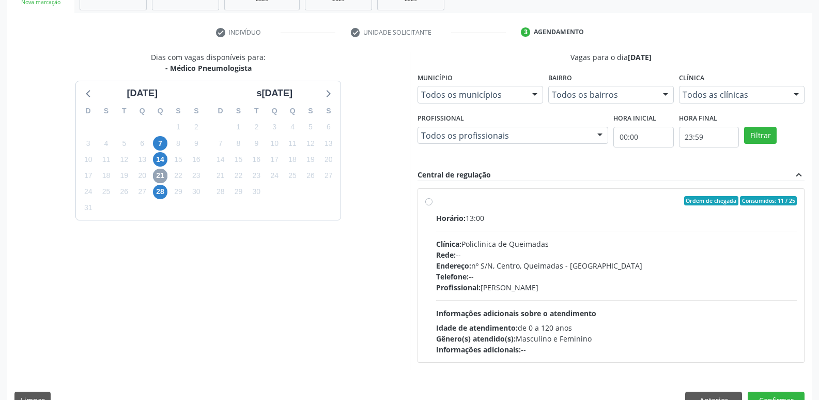
scroll to position [200, 0]
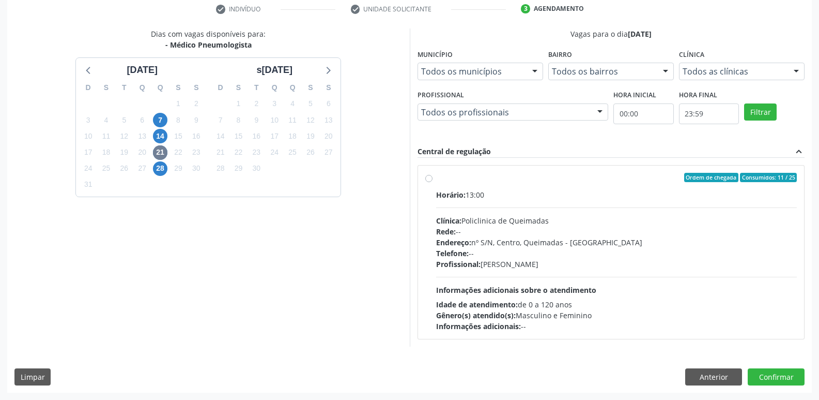
click at [739, 299] on div "Idade de atendimento: de 0 a 120 anos" at bounding box center [616, 304] width 361 height 11
click at [433, 182] on input "Ordem de chegada Consumidos: 11 / 25 Horário: 13:00 Clínica: Policlinica de Que…" at bounding box center [428, 177] width 7 height 9
radio input "true"
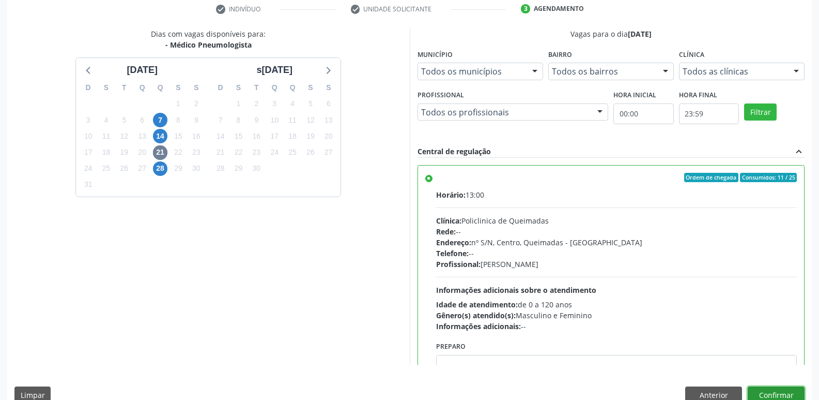
click at [771, 386] on button "Confirmar" at bounding box center [776, 395] width 57 height 18
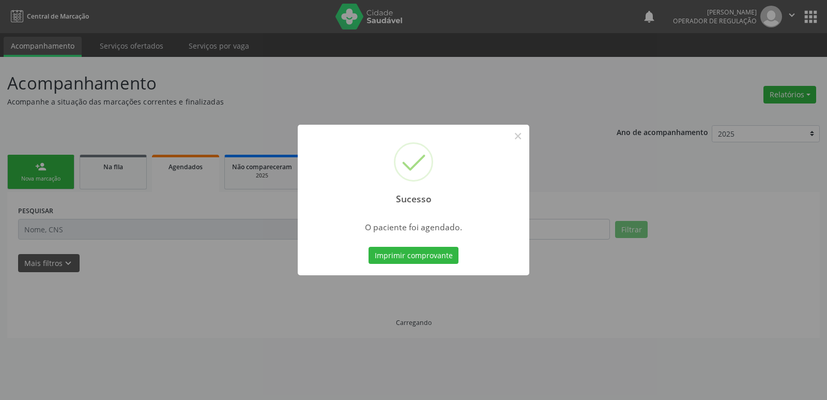
click at [369, 247] on button "Imprimir comprovante" at bounding box center [414, 256] width 90 height 18
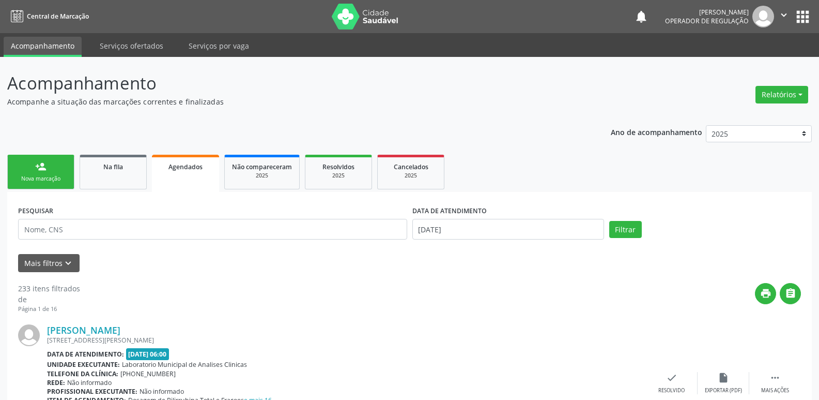
click at [62, 176] on div "Nova marcação" at bounding box center [41, 179] width 52 height 8
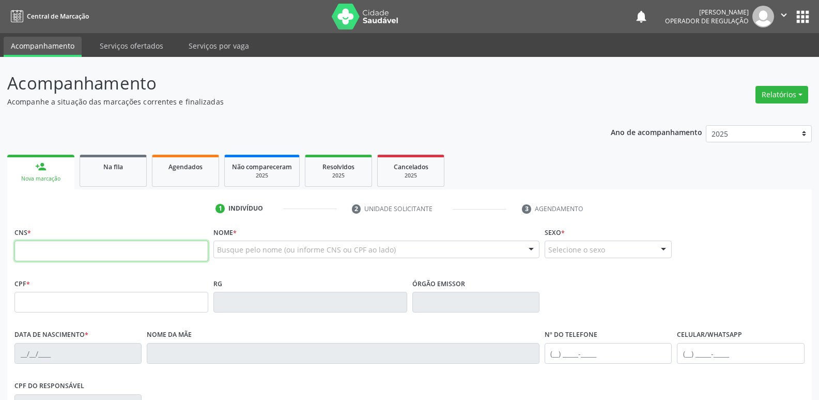
click at [62, 245] on input "text" at bounding box center [111, 250] width 194 height 21
type input "708 1025 0940 8738"
type input "372.819.844-72"
type input "[DATE]"
type input "[PERSON_NAME]"
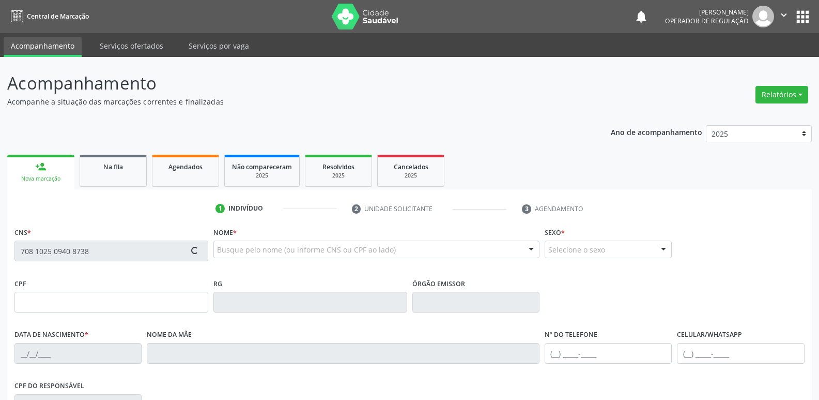
type input "[PHONE_NUMBER]"
type input "70"
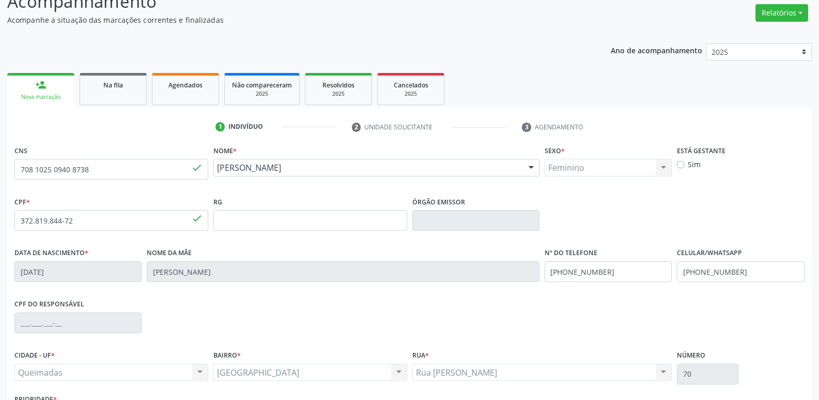
scroll to position [161, 0]
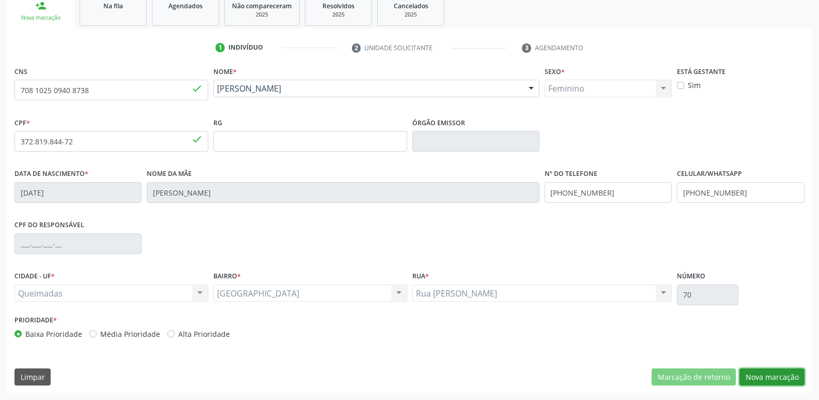
click at [780, 385] on button "Nova marcação" at bounding box center [772, 377] width 65 height 18
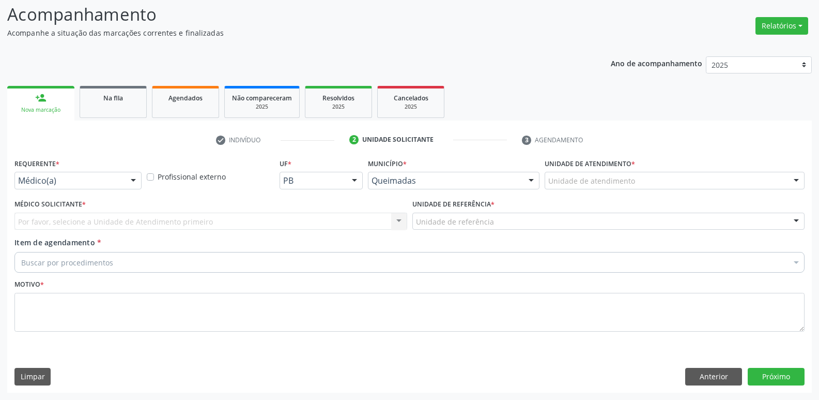
drag, startPoint x: 111, startPoint y: 168, endPoint x: 102, endPoint y: 189, distance: 22.3
click at [108, 173] on div "Requerente * Médico(a) Médico(a) Enfermeiro(a) Paciente Nenhum resultado encont…" at bounding box center [77, 172] width 127 height 33
click at [103, 189] on div "Médico(a) Médico(a) Enfermeiro(a) Paciente Nenhum resultado encontrado para: " …" at bounding box center [77, 181] width 127 height 18
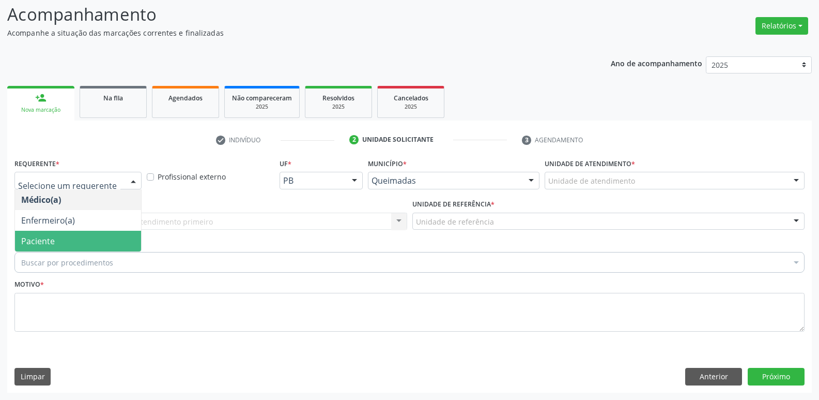
click at [81, 236] on span "Paciente" at bounding box center [78, 241] width 126 height 21
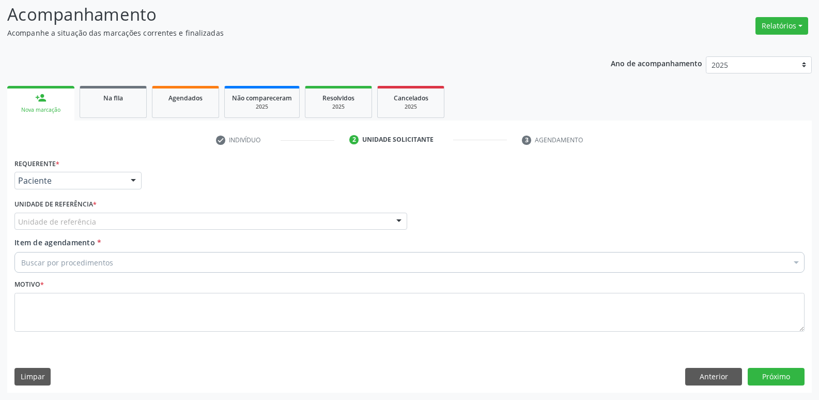
click at [101, 223] on div "Unidade de referência" at bounding box center [210, 221] width 393 height 18
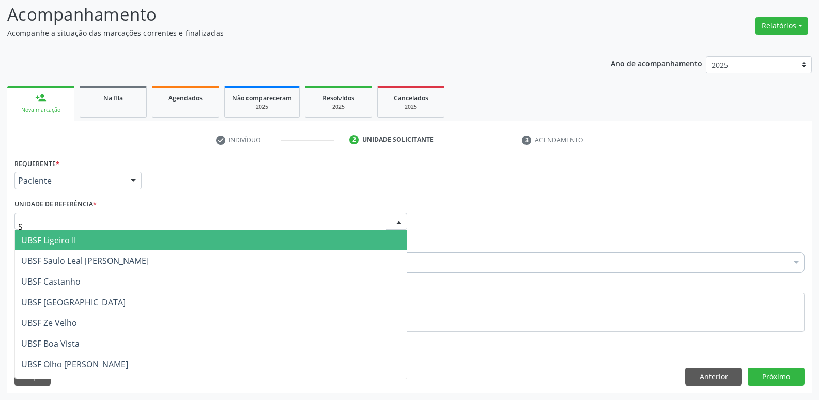
type input "SA"
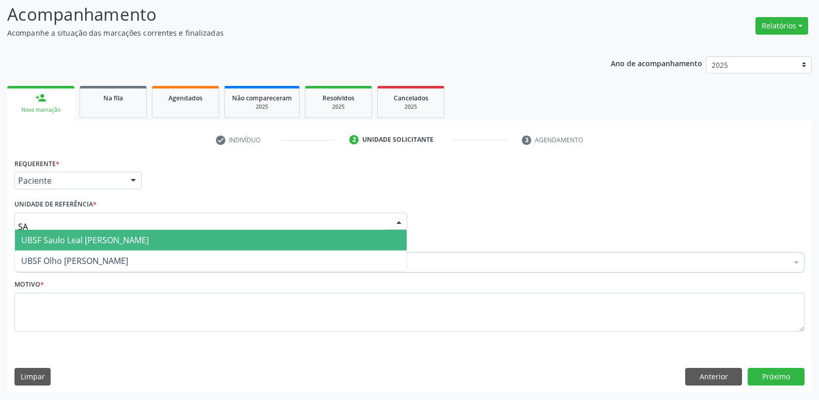
click at [93, 235] on span "UBSF Saulo Leal [PERSON_NAME]" at bounding box center [85, 239] width 128 height 11
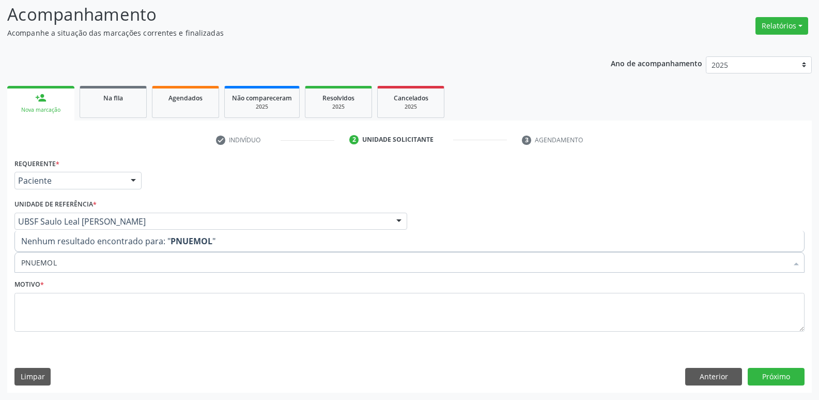
click at [42, 257] on input "PNUEMOL" at bounding box center [404, 262] width 767 height 21
type input "PNEUMOL"
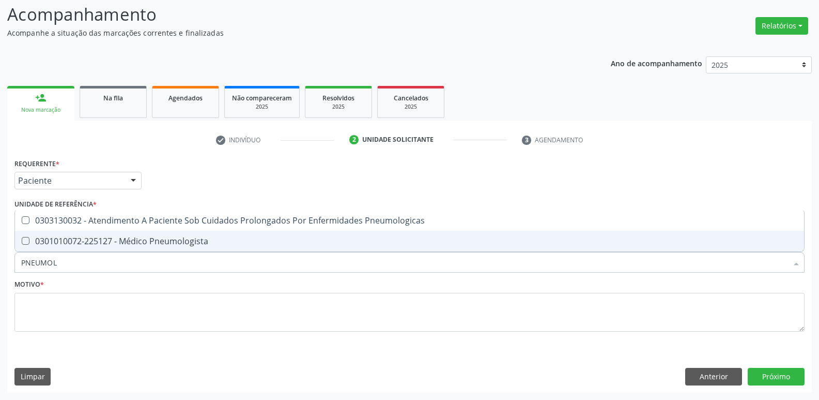
click at [59, 241] on div "0301010072-225127 - Médico Pneumologista" at bounding box center [409, 241] width 777 height 8
checkbox Pneumologista "true"
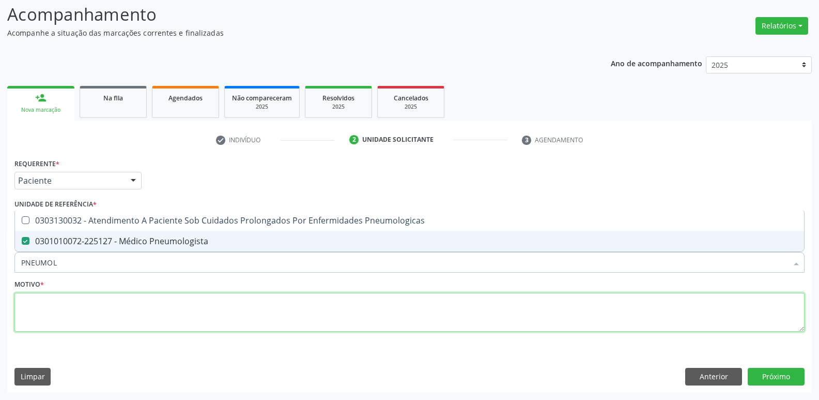
click at [57, 316] on textarea at bounding box center [409, 312] width 790 height 39
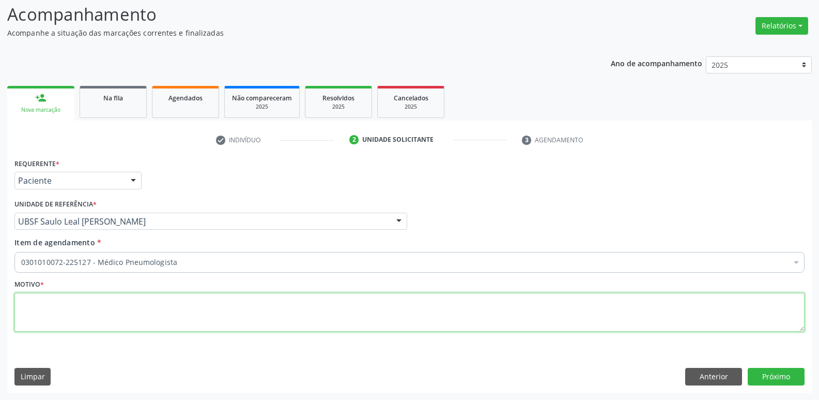
paste textarea "avaliação"
type textarea "avaliação"
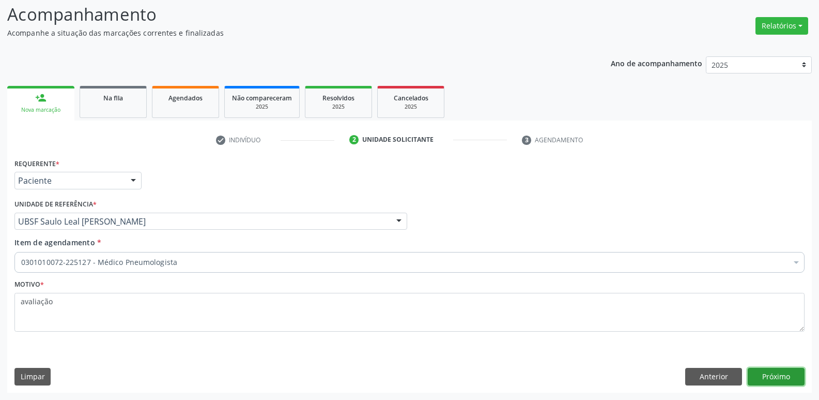
click at [773, 376] on button "Próximo" at bounding box center [776, 377] width 57 height 18
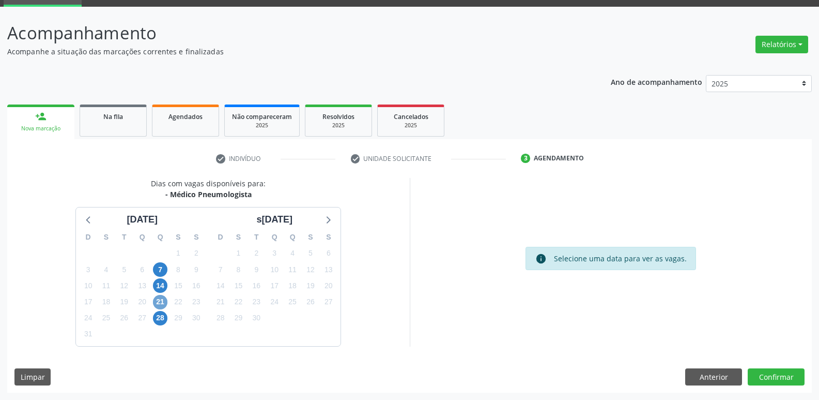
click at [159, 307] on span "21" at bounding box center [160, 302] width 14 height 14
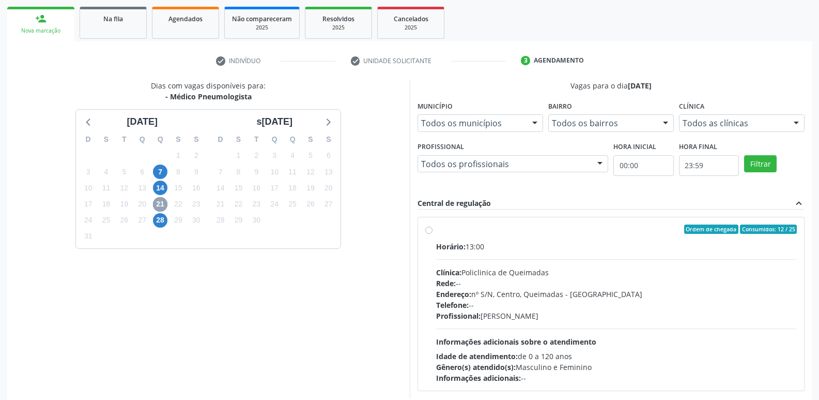
scroll to position [200, 0]
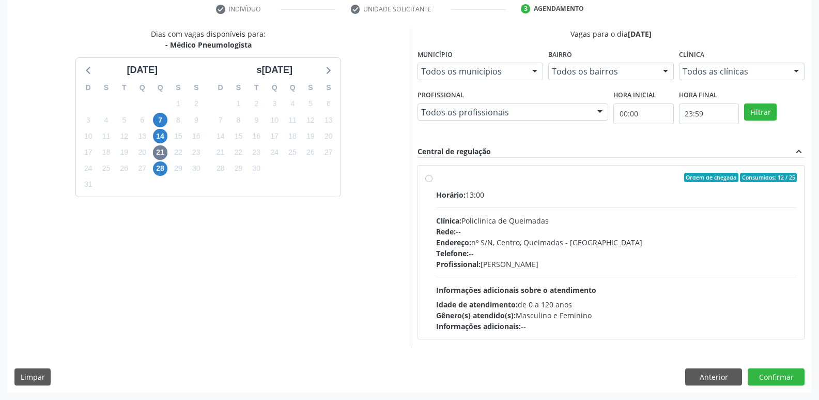
drag, startPoint x: 695, startPoint y: 282, endPoint x: 729, endPoint y: 326, distance: 55.6
click at [700, 287] on div "Horário: 13:00 Clínica: Policlinica de Queimadas Rede: -- Endereço: nº S/N, Cen…" at bounding box center [616, 260] width 361 height 142
click at [433, 182] on input "Ordem de chegada Consumidos: 12 / 25 Horário: 13:00 Clínica: Policlinica de Que…" at bounding box center [428, 177] width 7 height 9
radio input "true"
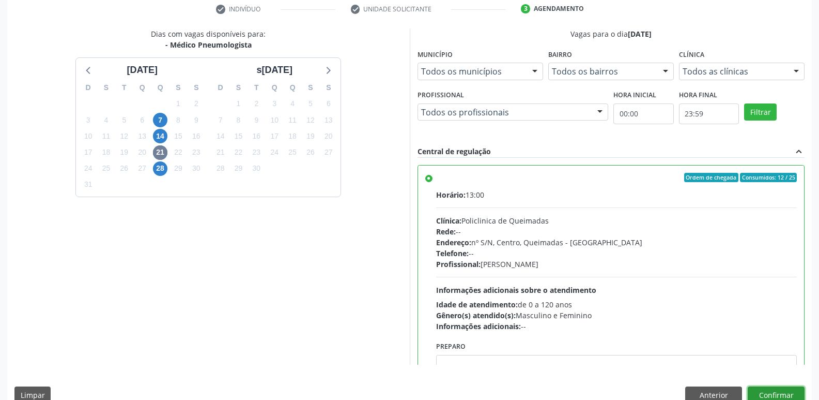
click at [756, 395] on button "Confirmar" at bounding box center [776, 395] width 57 height 18
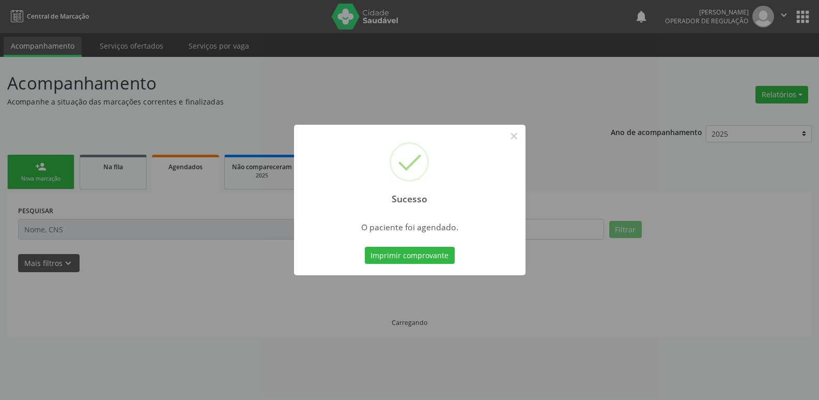
scroll to position [0, 0]
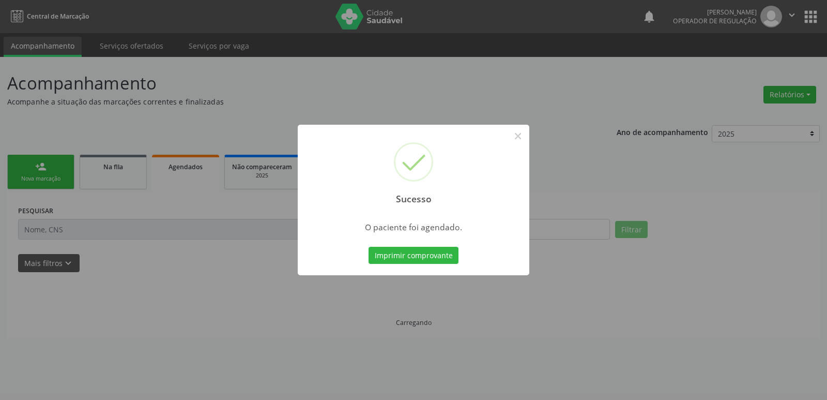
click at [369, 247] on button "Imprimir comprovante" at bounding box center [414, 256] width 90 height 18
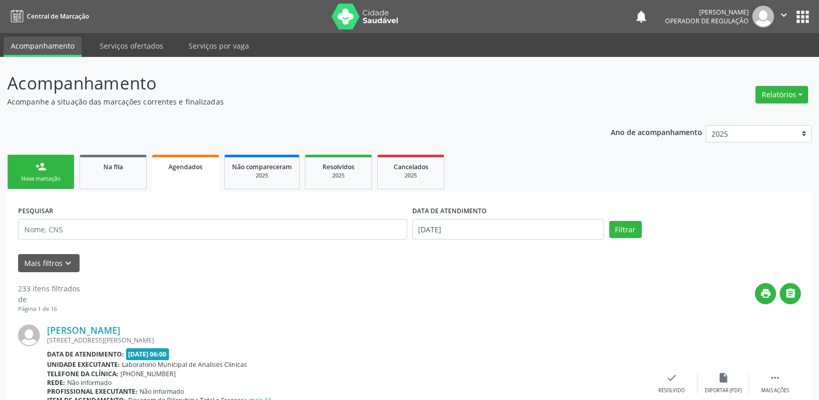
drag, startPoint x: 61, startPoint y: 170, endPoint x: 63, endPoint y: 182, distance: 12.5
click at [60, 170] on link "person_add Nova marcação" at bounding box center [40, 172] width 67 height 35
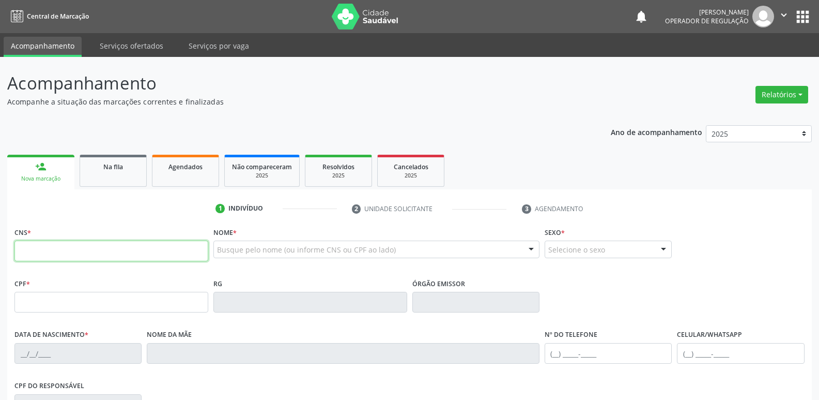
click at [75, 255] on input "text" at bounding box center [111, 250] width 194 height 21
type input "702 2081 7303 2210"
type input "051.141.274-62"
type input "[DATE]"
type input "[PERSON_NAME]"
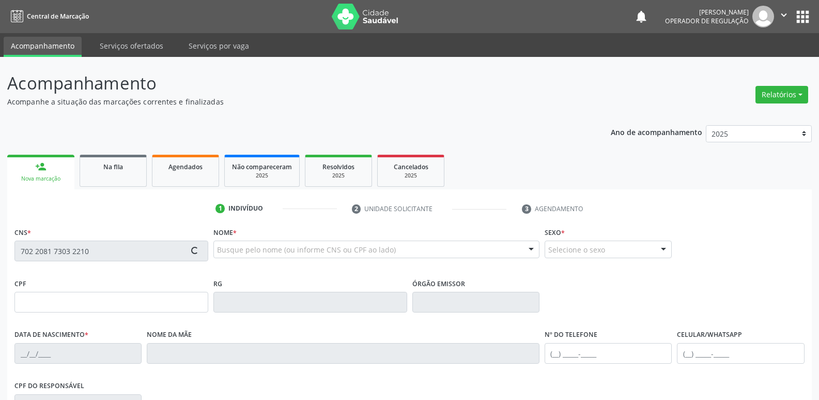
type input "[PHONE_NUMBER]"
type input "S/N"
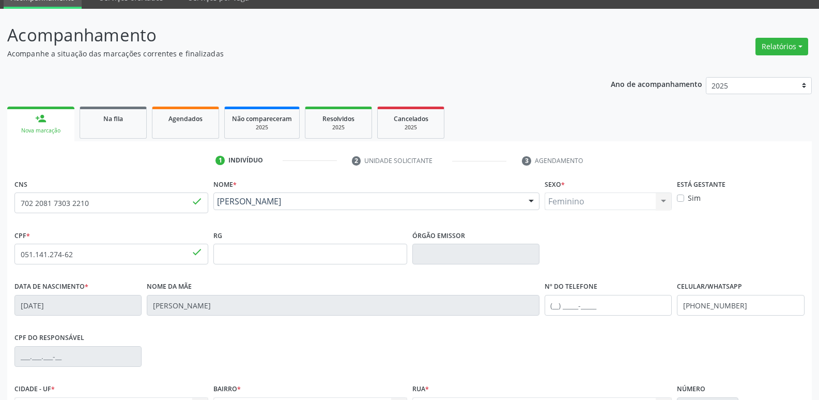
scroll to position [161, 0]
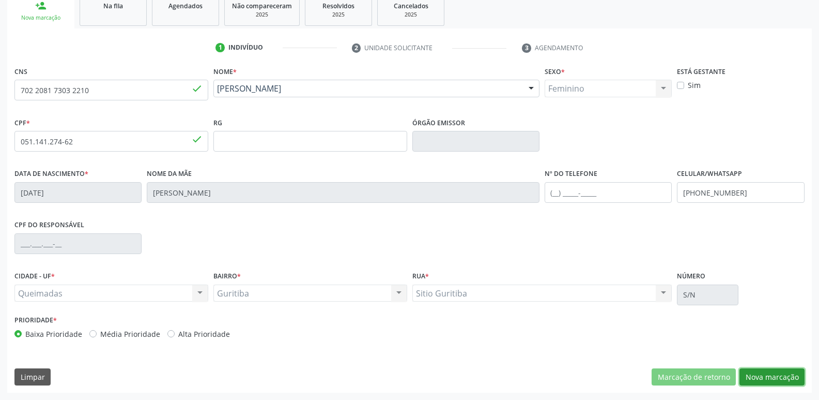
drag, startPoint x: 760, startPoint y: 373, endPoint x: 766, endPoint y: 354, distance: 20.3
click at [760, 372] on button "Nova marcação" at bounding box center [772, 377] width 65 height 18
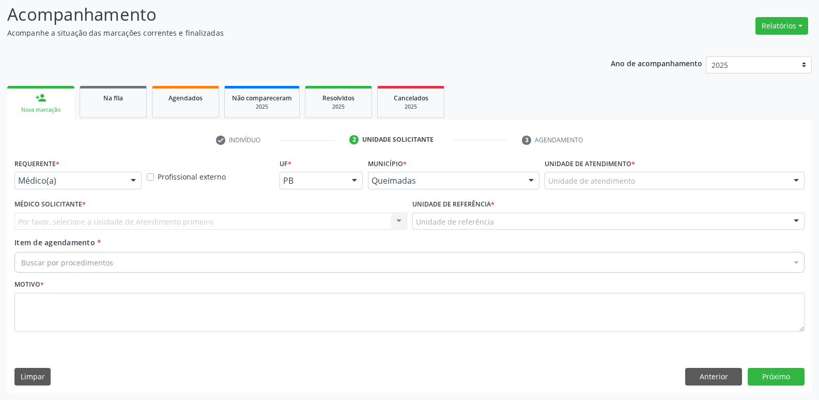
drag, startPoint x: 57, startPoint y: 180, endPoint x: 48, endPoint y: 224, distance: 44.5
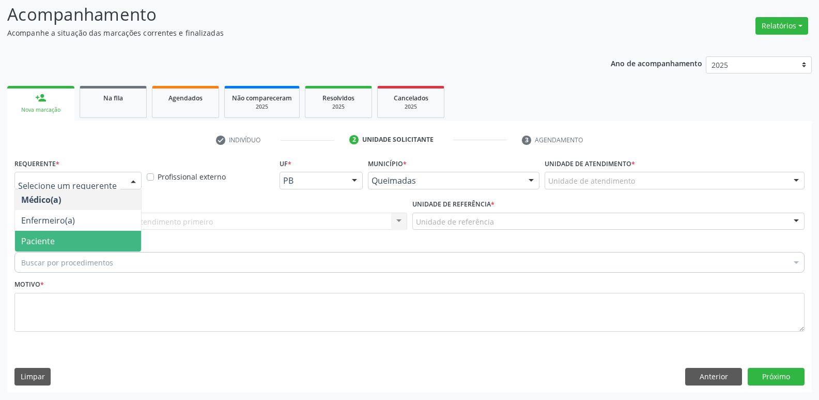
drag, startPoint x: 43, startPoint y: 240, endPoint x: 55, endPoint y: 230, distance: 16.1
click at [43, 240] on span "Paciente" at bounding box center [38, 240] width 34 height 11
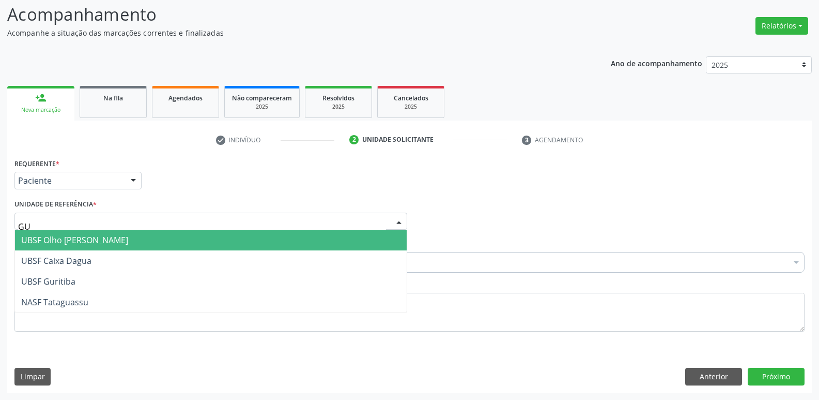
type input "GUR"
click at [44, 246] on span "UBSF Guritiba" at bounding box center [48, 239] width 54 height 11
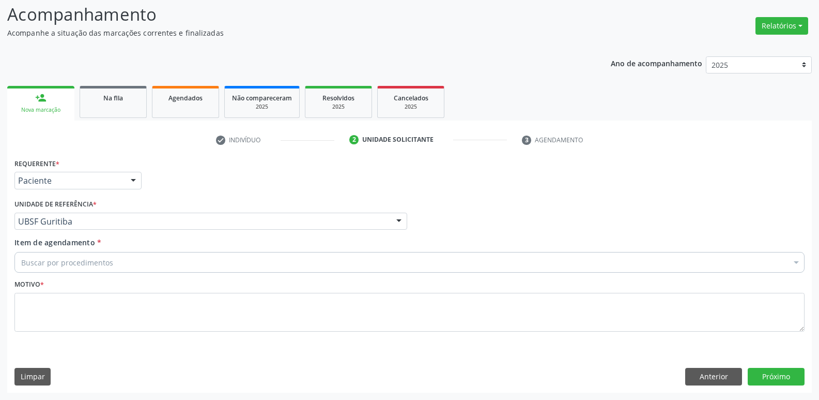
click at [35, 270] on div "Buscar por procedimentos" at bounding box center [409, 262] width 790 height 21
click at [37, 265] on input "PNUEMOL" at bounding box center [404, 262] width 767 height 21
type input "PNEUMOL"
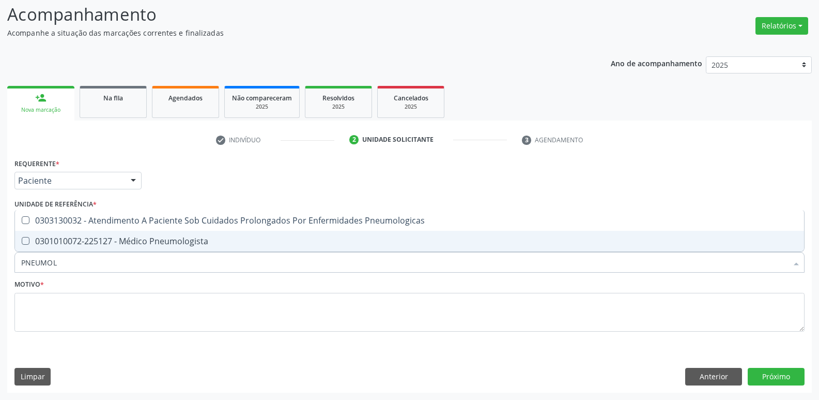
click at [118, 237] on div "0301010072-225127 - Médico Pneumologista" at bounding box center [409, 241] width 777 height 8
checkbox Pneumologista "true"
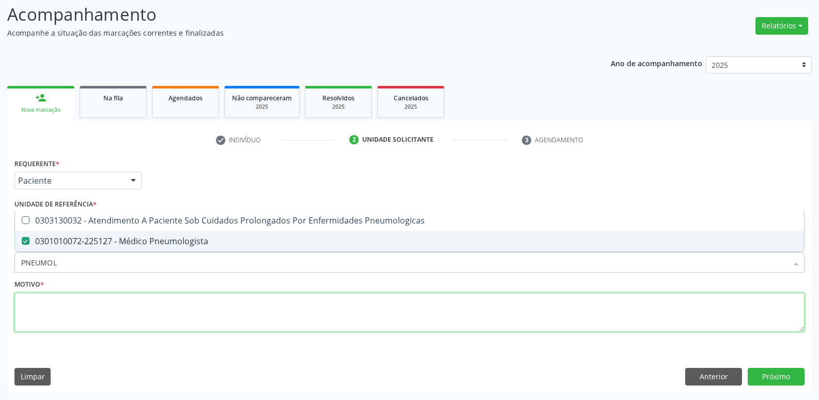
click at [98, 310] on textarea at bounding box center [409, 312] width 790 height 39
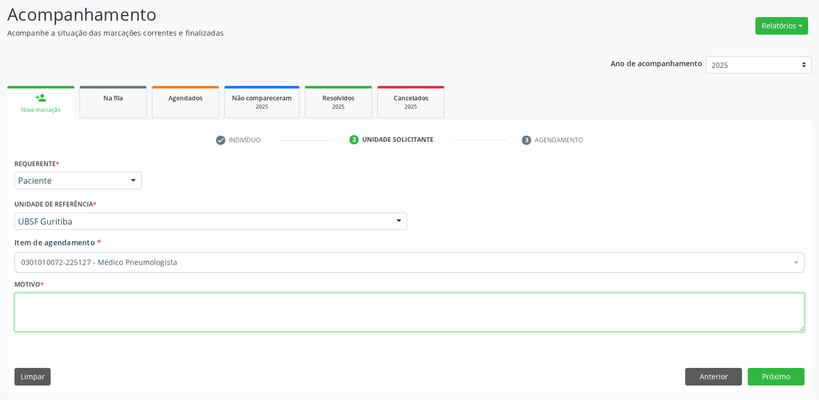
paste textarea "avaliação"
type textarea "avaliação"
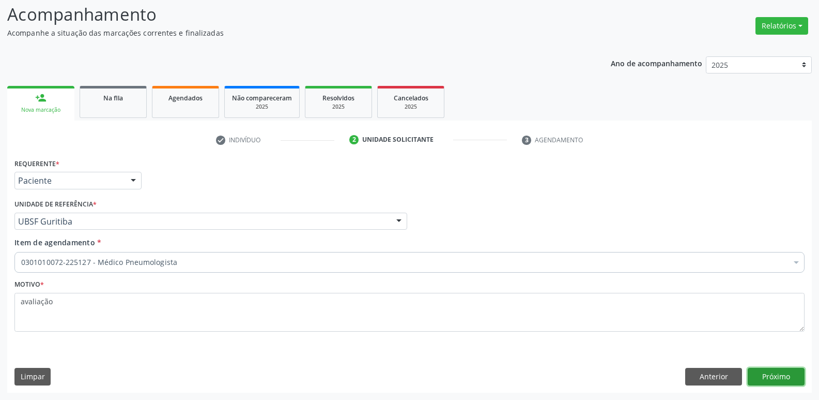
click at [782, 379] on button "Próximo" at bounding box center [776, 377] width 57 height 18
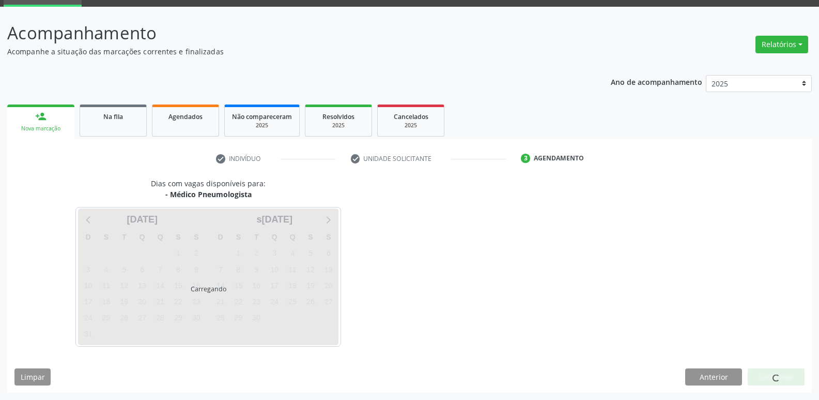
scroll to position [50, 0]
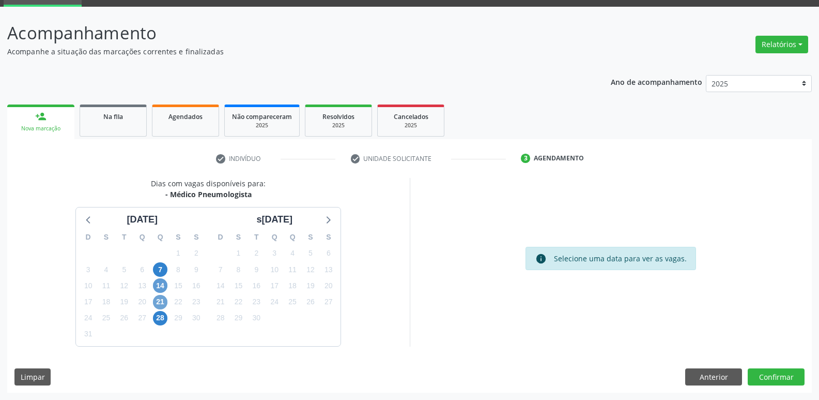
drag, startPoint x: 160, startPoint y: 303, endPoint x: 159, endPoint y: 286, distance: 16.5
click at [160, 300] on span "21" at bounding box center [160, 302] width 14 height 14
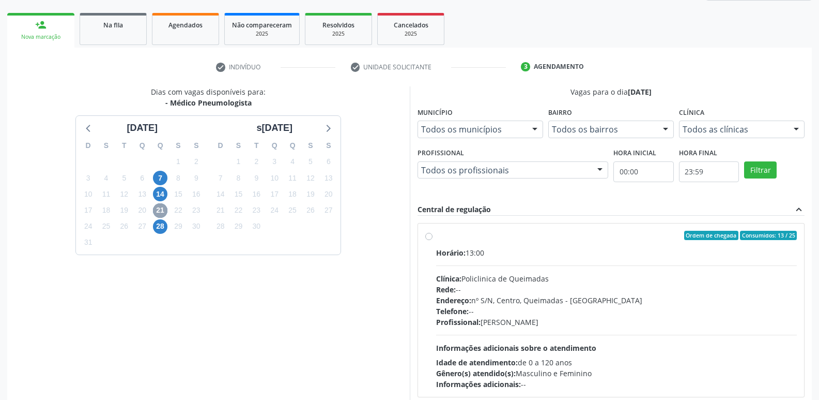
scroll to position [200, 0]
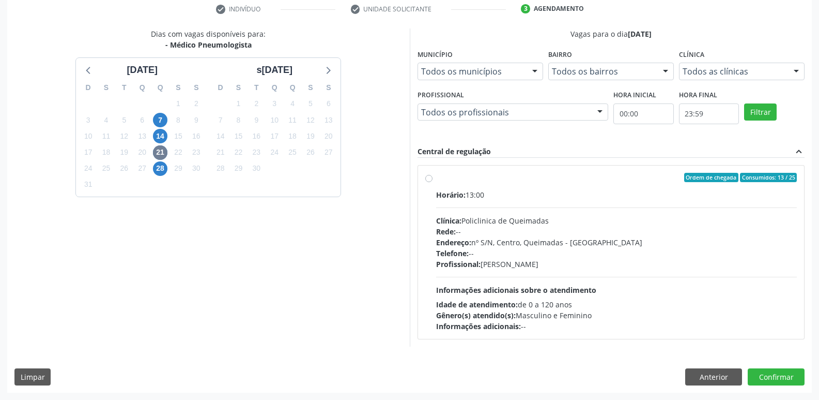
drag, startPoint x: 665, startPoint y: 290, endPoint x: 749, endPoint y: 326, distance: 91.5
click at [674, 291] on div "Horário: 13:00 Clínica: Policlinica de Queimadas Rede: -- Endereço: nº S/N, Cen…" at bounding box center [616, 260] width 361 height 142
click at [433, 182] on input "Ordem de chegada Consumidos: 13 / 25 Horário: 13:00 Clínica: Policlinica de Que…" at bounding box center [428, 177] width 7 height 9
radio input "true"
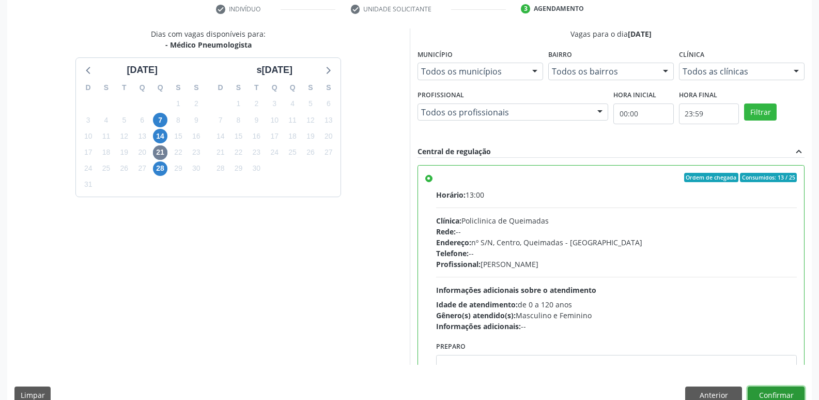
click at [778, 390] on button "Confirmar" at bounding box center [776, 395] width 57 height 18
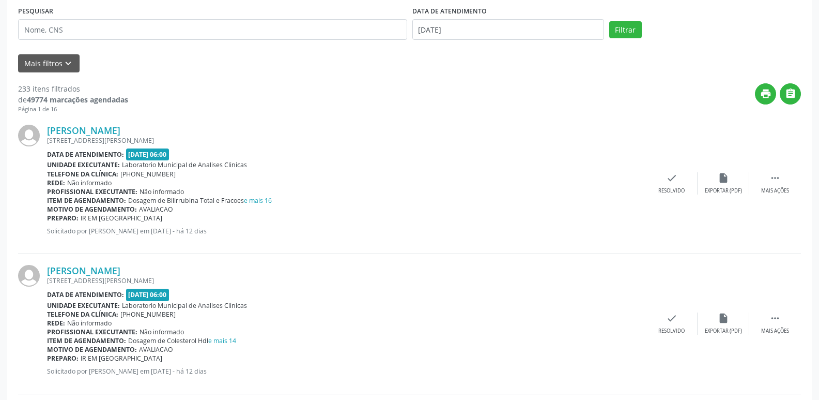
scroll to position [0, 0]
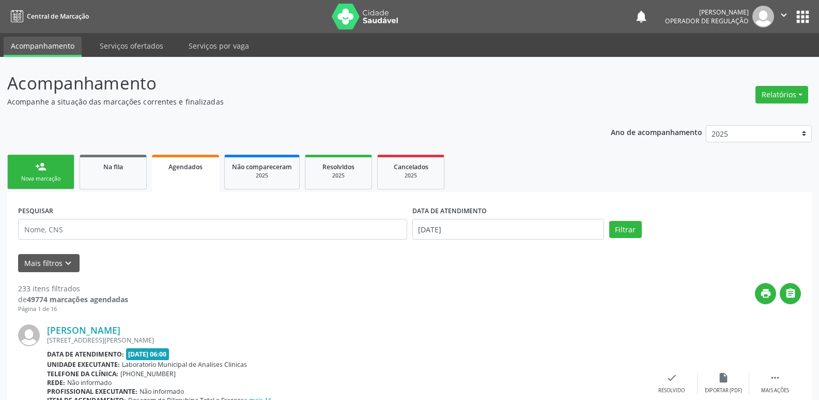
click at [32, 184] on link "person_add Nova marcação" at bounding box center [40, 172] width 67 height 35
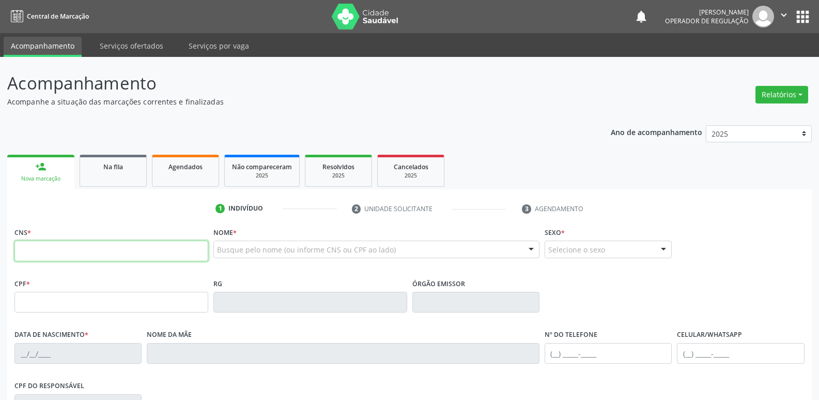
drag, startPoint x: 49, startPoint y: 251, endPoint x: 49, endPoint y: 243, distance: 8.3
click at [49, 243] on input "text" at bounding box center [111, 250] width 194 height 21
type input "704 1041 0973 2375"
type input "690.309.604-34"
type input "06/07/1968"
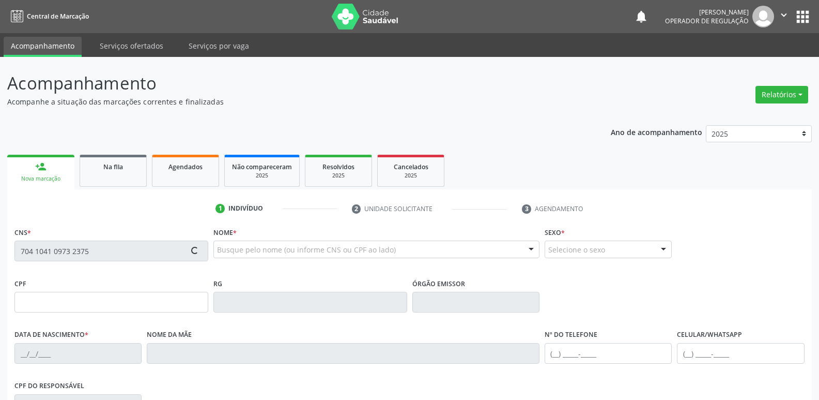
type input "Maria Tavares de Lima"
type input "(83) 99305-4378"
type input "982.024.644-04"
type input "S/N"
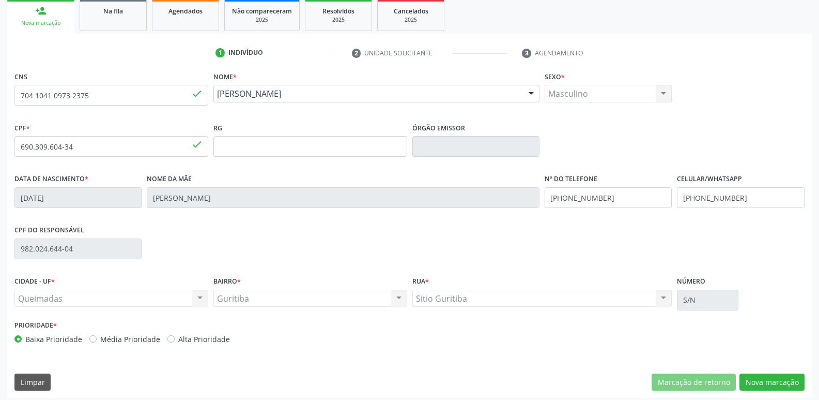
scroll to position [161, 0]
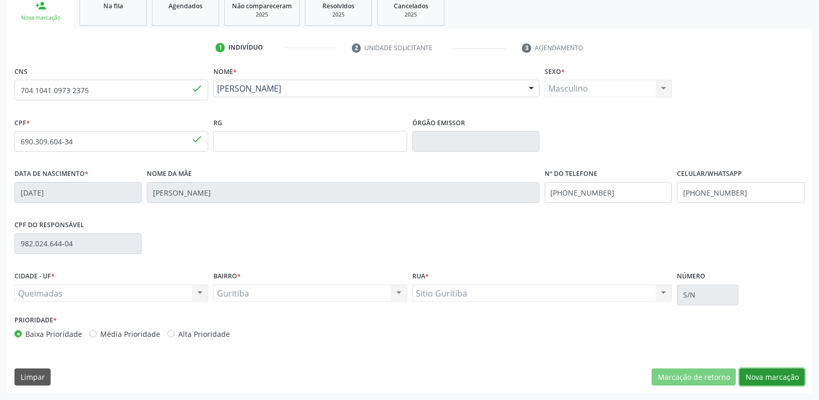
click at [798, 374] on button "Nova marcação" at bounding box center [772, 377] width 65 height 18
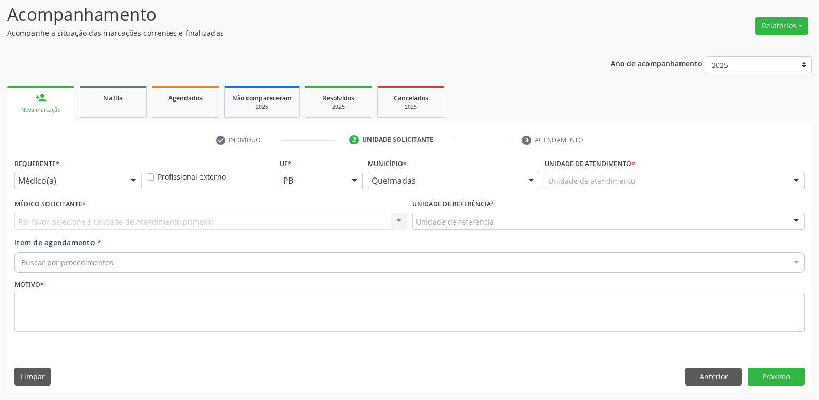
scroll to position [69, 0]
drag, startPoint x: 77, startPoint y: 170, endPoint x: 77, endPoint y: 190, distance: 19.6
click at [75, 175] on div "Requerente * Médico(a) Médico(a) Enfermeiro(a) Paciente Nenhum resultado encont…" at bounding box center [77, 172] width 127 height 33
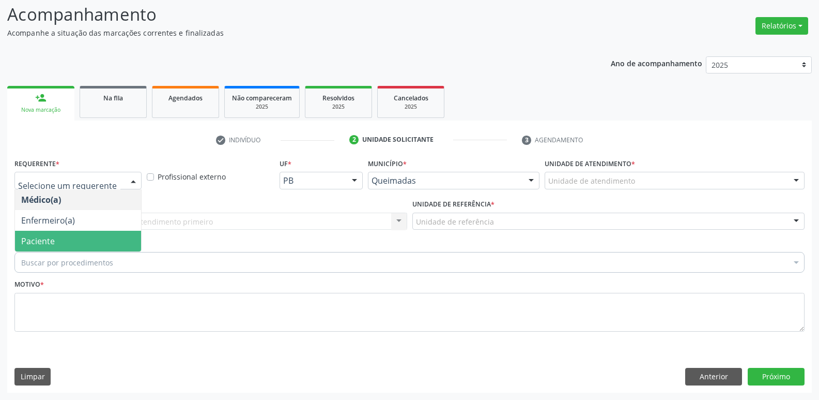
click at [41, 235] on span "Paciente" at bounding box center [38, 240] width 34 height 11
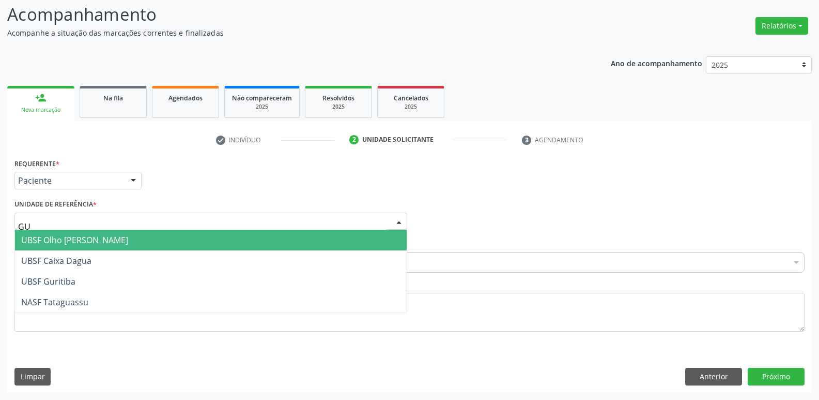
type input "GUR"
drag, startPoint x: 38, startPoint y: 236, endPoint x: 42, endPoint y: 242, distance: 7.9
click at [38, 236] on span "UBSF Guritiba" at bounding box center [48, 239] width 54 height 11
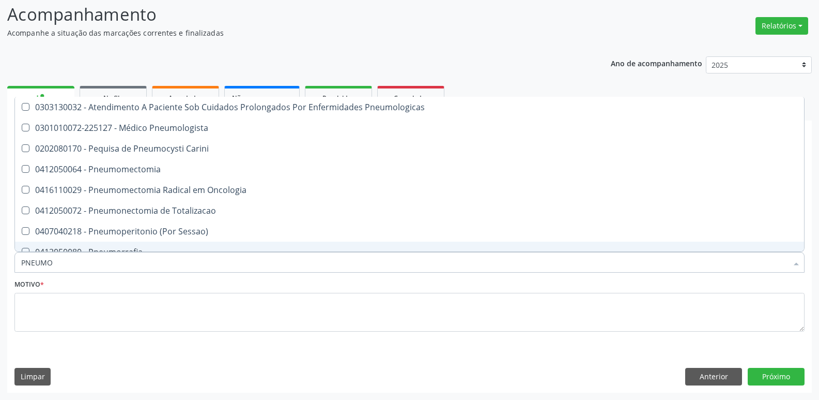
type input "PNEUMOL"
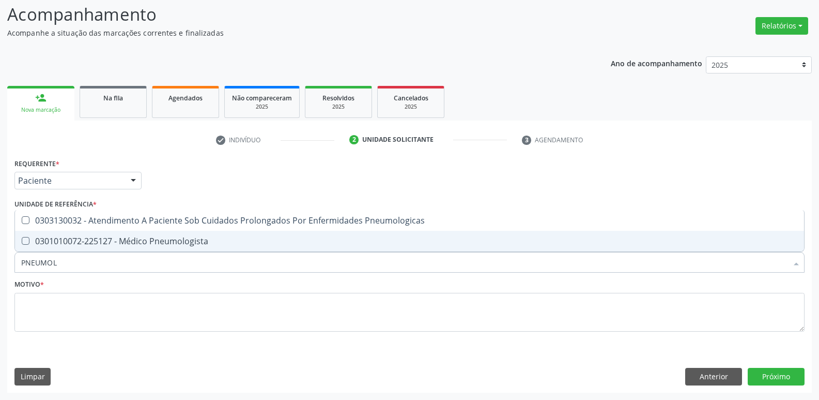
click at [49, 232] on span "0301010072-225127 - Médico Pneumologista" at bounding box center [409, 241] width 789 height 21
checkbox Pneumologista "true"
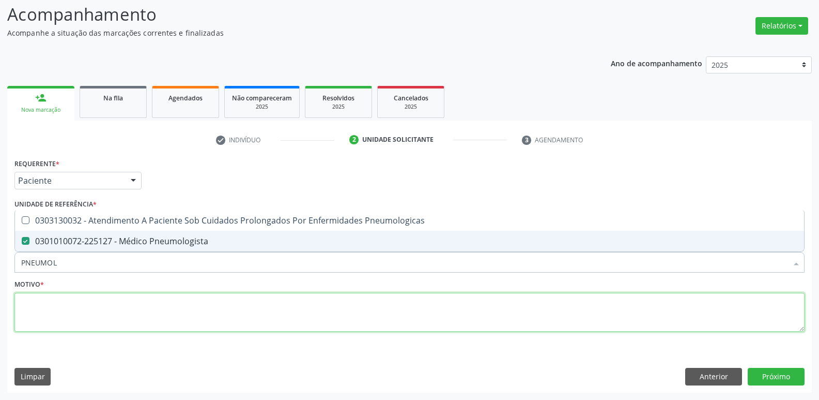
click at [60, 303] on textarea at bounding box center [409, 312] width 790 height 39
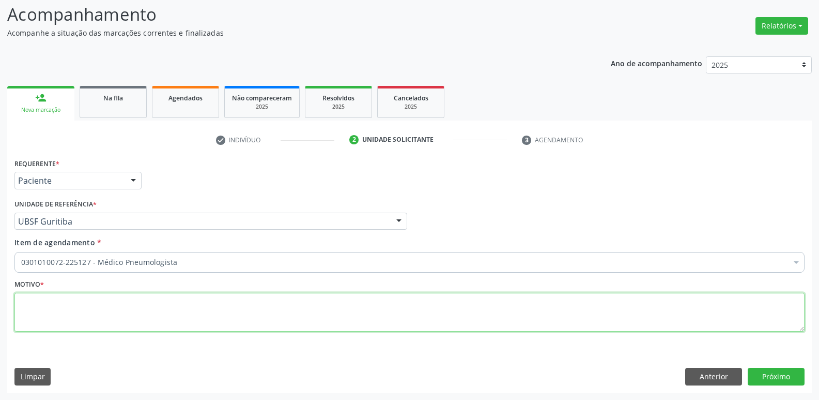
paste textarea "avaliação"
type textarea "avaliação"
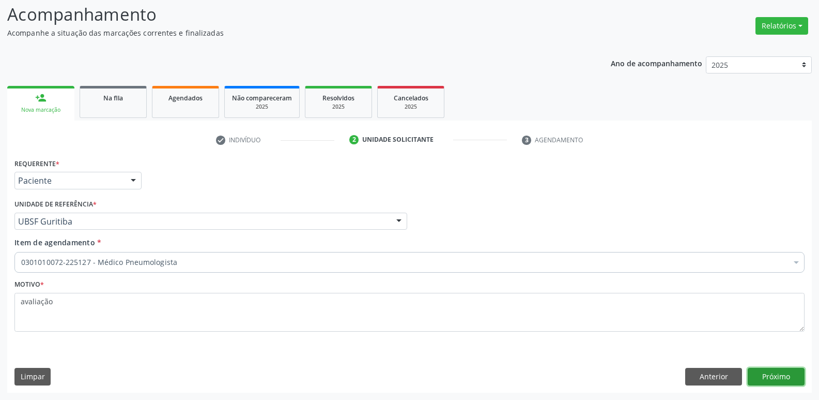
click at [772, 382] on button "Próximo" at bounding box center [776, 377] width 57 height 18
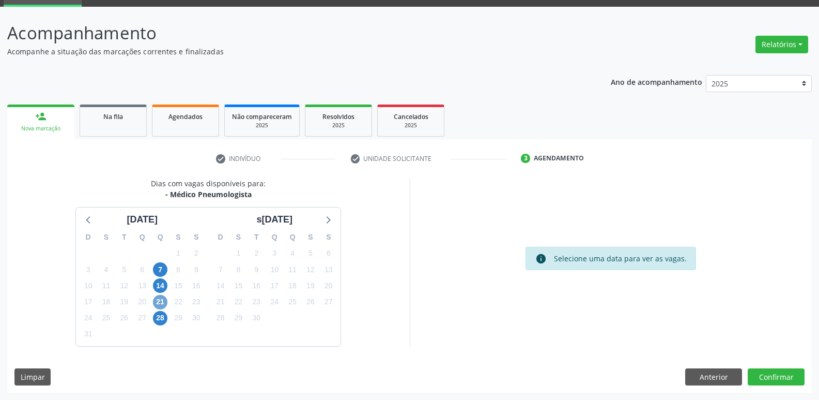
click at [159, 303] on span "21" at bounding box center [160, 302] width 14 height 14
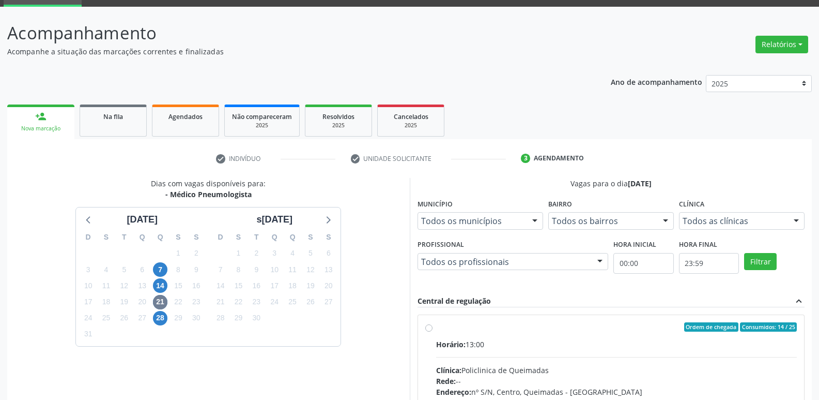
drag, startPoint x: 660, startPoint y: 363, endPoint x: 792, endPoint y: 294, distance: 149.6
radio input "true"
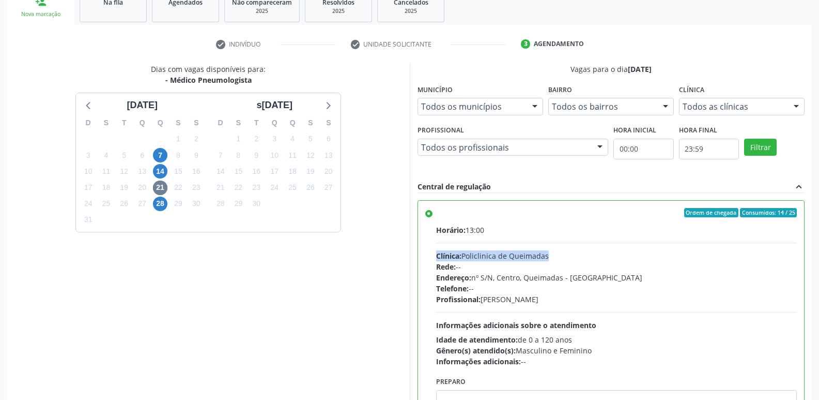
scroll to position [218, 0]
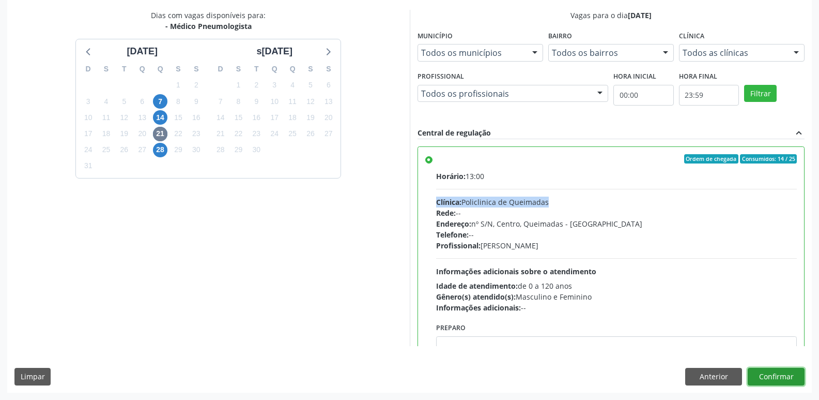
click at [768, 376] on button "Confirmar" at bounding box center [776, 377] width 57 height 18
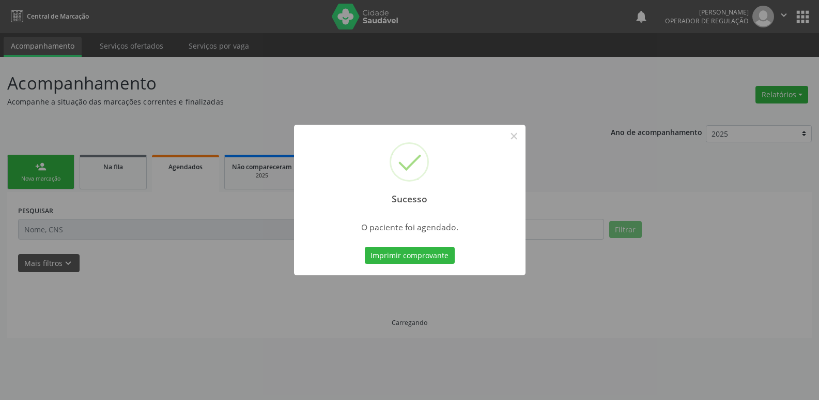
scroll to position [0, 0]
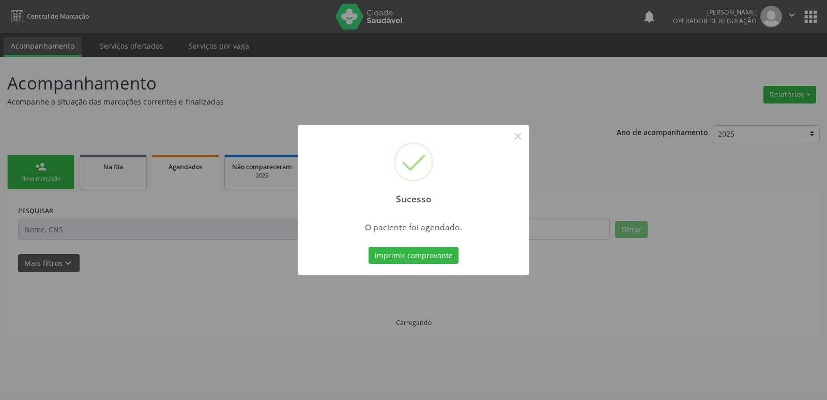
click at [369, 247] on button "Imprimir comprovante" at bounding box center [414, 256] width 90 height 18
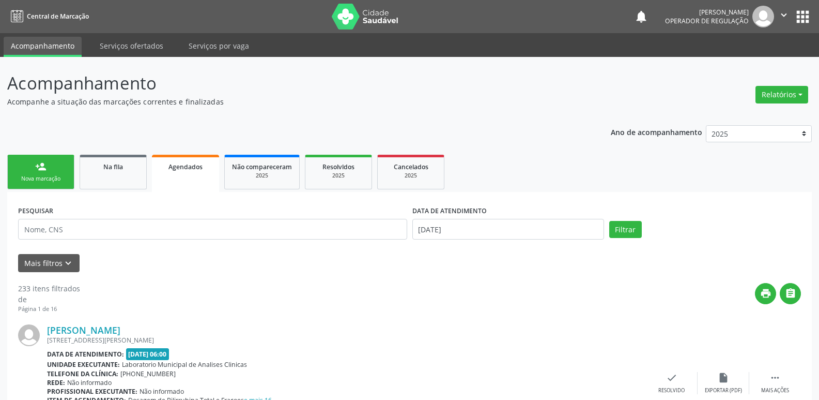
click at [70, 178] on link "person_add Nova marcação" at bounding box center [40, 172] width 67 height 35
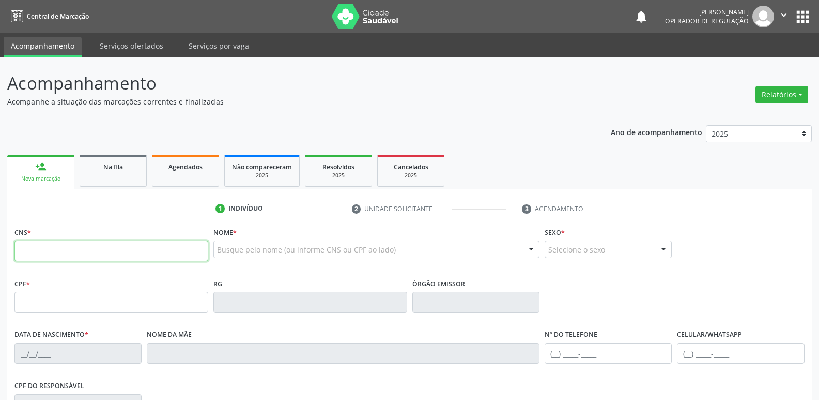
drag, startPoint x: 60, startPoint y: 255, endPoint x: 64, endPoint y: 240, distance: 15.6
click at [60, 255] on input "text" at bounding box center [111, 250] width 194 height 21
type input "708 0028 8982 8727"
type input "001.782.144-42"
type input "10/08/1973"
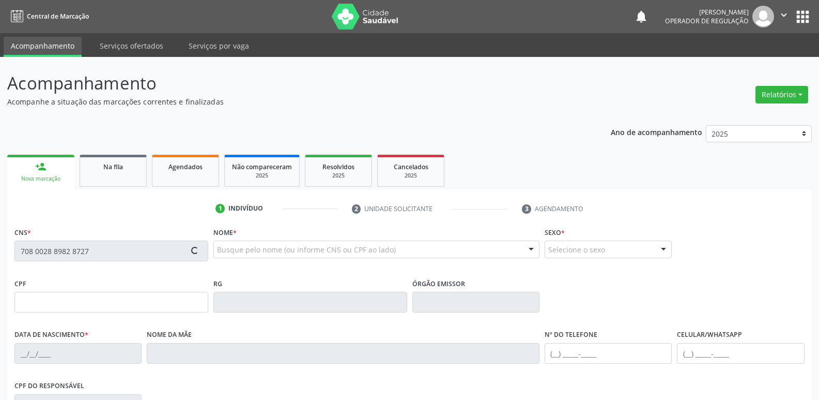
type input "Helena Dias"
type input "(83) 99179-4072"
type input "026.446.674-88"
type input "80"
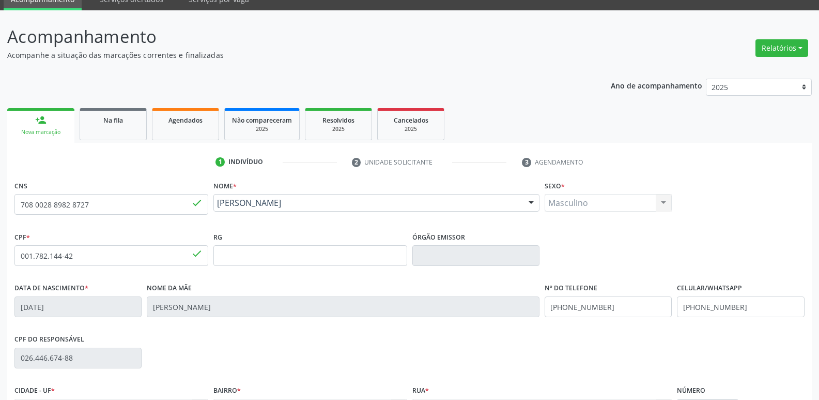
scroll to position [161, 0]
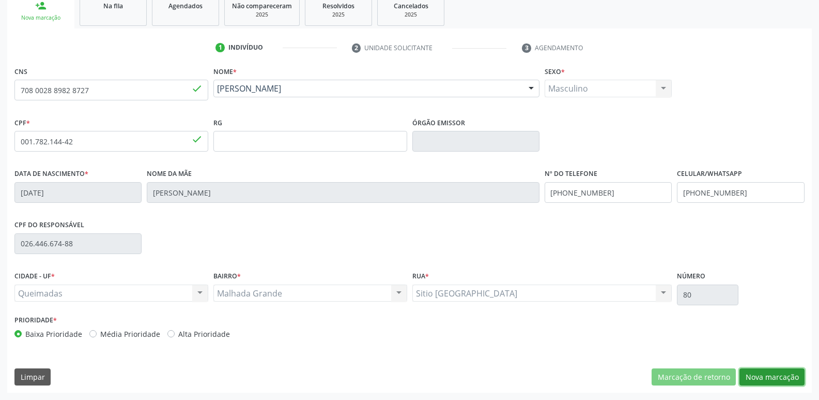
drag, startPoint x: 770, startPoint y: 376, endPoint x: 762, endPoint y: 372, distance: 8.1
click at [768, 375] on button "Nova marcação" at bounding box center [772, 377] width 65 height 18
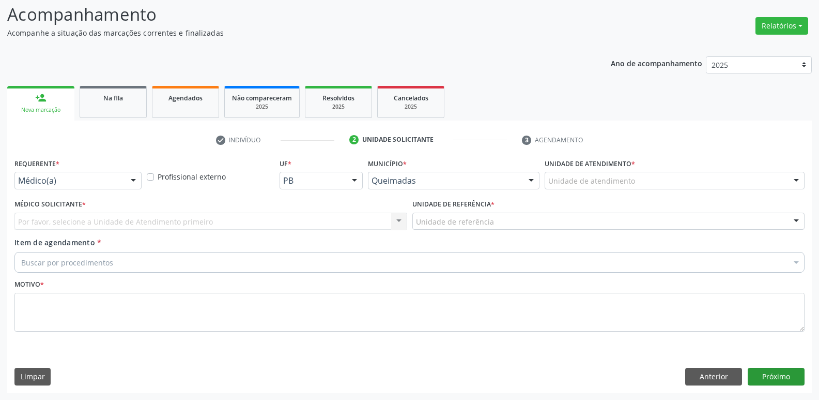
scroll to position [69, 0]
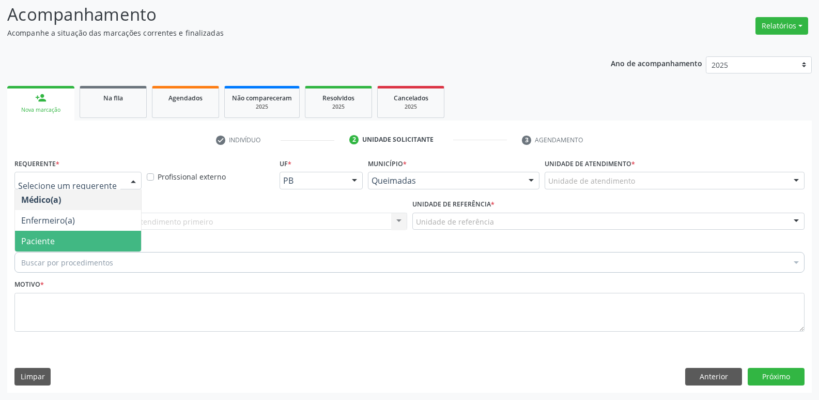
click at [71, 237] on span "Paciente" at bounding box center [78, 241] width 126 height 21
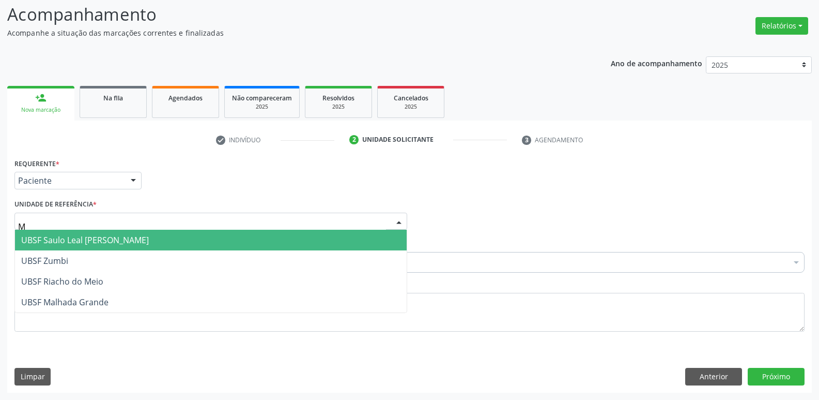
type input "MA"
click at [79, 238] on span "UBSF Malhada Grande" at bounding box center [64, 239] width 87 height 11
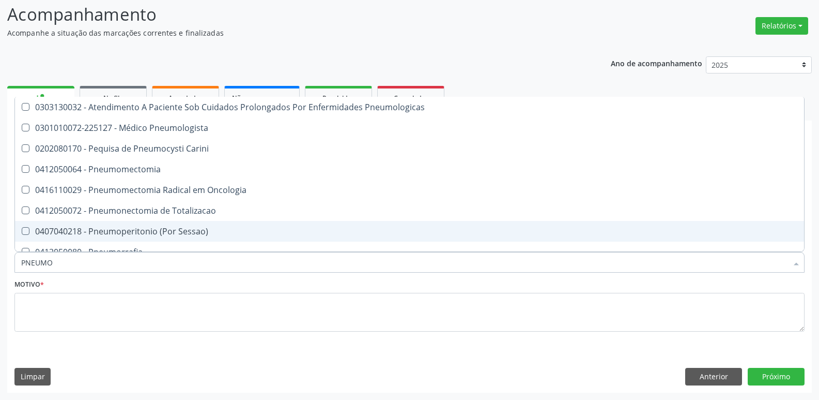
type input "PNEUMOL"
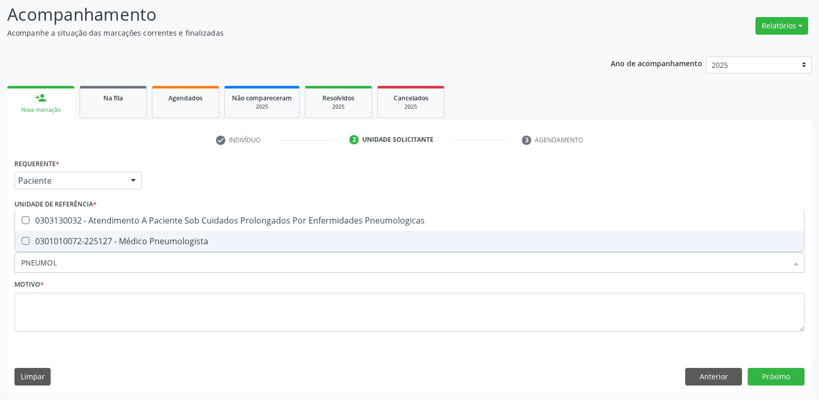
click at [160, 242] on div "0301010072-225127 - Médico Pneumologista" at bounding box center [409, 241] width 777 height 8
checkbox Pneumologista "true"
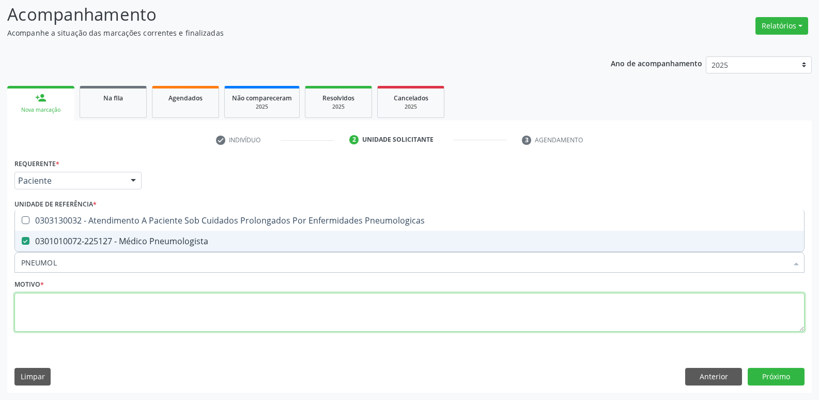
click at [97, 309] on textarea at bounding box center [409, 312] width 790 height 39
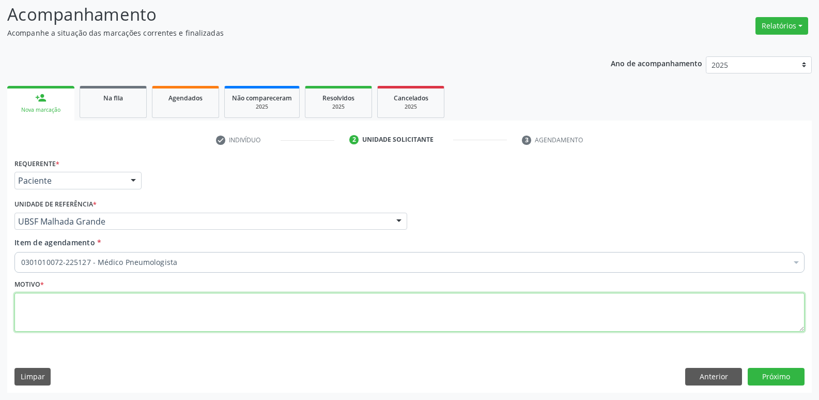
paste textarea "avaliação"
type textarea "avaliação"
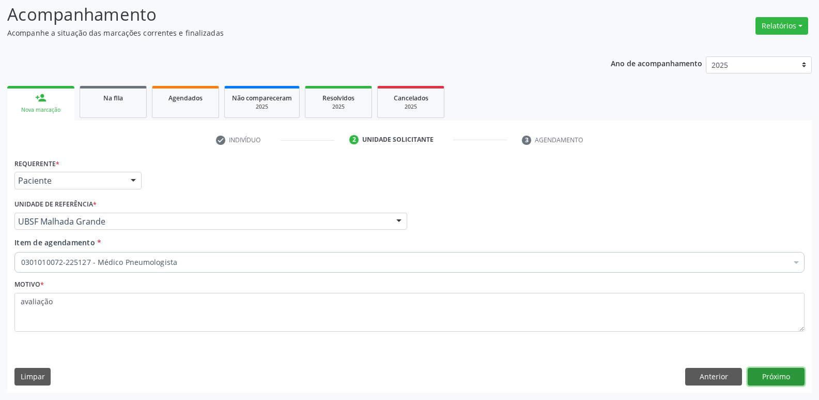
click at [779, 372] on button "Próximo" at bounding box center [776, 377] width 57 height 18
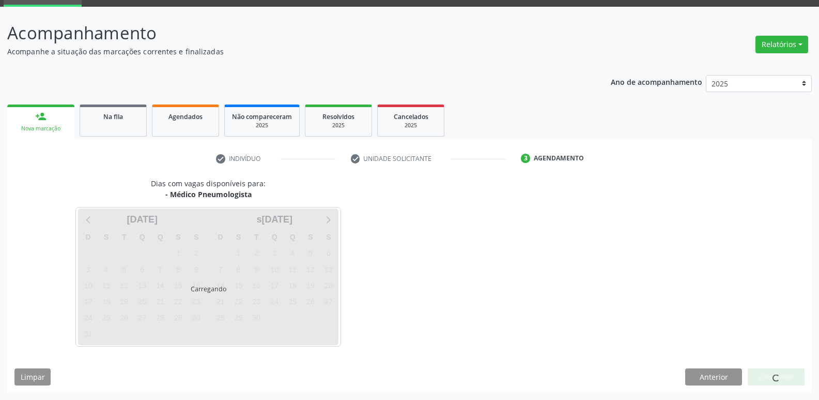
scroll to position [50, 0]
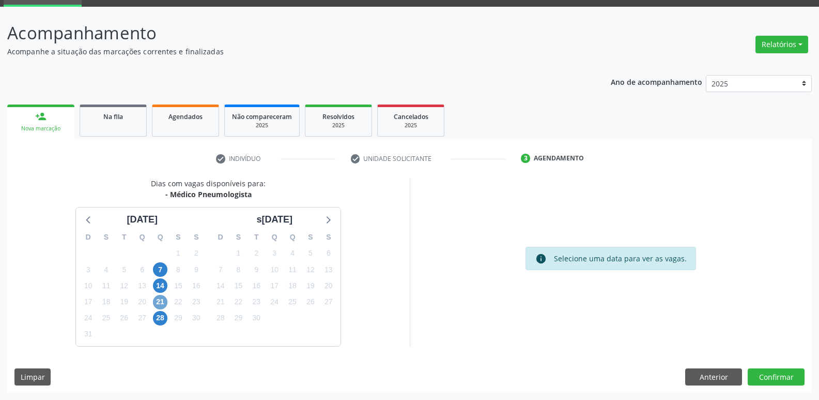
click at [161, 304] on span "21" at bounding box center [160, 302] width 14 height 14
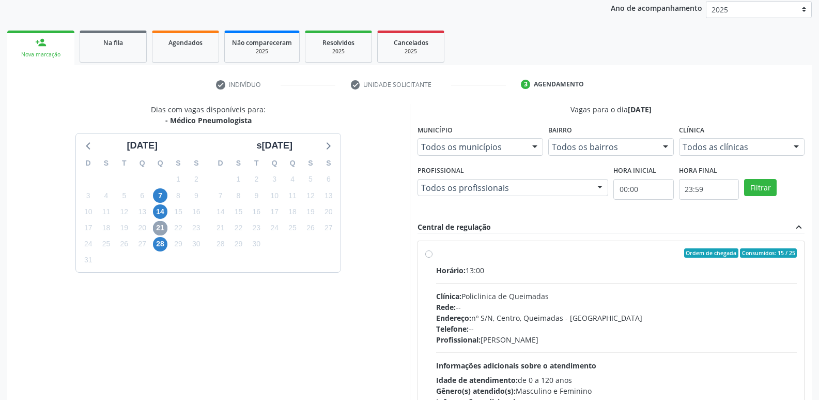
scroll to position [200, 0]
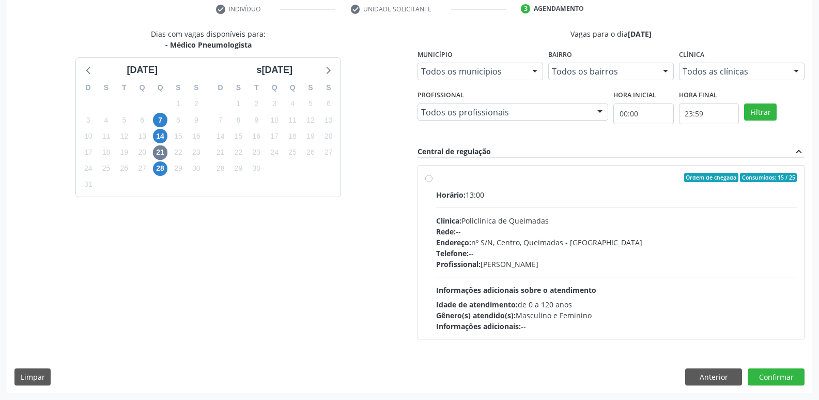
click at [750, 291] on div "Horário: 13:00 Clínica: Policlinica de Queimadas Rede: -- Endereço: nº S/N, Cen…" at bounding box center [616, 260] width 361 height 142
click at [433, 182] on input "Ordem de chegada Consumidos: 15 / 25 Horário: 13:00 Clínica: Policlinica de Que…" at bounding box center [428, 177] width 7 height 9
radio input "true"
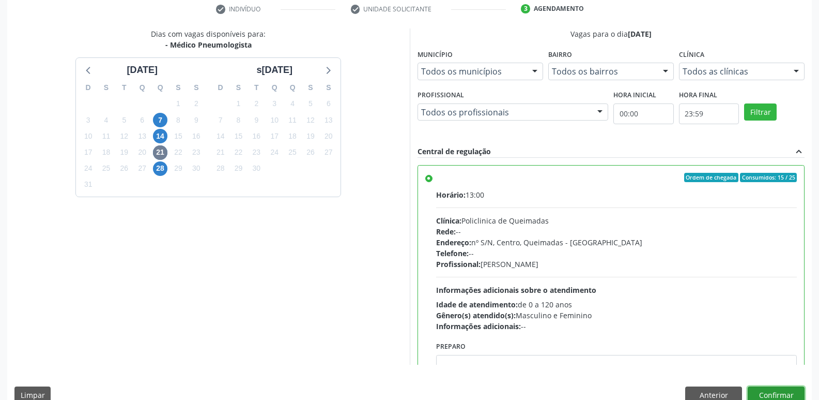
click at [776, 397] on button "Confirmar" at bounding box center [776, 395] width 57 height 18
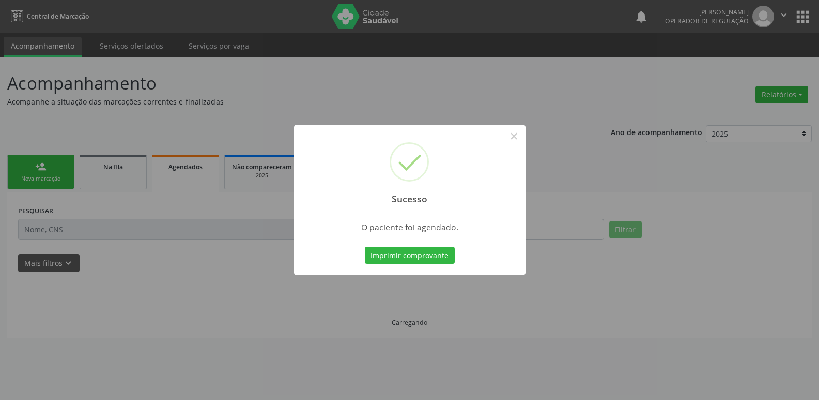
scroll to position [0, 0]
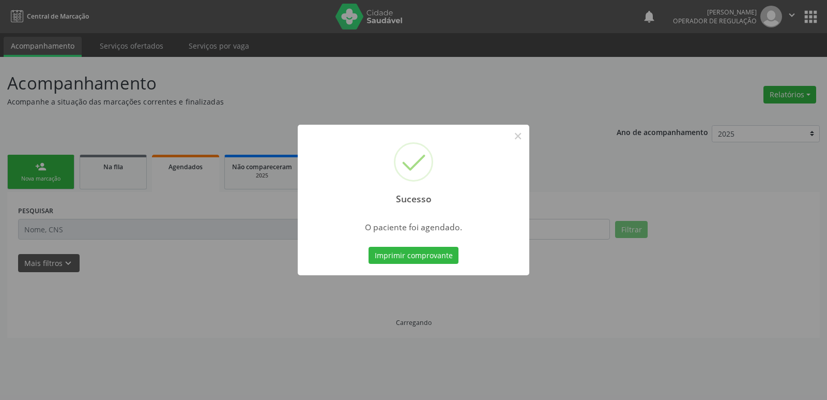
click at [369, 247] on button "Imprimir comprovante" at bounding box center [414, 256] width 90 height 18
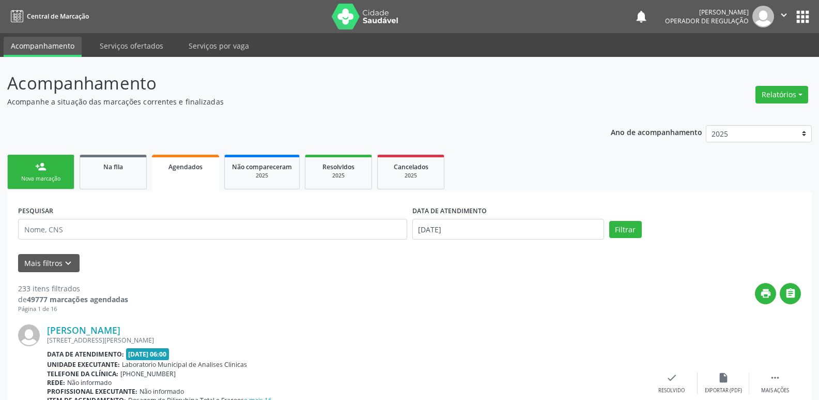
click at [49, 177] on div "Nova marcação" at bounding box center [41, 179] width 52 height 8
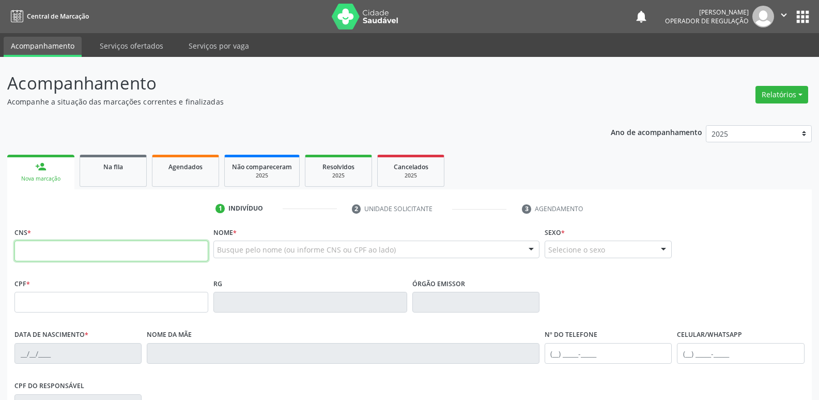
drag, startPoint x: 52, startPoint y: 248, endPoint x: 50, endPoint y: 236, distance: 11.5
click at [50, 240] on input "text" at bounding box center [111, 250] width 194 height 21
type input "704 8005 7528 4048"
type input "058.087.034-09"
type input "14/01/1985"
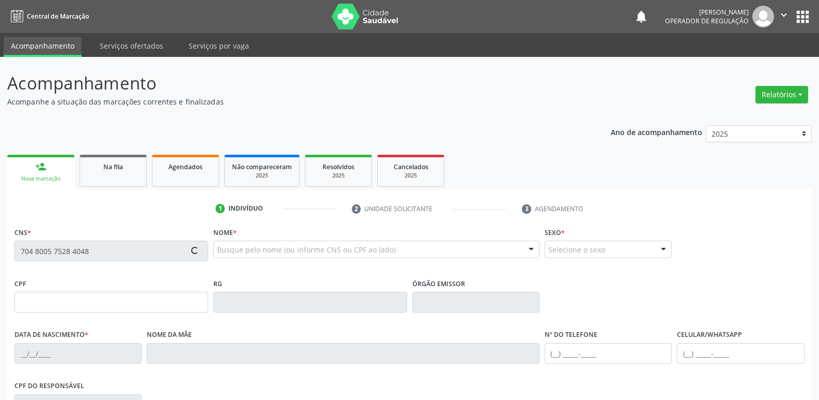
type input "Luiza Maria de Sousa Lima"
type input "(83) 99390-6247"
type input "064.646.044-73"
type input "1146"
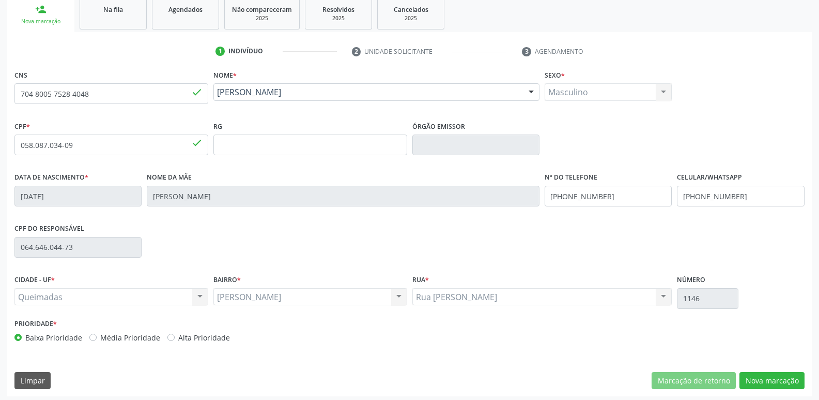
scroll to position [161, 0]
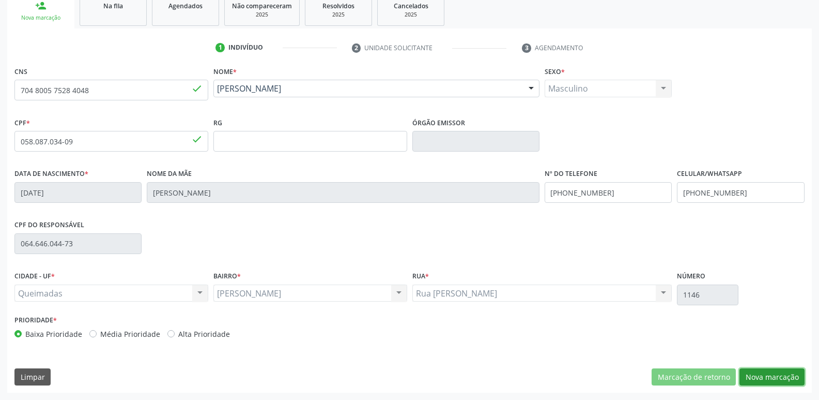
click at [784, 370] on button "Nova marcação" at bounding box center [772, 377] width 65 height 18
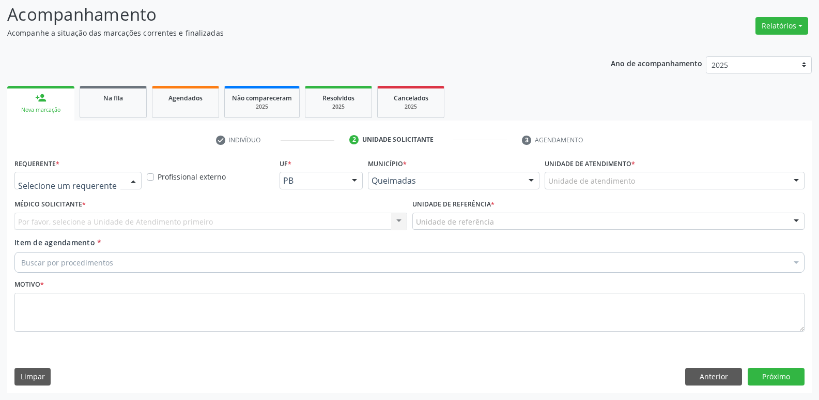
drag, startPoint x: 57, startPoint y: 180, endPoint x: 35, endPoint y: 268, distance: 90.5
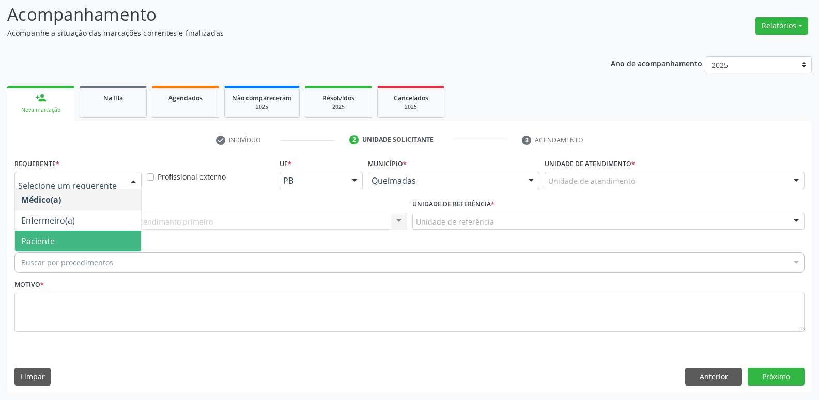
click at [44, 238] on span "Paciente" at bounding box center [38, 240] width 34 height 11
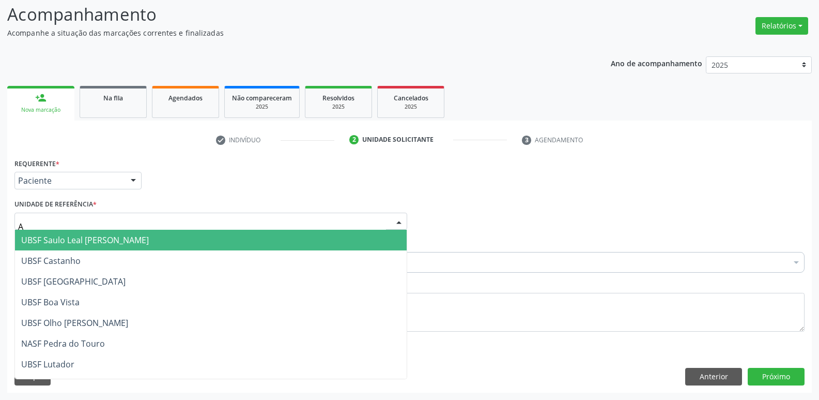
type input "AN"
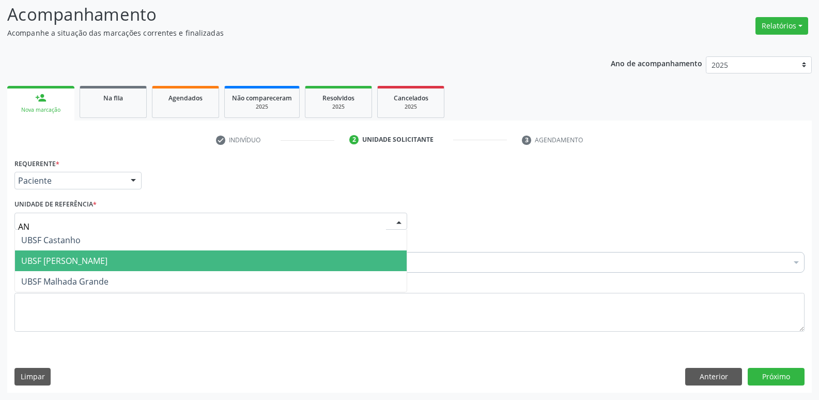
click at [38, 261] on span "UBSF [PERSON_NAME]" at bounding box center [64, 260] width 86 height 11
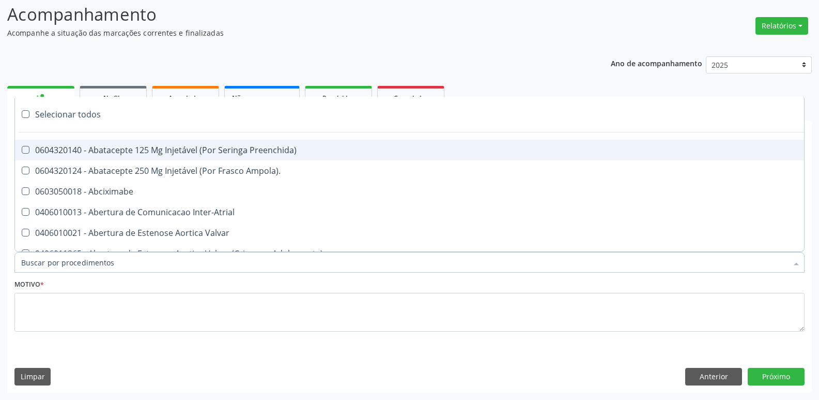
type input "P"
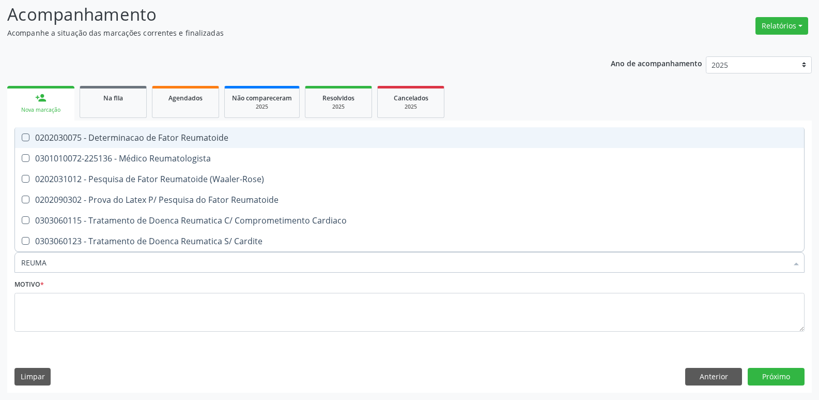
type input "REUMAT"
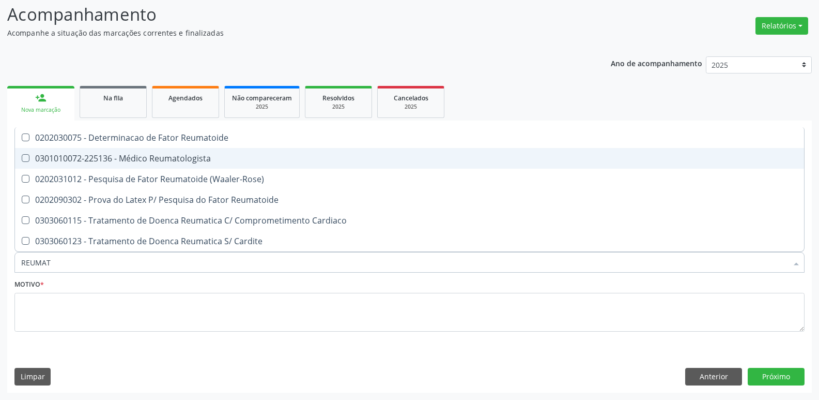
click at [166, 160] on div "0301010072-225136 - Médico Reumatologista" at bounding box center [409, 158] width 777 height 8
checkbox Reumatologista "true"
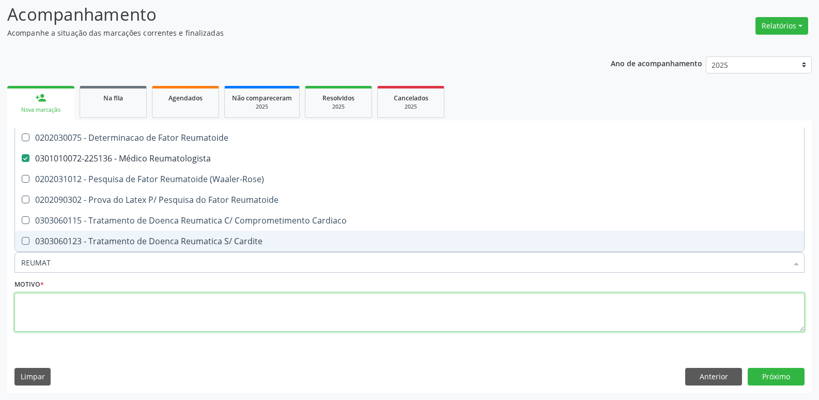
click at [114, 309] on textarea at bounding box center [409, 312] width 790 height 39
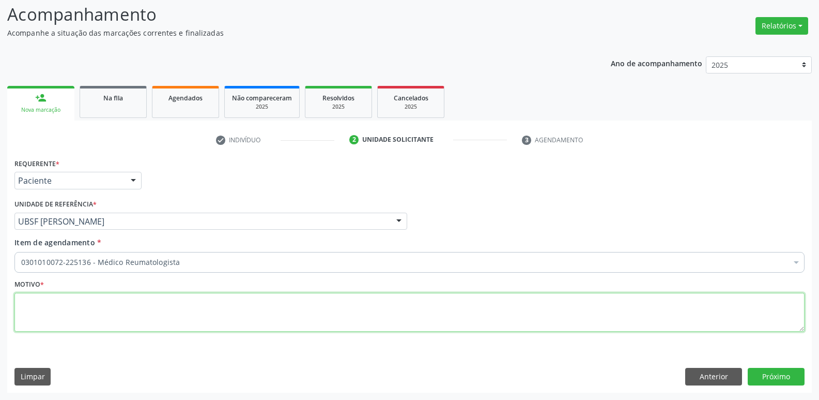
paste textarea "avaliação"
type textarea "avaliação"
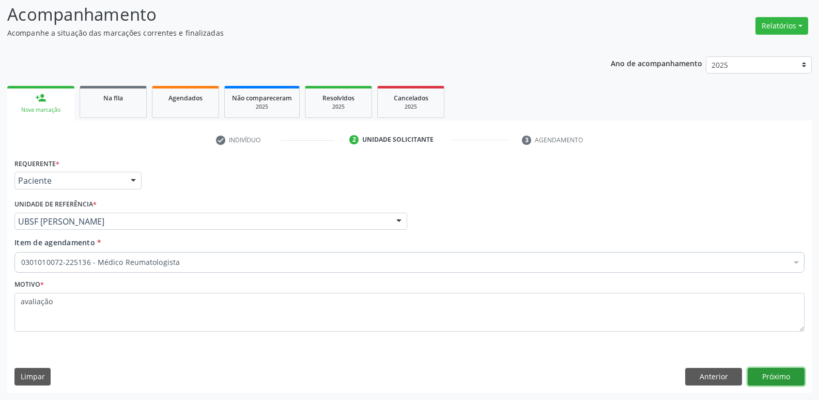
click at [787, 378] on button "Próximo" at bounding box center [776, 377] width 57 height 18
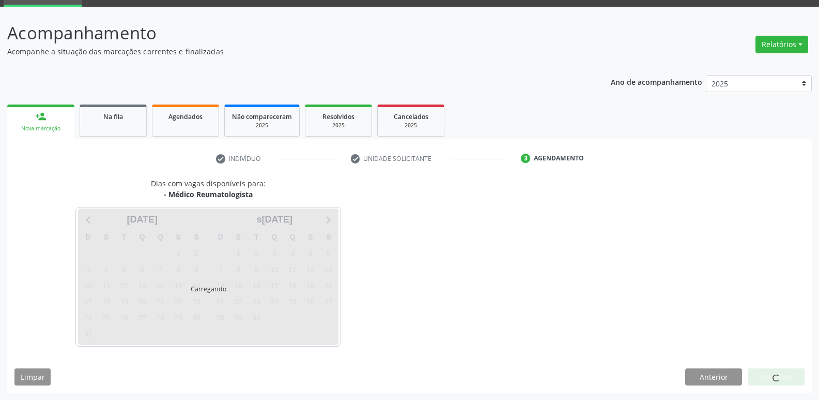
scroll to position [50, 0]
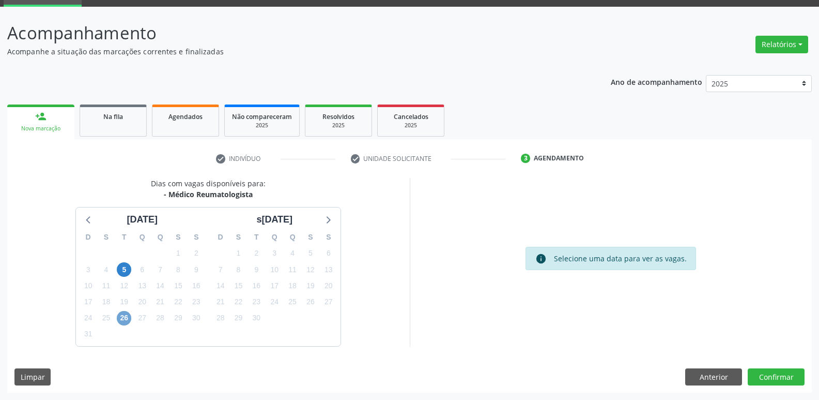
click at [124, 317] on span "26" at bounding box center [124, 318] width 14 height 14
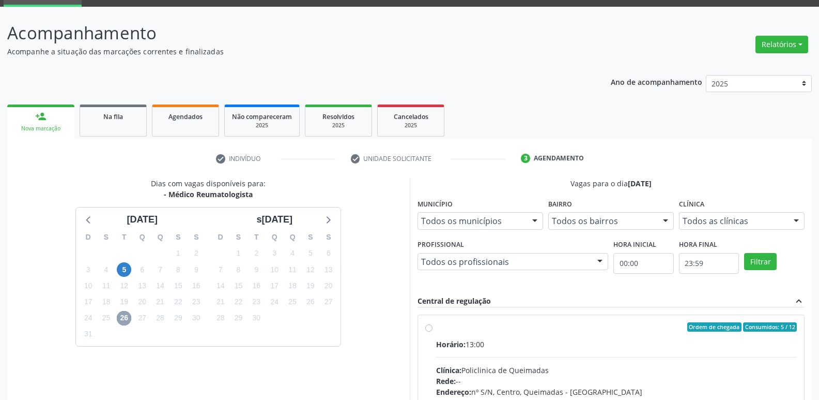
scroll to position [200, 0]
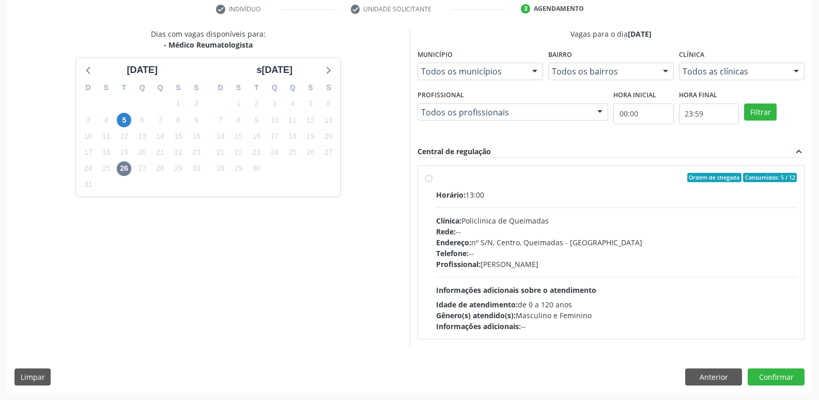
drag, startPoint x: 699, startPoint y: 335, endPoint x: 713, endPoint y: 337, distance: 14.0
click at [713, 337] on div "Ordem de chegada Consumidos: 5 / 12 Horário: 13:00 Clínica: Policlinica de Quei…" at bounding box center [611, 251] width 387 height 173
radio input "true"
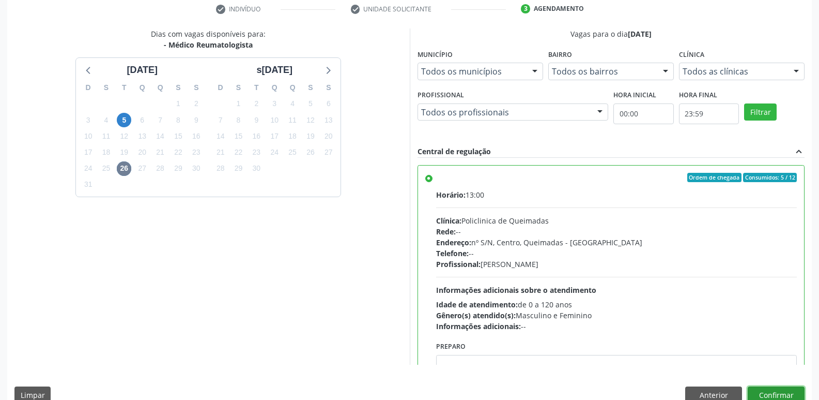
click at [771, 391] on button "Confirmar" at bounding box center [776, 395] width 57 height 18
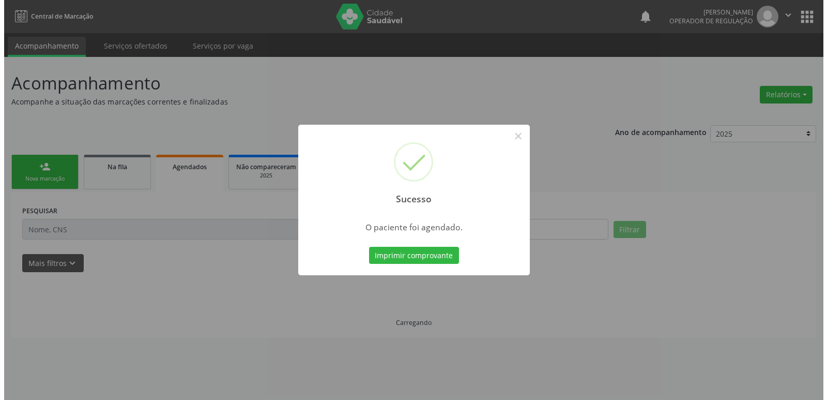
scroll to position [0, 0]
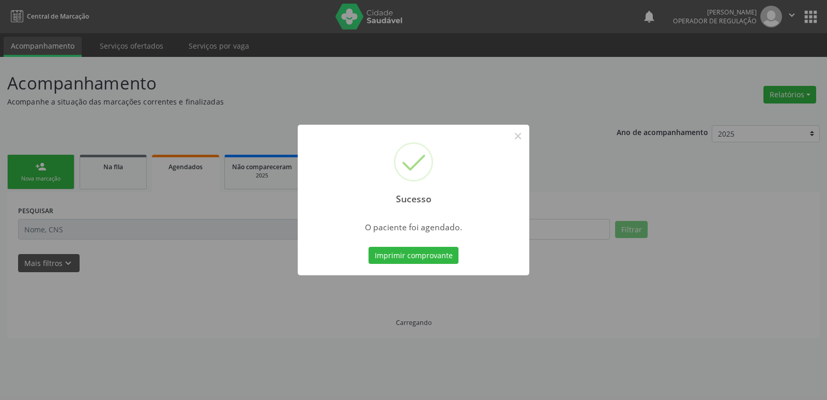
click at [369, 247] on button "Imprimir comprovante" at bounding box center [414, 256] width 90 height 18
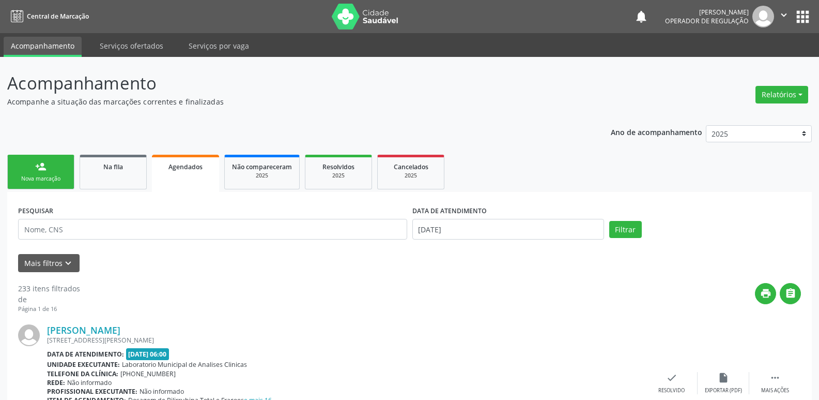
click at [44, 169] on div "person_add" at bounding box center [40, 166] width 11 height 11
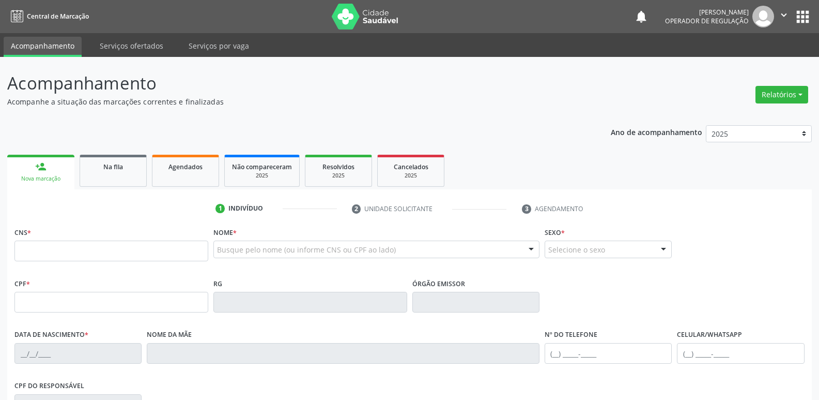
drag, startPoint x: 121, startPoint y: 271, endPoint x: 118, endPoint y: 266, distance: 5.6
click at [120, 270] on div "CNS *" at bounding box center [111, 249] width 199 height 51
click at [117, 257] on input "text" at bounding box center [111, 250] width 194 height 21
click at [93, 252] on input "text" at bounding box center [111, 250] width 194 height 21
type input "704 2097 3430 8888"
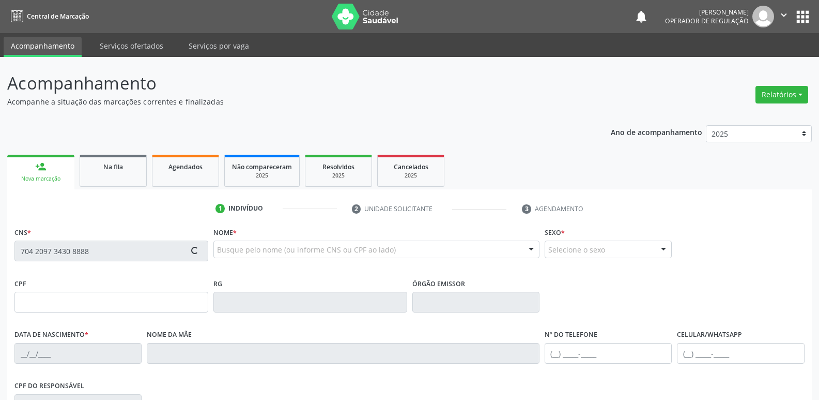
type input "172.814.644-52"
type input "03/08/2020"
type input "Amanda Maria Pereira Pimentel"
type input "(89) 99122-4927"
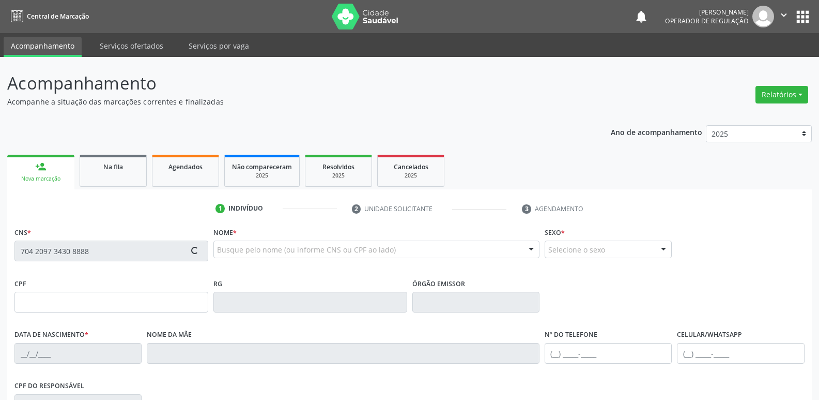
type input "106.582.394-06"
type input "689"
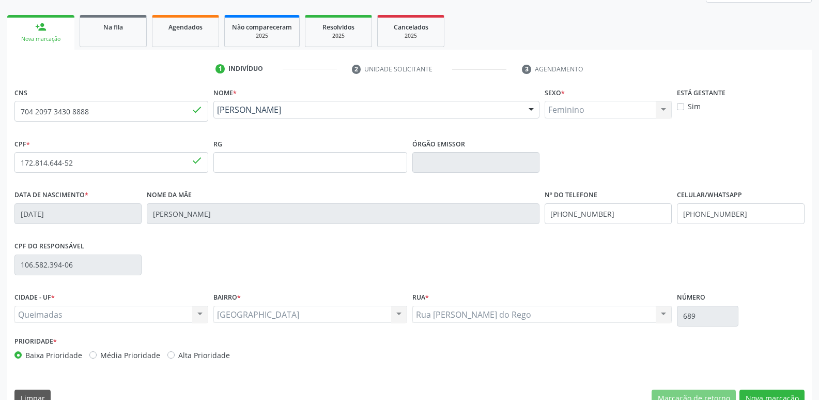
scroll to position [161, 0]
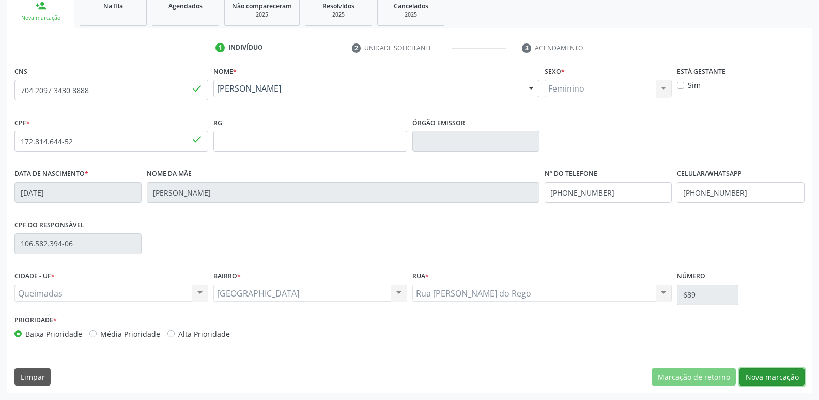
click at [766, 372] on button "Nova marcação" at bounding box center [772, 377] width 65 height 18
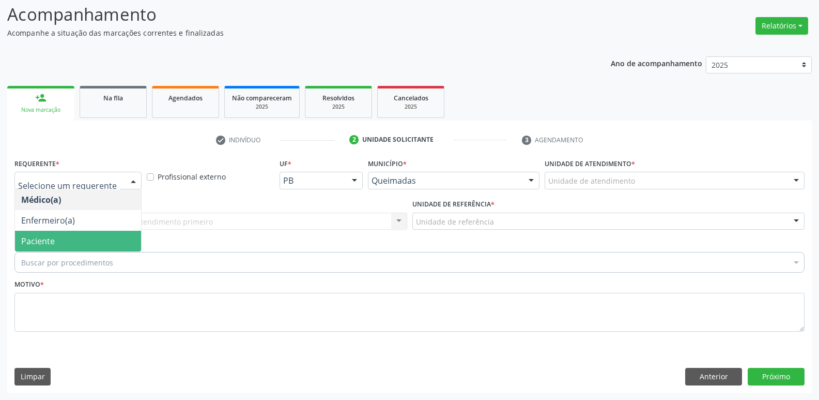
drag, startPoint x: 70, startPoint y: 241, endPoint x: 80, endPoint y: 233, distance: 12.8
click at [70, 240] on span "Paciente" at bounding box center [78, 241] width 126 height 21
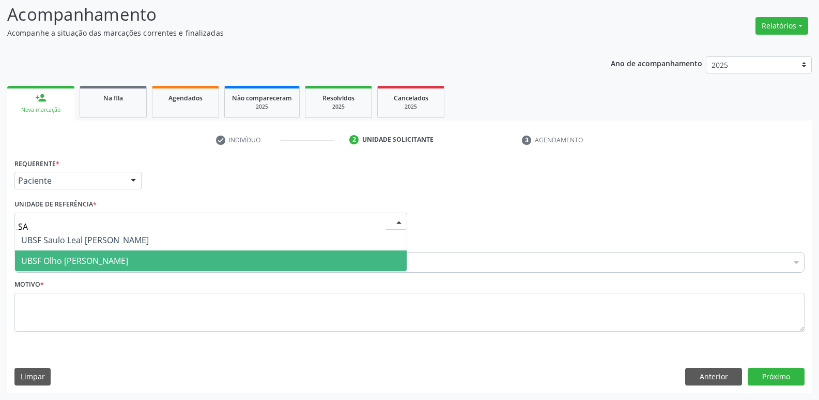
click at [99, 258] on span "UBSF Olho [PERSON_NAME]" at bounding box center [74, 260] width 107 height 11
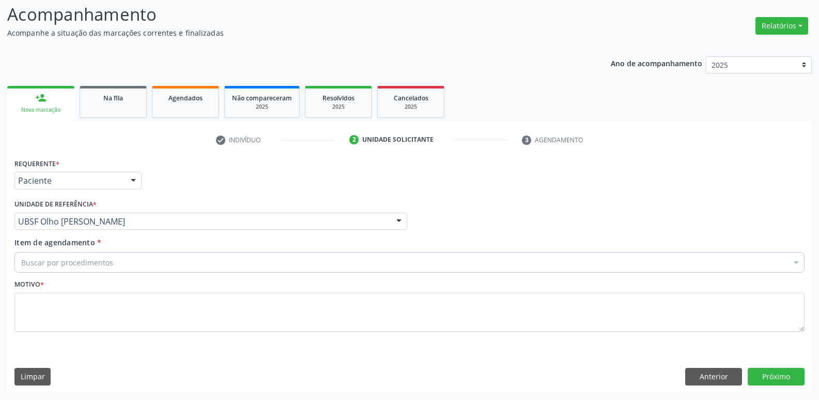
click at [102, 213] on div "UBSF Olho [PERSON_NAME]" at bounding box center [210, 221] width 393 height 18
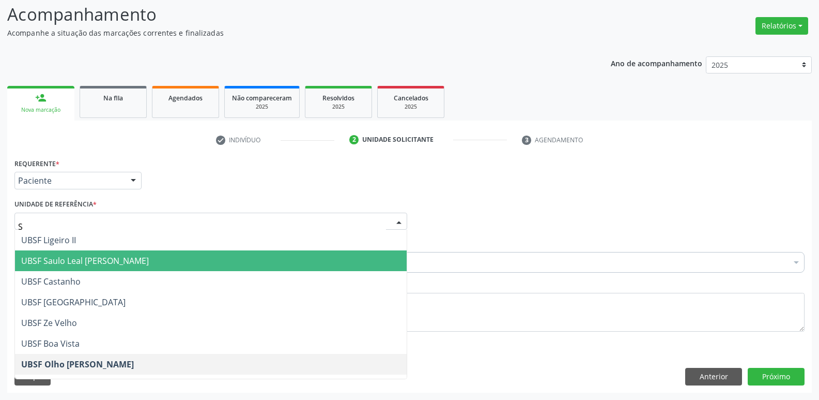
type input "SA"
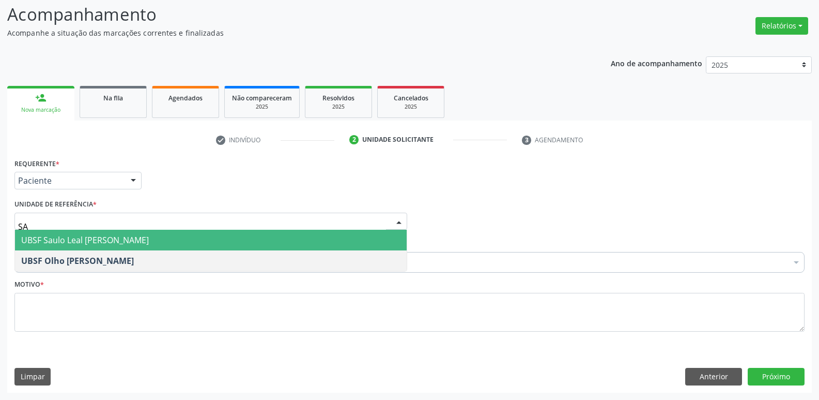
click at [88, 247] on span "UBSF Saulo Leal [PERSON_NAME]" at bounding box center [211, 240] width 392 height 21
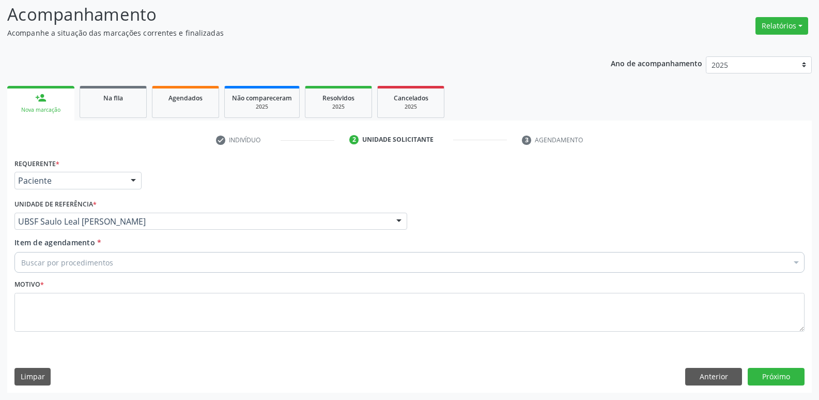
click at [89, 267] on div "Buscar por procedimentos" at bounding box center [409, 262] width 790 height 21
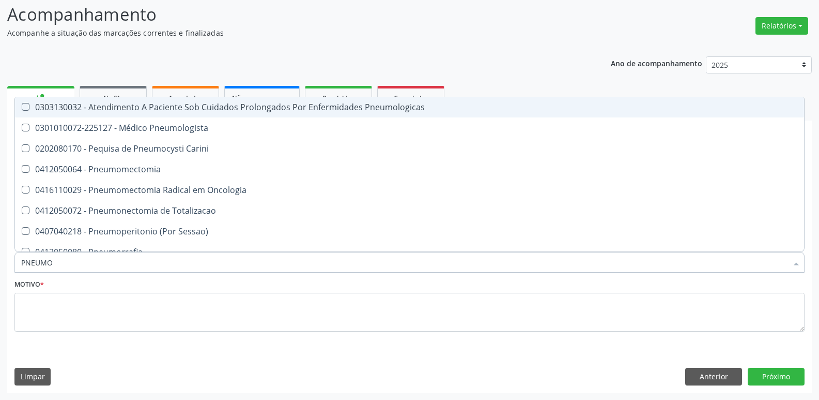
type input "PNEUMOL"
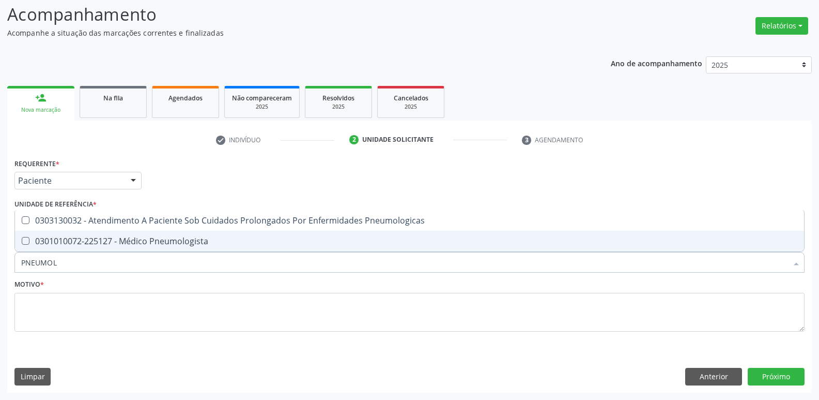
click at [143, 241] on div "0301010072-225127 - Médico Pneumologista" at bounding box center [409, 241] width 777 height 8
checkbox Pneumologista "true"
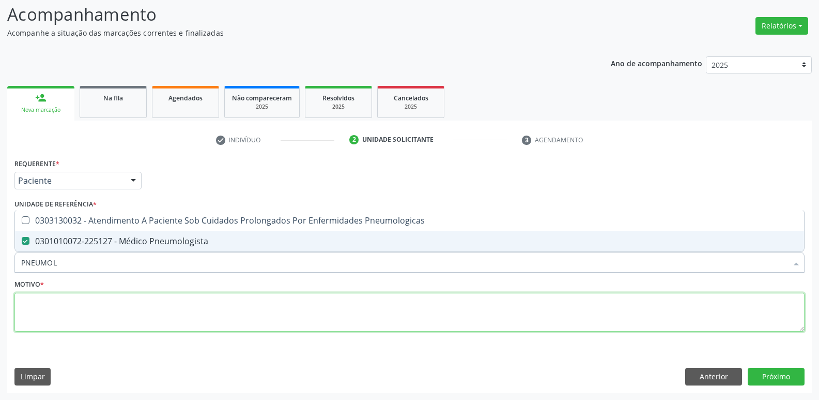
drag, startPoint x: 100, startPoint y: 317, endPoint x: 99, endPoint y: 301, distance: 16.5
click at [98, 317] on textarea at bounding box center [409, 312] width 790 height 39
paste textarea "avaliação"
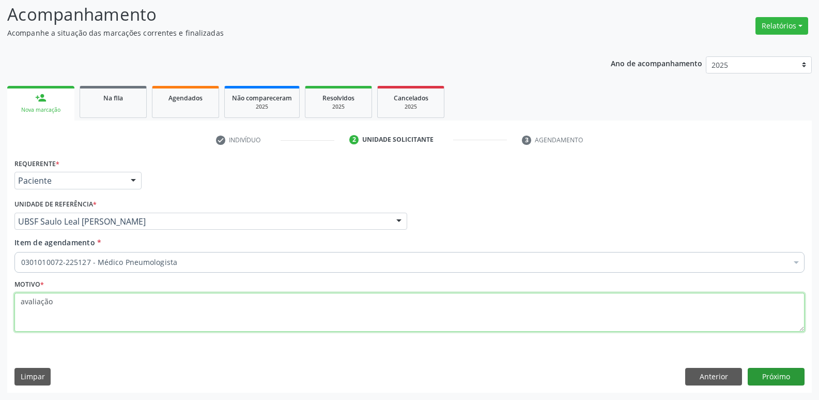
type textarea "avaliação"
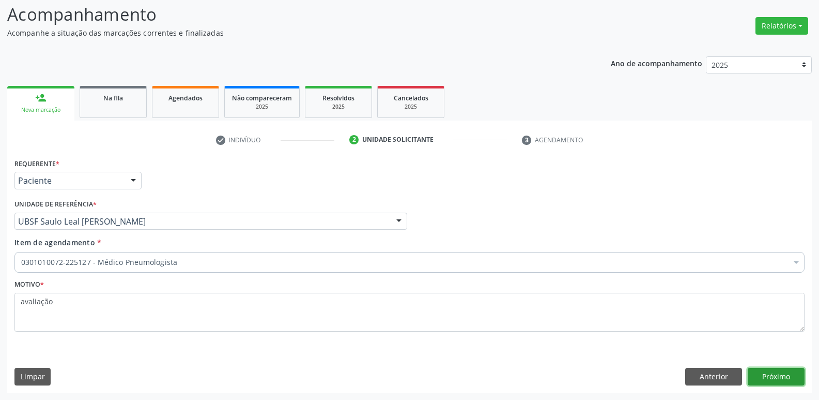
click at [760, 374] on button "Próximo" at bounding box center [776, 377] width 57 height 18
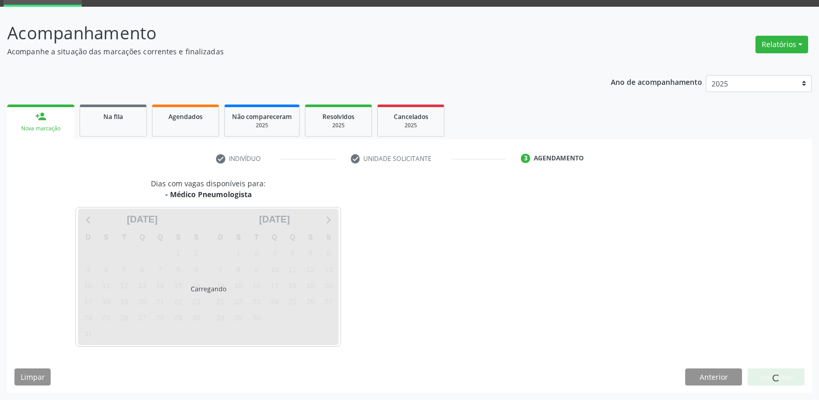
scroll to position [50, 0]
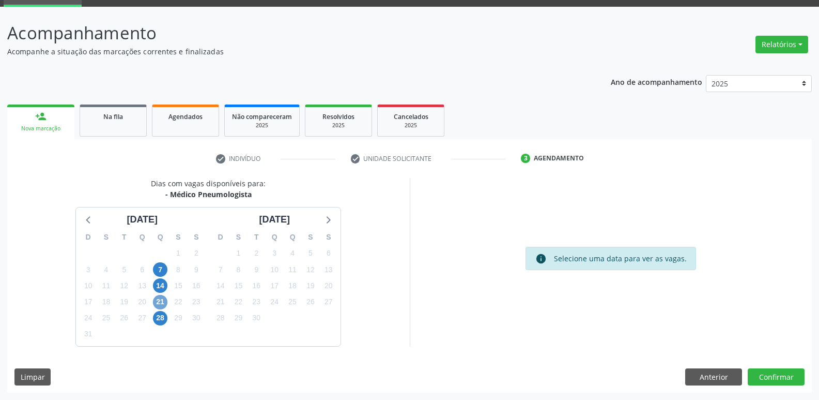
click at [158, 304] on span "21" at bounding box center [160, 302] width 14 height 14
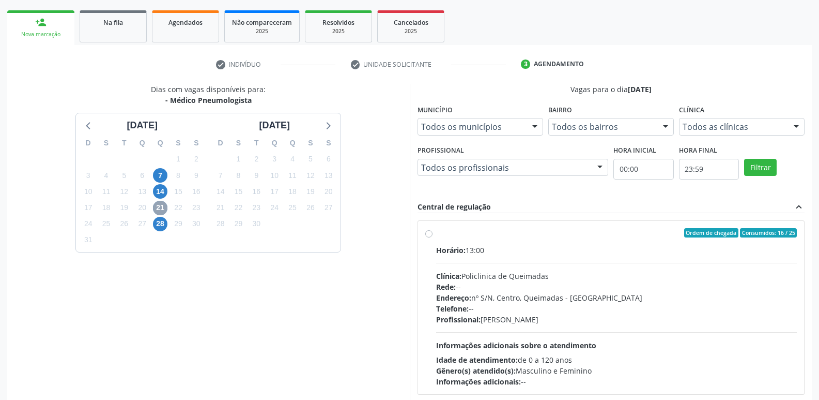
scroll to position [200, 0]
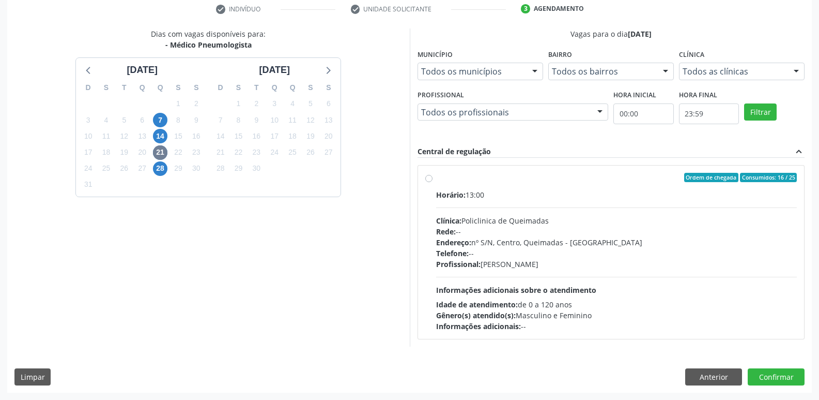
drag, startPoint x: 648, startPoint y: 287, endPoint x: 723, endPoint y: 327, distance: 84.4
click at [651, 289] on div "Horário: 13:00 Clínica: Policlinica de Queimadas Rede: -- Endereço: nº S/N, Cen…" at bounding box center [616, 260] width 361 height 142
click at [433, 182] on input "Ordem de chegada Consumidos: 16 / 25 Horário: 13:00 Clínica: Policlinica de Que…" at bounding box center [428, 177] width 7 height 9
radio input "true"
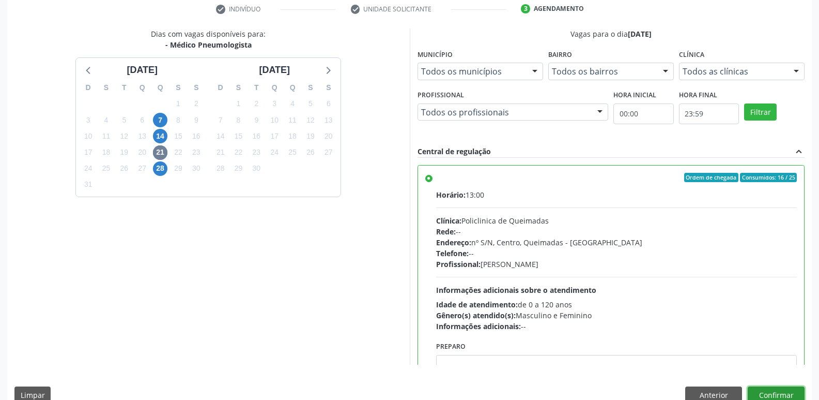
click at [770, 394] on button "Confirmar" at bounding box center [776, 395] width 57 height 18
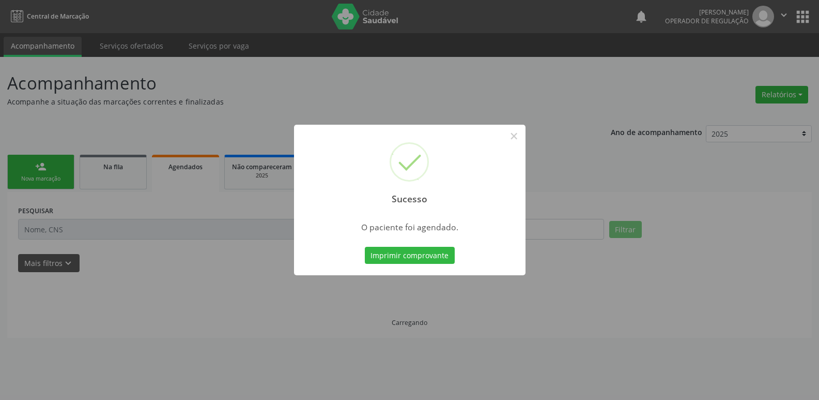
click at [365, 247] on button "Imprimir comprovante" at bounding box center [410, 256] width 90 height 18
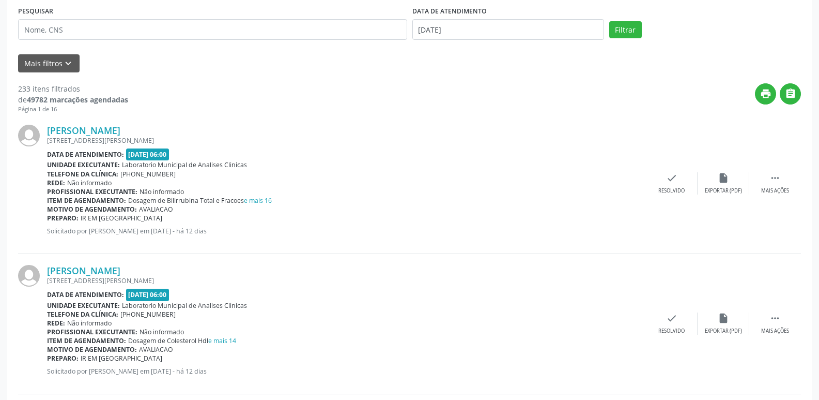
scroll to position [0, 0]
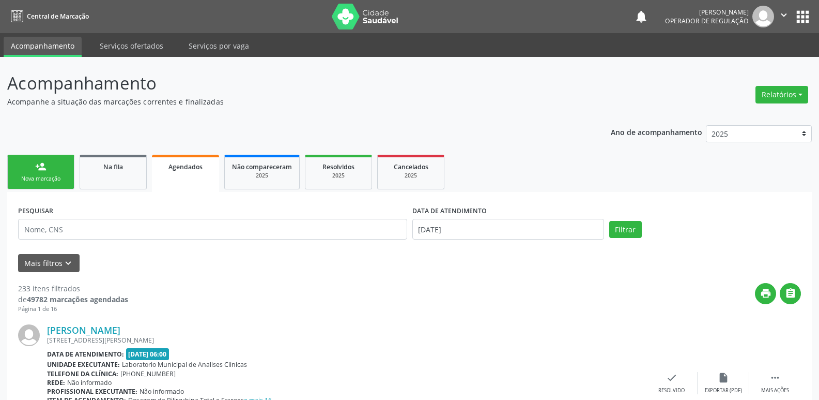
click at [54, 181] on div "Nova marcação" at bounding box center [41, 179] width 52 height 8
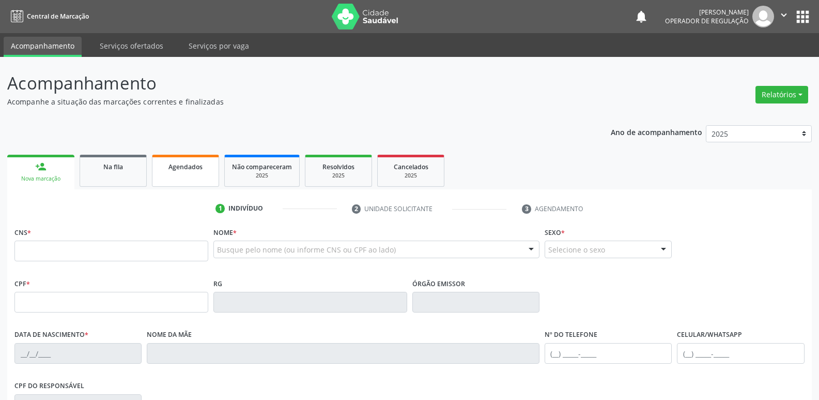
click at [202, 164] on div "Agendados" at bounding box center [186, 166] width 52 height 11
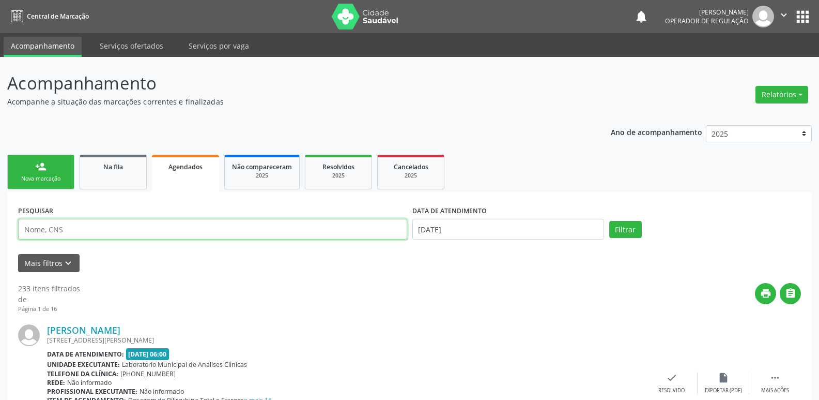
click at [262, 233] on input "text" at bounding box center [212, 229] width 389 height 21
type input "MARIA ALICE"
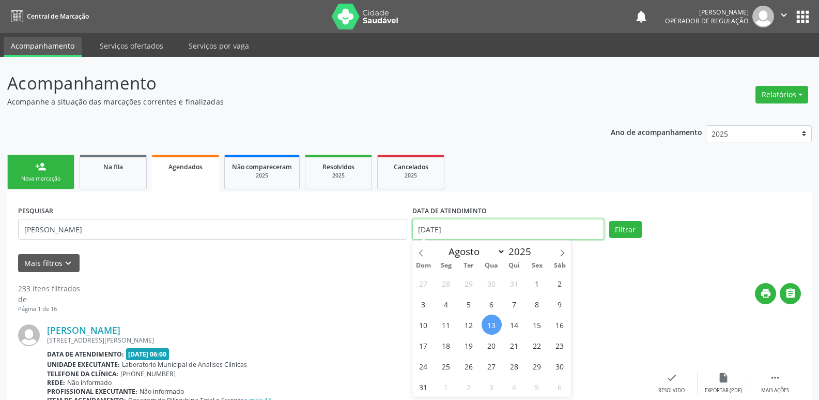
click at [425, 227] on input "[DATE]" at bounding box center [508, 229] width 192 height 21
click at [516, 341] on span "21" at bounding box center [514, 345] width 20 height 20
type input "21/08/2025"
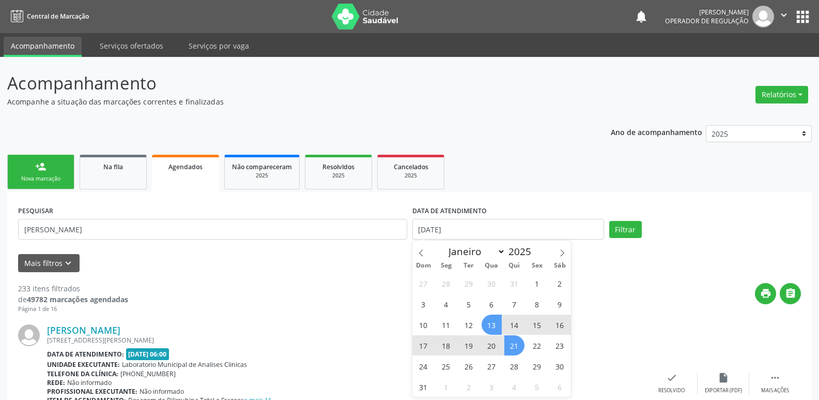
click at [490, 317] on span "13" at bounding box center [492, 324] width 20 height 20
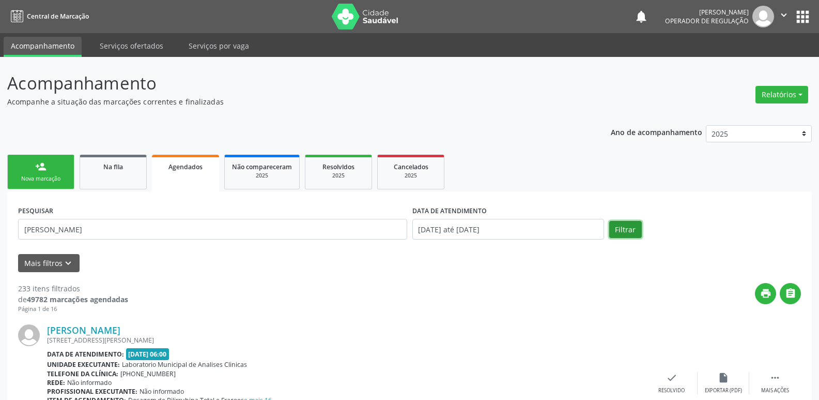
click at [623, 230] on button "Filtrar" at bounding box center [625, 230] width 33 height 18
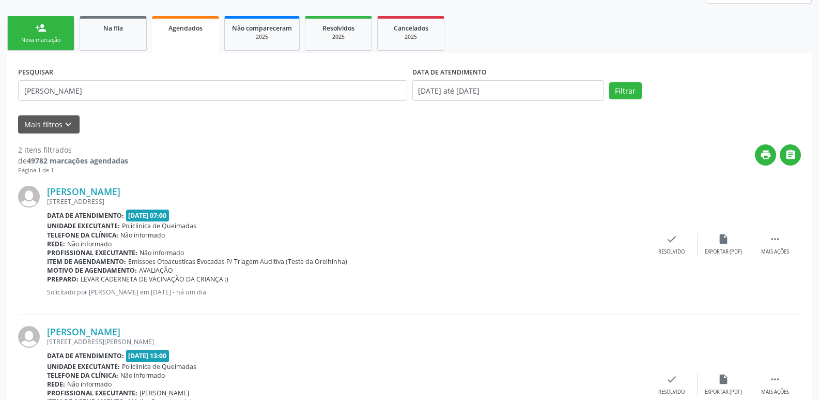
scroll to position [211, 0]
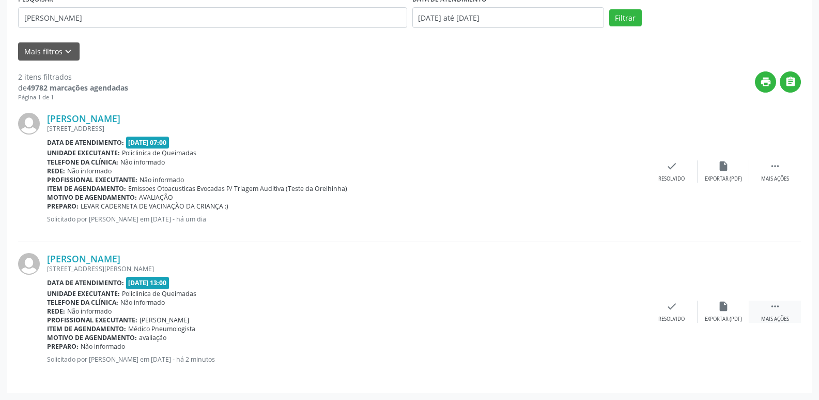
click at [794, 301] on div " Mais ações" at bounding box center [776, 311] width 52 height 22
click at [727, 307] on icon "edit" at bounding box center [723, 305] width 11 height 11
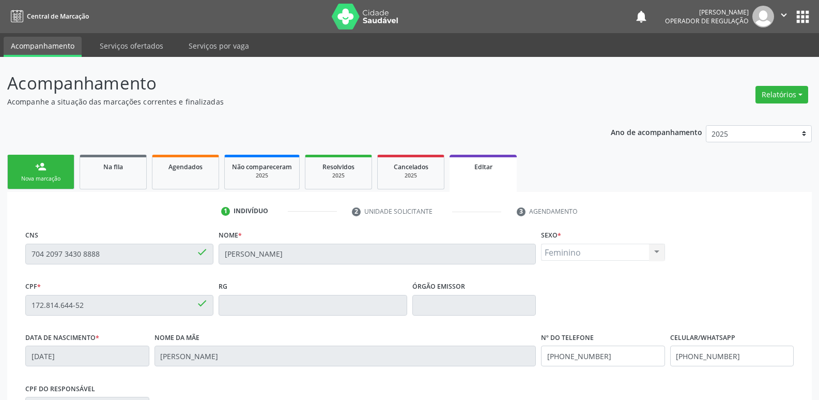
scroll to position [175, 0]
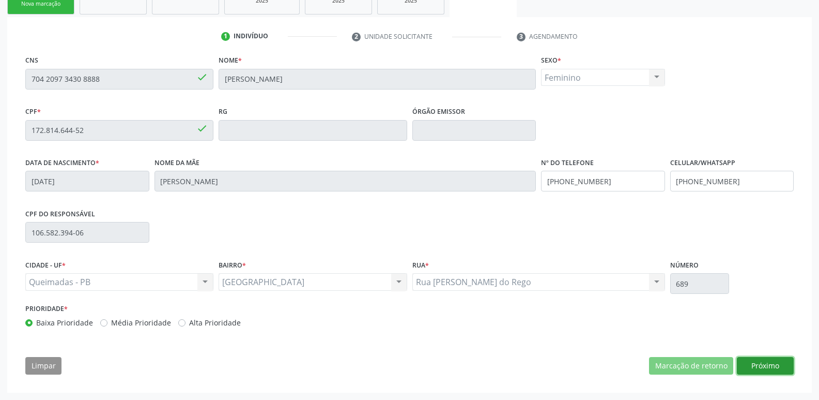
click at [745, 358] on button "Próximo" at bounding box center [765, 366] width 57 height 18
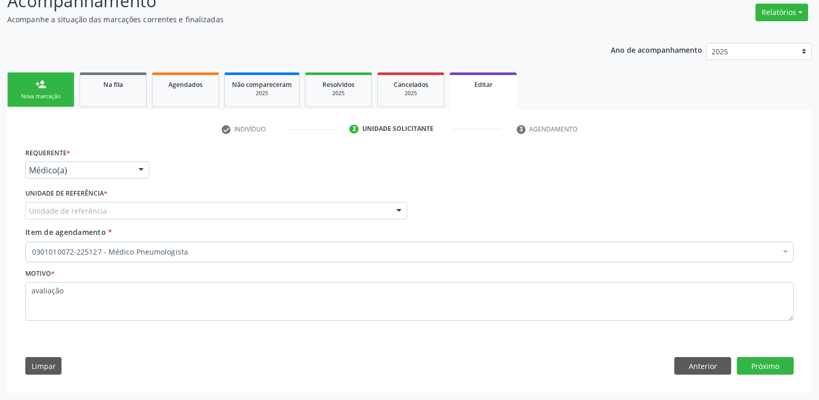
drag, startPoint x: 101, startPoint y: 164, endPoint x: 99, endPoint y: 172, distance: 7.9
click at [100, 164] on div "Médico(a)" at bounding box center [87, 170] width 124 height 18
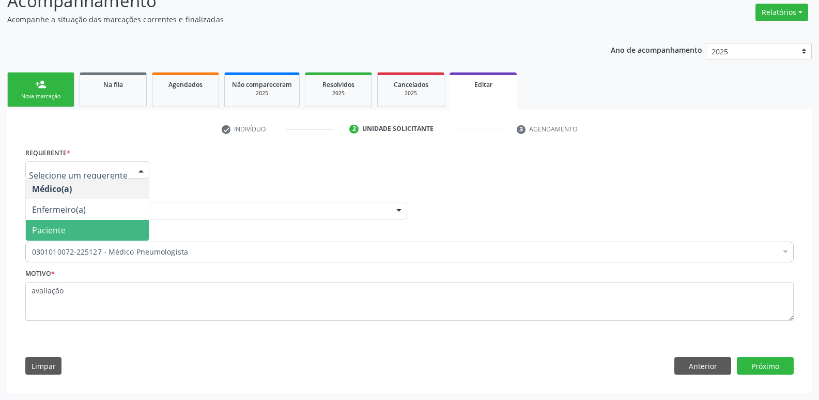
click at [77, 227] on span "Paciente" at bounding box center [87, 230] width 123 height 21
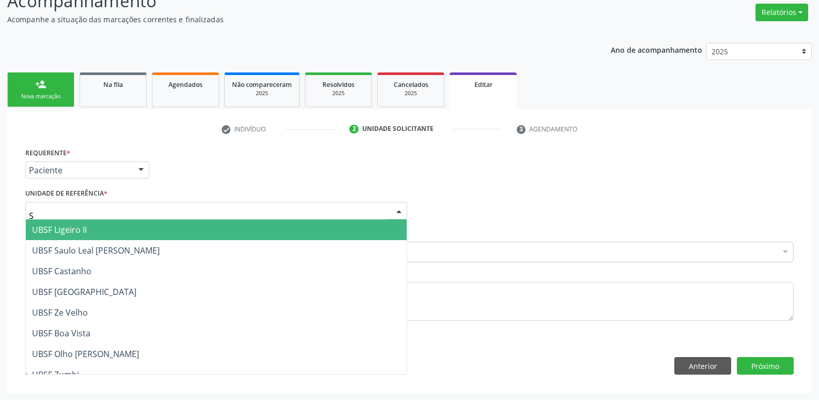
type input "SA"
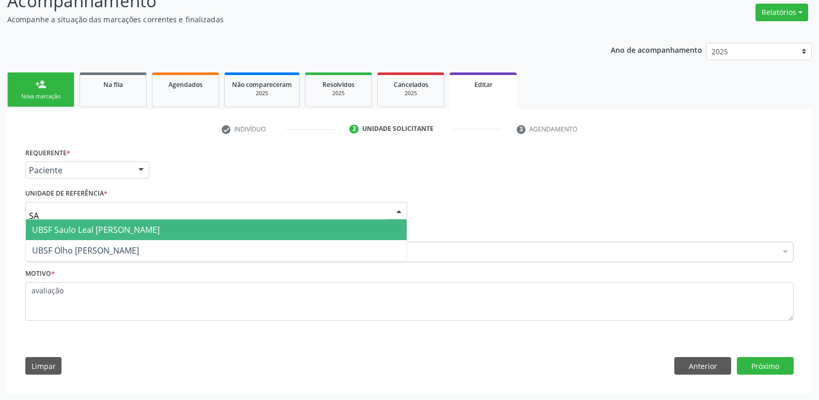
click at [87, 226] on span "UBSF Saulo Leal [PERSON_NAME]" at bounding box center [96, 229] width 128 height 11
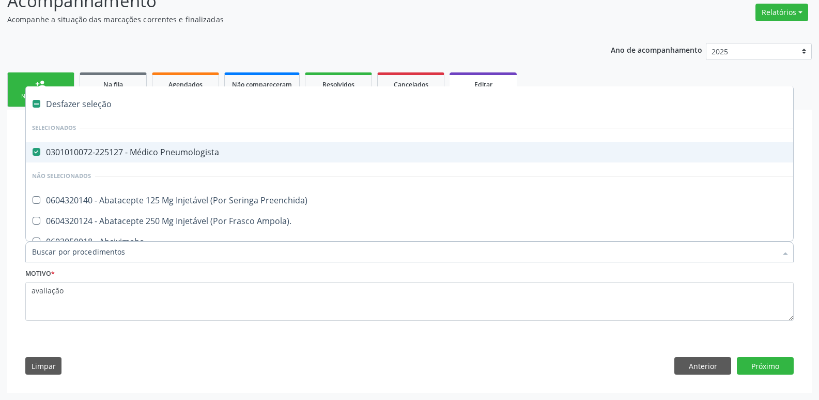
click at [219, 154] on div "0301010072-225127 - Médico Pneumologista" at bounding box center [434, 152] width 805 height 8
checkbox Pneumologista "false"
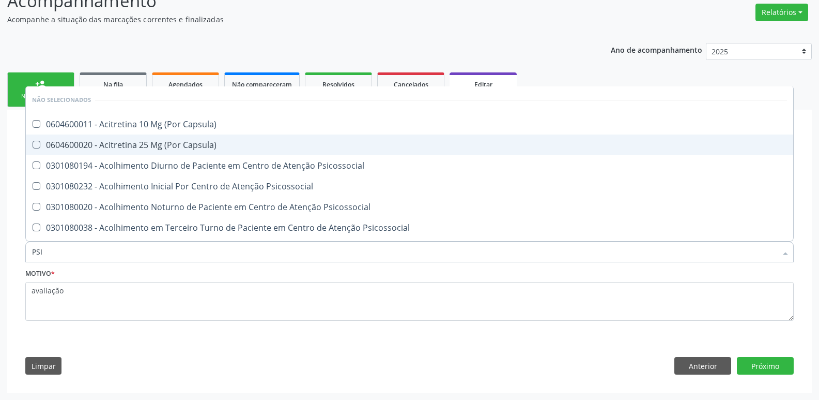
type input "PSIQ"
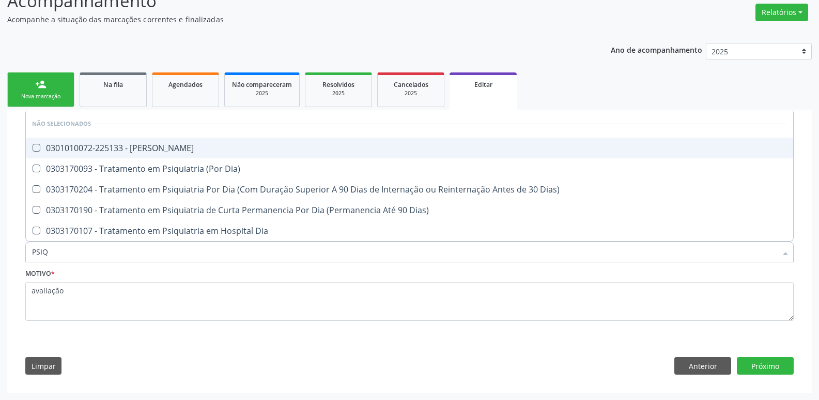
click at [127, 147] on div "0301010072-225133 - Médico Psiquiatra" at bounding box center [409, 148] width 755 height 8
checkbox Psiquiatra "true"
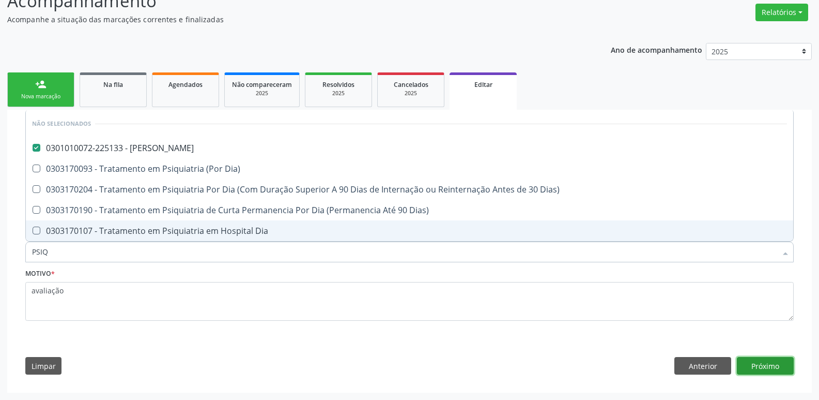
click at [774, 362] on button "Próximo" at bounding box center [765, 366] width 57 height 18
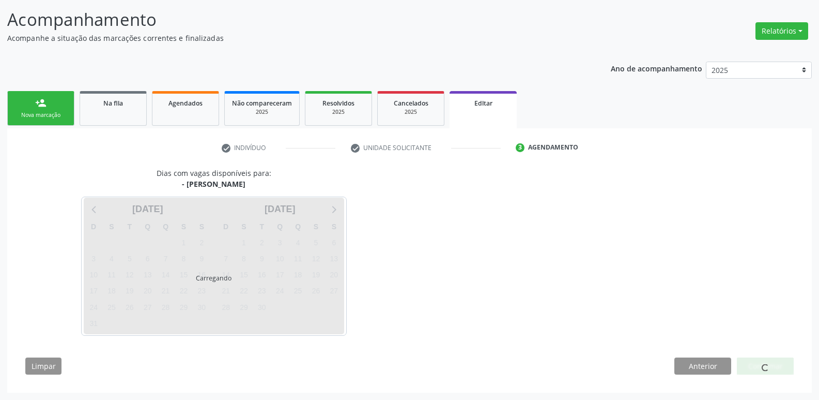
scroll to position [64, 0]
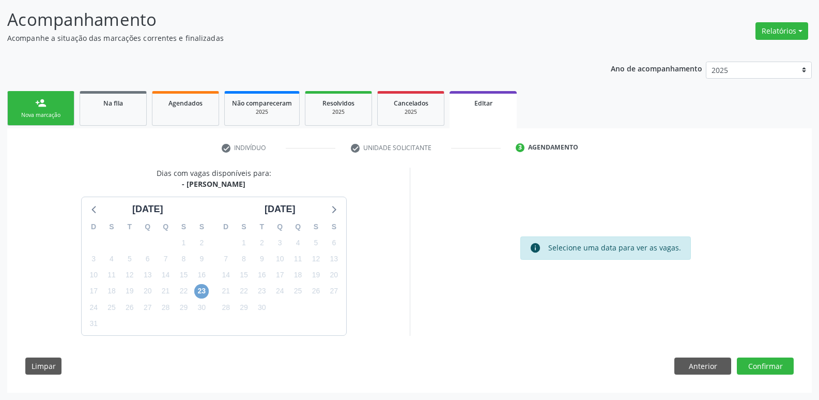
click at [204, 291] on span "23" at bounding box center [201, 291] width 14 height 14
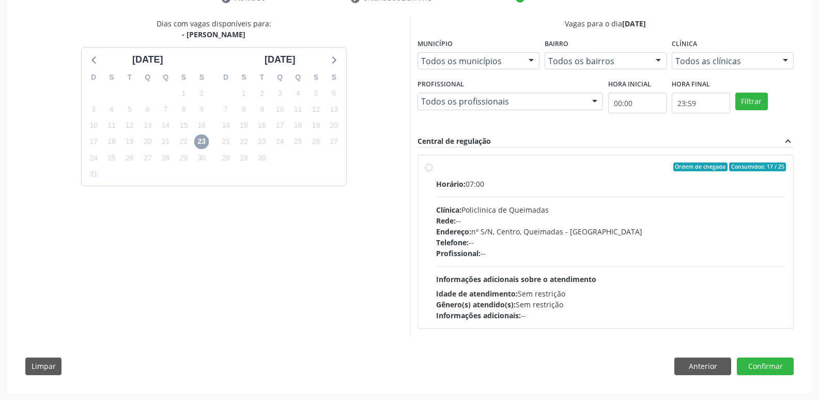
scroll to position [213, 0]
click at [676, 266] on div "Horário: 07:00 Clínica: Policlinica de Queimadas Rede: -- Endereço: nº S/N, Cen…" at bounding box center [611, 249] width 350 height 142
click at [433, 171] on input "Ordem de chegada Consumidos: 17 / 25 Horário: 07:00 Clínica: Policlinica de Que…" at bounding box center [428, 166] width 7 height 9
radio input "true"
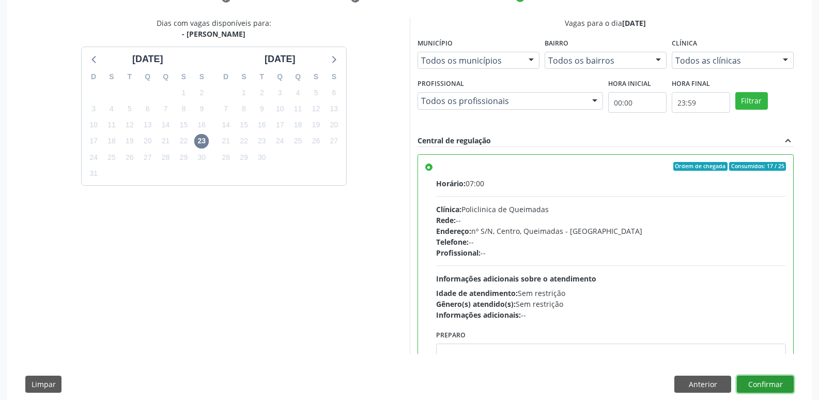
click at [760, 385] on button "Confirmar" at bounding box center [765, 384] width 57 height 18
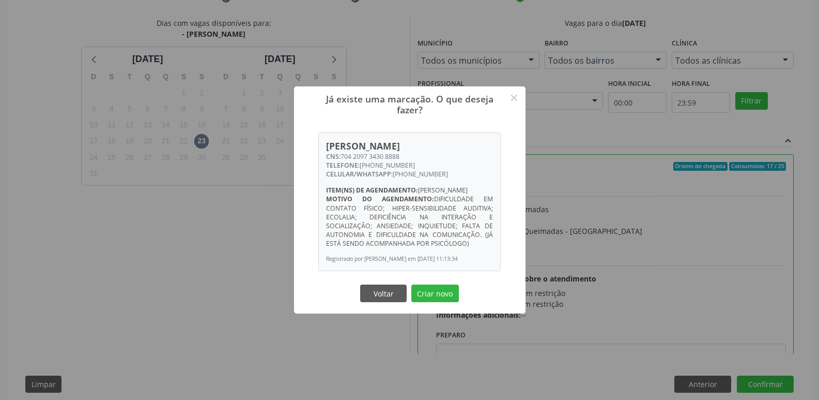
click at [411, 284] on button "Criar novo" at bounding box center [435, 293] width 48 height 18
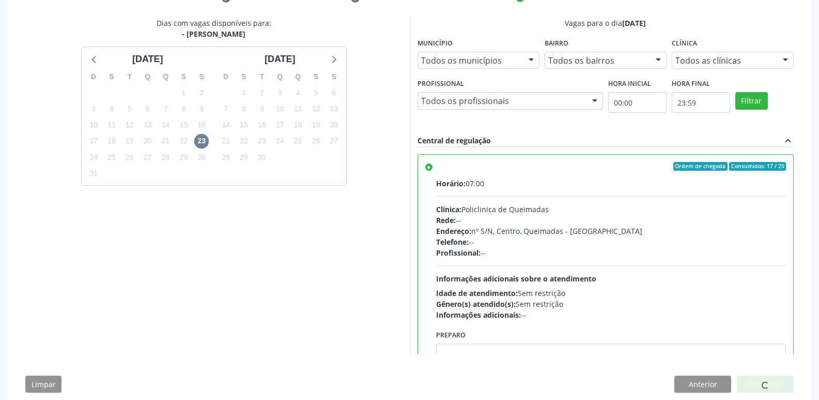
scroll to position [0, 0]
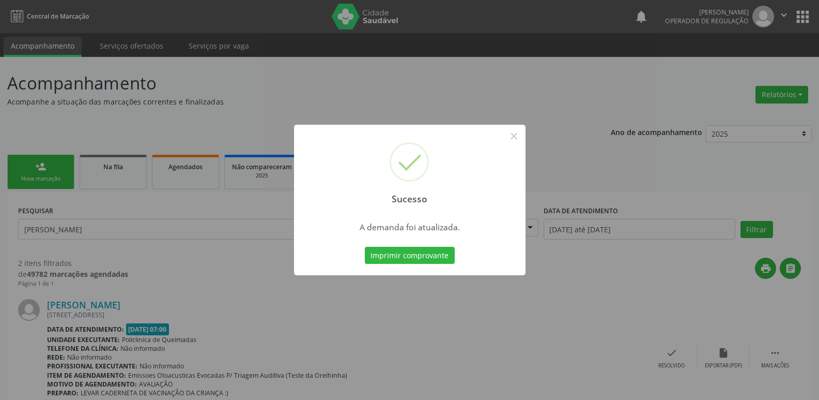
click at [365, 247] on button "Imprimir comprovante" at bounding box center [410, 256] width 90 height 18
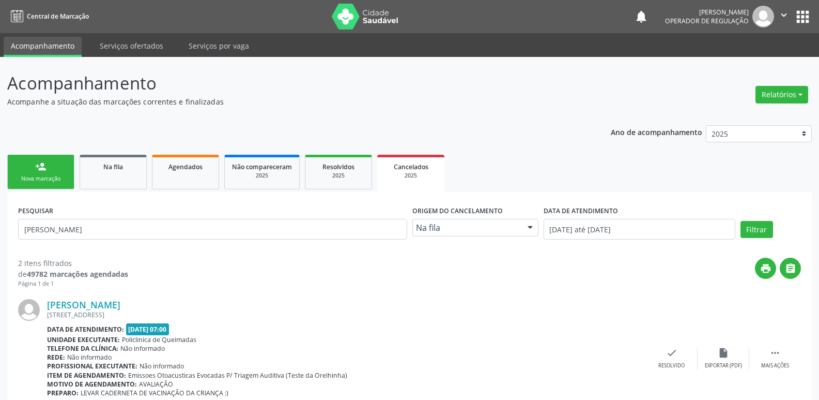
click at [48, 183] on link "person_add Nova marcação" at bounding box center [40, 172] width 67 height 35
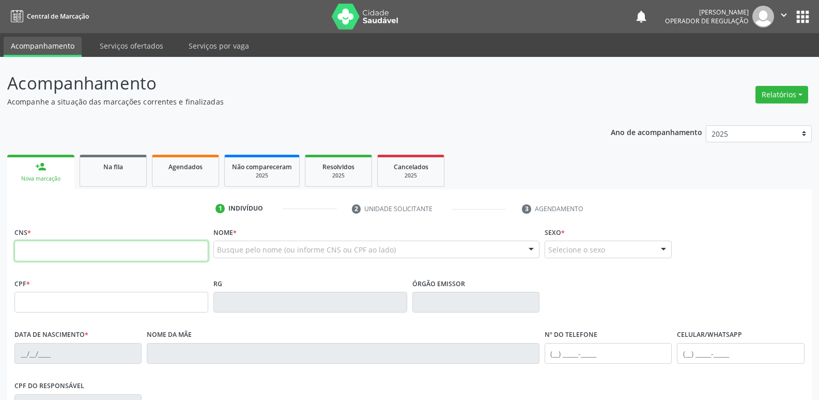
click at [84, 251] on input "text" at bounding box center [111, 250] width 194 height 21
drag, startPoint x: 139, startPoint y: 175, endPoint x: 44, endPoint y: 188, distance: 95.4
click at [137, 174] on link "Na fila" at bounding box center [113, 171] width 67 height 32
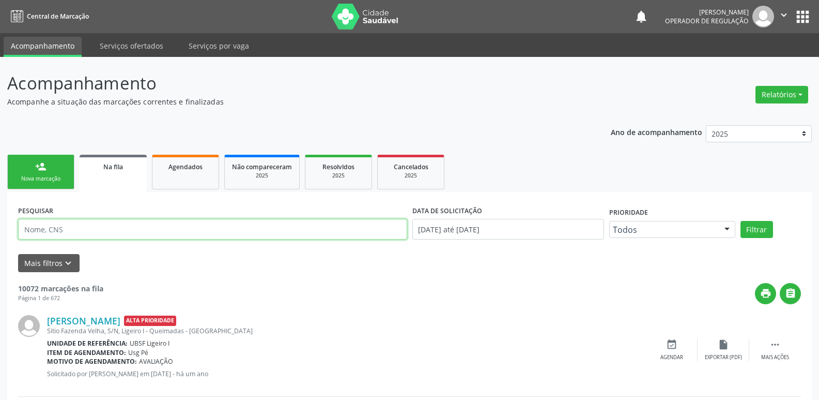
click at [63, 227] on input "text" at bounding box center [212, 229] width 389 height 21
type input "IVANICE M"
click at [741, 221] on button "Filtrar" at bounding box center [757, 230] width 33 height 18
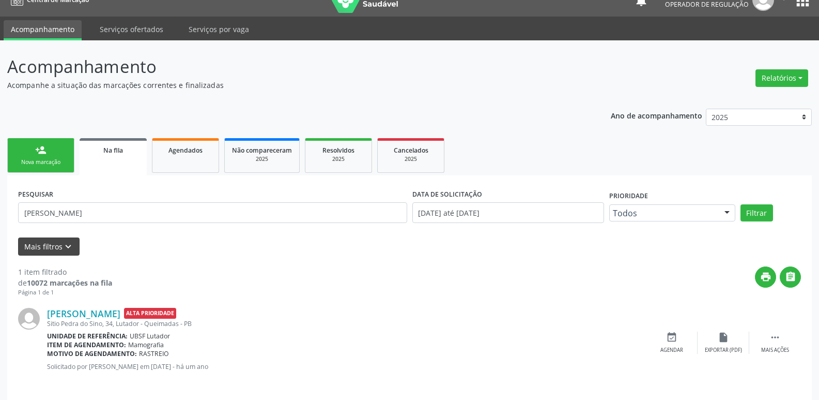
scroll to position [24, 0]
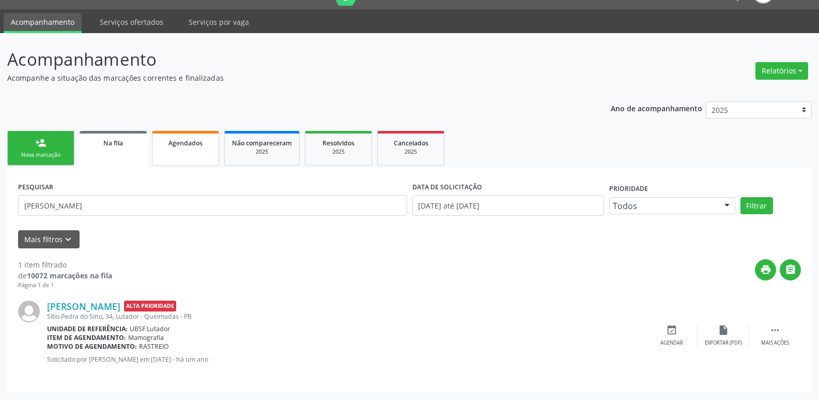
click at [201, 148] on link "Agendados" at bounding box center [185, 148] width 67 height 35
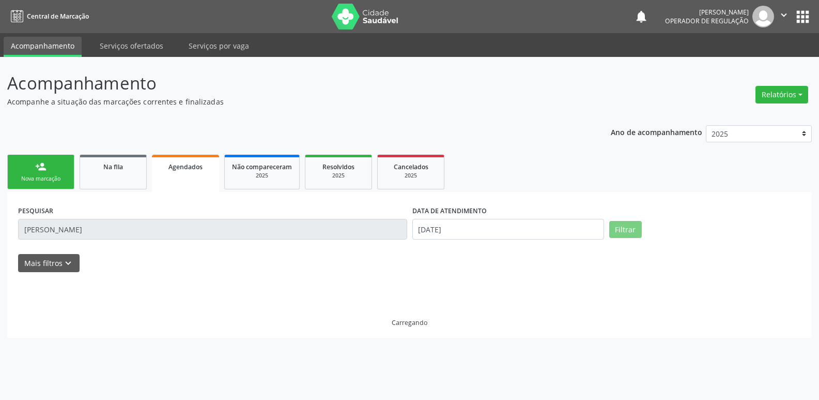
scroll to position [0, 0]
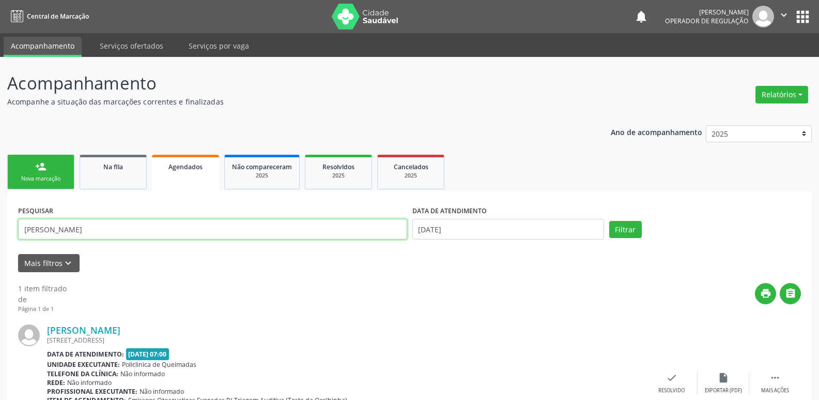
click at [93, 227] on input "MARIA ALICE" at bounding box center [212, 229] width 389 height 21
type input "IVANICE M"
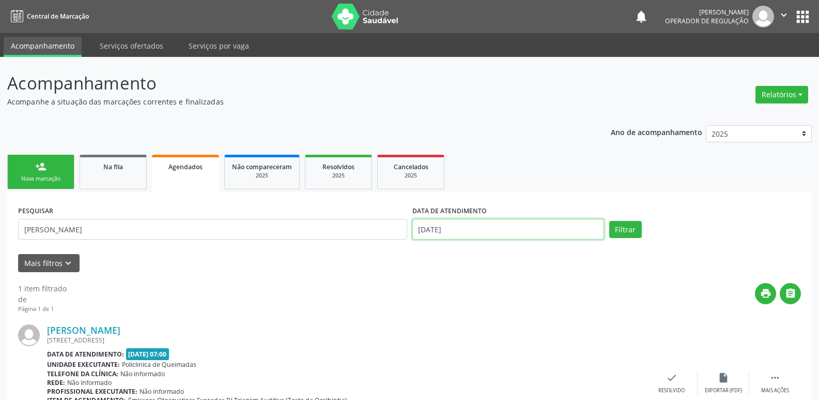
click at [521, 225] on input "[DATE]" at bounding box center [508, 229] width 192 height 21
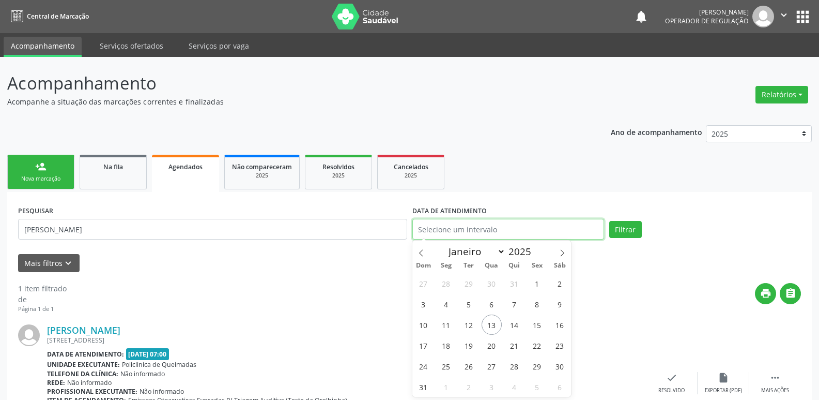
click at [609, 221] on button "Filtrar" at bounding box center [625, 230] width 33 height 18
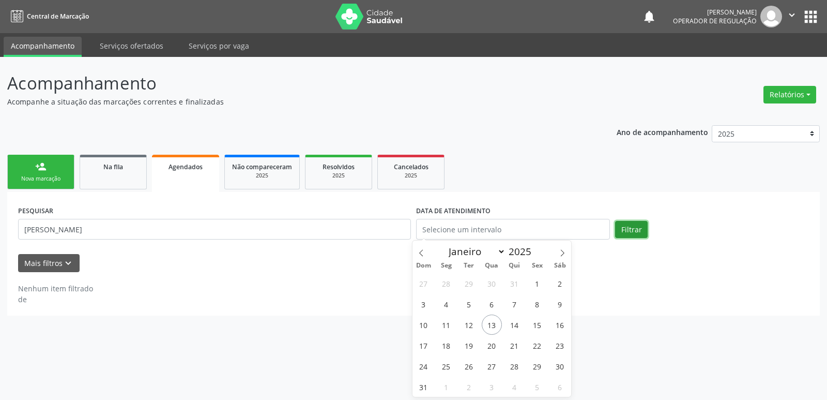
click at [630, 225] on button "Filtrar" at bounding box center [631, 230] width 33 height 18
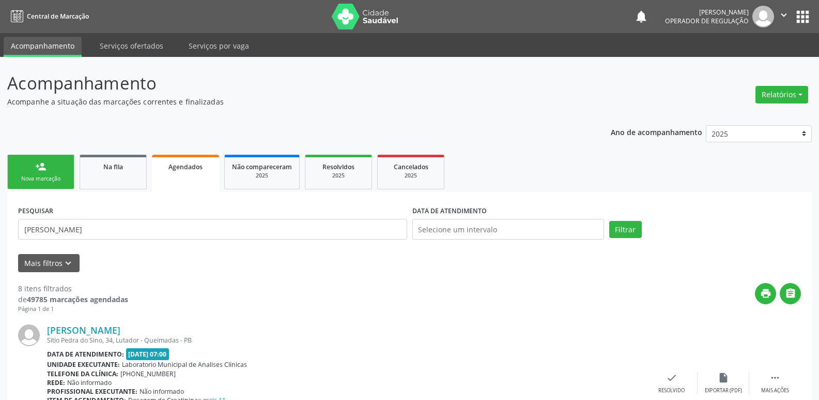
click at [49, 180] on div "Nova marcação" at bounding box center [41, 179] width 52 height 8
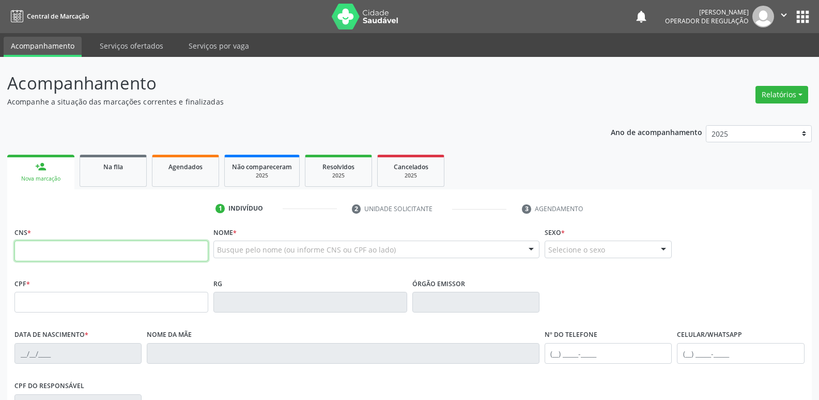
click at [79, 242] on input "text" at bounding box center [111, 250] width 194 height 21
type input "708 6075 2893 7988"
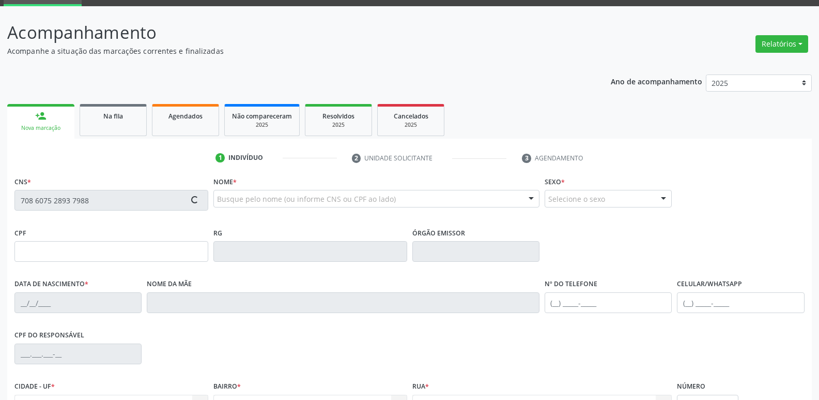
scroll to position [161, 0]
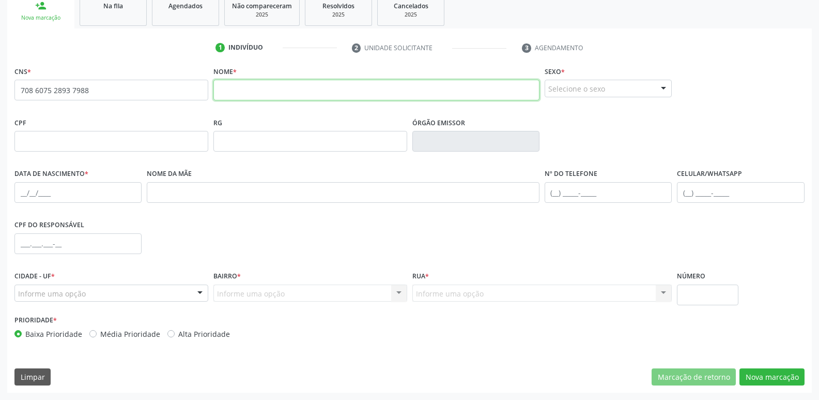
click at [283, 97] on input "text" at bounding box center [376, 90] width 326 height 21
type input "ESTHER DA SILVA SANTOS"
click at [648, 91] on div "Selecione o sexo" at bounding box center [608, 89] width 127 height 18
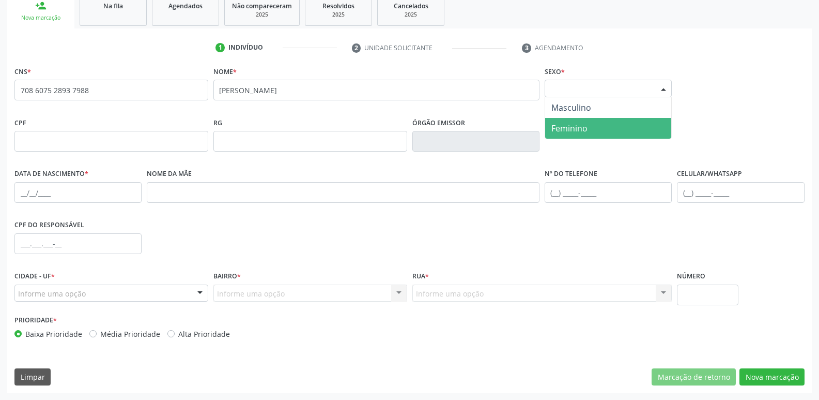
click at [578, 130] on span "Feminino" at bounding box center [570, 128] width 36 height 11
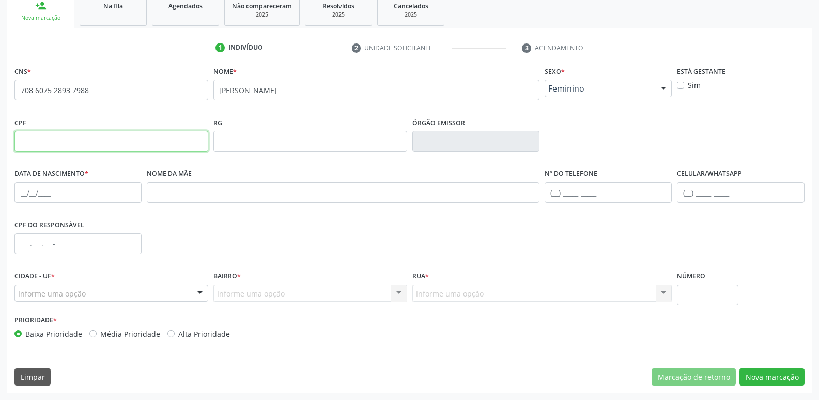
click at [90, 143] on input "text" at bounding box center [111, 141] width 194 height 21
type input "202.164.457-01"
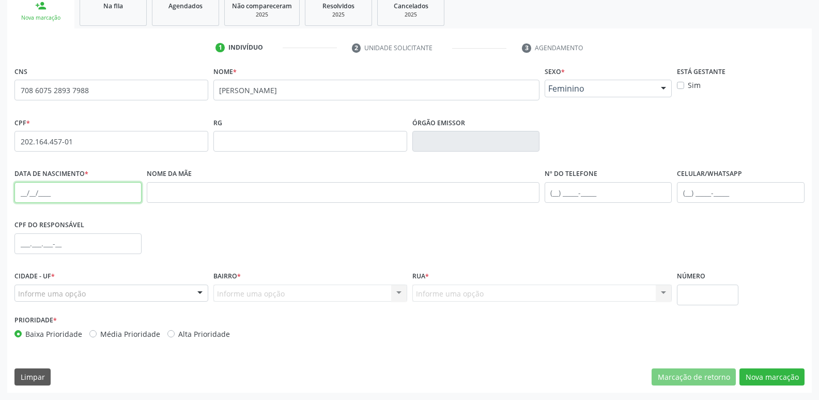
click at [16, 195] on input "text" at bounding box center [77, 192] width 127 height 21
type input "27/09/2017"
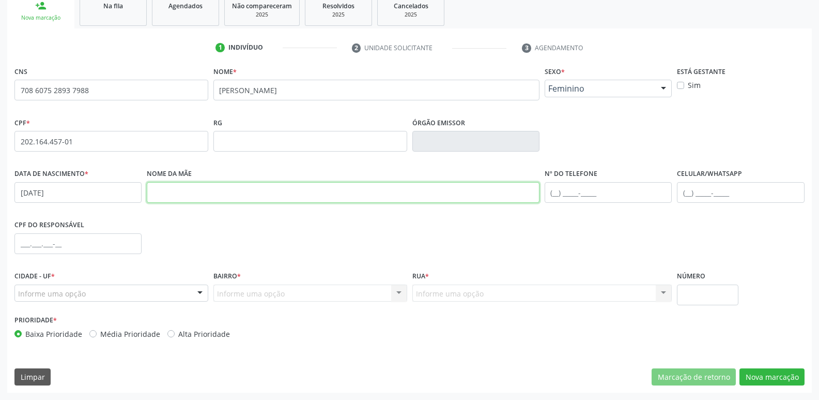
click at [176, 187] on input "text" at bounding box center [343, 192] width 393 height 21
type input "ANTONIA EDINARA MIGUEL COUTO"
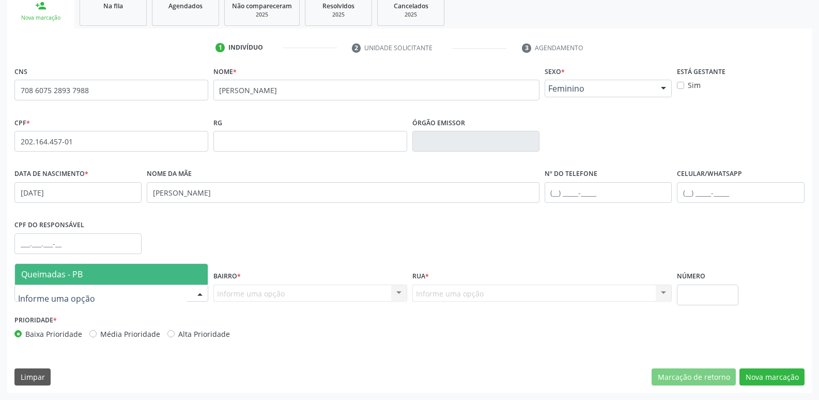
drag, startPoint x: 102, startPoint y: 270, endPoint x: 150, endPoint y: 278, distance: 48.3
click at [103, 270] on span "Queimadas - PB" at bounding box center [111, 274] width 193 height 21
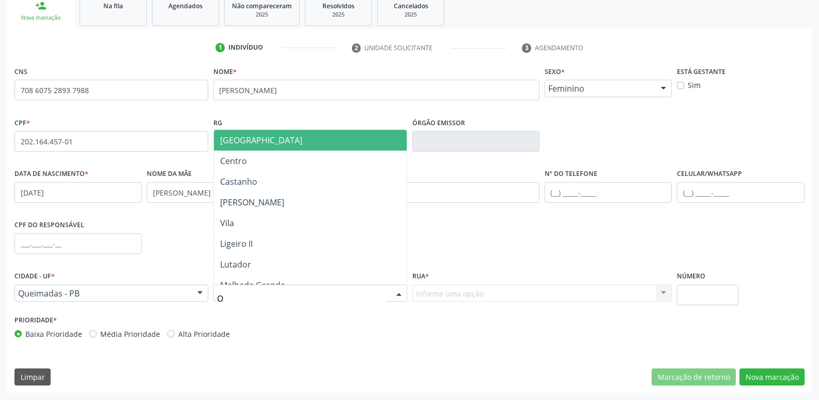
type input "OL"
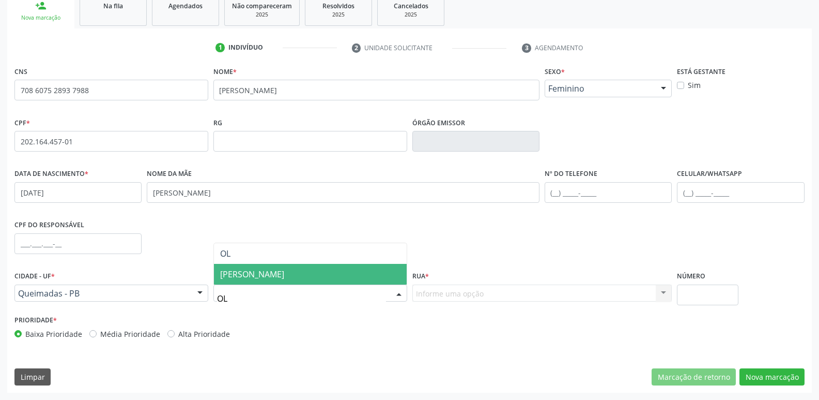
click at [244, 264] on span "Olho Dagua" at bounding box center [310, 274] width 193 height 21
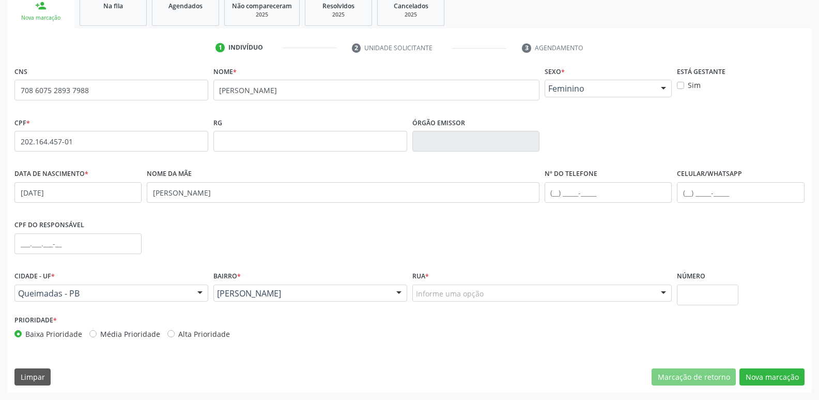
click at [484, 289] on div "Informe uma opção" at bounding box center [542, 293] width 260 height 18
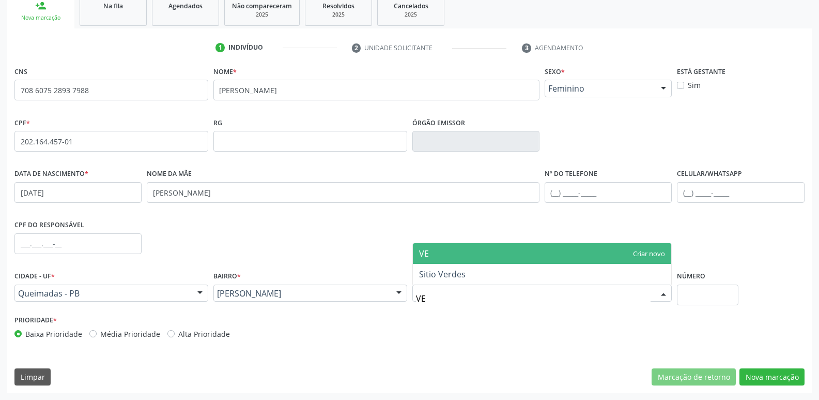
type input "VER"
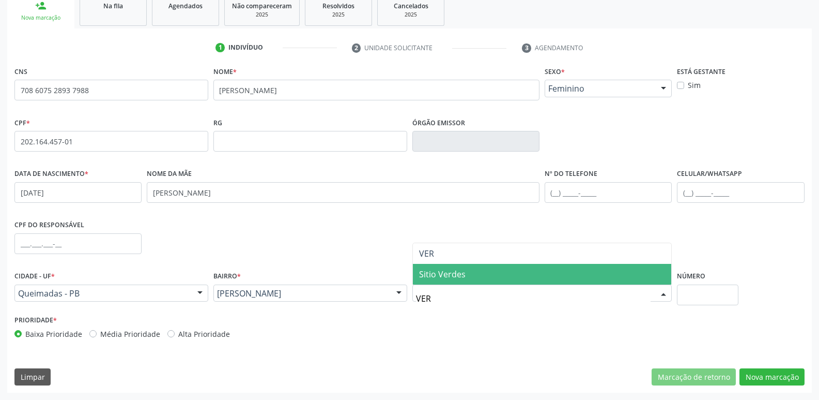
click at [479, 279] on span "Sitio Verdes" at bounding box center [542, 274] width 259 height 21
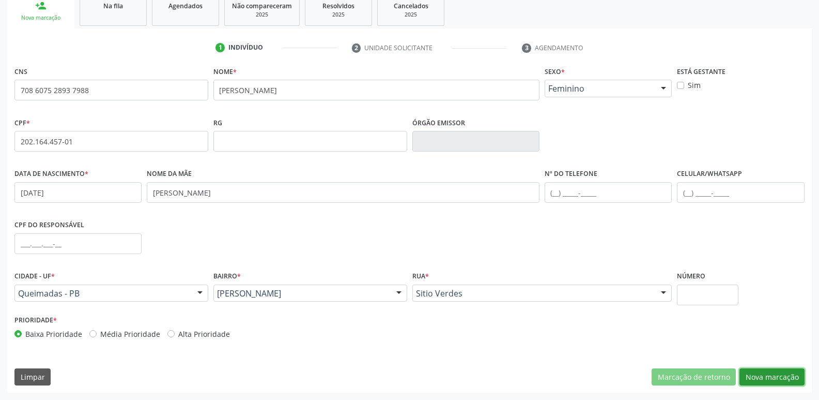
click at [774, 374] on button "Nova marcação" at bounding box center [772, 377] width 65 height 18
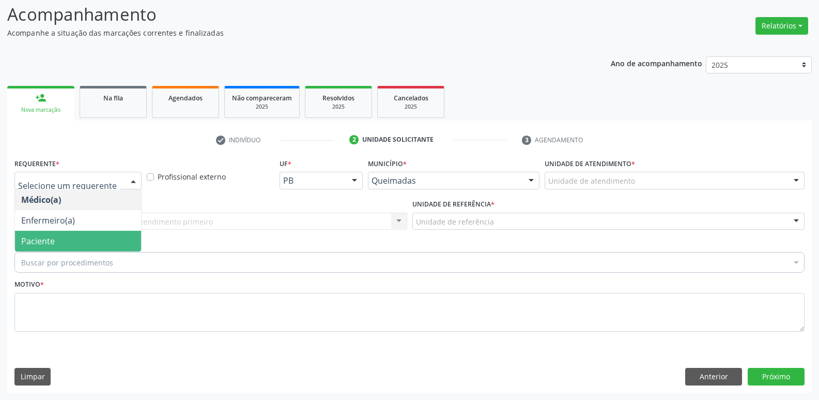
drag, startPoint x: 51, startPoint y: 238, endPoint x: 55, endPoint y: 228, distance: 11.1
click at [50, 238] on span "Paciente" at bounding box center [38, 240] width 34 height 11
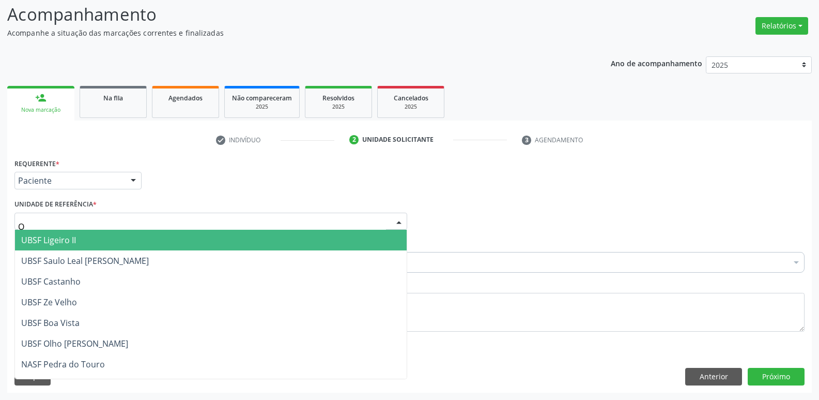
type input "OL"
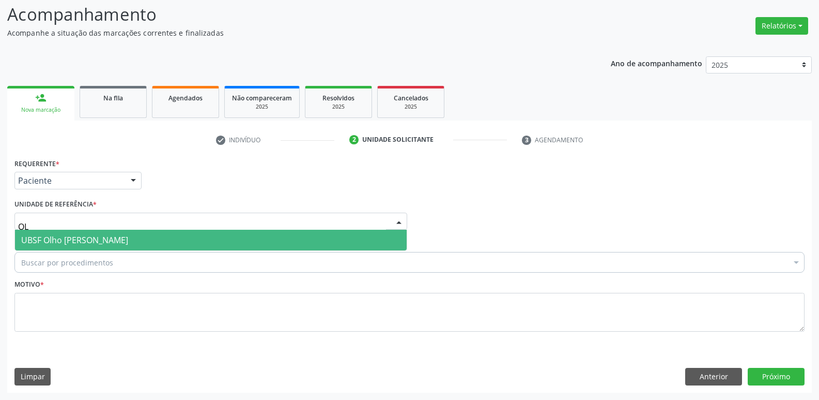
click at [59, 242] on span "UBSF Olho [PERSON_NAME]" at bounding box center [74, 239] width 107 height 11
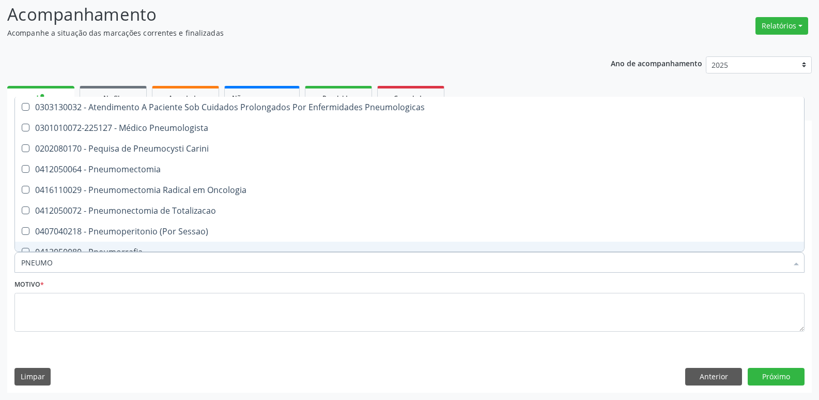
type input "PNEUMOL"
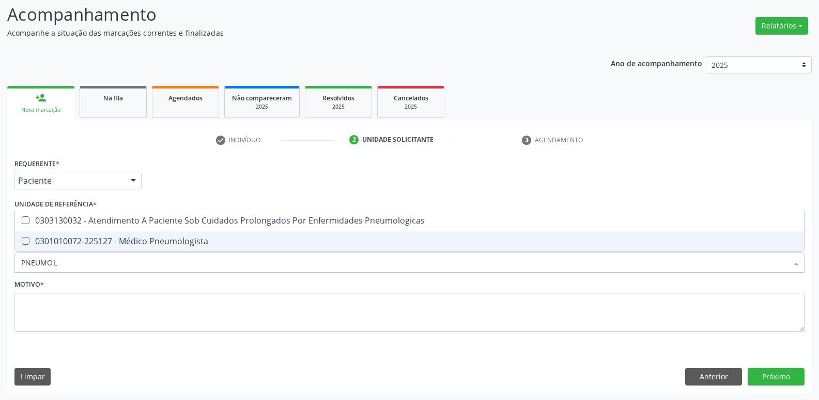
click at [51, 231] on span "0301010072-225127 - Médico Pneumologista" at bounding box center [409, 241] width 789 height 21
checkbox Pneumologista "true"
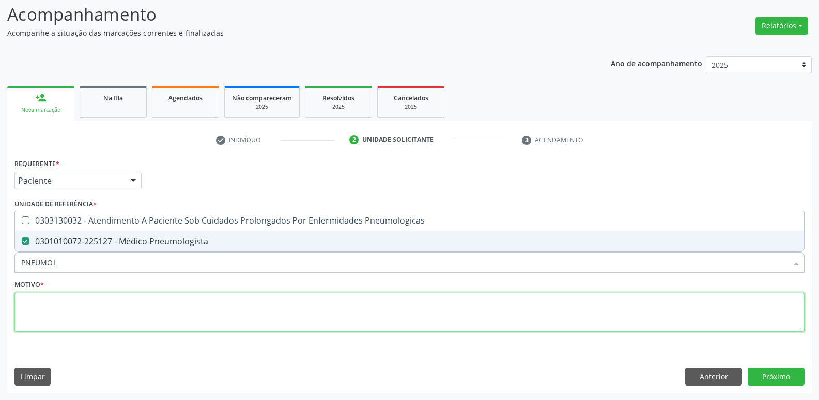
drag, startPoint x: 45, startPoint y: 299, endPoint x: 29, endPoint y: 273, distance: 30.4
click at [29, 273] on div "Requerente * Paciente Médico(a) Enfermeiro(a) Paciente Nenhum resultado encontr…" at bounding box center [409, 251] width 790 height 190
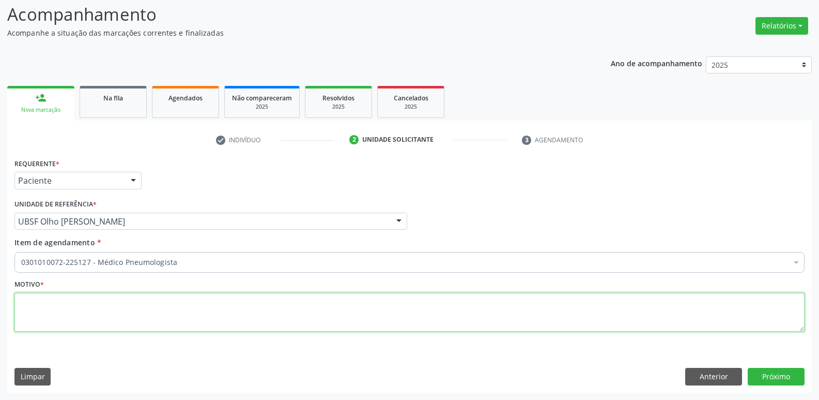
paste textarea "avaliação"
type textarea "avaliação"
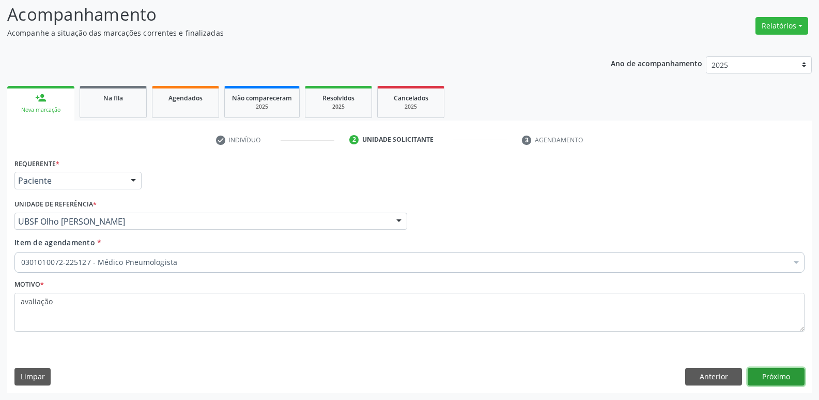
click at [782, 373] on button "Próximo" at bounding box center [776, 377] width 57 height 18
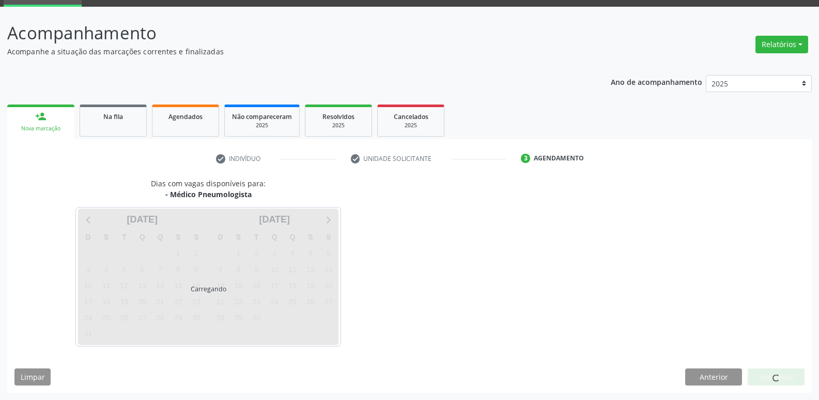
scroll to position [50, 0]
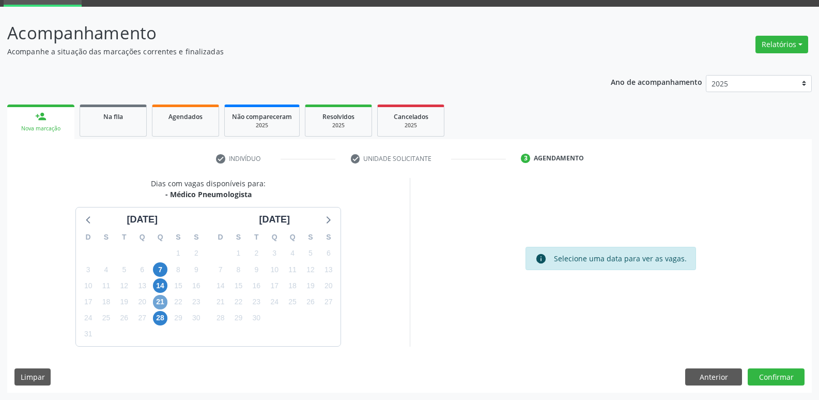
click at [162, 302] on span "21" at bounding box center [160, 302] width 14 height 14
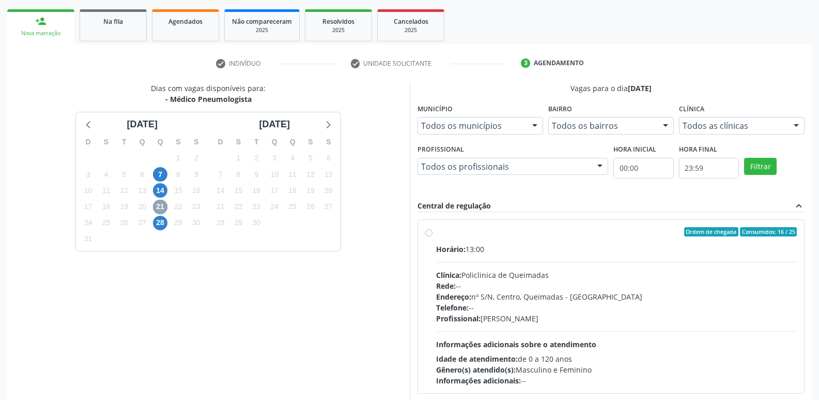
scroll to position [200, 0]
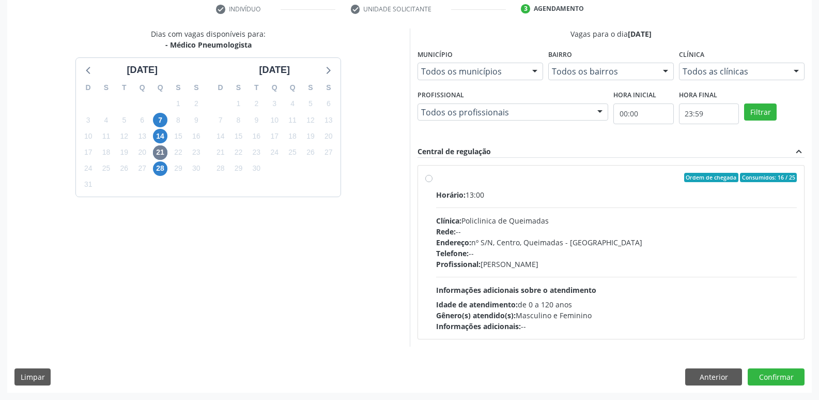
click at [699, 286] on div "Horário: 13:00 Clínica: Policlinica de Queimadas Rede: -- Endereço: nº S/N, Cen…" at bounding box center [616, 260] width 361 height 142
click at [433, 182] on input "Ordem de chegada Consumidos: 16 / 25 Horário: 13:00 Clínica: Policlinica de Que…" at bounding box center [428, 177] width 7 height 9
radio input "true"
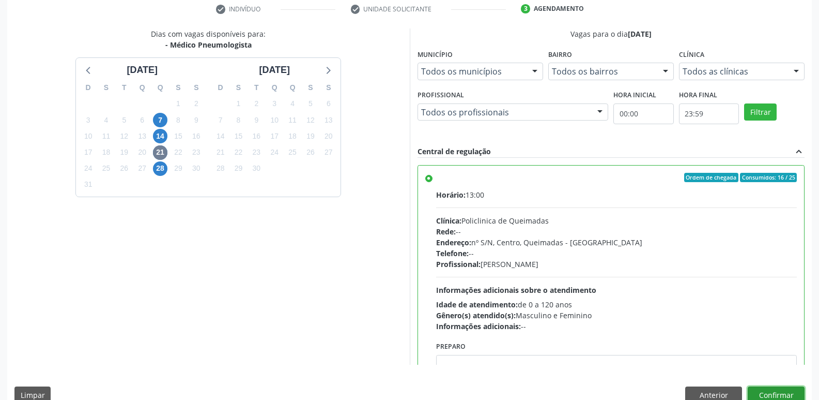
click at [779, 387] on button "Confirmar" at bounding box center [776, 395] width 57 height 18
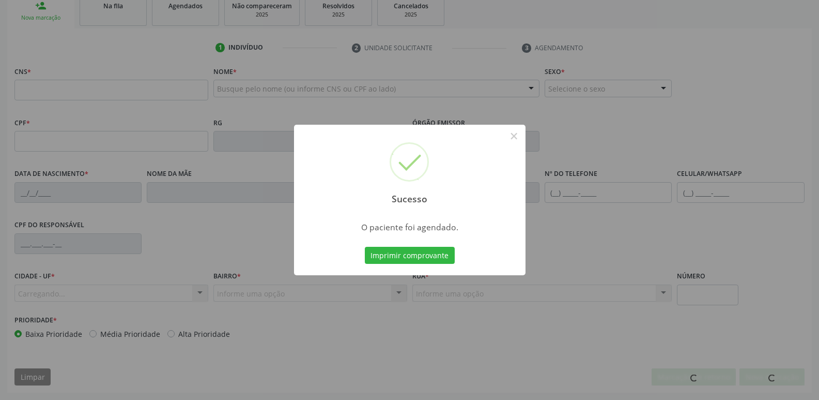
scroll to position [161, 0]
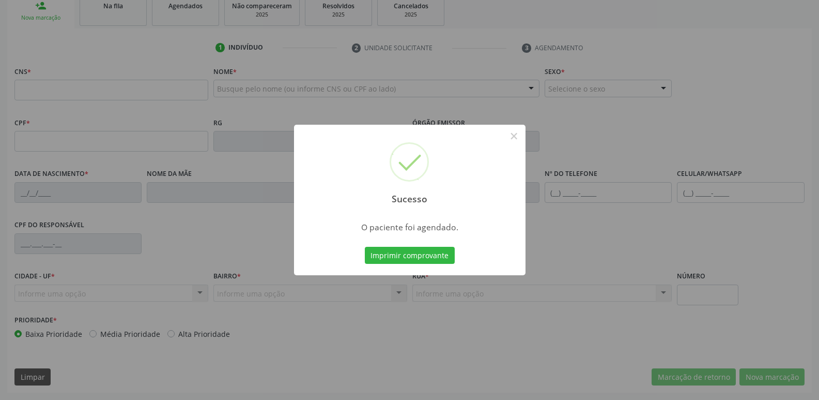
click at [365, 247] on button "Imprimir comprovante" at bounding box center [410, 256] width 90 height 18
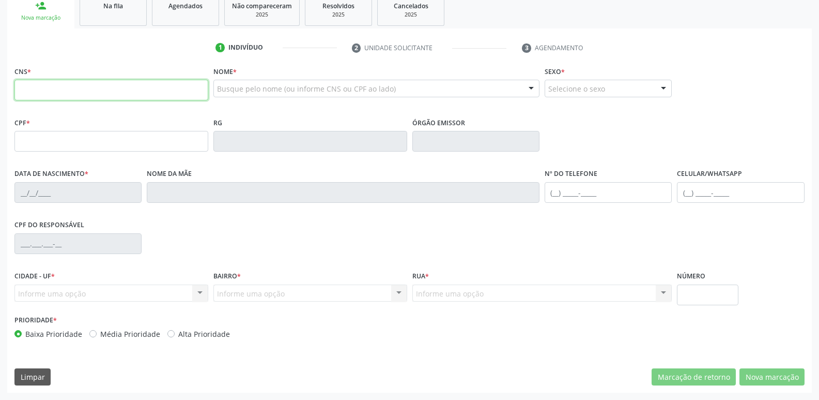
click at [67, 92] on input "text" at bounding box center [111, 90] width 194 height 21
type input "704 6016 6732 6025"
type input "603.424.554-00"
type input "21/10/1969"
type input "Terezinha Lopes dos Santos"
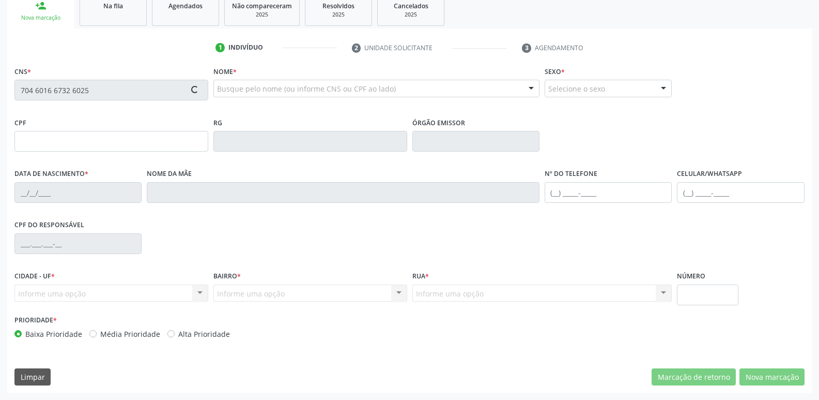
type input "(83) 99401-1243"
type input "153"
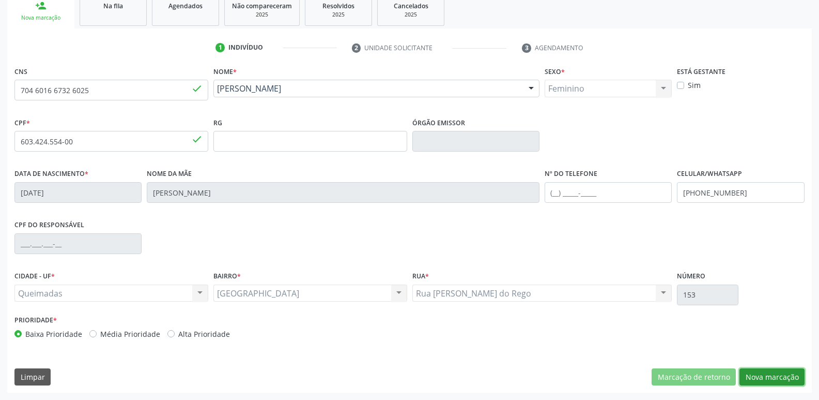
click at [771, 372] on button "Nova marcação" at bounding box center [772, 377] width 65 height 18
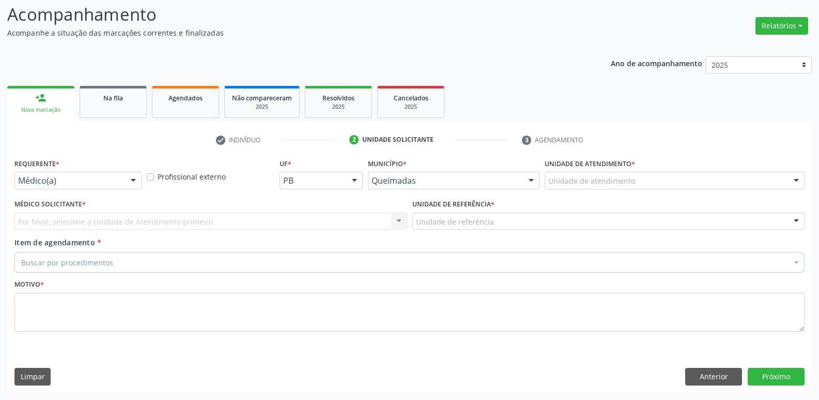
scroll to position [69, 0]
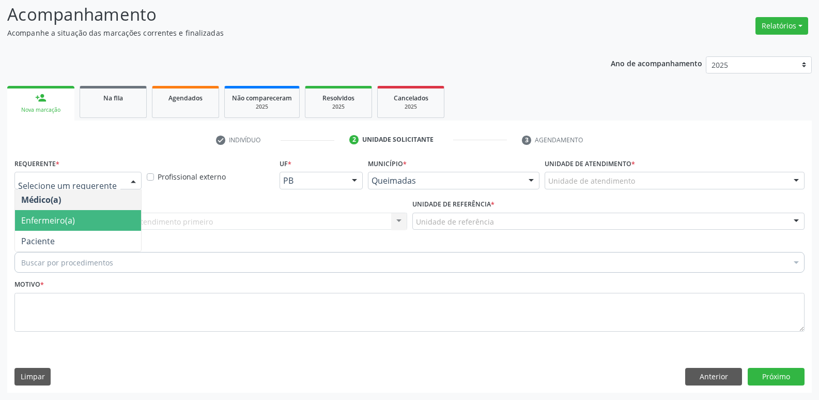
click at [54, 226] on span "Enfermeiro(a)" at bounding box center [78, 220] width 126 height 21
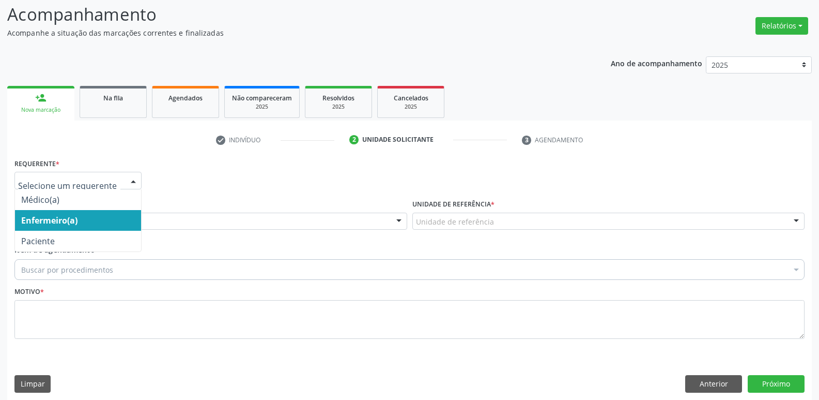
drag, startPoint x: 87, startPoint y: 179, endPoint x: 46, endPoint y: 233, distance: 67.8
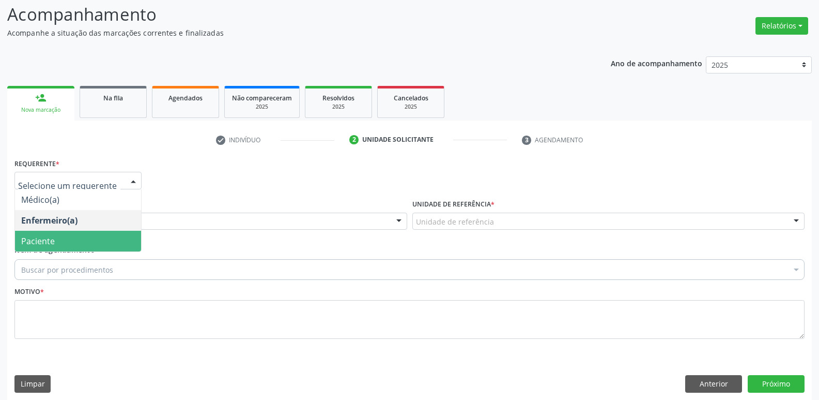
drag, startPoint x: 37, startPoint y: 246, endPoint x: 48, endPoint y: 240, distance: 12.3
click at [37, 246] on span "Paciente" at bounding box center [38, 240] width 34 height 11
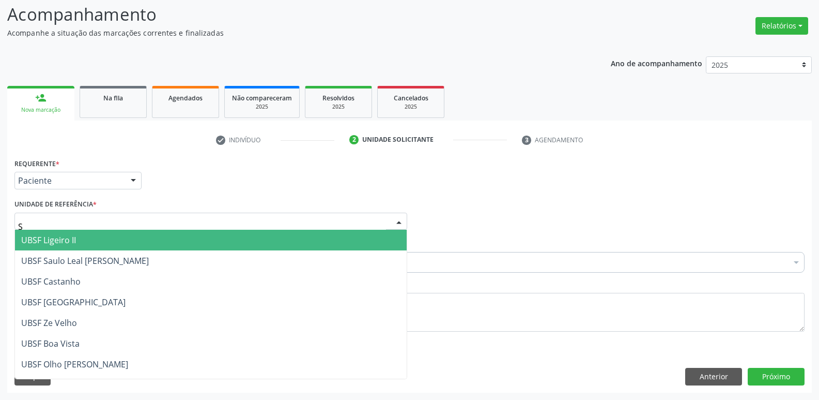
type input "SA"
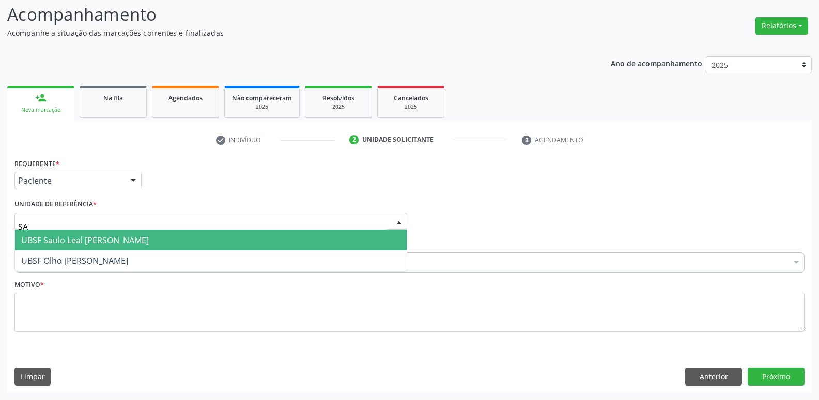
click at [58, 233] on span "UBSF Saulo Leal [PERSON_NAME]" at bounding box center [211, 240] width 392 height 21
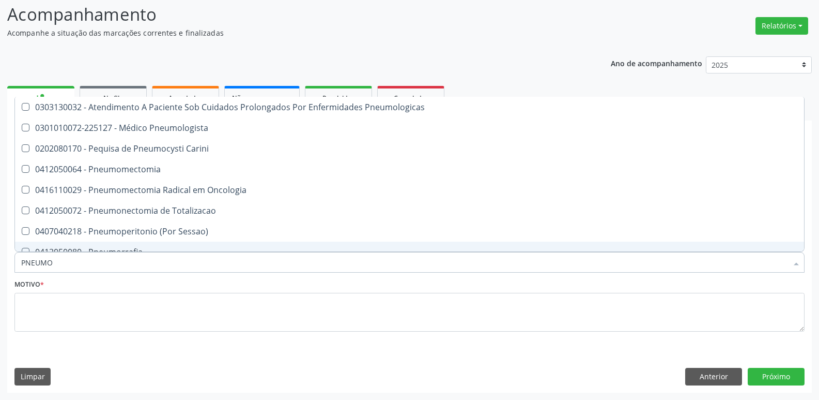
type input "PNEUMOL"
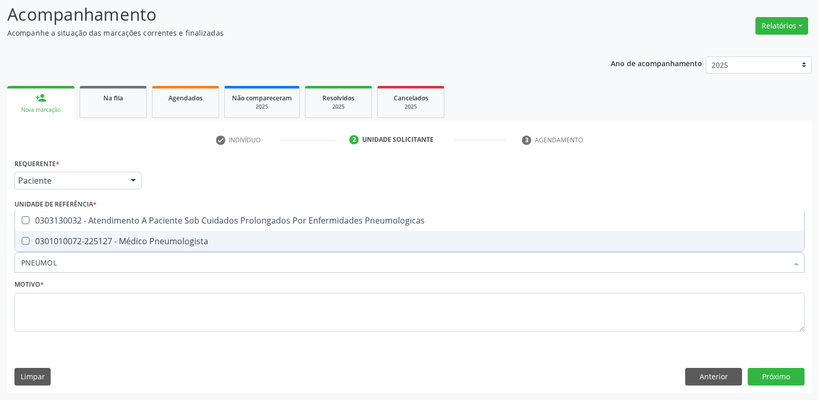
click at [43, 250] on span "0301010072-225127 - Médico Pneumologista" at bounding box center [409, 241] width 789 height 21
checkbox Pneumologista "true"
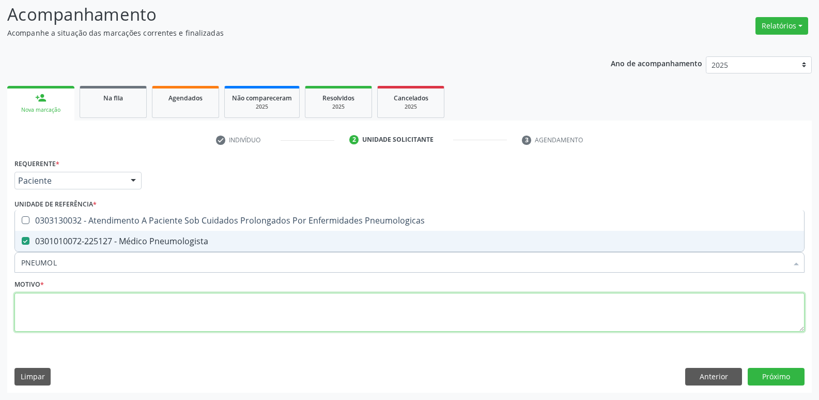
click at [27, 324] on textarea at bounding box center [409, 312] width 790 height 39
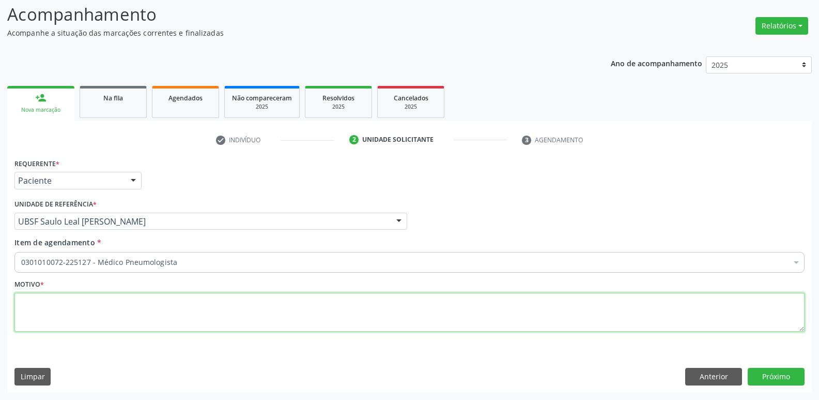
paste textarea "avaliação"
type textarea "avaliação"
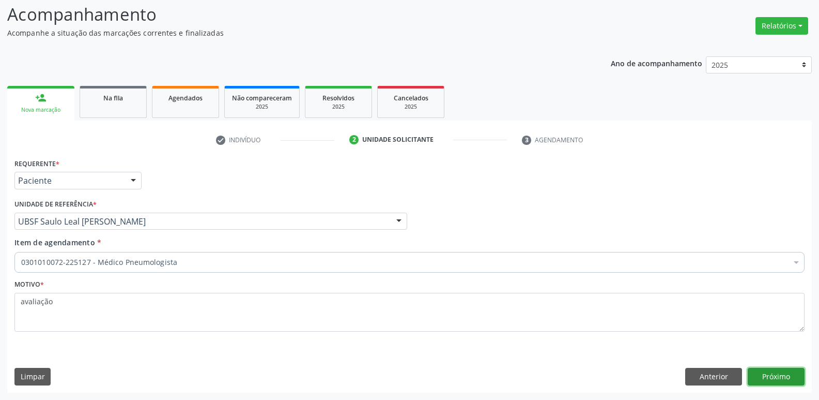
click at [757, 381] on button "Próximo" at bounding box center [776, 377] width 57 height 18
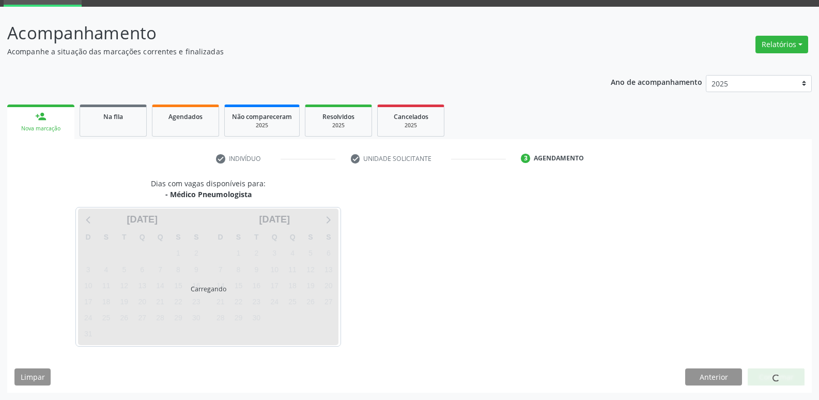
scroll to position [50, 0]
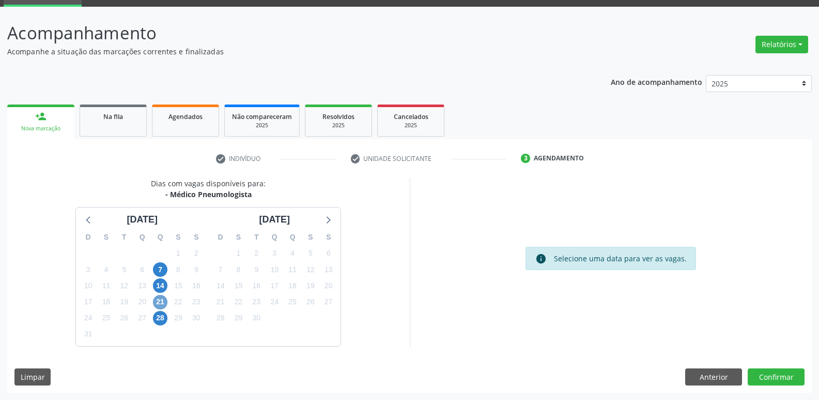
click at [158, 300] on span "21" at bounding box center [160, 302] width 14 height 14
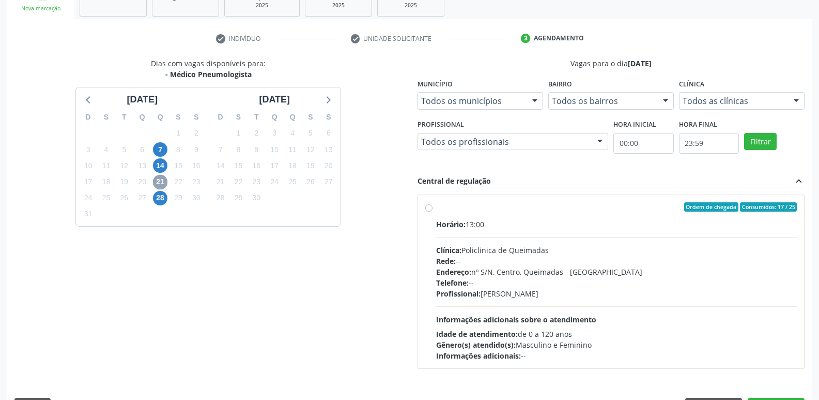
scroll to position [200, 0]
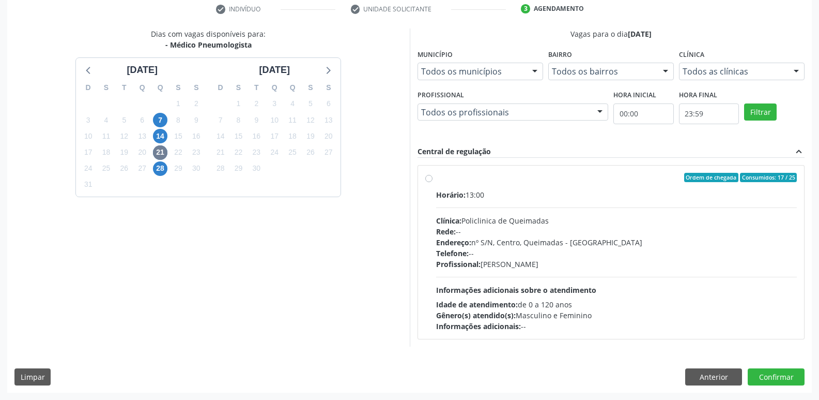
click at [572, 279] on div "Horário: 13:00 Clínica: Policlinica de Queimadas Rede: -- Endereço: nº S/N, Cen…" at bounding box center [616, 260] width 361 height 142
click at [433, 182] on input "Ordem de chegada Consumidos: 17 / 25 Horário: 13:00 Clínica: Policlinica de Que…" at bounding box center [428, 177] width 7 height 9
radio input "true"
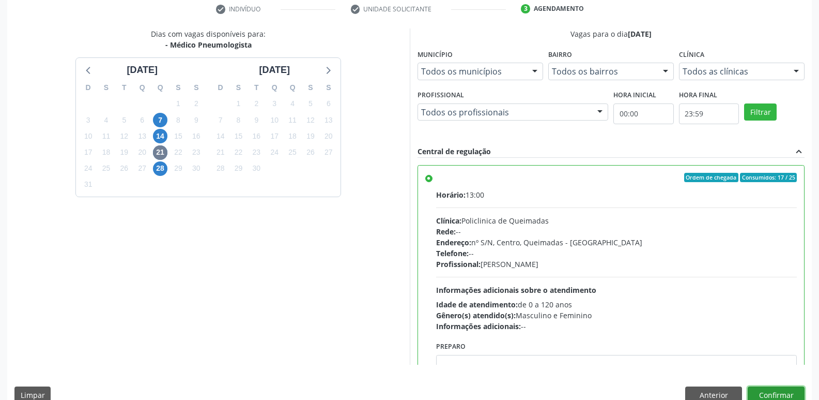
click at [773, 391] on button "Confirmar" at bounding box center [776, 395] width 57 height 18
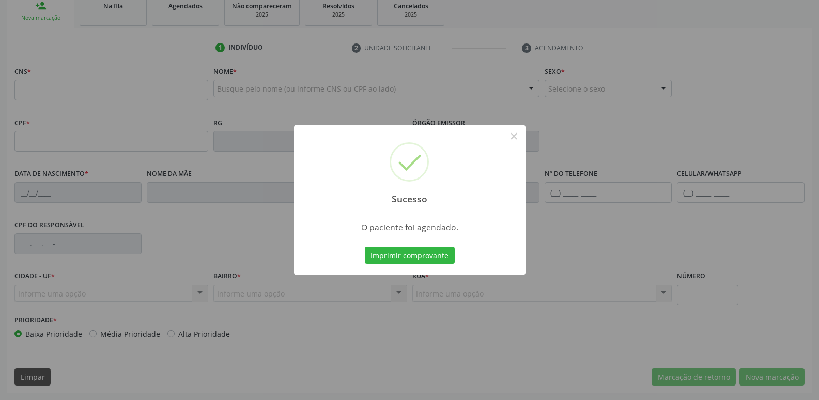
click at [365, 247] on button "Imprimir comprovante" at bounding box center [410, 256] width 90 height 18
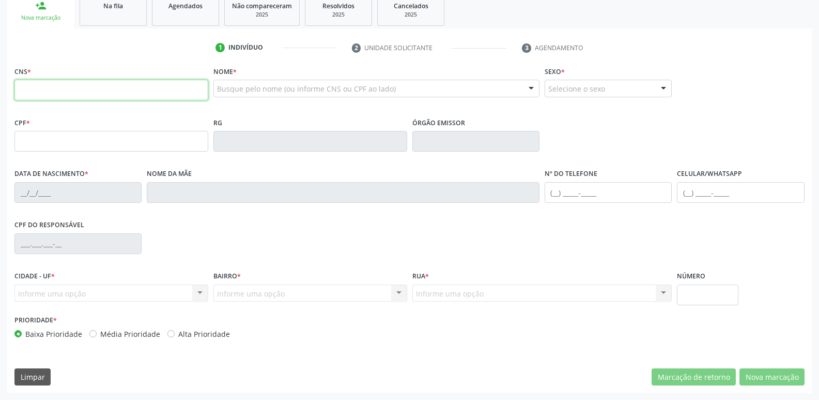
click at [116, 84] on input "text" at bounding box center [111, 90] width 194 height 21
type input "706 9051 6468 6533"
type input "179.820.584-00"
type input "16/03/2015"
type input "Jasiane da Silva Nascimento Valentim"
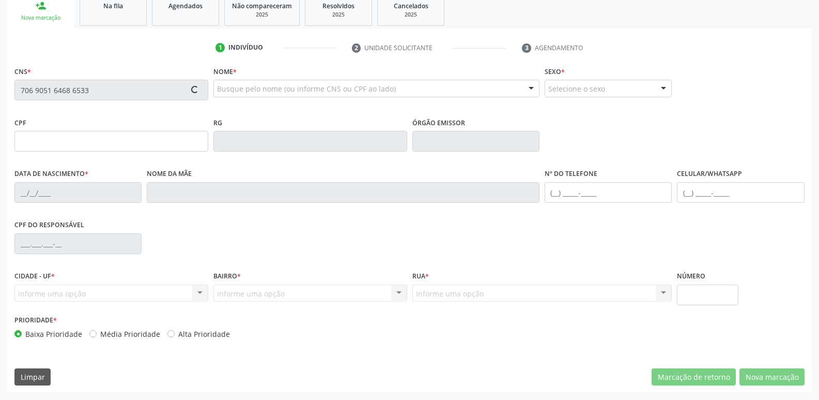
type input "(21) 97737-6814"
type input "S/N"
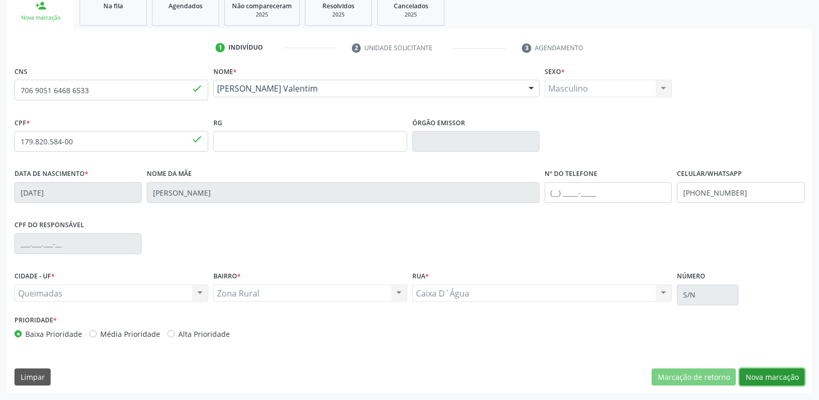
click at [767, 378] on button "Nova marcação" at bounding box center [772, 377] width 65 height 18
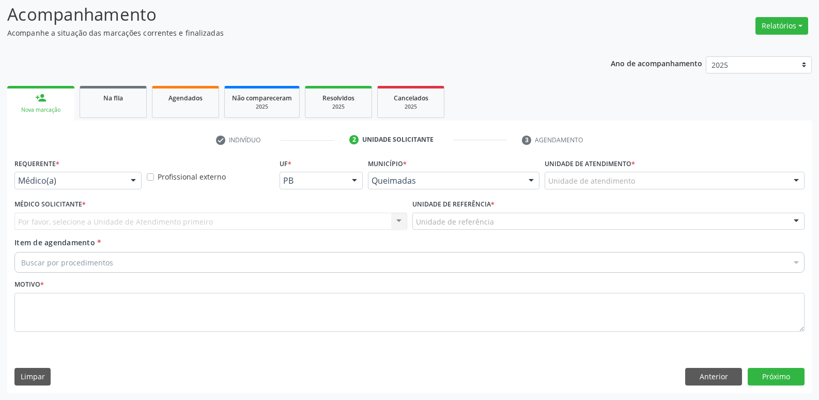
scroll to position [69, 0]
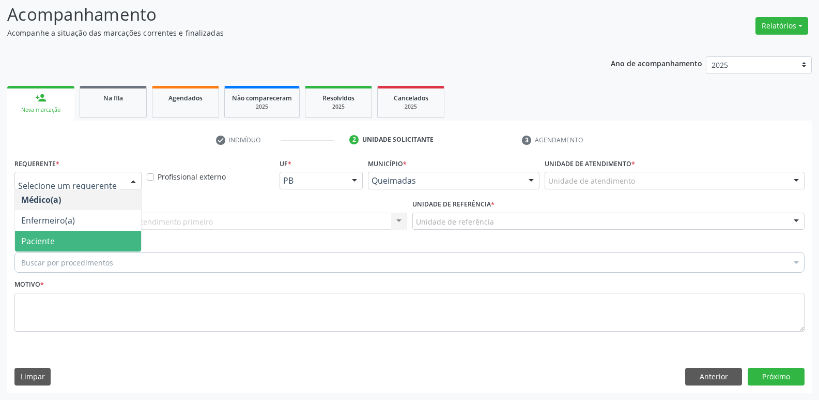
click at [53, 242] on span "Paciente" at bounding box center [38, 240] width 34 height 11
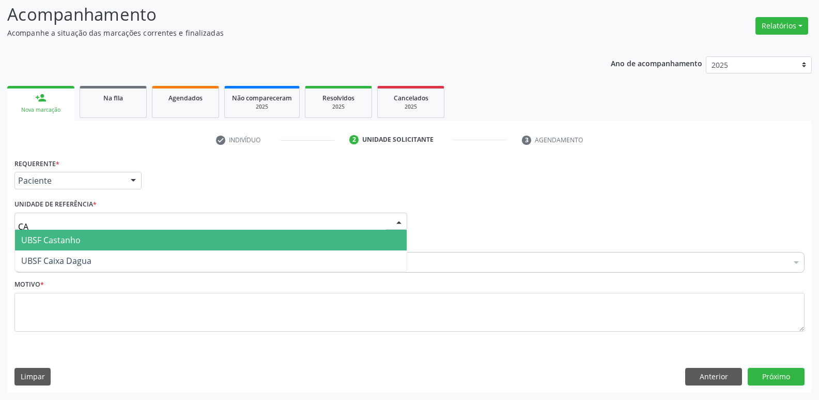
type input "CAI"
click at [67, 244] on span "UBSF Caixa Dagua" at bounding box center [56, 239] width 70 height 11
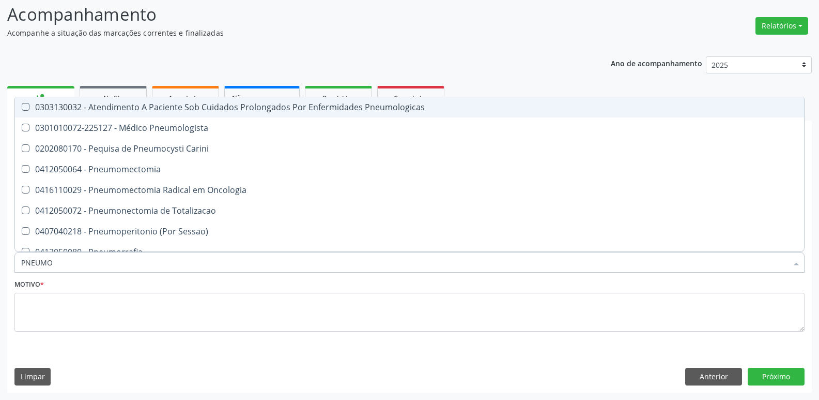
type input "PNEUMOL"
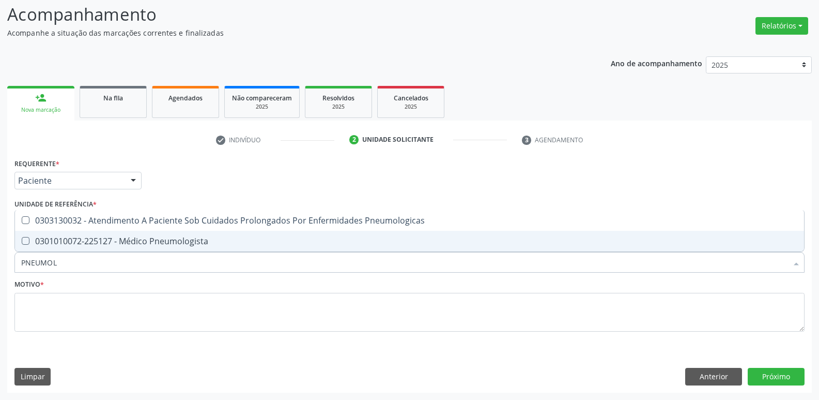
drag, startPoint x: 72, startPoint y: 241, endPoint x: 68, endPoint y: 265, distance: 24.1
click at [72, 242] on div "0301010072-225127 - Médico Pneumologista" at bounding box center [409, 241] width 777 height 8
checkbox Pneumologista "true"
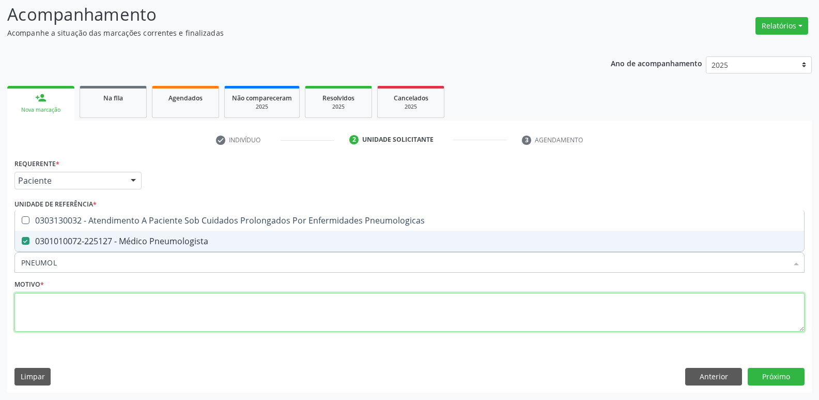
click at [45, 317] on textarea at bounding box center [409, 312] width 790 height 39
paste textarea "avaliação"
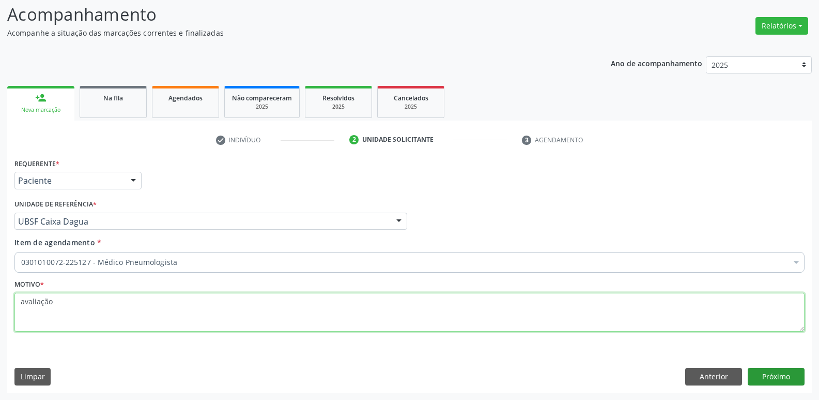
type textarea "avaliação"
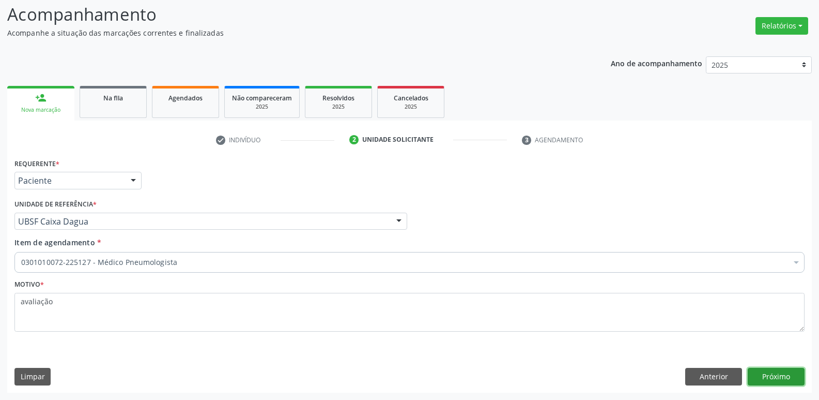
click at [763, 370] on button "Próximo" at bounding box center [776, 377] width 57 height 18
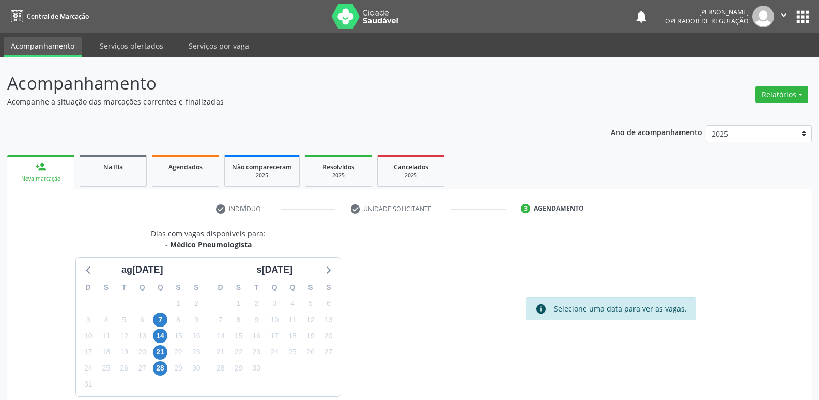
scroll to position [50, 0]
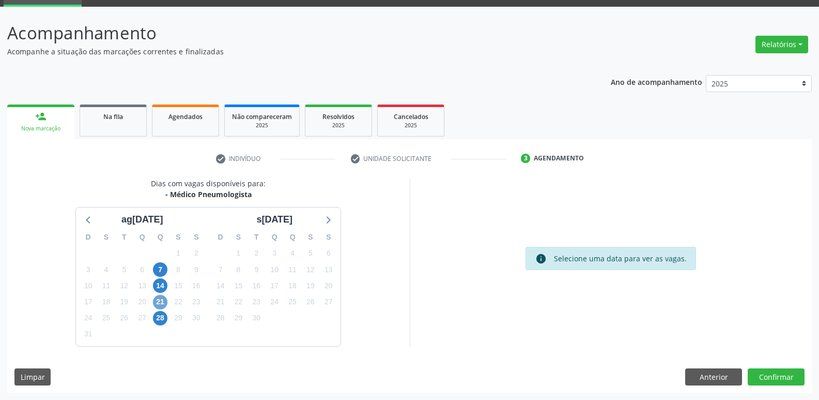
click at [155, 301] on span "21" at bounding box center [160, 302] width 14 height 14
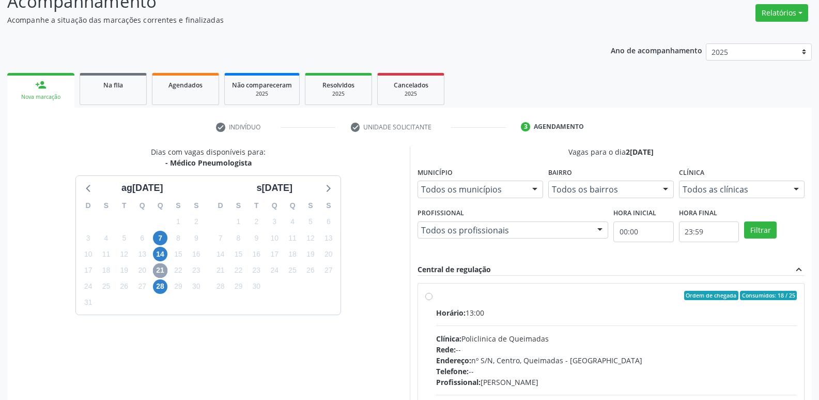
scroll to position [200, 0]
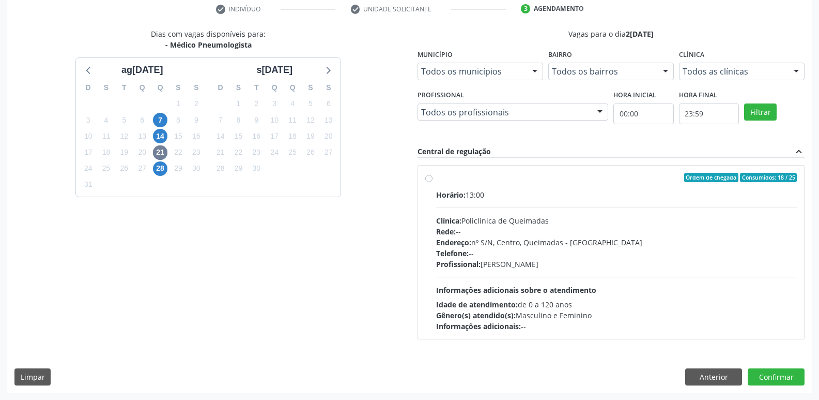
click at [607, 258] on div "Profissional: [PERSON_NAME]" at bounding box center [616, 263] width 361 height 11
click at [433, 182] on input "Ordem de chegada Consumidos: 18 / 25 Horário: 13:00 Clínica: Policlinica de Que…" at bounding box center [428, 177] width 7 height 9
radio input "true"
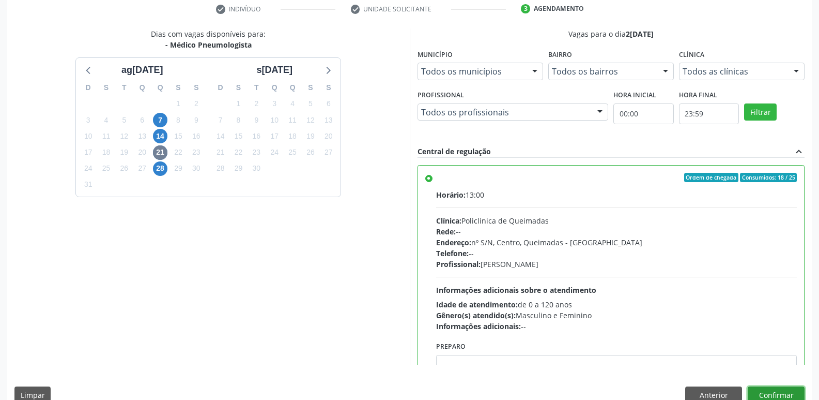
click at [766, 391] on button "Confirmar" at bounding box center [776, 395] width 57 height 18
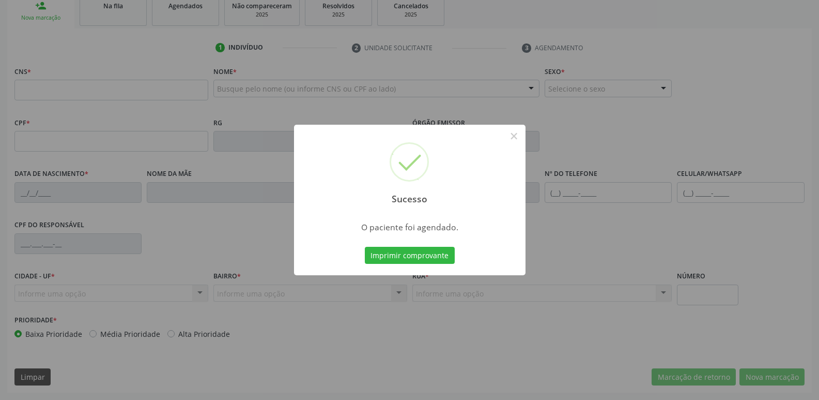
click at [365, 247] on button "Imprimir comprovante" at bounding box center [410, 256] width 90 height 18
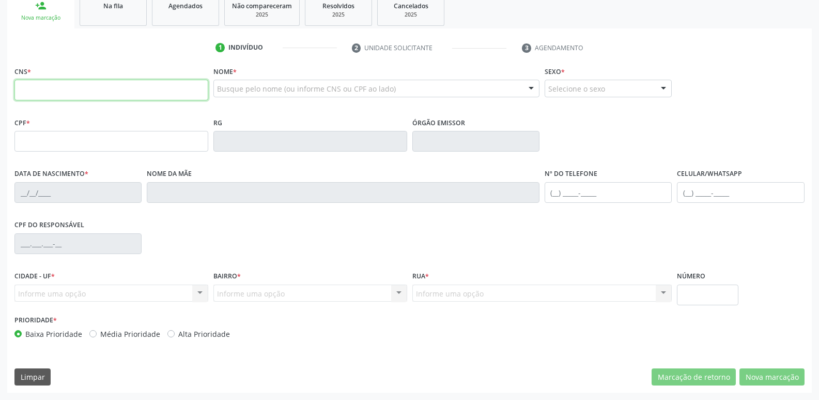
click at [57, 87] on input "text" at bounding box center [111, 90] width 194 height 21
type input "708 4032 5804 9765"
type input "[DATE]"
type input "[PERSON_NAME]"
type input "[PHONE_NUMBER]"
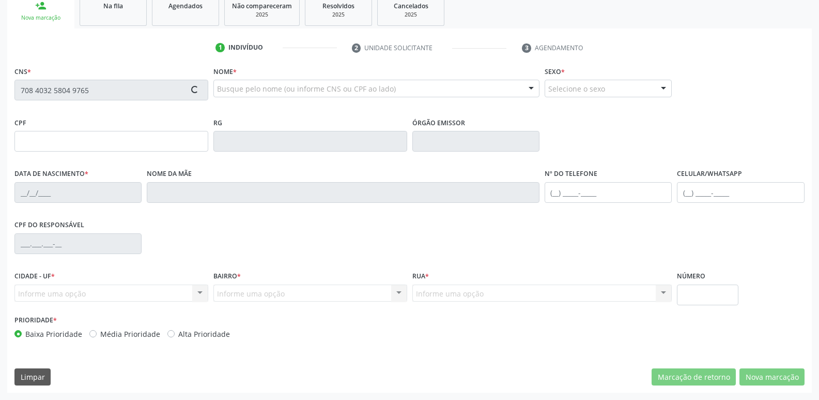
type input "[PHONE_NUMBER]"
type input "151"
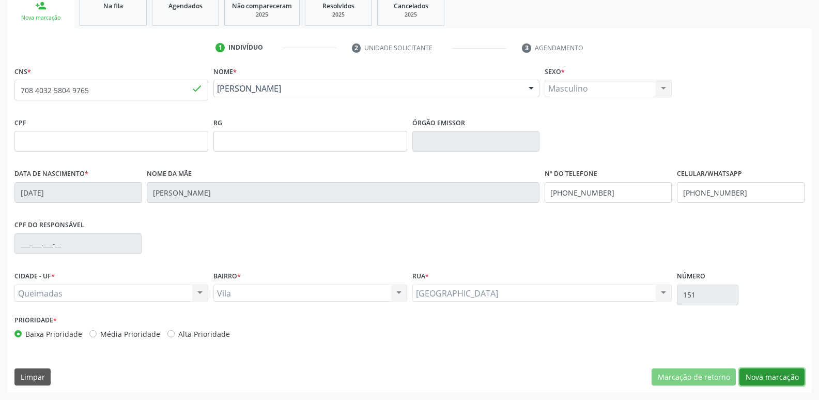
click at [779, 374] on button "Nova marcação" at bounding box center [772, 377] width 65 height 18
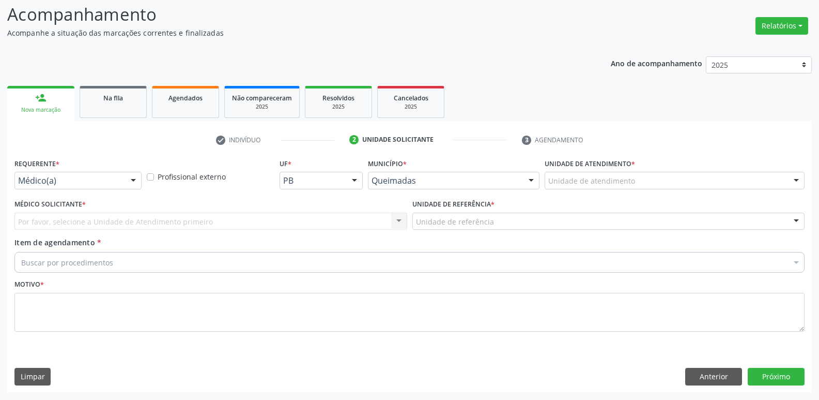
scroll to position [69, 0]
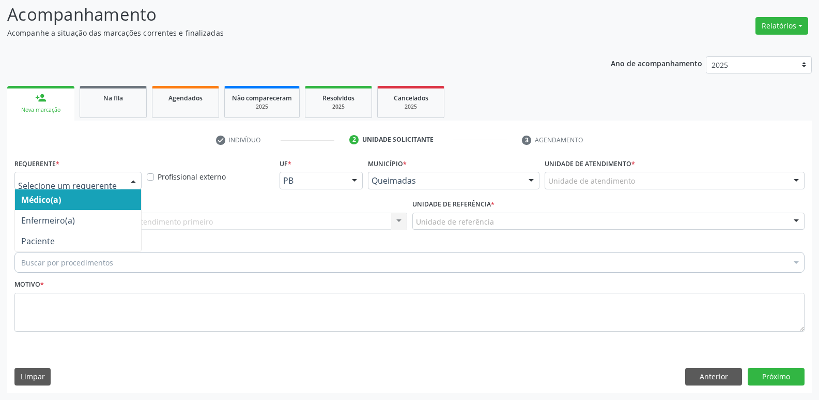
drag, startPoint x: 91, startPoint y: 179, endPoint x: 82, endPoint y: 207, distance: 29.4
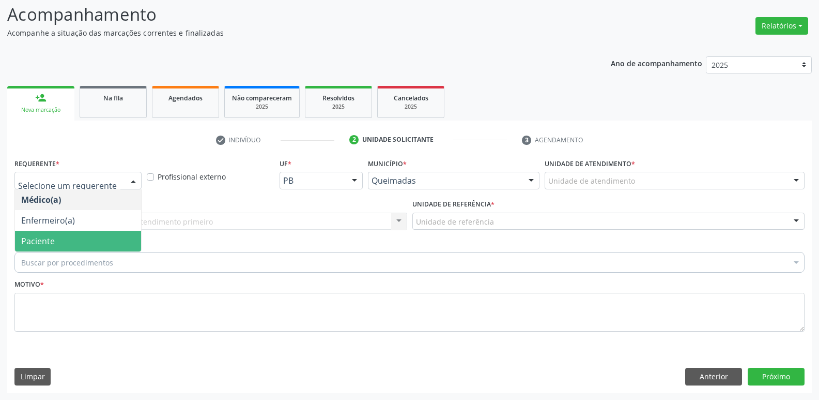
drag, startPoint x: 68, startPoint y: 237, endPoint x: 85, endPoint y: 222, distance: 22.3
click at [67, 237] on span "Paciente" at bounding box center [78, 241] width 126 height 21
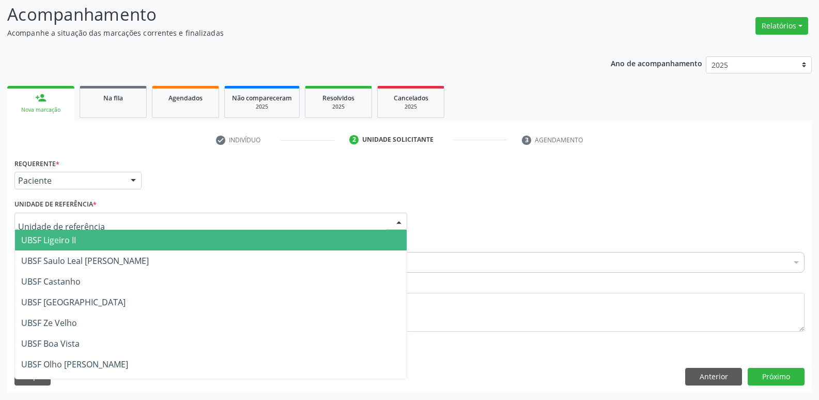
type input "V"
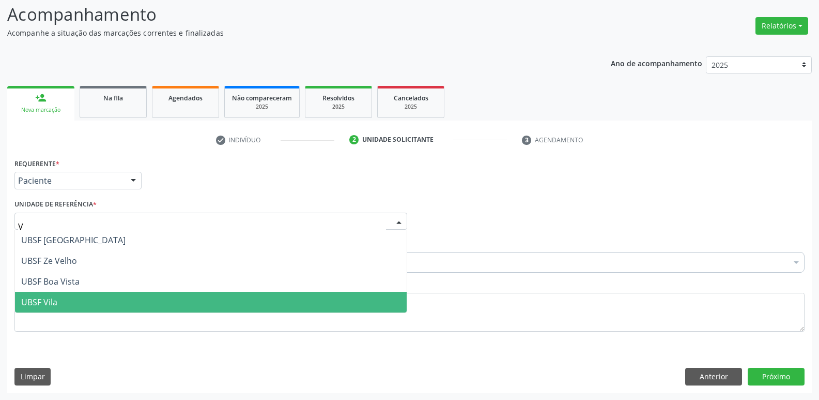
click at [61, 298] on span "UBSF Vila" at bounding box center [211, 302] width 392 height 21
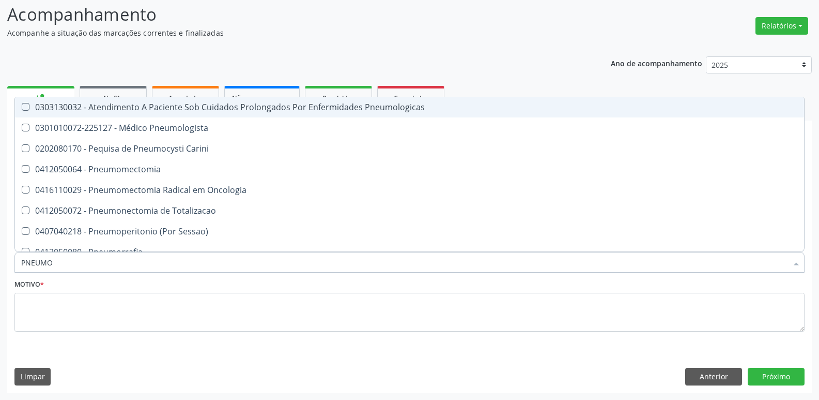
type input "PNEUMOL"
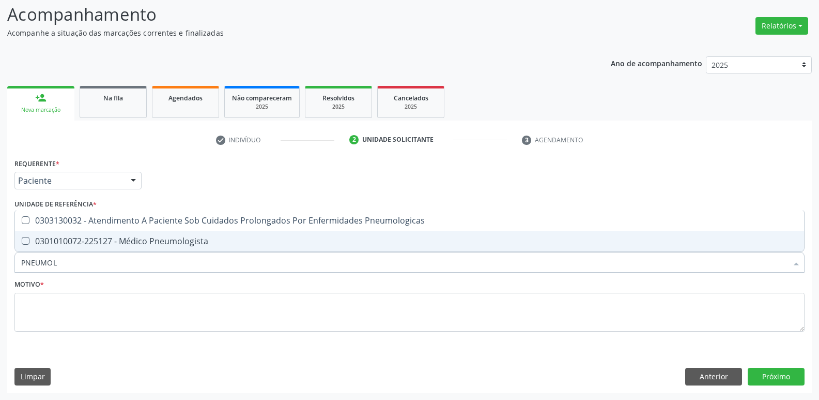
click at [90, 237] on div "0301010072-225127 - Médico Pneumologista" at bounding box center [409, 241] width 777 height 8
checkbox Pneumologista "true"
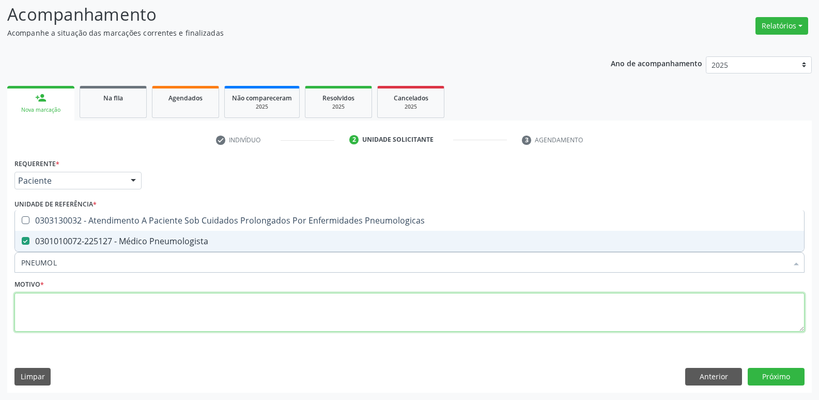
click at [75, 318] on textarea at bounding box center [409, 312] width 790 height 39
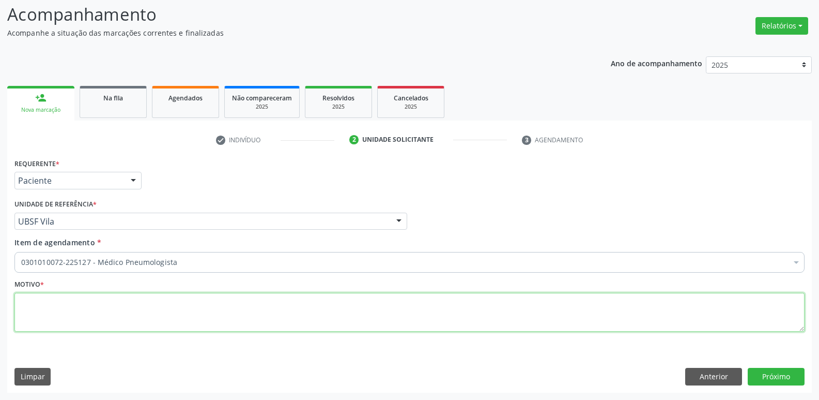
paste textarea "avaliação"
type textarea "avaliação"
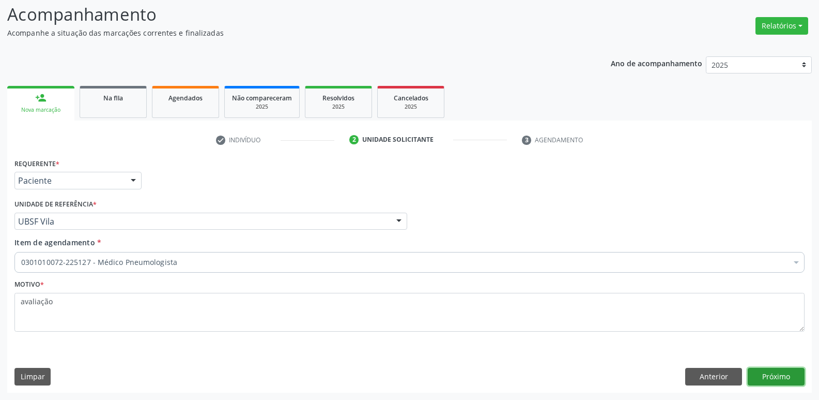
click at [793, 375] on button "Próximo" at bounding box center [776, 377] width 57 height 18
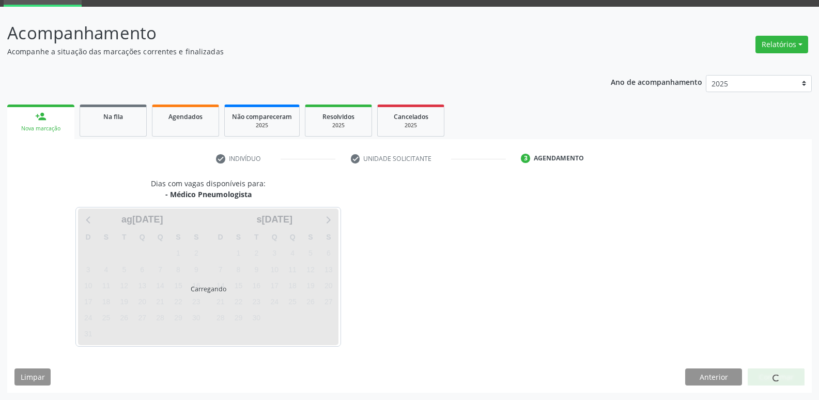
scroll to position [50, 0]
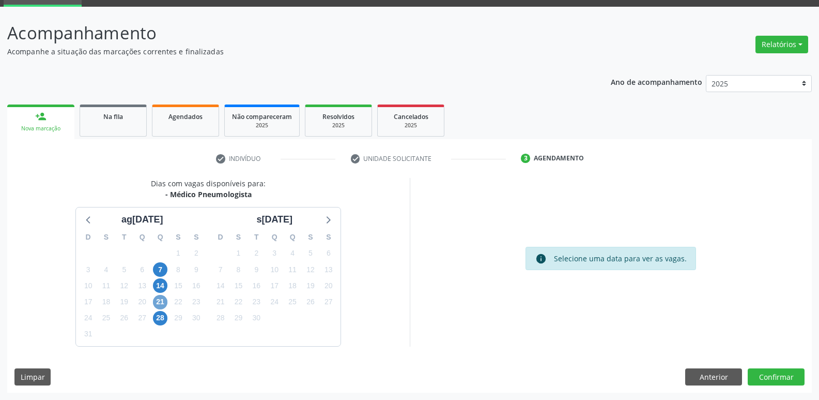
click at [160, 305] on span "21" at bounding box center [160, 302] width 14 height 14
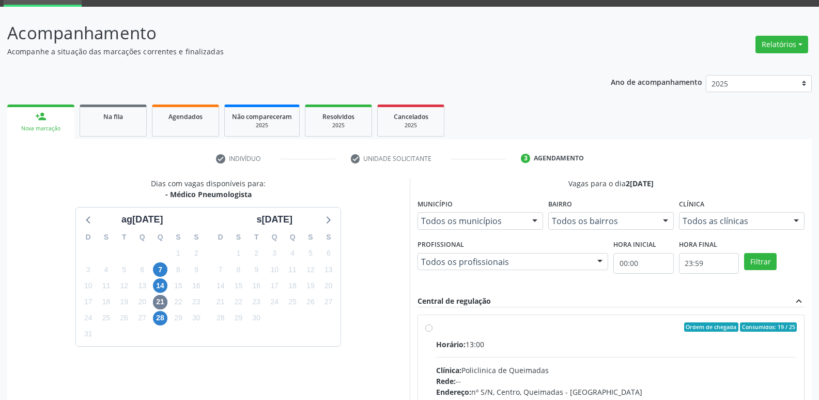
drag, startPoint x: 674, startPoint y: 340, endPoint x: 715, endPoint y: 262, distance: 87.6
click at [688, 323] on label "Ordem de chegada Consumidos: 19 / 25 Horário: 13:00 Clínica: Policlinica de Que…" at bounding box center [616, 401] width 361 height 159
radio input "true"
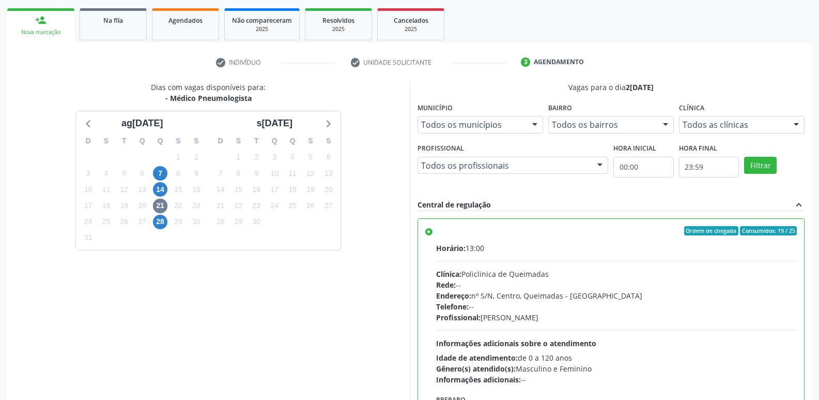
scroll to position [218, 0]
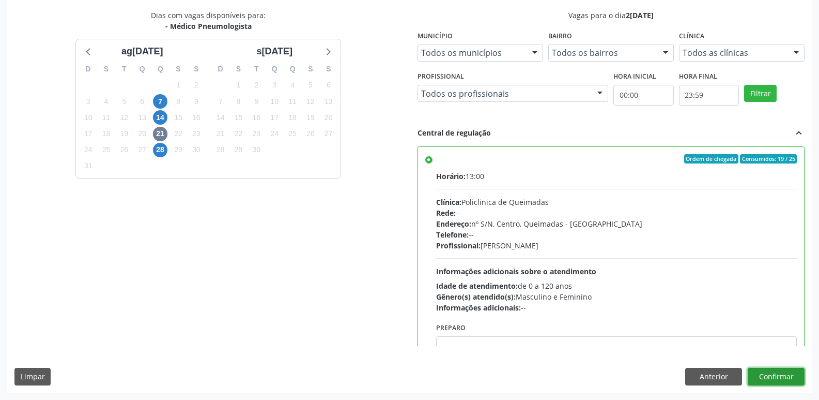
click at [781, 374] on button "Confirmar" at bounding box center [776, 377] width 57 height 18
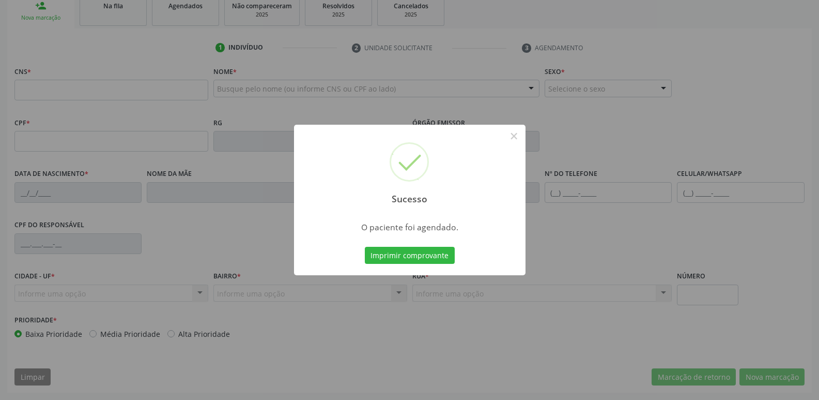
click at [365, 247] on button "Imprimir comprovante" at bounding box center [410, 256] width 90 height 18
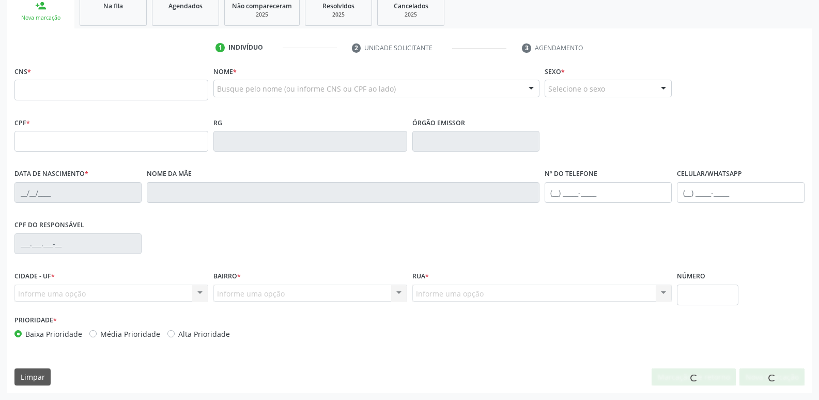
scroll to position [161, 0]
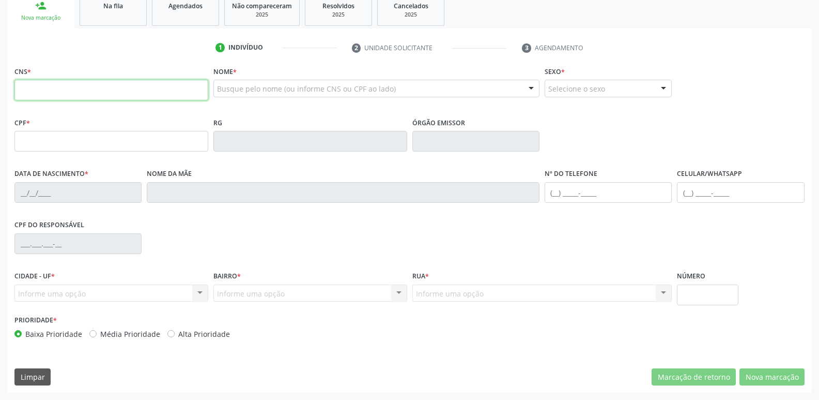
click at [74, 86] on input "text" at bounding box center [111, 90] width 194 height 21
type input "708 7061 8038 3190"
type input "25/07/1947"
type input "Josefa Vidal Barbosa"
type input "(83) 99329-5035"
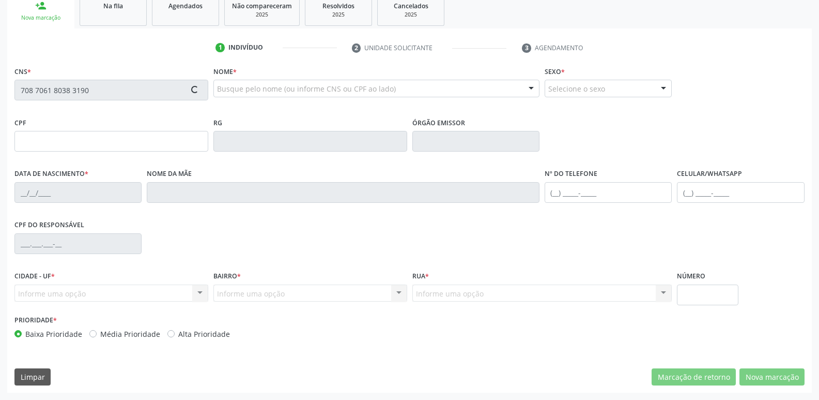
type input "(83) 99329-5035"
type input "1"
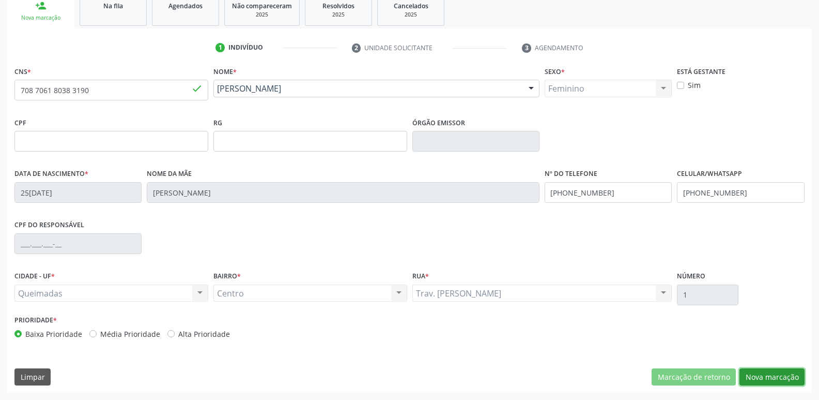
click at [759, 372] on button "Nova marcação" at bounding box center [772, 377] width 65 height 18
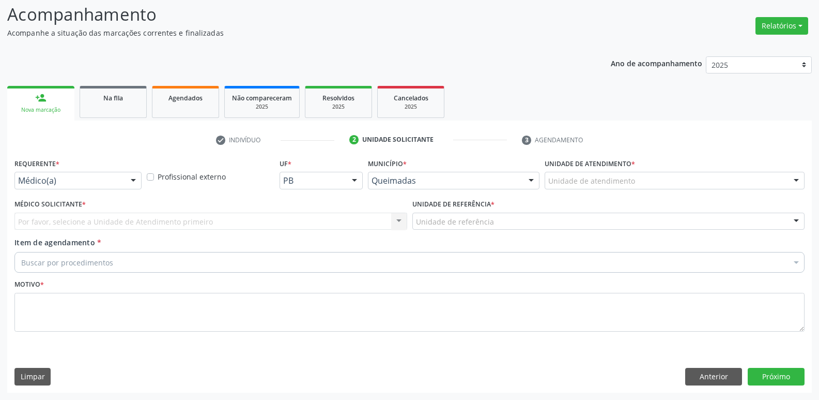
scroll to position [69, 0]
drag, startPoint x: 63, startPoint y: 176, endPoint x: 55, endPoint y: 187, distance: 13.0
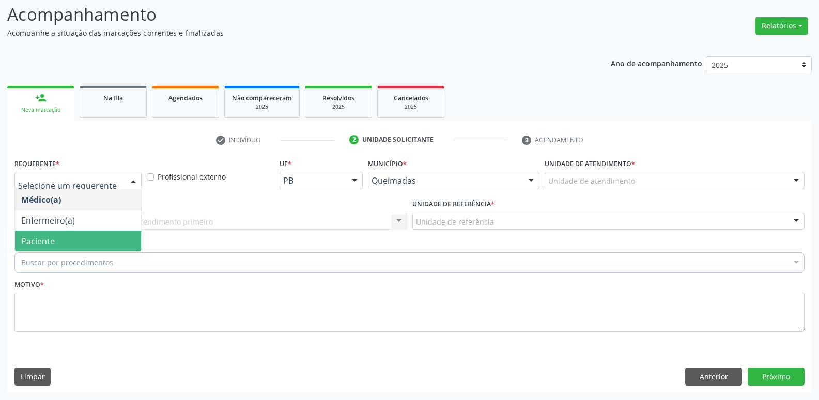
drag, startPoint x: 50, startPoint y: 236, endPoint x: 63, endPoint y: 227, distance: 15.6
click at [50, 237] on span "Paciente" at bounding box center [38, 240] width 34 height 11
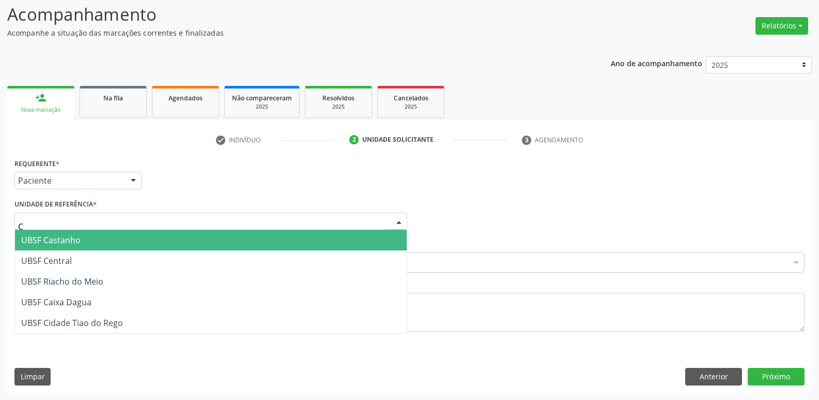
type input "CE"
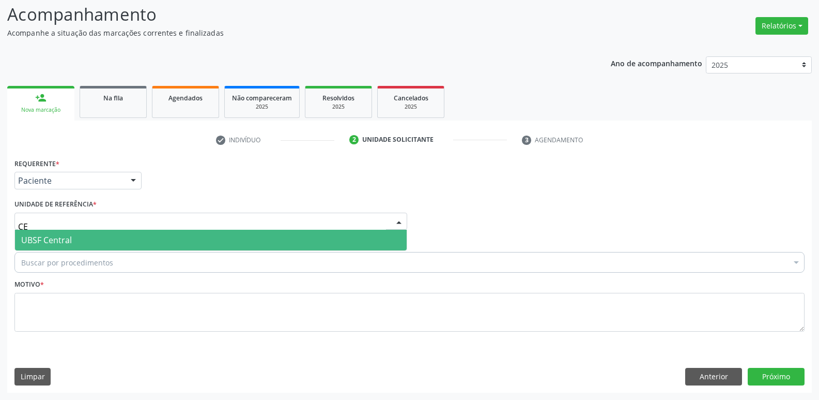
drag, startPoint x: 69, startPoint y: 241, endPoint x: 72, endPoint y: 248, distance: 6.7
click at [69, 243] on span "UBSF Central" at bounding box center [46, 239] width 51 height 11
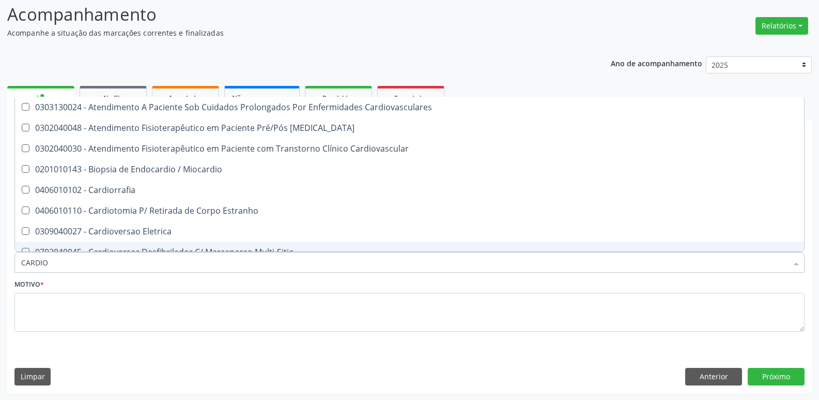
type input "CARDIOL"
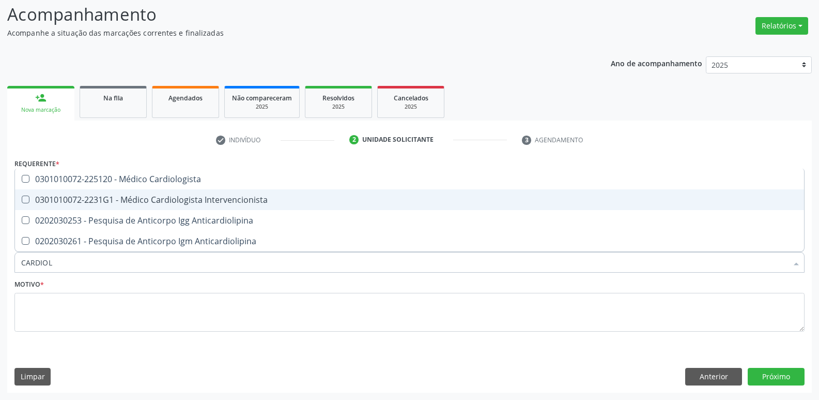
click at [108, 191] on span "0301010072-2231G1 - Médico Cardiologista Intervencionista" at bounding box center [409, 199] width 789 height 21
checkbox Intervencionista "true"
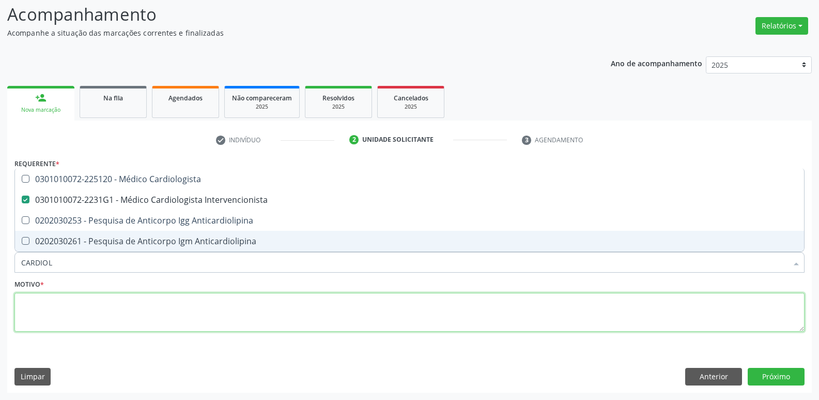
drag, startPoint x: 86, startPoint y: 322, endPoint x: 74, endPoint y: 302, distance: 23.0
click at [83, 322] on textarea at bounding box center [409, 312] width 790 height 39
paste textarea "avaliação"
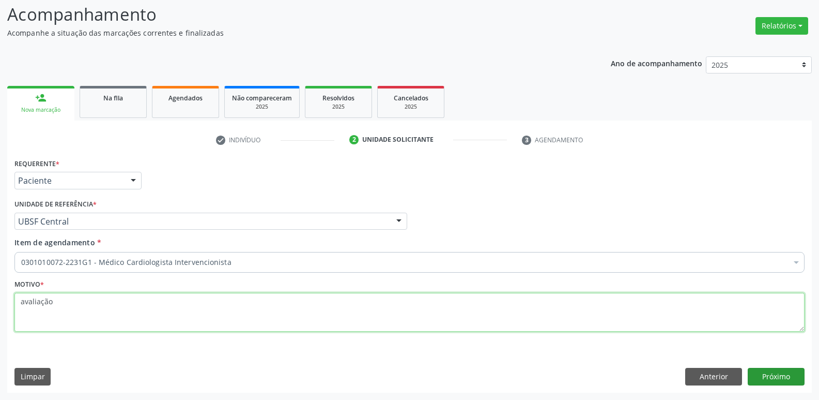
type textarea "avaliação"
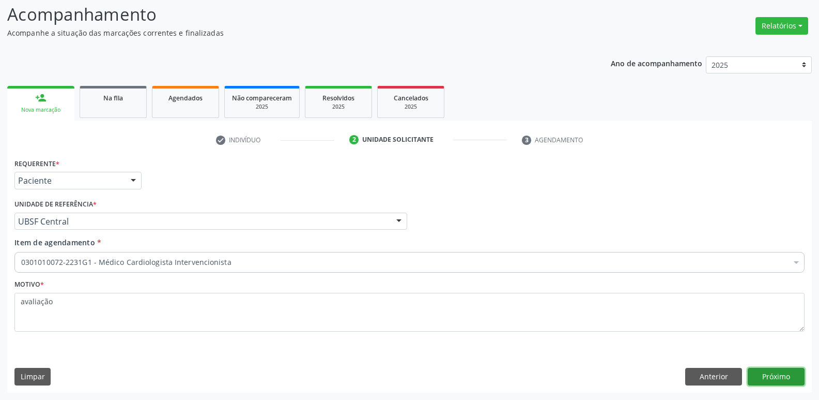
click at [771, 378] on button "Próximo" at bounding box center [776, 377] width 57 height 18
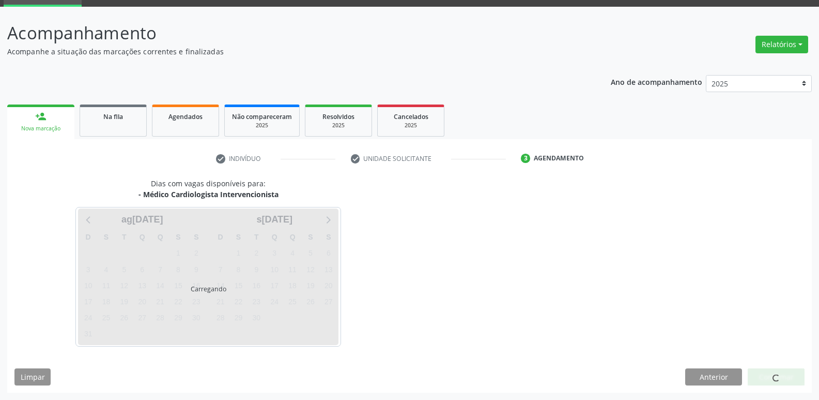
scroll to position [50, 0]
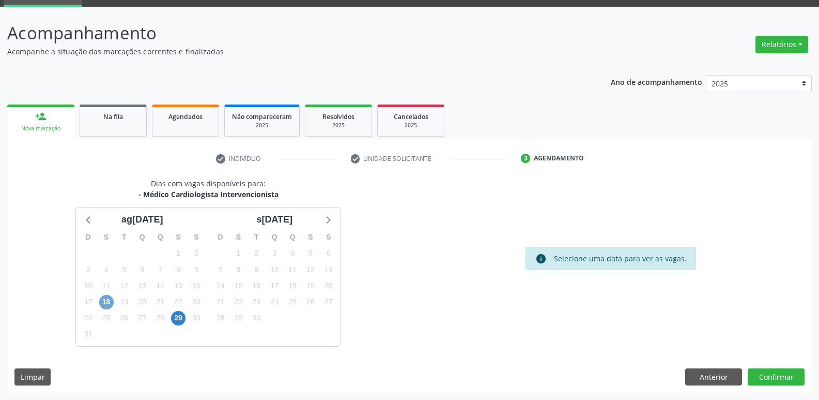
drag, startPoint x: 111, startPoint y: 306, endPoint x: 109, endPoint y: 300, distance: 6.1
click at [112, 306] on span "18" at bounding box center [106, 302] width 14 height 14
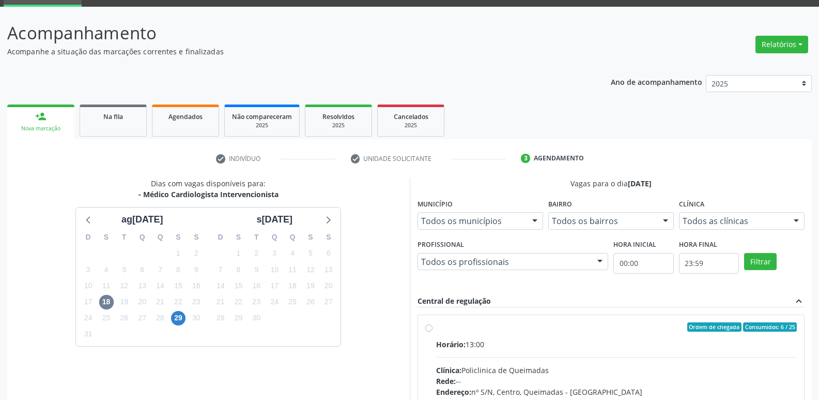
drag, startPoint x: 709, startPoint y: 360, endPoint x: 721, endPoint y: 310, distance: 51.5
radio input "true"
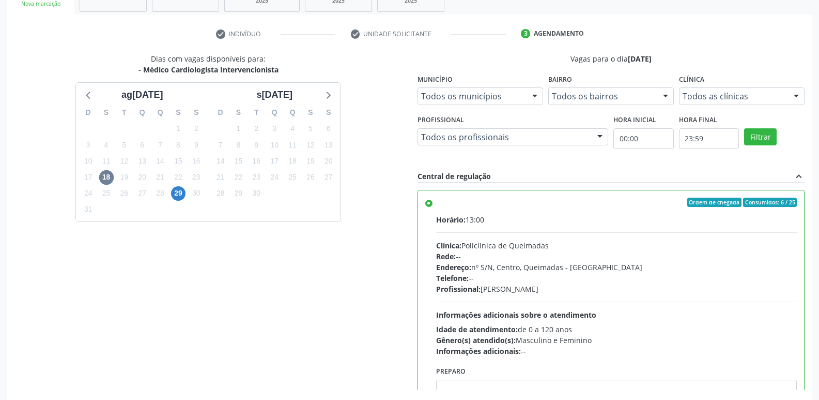
scroll to position [218, 0]
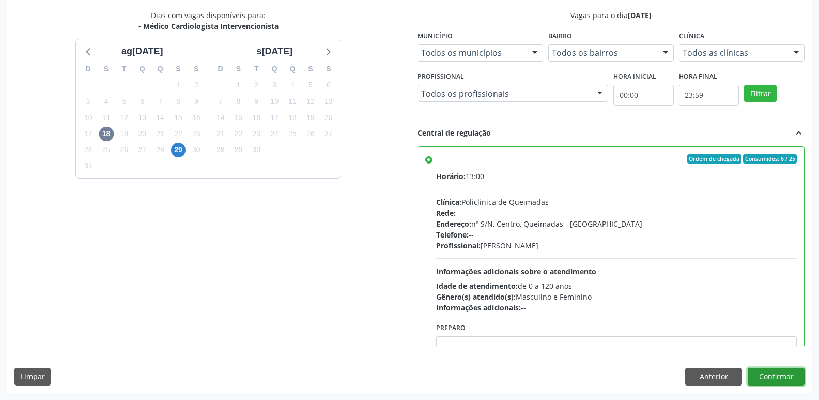
click at [768, 375] on button "Confirmar" at bounding box center [776, 377] width 57 height 18
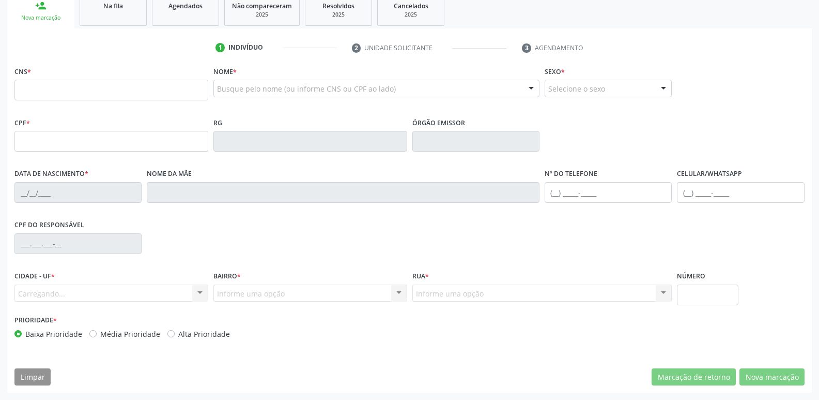
scroll to position [161, 0]
click at [47, 82] on input "text" at bounding box center [111, 90] width 194 height 21
type input "708 7091 4241 6594"
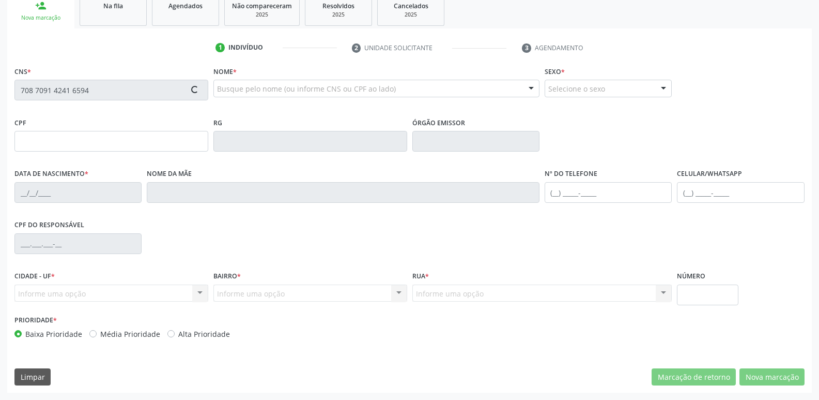
type input "000.759.824-63"
type input "22/08/1965"
type input "Maria dos Santos Pereira"
type input "(83) 99313-1217"
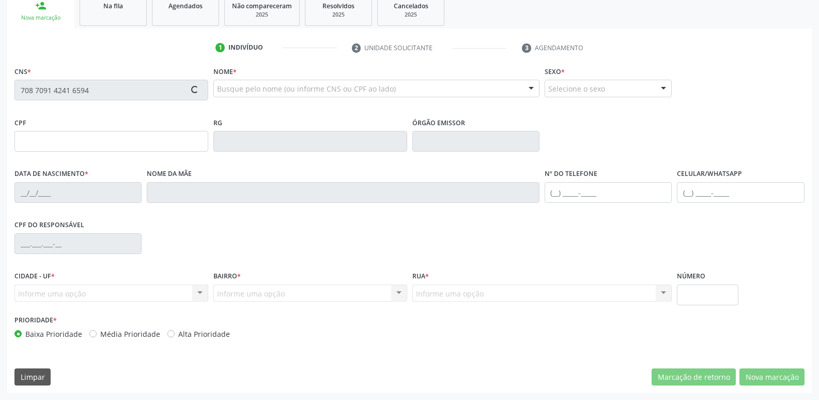
type input "1358"
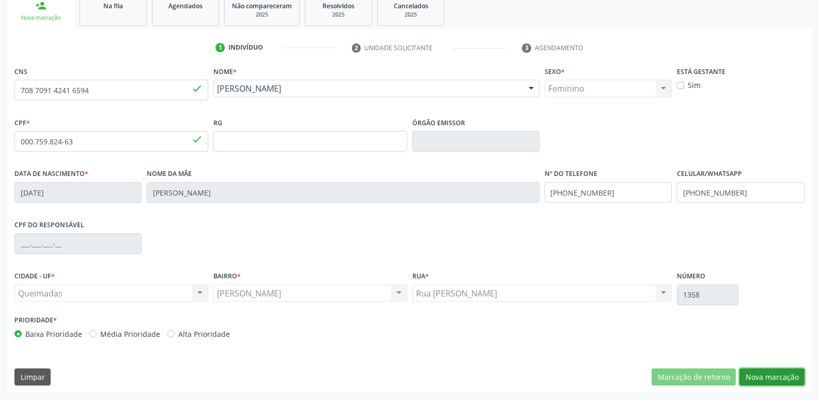
click at [788, 374] on button "Nova marcação" at bounding box center [772, 377] width 65 height 18
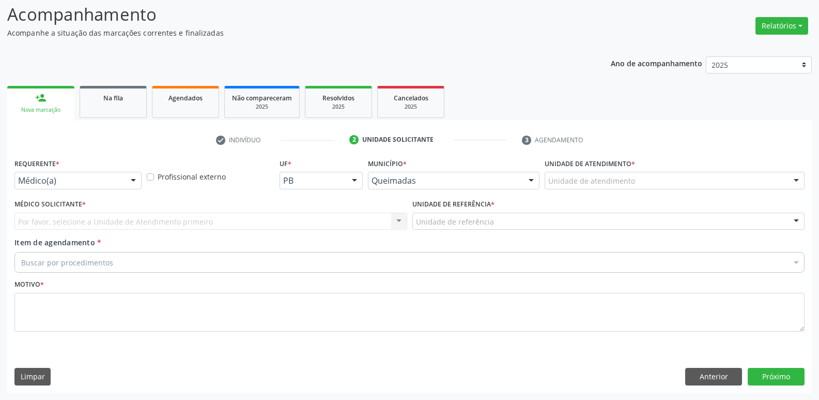
scroll to position [69, 0]
drag, startPoint x: 44, startPoint y: 179, endPoint x: 51, endPoint y: 213, distance: 34.3
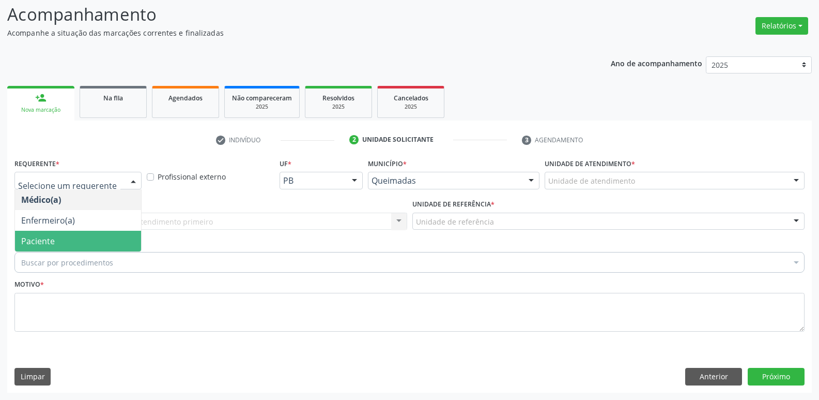
click at [47, 236] on span "Paciente" at bounding box center [38, 240] width 34 height 11
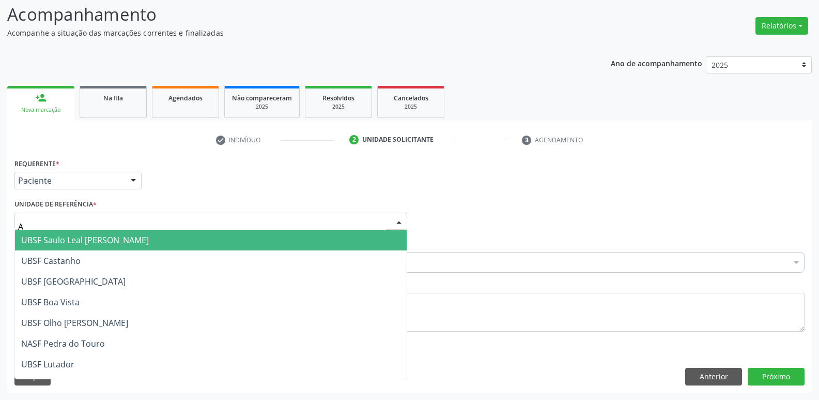
type input "AN"
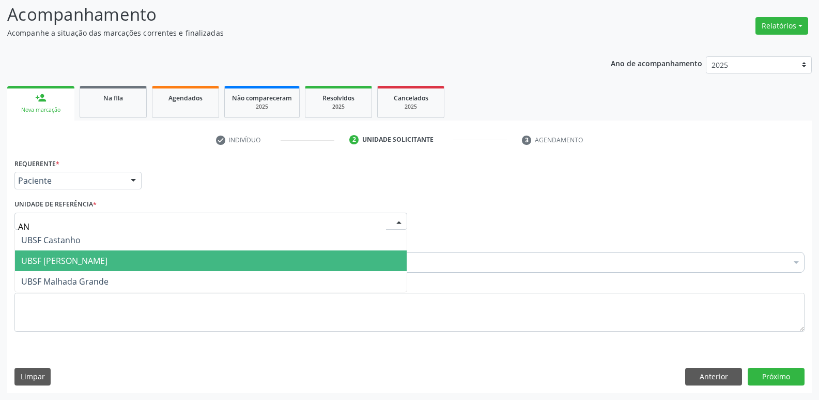
click at [64, 262] on span "UBSF [PERSON_NAME]" at bounding box center [64, 260] width 86 height 11
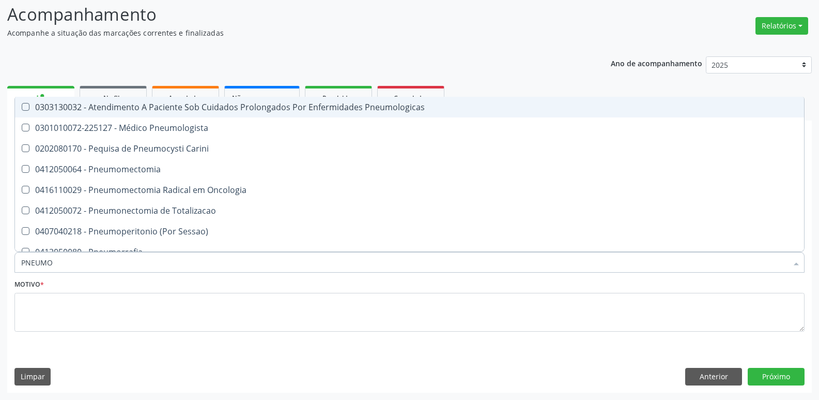
type input "PNEUMOL"
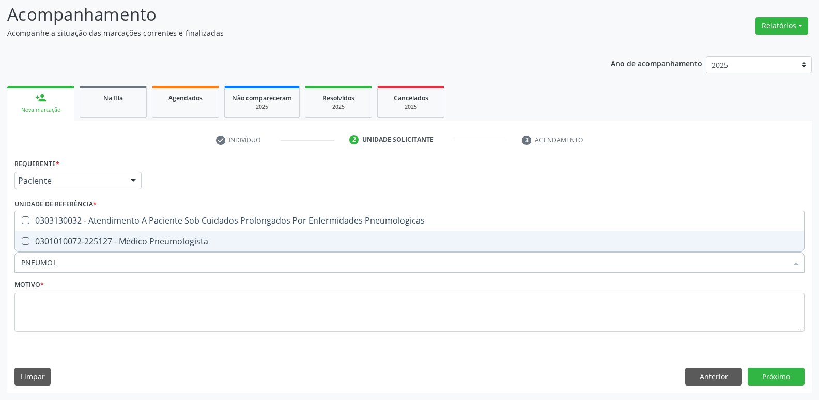
click at [103, 247] on span "0301010072-225127 - Médico Pneumologista" at bounding box center [409, 241] width 789 height 21
checkbox Pneumologista "true"
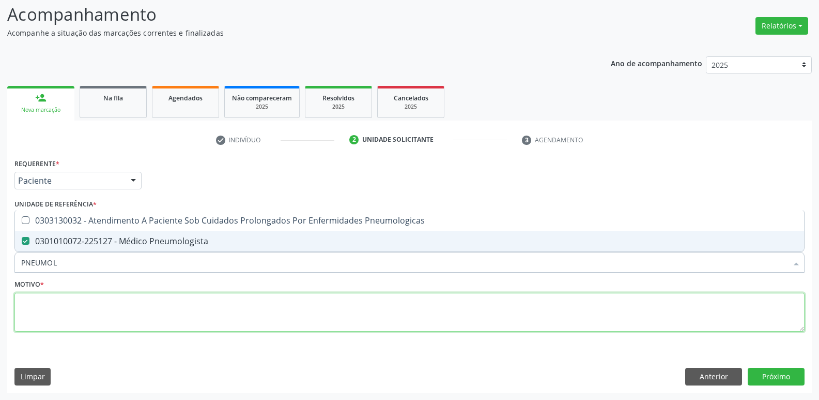
drag, startPoint x: 67, startPoint y: 294, endPoint x: 59, endPoint y: 289, distance: 9.3
click at [65, 294] on textarea at bounding box center [409, 312] width 790 height 39
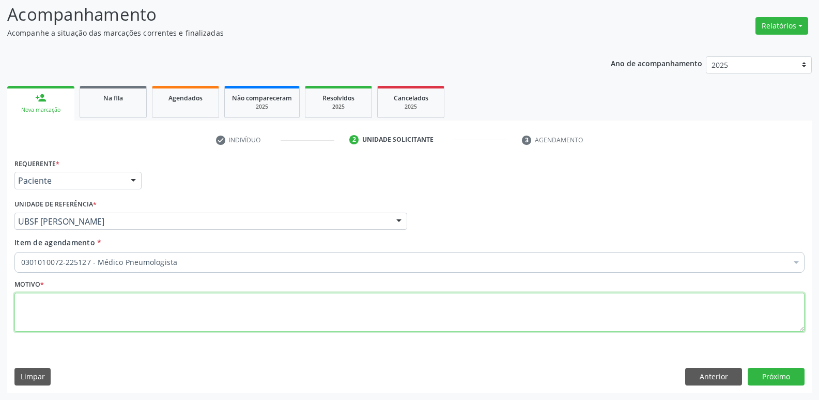
paste textarea "avaliação"
type textarea "avaliação"
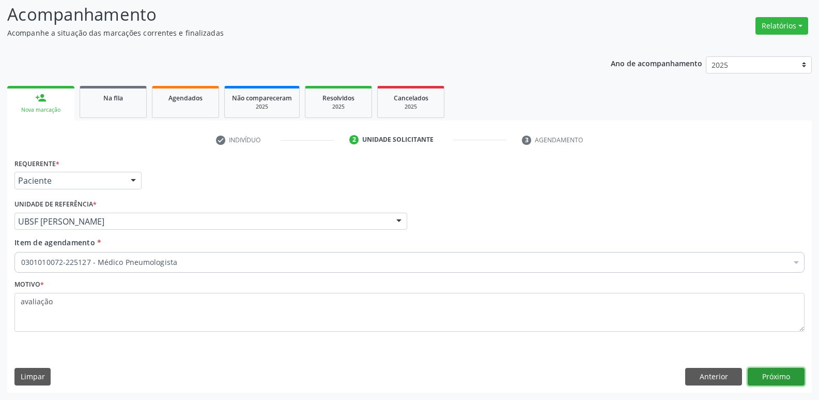
click at [762, 381] on button "Próximo" at bounding box center [776, 377] width 57 height 18
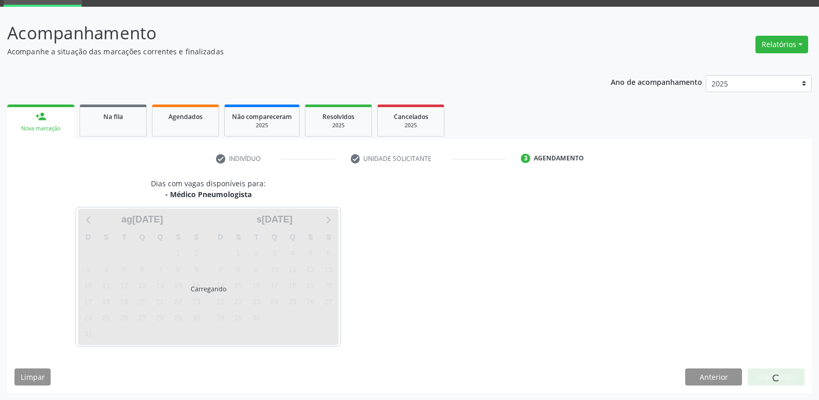
scroll to position [50, 0]
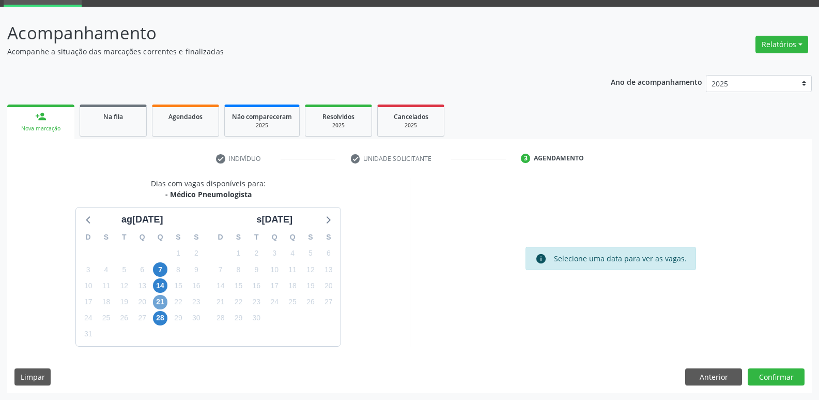
click at [165, 298] on span "21" at bounding box center [160, 302] width 14 height 14
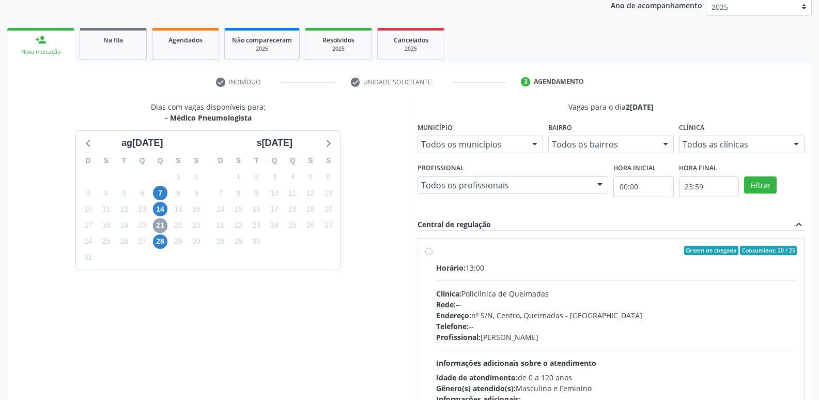
scroll to position [200, 0]
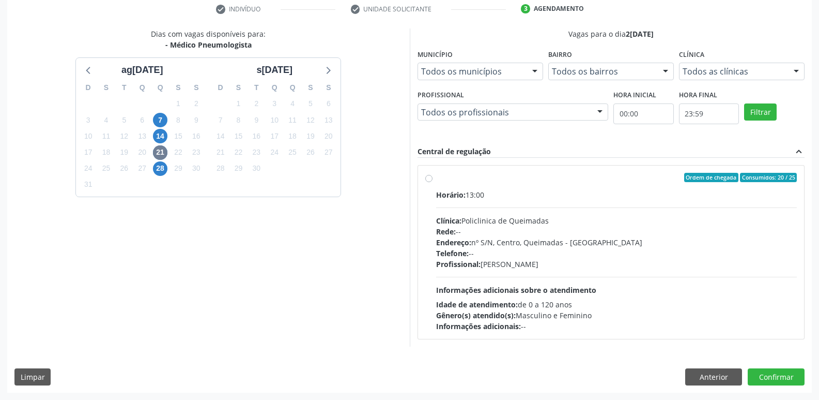
click at [553, 254] on div "Telefone: --" at bounding box center [616, 253] width 361 height 11
click at [433, 182] on input "Ordem de chegada Consumidos: 20 / 25 Horário: 13:00 Clínica: Policlinica de Que…" at bounding box center [428, 177] width 7 height 9
radio input "true"
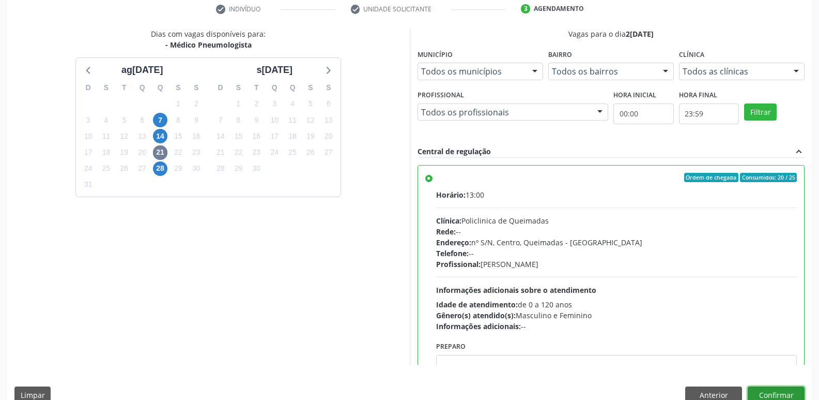
click at [762, 392] on button "Confirmar" at bounding box center [776, 395] width 57 height 18
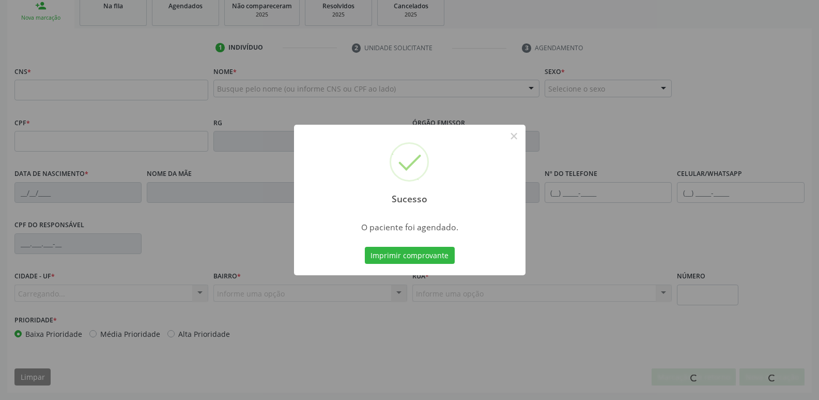
click at [365, 247] on button "Imprimir comprovante" at bounding box center [410, 256] width 90 height 18
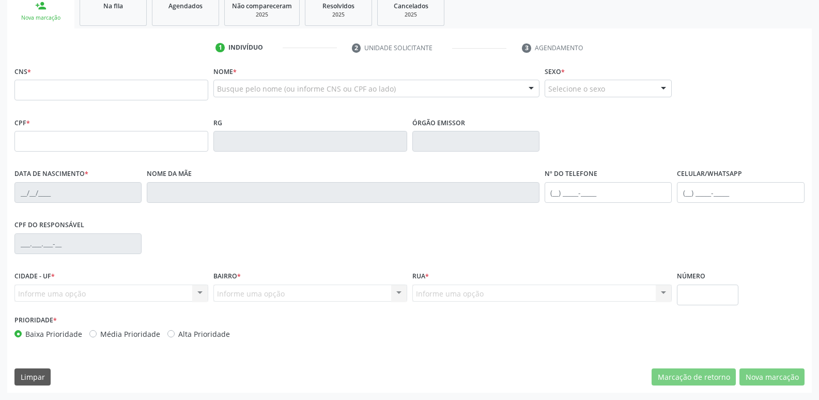
click at [72, 88] on div "Sucesso × O paciente foi agendado. Imprimir comprovante Cancel" at bounding box center [409, 200] width 819 height 400
click at [105, 90] on div "Sucesso × O paciente foi agendado. Imprimir comprovante Cancel" at bounding box center [409, 200] width 819 height 400
click at [96, 86] on div "Sucesso × O paciente foi agendado. Imprimir comprovante Cancel" at bounding box center [409, 200] width 819 height 400
click at [92, 94] on div "Sucesso × O paciente foi agendado. Imprimir comprovante Cancel" at bounding box center [409, 200] width 819 height 400
click at [97, 96] on div "Sucesso × O paciente foi agendado. Imprimir comprovante Cancel" at bounding box center [409, 200] width 819 height 400
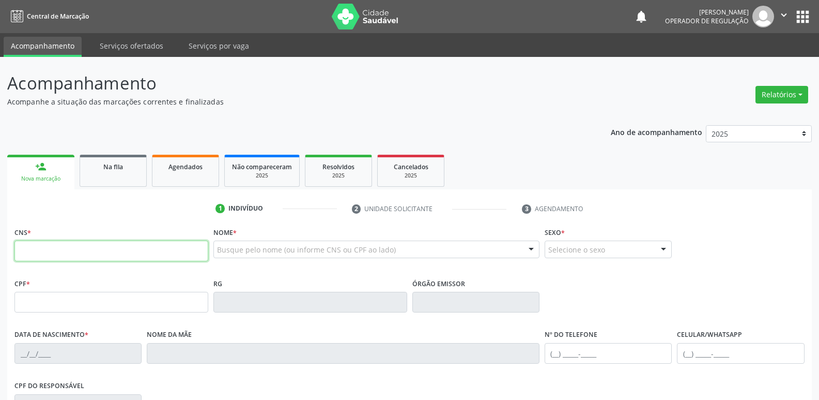
scroll to position [161, 0]
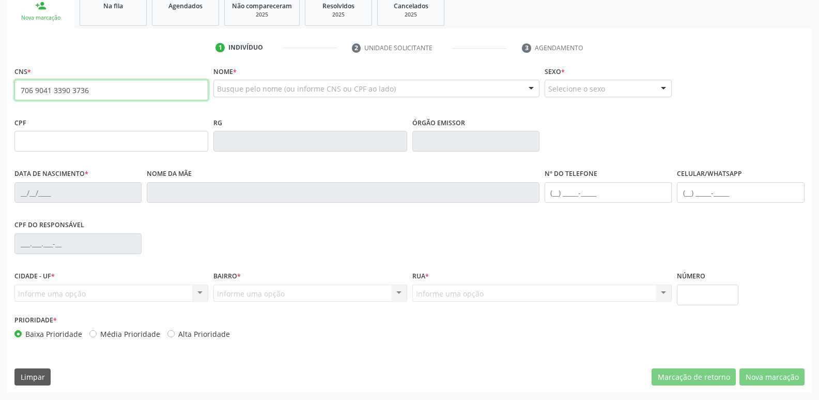
type input "706 9041 3390 3736"
type input "049.967.494-40"
type input "[DATE]"
type input "[PERSON_NAME]"
type input "[PHONE_NUMBER]"
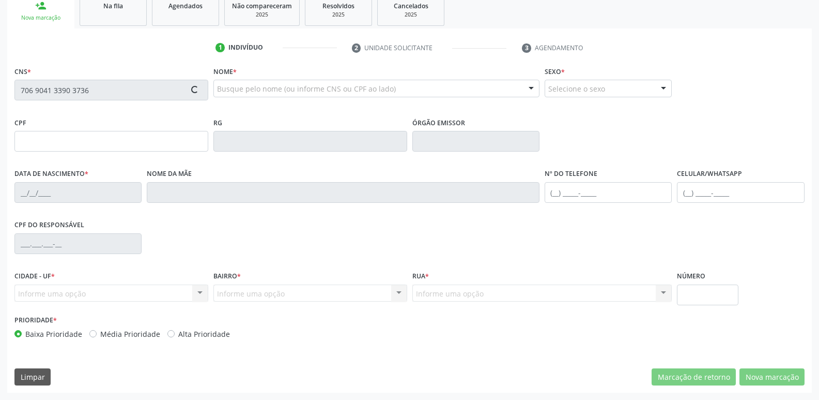
type input "015.583.644-71"
type input "93"
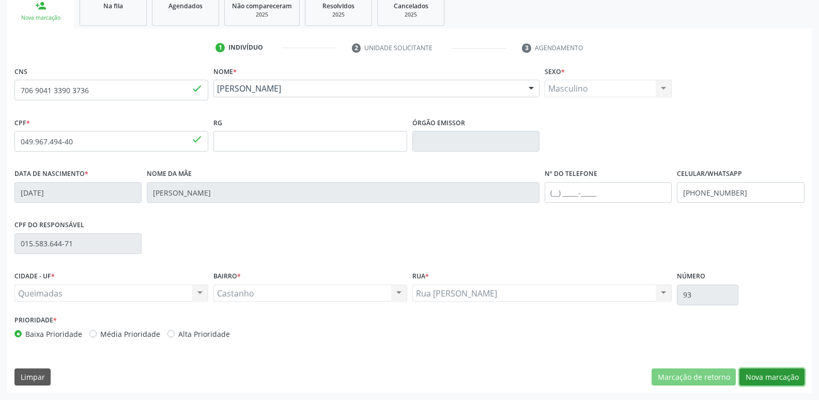
click at [763, 375] on button "Nova marcação" at bounding box center [772, 377] width 65 height 18
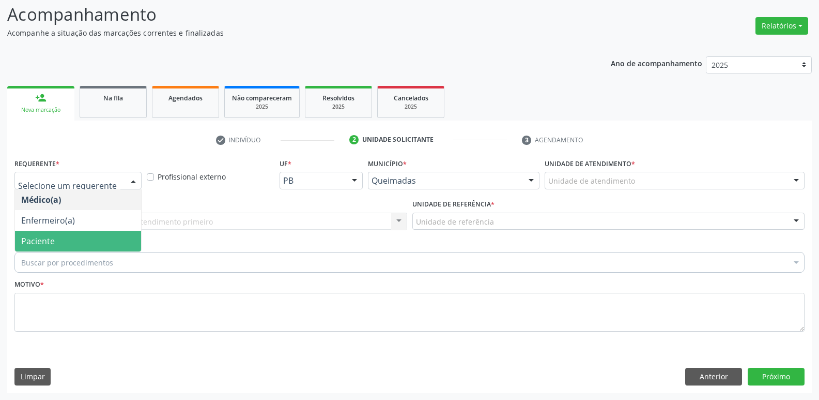
drag, startPoint x: 88, startPoint y: 236, endPoint x: 110, endPoint y: 225, distance: 24.5
click at [94, 235] on span "Paciente" at bounding box center [78, 241] width 126 height 21
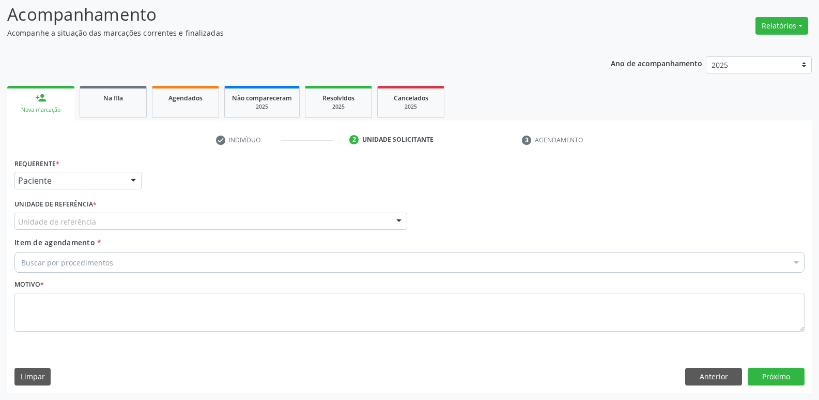
click at [126, 217] on div "Unidade de referência" at bounding box center [210, 221] width 393 height 18
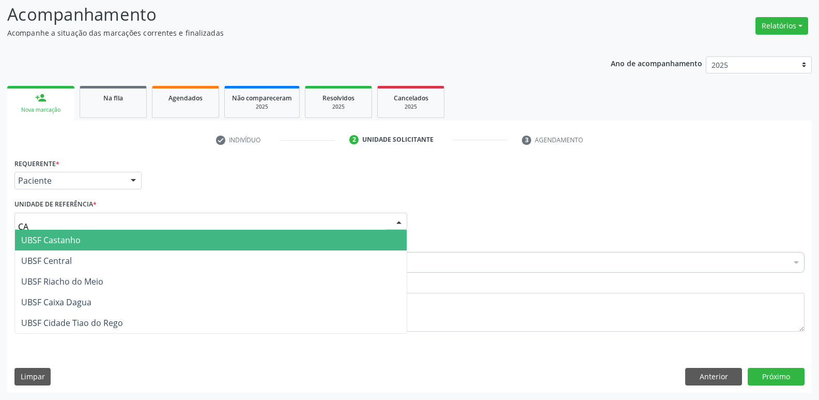
type input "CAS"
click at [109, 234] on span "UBSF Castanho" at bounding box center [211, 240] width 392 height 21
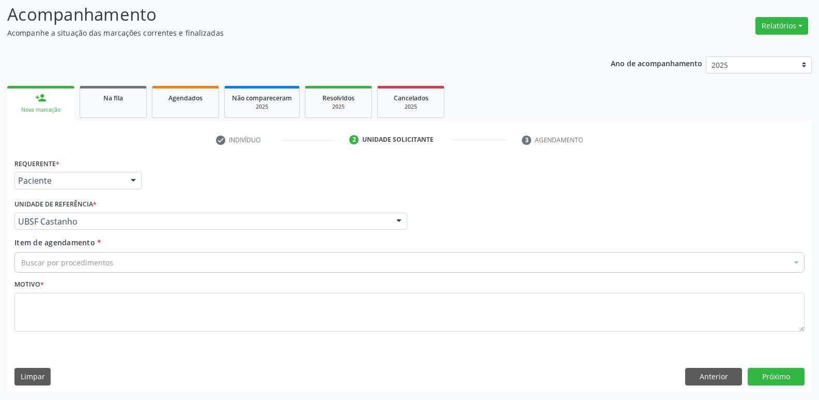
click at [98, 252] on div "Buscar por procedimentos" at bounding box center [409, 262] width 790 height 21
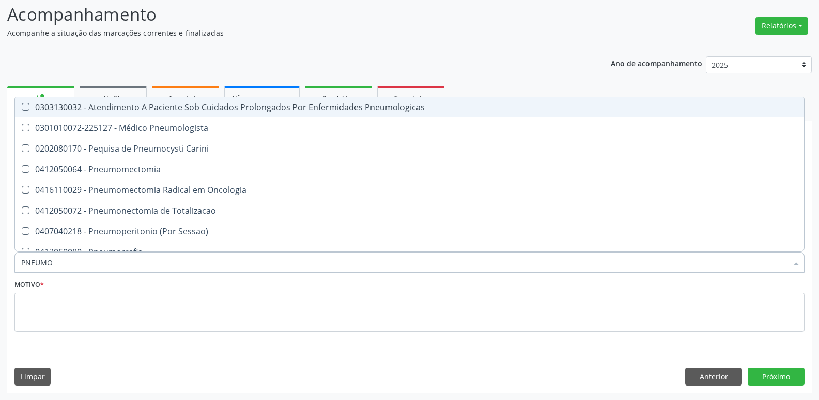
type input "PNEUMOL"
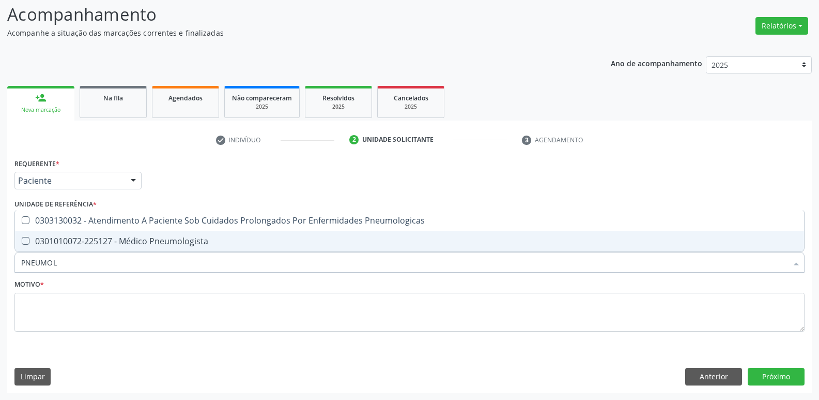
click at [106, 241] on div "0301010072-225127 - Médico Pneumologista" at bounding box center [409, 241] width 777 height 8
checkbox Pneumologista "true"
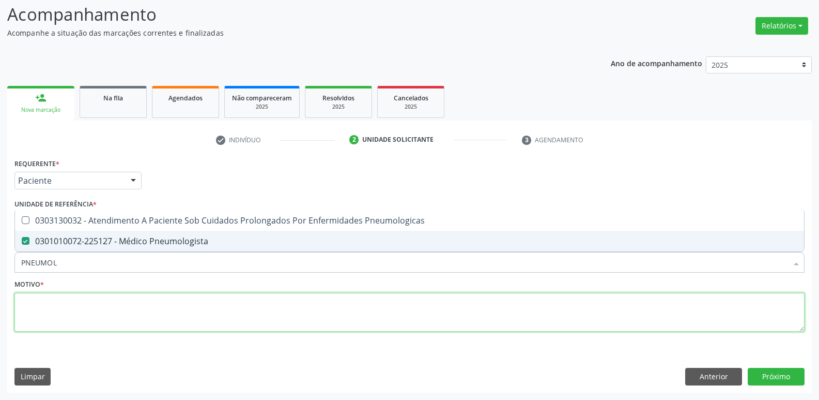
click at [85, 322] on textarea at bounding box center [409, 312] width 790 height 39
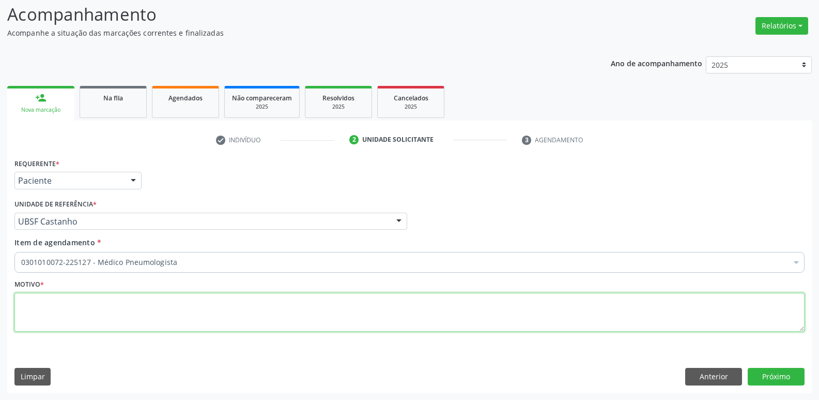
paste textarea "avaliação"
type textarea "avaliação"
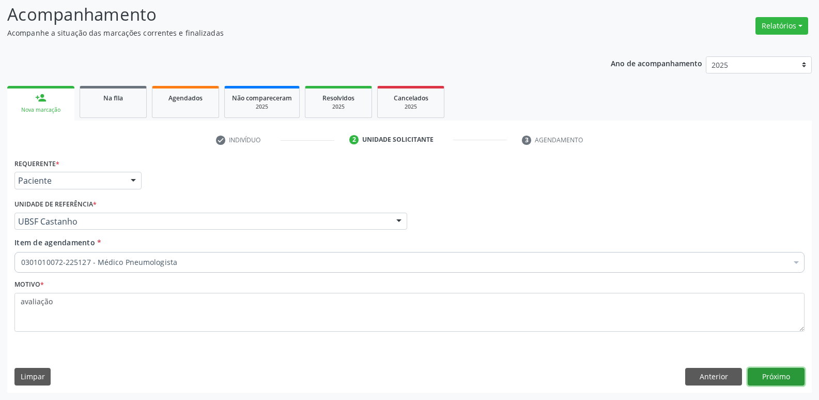
click at [781, 376] on button "Próximo" at bounding box center [776, 377] width 57 height 18
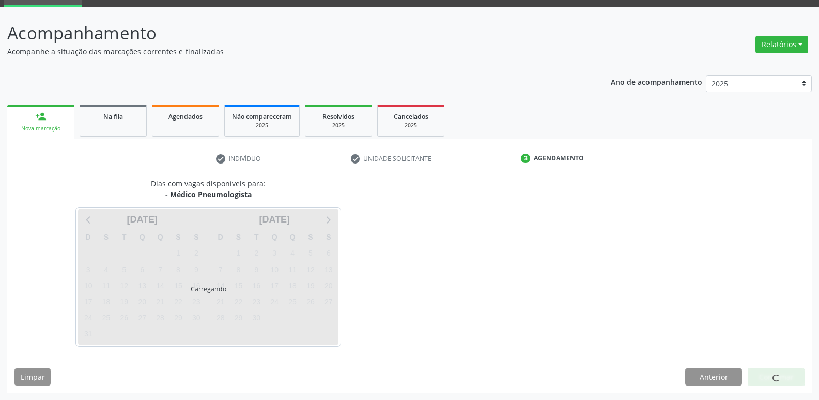
scroll to position [50, 0]
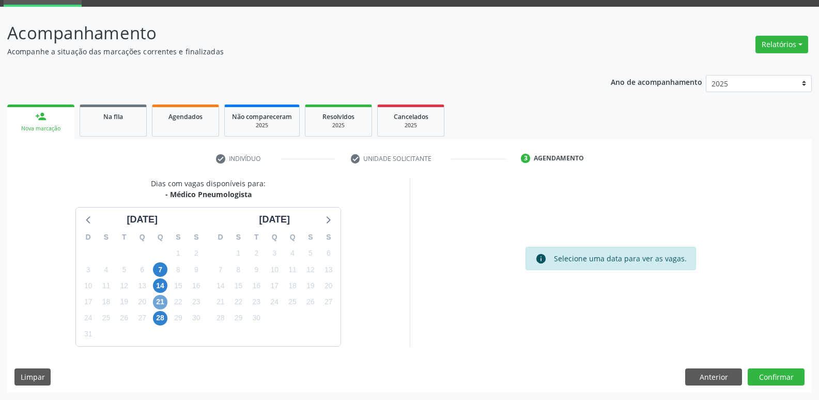
click at [163, 304] on span "21" at bounding box center [160, 302] width 14 height 14
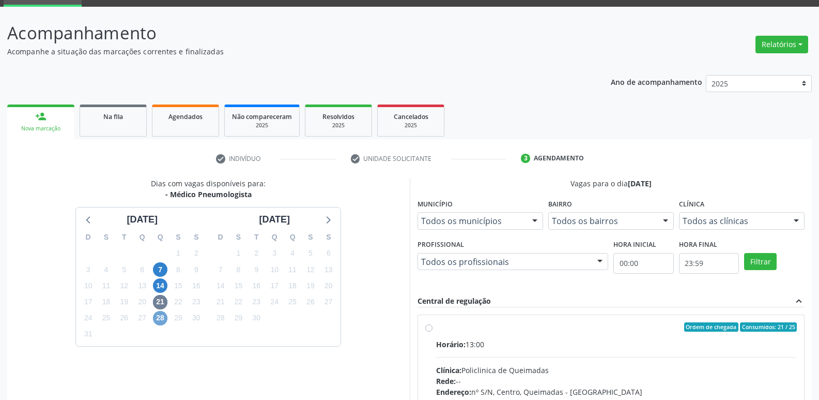
click at [161, 316] on span "28" at bounding box center [160, 318] width 14 height 14
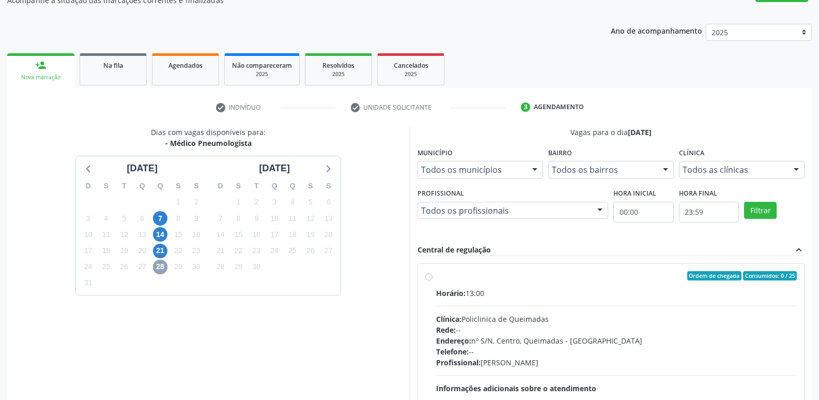
scroll to position [200, 0]
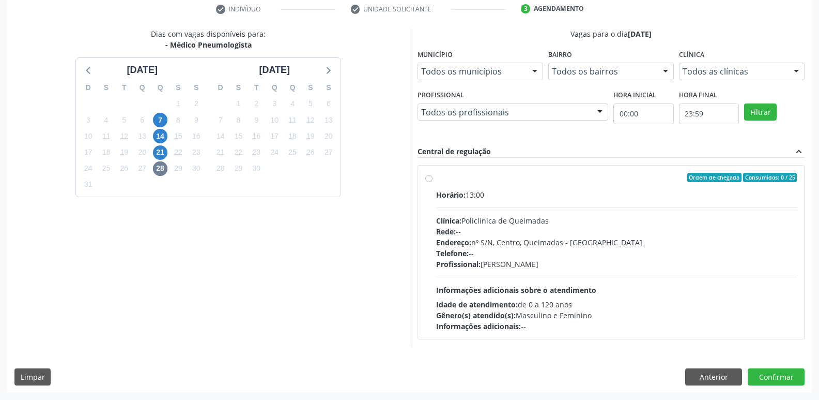
drag, startPoint x: 597, startPoint y: 297, endPoint x: 596, endPoint y: 288, distance: 8.3
click at [597, 294] on div "Horário: 13:00 Clínica: Policlinica de Queimadas Rede: -- Endereço: nº S/N, Cen…" at bounding box center [616, 260] width 361 height 142
radio input "true"
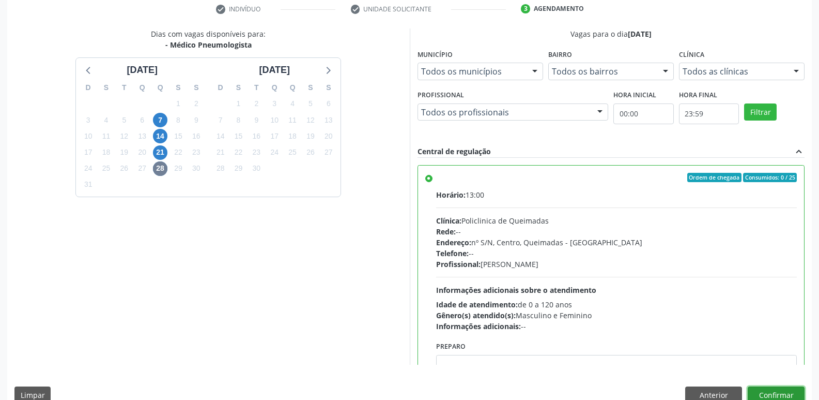
click at [762, 389] on button "Confirmar" at bounding box center [776, 395] width 57 height 18
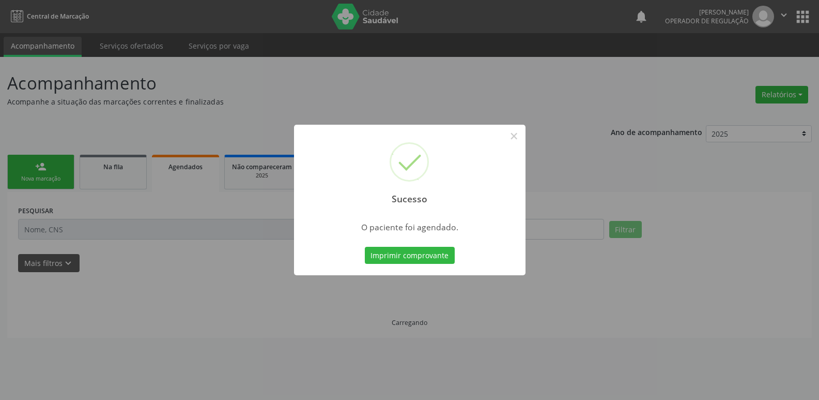
scroll to position [0, 0]
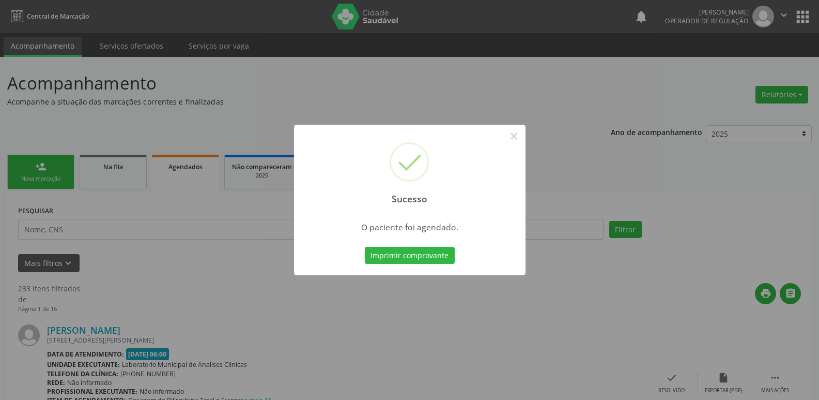
click at [365, 247] on button "Imprimir comprovante" at bounding box center [410, 256] width 90 height 18
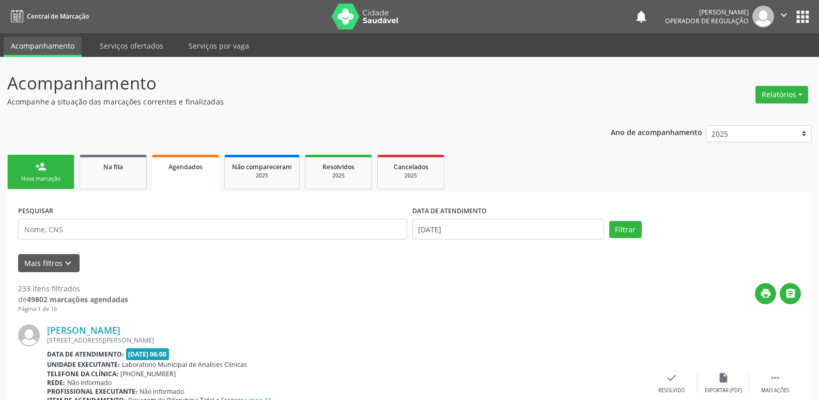
click at [57, 169] on link "person_add Nova marcação" at bounding box center [40, 172] width 67 height 35
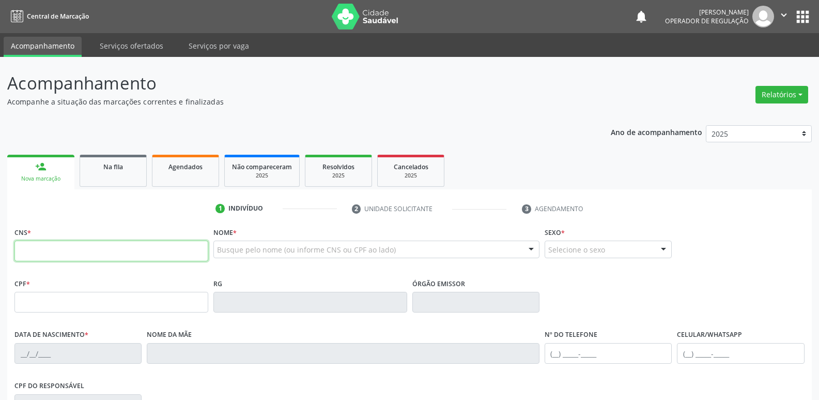
click at [55, 246] on input "text" at bounding box center [111, 250] width 194 height 21
type input "702 0003 3898 3385"
type input "181.764.837-37"
type input "21/02/2007"
type input "Priscila Odete Osorio de Vasconcelos de Luna"
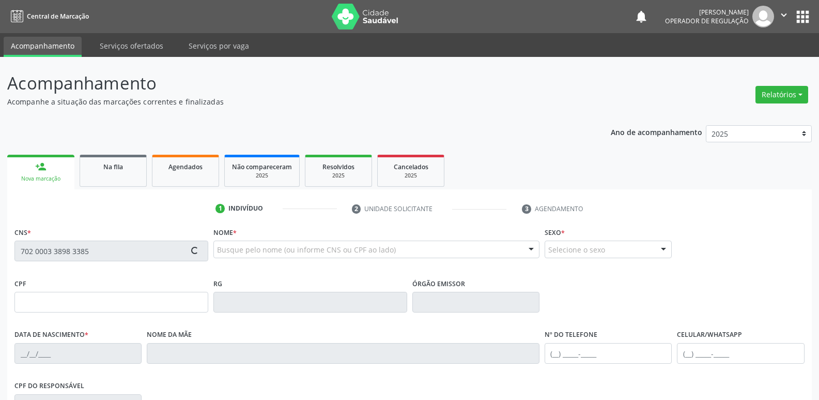
type input "(21) 97908-8255"
type input "084.563.407-07"
type input "117"
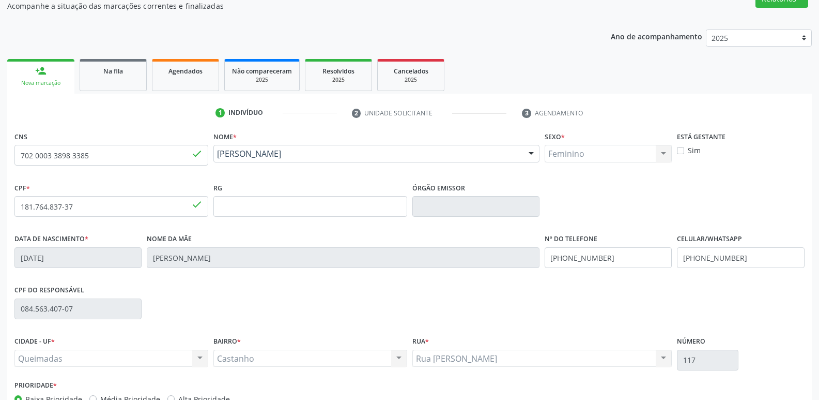
scroll to position [161, 0]
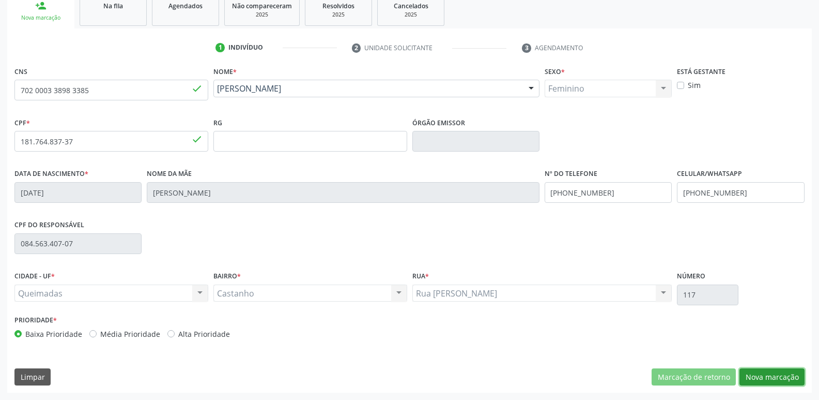
click at [765, 378] on button "Nova marcação" at bounding box center [772, 377] width 65 height 18
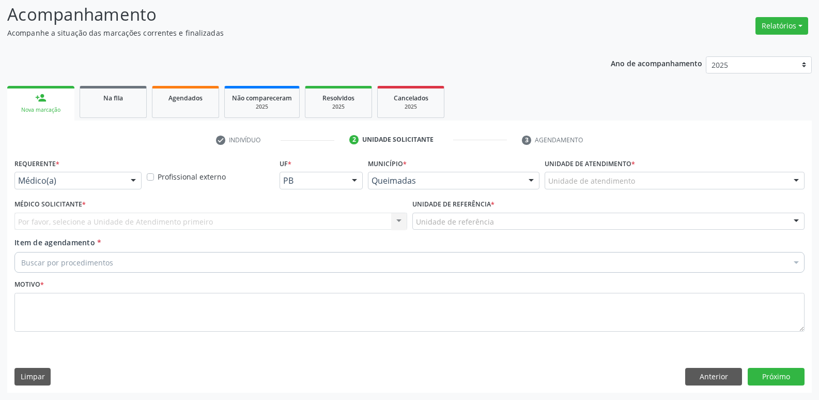
scroll to position [69, 0]
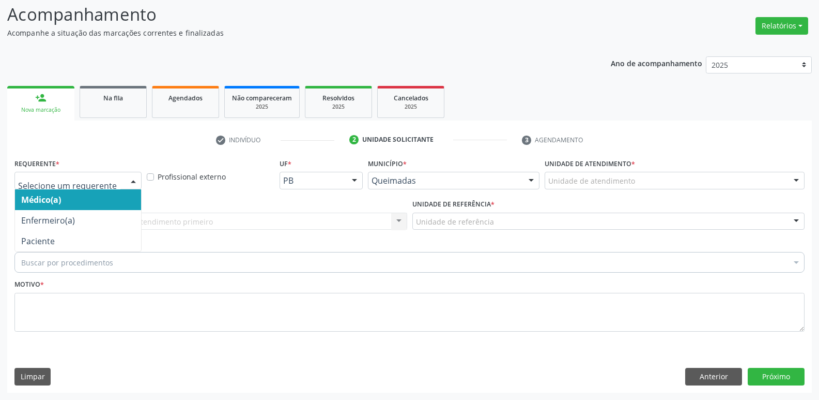
drag, startPoint x: 108, startPoint y: 177, endPoint x: 88, endPoint y: 235, distance: 61.1
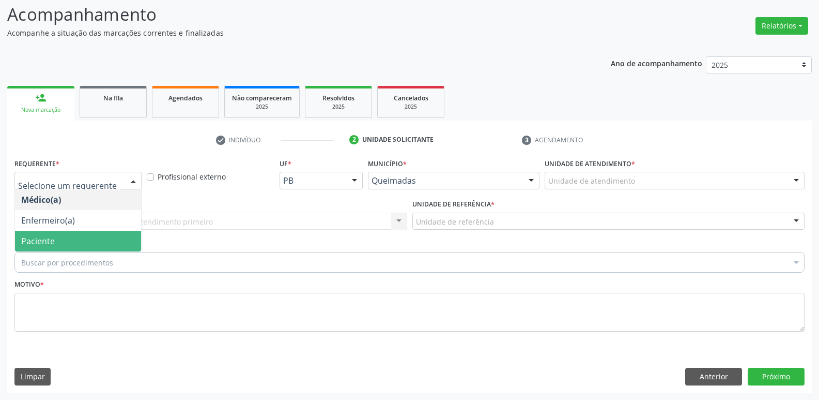
drag, startPoint x: 83, startPoint y: 238, endPoint x: 100, endPoint y: 227, distance: 20.7
click at [82, 237] on span "Paciente" at bounding box center [78, 241] width 126 height 21
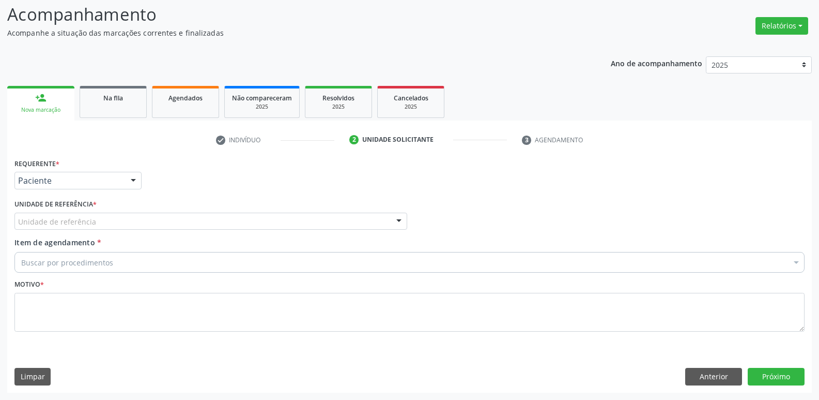
click at [109, 222] on div "Unidade de referência" at bounding box center [210, 221] width 393 height 18
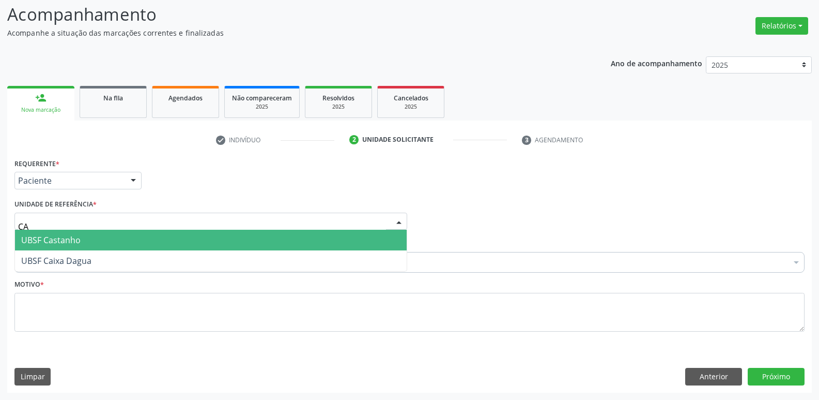
type input "CAS"
click at [116, 242] on span "UBSF Castanho" at bounding box center [211, 240] width 392 height 21
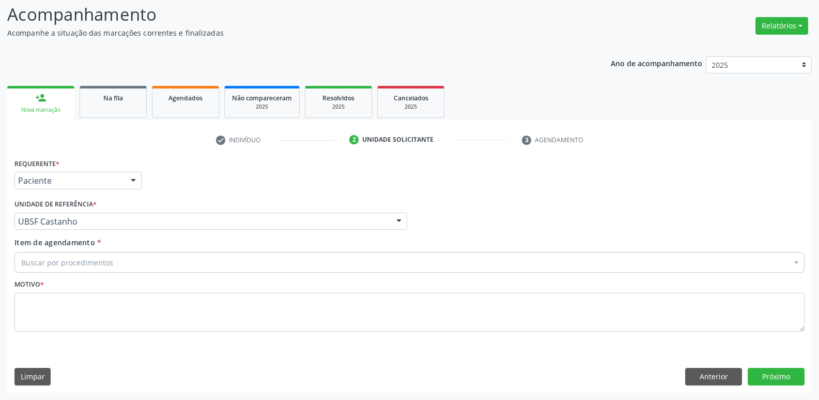
click at [142, 256] on div "Buscar por procedimentos" at bounding box center [409, 262] width 790 height 21
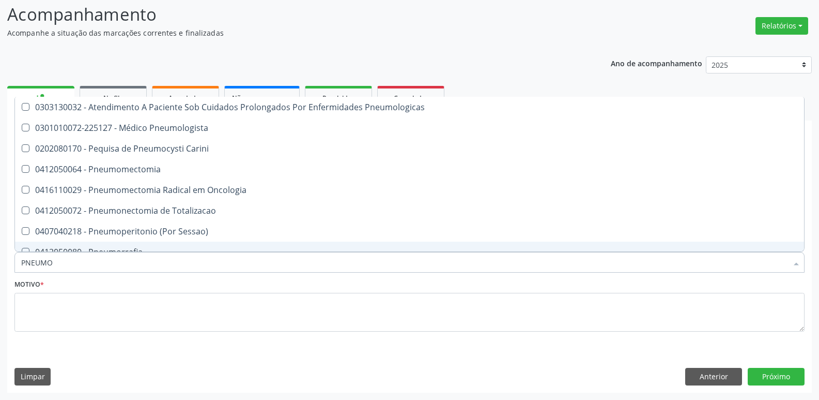
type input "PNEUMOL"
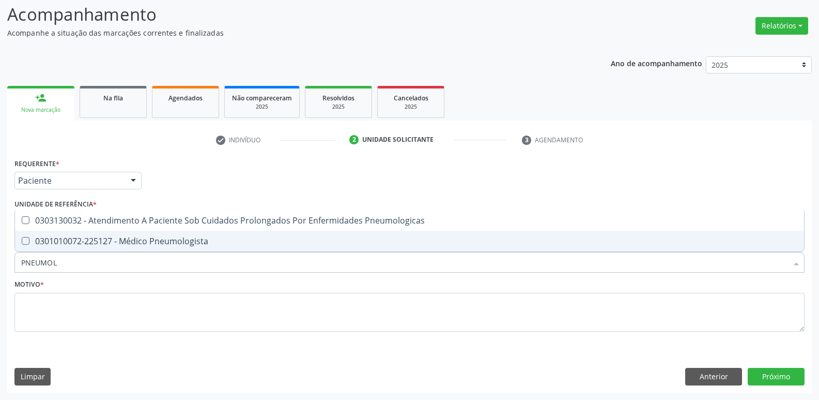
click at [146, 237] on div "0301010072-225127 - Médico Pneumologista" at bounding box center [409, 241] width 777 height 8
checkbox Pneumologista "true"
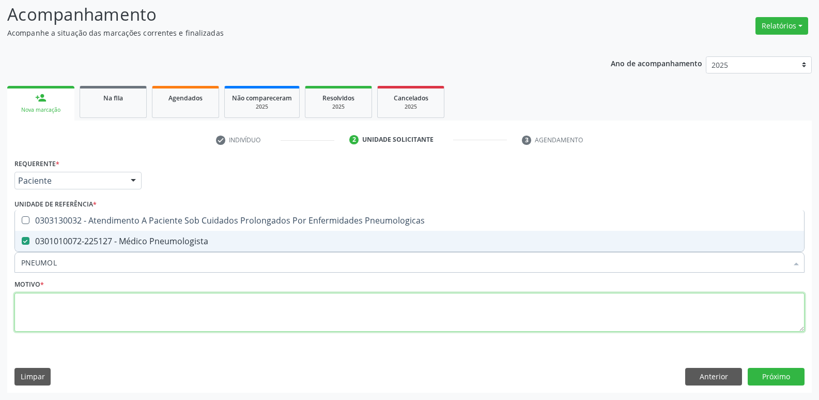
drag, startPoint x: 103, startPoint y: 307, endPoint x: 96, endPoint y: 294, distance: 15.1
click at [103, 303] on textarea at bounding box center [409, 312] width 790 height 39
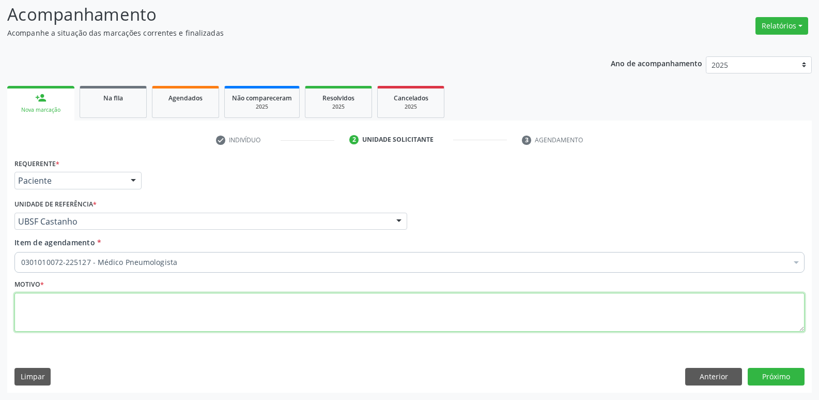
paste textarea "avaliação"
type textarea "avaliação"
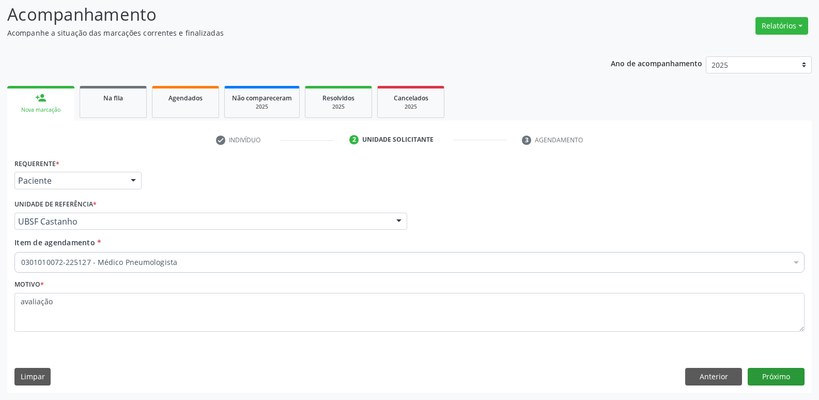
drag, startPoint x: 759, startPoint y: 364, endPoint x: 761, endPoint y: 374, distance: 10.0
click at [761, 366] on div "Requerente * Paciente Médico(a) Enfermeiro(a) Paciente Nenhum resultado encontr…" at bounding box center [409, 274] width 805 height 236
click at [761, 374] on button "Próximo" at bounding box center [776, 377] width 57 height 18
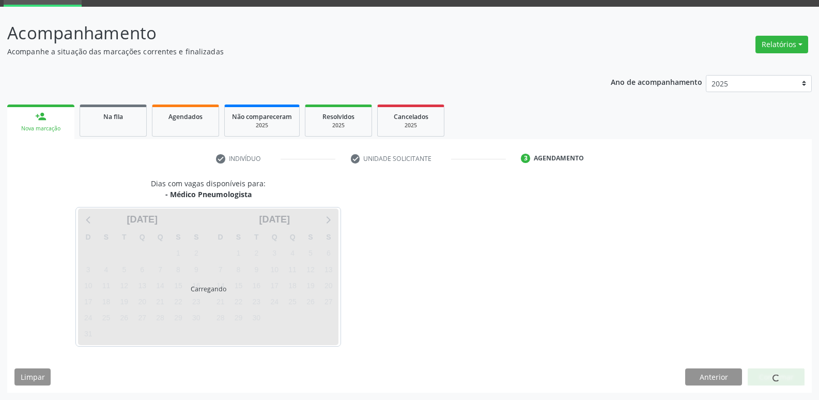
scroll to position [50, 0]
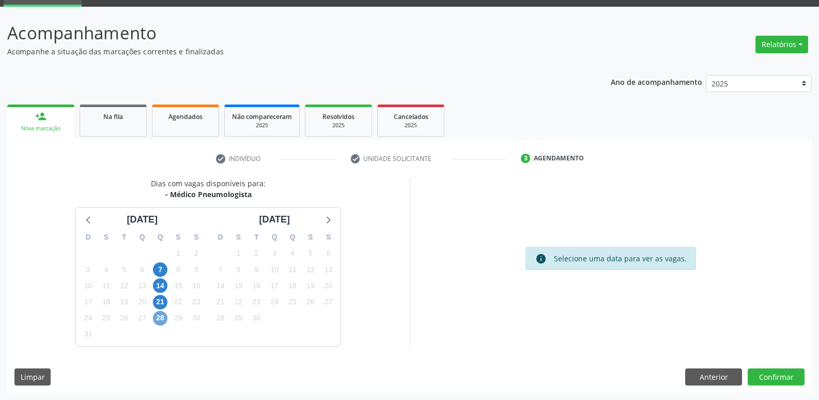
click at [160, 318] on span "28" at bounding box center [160, 318] width 14 height 14
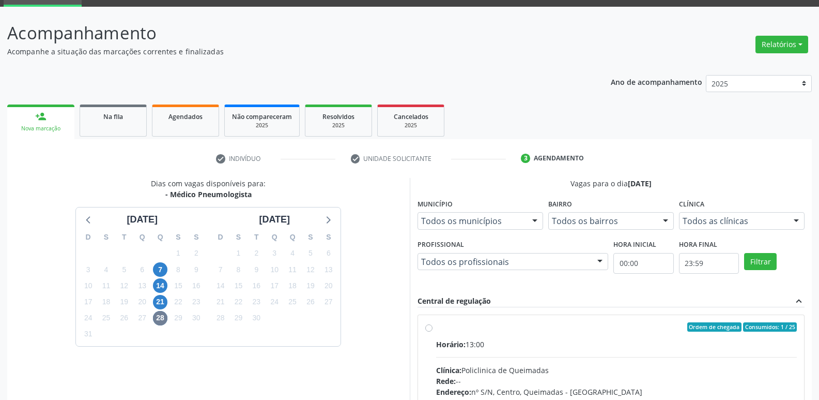
drag, startPoint x: 726, startPoint y: 337, endPoint x: 737, endPoint y: 289, distance: 48.8
click at [723, 332] on label "Ordem de chegada Consumidos: 1 / 25 Horário: 13:00 Clínica: Policlinica de Quei…" at bounding box center [616, 401] width 361 height 159
click at [433, 331] on input "Ordem de chegada Consumidos: 1 / 25 Horário: 13:00 Clínica: Policlinica de Quei…" at bounding box center [428, 326] width 7 height 9
radio input "true"
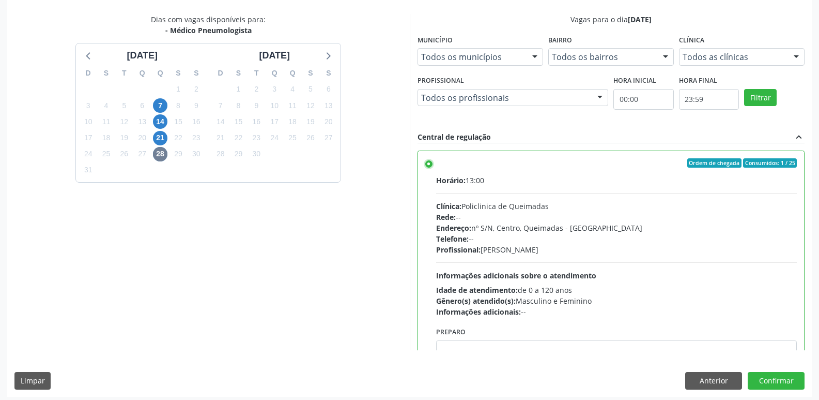
scroll to position [218, 0]
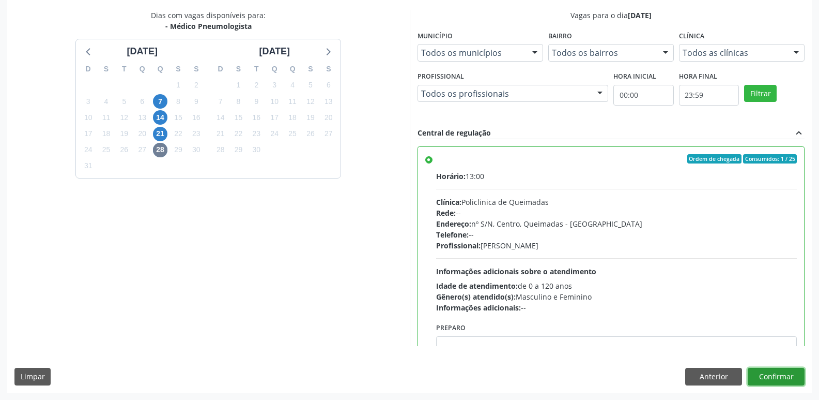
drag, startPoint x: 768, startPoint y: 369, endPoint x: 769, endPoint y: 353, distance: 15.5
click at [768, 369] on button "Confirmar" at bounding box center [776, 377] width 57 height 18
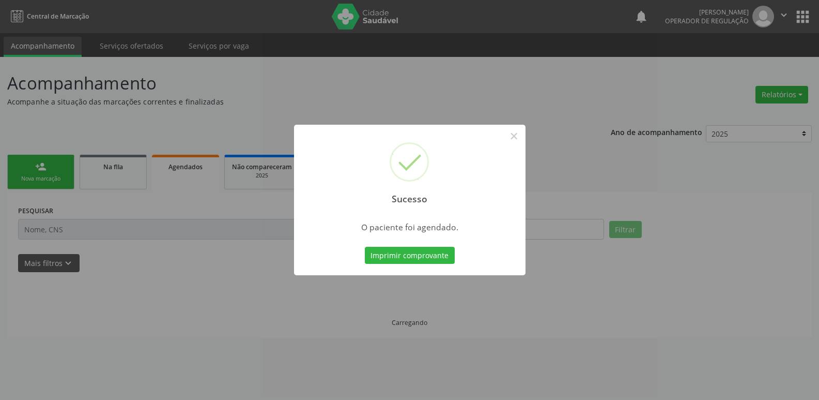
scroll to position [0, 0]
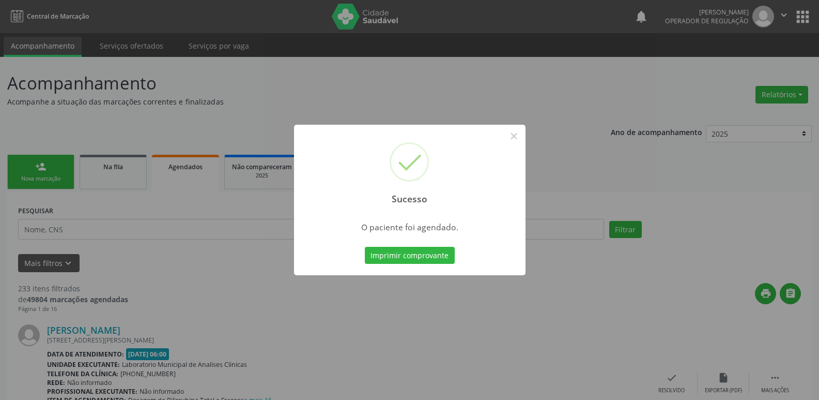
click at [365, 247] on button "Imprimir comprovante" at bounding box center [410, 256] width 90 height 18
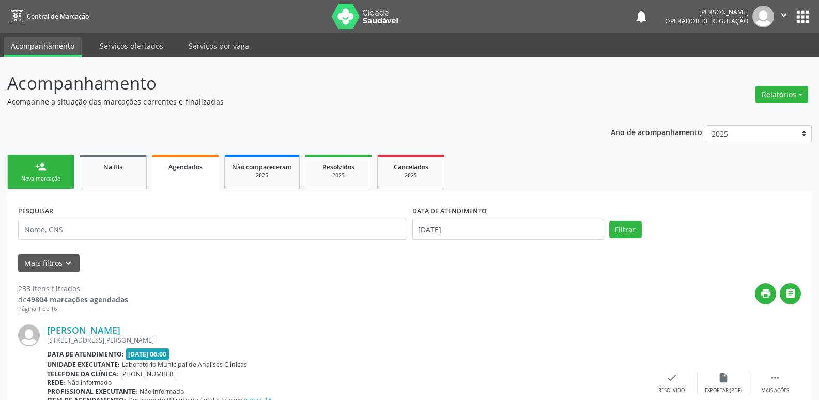
click at [43, 175] on div "Nova marcação" at bounding box center [41, 179] width 52 height 8
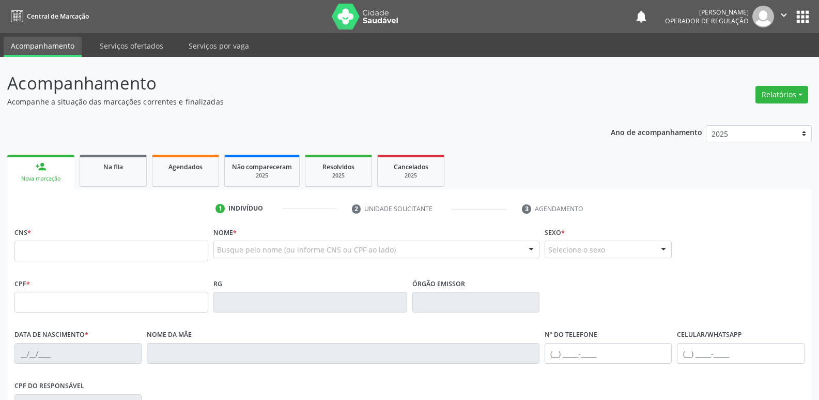
click at [52, 240] on div "CNS *" at bounding box center [111, 242] width 194 height 37
drag, startPoint x: 161, startPoint y: 247, endPoint x: 155, endPoint y: 233, distance: 14.8
click at [161, 245] on input "text" at bounding box center [111, 250] width 194 height 21
type input "708 5073 5341 0774"
type input "933.989.134-15"
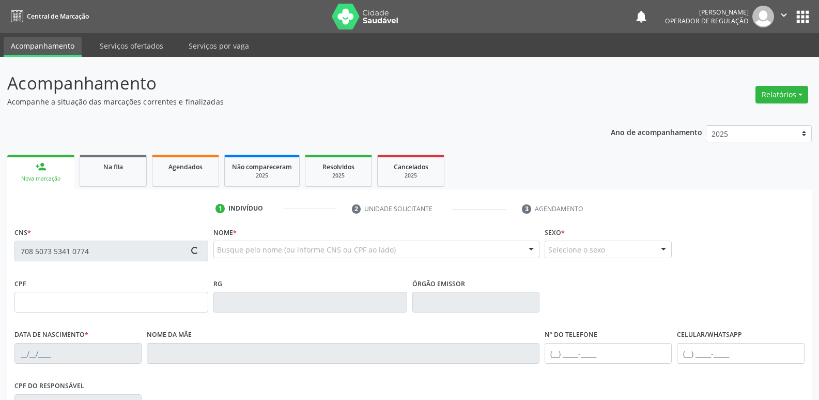
type input "23/02/1970"
type input "Alicia Aragao Barbosa"
type input "(21) 98281-8899"
type input "S/N"
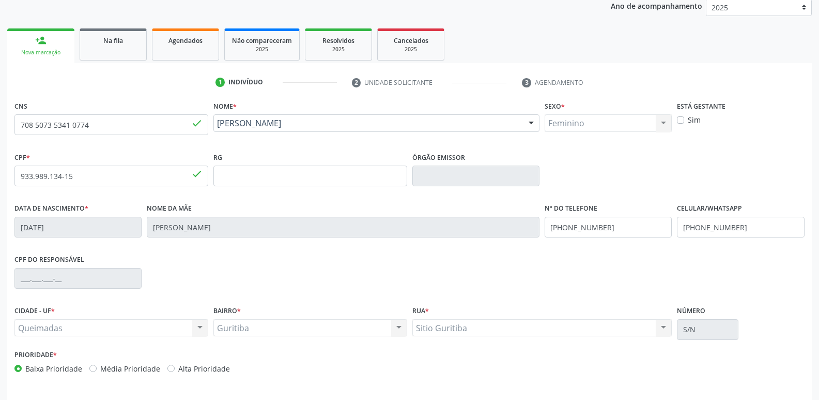
scroll to position [161, 0]
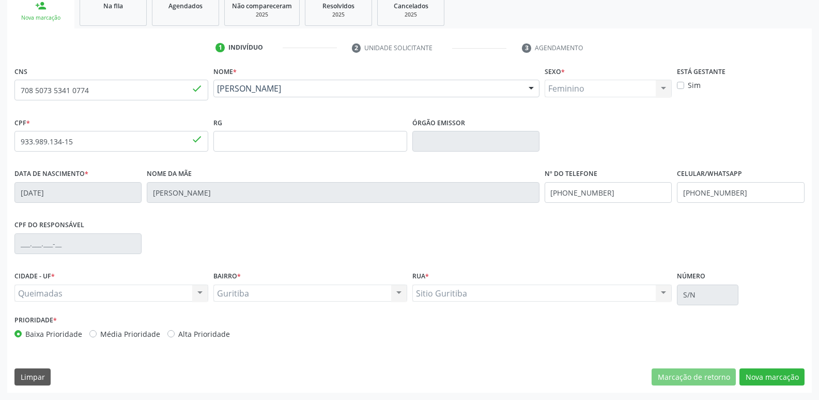
click at [753, 367] on div "CNS 708 5073 5341 0774 done Nome * Maria Aragao Barbosa Maria Aragao Barbosa CN…" at bounding box center [409, 228] width 805 height 329
click at [756, 372] on button "Nova marcação" at bounding box center [772, 377] width 65 height 18
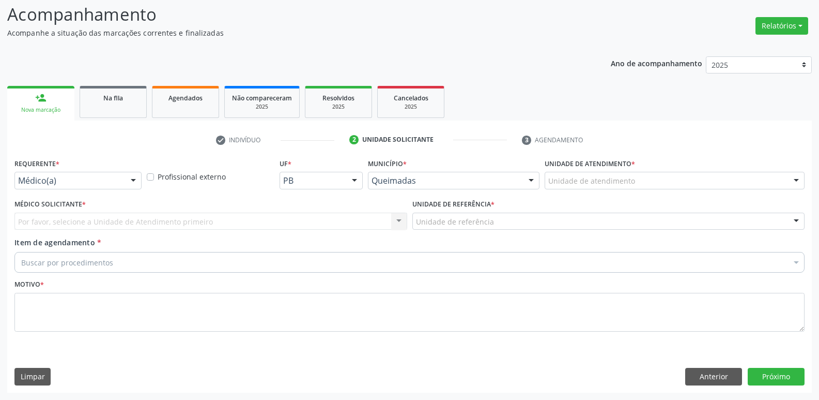
scroll to position [69, 0]
drag, startPoint x: 30, startPoint y: 181, endPoint x: 39, endPoint y: 219, distance: 38.6
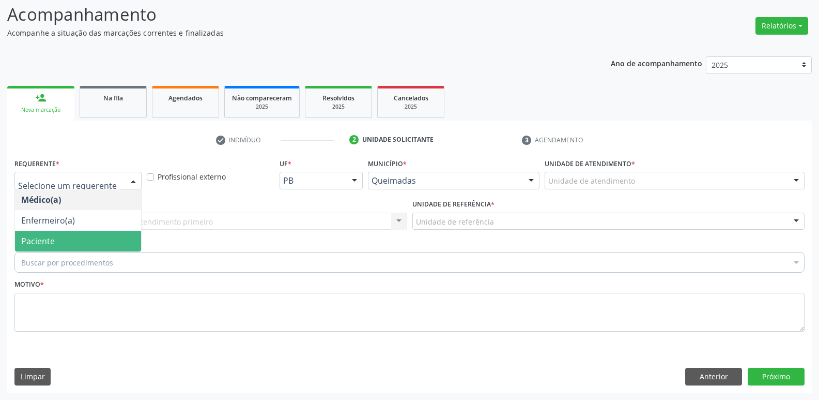
click at [37, 244] on span "Paciente" at bounding box center [38, 240] width 34 height 11
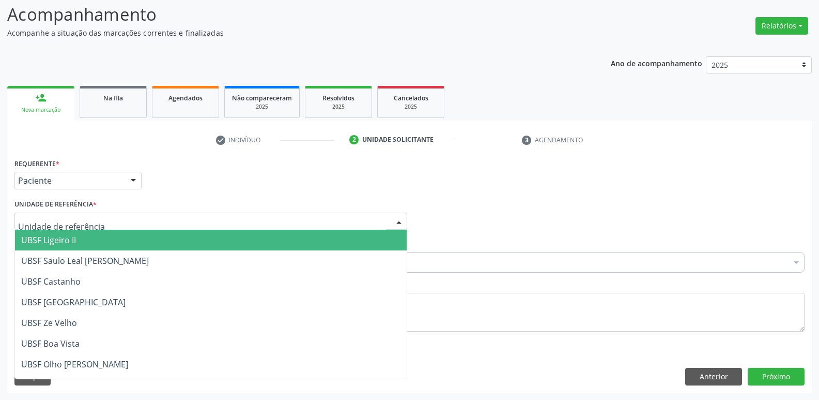
click at [62, 215] on div at bounding box center [210, 221] width 393 height 18
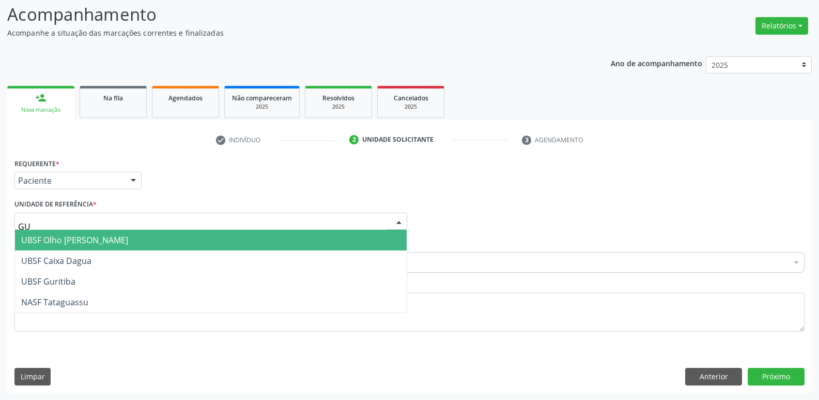
type input "GUR"
click at [56, 241] on span "UBSF Guritiba" at bounding box center [48, 239] width 54 height 11
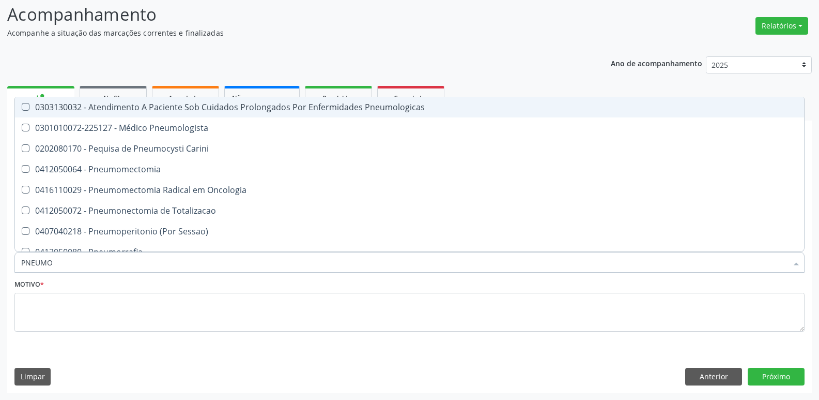
type input "PNEUMOL"
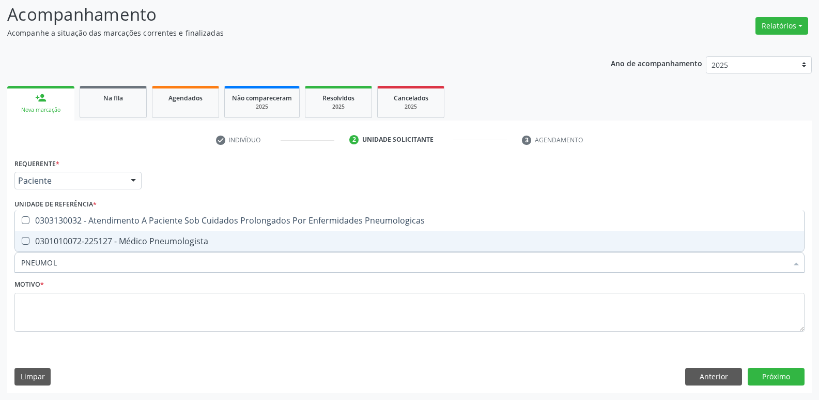
drag, startPoint x: 100, startPoint y: 247, endPoint x: 87, endPoint y: 248, distance: 13.0
click at [101, 247] on span "0301010072-225127 - Médico Pneumologista" at bounding box center [409, 241] width 789 height 21
checkbox Pneumologista "true"
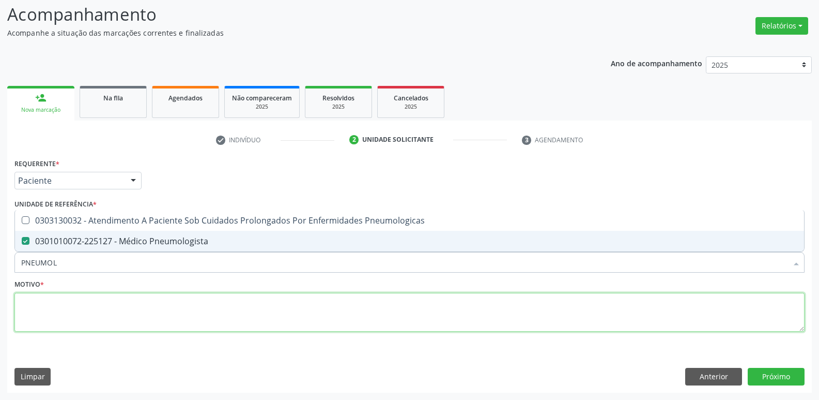
click at [99, 305] on textarea at bounding box center [409, 312] width 790 height 39
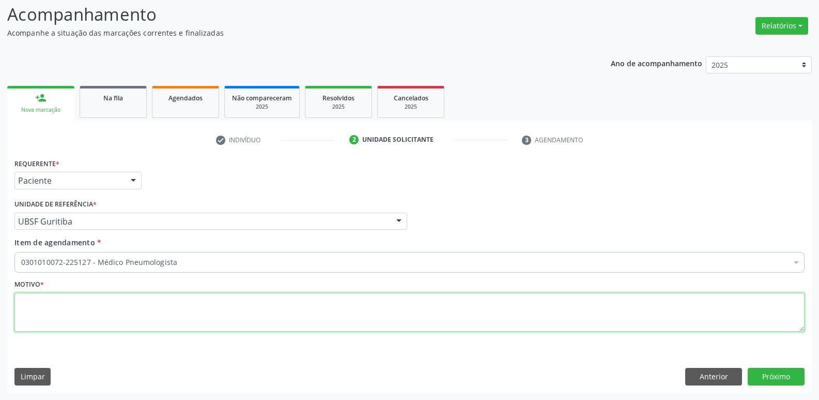
paste textarea "avaliação"
type textarea "avaliação"
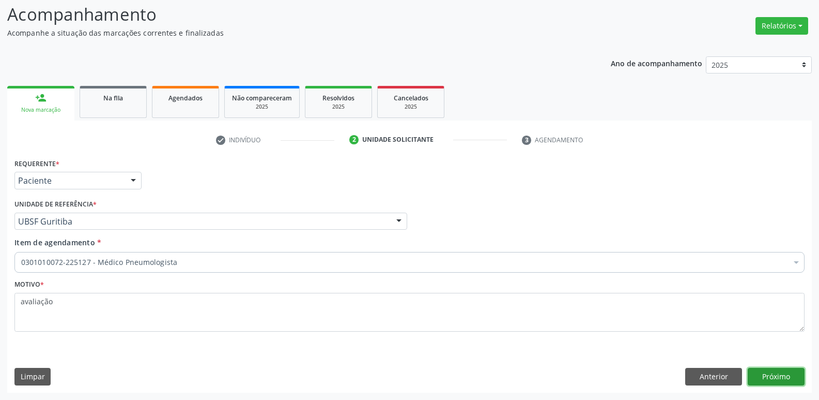
click at [767, 372] on button "Próximo" at bounding box center [776, 377] width 57 height 18
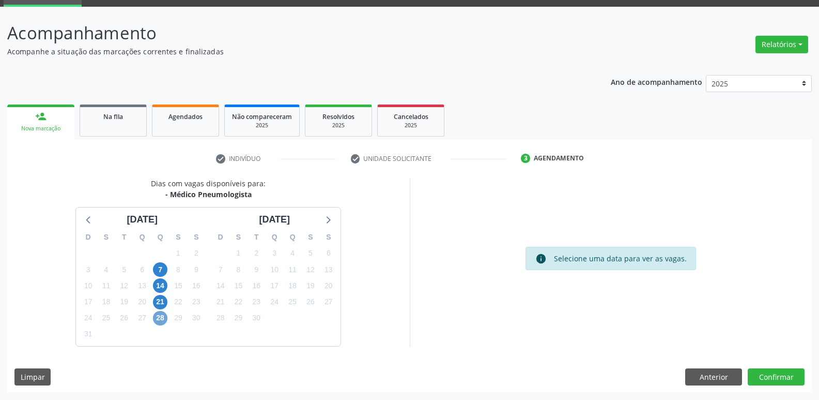
click at [161, 318] on span "28" at bounding box center [160, 318] width 14 height 14
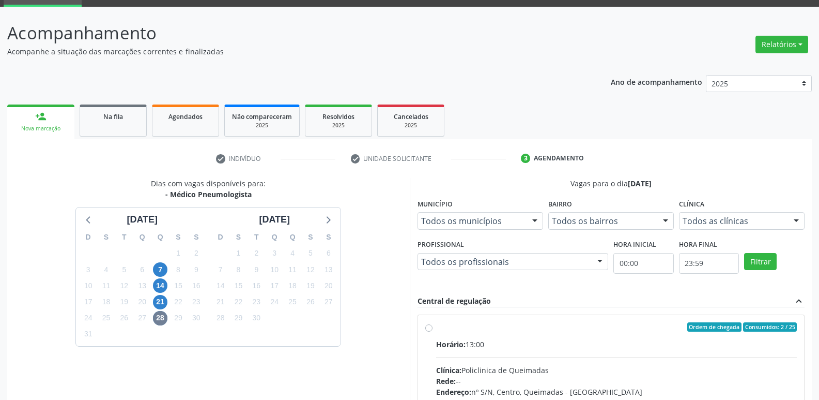
drag, startPoint x: 701, startPoint y: 364, endPoint x: 695, endPoint y: 334, distance: 30.1
click at [433, 331] on input "Ordem de chegada Consumidos: 2 / 25 Horário: 13:00 Clínica: Policlinica de Quei…" at bounding box center [428, 326] width 7 height 9
radio input "true"
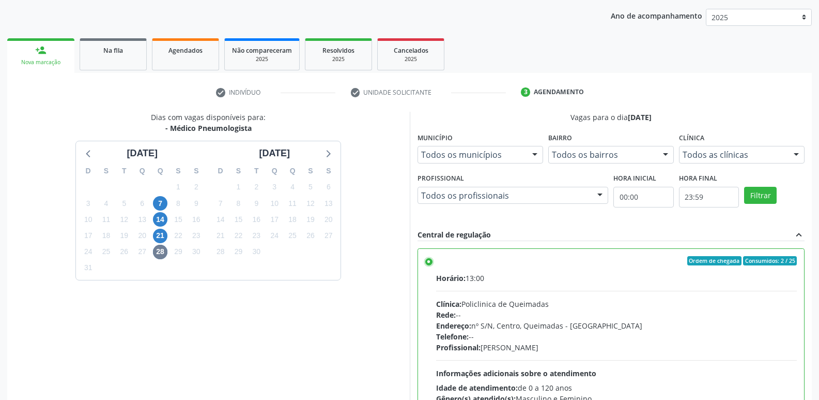
scroll to position [218, 0]
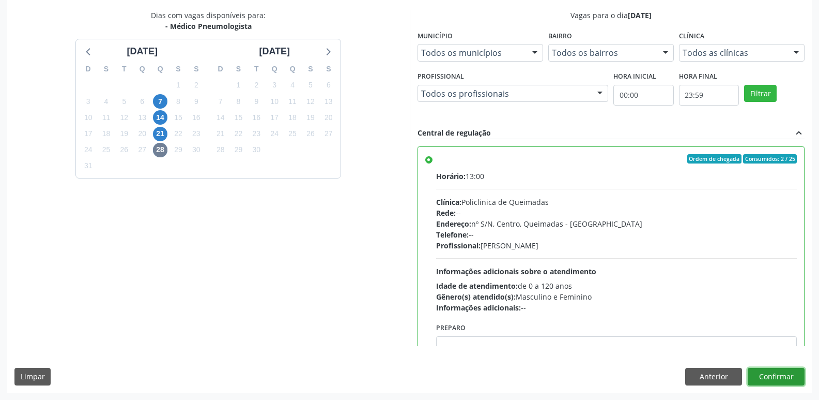
click at [787, 378] on button "Confirmar" at bounding box center [776, 377] width 57 height 18
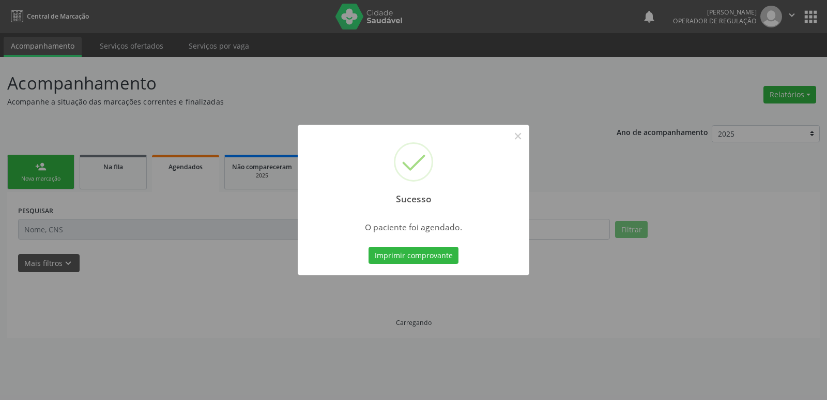
click at [369, 247] on button "Imprimir comprovante" at bounding box center [414, 256] width 90 height 18
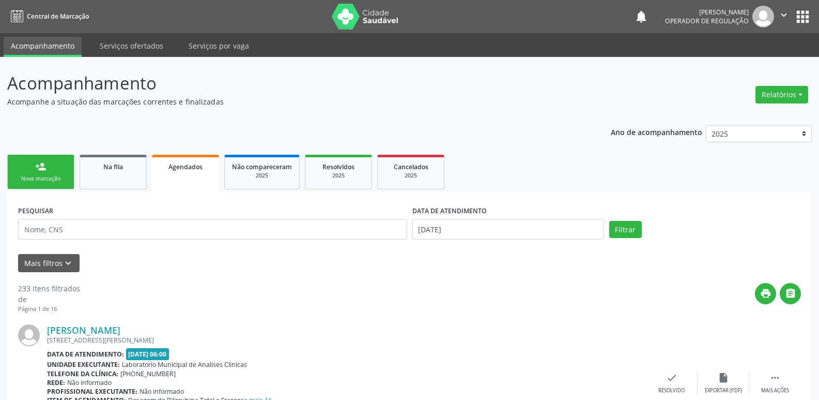
click at [69, 171] on link "person_add Nova marcação" at bounding box center [40, 172] width 67 height 35
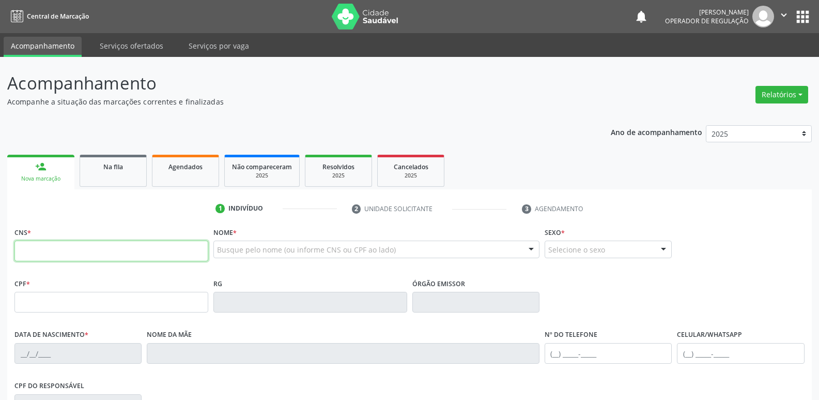
click at [63, 251] on input "text" at bounding box center [111, 250] width 194 height 21
type input "706 4046 7547 8883"
type input "602.869.384-72"
type input "29/04/1951"
type input "Maria Minervina da Silva"
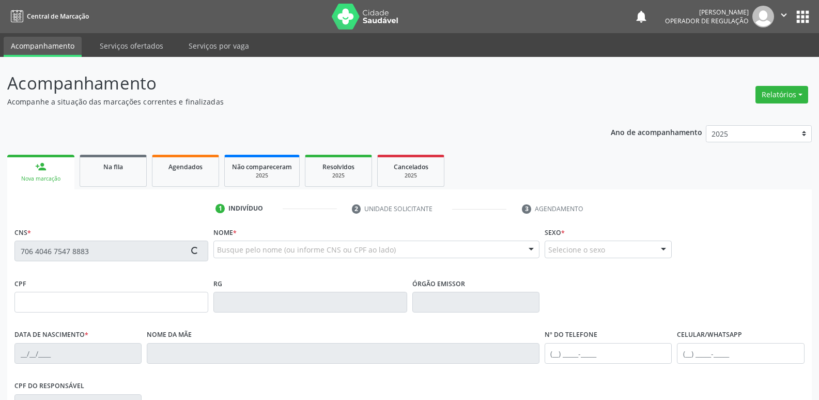
type input "(83) 99853-8595"
type input "42"
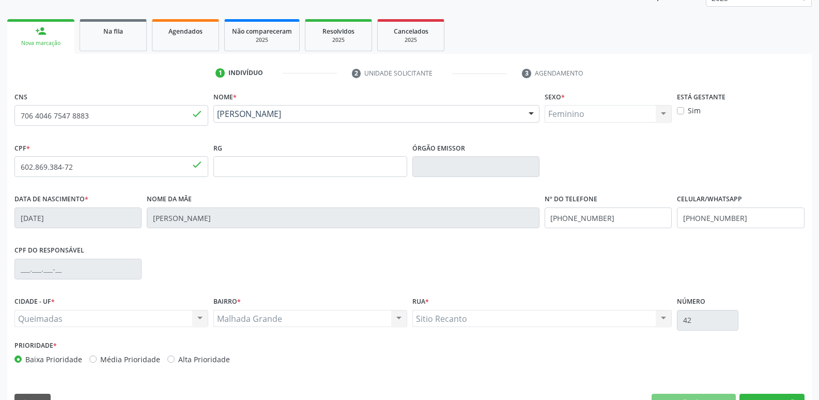
scroll to position [161, 0]
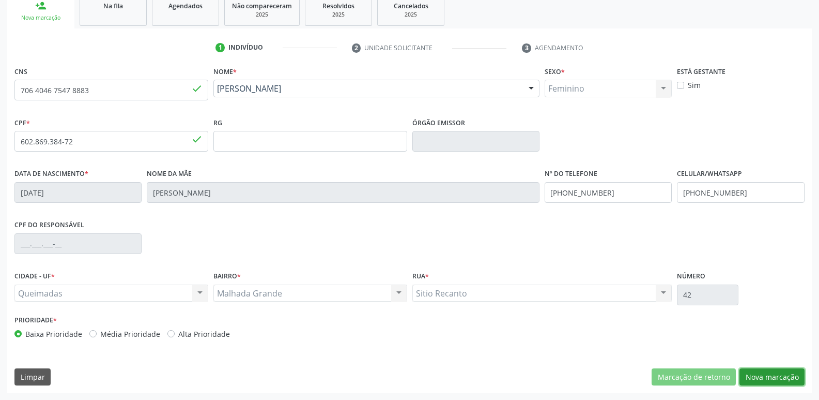
click at [748, 370] on button "Nova marcação" at bounding box center [772, 377] width 65 height 18
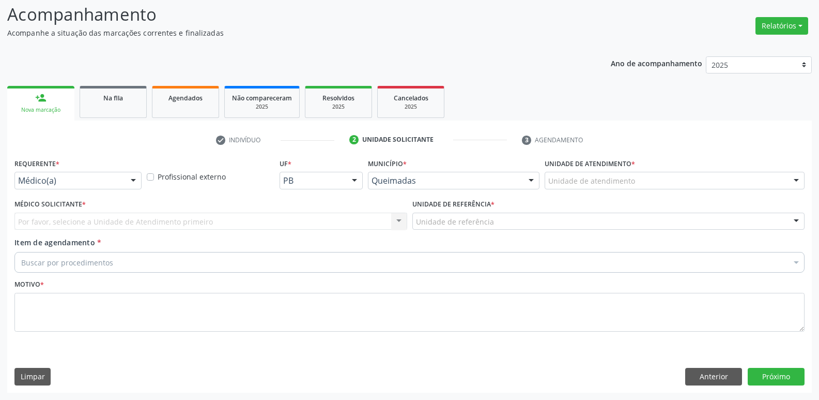
drag, startPoint x: 42, startPoint y: 178, endPoint x: 51, endPoint y: 192, distance: 16.9
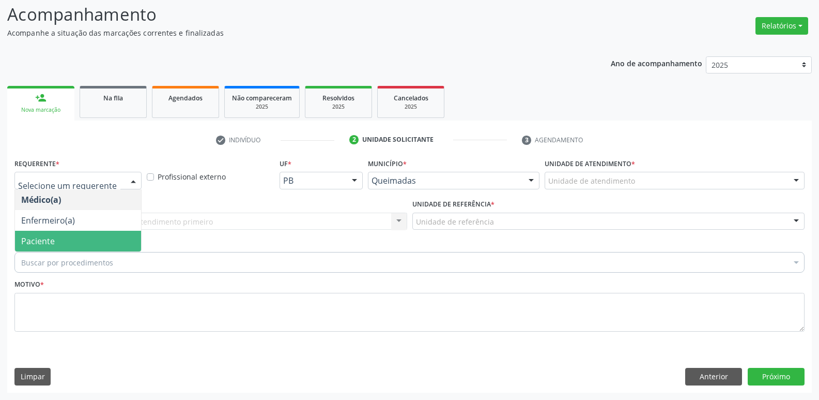
click at [59, 235] on span "Paciente" at bounding box center [78, 241] width 126 height 21
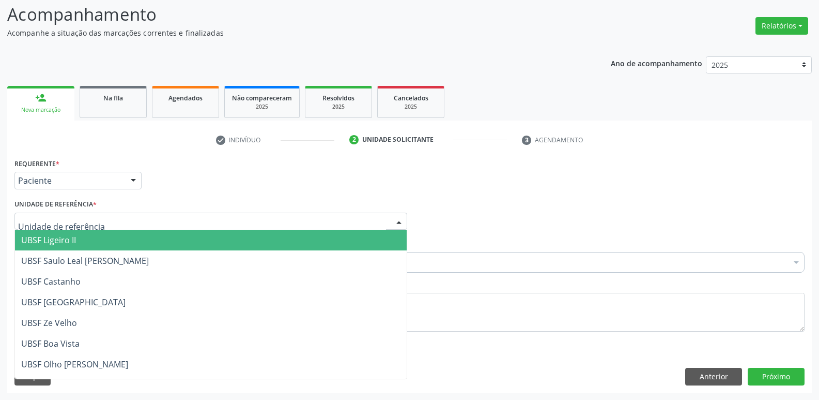
click at [88, 227] on div at bounding box center [210, 221] width 393 height 18
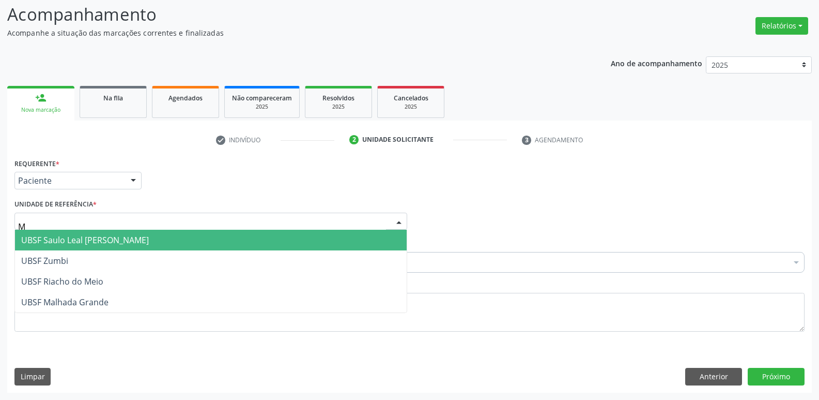
type input "MA"
click at [69, 240] on span "UBSF Malhada Grande" at bounding box center [64, 239] width 87 height 11
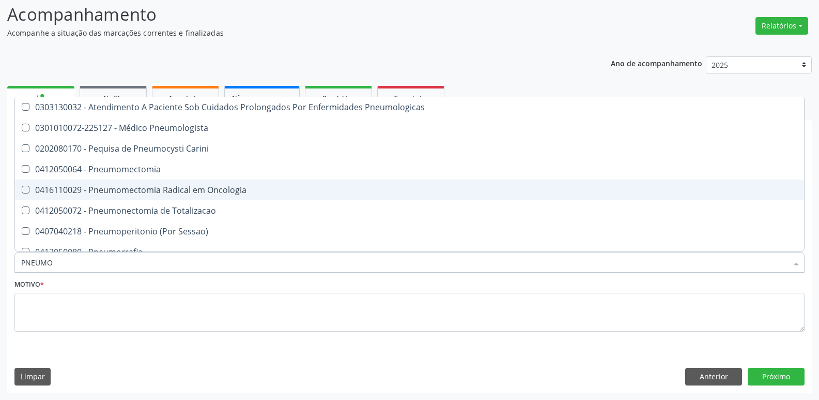
type input "PNEUMOL"
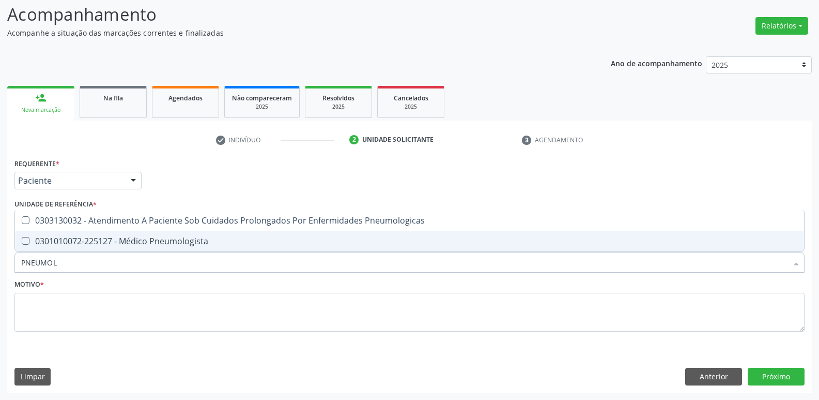
click at [179, 238] on div "0301010072-225127 - Médico Pneumologista" at bounding box center [409, 241] width 777 height 8
checkbox Pneumologista "true"
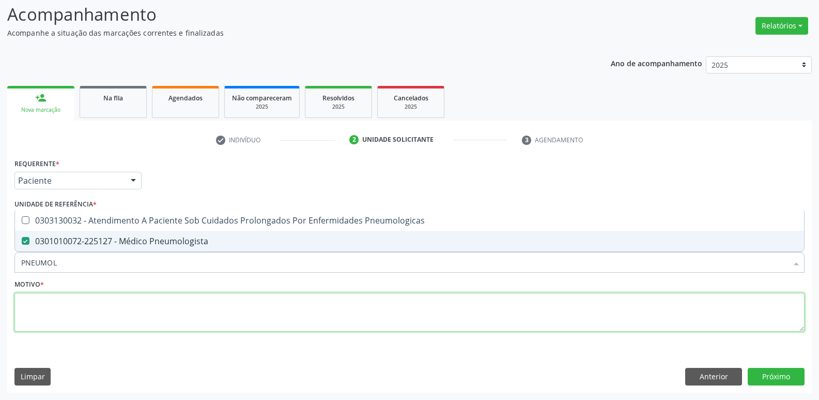
click at [124, 310] on textarea at bounding box center [409, 312] width 790 height 39
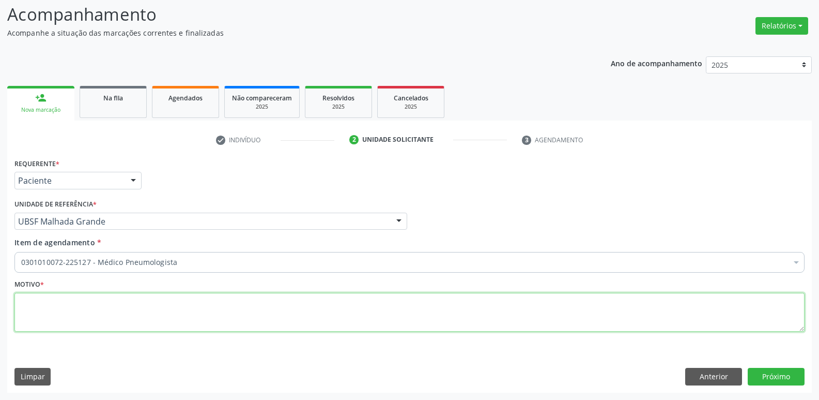
paste textarea "avaliação"
type textarea "avaliação"
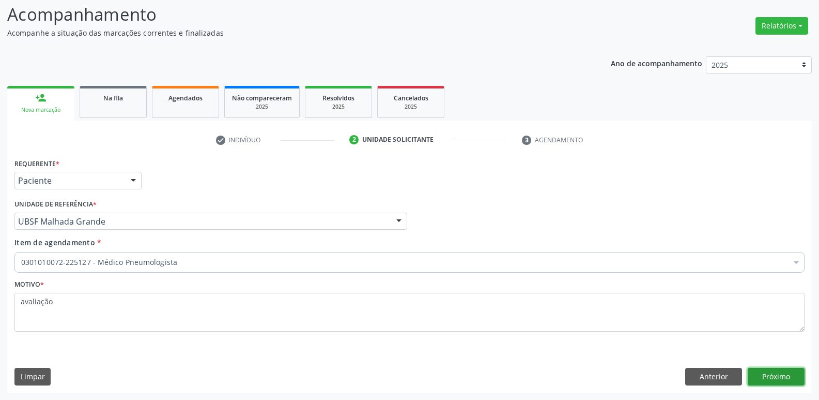
click at [769, 372] on button "Próximo" at bounding box center [776, 377] width 57 height 18
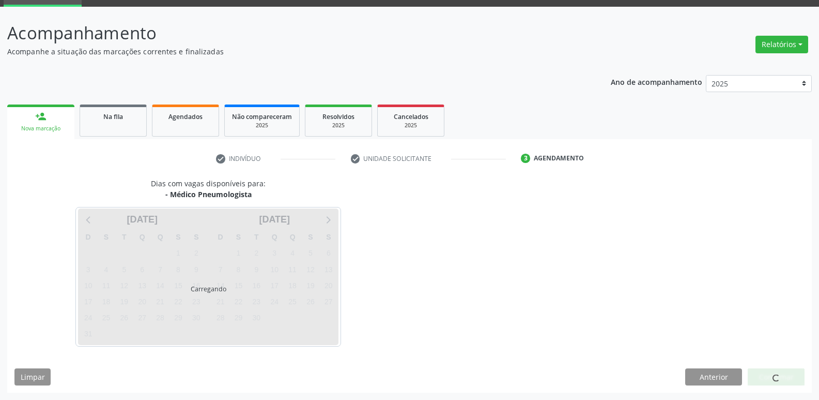
scroll to position [50, 0]
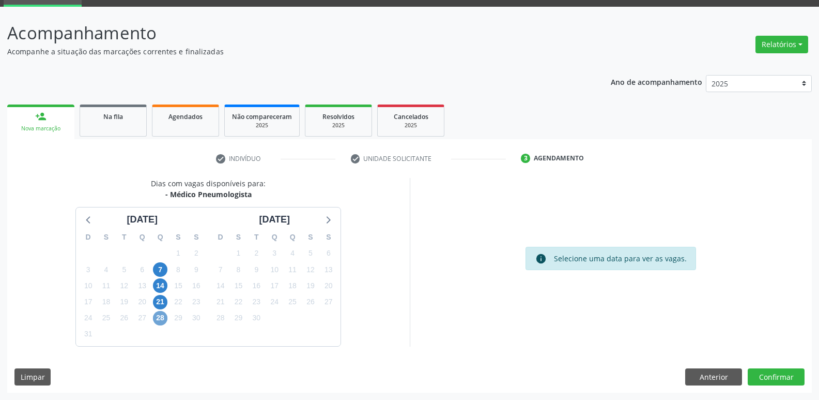
click at [162, 323] on span "28" at bounding box center [160, 318] width 14 height 14
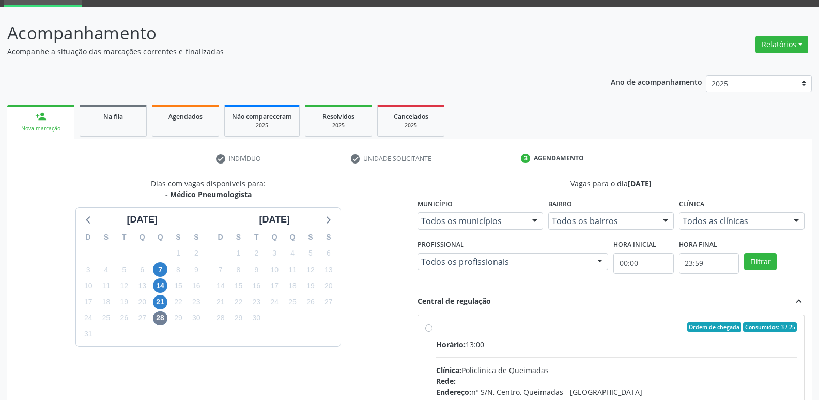
drag, startPoint x: 673, startPoint y: 344, endPoint x: 719, endPoint y: 270, distance: 87.5
click at [678, 342] on div "Horário: 13:00" at bounding box center [616, 344] width 361 height 11
click at [433, 331] on input "Ordem de chegada Consumidos: 3 / 25 Horário: 13:00 Clínica: Policlinica de Quei…" at bounding box center [428, 326] width 7 height 9
radio input "true"
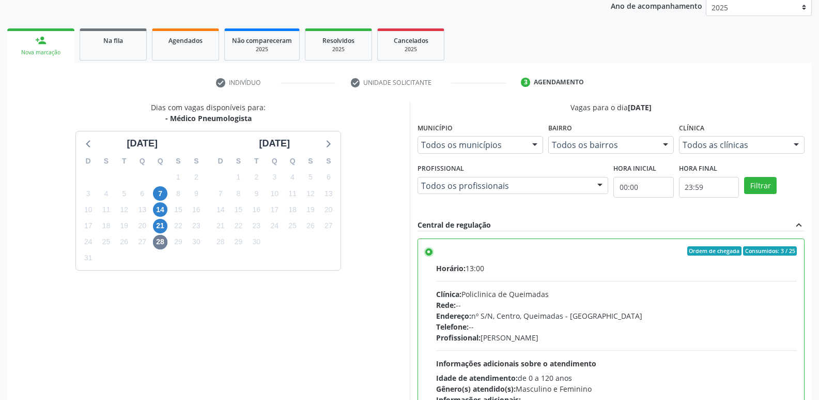
scroll to position [218, 0]
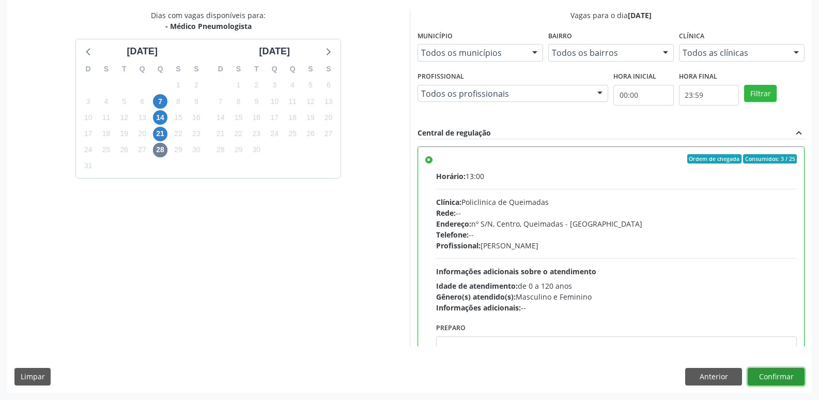
click at [762, 380] on button "Confirmar" at bounding box center [776, 377] width 57 height 18
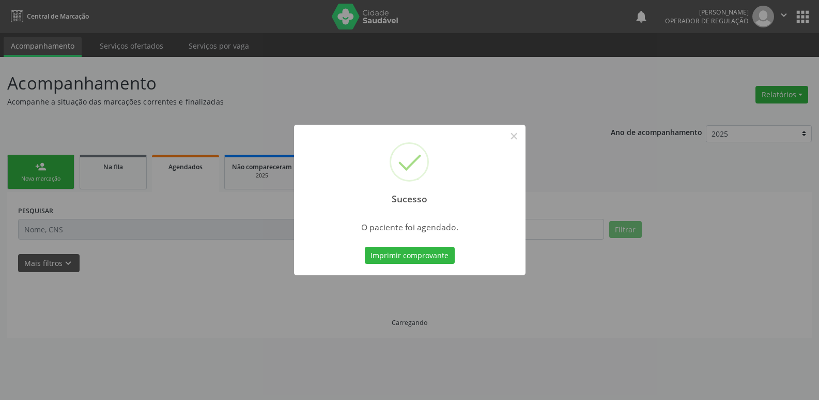
scroll to position [0, 0]
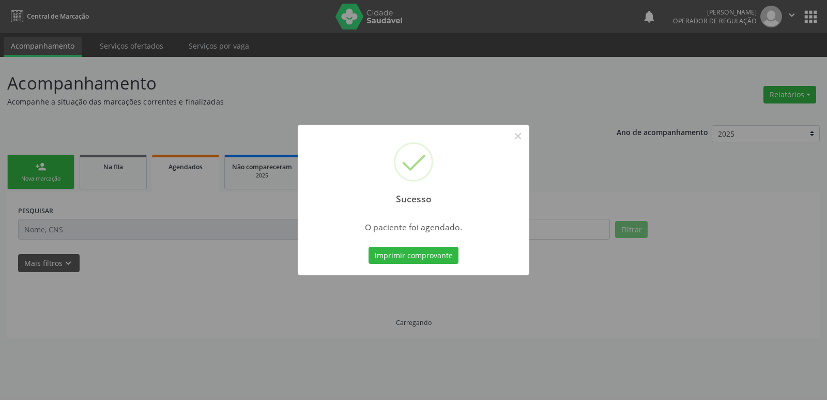
click at [369, 247] on button "Imprimir comprovante" at bounding box center [414, 256] width 90 height 18
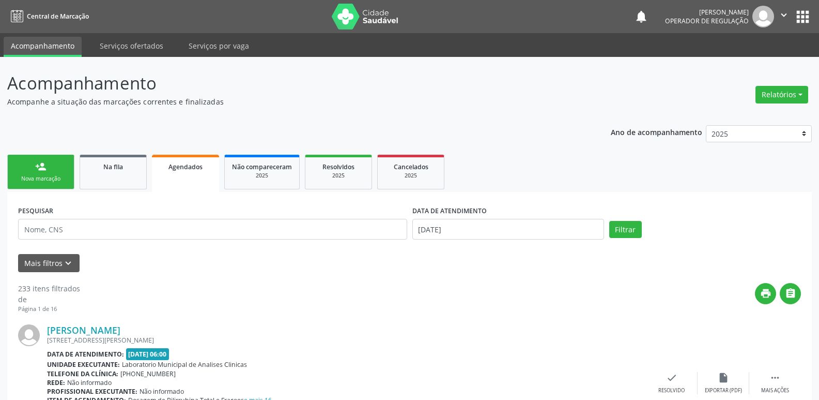
click at [62, 158] on link "person_add Nova marcação" at bounding box center [40, 172] width 67 height 35
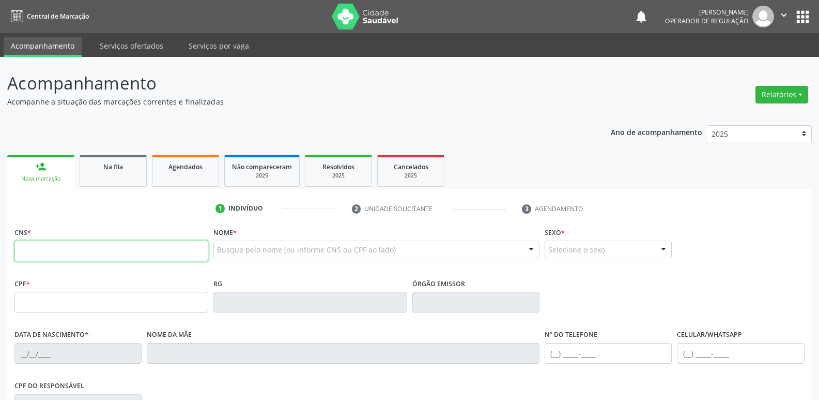
click at [51, 252] on input "text" at bounding box center [111, 250] width 194 height 21
type input "704 6076 5694 1624"
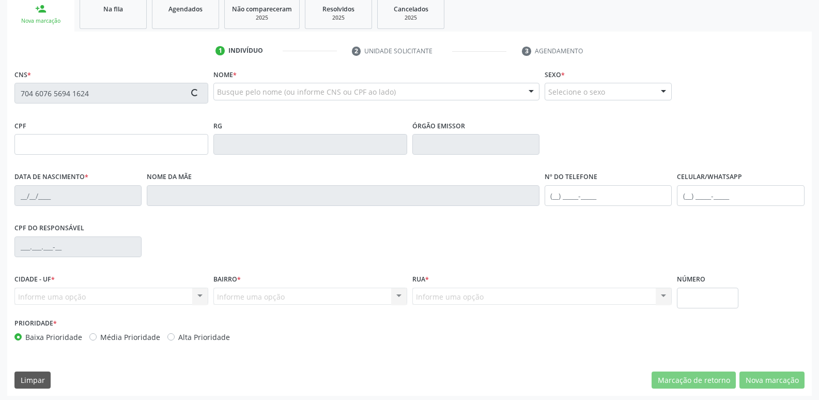
scroll to position [161, 0]
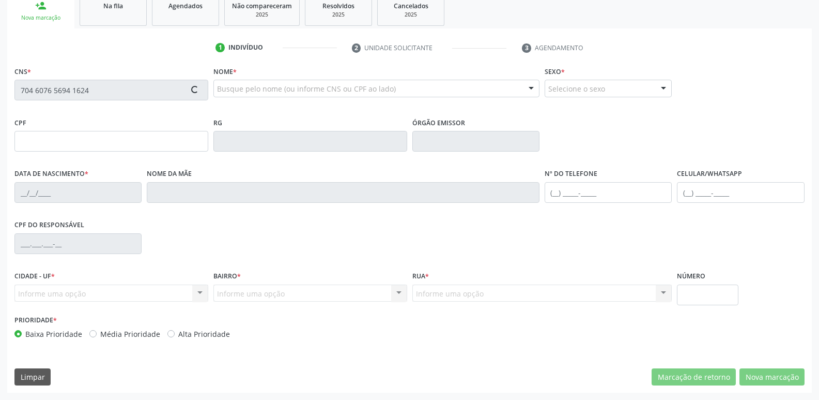
type input "262.538.794-72"
type input "11/11/1960"
type input "Amélia Pereira Maia"
type input "(83) 99337-9572"
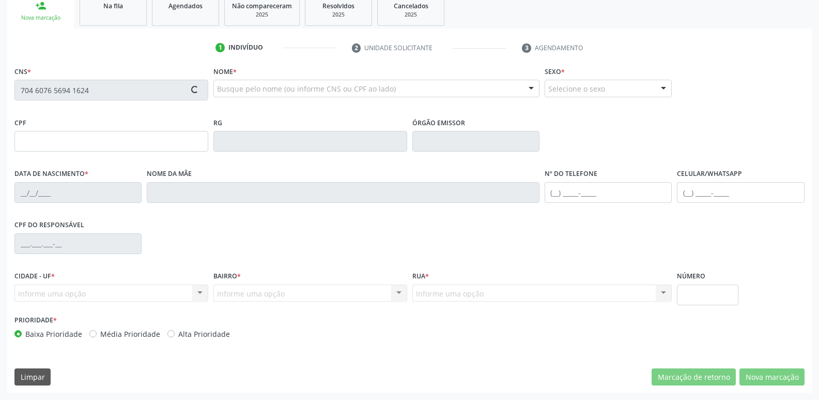
type input "518.712.624-53"
type input "940"
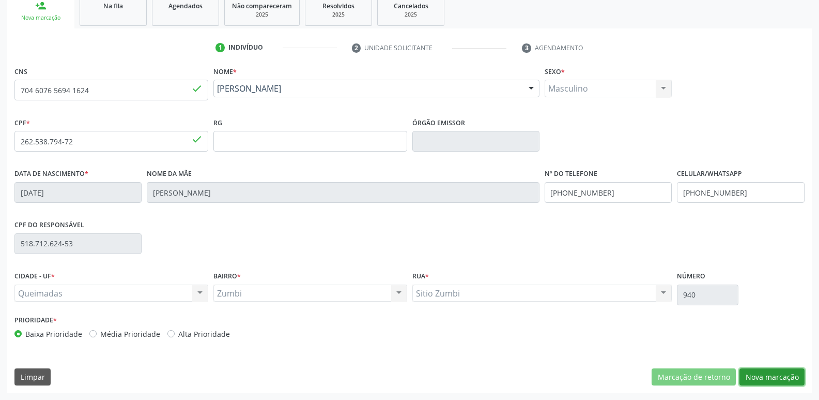
click at [758, 376] on button "Nova marcação" at bounding box center [772, 377] width 65 height 18
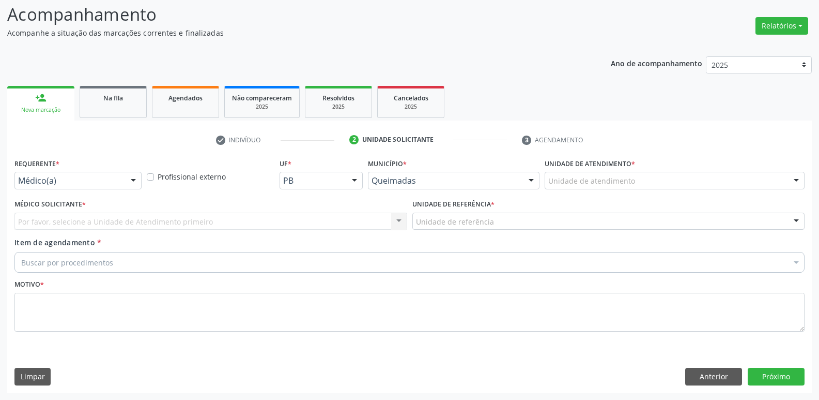
scroll to position [69, 0]
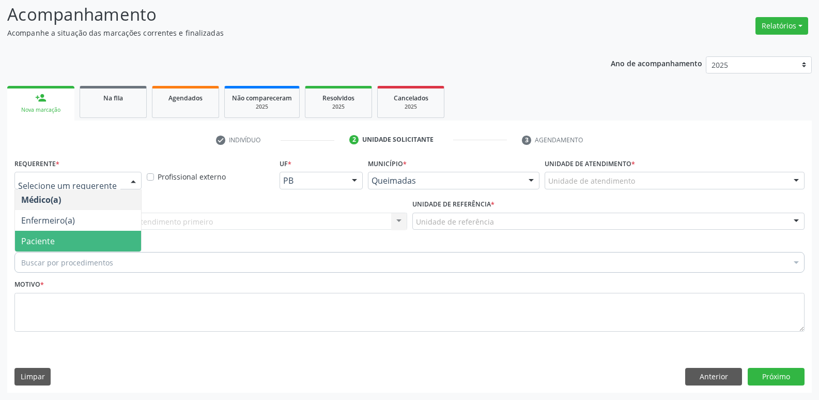
click at [51, 242] on span "Paciente" at bounding box center [38, 240] width 34 height 11
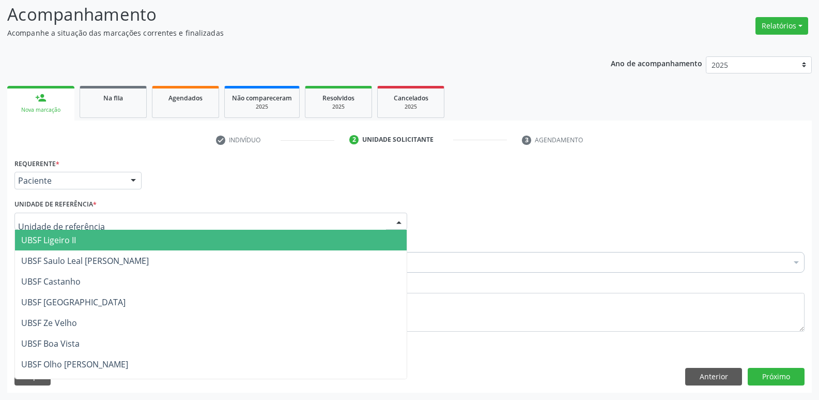
type input "Z"
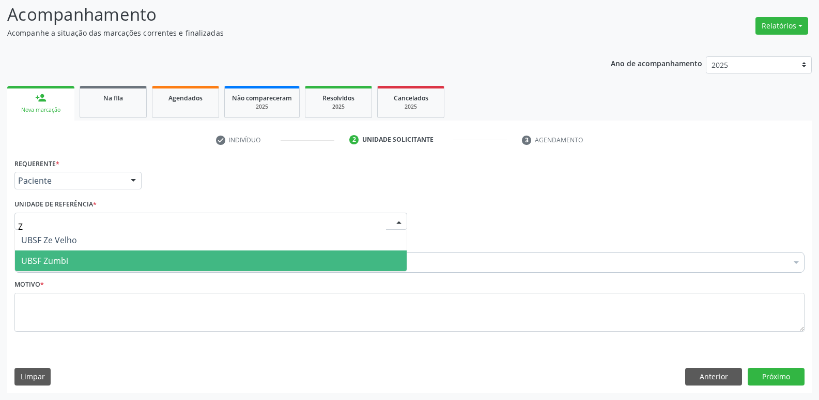
click at [86, 252] on span "UBSF Zumbi" at bounding box center [211, 260] width 392 height 21
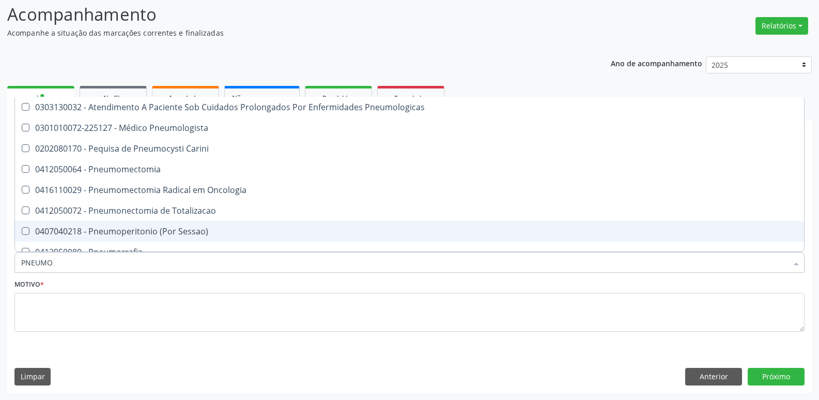
type input "PNEUMOL"
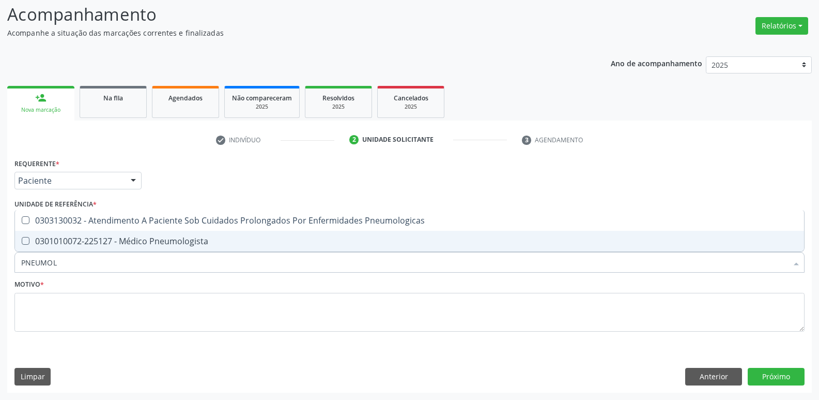
click at [222, 238] on div "0301010072-225127 - Médico Pneumologista" at bounding box center [409, 241] width 777 height 8
checkbox Pneumologista "true"
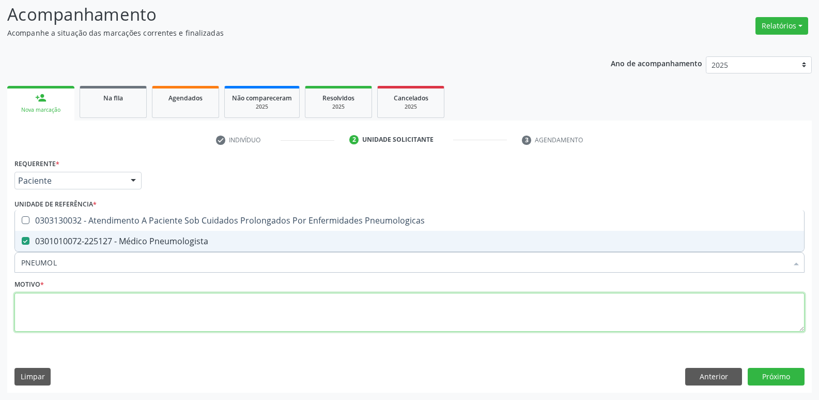
click at [174, 302] on textarea at bounding box center [409, 312] width 790 height 39
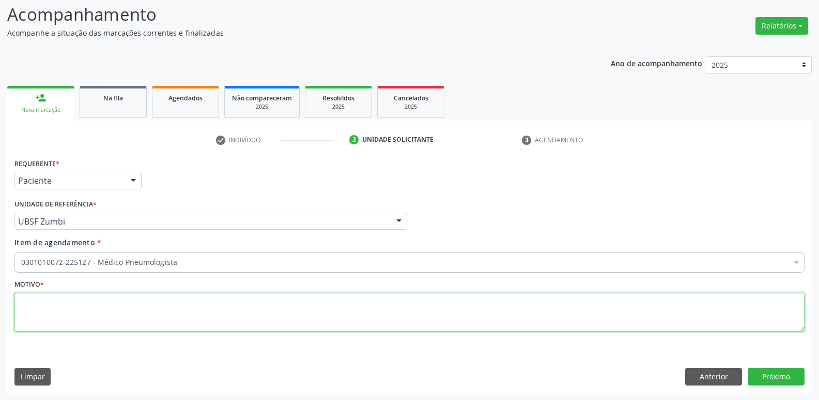
paste textarea "avaliação"
type textarea "avaliação"
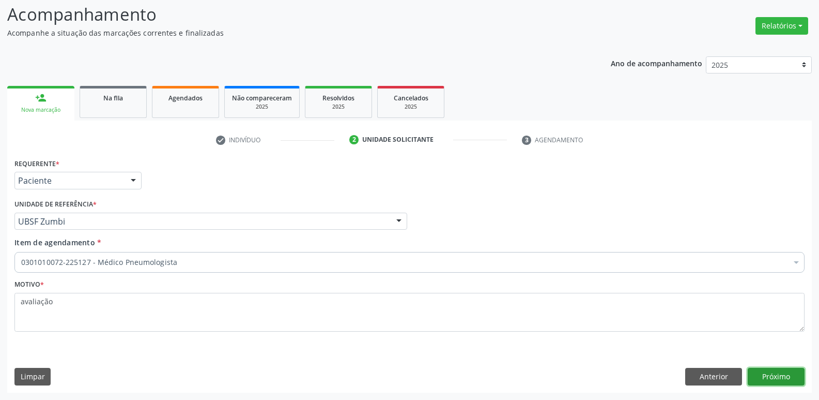
click at [787, 369] on button "Próximo" at bounding box center [776, 377] width 57 height 18
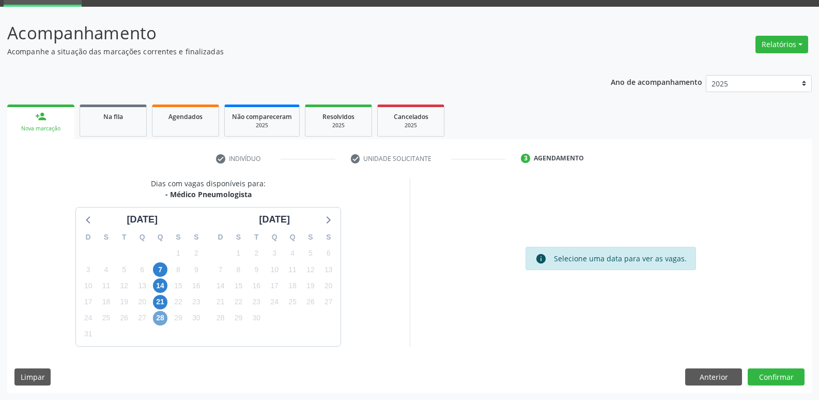
click at [162, 317] on span "28" at bounding box center [160, 318] width 14 height 14
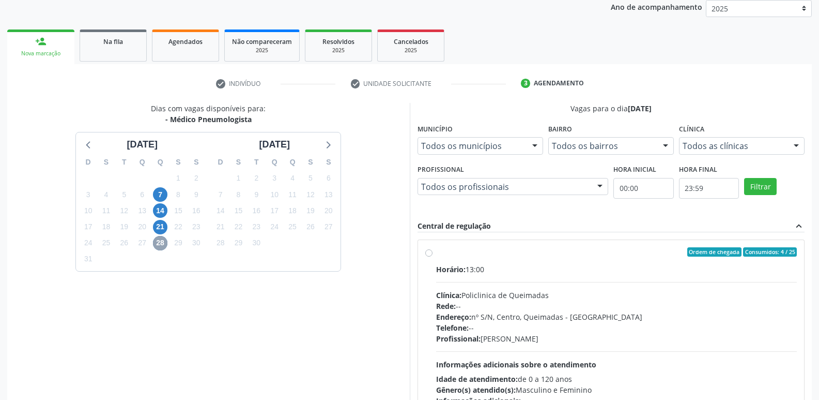
scroll to position [200, 0]
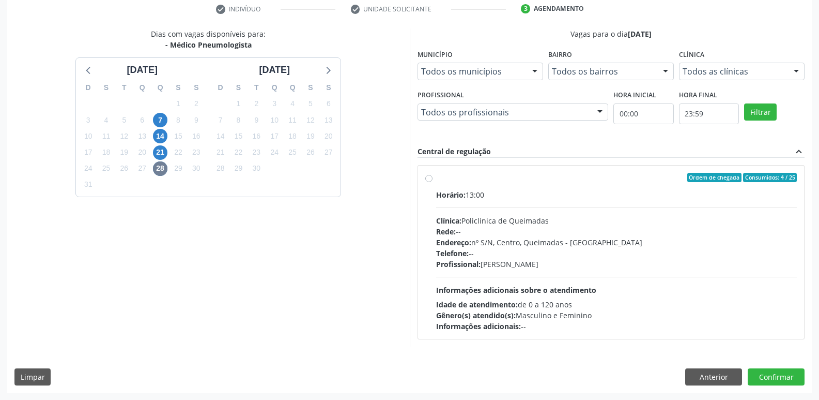
drag, startPoint x: 578, startPoint y: 246, endPoint x: 595, endPoint y: 247, distance: 16.6
click at [593, 246] on div "Endereço: nº S/N, Centro, Queimadas - PB" at bounding box center [616, 242] width 361 height 11
click at [433, 182] on input "Ordem de chegada Consumidos: 4 / 25 Horário: 13:00 Clínica: Policlinica de Quei…" at bounding box center [428, 177] width 7 height 9
radio input "true"
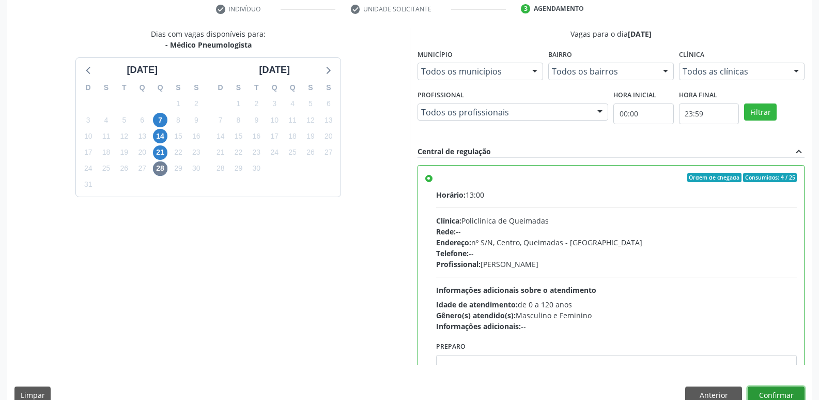
click at [789, 394] on button "Confirmar" at bounding box center [776, 395] width 57 height 18
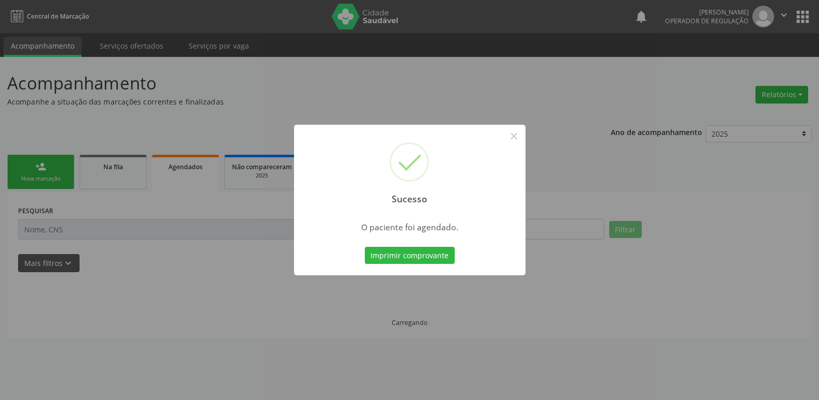
scroll to position [0, 0]
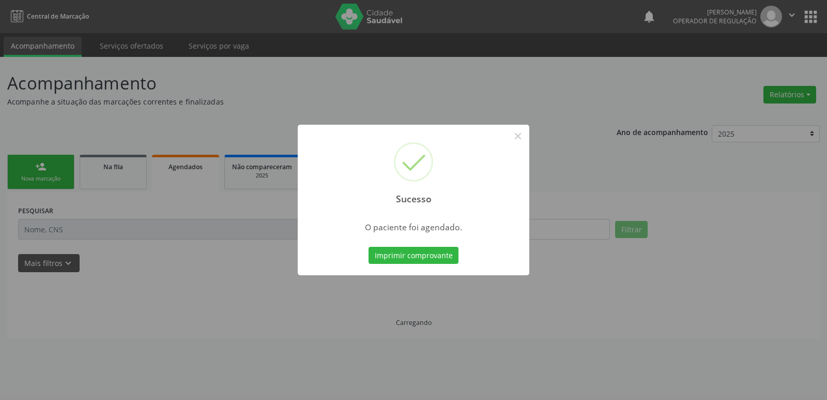
click at [369, 247] on button "Imprimir comprovante" at bounding box center [414, 256] width 90 height 18
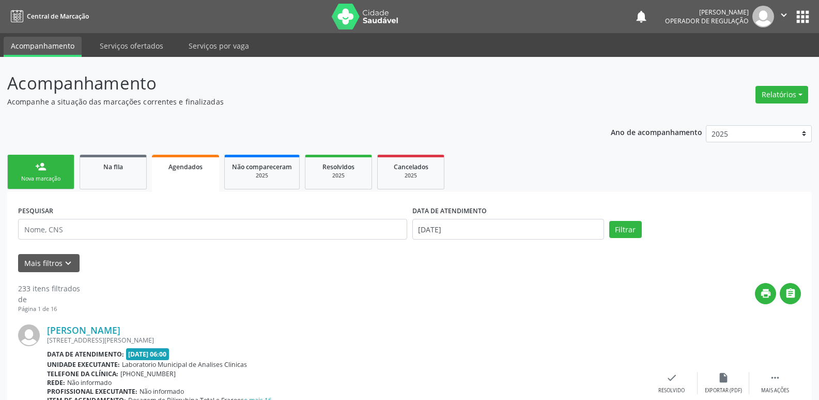
click at [67, 162] on link "person_add Nova marcação" at bounding box center [40, 172] width 67 height 35
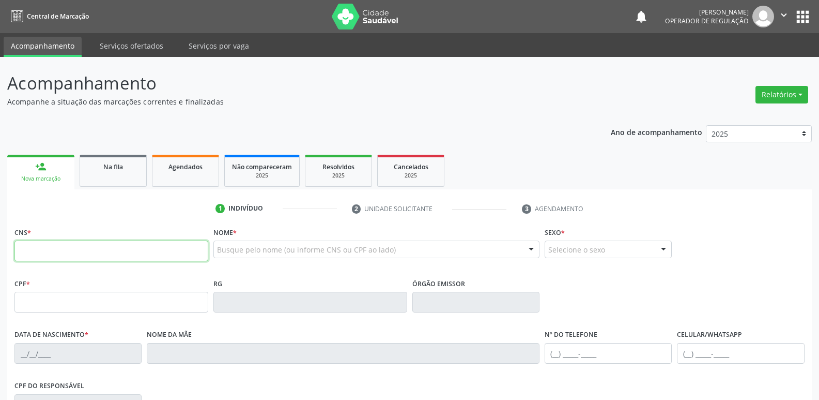
click at [94, 249] on input "text" at bounding box center [111, 250] width 194 height 21
type input "709 2042 1177 8036"
type input "144.616.974-01"
type input "05/04/2017"
type input "Maria Cristina Rocha Sousa"
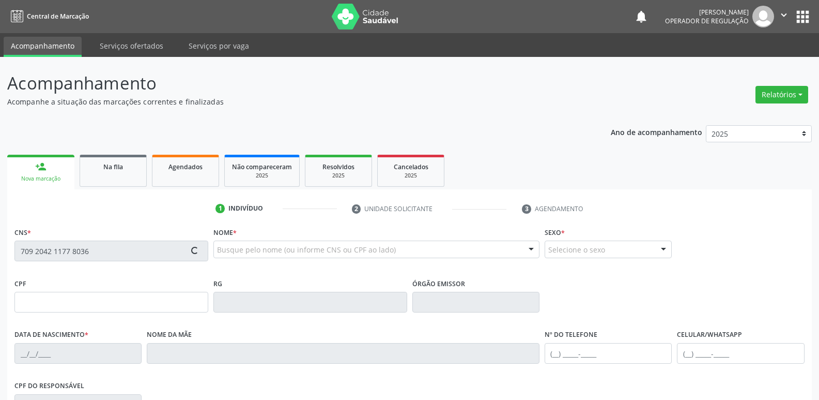
type input "(83) 99390-9589"
type input "034.177.184-81"
type input "7"
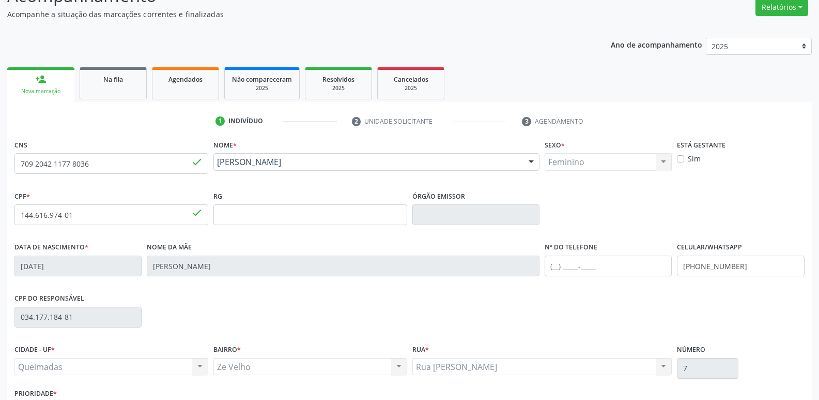
scroll to position [161, 0]
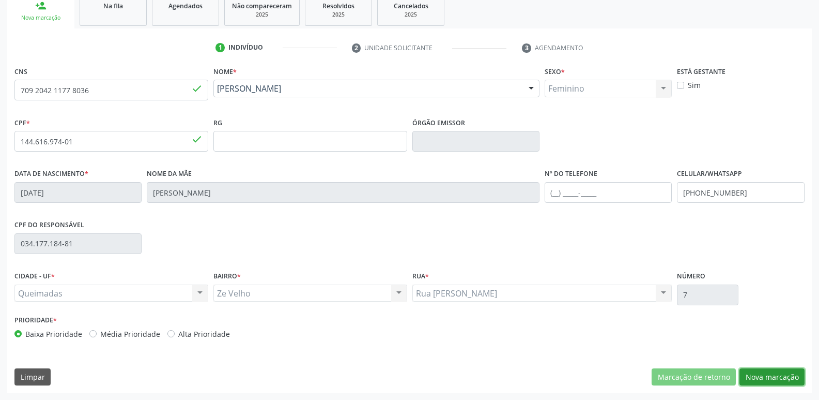
click at [782, 378] on button "Nova marcação" at bounding box center [772, 377] width 65 height 18
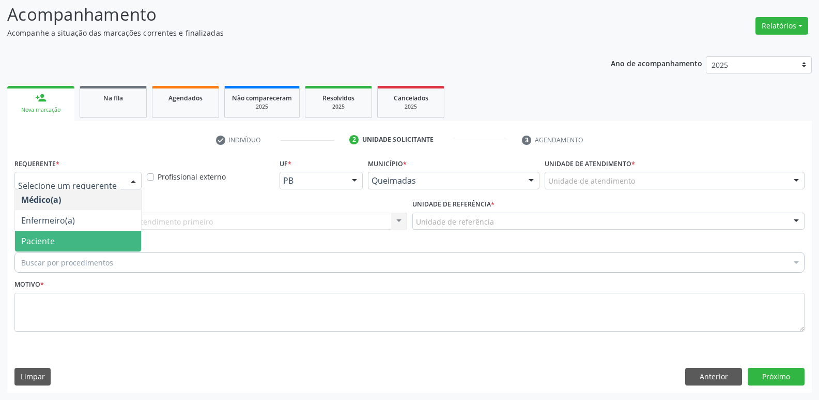
click at [60, 243] on span "Paciente" at bounding box center [78, 241] width 126 height 21
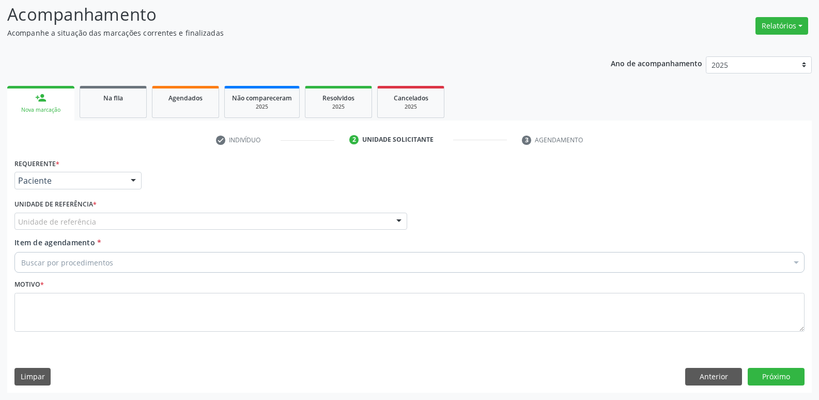
click at [54, 215] on div "Unidade de referência" at bounding box center [210, 221] width 393 height 18
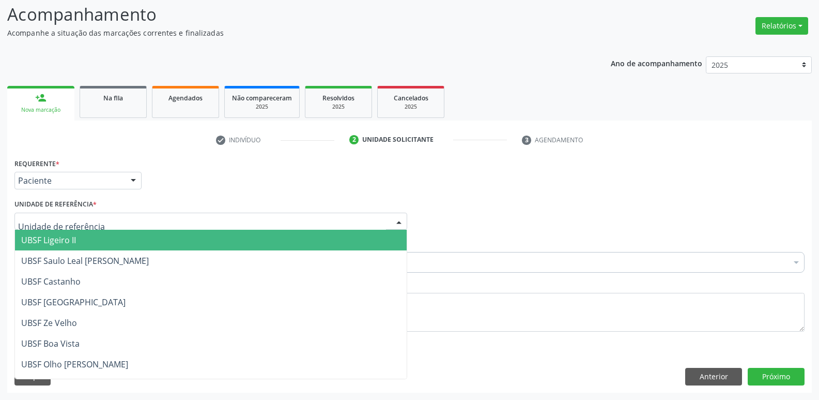
type input "Z"
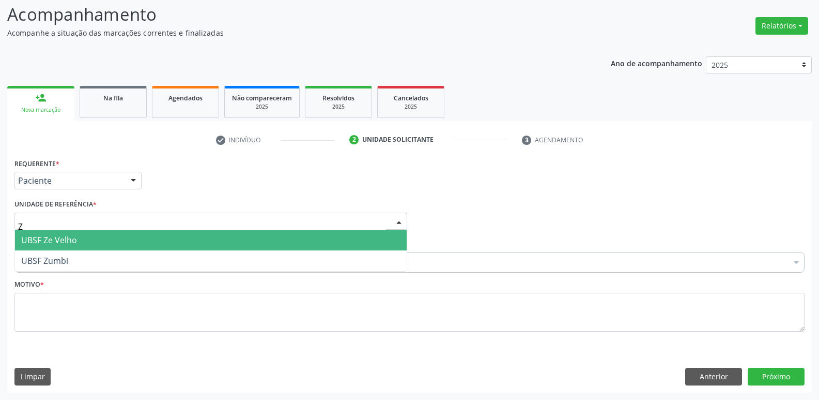
click at [73, 238] on span "UBSF Ze Velho" at bounding box center [49, 239] width 56 height 11
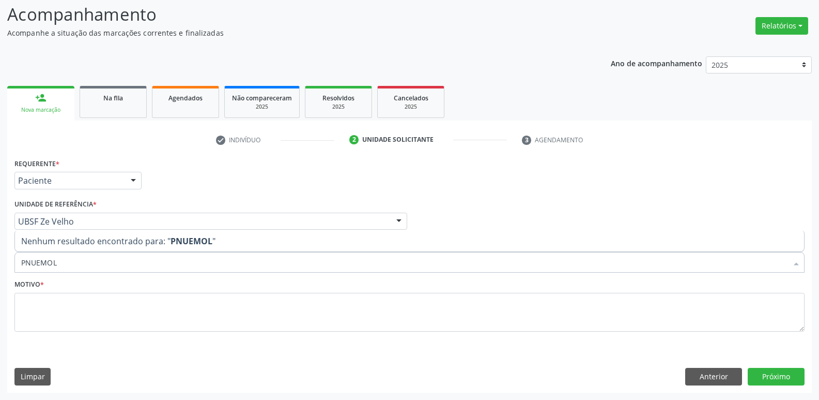
drag, startPoint x: 85, startPoint y: 252, endPoint x: 0, endPoint y: 256, distance: 85.4
click at [0, 256] on div "Acompanhamento Acompanhe a situação das marcações correntes e finalizadas Relat…" at bounding box center [409, 193] width 819 height 411
drag, startPoint x: 72, startPoint y: 262, endPoint x: 0, endPoint y: 247, distance: 73.4
click at [3, 250] on div "Acompanhamento Acompanhe a situação das marcações correntes e finalizadas Relat…" at bounding box center [409, 193] width 819 height 411
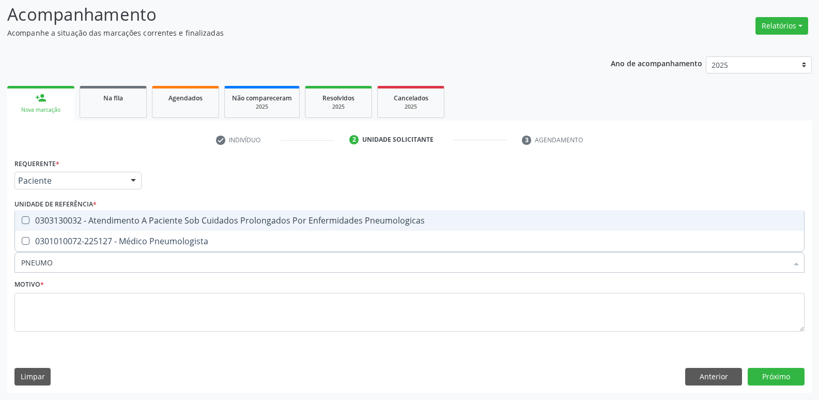
type input "PNEUMOL"
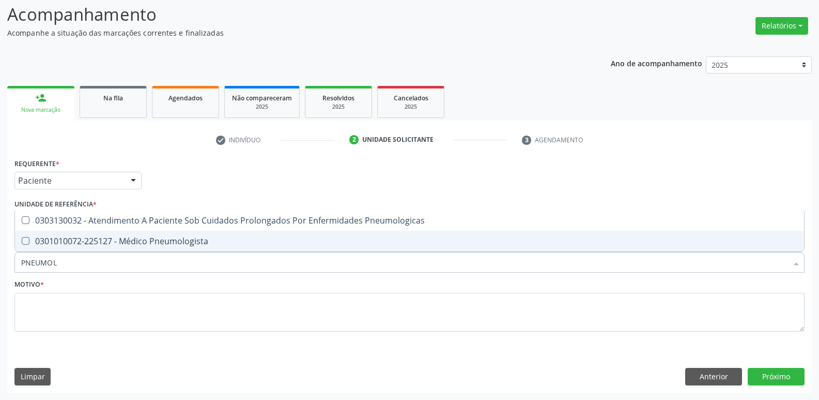
click at [112, 244] on div "0301010072-225127 - Médico Pneumologista" at bounding box center [409, 241] width 777 height 8
checkbox Pneumologista "true"
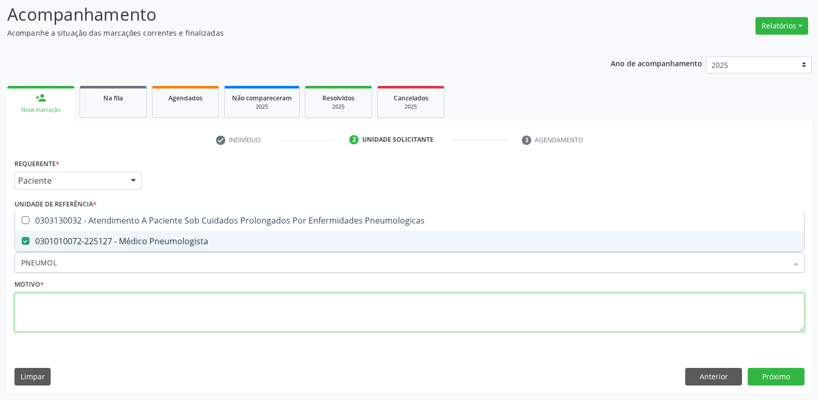
drag, startPoint x: 100, startPoint y: 304, endPoint x: 96, endPoint y: 300, distance: 6.2
click at [98, 302] on textarea at bounding box center [409, 312] width 790 height 39
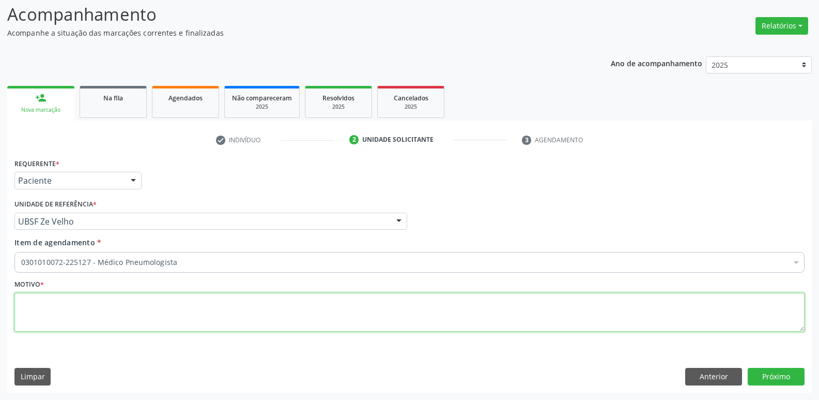
paste textarea "avaliação"
type textarea "avaliação"
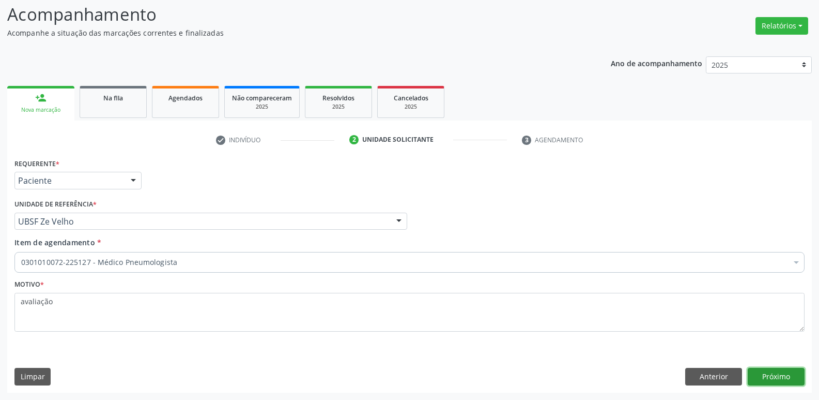
click at [778, 378] on button "Próximo" at bounding box center [776, 377] width 57 height 18
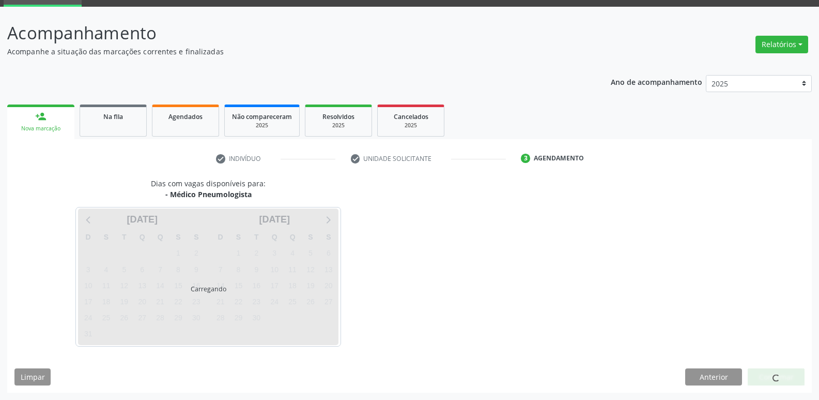
scroll to position [50, 0]
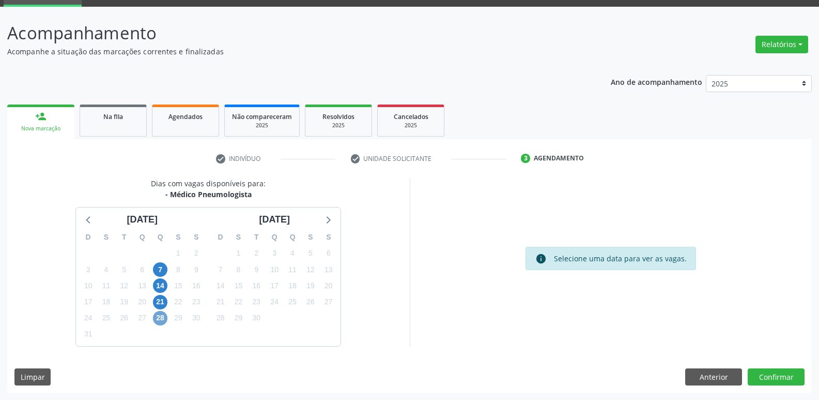
click at [159, 319] on span "28" at bounding box center [160, 318] width 14 height 14
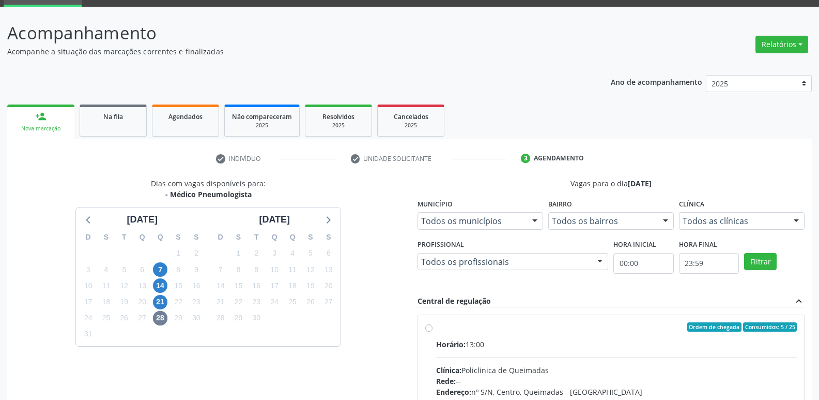
drag, startPoint x: 662, startPoint y: 362, endPoint x: 700, endPoint y: 262, distance: 107.0
radio input "true"
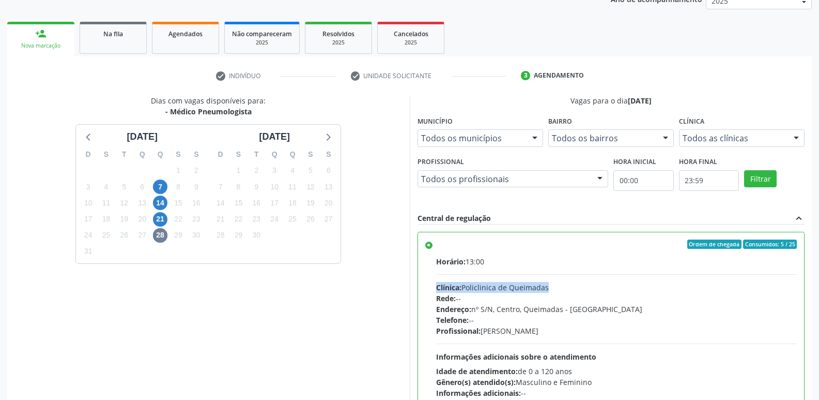
scroll to position [218, 0]
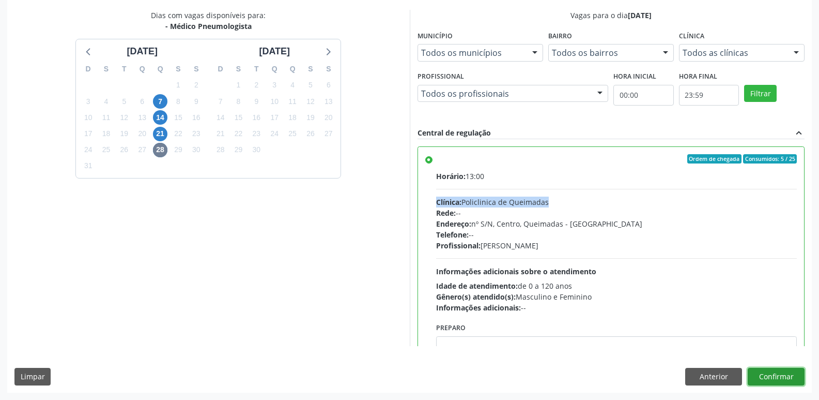
click at [771, 371] on button "Confirmar" at bounding box center [776, 377] width 57 height 18
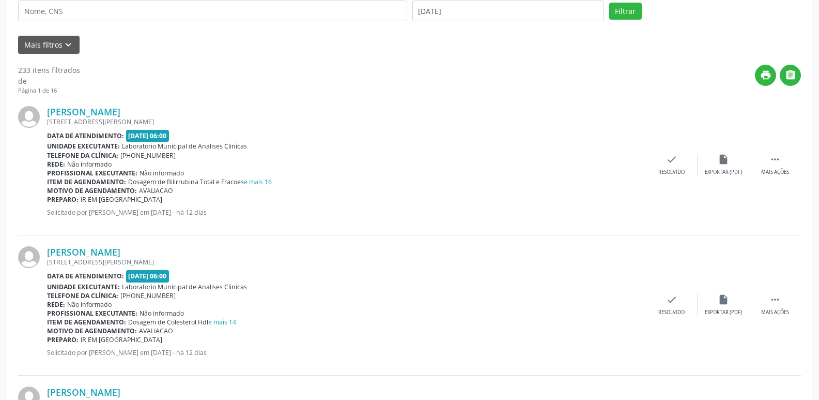
scroll to position [0, 0]
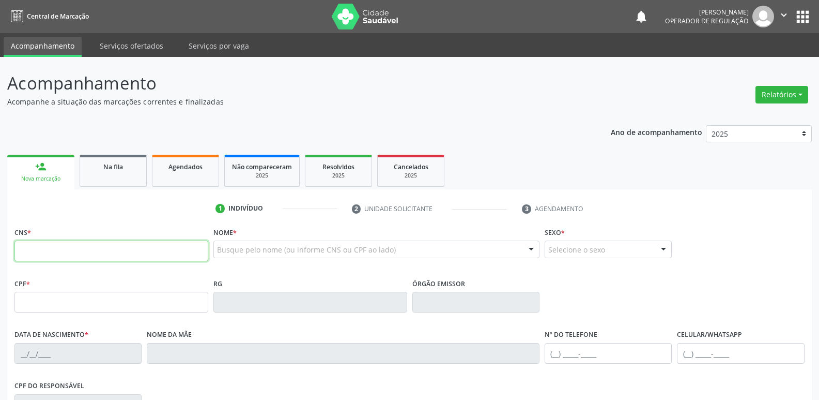
click at [56, 250] on input "text" at bounding box center [111, 250] width 194 height 21
type input "702 5033 3420 5033"
type input "116.890.224-00"
type input "[DATE]"
type input "[PERSON_NAME]"
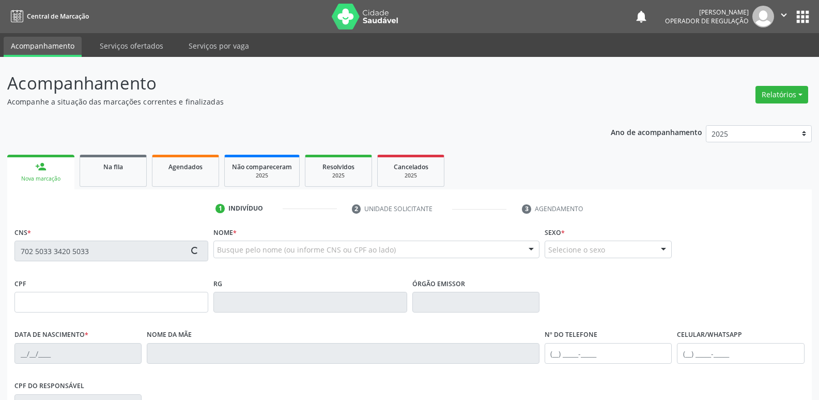
type input "[PHONE_NUMBER]"
type input "080.309.334-95"
type input "530"
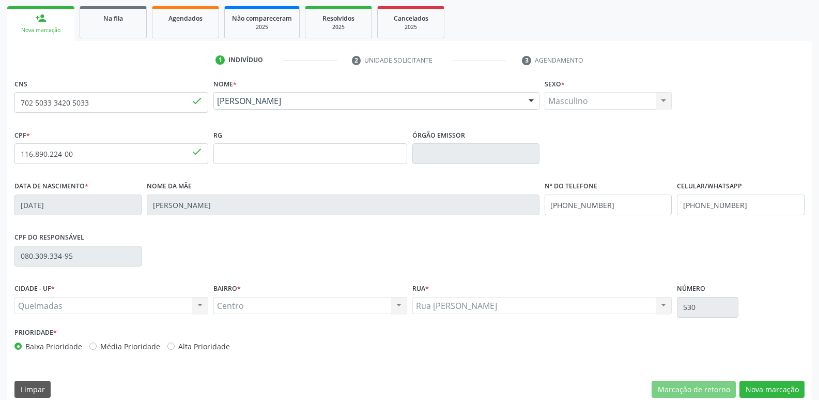
scroll to position [161, 0]
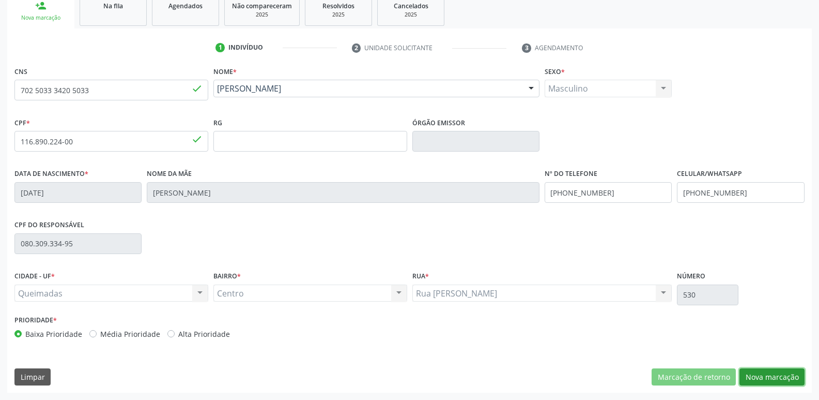
drag, startPoint x: 768, startPoint y: 378, endPoint x: 686, endPoint y: 353, distance: 85.5
click at [766, 377] on button "Nova marcação" at bounding box center [772, 377] width 65 height 18
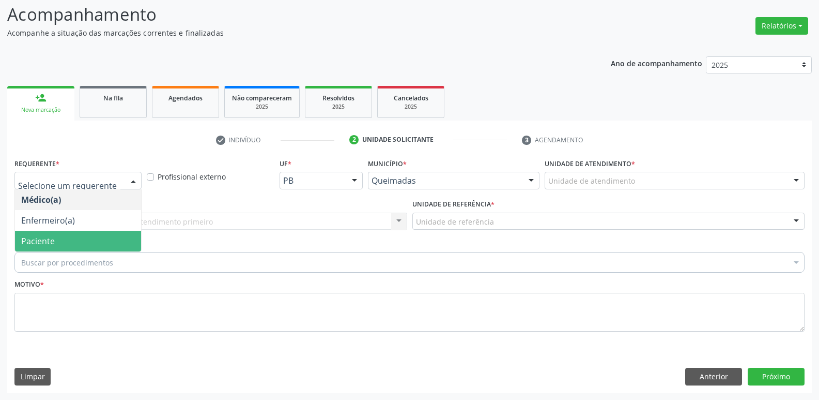
drag, startPoint x: 56, startPoint y: 244, endPoint x: 91, endPoint y: 233, distance: 36.3
click at [56, 242] on span "Paciente" at bounding box center [78, 241] width 126 height 21
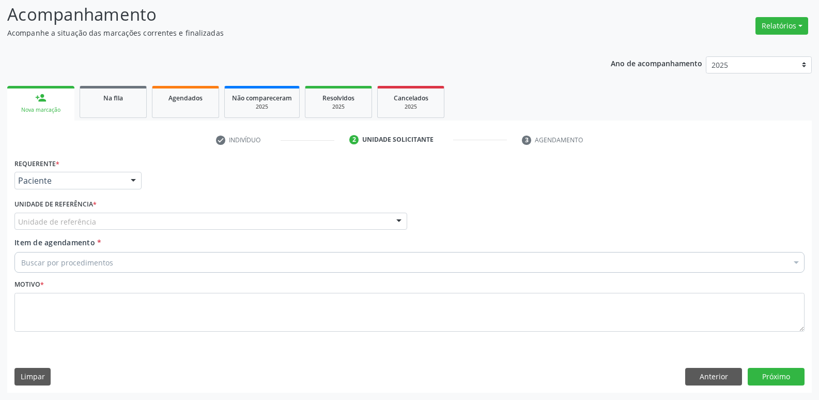
click at [114, 224] on div "Unidade de referência" at bounding box center [210, 221] width 393 height 18
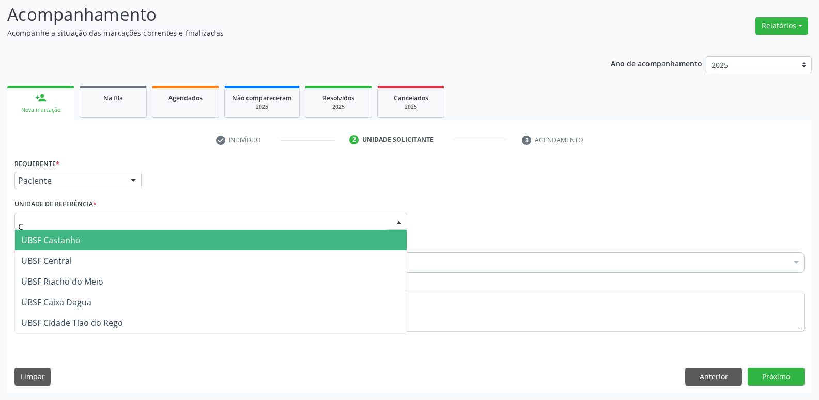
type input "CE"
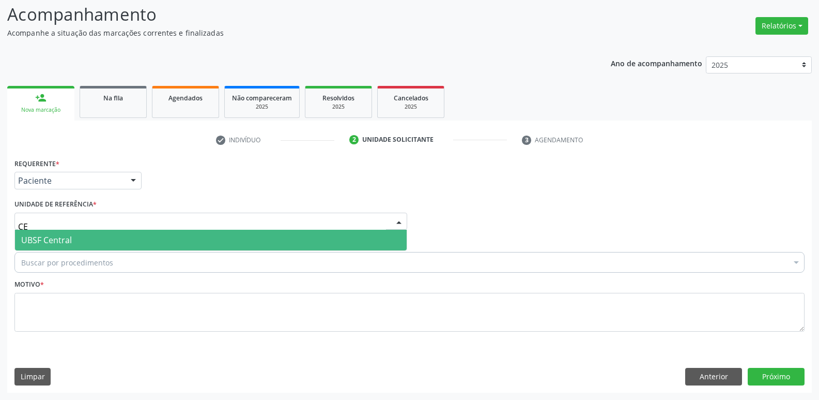
click at [97, 233] on span "UBSF Central" at bounding box center [211, 240] width 392 height 21
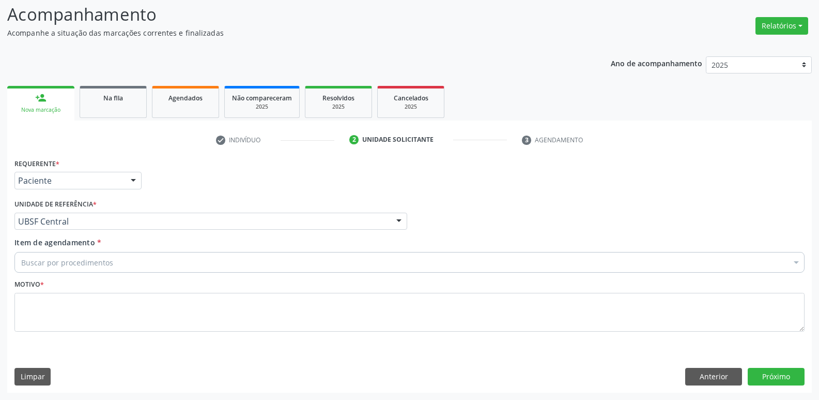
drag, startPoint x: 86, startPoint y: 261, endPoint x: 0, endPoint y: 256, distance: 85.9
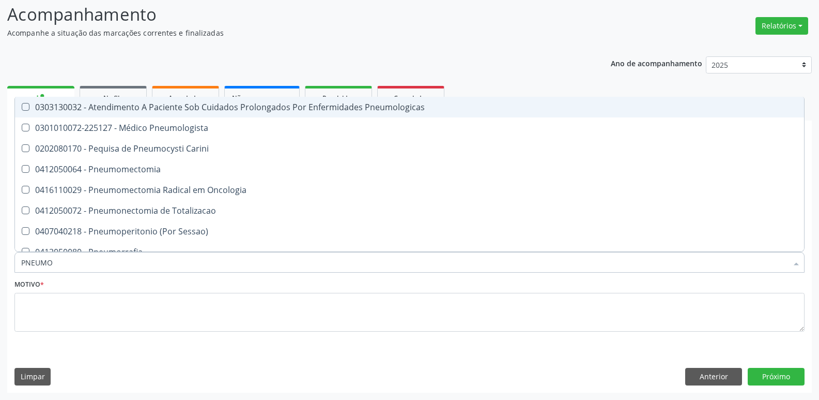
type input "PNEUMOL"
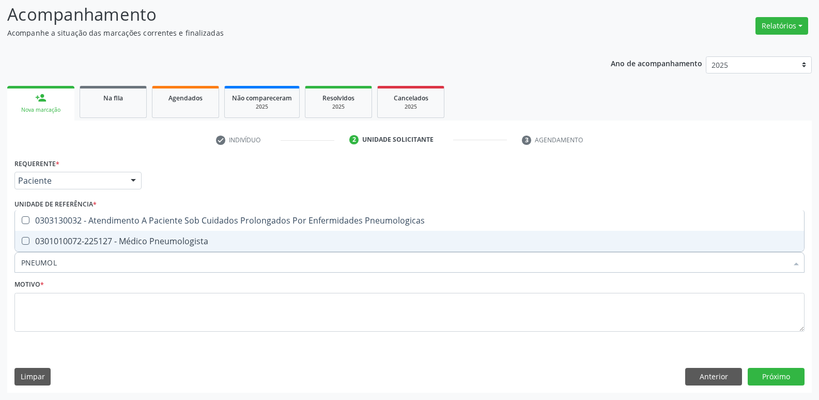
drag, startPoint x: 32, startPoint y: 240, endPoint x: 33, endPoint y: 251, distance: 11.0
click at [32, 241] on div "0301010072-225127 - Médico Pneumologista" at bounding box center [409, 241] width 777 height 8
checkbox Pneumologista "true"
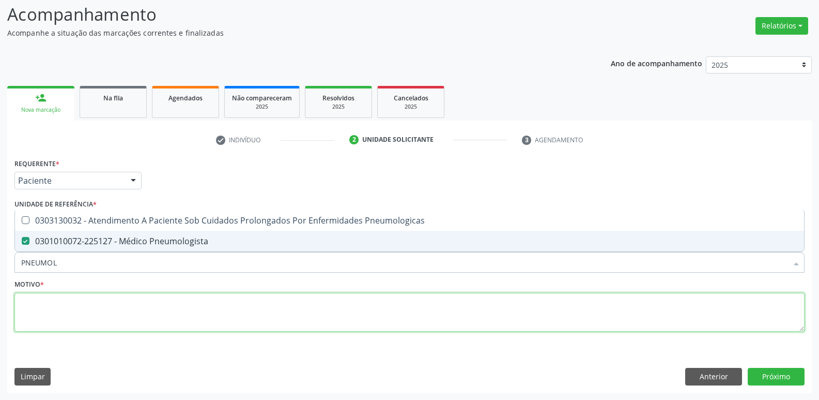
click at [50, 301] on textarea at bounding box center [409, 312] width 790 height 39
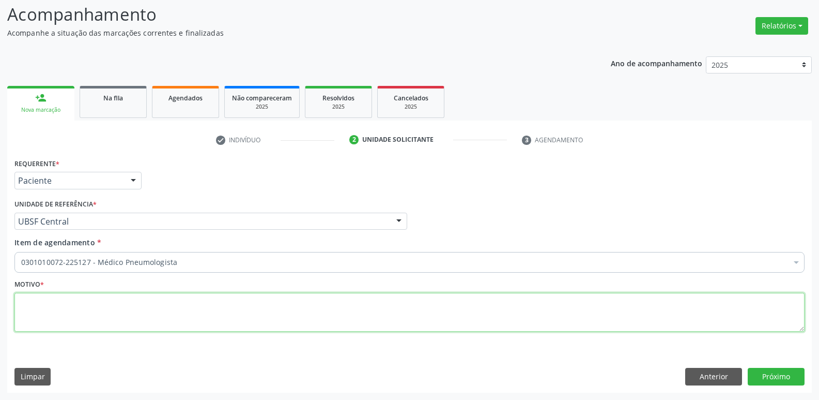
paste textarea "avaliação"
type textarea "avaliação"
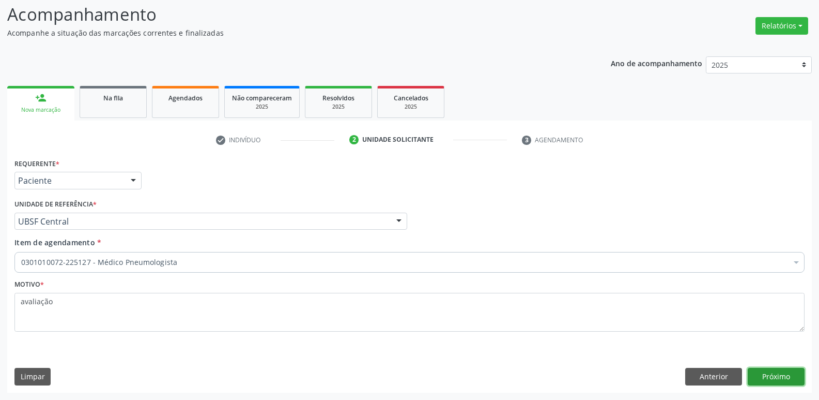
click at [774, 369] on button "Próximo" at bounding box center [776, 377] width 57 height 18
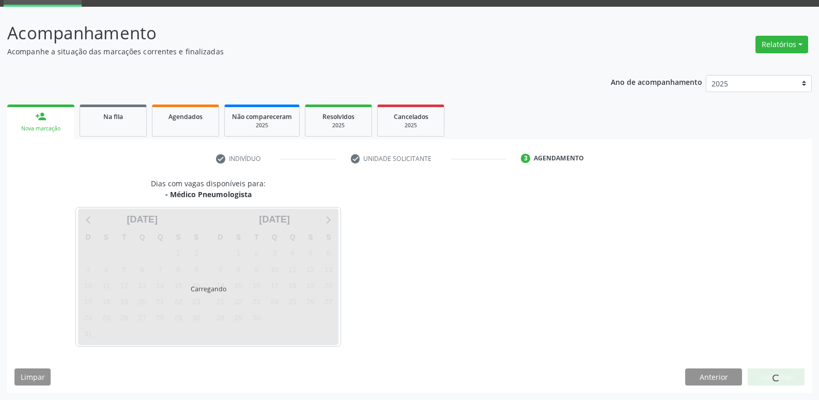
scroll to position [50, 0]
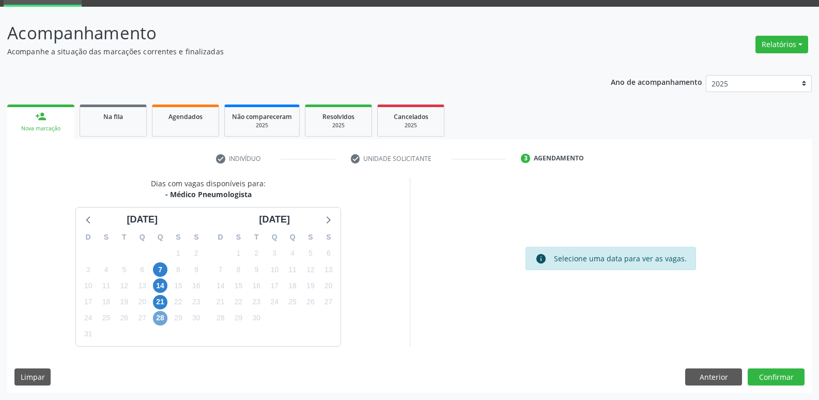
drag, startPoint x: 160, startPoint y: 319, endPoint x: 161, endPoint y: 310, distance: 9.3
click at [161, 310] on div "28" at bounding box center [160, 318] width 14 height 16
click at [166, 321] on span "28" at bounding box center [160, 318] width 14 height 14
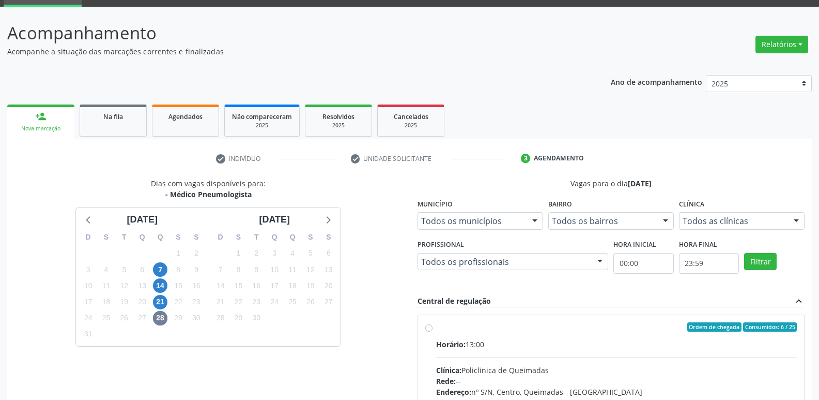
drag, startPoint x: 633, startPoint y: 348, endPoint x: 639, endPoint y: 348, distance: 6.2
click at [639, 348] on div "Horário: 13:00" at bounding box center [616, 344] width 361 height 11
click at [433, 331] on input "Ordem de chegada Consumidos: 6 / 25 Horário: 13:00 Clínica: Policlinica de Quei…" at bounding box center [428, 326] width 7 height 9
radio input "true"
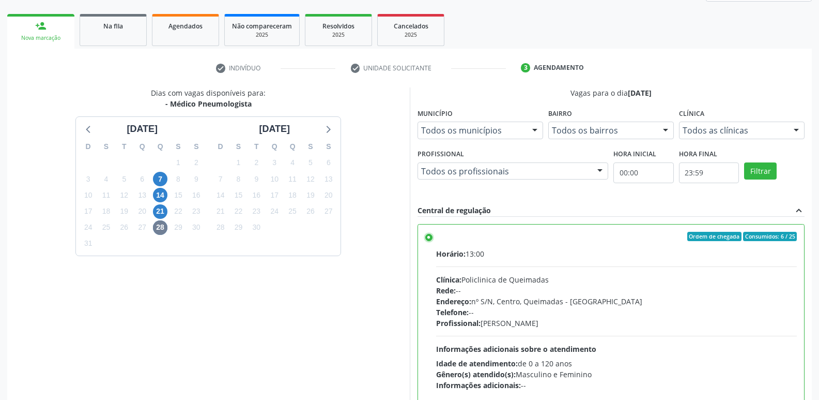
scroll to position [218, 0]
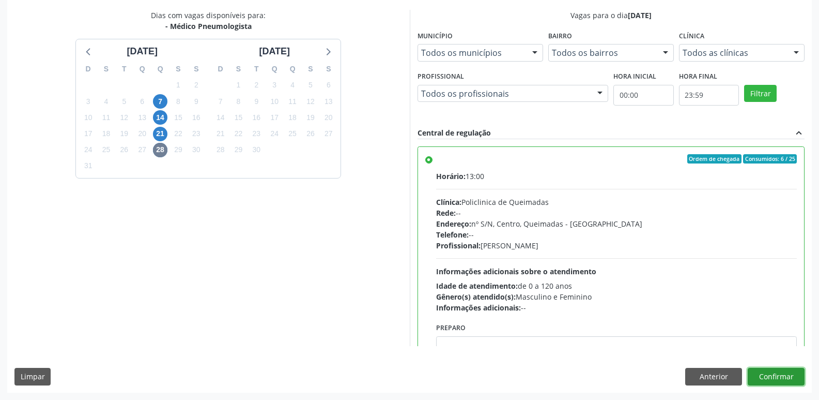
click at [766, 372] on button "Confirmar" at bounding box center [776, 377] width 57 height 18
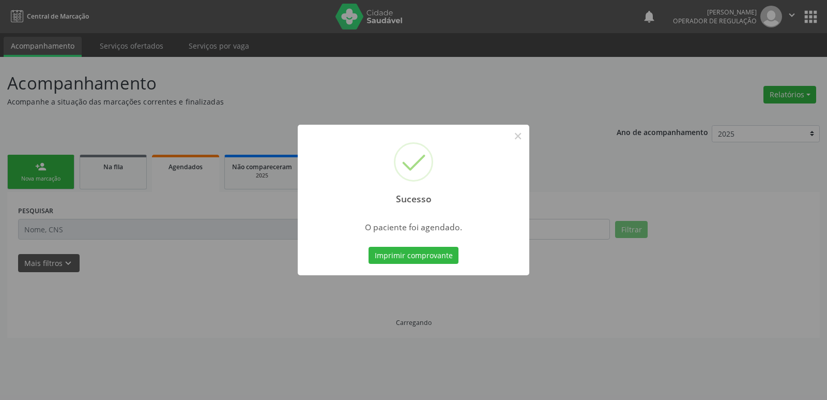
click at [369, 247] on button "Imprimir comprovante" at bounding box center [414, 256] width 90 height 18
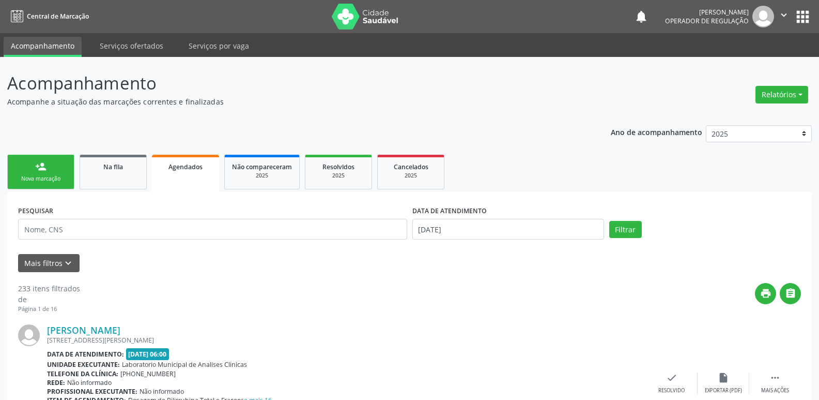
click at [48, 165] on link "person_add Nova marcação" at bounding box center [40, 172] width 67 height 35
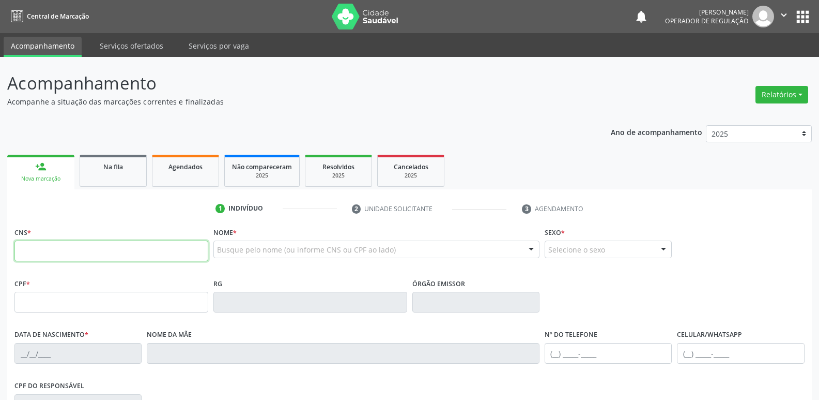
drag, startPoint x: 112, startPoint y: 250, endPoint x: 0, endPoint y: 304, distance: 124.8
click at [100, 242] on input "text" at bounding box center [111, 250] width 194 height 21
type input "706 9021 6628 3131"
type input "035.407.674-44"
type input "[DATE]"
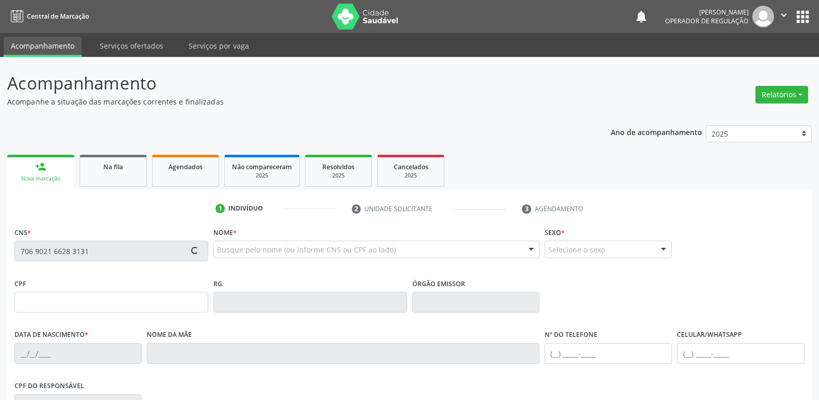
type input "[PERSON_NAME]"
type input "[PHONE_NUMBER]"
type input "210"
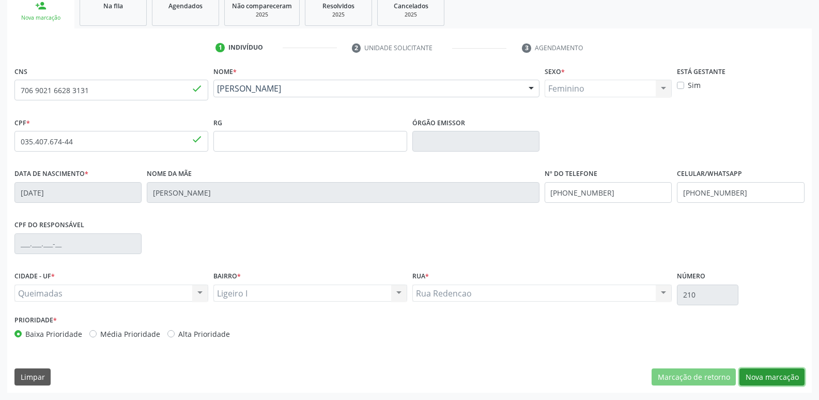
click at [751, 380] on button "Nova marcação" at bounding box center [772, 377] width 65 height 18
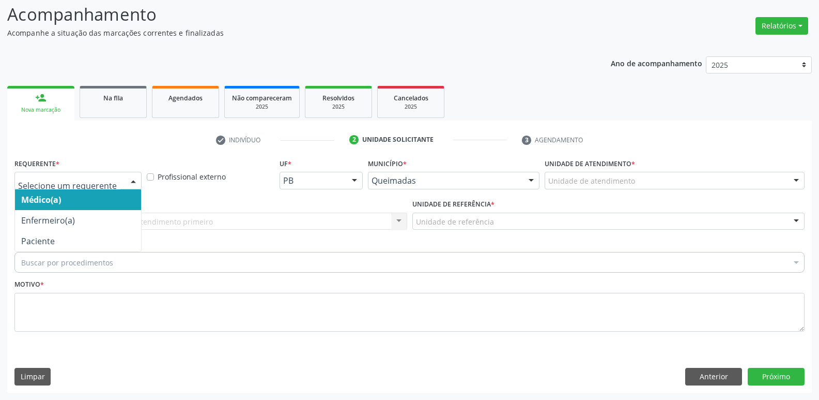
click at [52, 174] on div at bounding box center [77, 181] width 127 height 18
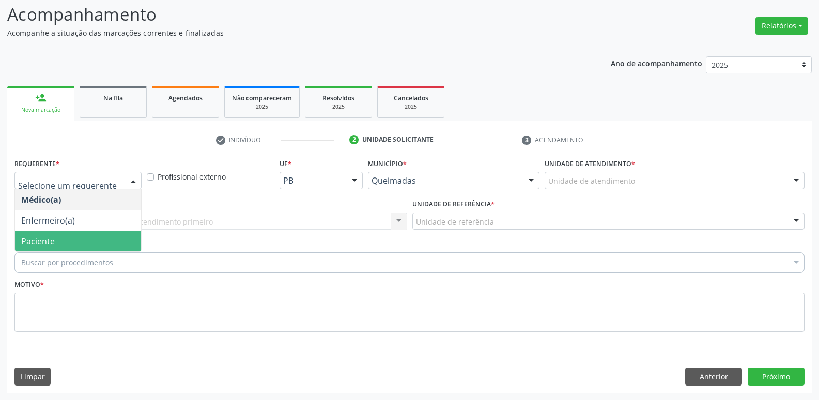
drag, startPoint x: 41, startPoint y: 241, endPoint x: 60, endPoint y: 226, distance: 24.6
click at [41, 239] on span "Paciente" at bounding box center [38, 240] width 34 height 11
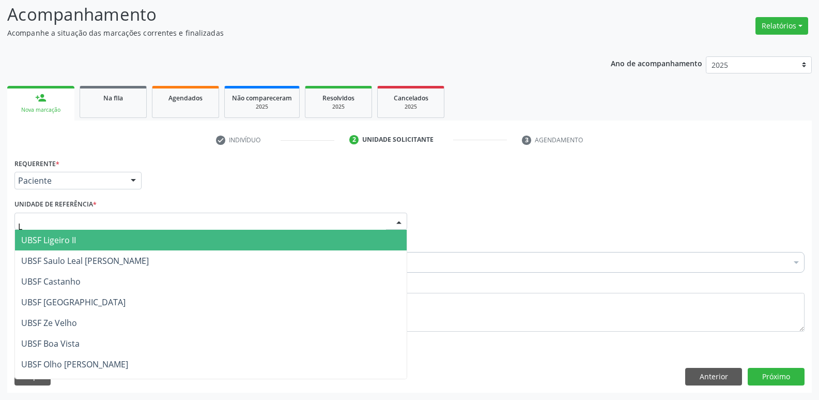
type input "LI"
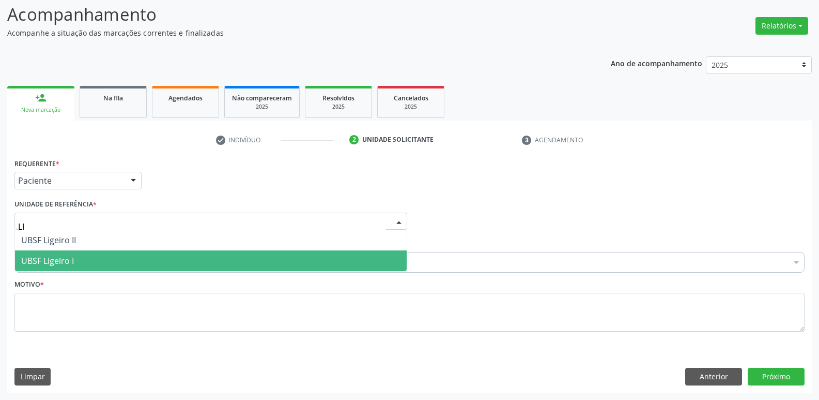
click at [47, 258] on span "UBSF Ligeiro I" at bounding box center [47, 260] width 53 height 11
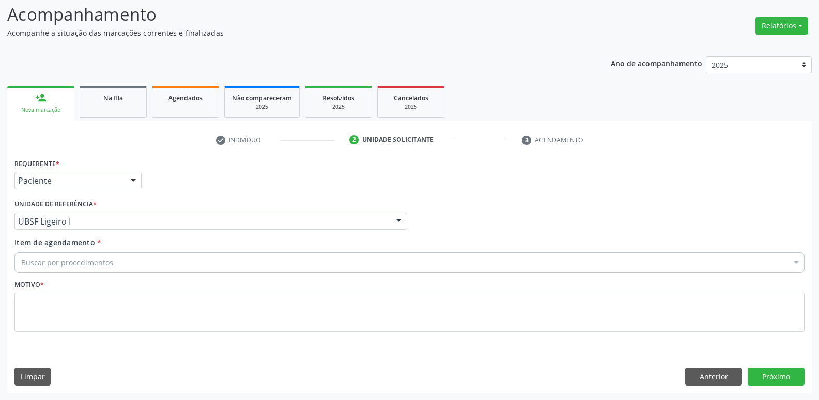
click at [54, 268] on div "Buscar por procedimentos" at bounding box center [409, 262] width 790 height 21
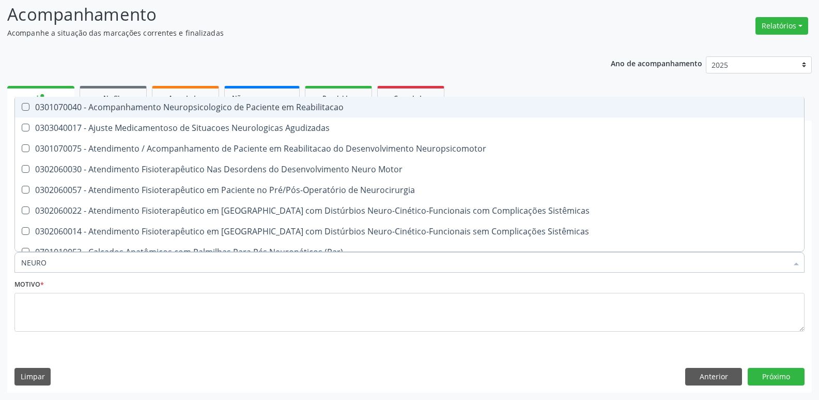
type input "NEUROP"
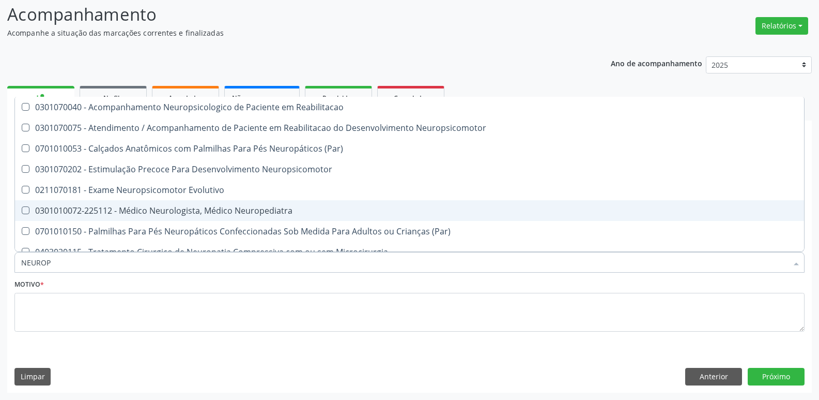
click at [97, 213] on div "0301010072-225112 - Médico Neurologista, Médico Neuropediatra" at bounding box center [409, 210] width 777 height 8
checkbox Neuropediatra "true"
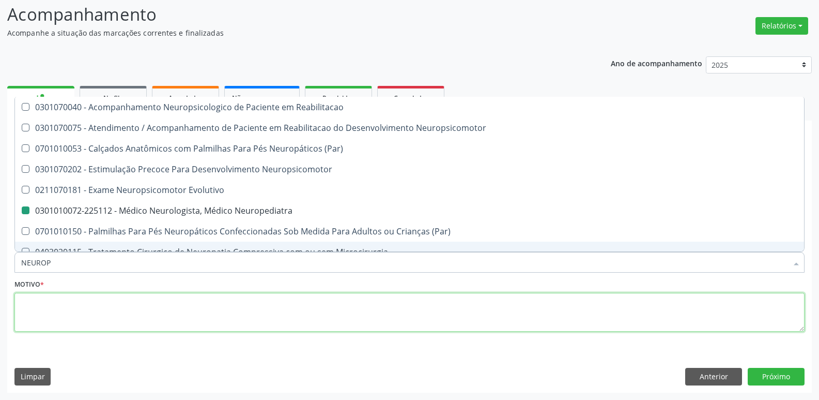
click at [75, 298] on textarea at bounding box center [409, 312] width 790 height 39
checkbox Neuropsicomotor "true"
checkbox Neuropediatra "false"
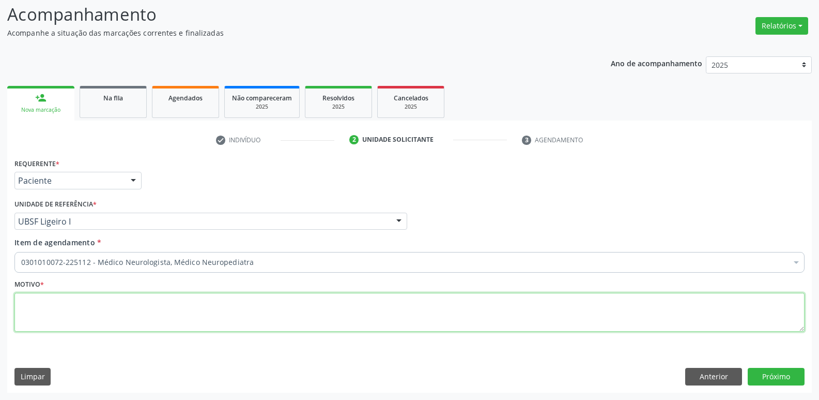
paste textarea "avaliação"
type textarea "avaliação"
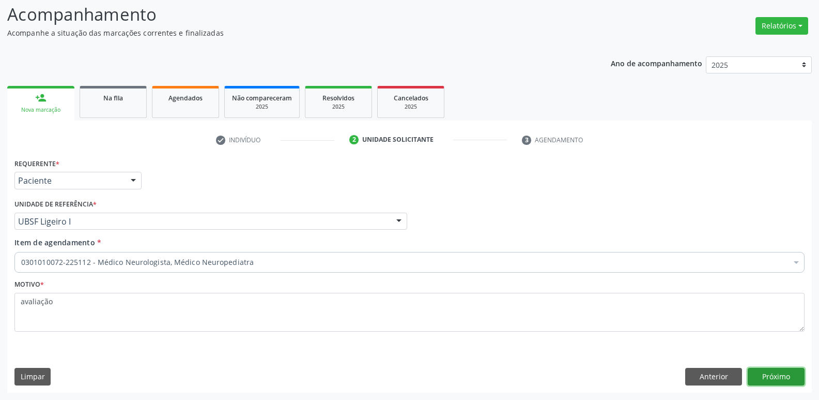
click at [769, 372] on button "Próximo" at bounding box center [776, 377] width 57 height 18
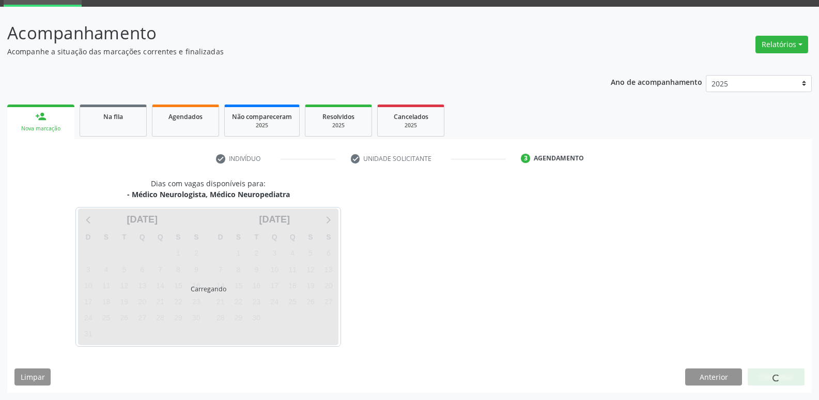
scroll to position [50, 0]
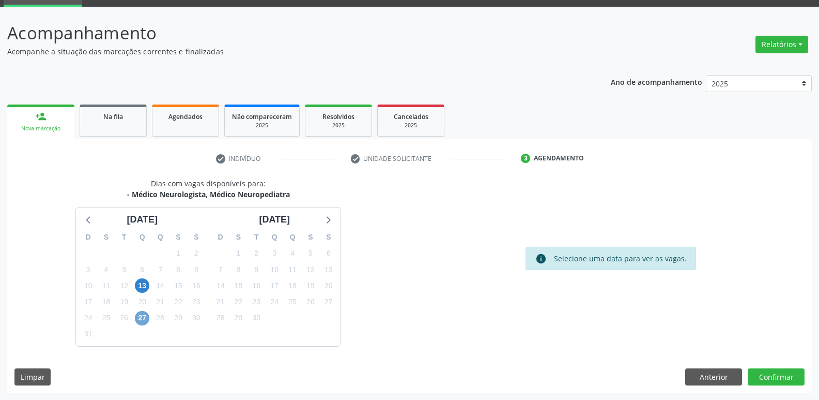
click at [144, 316] on span "27" at bounding box center [142, 318] width 14 height 14
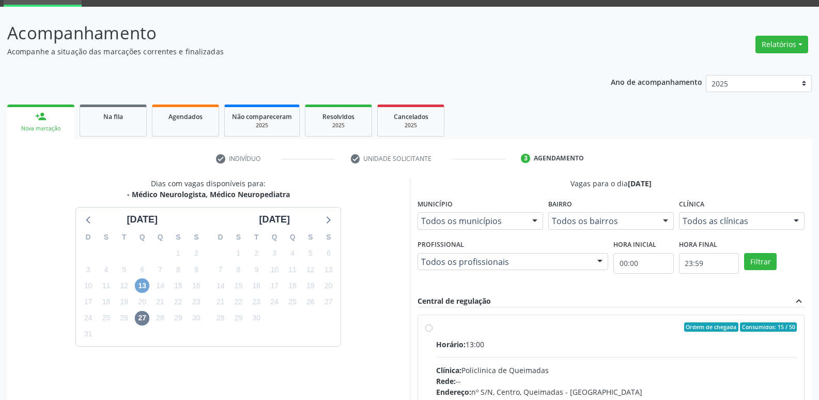
click at [142, 279] on span "13" at bounding box center [142, 285] width 14 height 14
click at [143, 318] on span "27" at bounding box center [142, 318] width 14 height 14
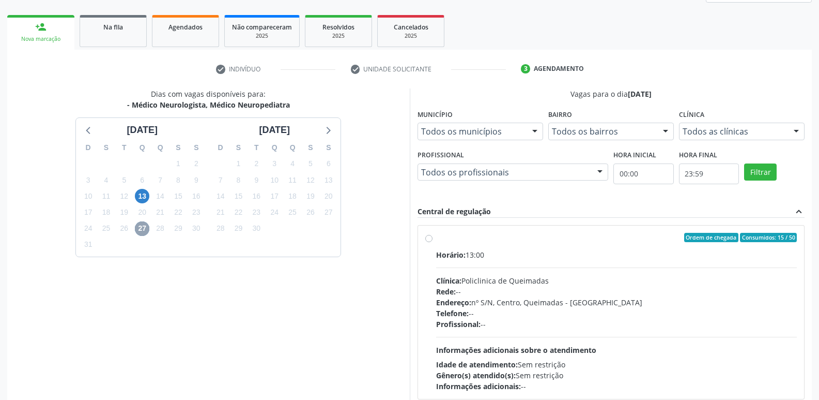
scroll to position [200, 0]
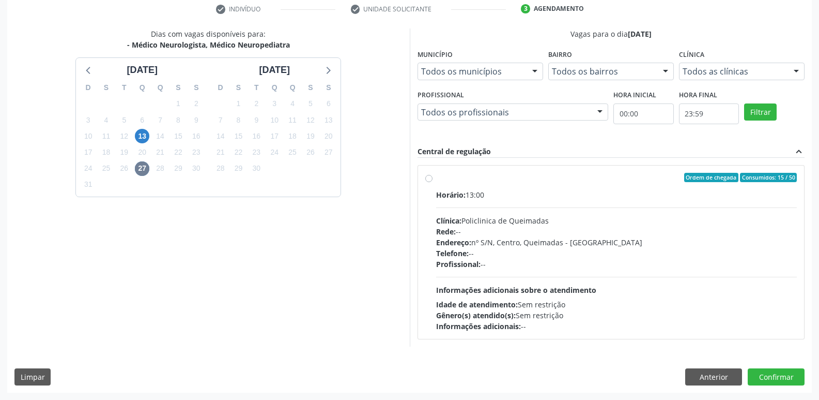
drag, startPoint x: 686, startPoint y: 288, endPoint x: 696, endPoint y: 295, distance: 11.9
click at [693, 289] on div "Horário: 13:00 Clínica: Policlinica de Queimadas Rede: -- Endereço: nº S/N, Cen…" at bounding box center [616, 260] width 361 height 142
click at [433, 182] on input "Ordem de chegada Consumidos: 15 / 50 Horário: 13:00 Clínica: Policlinica de Que…" at bounding box center [428, 177] width 7 height 9
radio input "true"
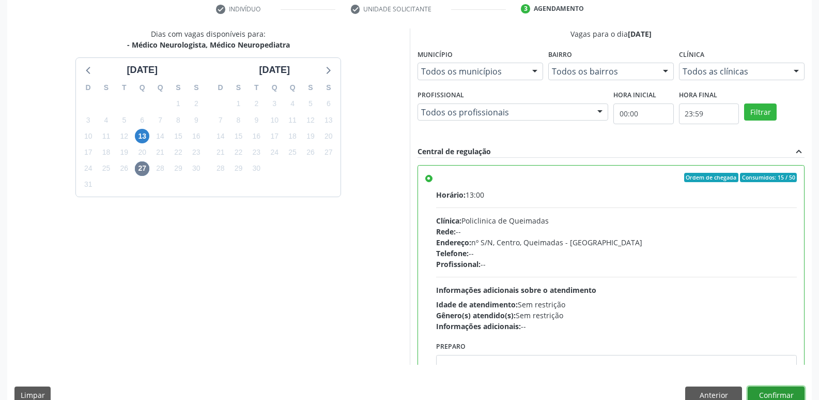
click at [768, 389] on button "Confirmar" at bounding box center [776, 395] width 57 height 18
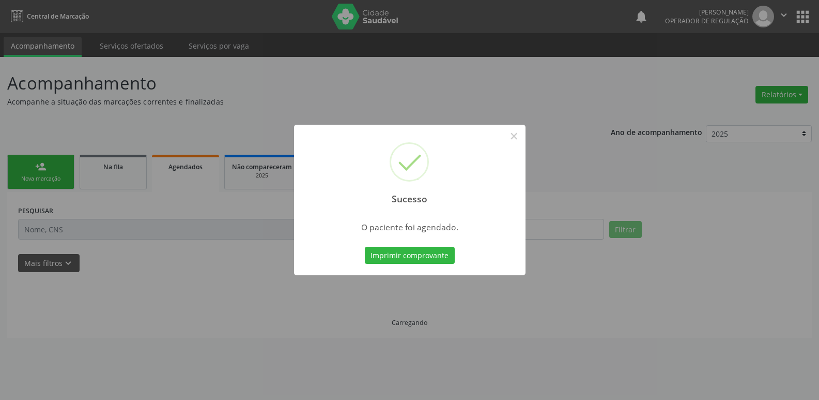
scroll to position [0, 0]
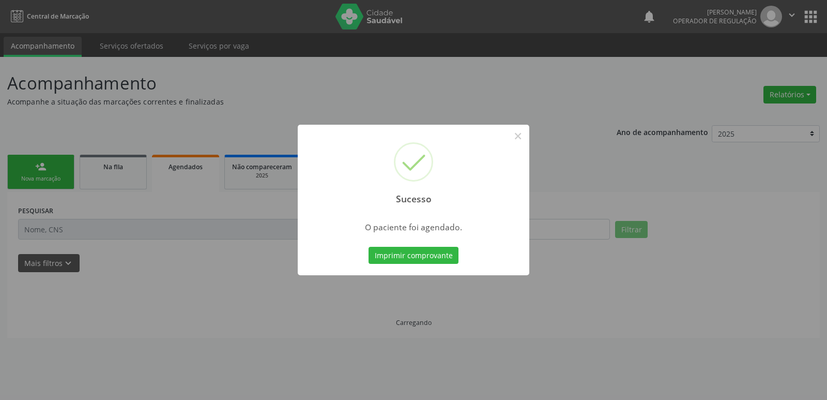
click at [369, 247] on button "Imprimir comprovante" at bounding box center [414, 256] width 90 height 18
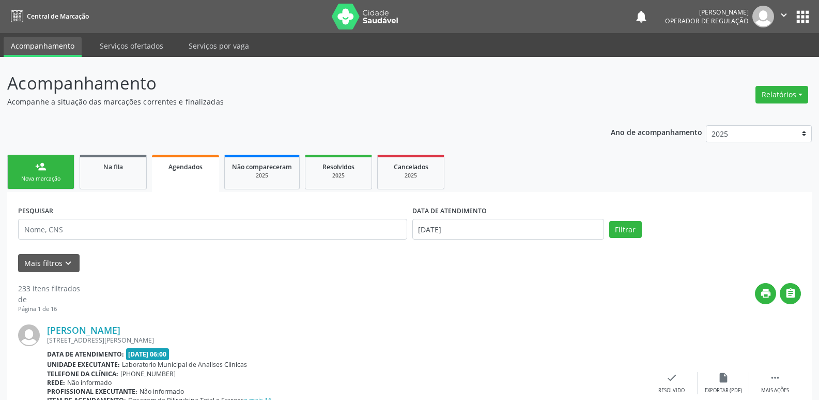
click at [66, 176] on div "Nova marcação" at bounding box center [41, 179] width 52 height 8
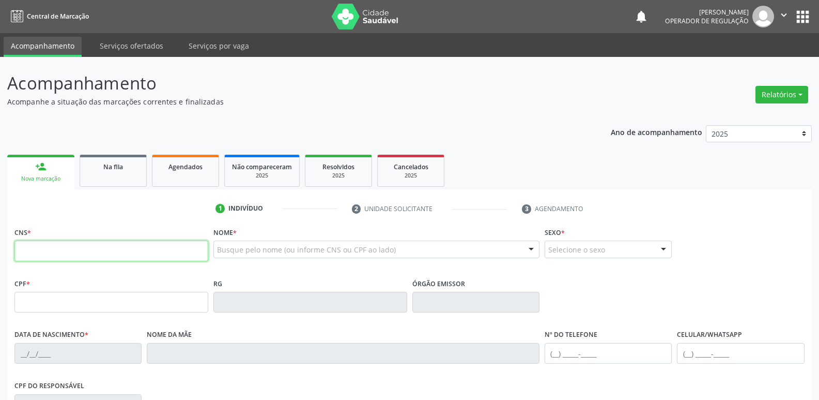
click at [86, 250] on input "text" at bounding box center [111, 250] width 194 height 21
